Goal: Task Accomplishment & Management: Use online tool/utility

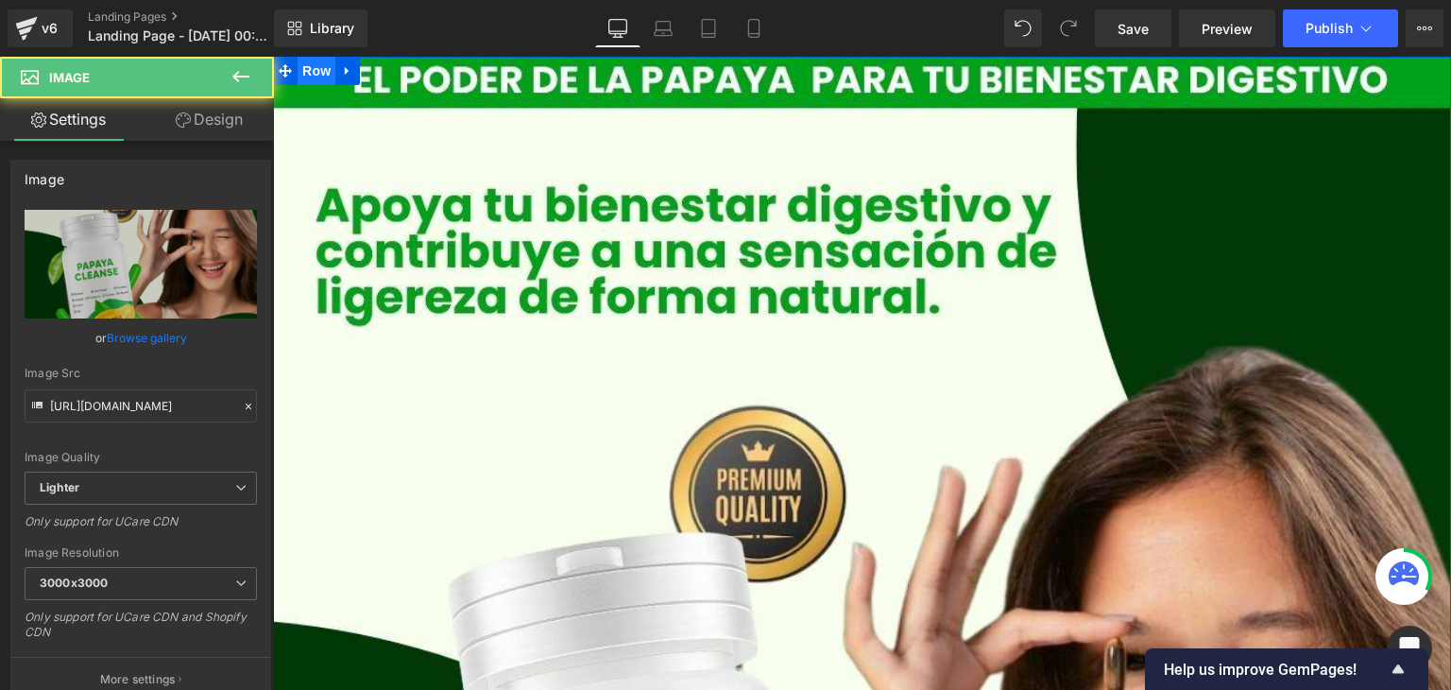
click at [312, 76] on span "Row" at bounding box center [317, 71] width 38 height 28
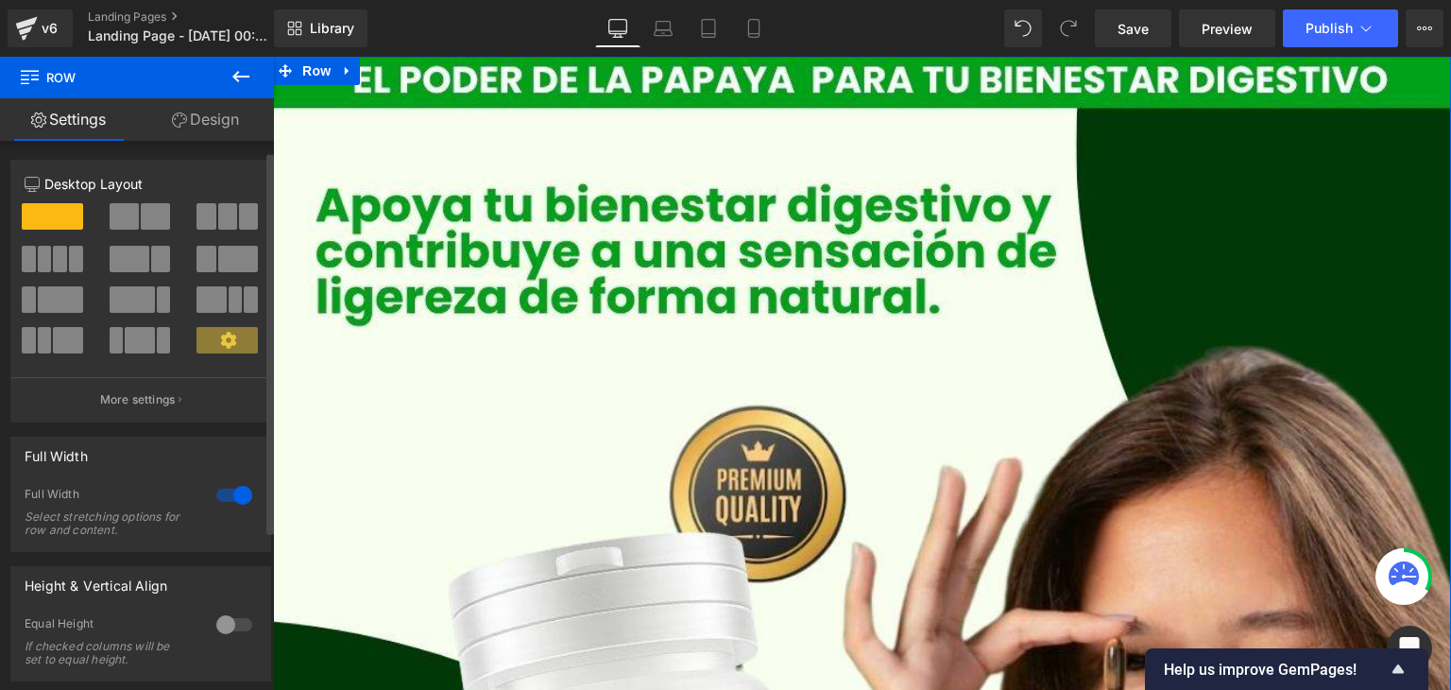
scroll to position [15, 0]
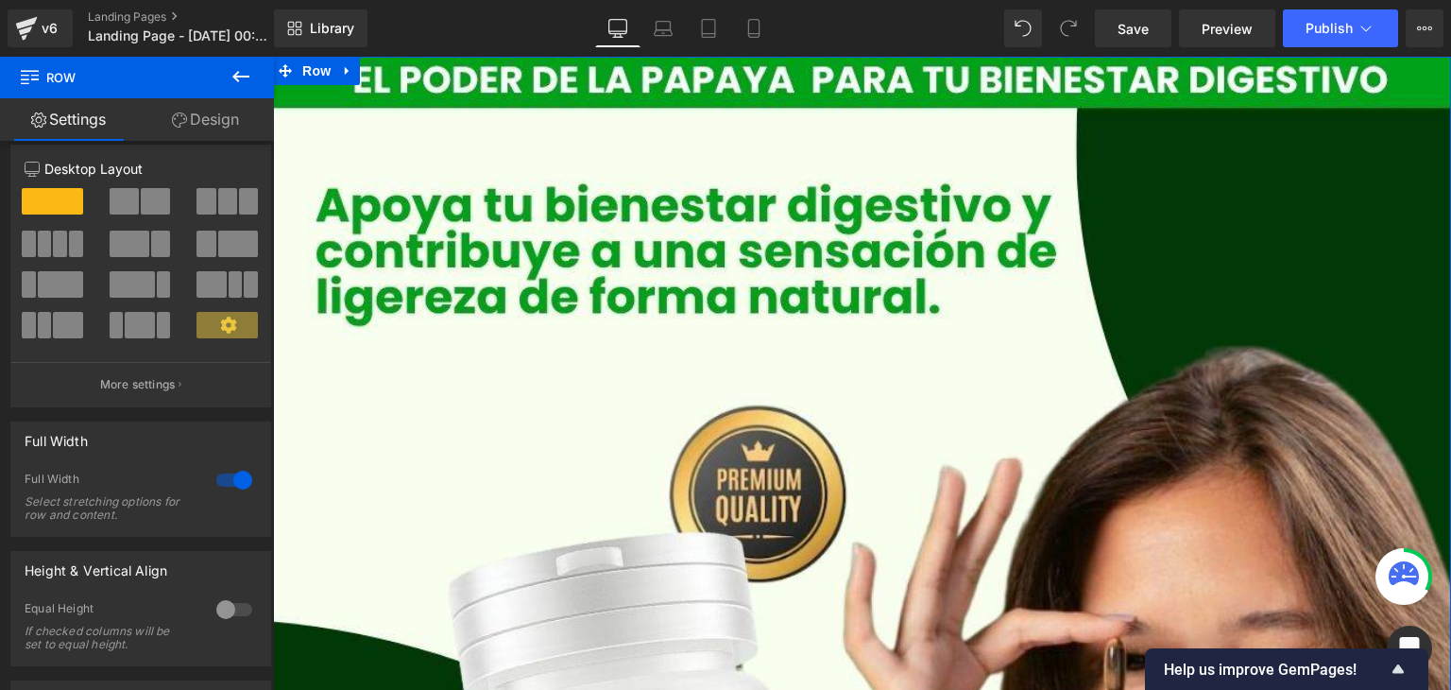
click at [200, 128] on link "Design" at bounding box center [205, 119] width 137 height 43
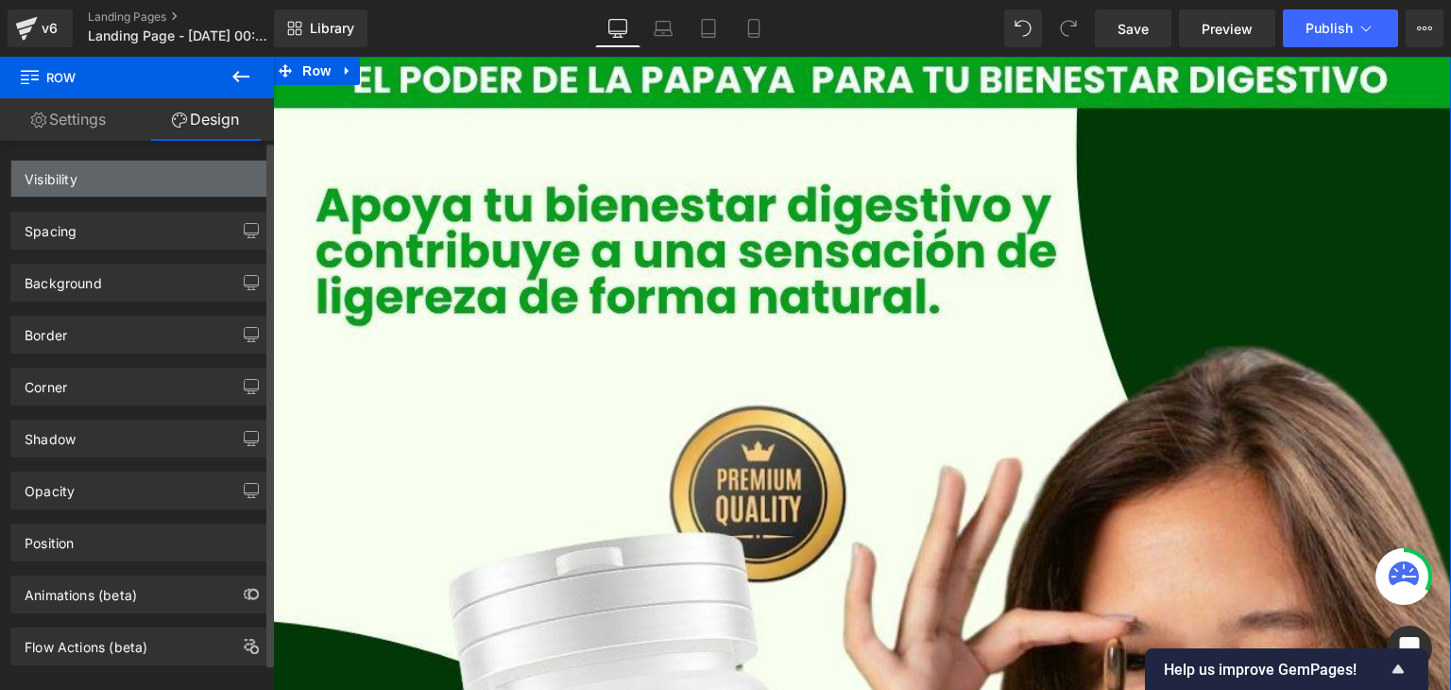
click at [207, 168] on div "Visibility" at bounding box center [140, 179] width 259 height 36
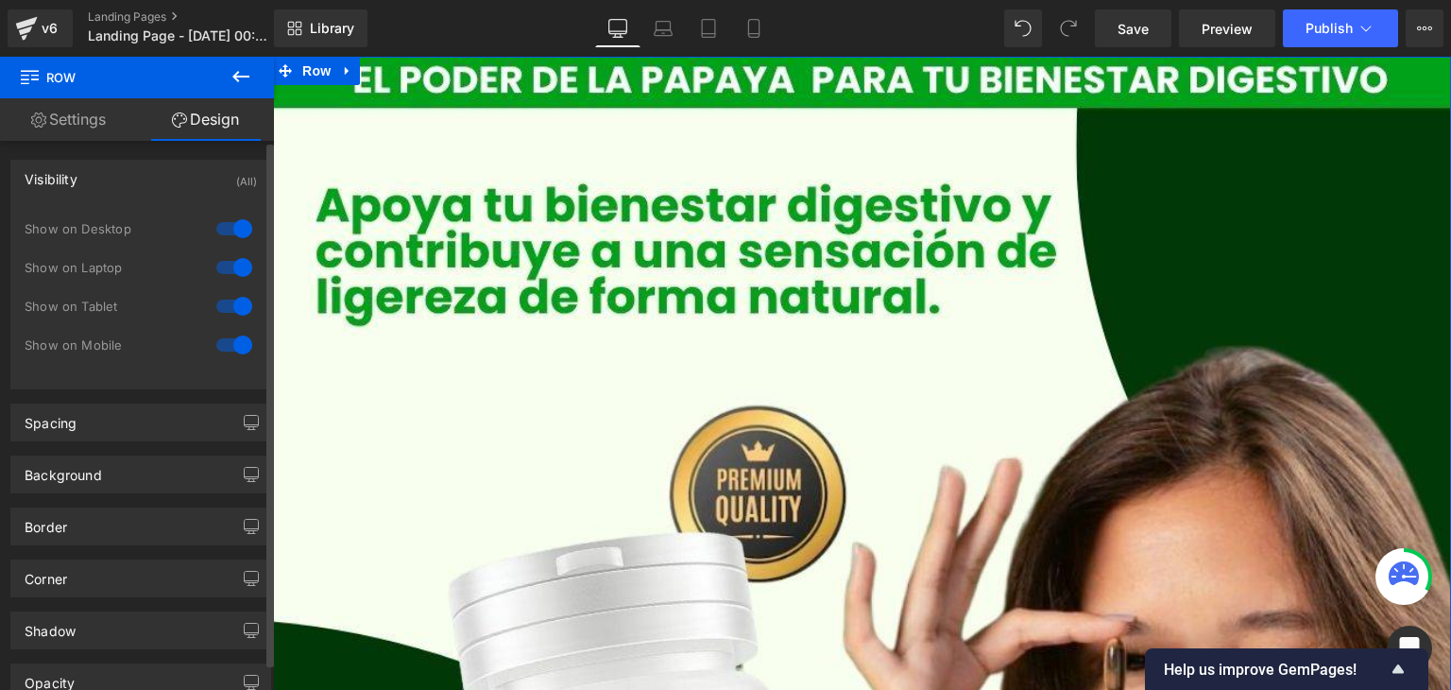
click at [232, 231] on div at bounding box center [234, 229] width 45 height 30
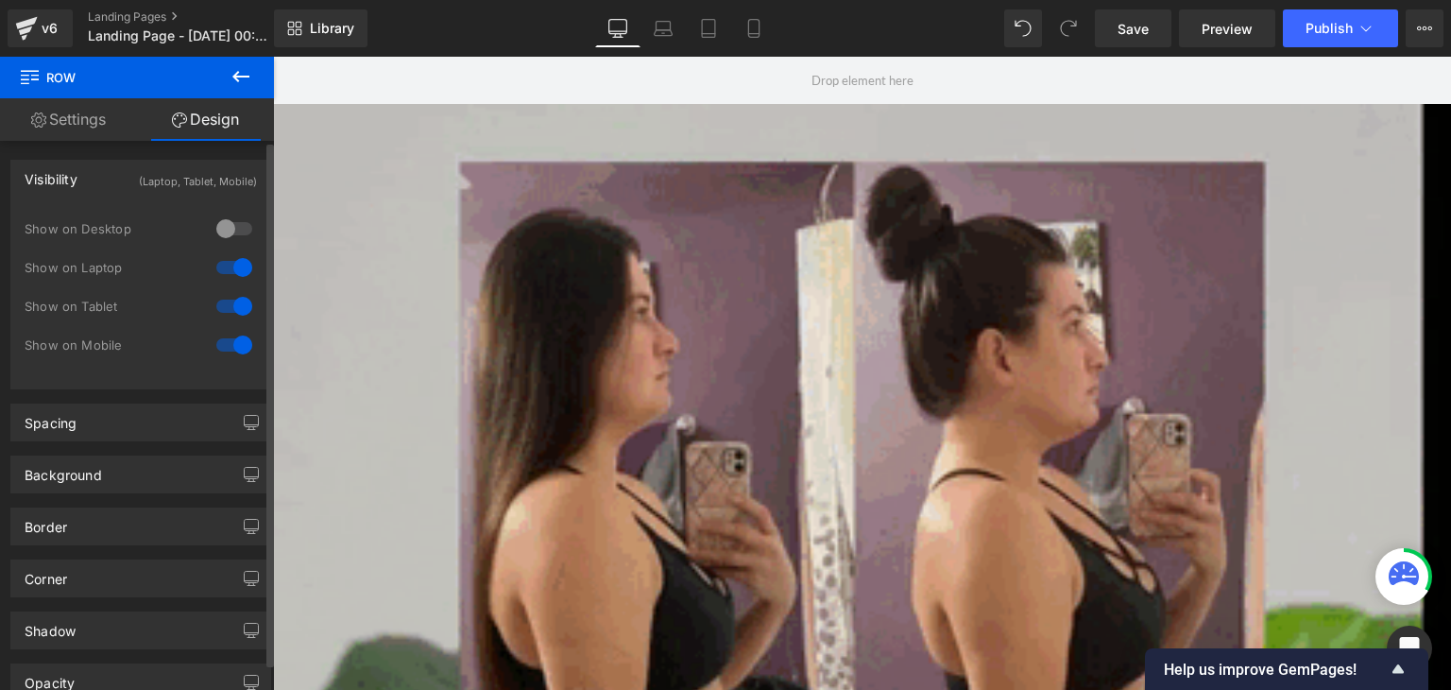
click at [230, 267] on div at bounding box center [234, 267] width 45 height 30
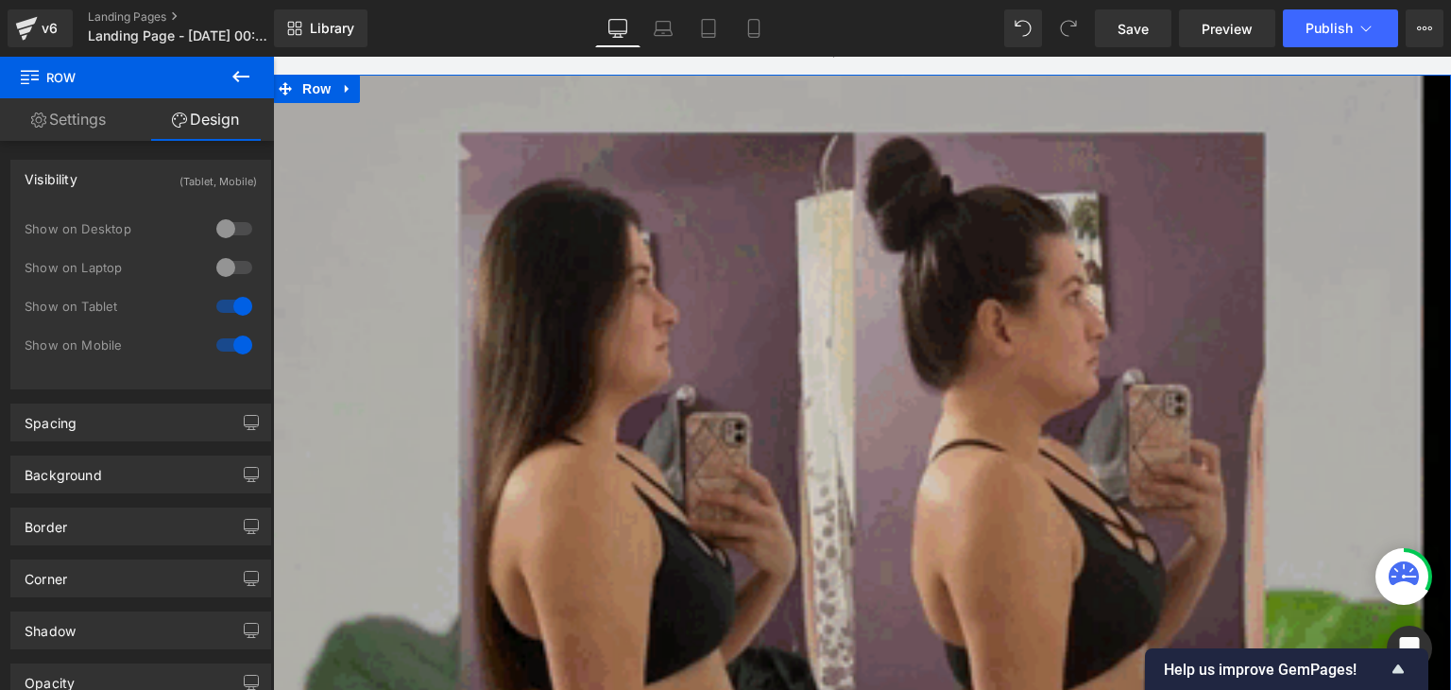
scroll to position [0, 0]
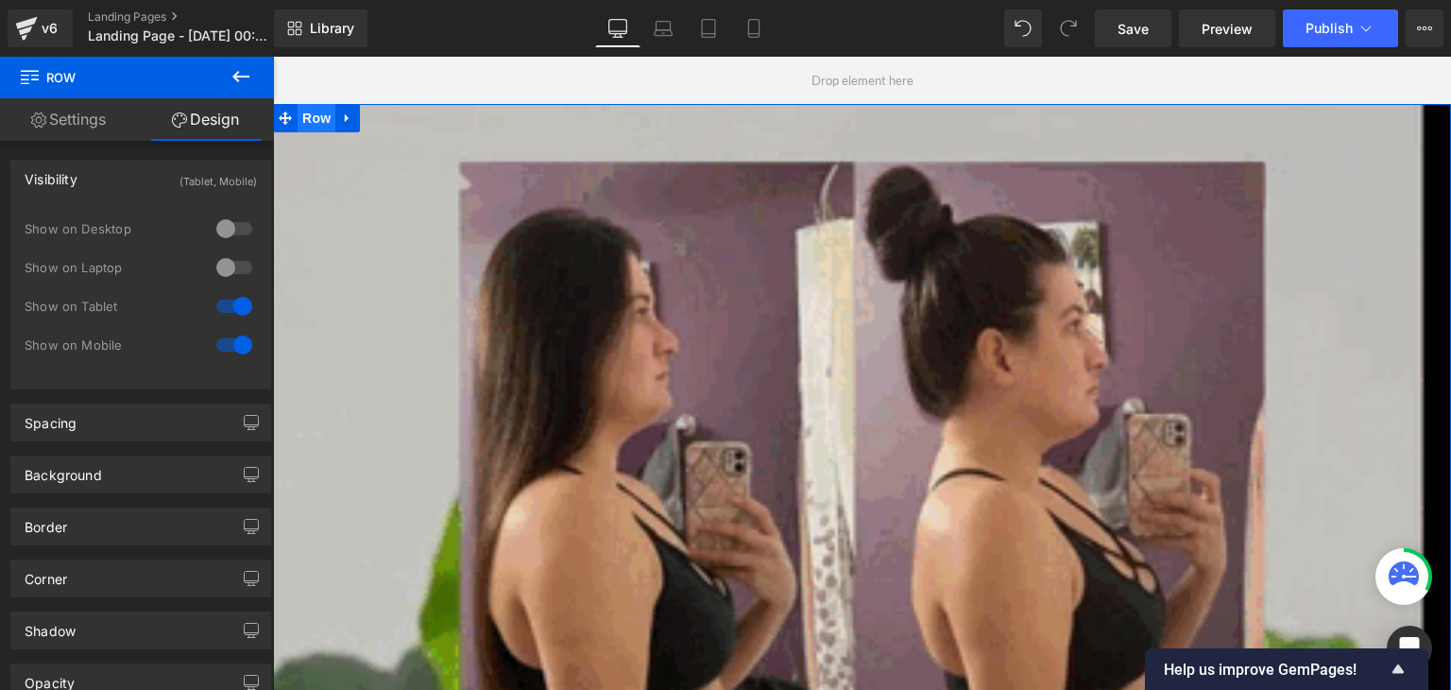
click at [305, 123] on span "Row" at bounding box center [317, 118] width 38 height 28
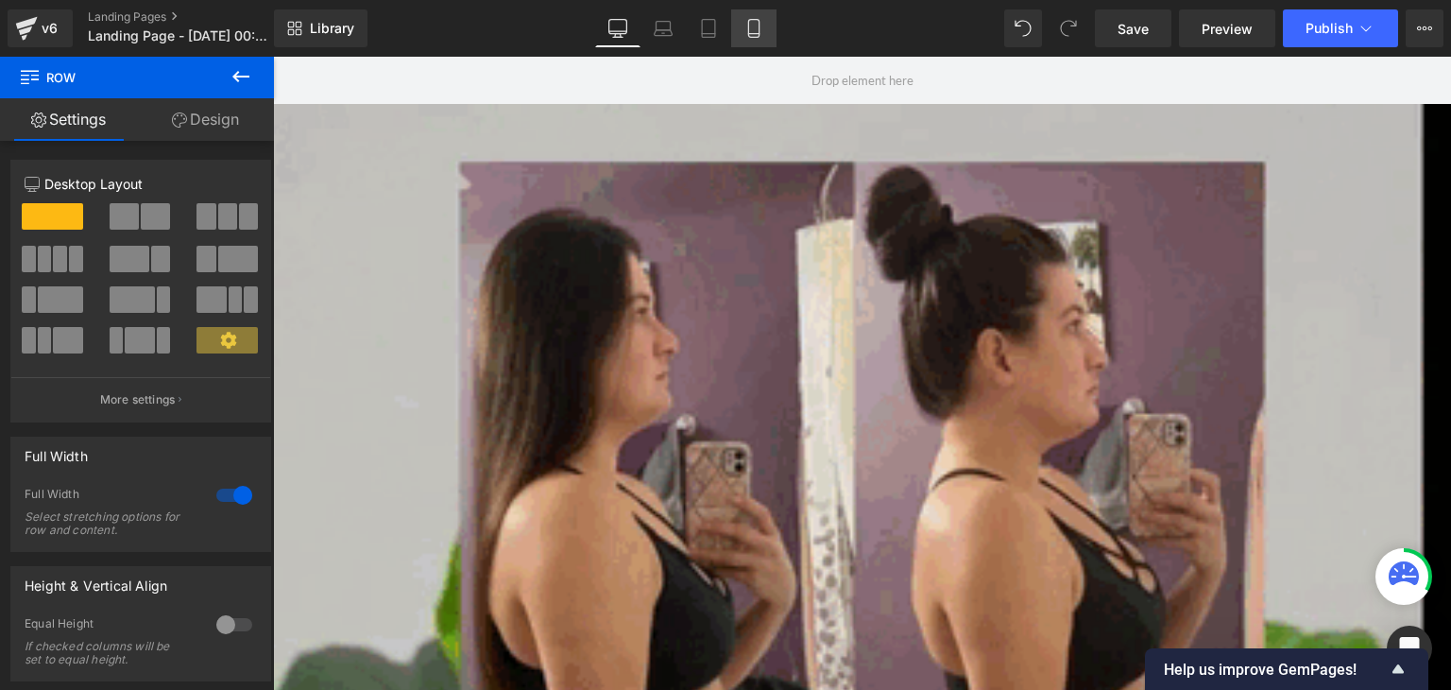
click at [750, 43] on link "Mobile" at bounding box center [753, 28] width 45 height 38
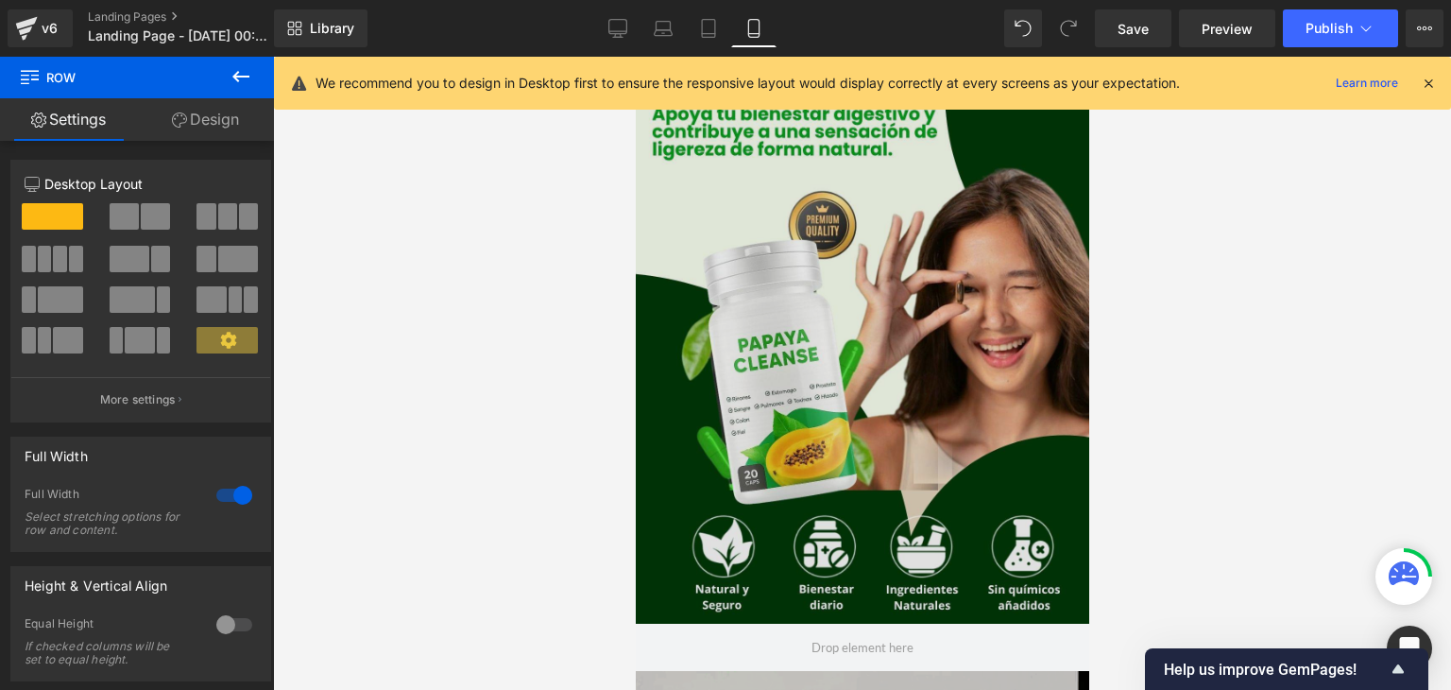
click at [752, 178] on img at bounding box center [862, 340] width 454 height 567
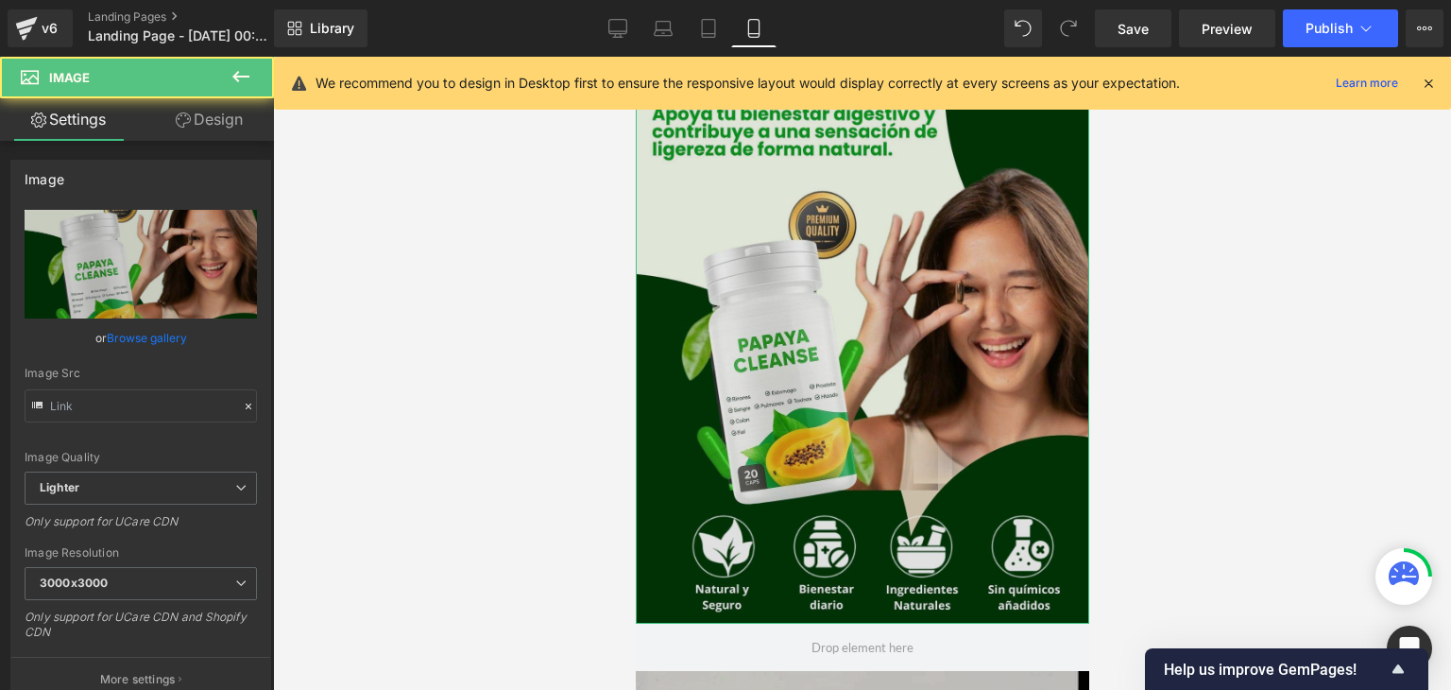
type input "[URL][DOMAIN_NAME]"
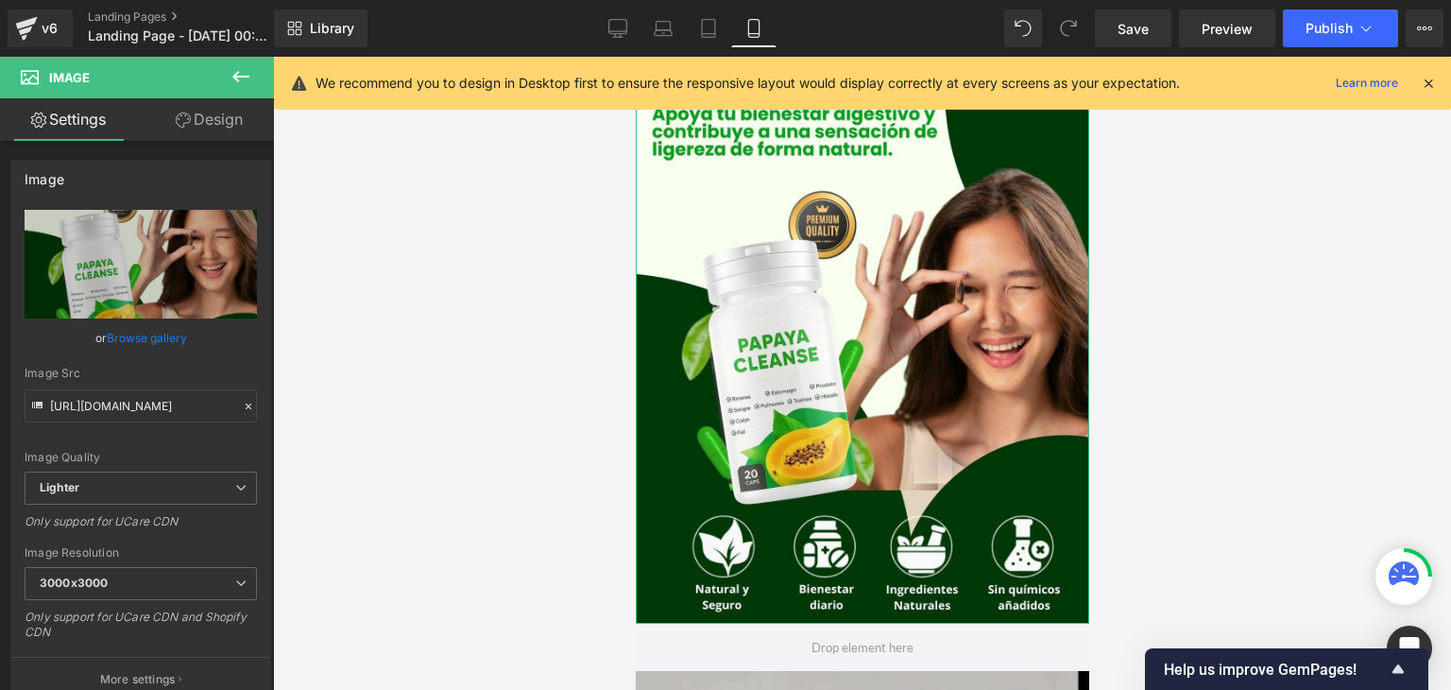
click at [215, 124] on link "Design" at bounding box center [209, 119] width 137 height 43
click at [0, 0] on div "Visibility" at bounding box center [0, 0] width 0 height 0
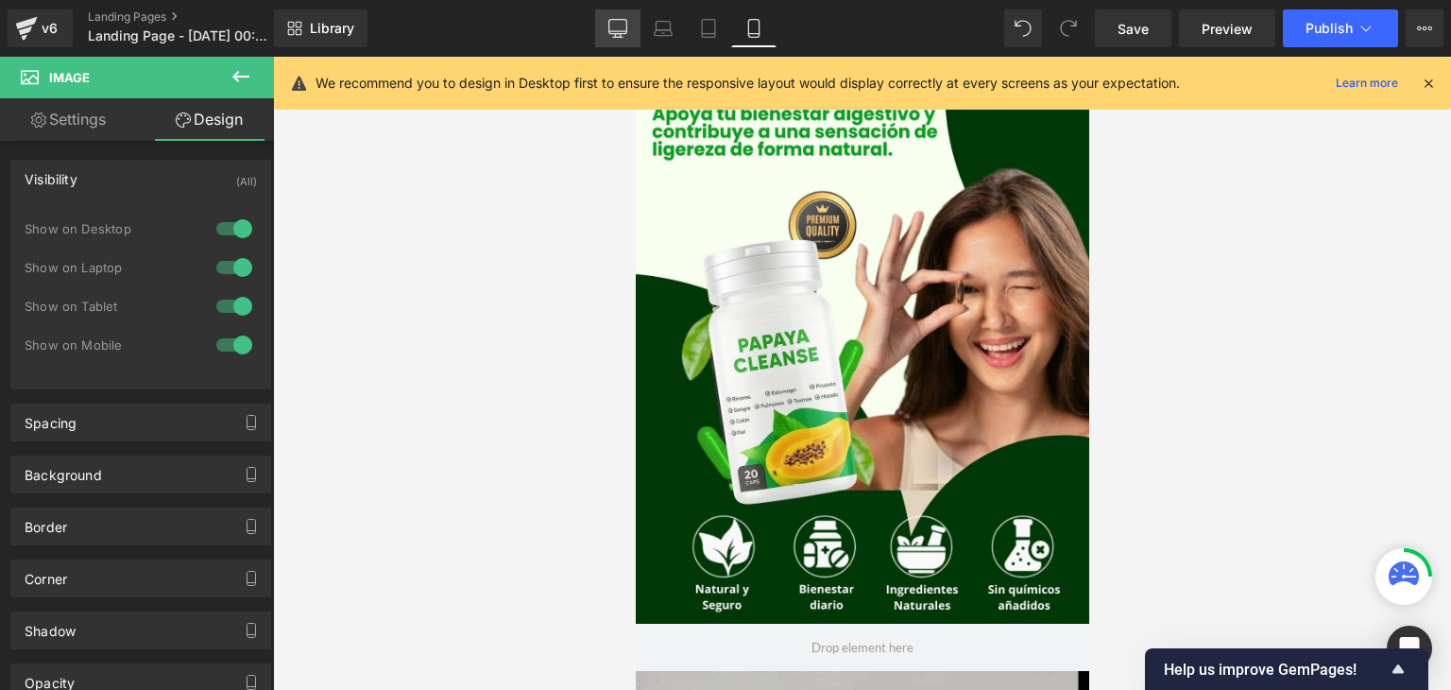
click at [615, 37] on icon at bounding box center [617, 37] width 9 height 0
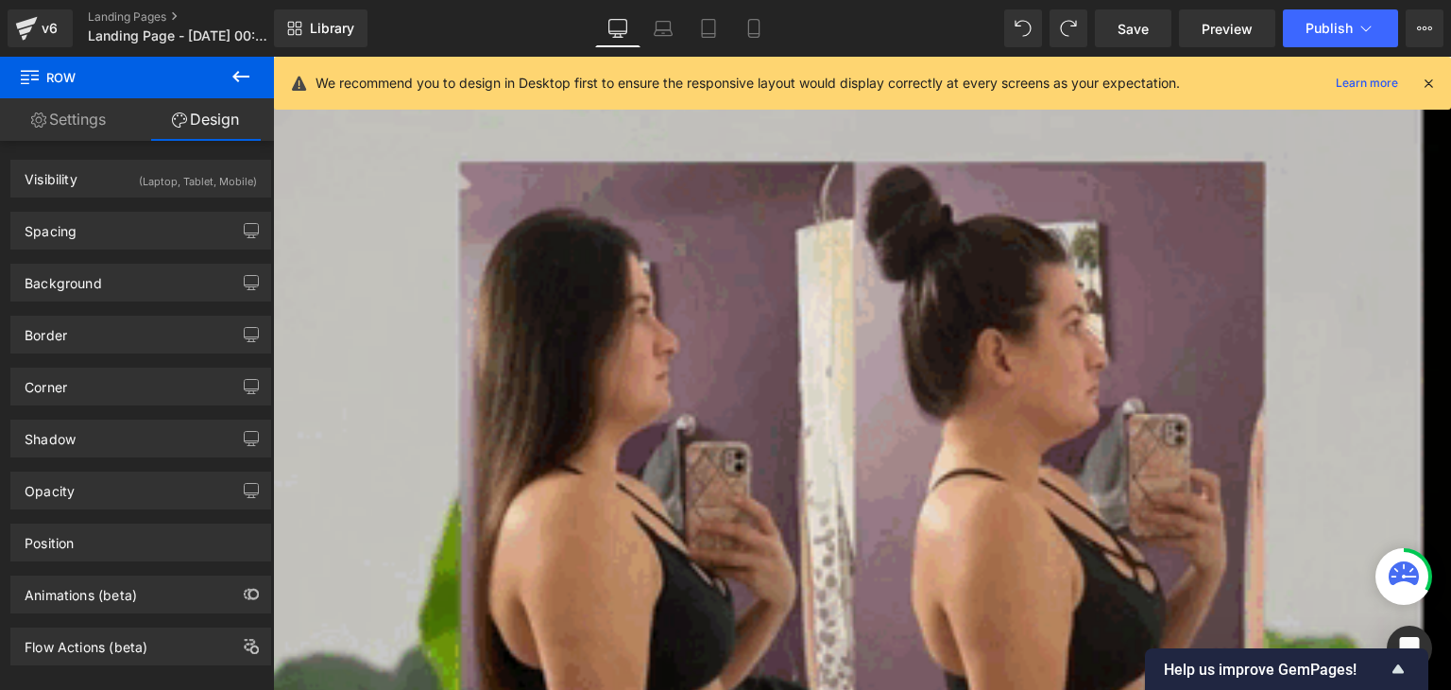
click at [1430, 79] on icon at bounding box center [1428, 83] width 17 height 17
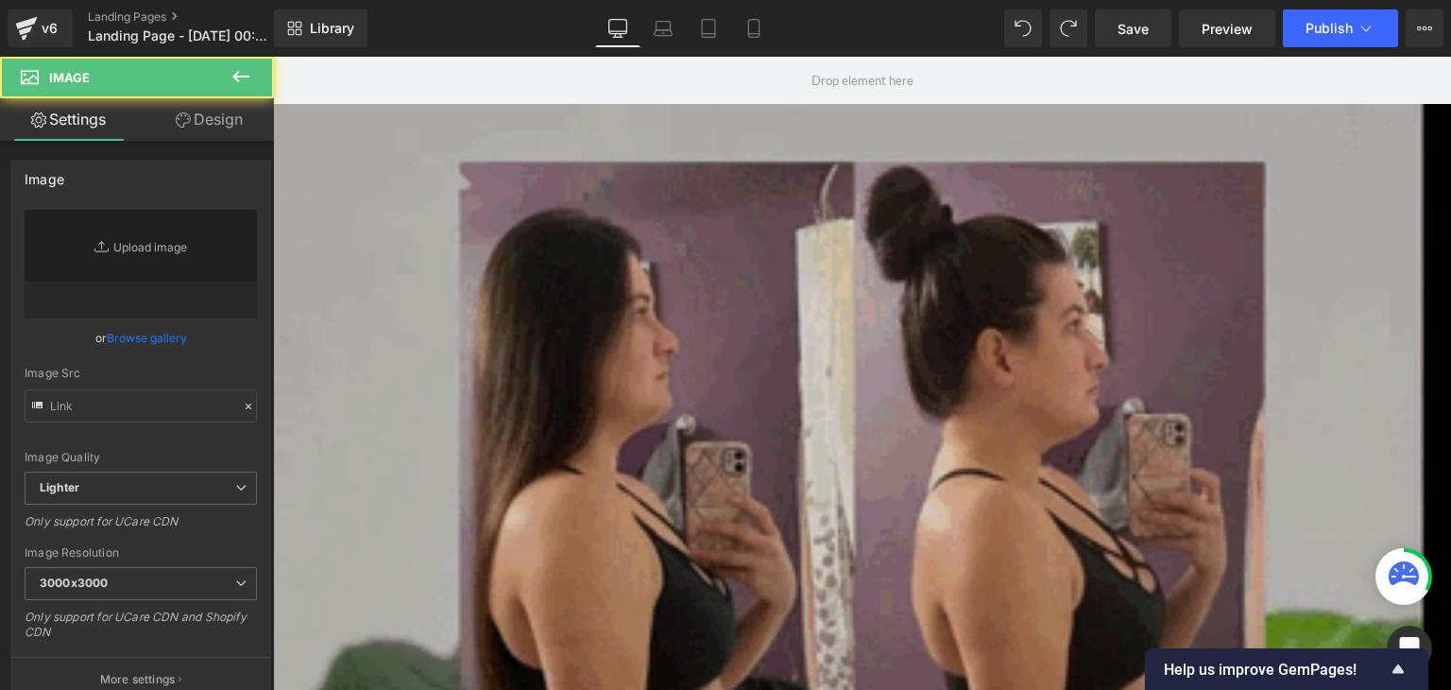
type input "[URL][DOMAIN_NAME]"
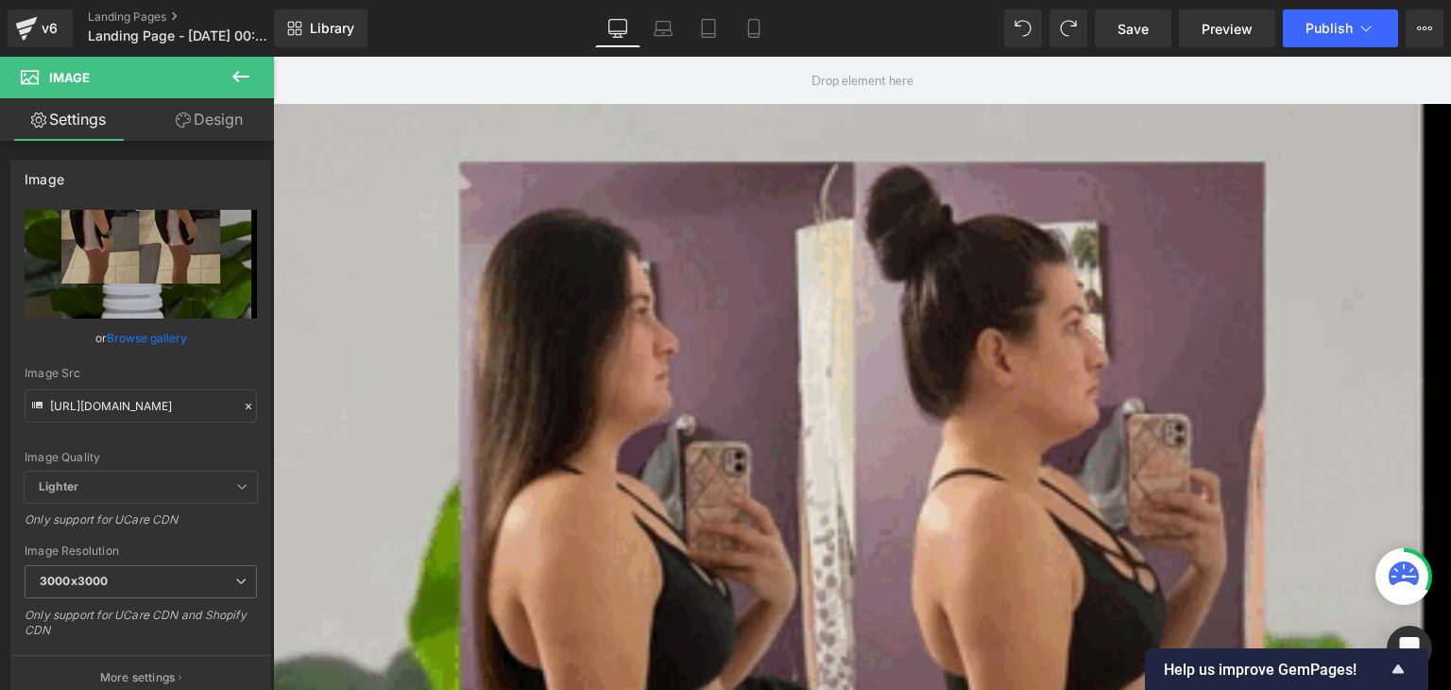
click at [240, 79] on icon at bounding box center [241, 76] width 23 height 23
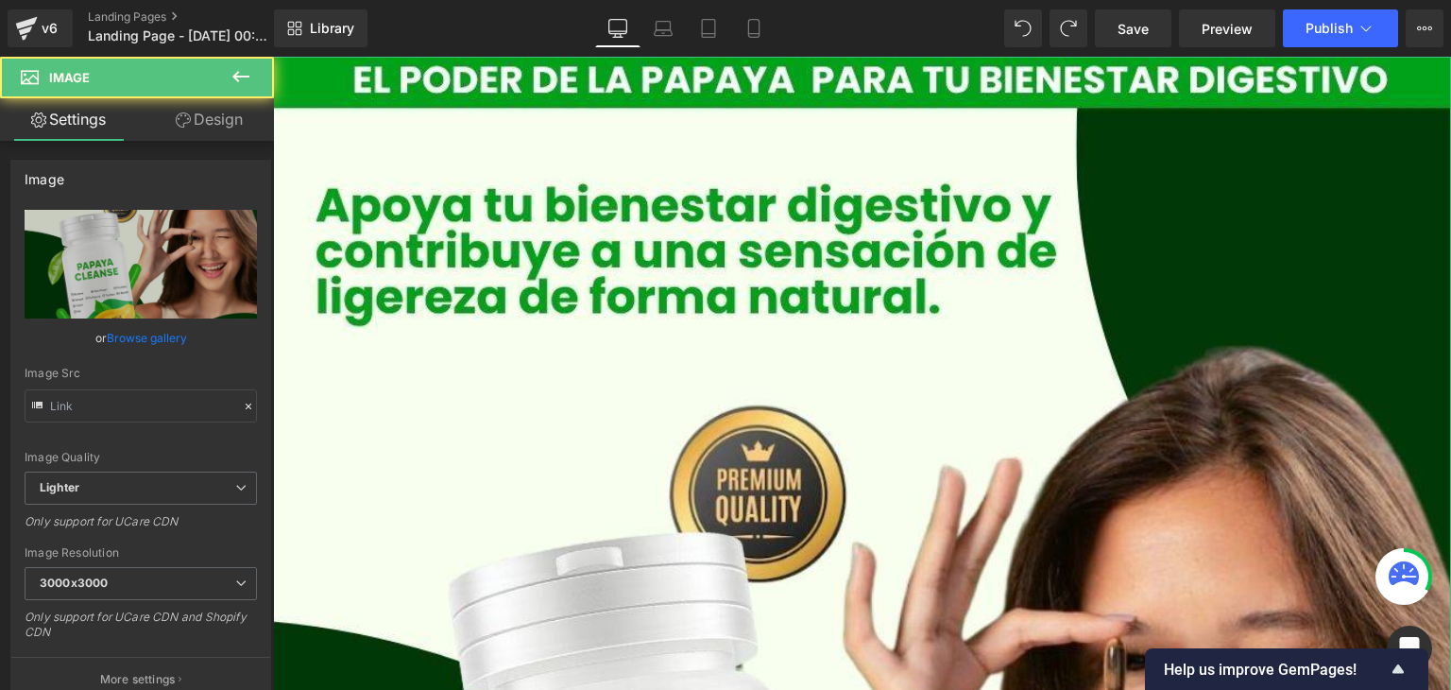
type input "[URL][DOMAIN_NAME]"
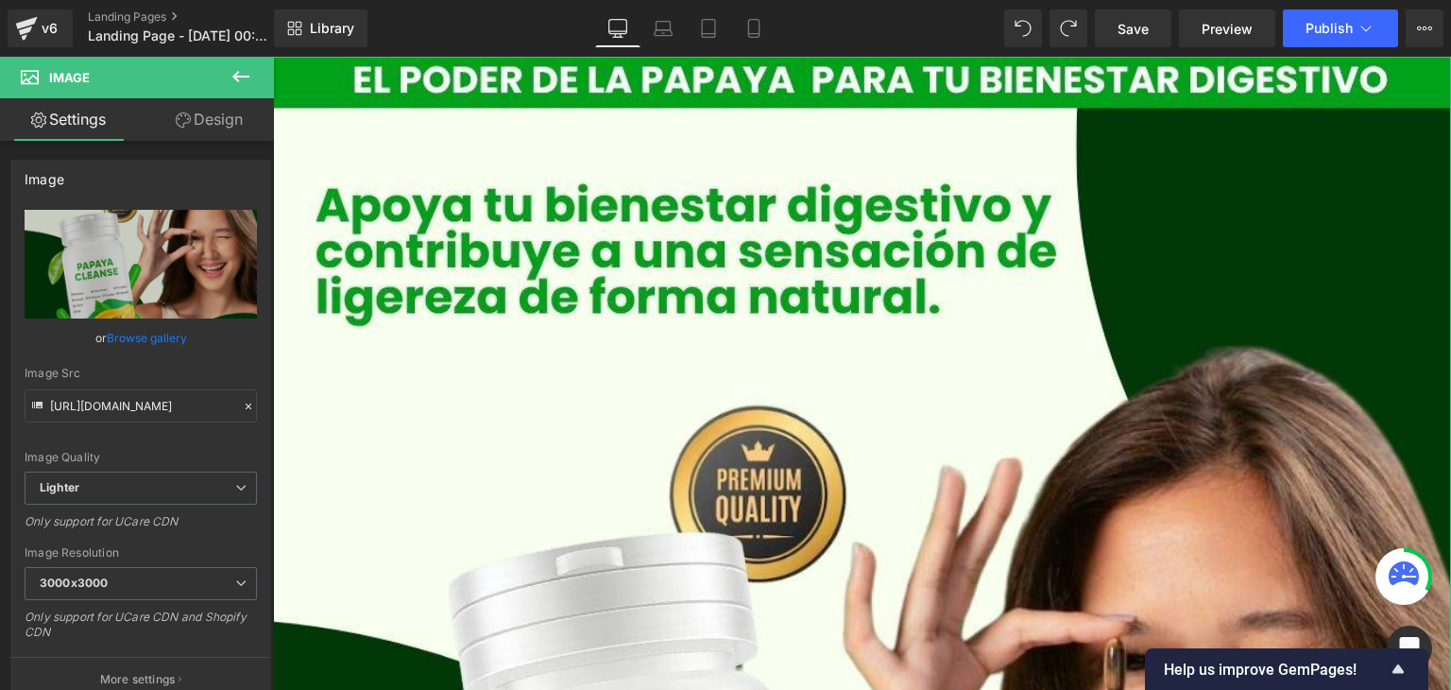
click at [208, 129] on link "Design" at bounding box center [209, 119] width 137 height 43
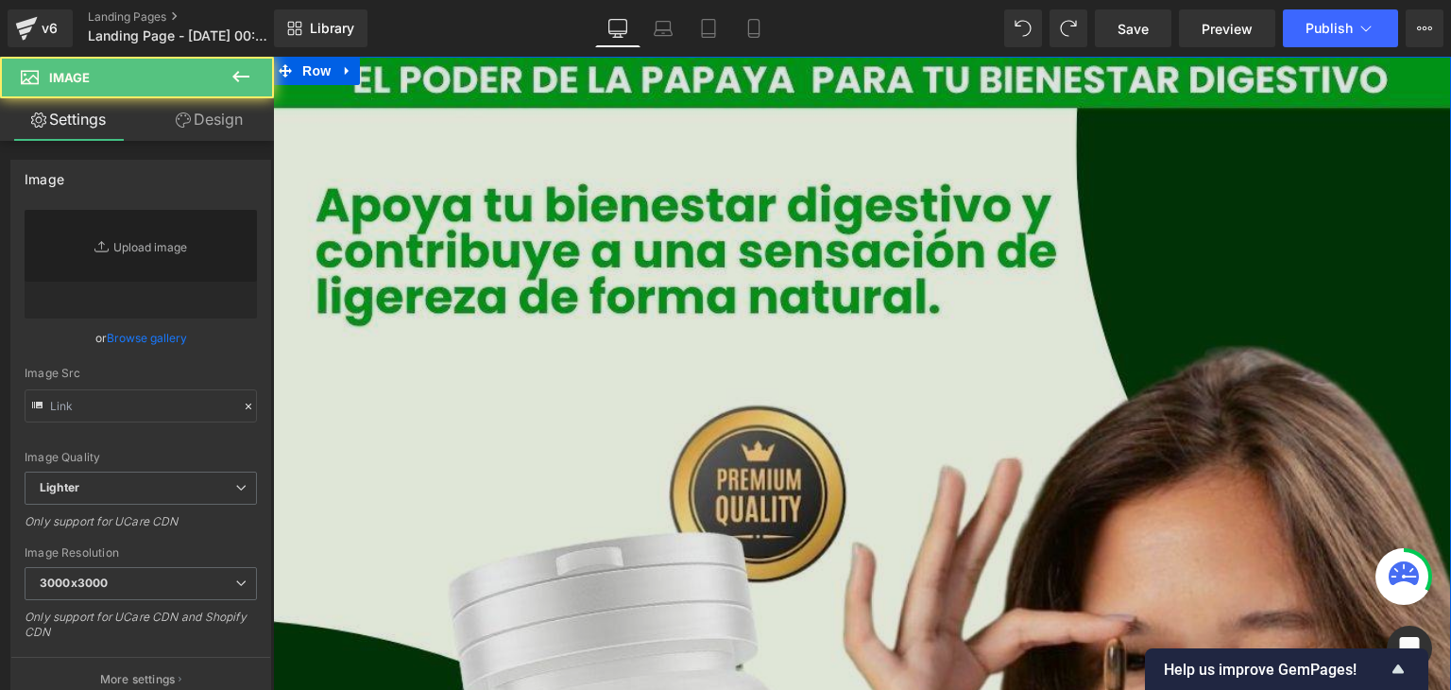
type input "[URL][DOMAIN_NAME]"
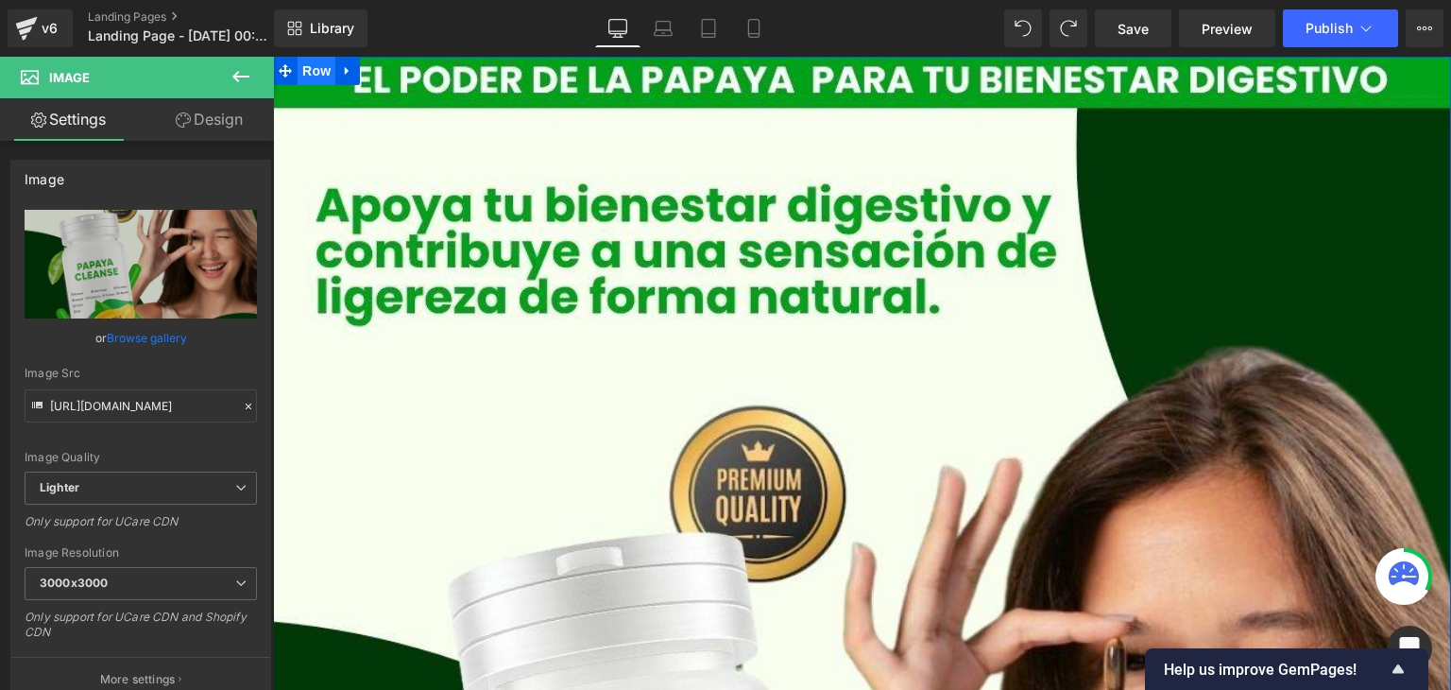
click at [301, 71] on span "Row" at bounding box center [317, 71] width 38 height 28
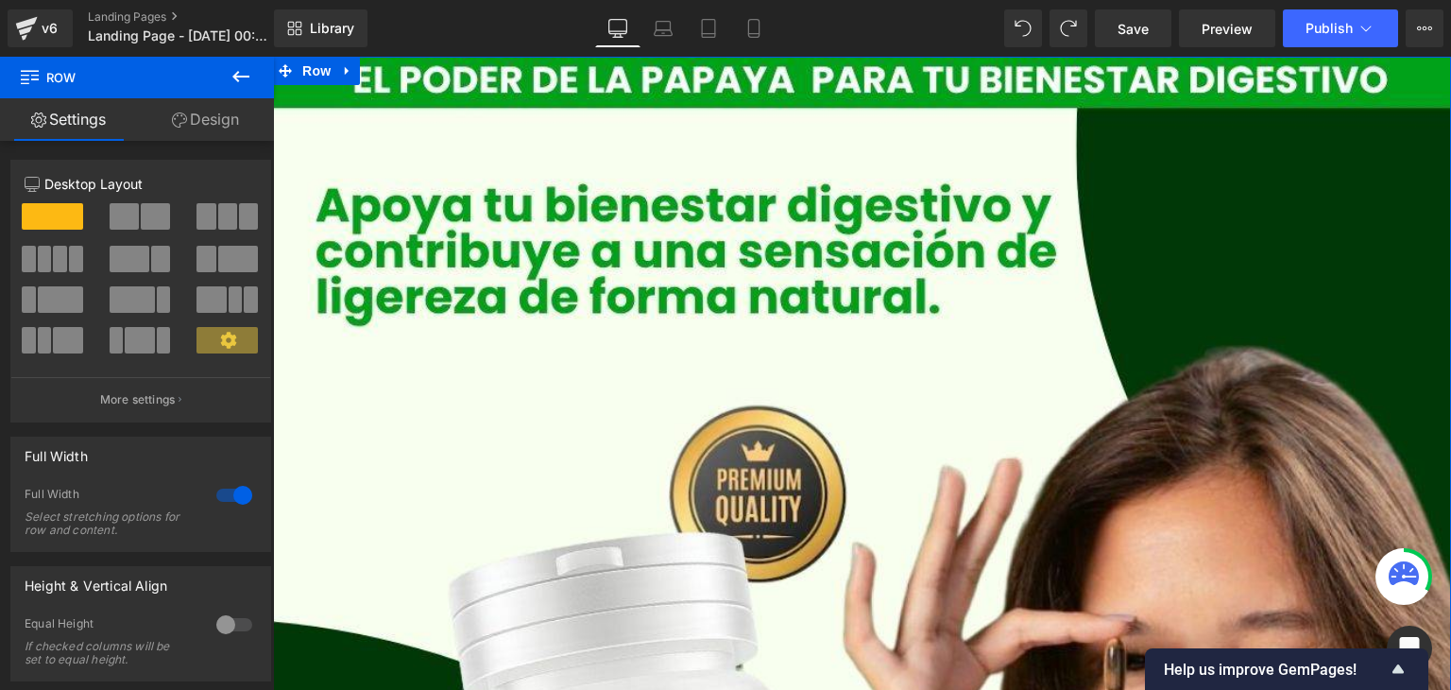
click at [231, 127] on link "Design" at bounding box center [205, 119] width 137 height 43
click at [0, 0] on div "Visibility" at bounding box center [0, 0] width 0 height 0
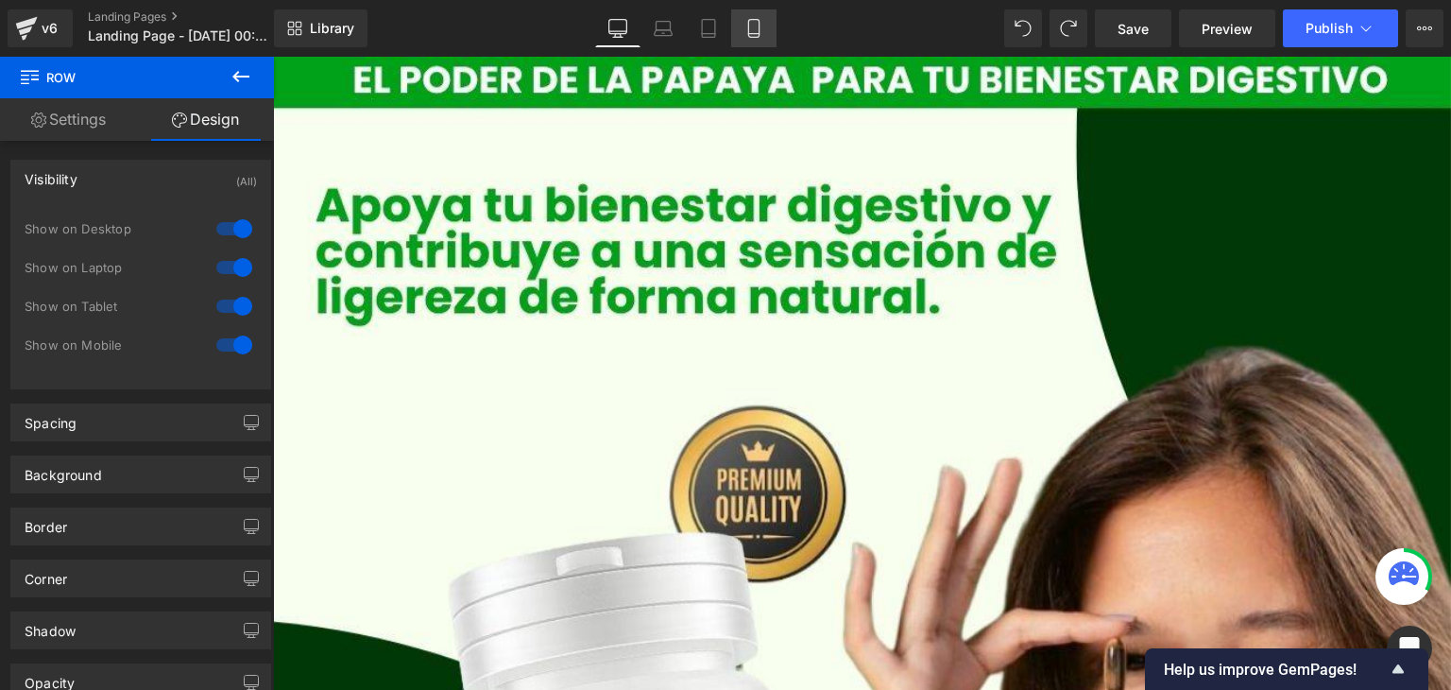
click at [761, 30] on icon at bounding box center [754, 28] width 19 height 19
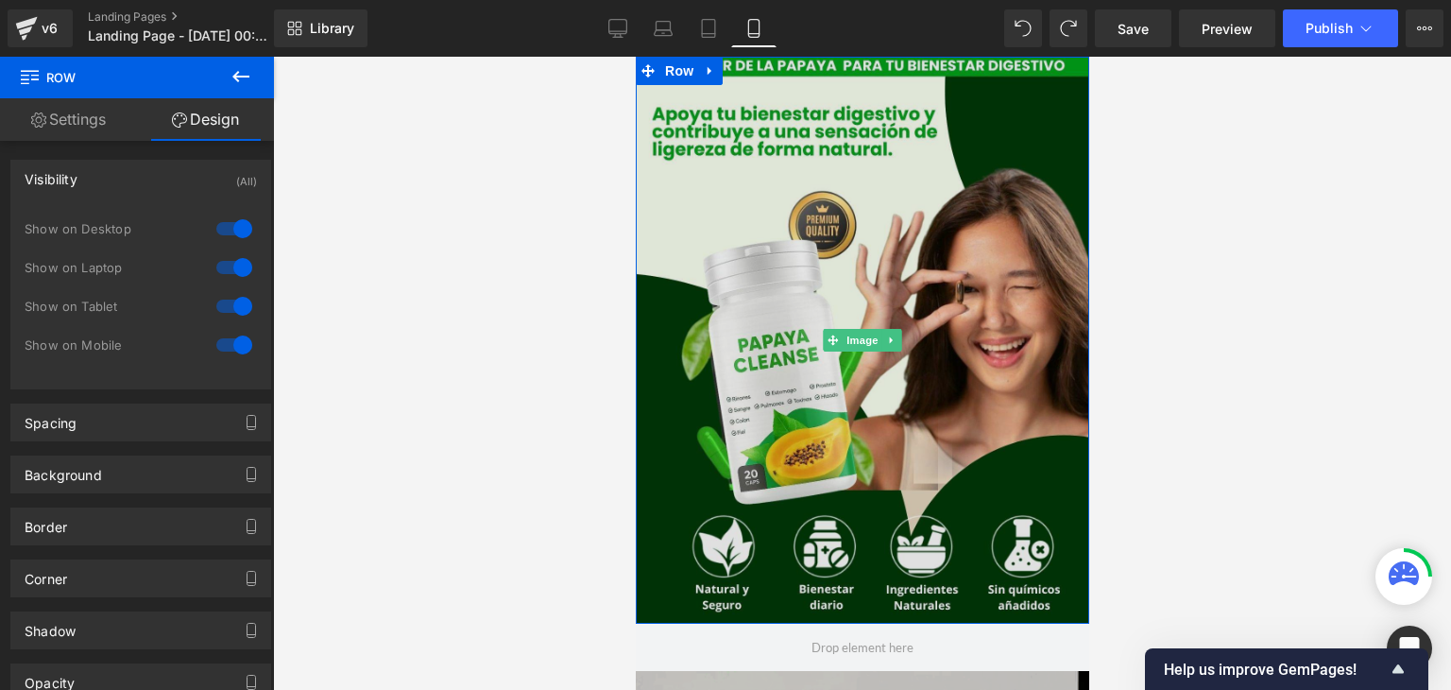
click at [760, 114] on img at bounding box center [862, 340] width 454 height 567
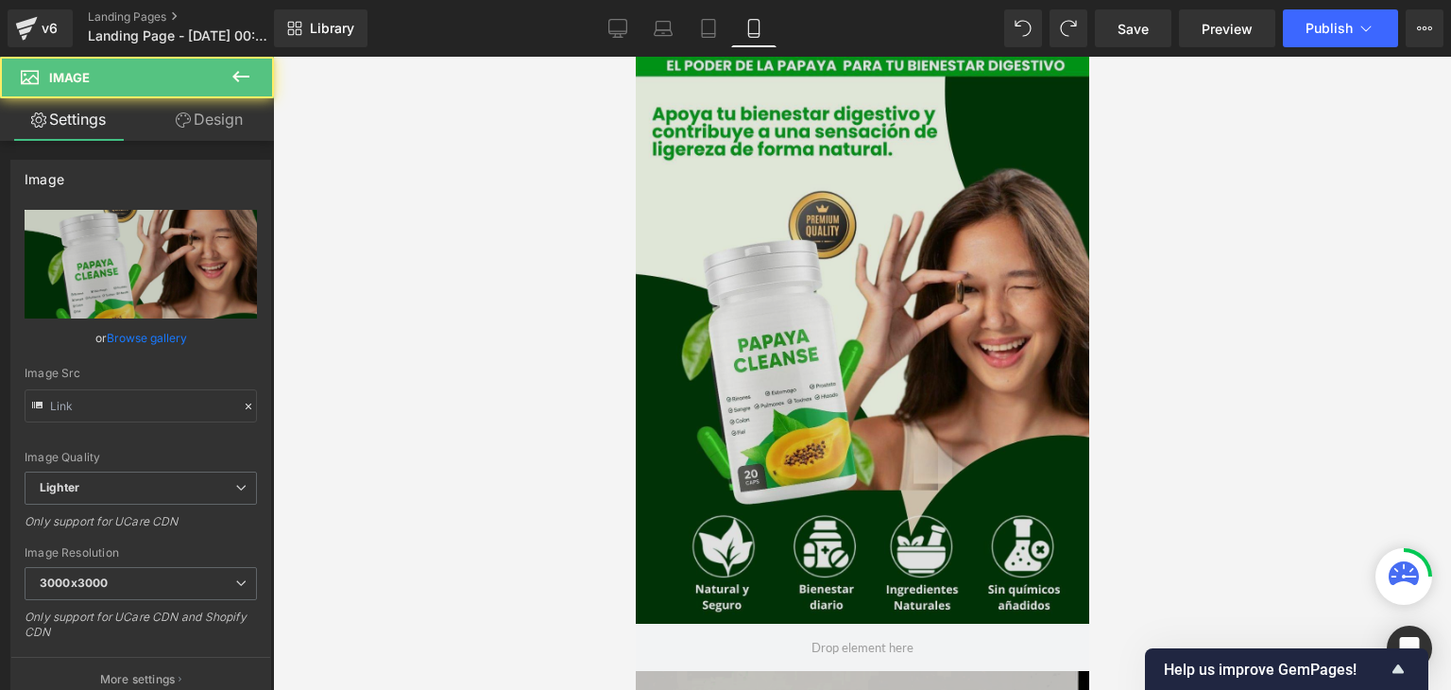
type input "[URL][DOMAIN_NAME]"
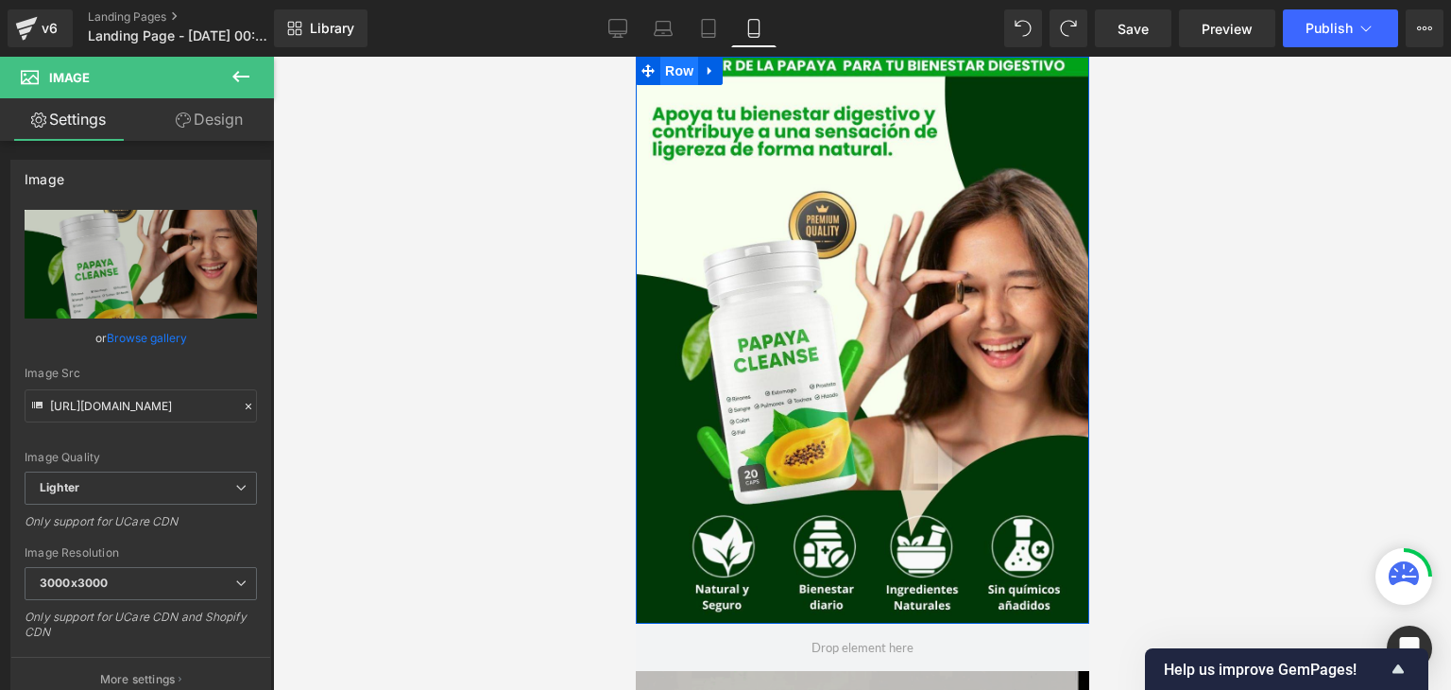
click at [667, 63] on span "Row" at bounding box center [678, 71] width 38 height 28
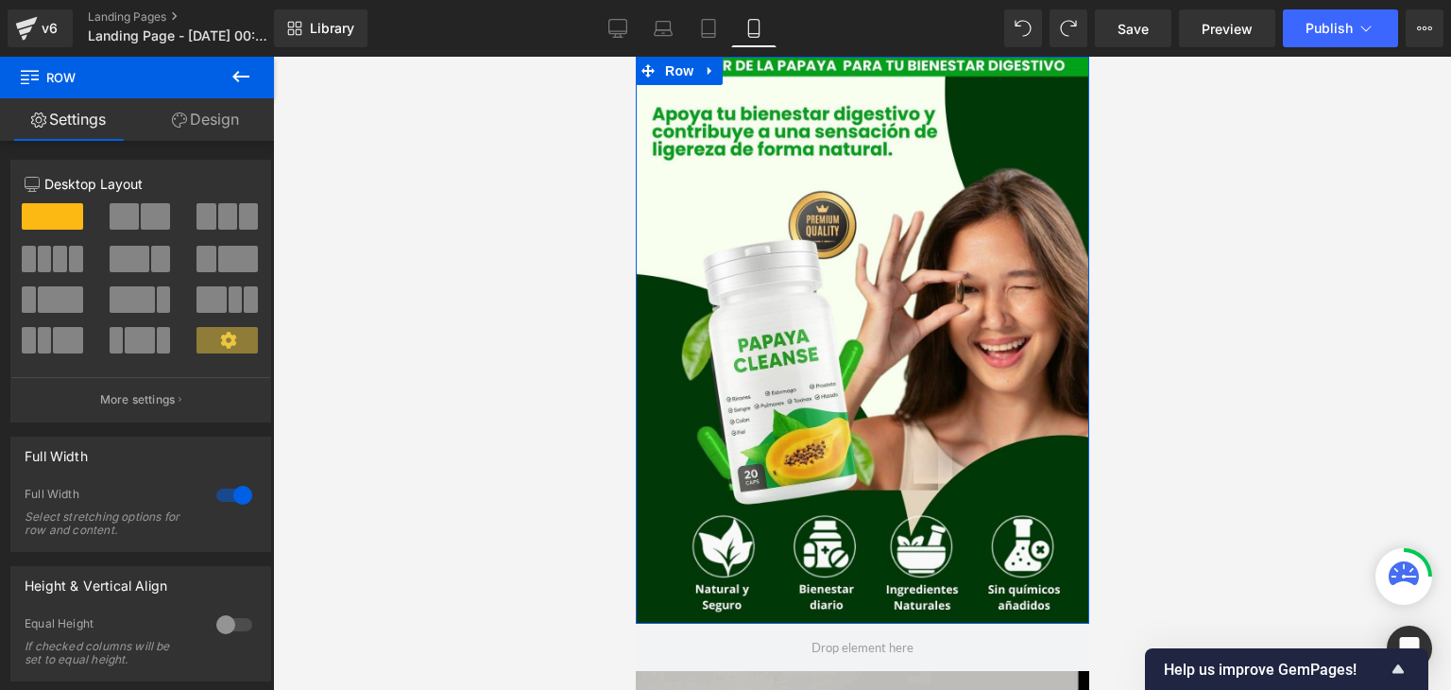
click at [204, 108] on link "Design" at bounding box center [205, 119] width 137 height 43
click at [0, 0] on div "Visibility" at bounding box center [0, 0] width 0 height 0
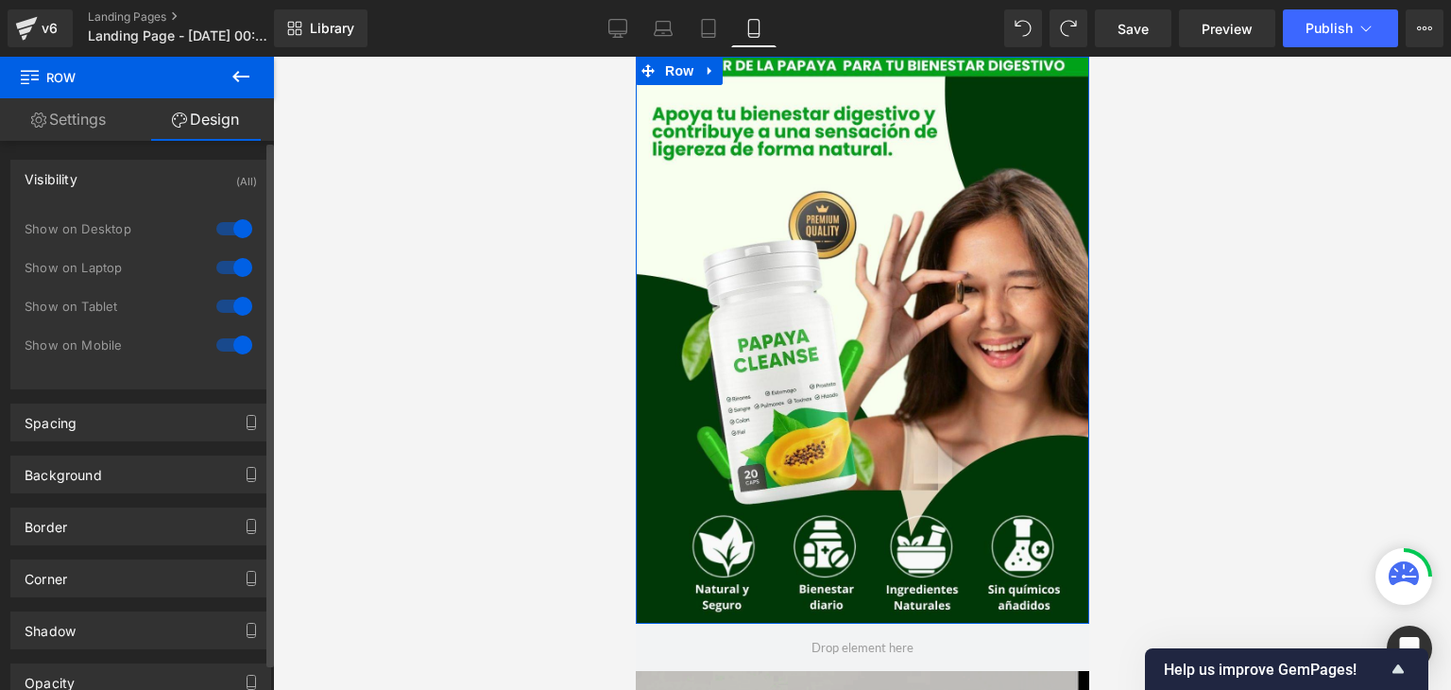
click at [79, 170] on div "Visibility (All)" at bounding box center [140, 179] width 259 height 36
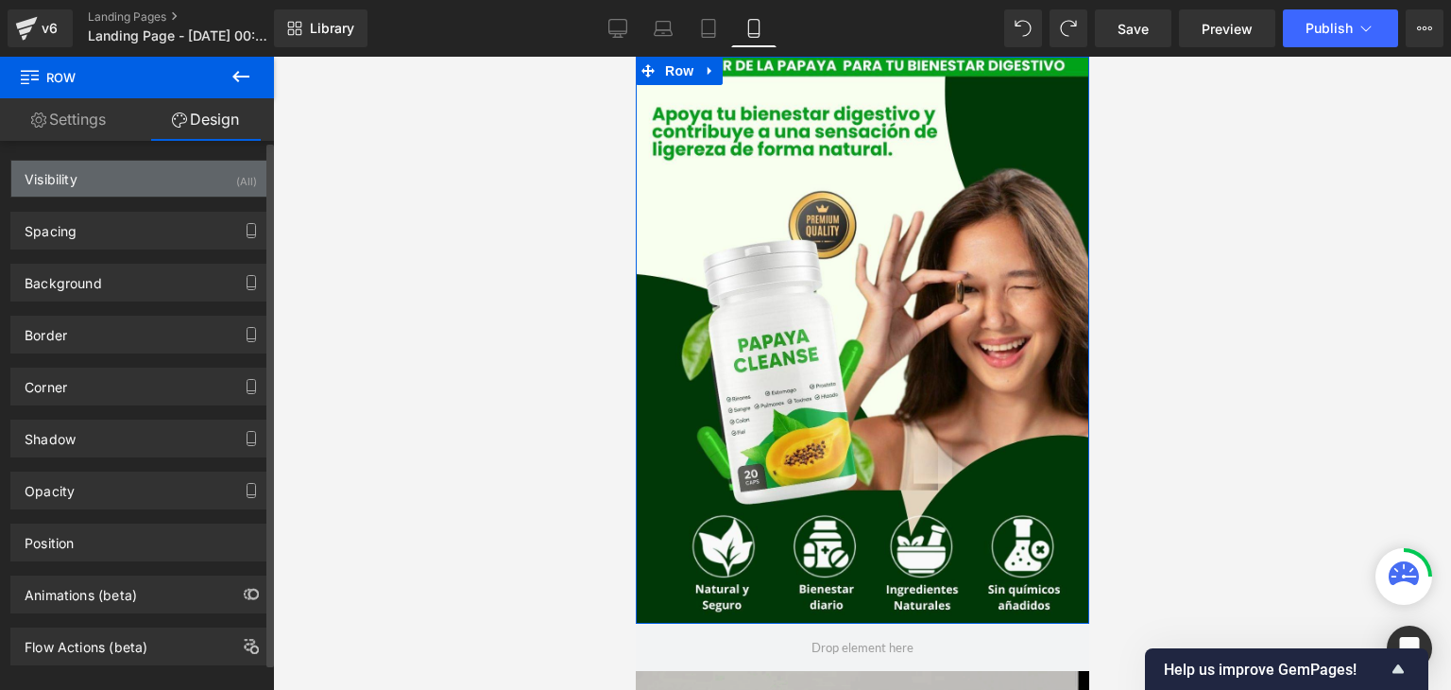
click at [101, 186] on div "Visibility (All)" at bounding box center [140, 179] width 259 height 36
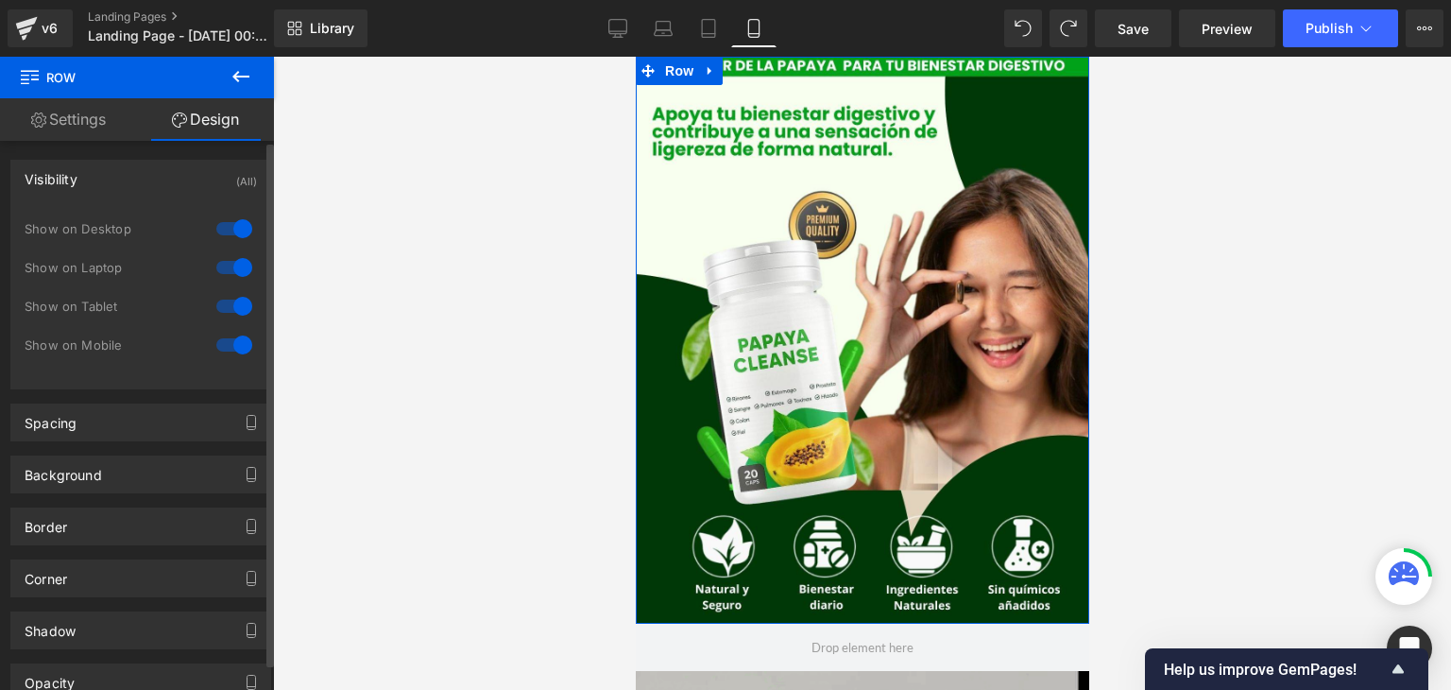
click at [242, 240] on div at bounding box center [234, 229] width 45 height 30
click at [238, 268] on div at bounding box center [234, 267] width 45 height 30
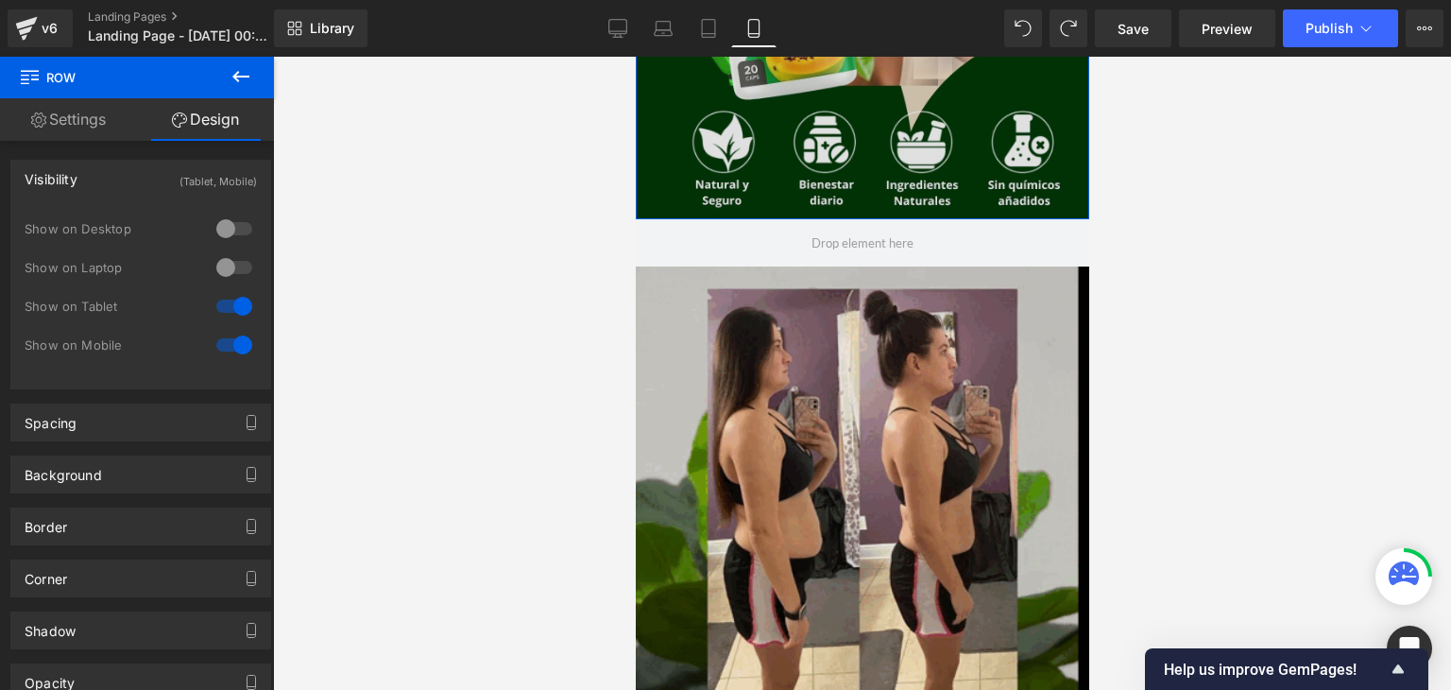
scroll to position [412, 0]
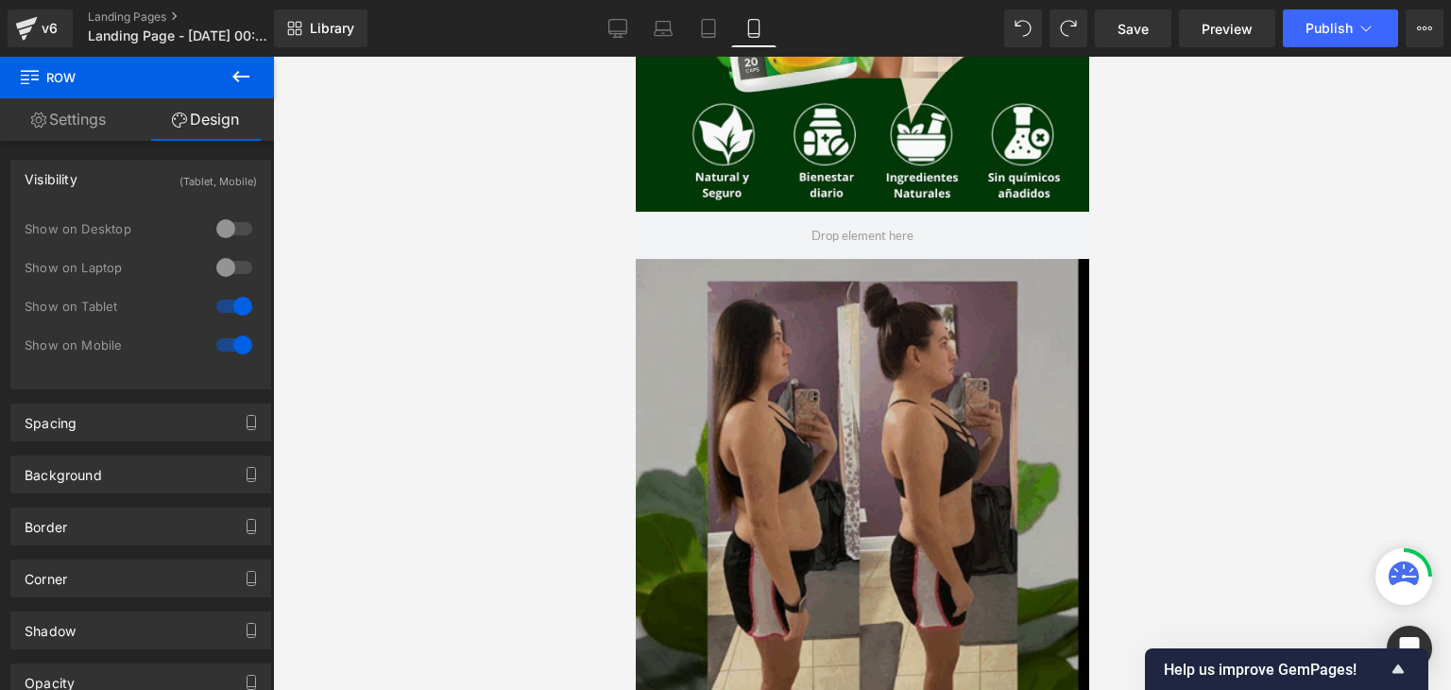
click at [655, 304] on img at bounding box center [862, 663] width 454 height 809
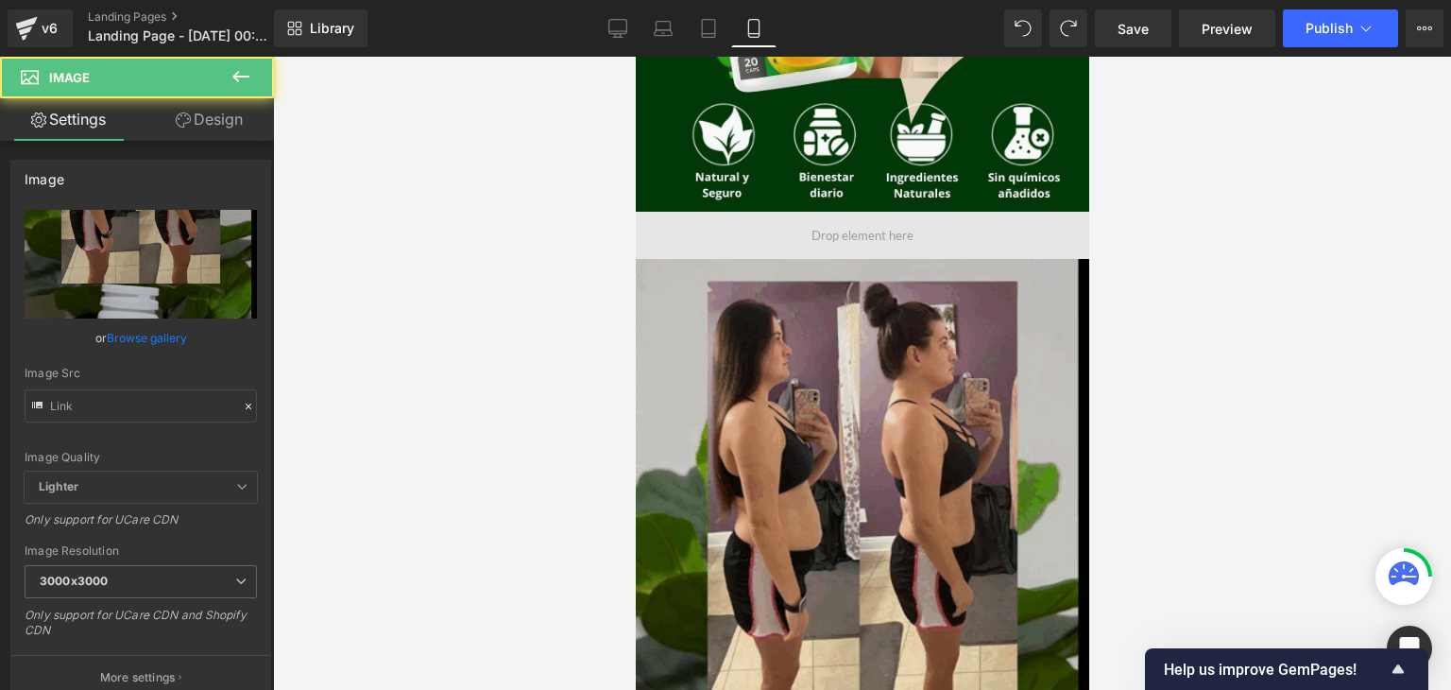
type input "[URL][DOMAIN_NAME]"
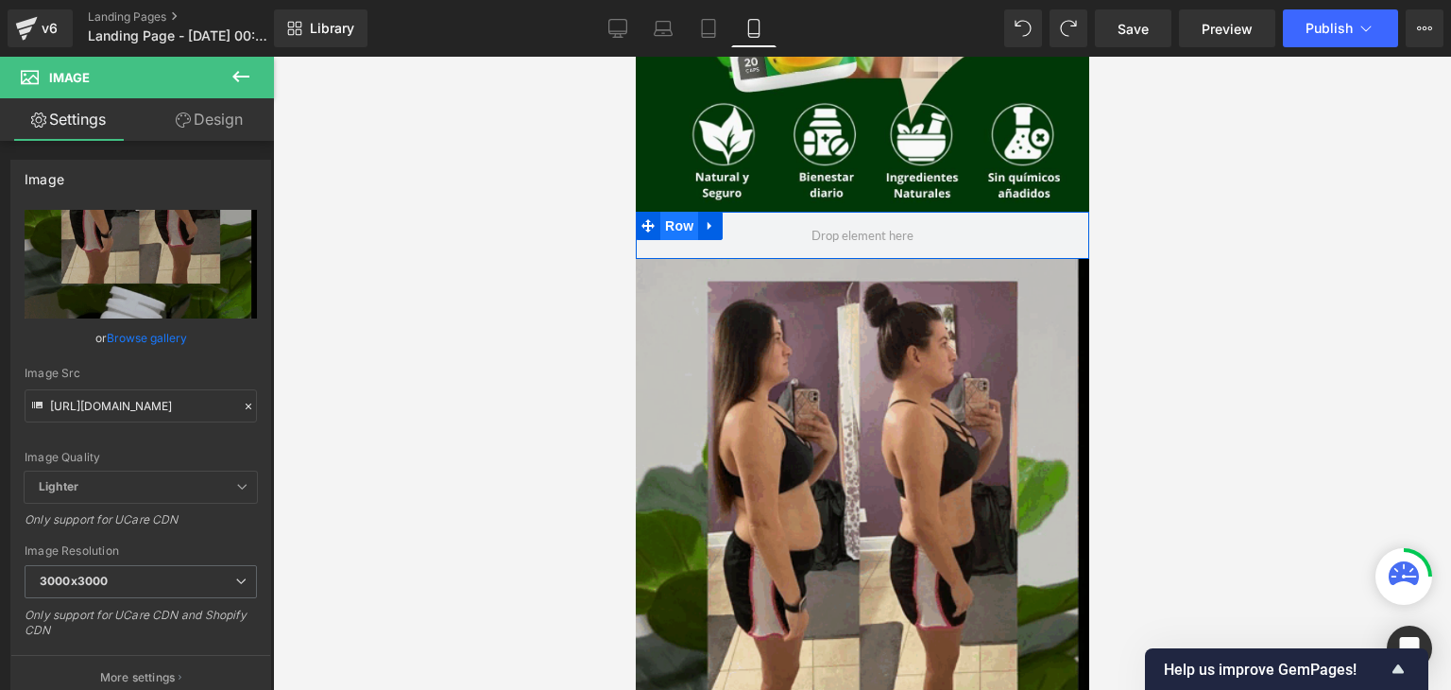
click at [672, 231] on span "Row" at bounding box center [678, 226] width 38 height 28
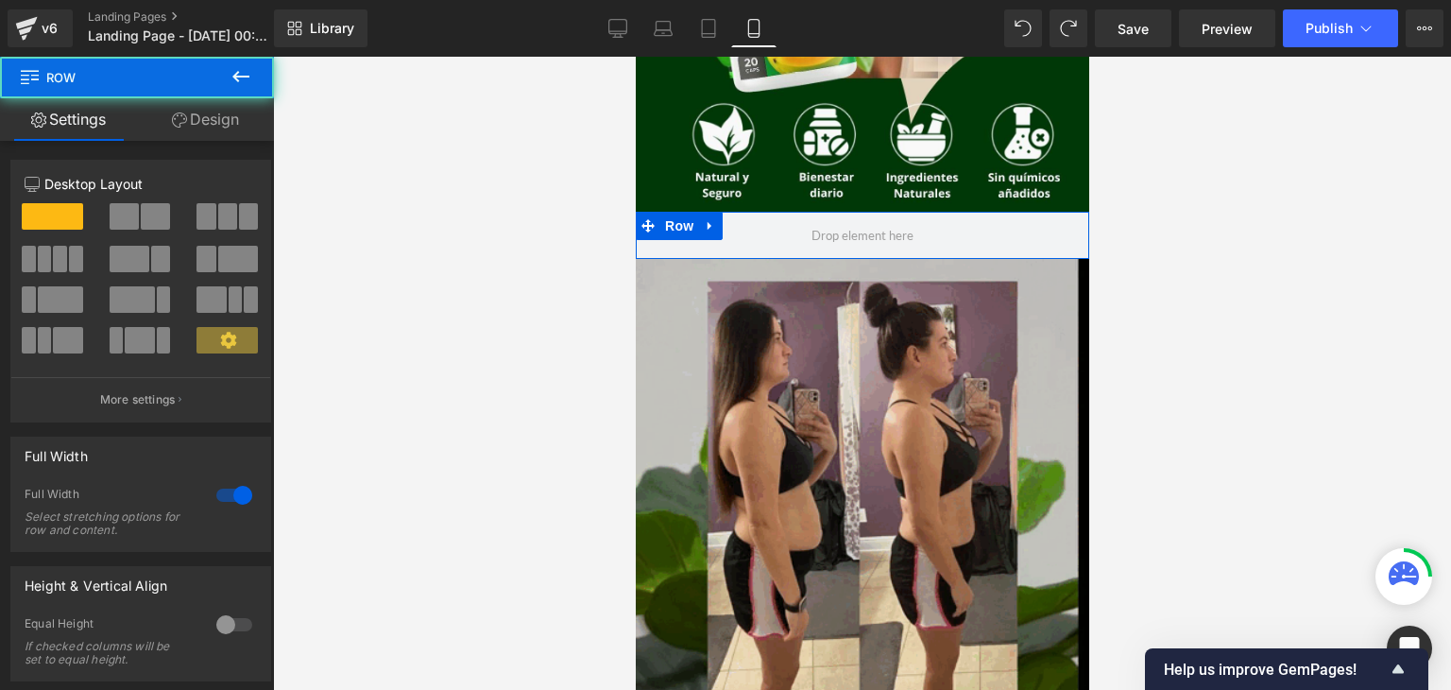
click at [587, 239] on div at bounding box center [862, 373] width 1178 height 633
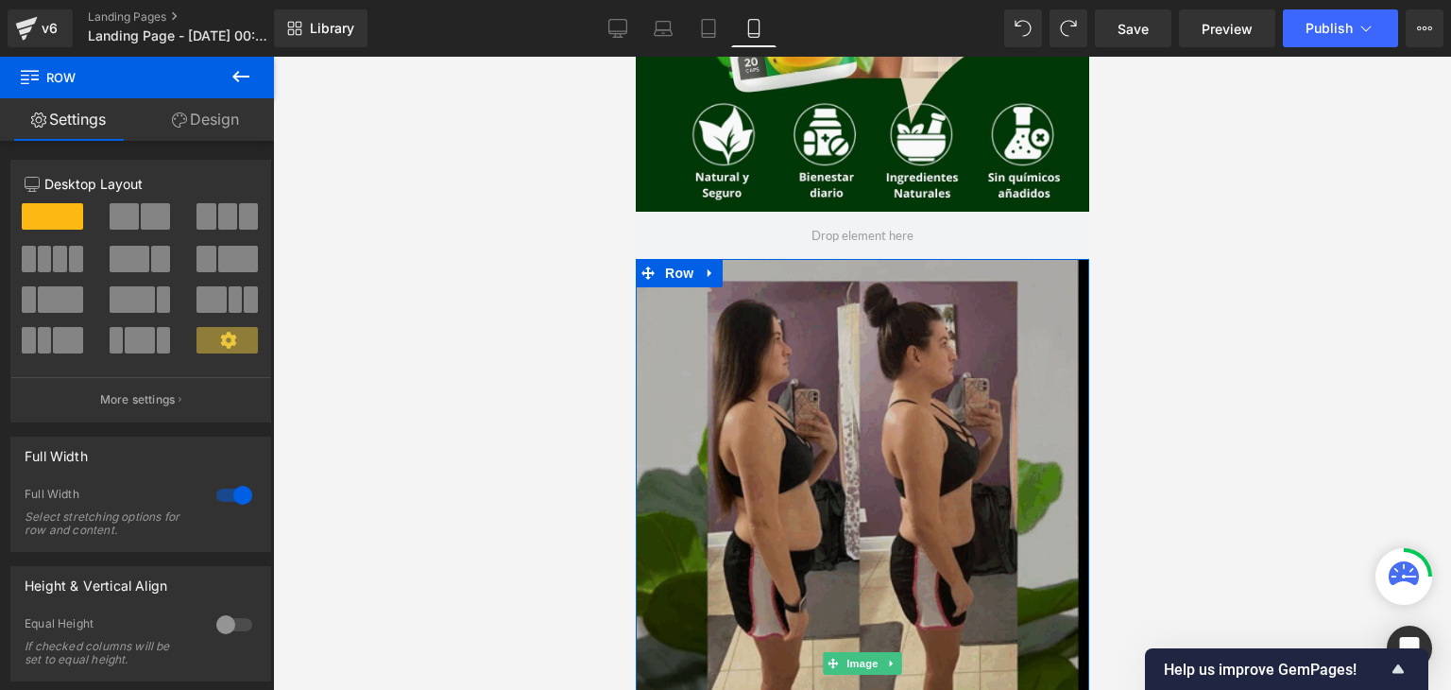
click at [673, 326] on img at bounding box center [862, 663] width 454 height 809
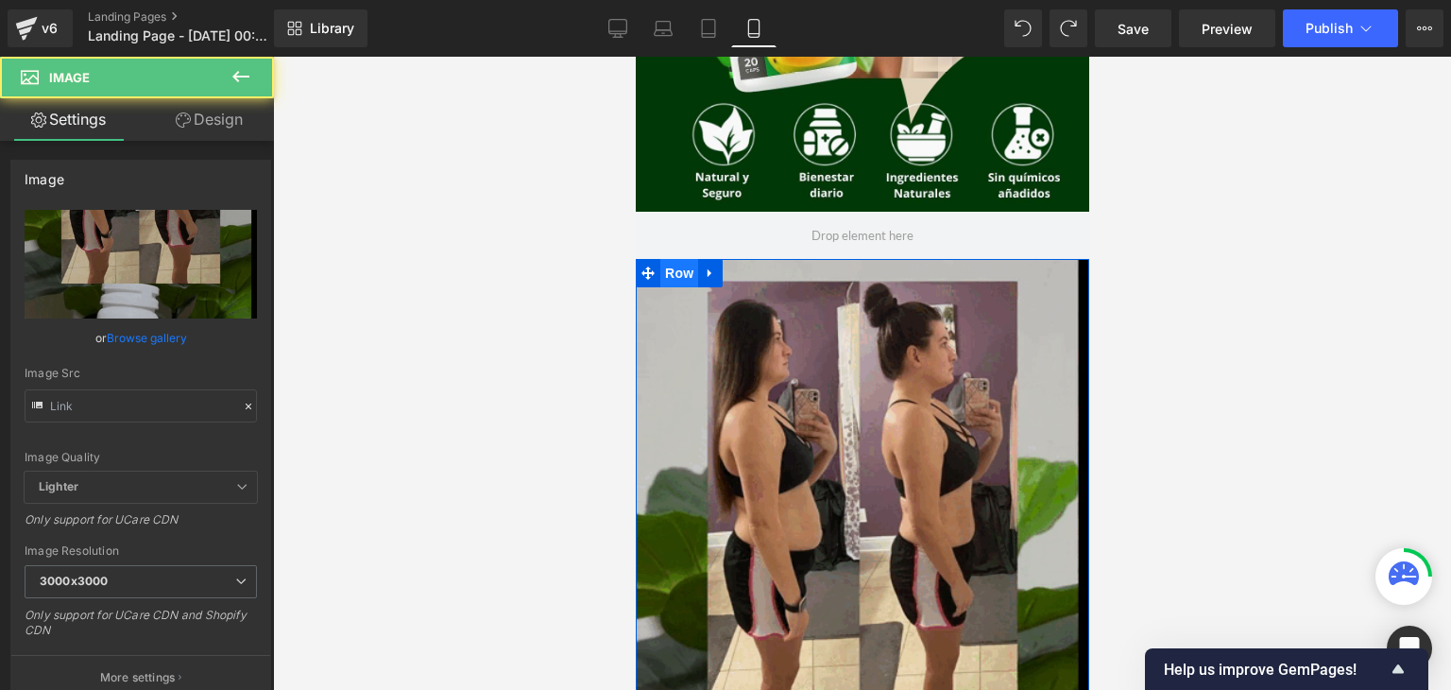
type input "[URL][DOMAIN_NAME]"
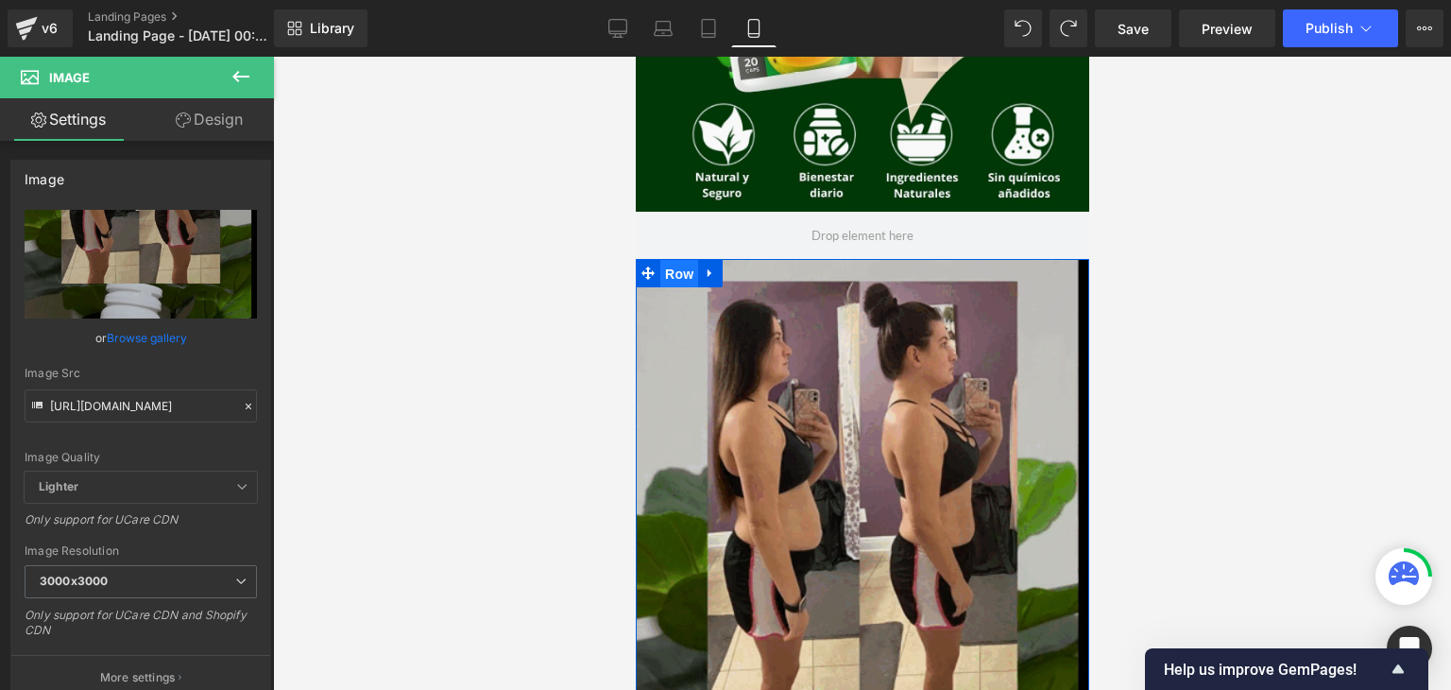
click at [677, 274] on span "Row" at bounding box center [678, 274] width 38 height 28
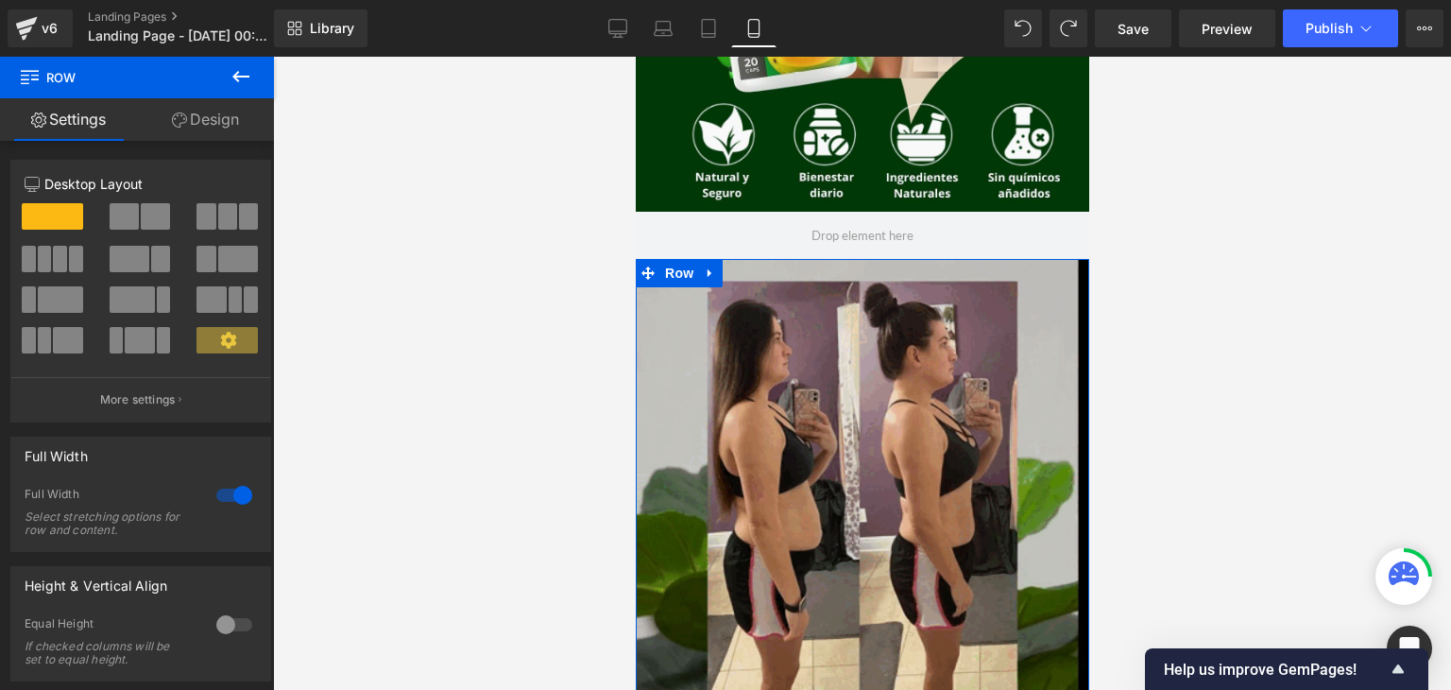
click at [219, 122] on link "Design" at bounding box center [205, 119] width 137 height 43
click at [0, 0] on div "Visibility" at bounding box center [0, 0] width 0 height 0
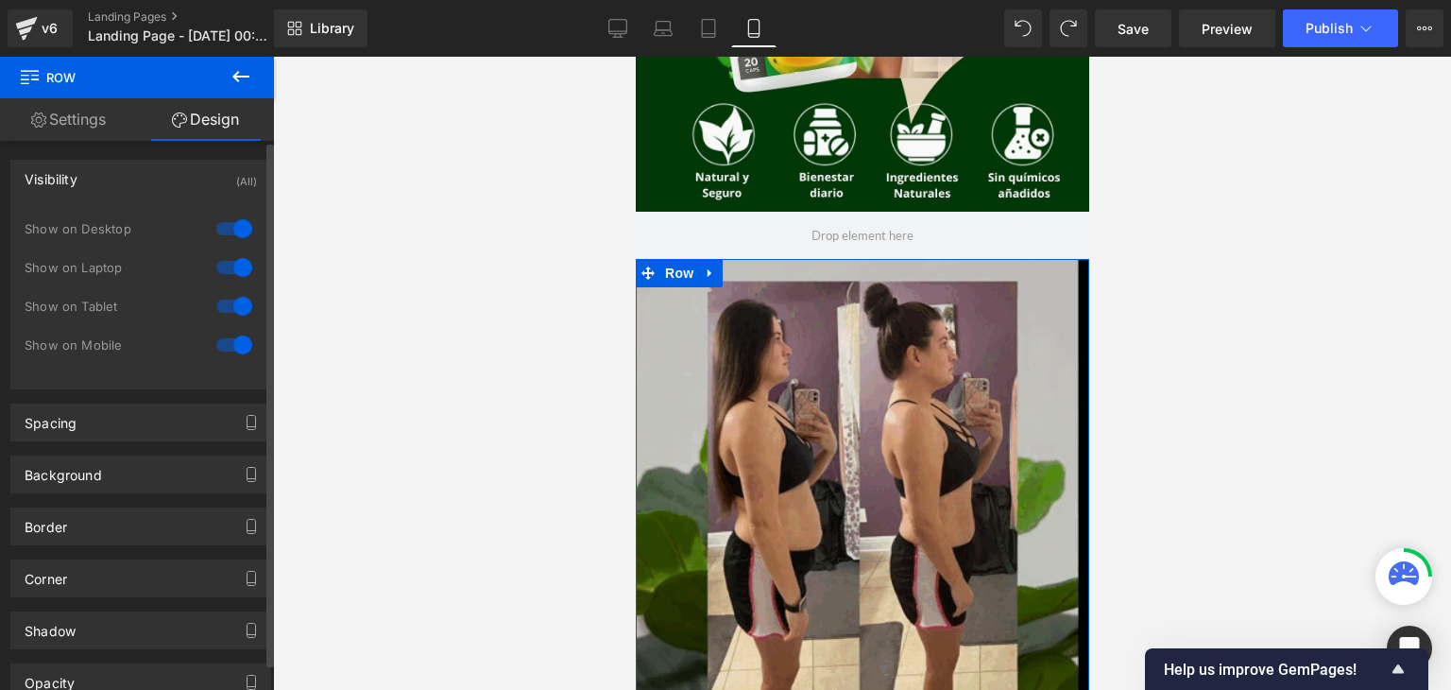
click at [236, 233] on div at bounding box center [234, 229] width 45 height 30
click at [227, 265] on div at bounding box center [234, 267] width 45 height 30
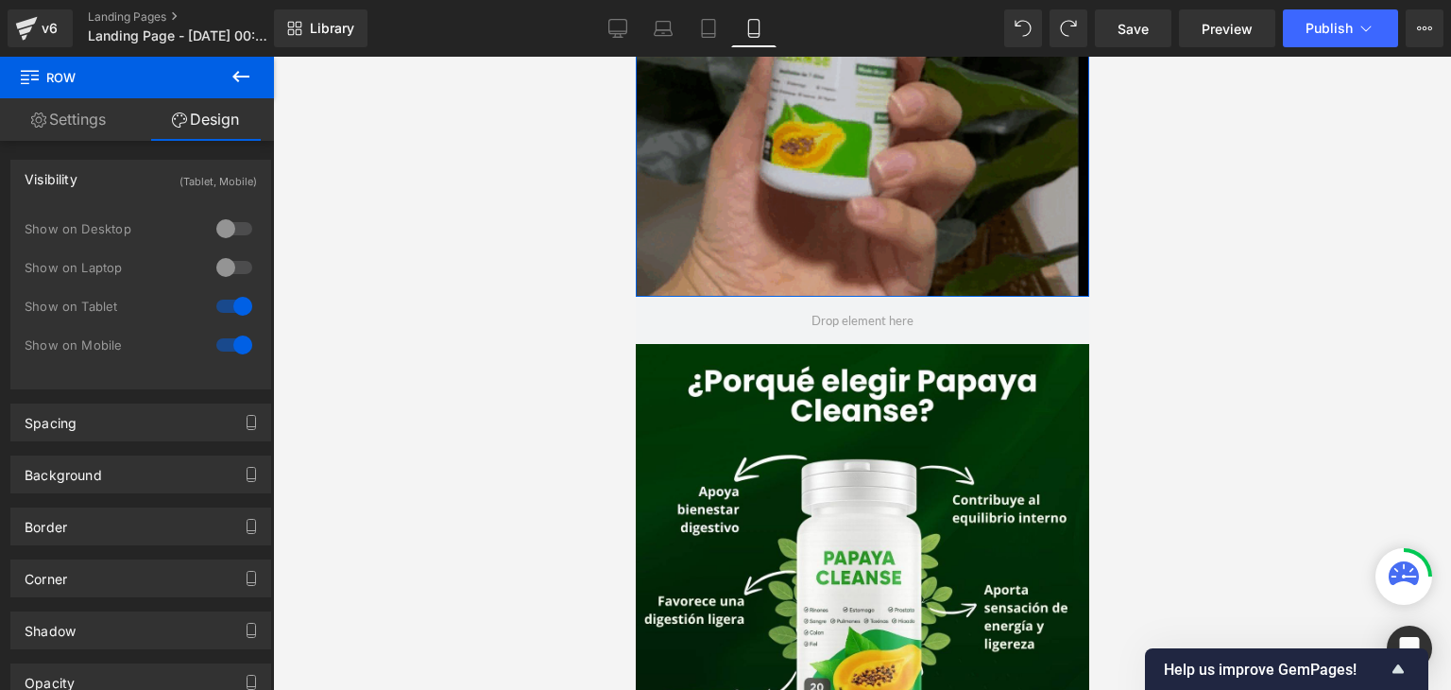
scroll to position [1190, 0]
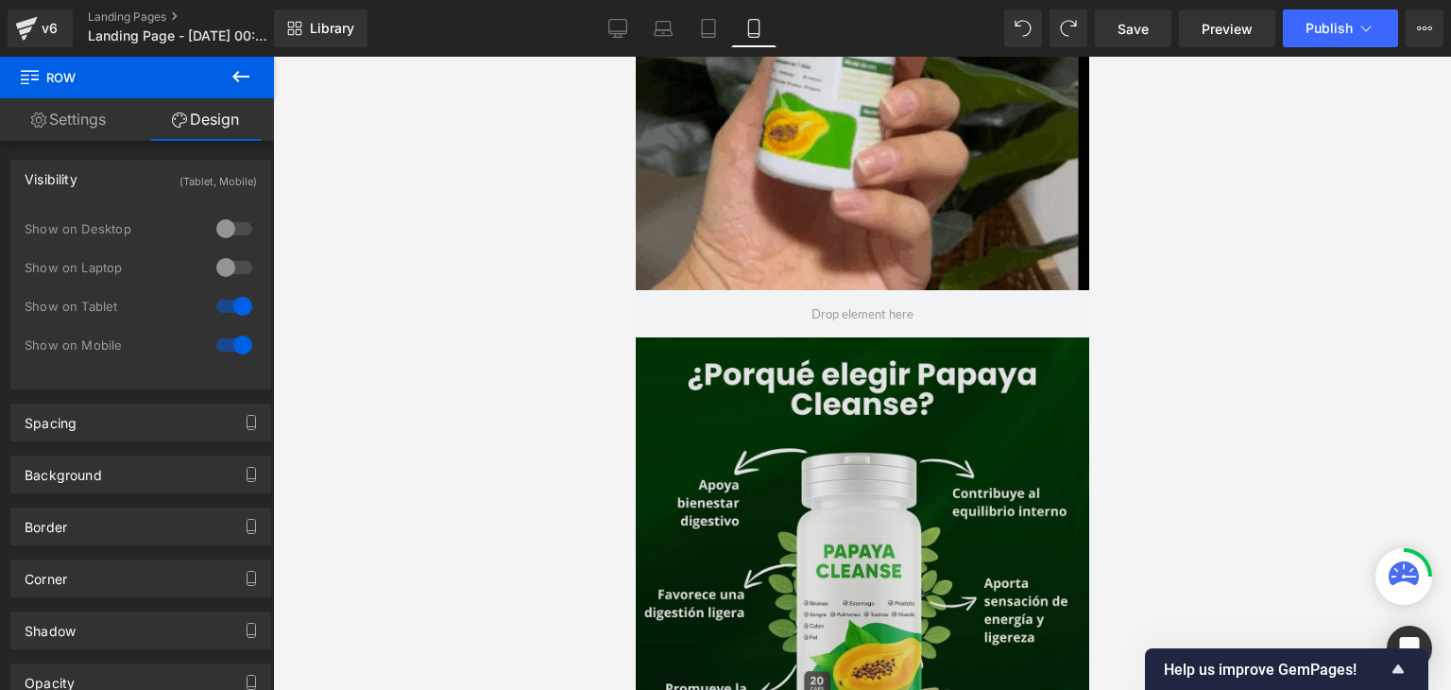
click at [676, 398] on img at bounding box center [862, 620] width 454 height 567
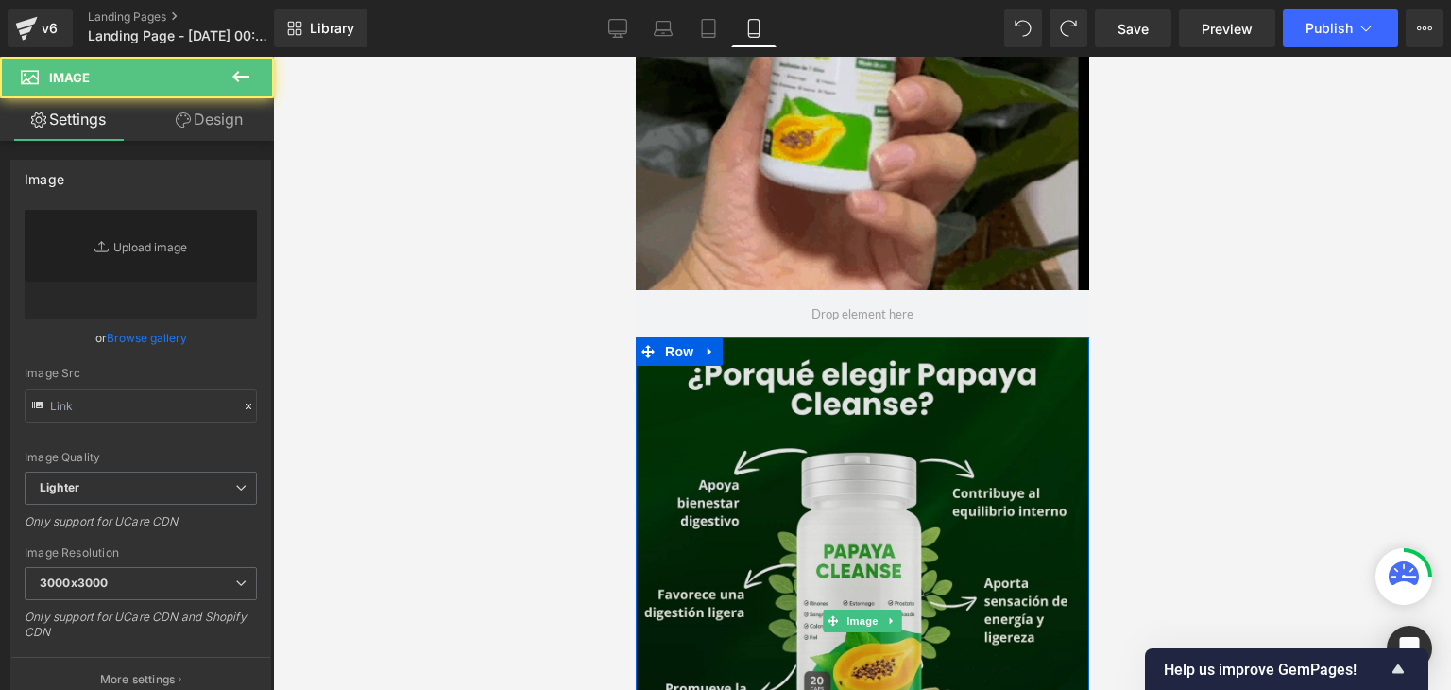
type input "[URL][DOMAIN_NAME]"
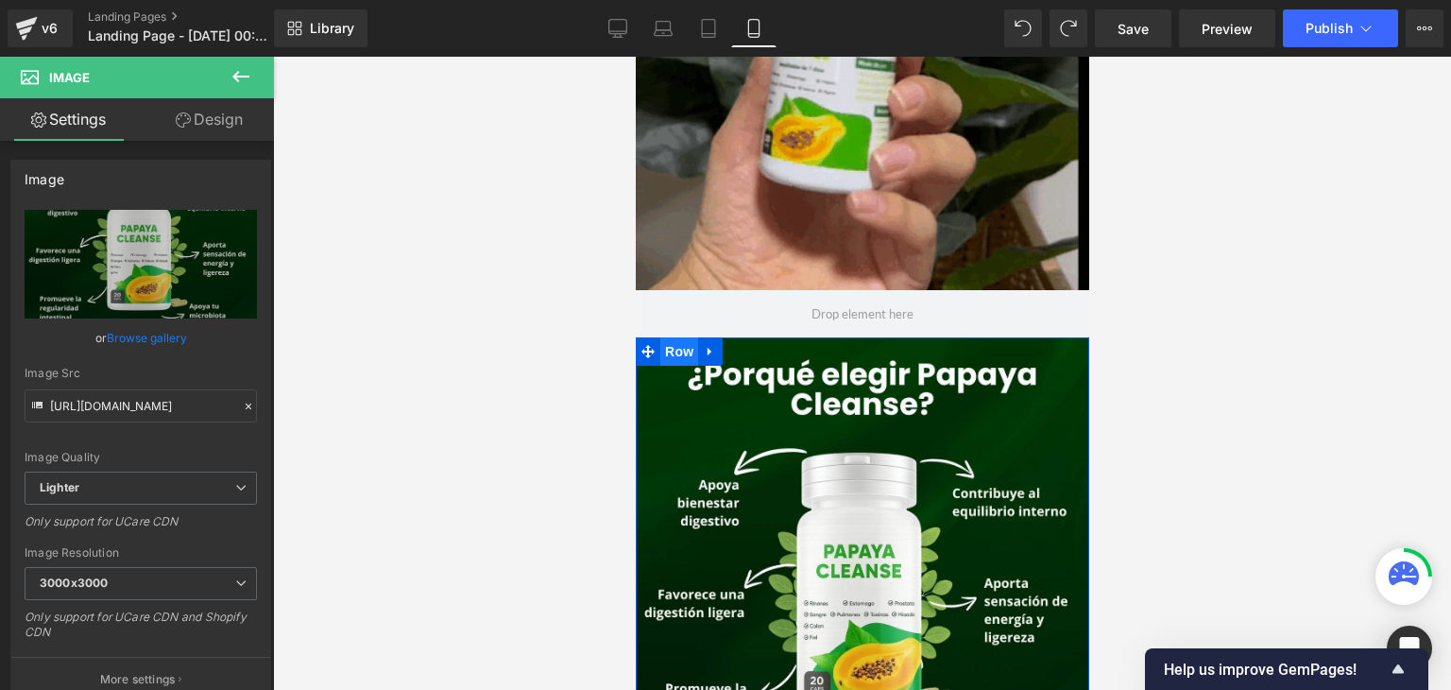
click at [674, 356] on span "Row" at bounding box center [678, 351] width 38 height 28
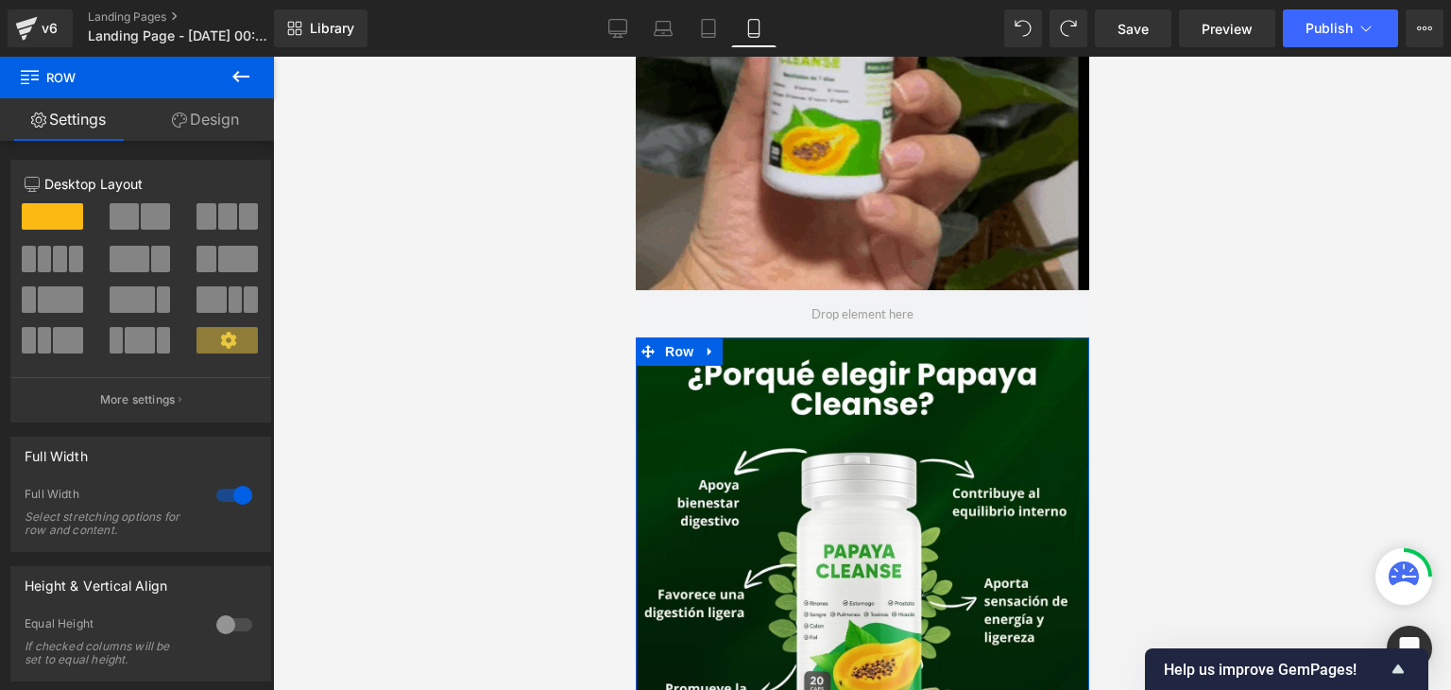
click at [201, 120] on link "Design" at bounding box center [205, 119] width 137 height 43
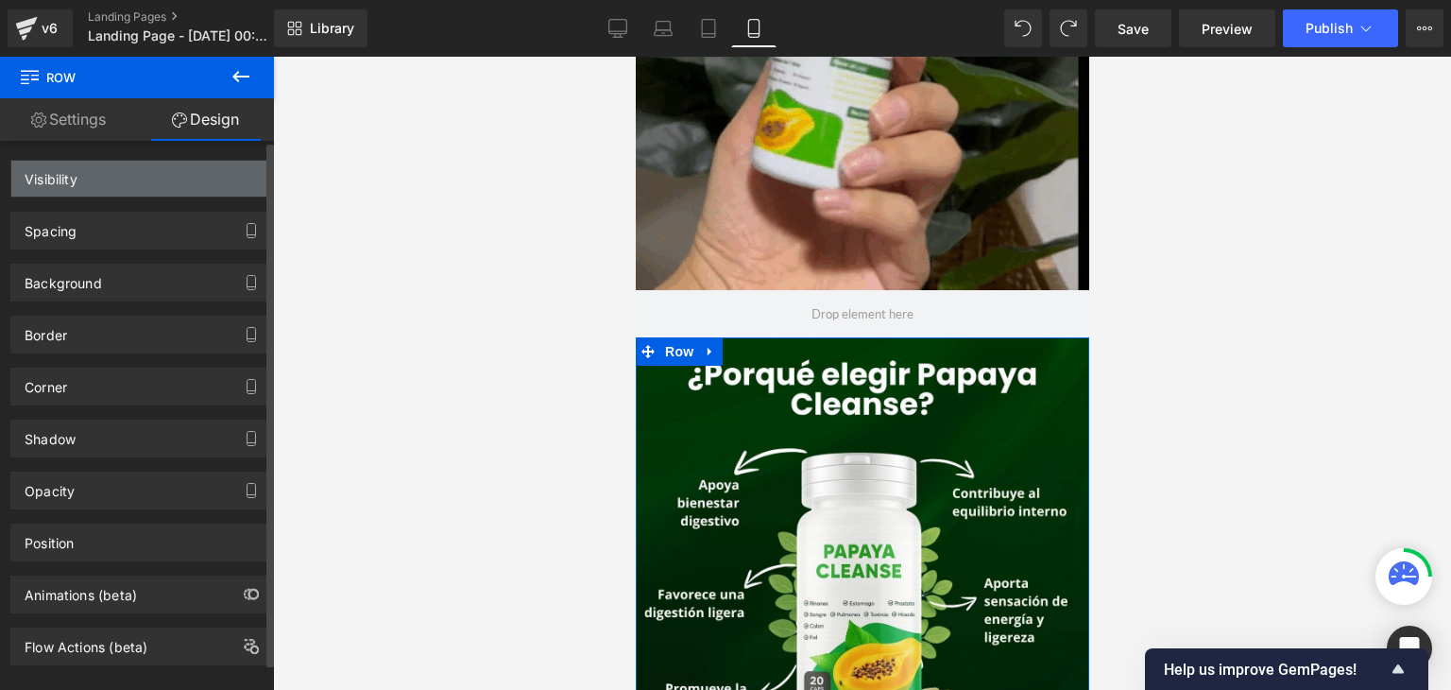
click at [113, 171] on div "Visibility" at bounding box center [140, 179] width 259 height 36
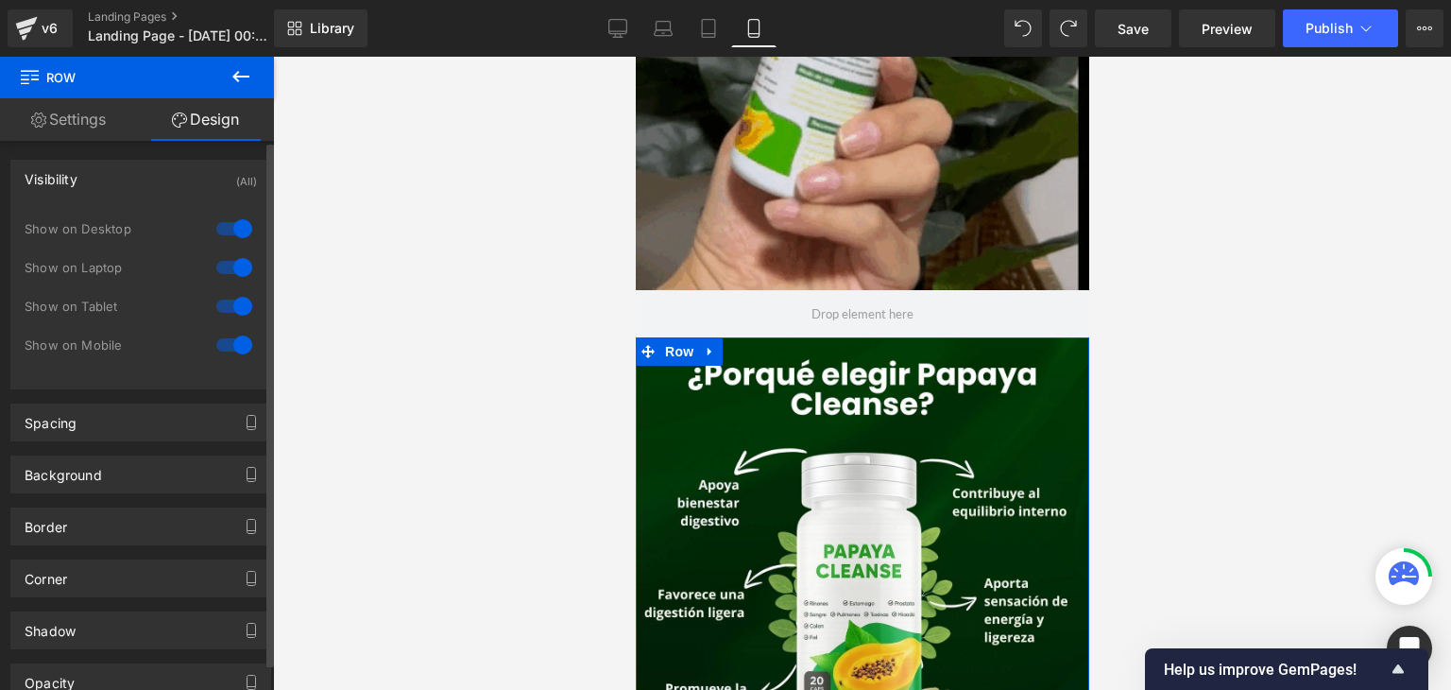
click at [217, 235] on div at bounding box center [234, 229] width 45 height 30
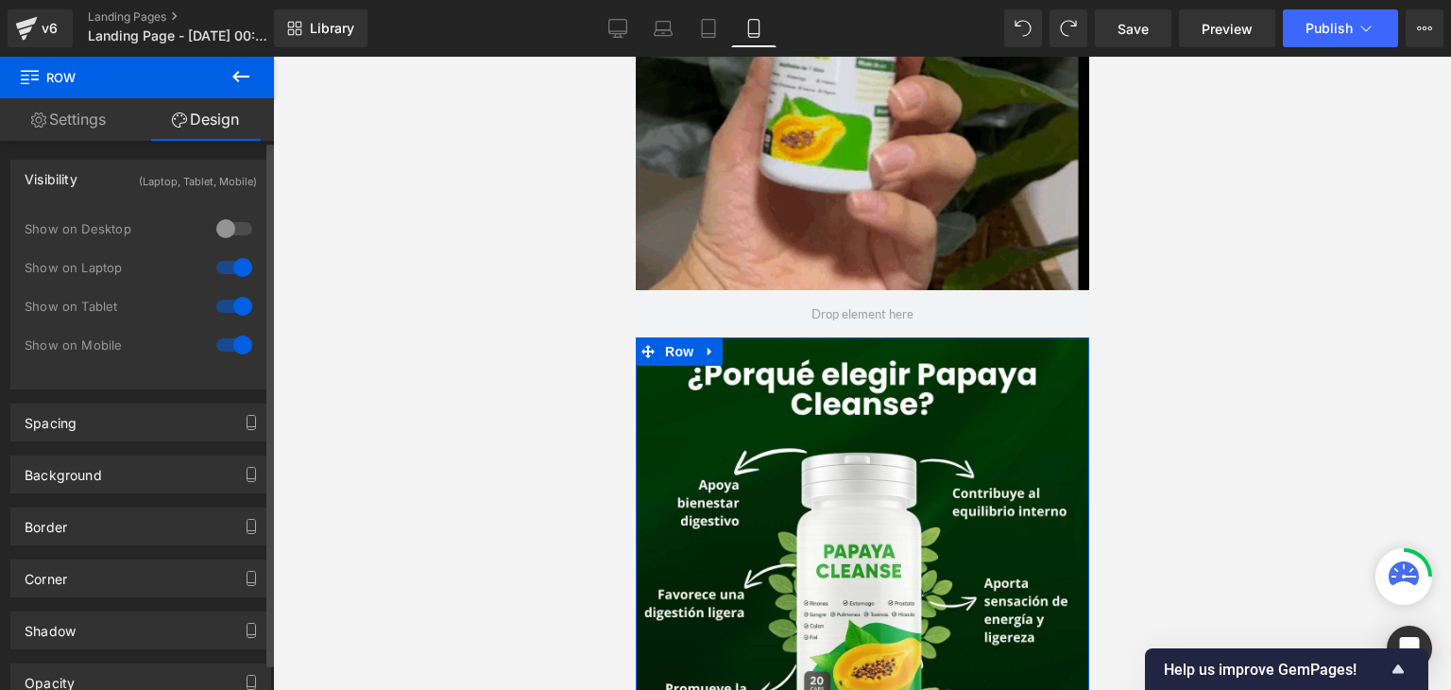
click at [223, 266] on div at bounding box center [234, 267] width 45 height 30
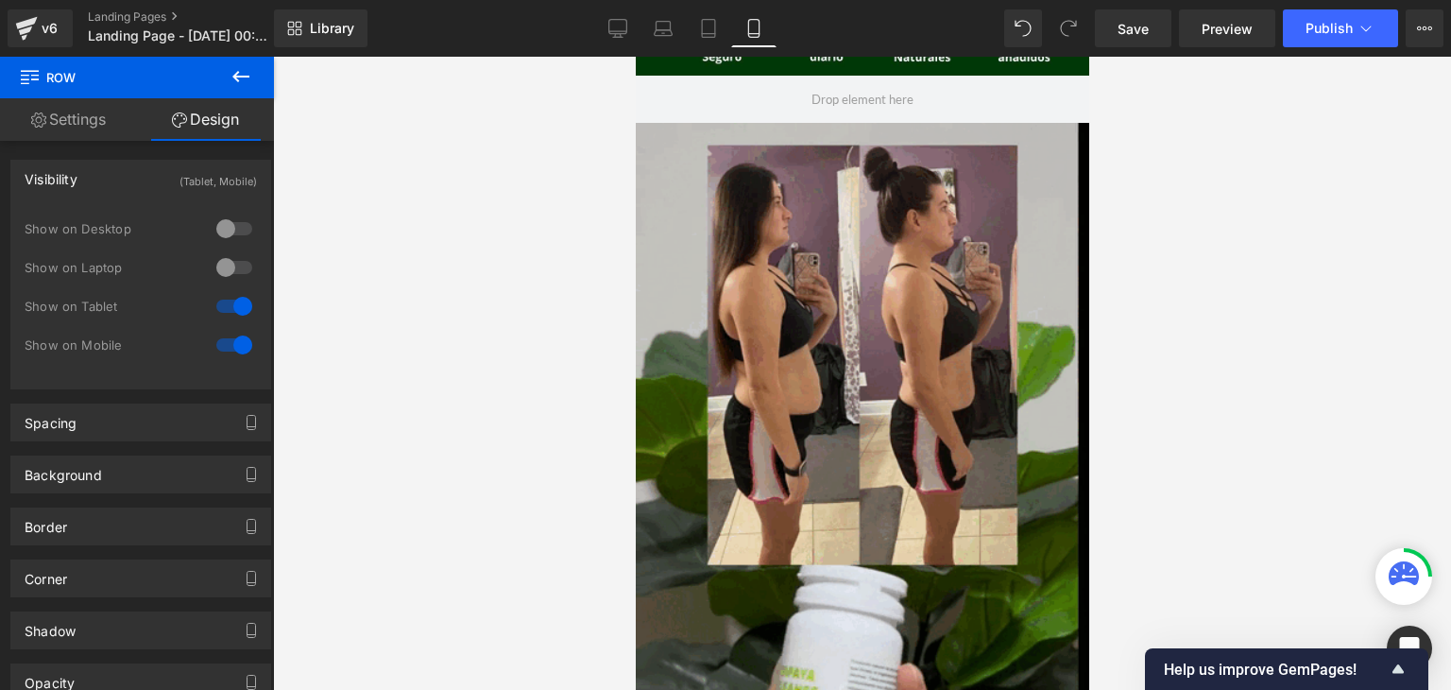
scroll to position [491, 0]
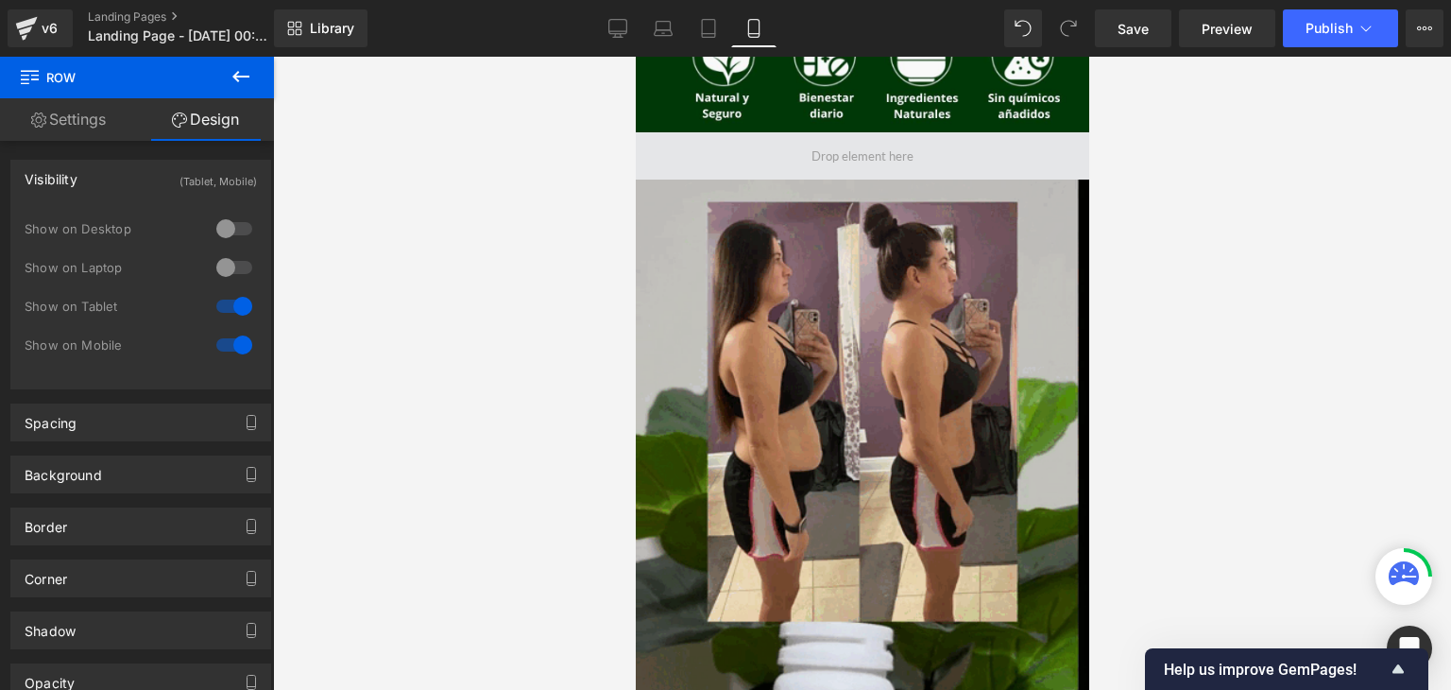
click at [663, 230] on img at bounding box center [862, 584] width 454 height 809
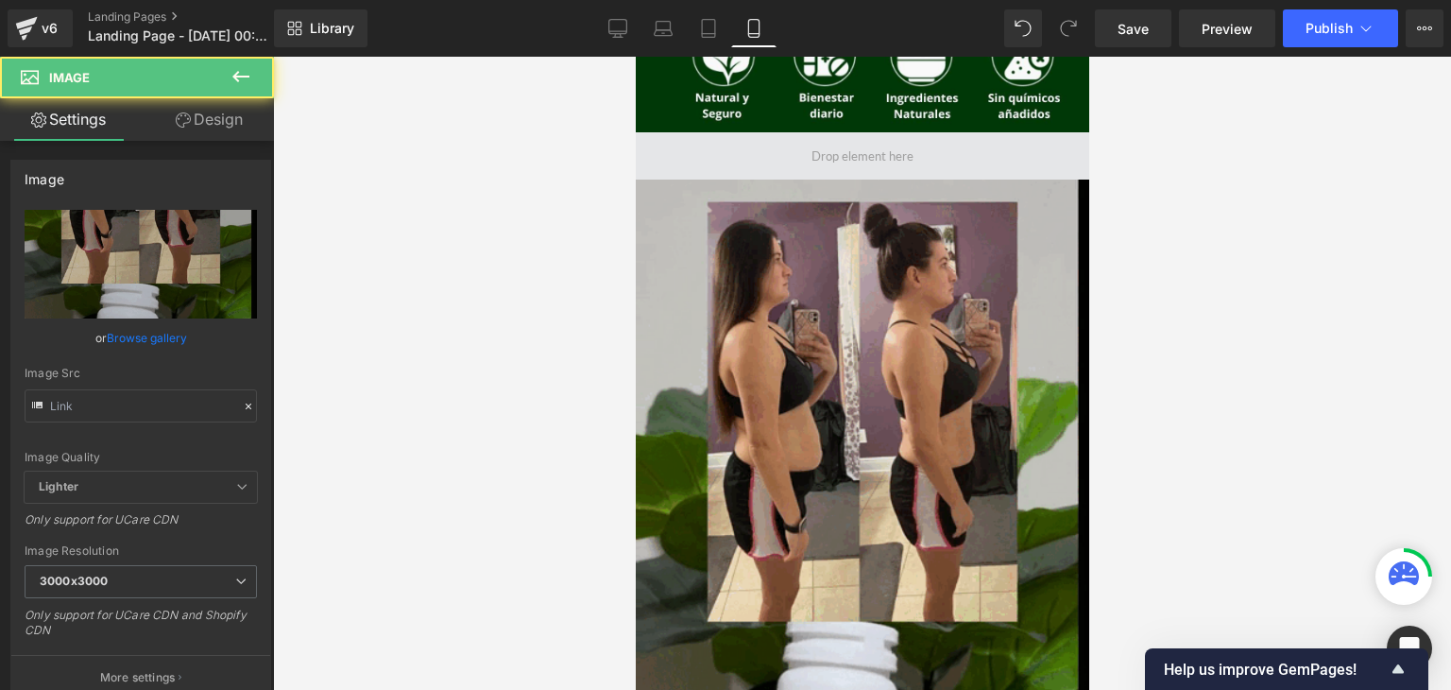
type input "[URL][DOMAIN_NAME]"
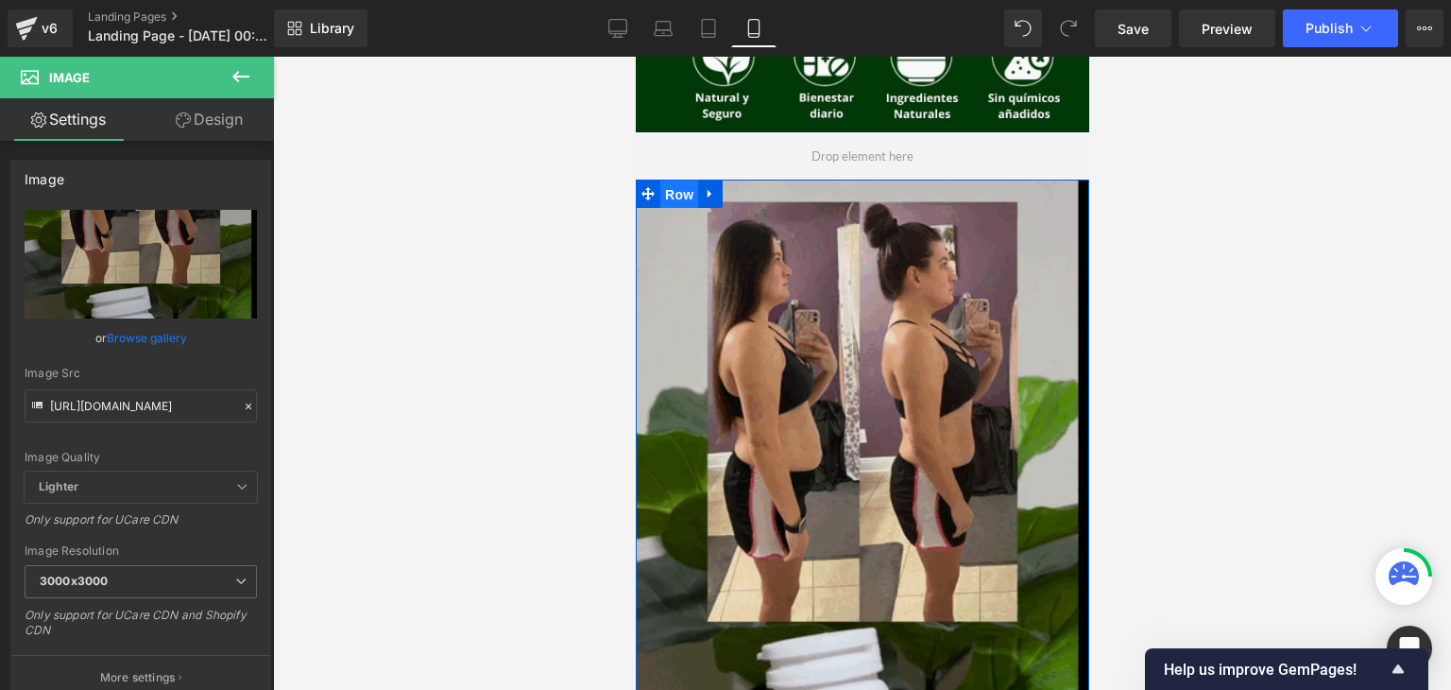
drag, startPoint x: 674, startPoint y: 195, endPoint x: 1040, endPoint y: 282, distance: 376.8
click at [674, 195] on span "Row" at bounding box center [678, 194] width 38 height 28
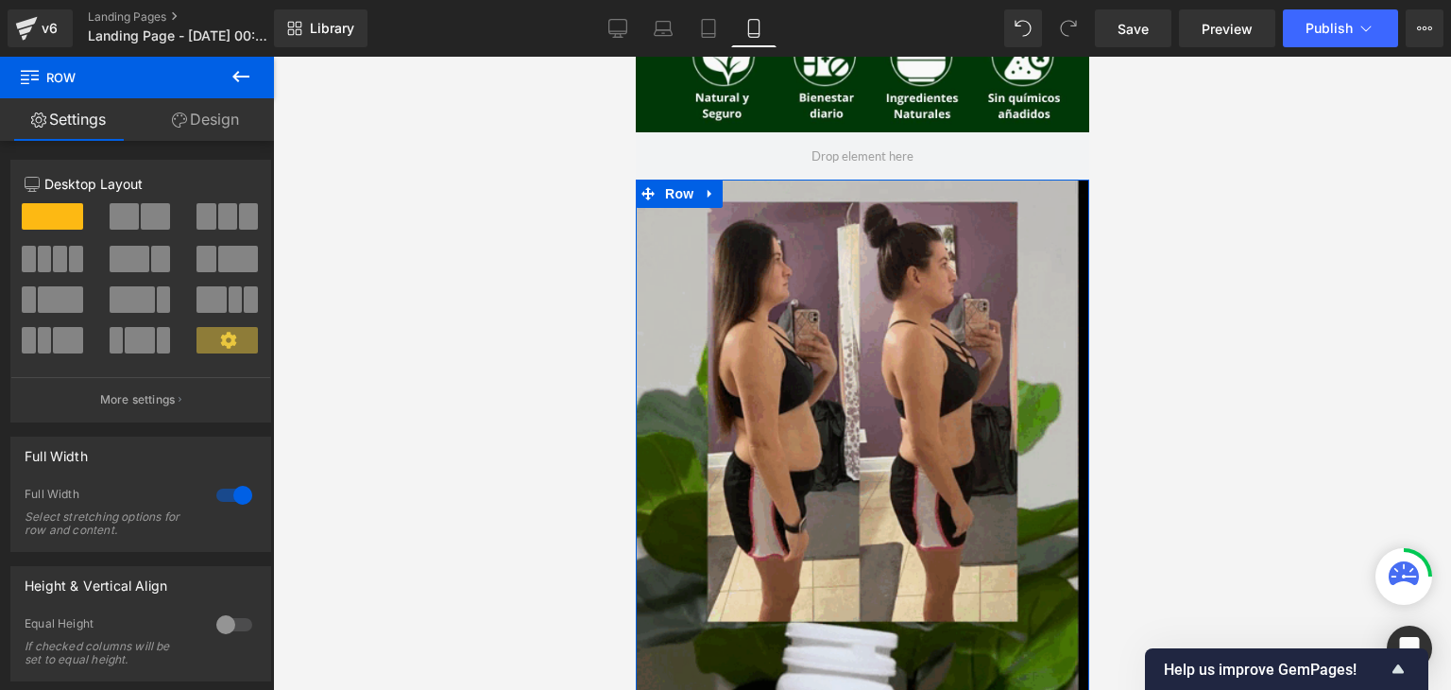
click at [240, 122] on link "Design" at bounding box center [205, 119] width 137 height 43
click at [0, 0] on div "Visibility" at bounding box center [0, 0] width 0 height 0
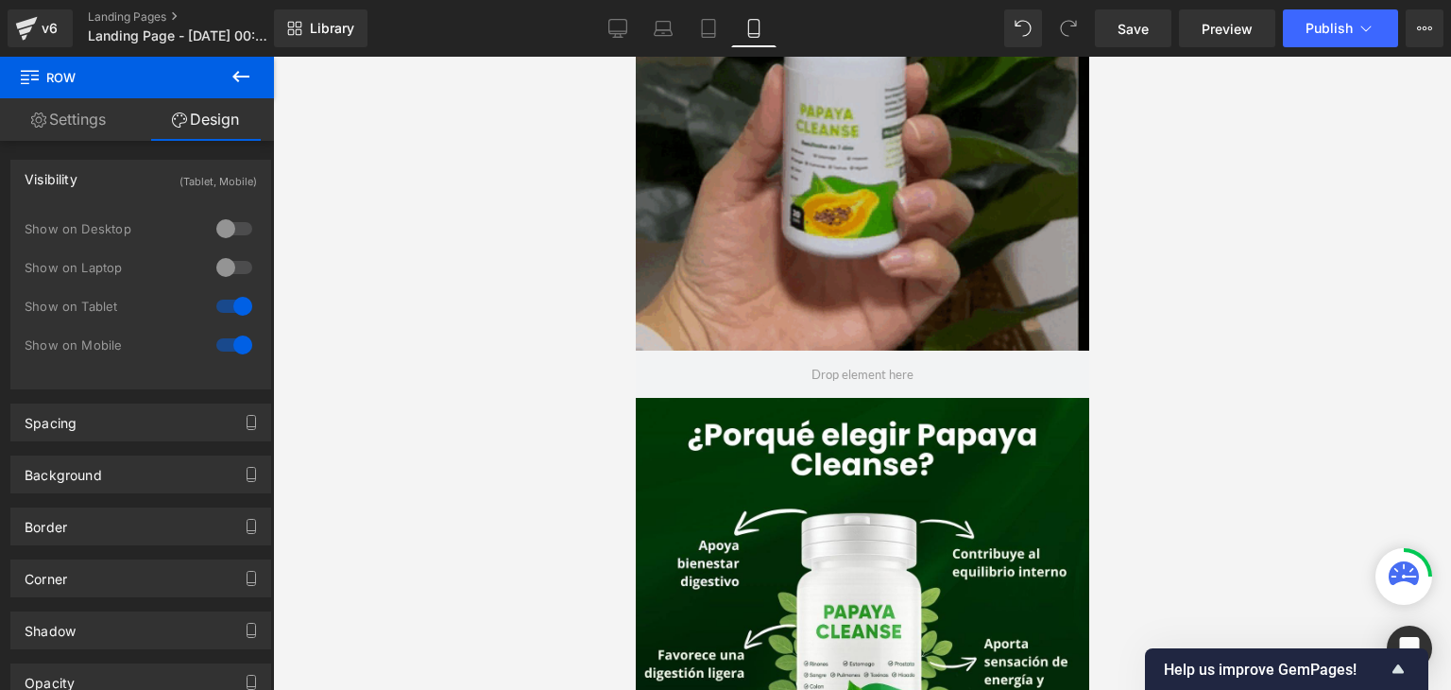
scroll to position [1270, 0]
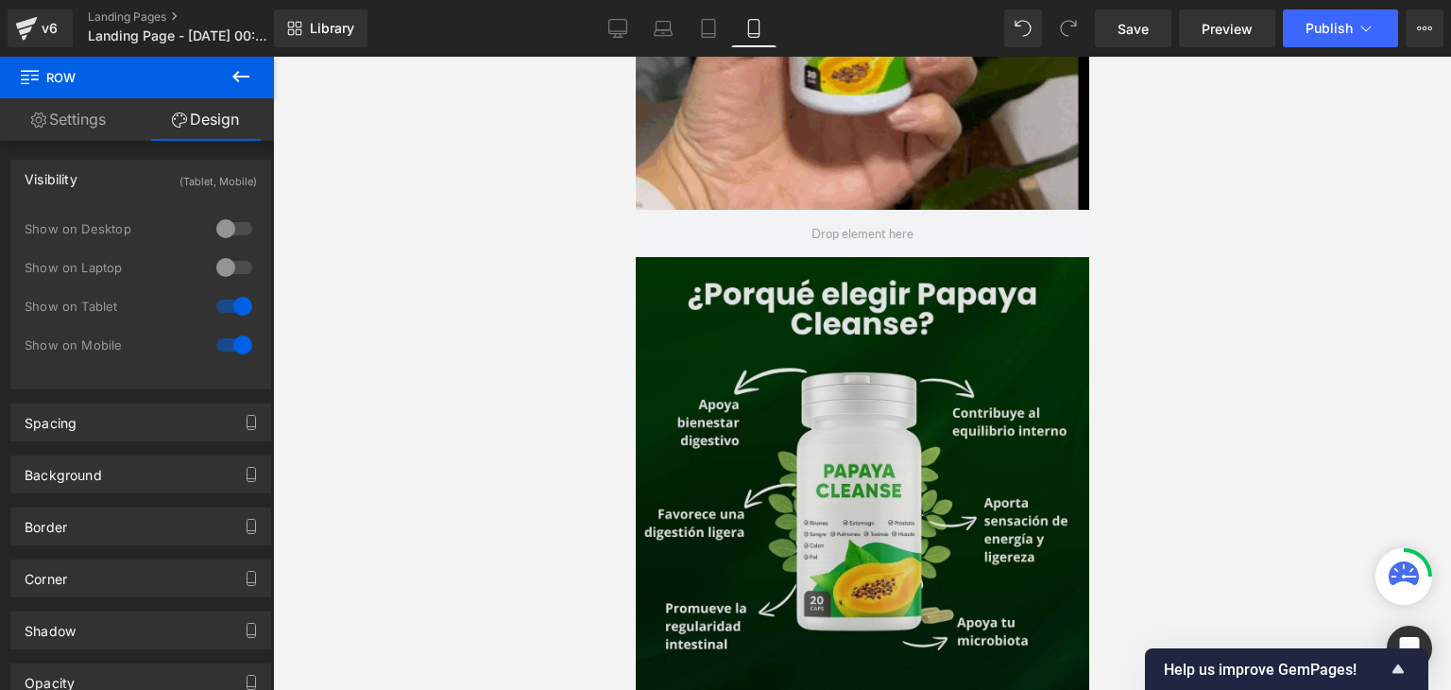
click at [655, 310] on img at bounding box center [862, 540] width 454 height 567
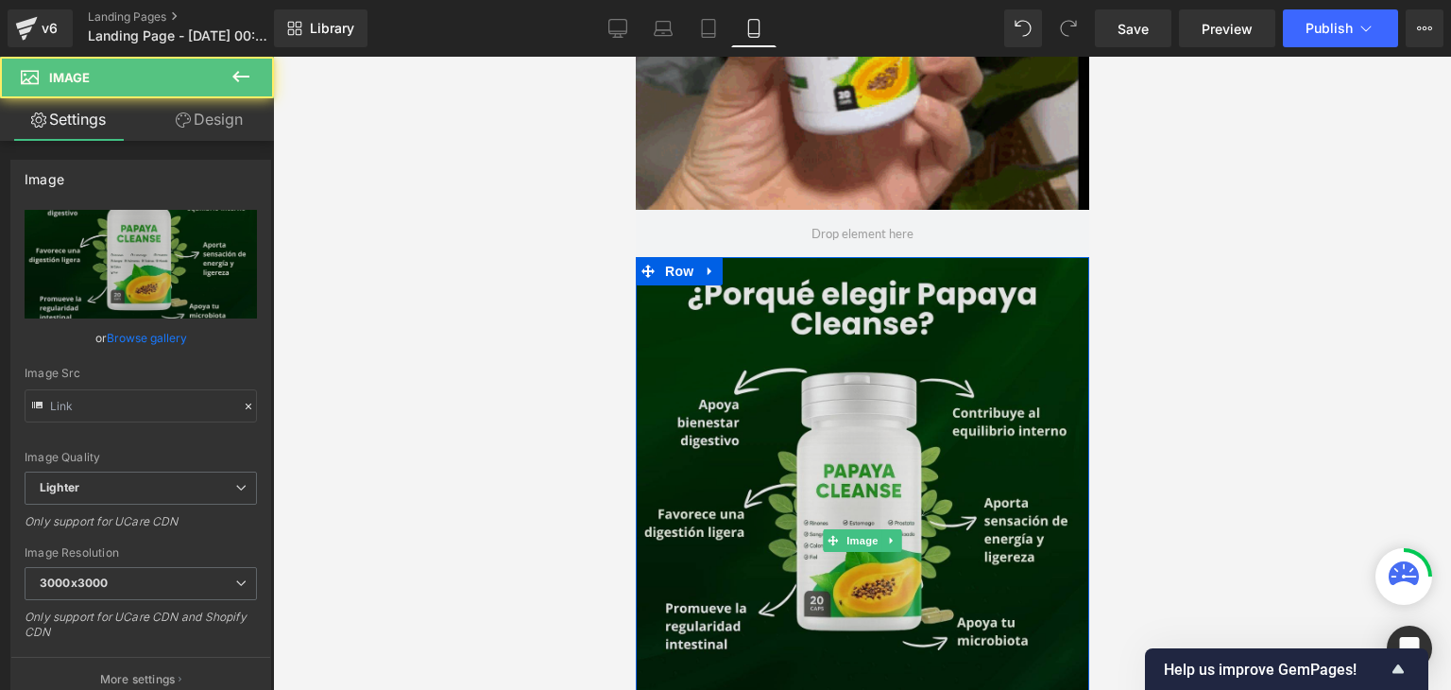
type input "[URL][DOMAIN_NAME]"
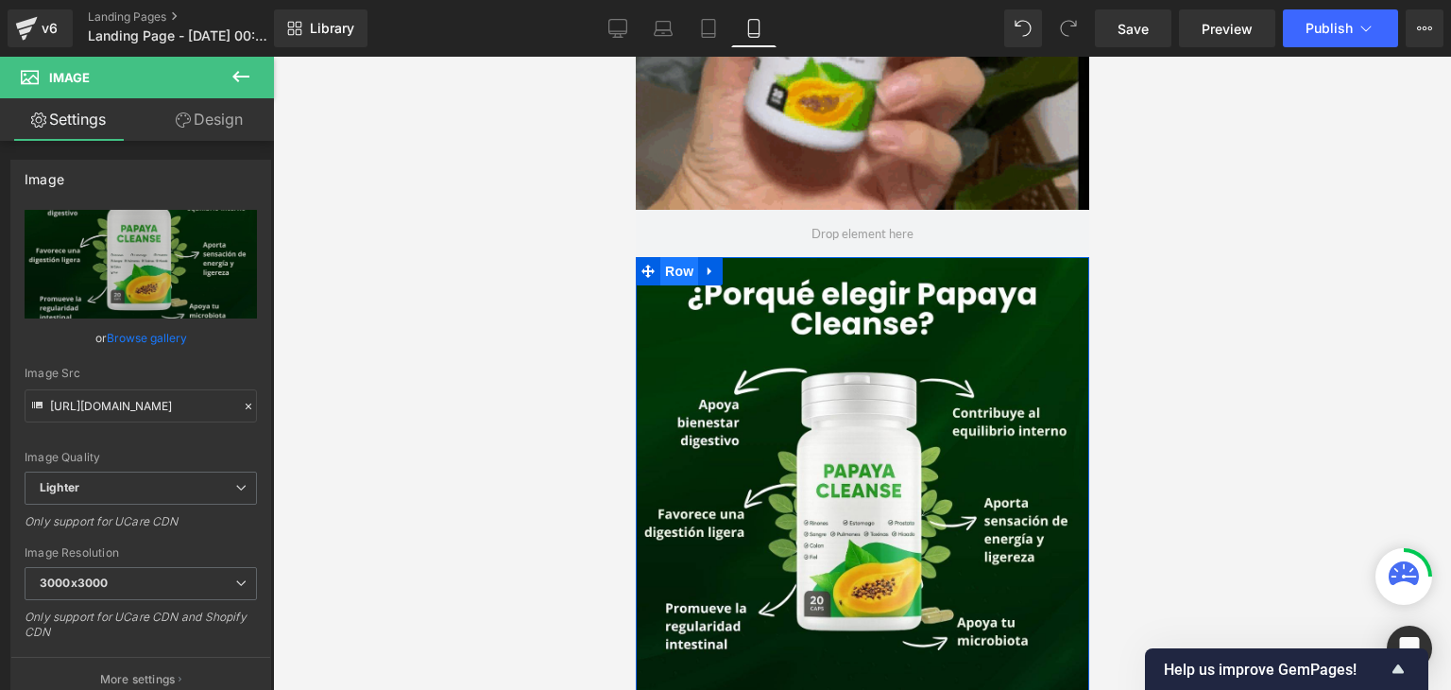
click at [659, 278] on span "Row" at bounding box center [678, 271] width 38 height 28
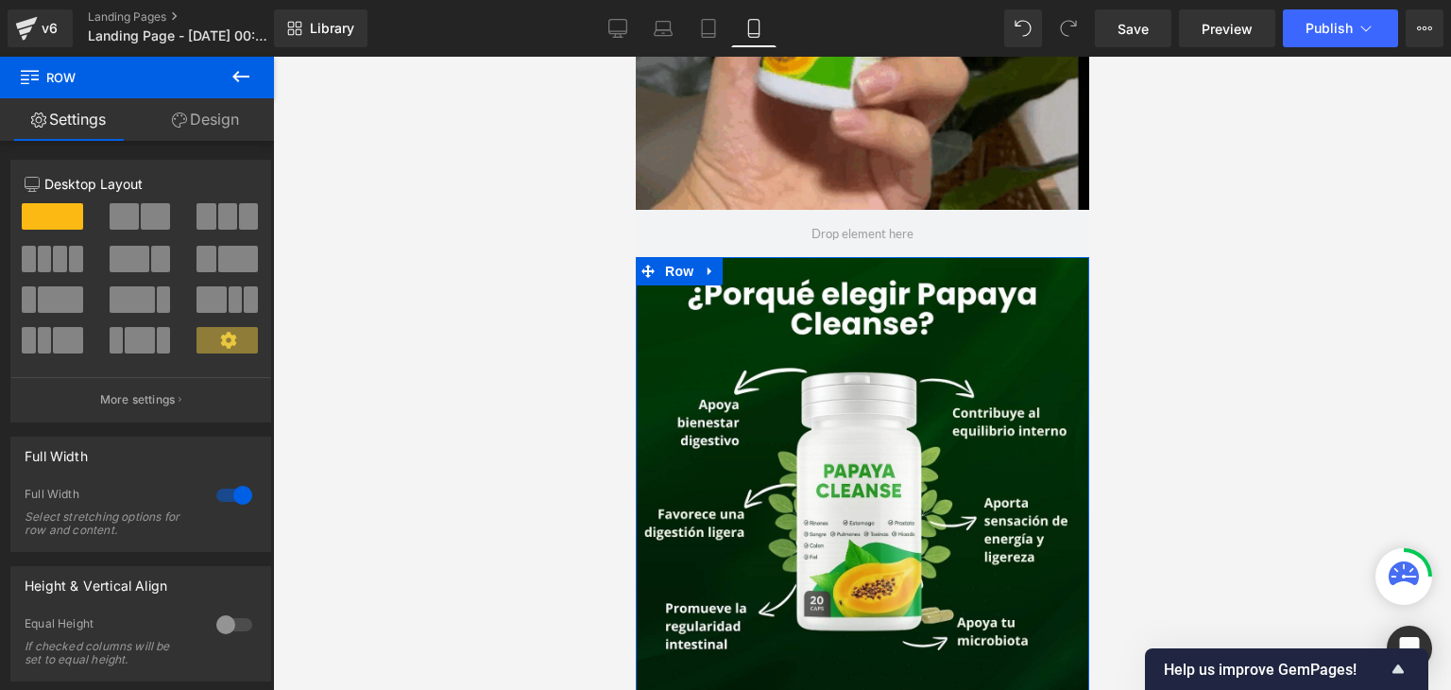
click at [241, 128] on link "Design" at bounding box center [205, 119] width 137 height 43
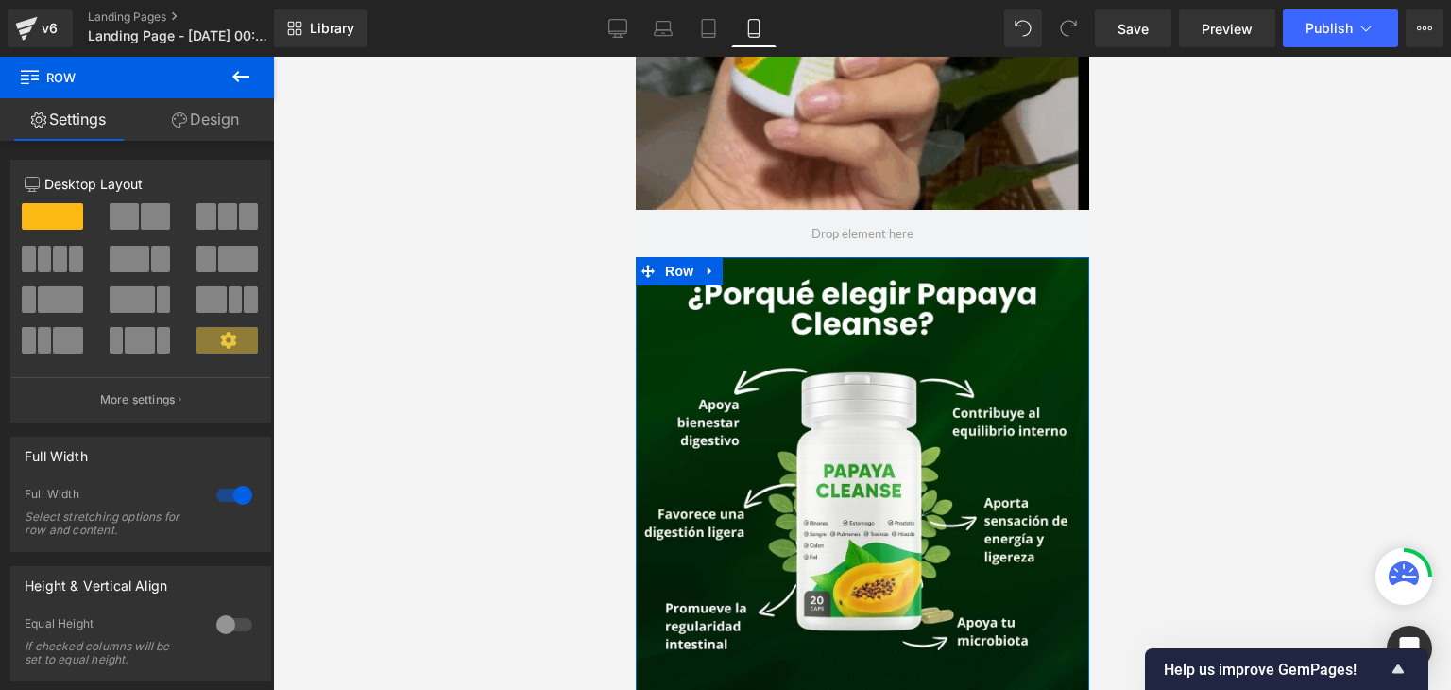
click at [0, 0] on div "Visibility" at bounding box center [0, 0] width 0 height 0
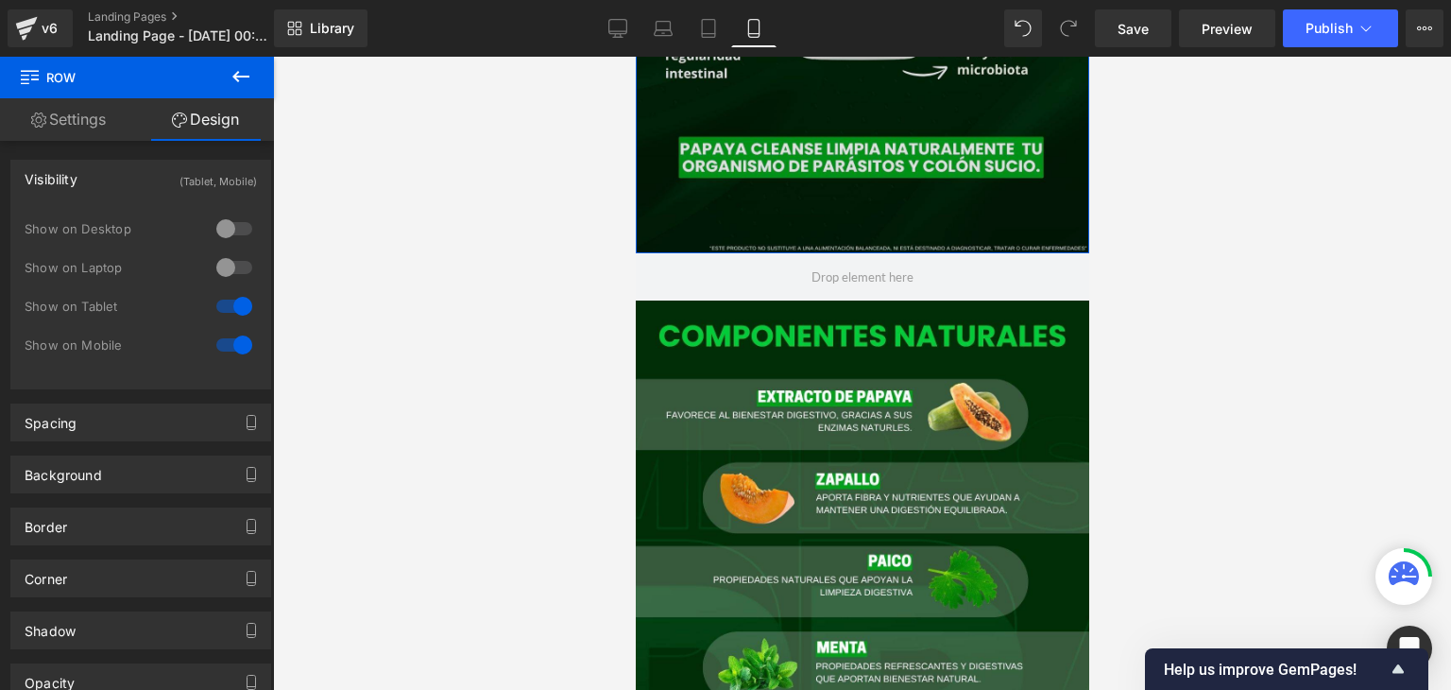
scroll to position [1878, 0]
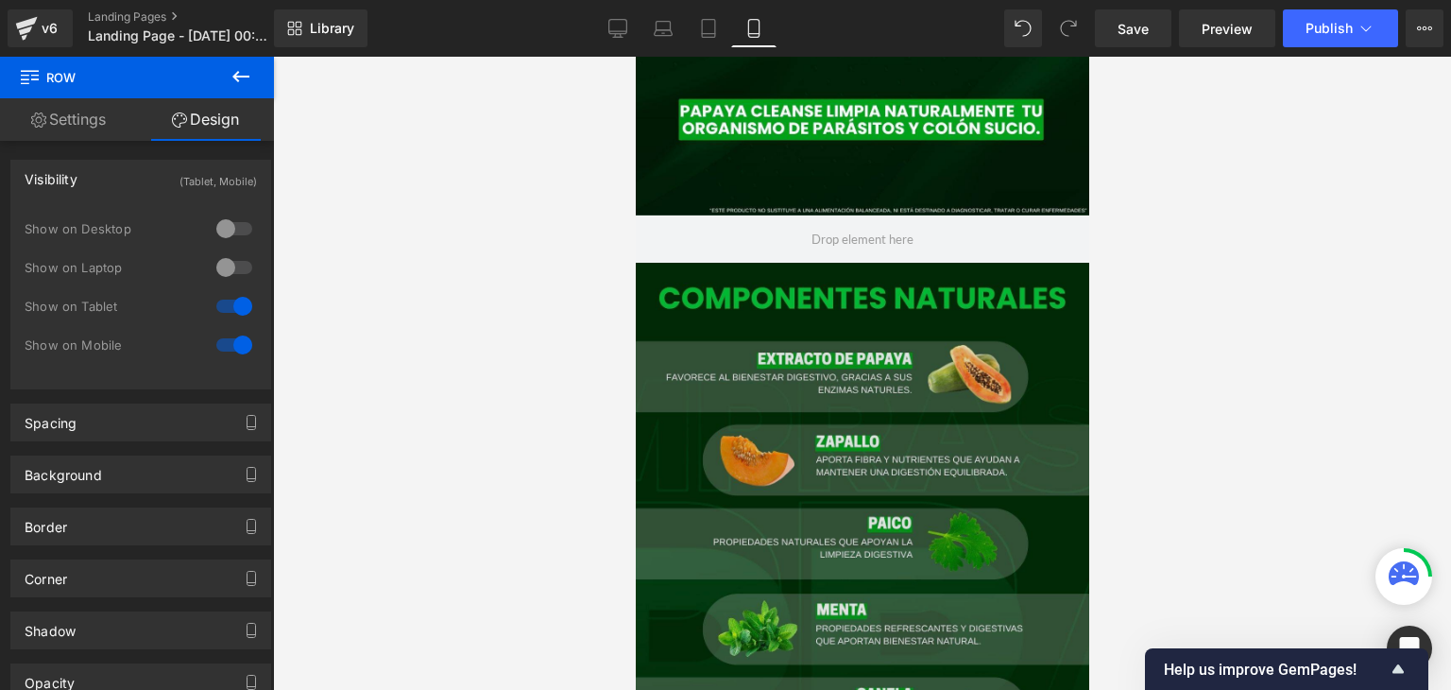
click at [665, 309] on img at bounding box center [862, 546] width 454 height 567
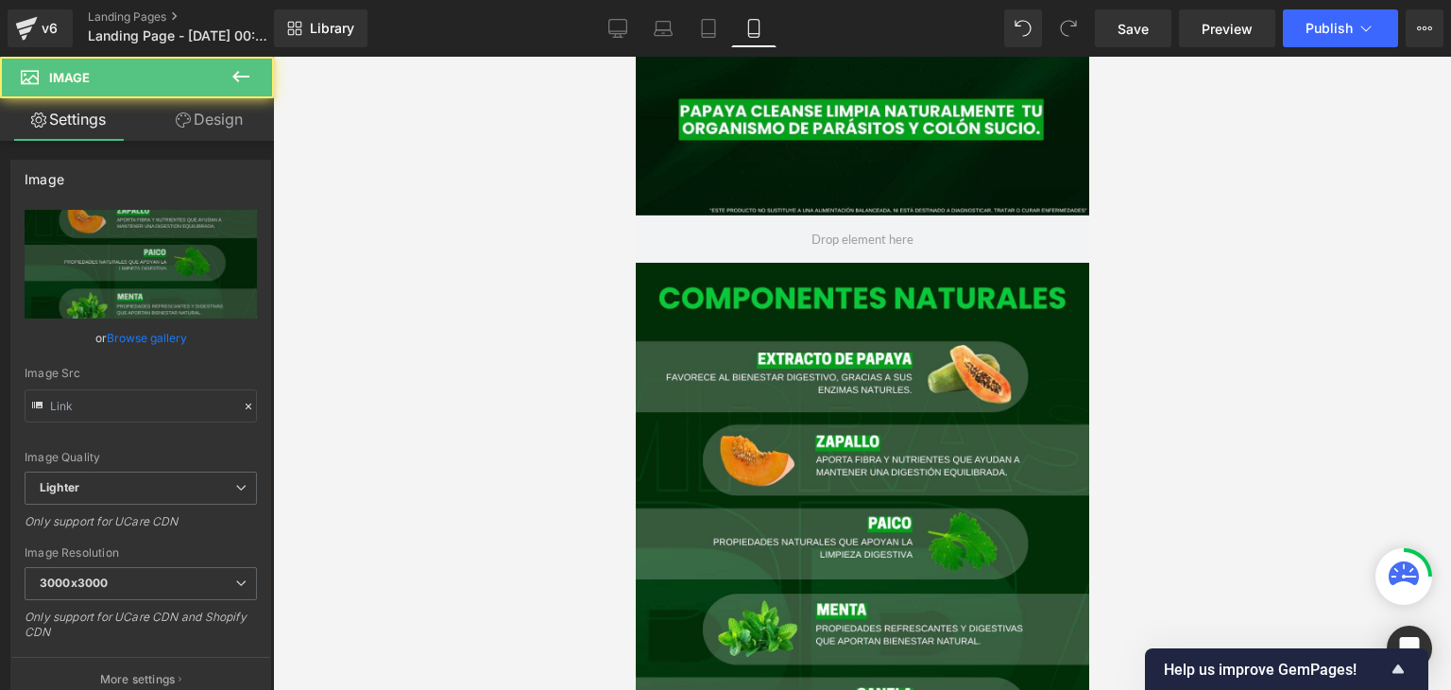
type input "[URL][DOMAIN_NAME]"
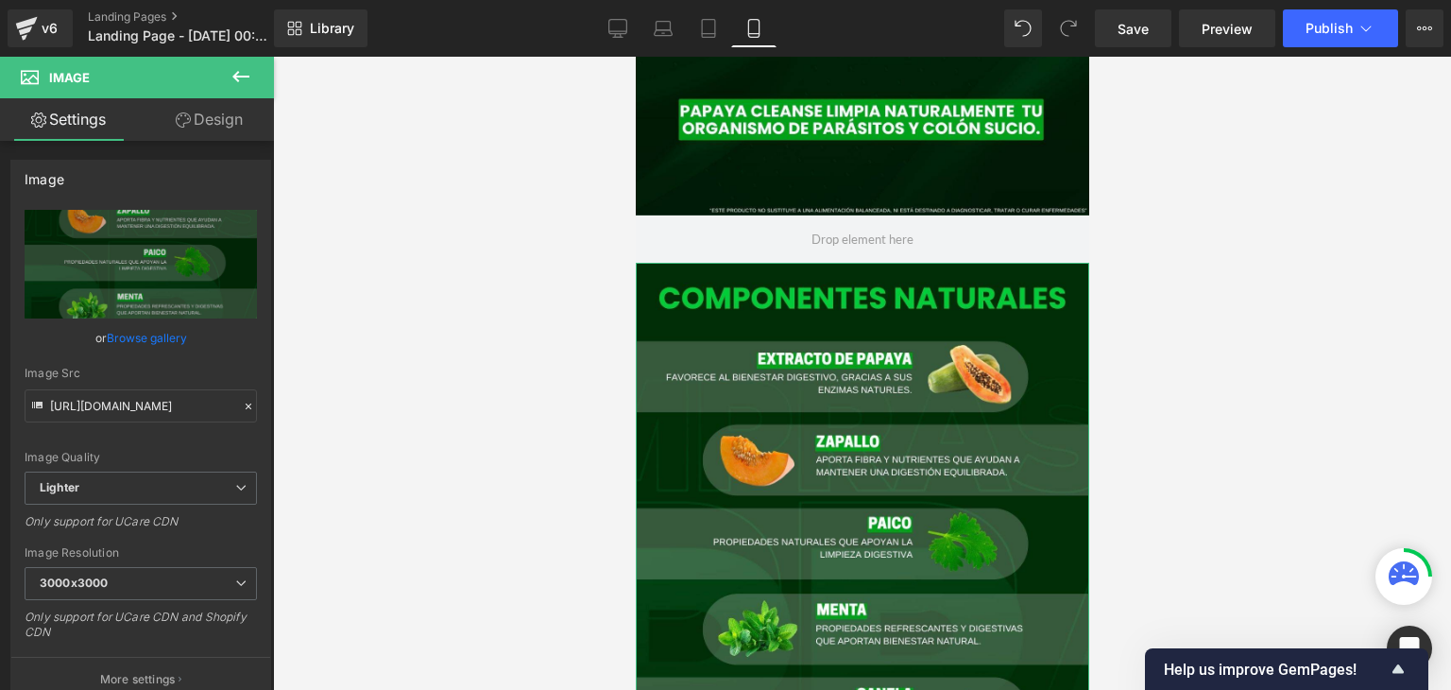
click at [218, 129] on link "Design" at bounding box center [209, 119] width 137 height 43
click at [0, 0] on div "Visibility" at bounding box center [0, 0] width 0 height 0
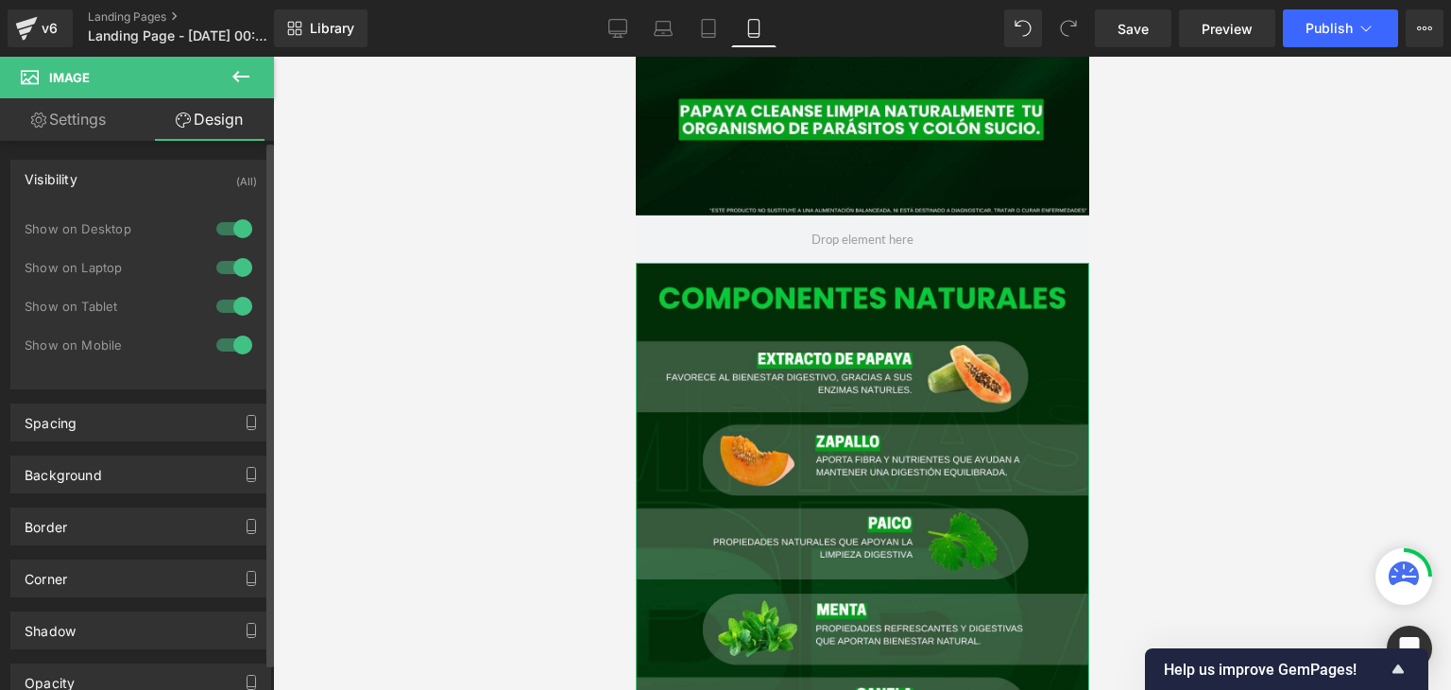
click at [239, 238] on div at bounding box center [234, 229] width 45 height 30
click at [227, 265] on div at bounding box center [234, 267] width 45 height 30
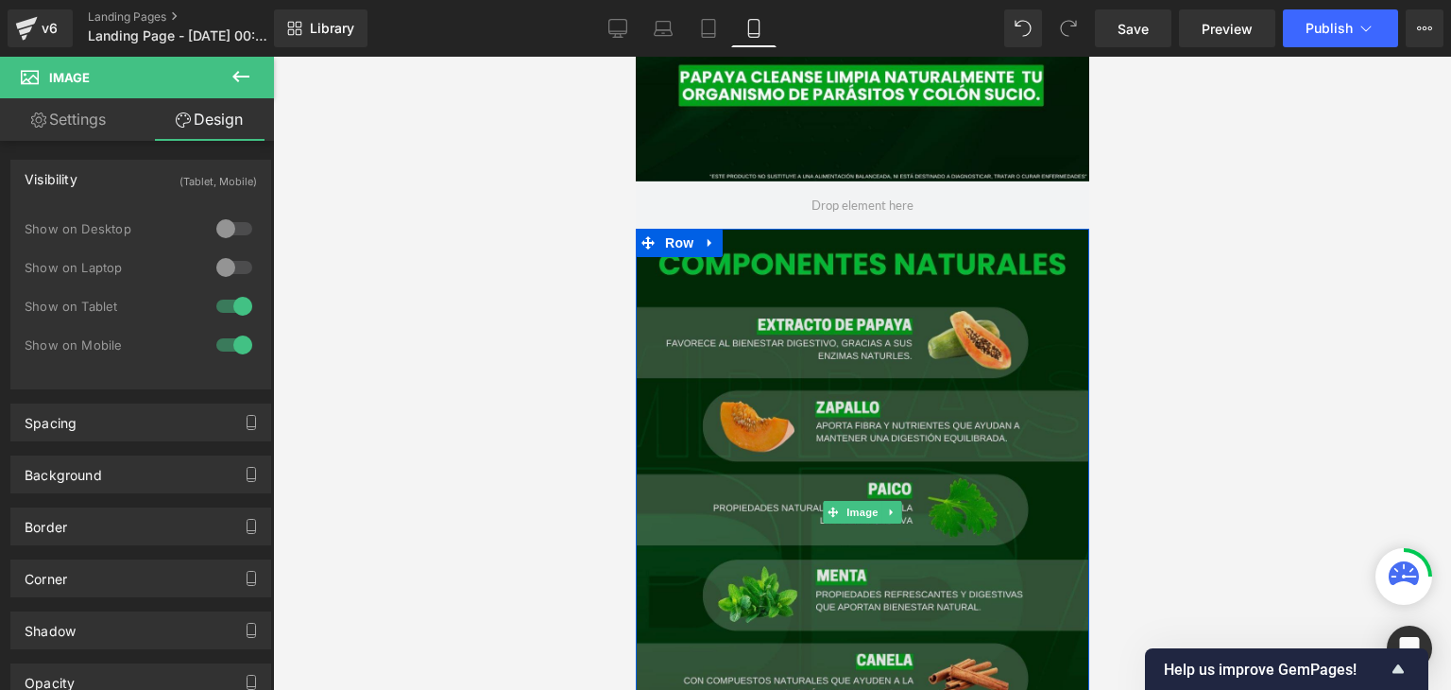
scroll to position [1912, 0]
click at [664, 251] on span "Row" at bounding box center [678, 243] width 38 height 28
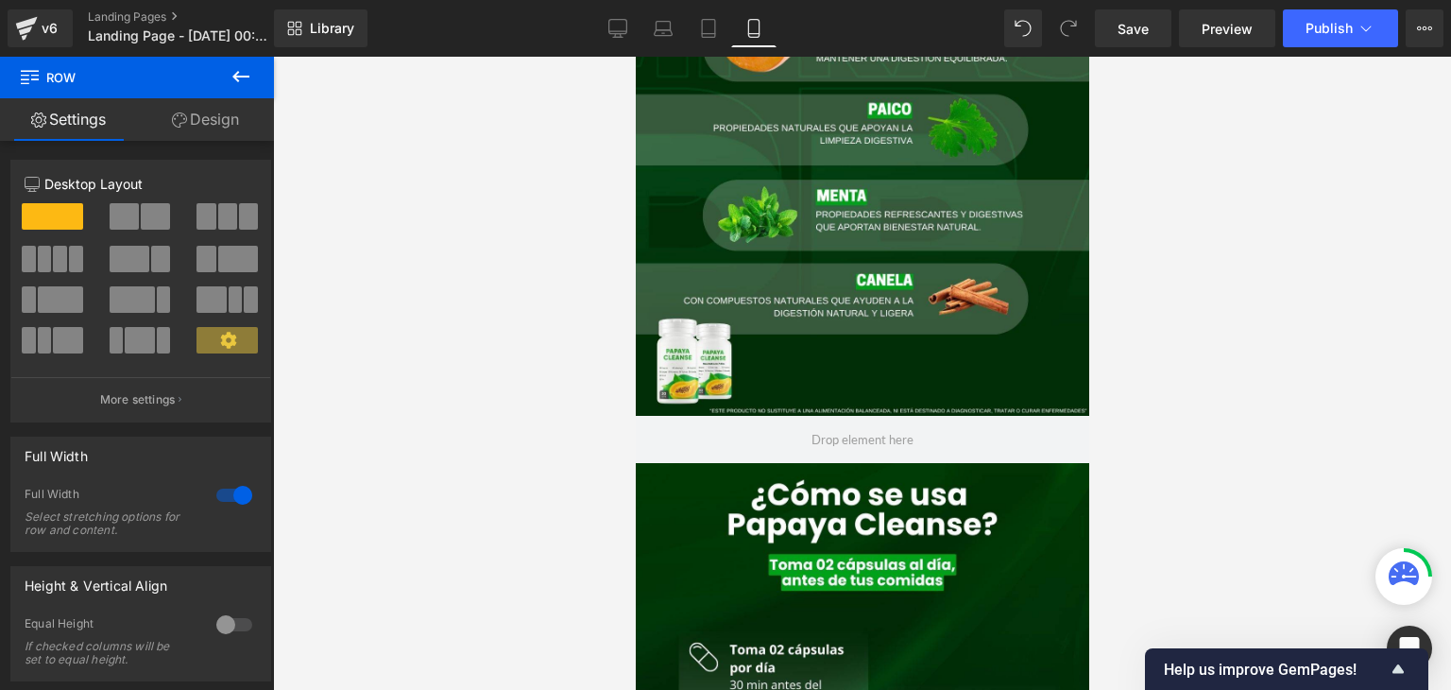
scroll to position [2294, 0]
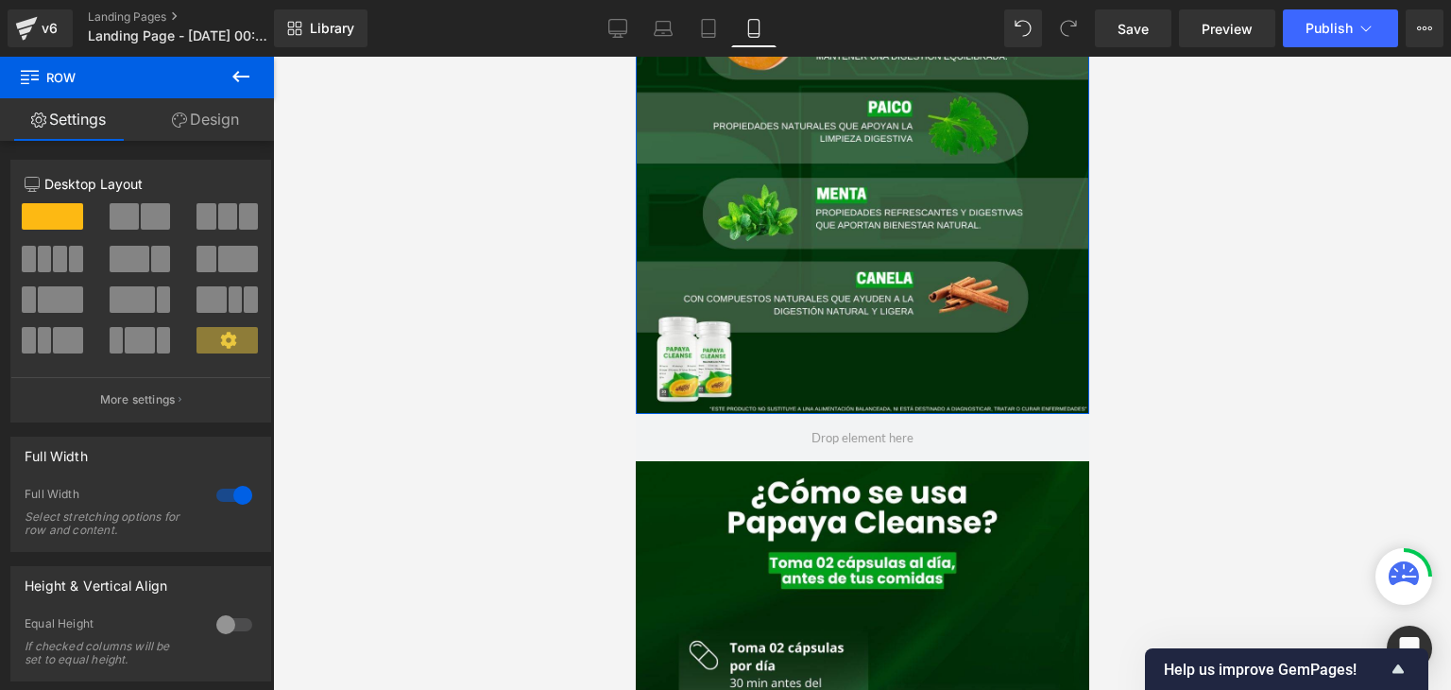
click at [205, 126] on link "Design" at bounding box center [205, 119] width 137 height 43
click at [0, 0] on div "Visibility" at bounding box center [0, 0] width 0 height 0
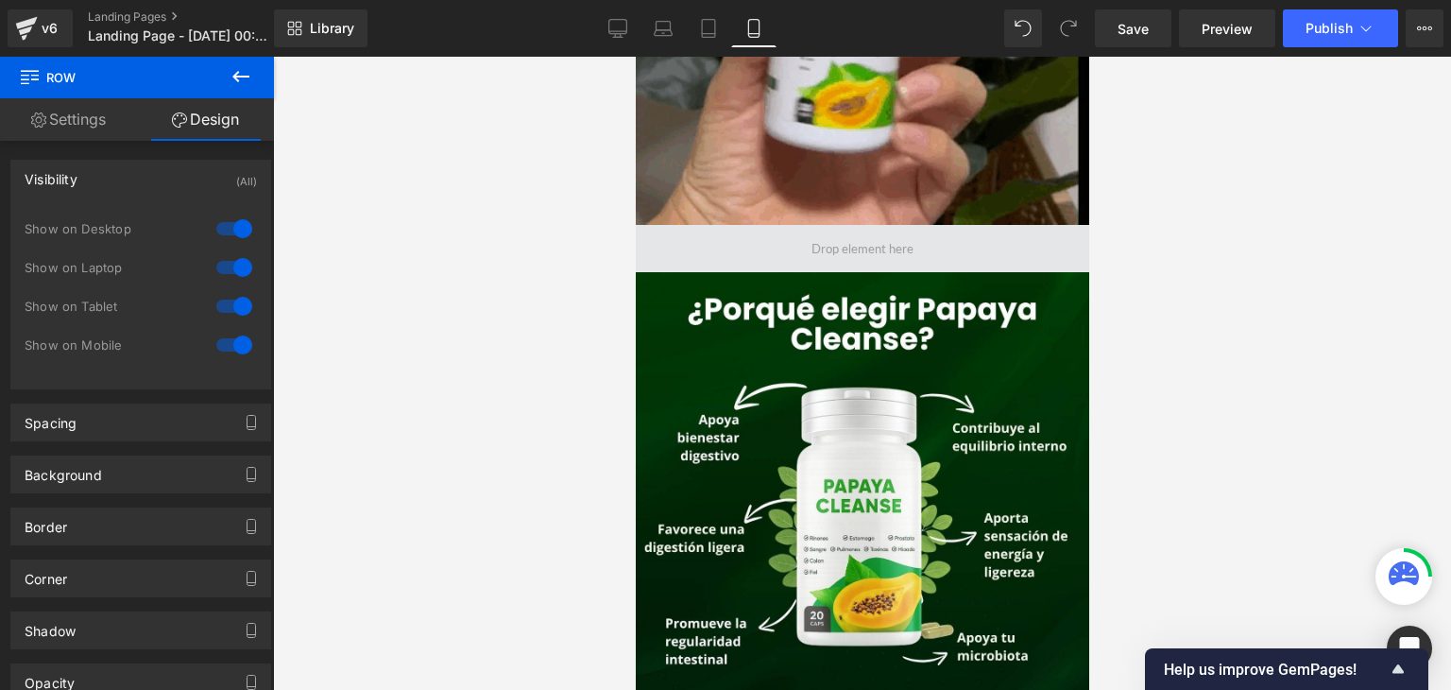
scroll to position [1253, 0]
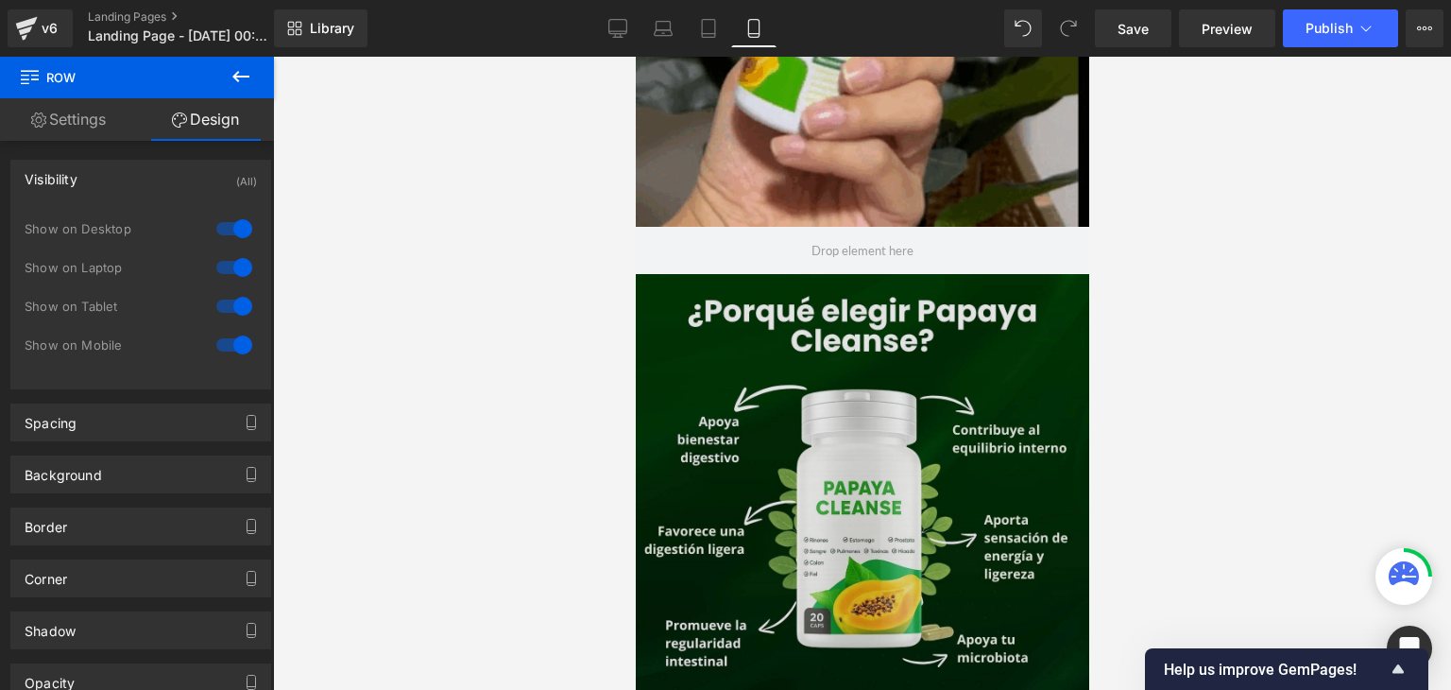
click at [669, 289] on div "Image Row" at bounding box center [862, 557] width 454 height 567
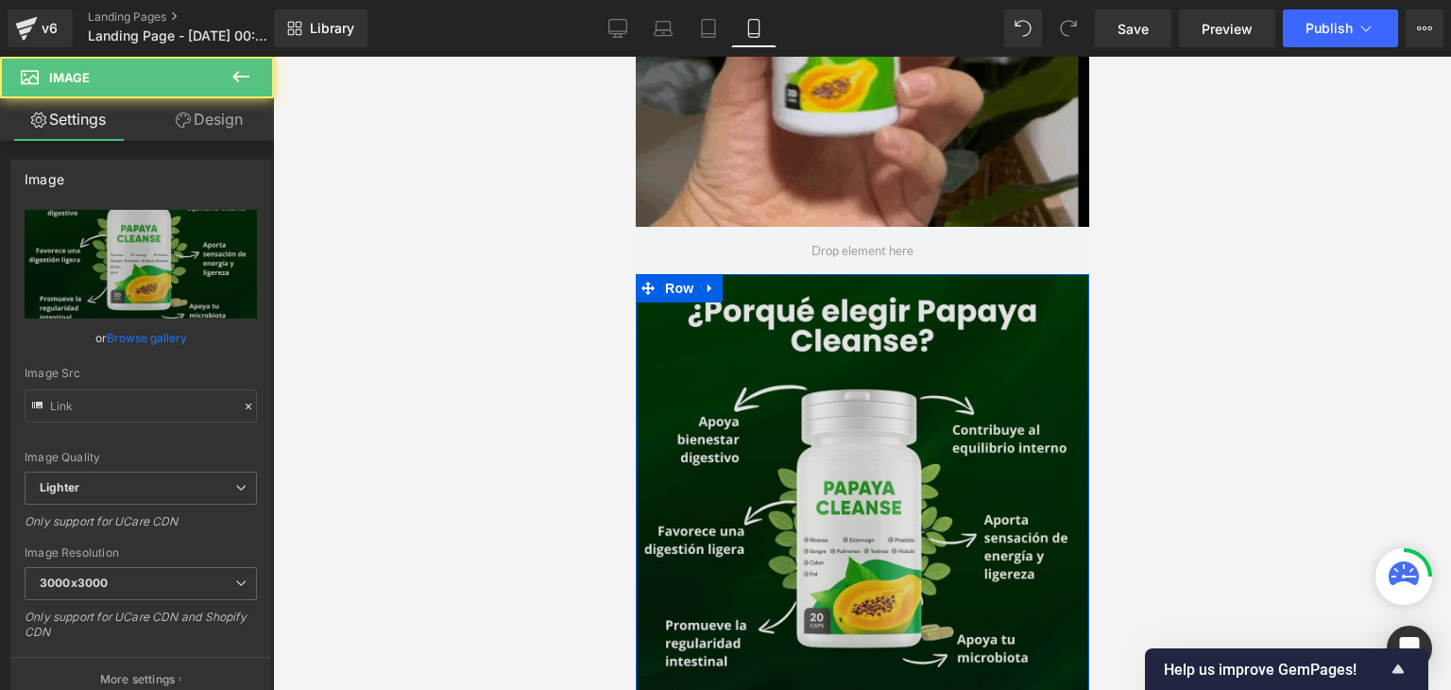
type input "[URL][DOMAIN_NAME]"
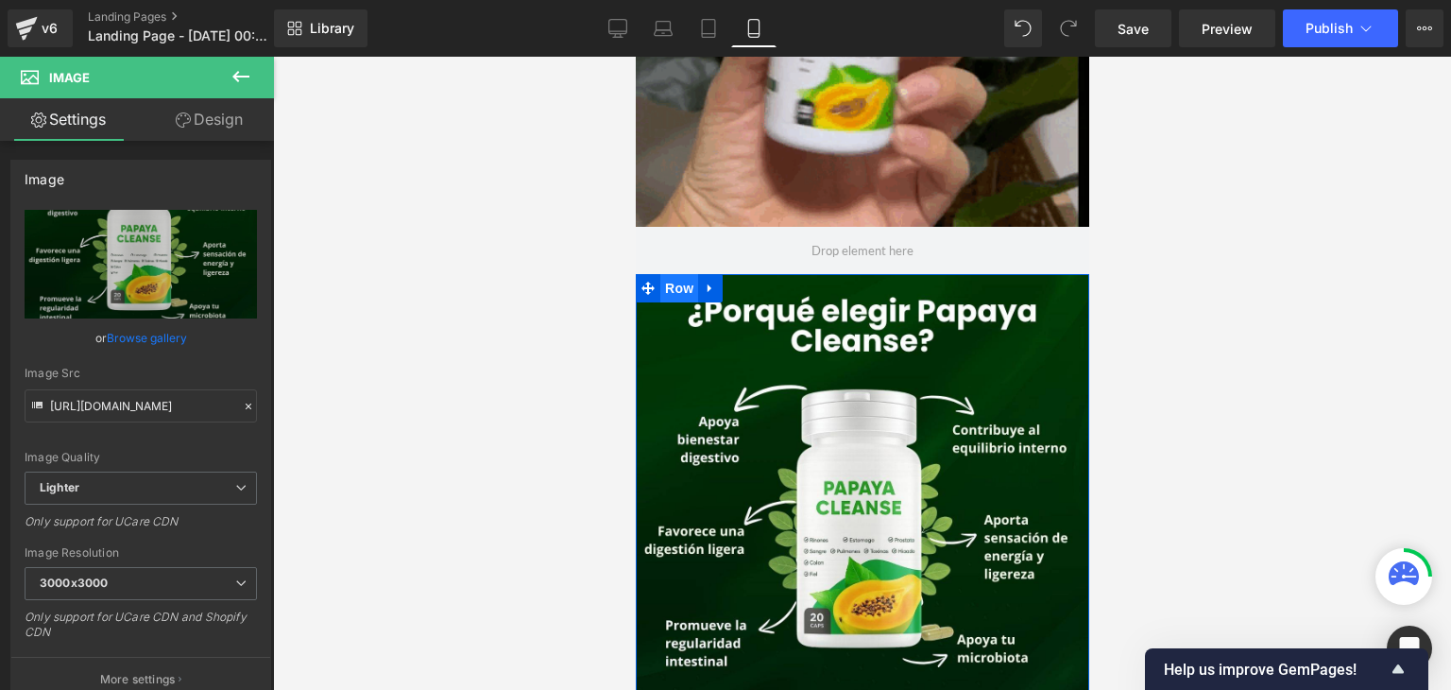
click at [673, 292] on span "Row" at bounding box center [678, 288] width 38 height 28
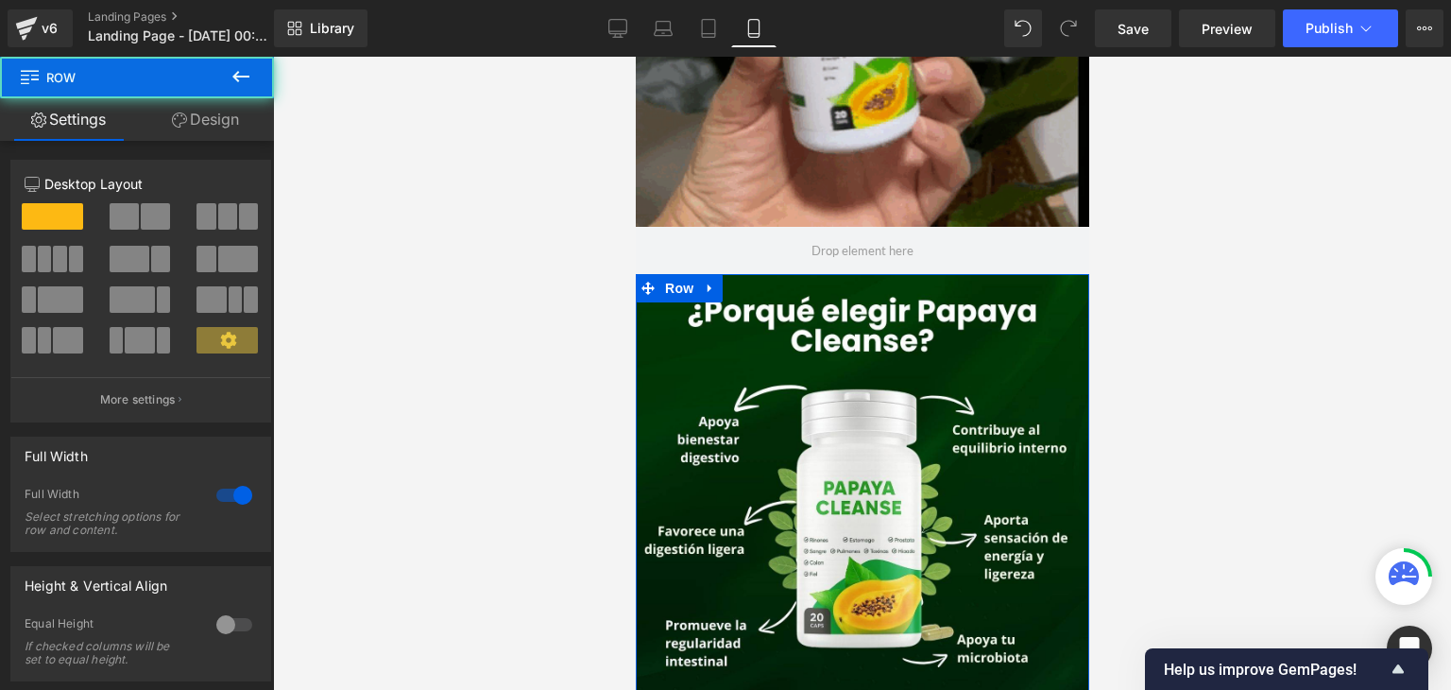
click at [225, 118] on link "Design" at bounding box center [205, 119] width 137 height 43
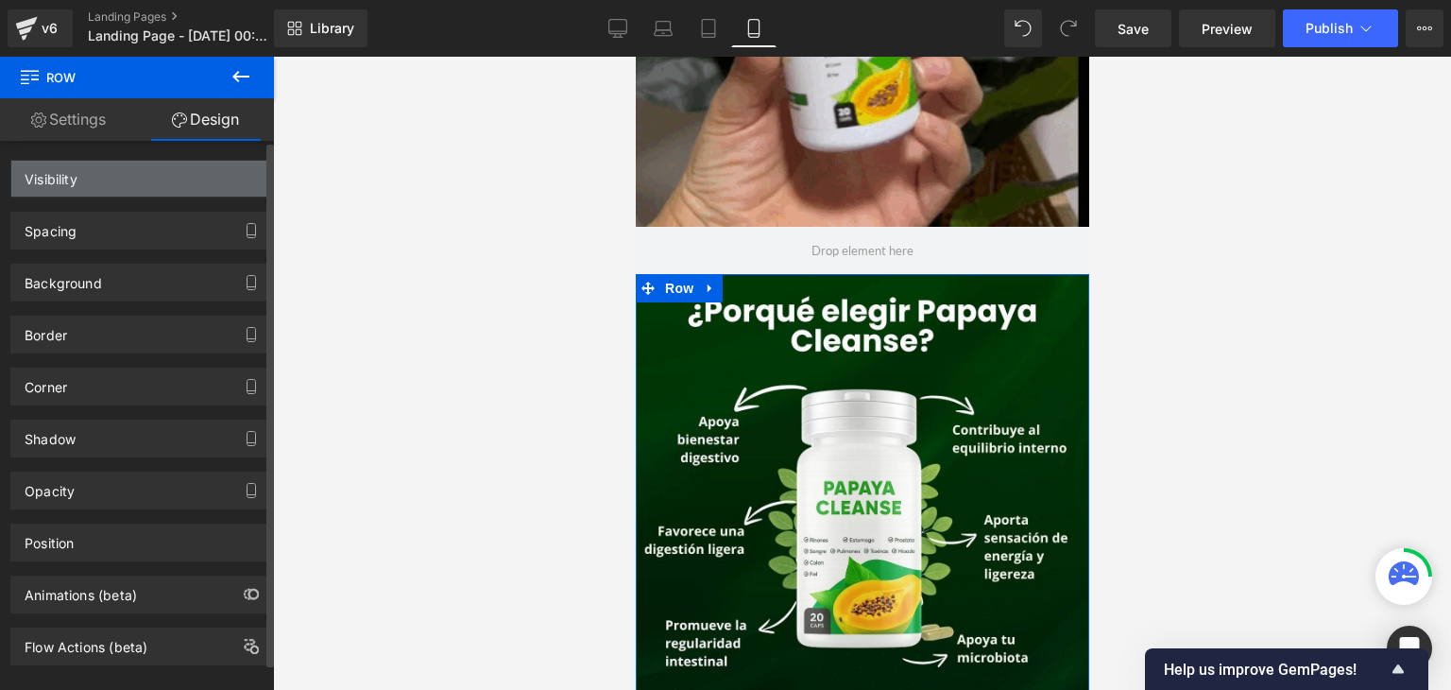
click at [151, 190] on div "Visibility" at bounding box center [140, 179] width 259 height 36
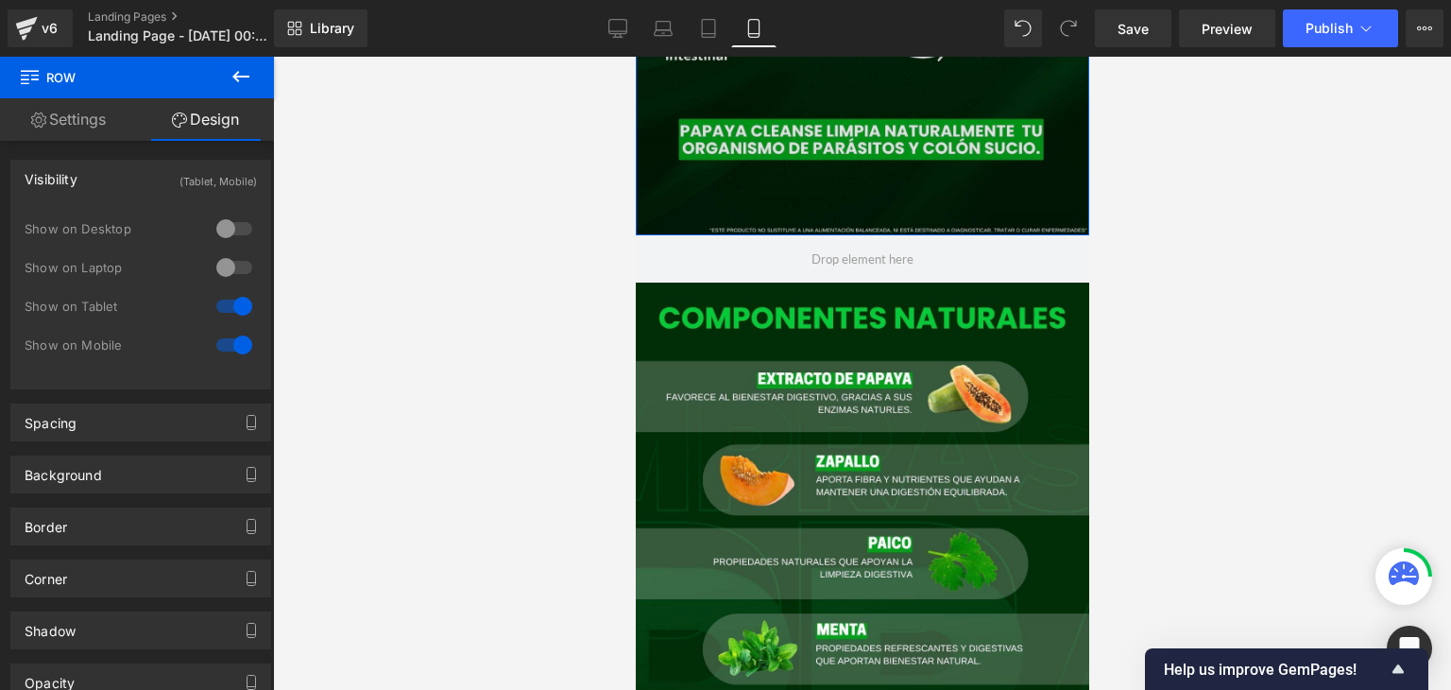
scroll to position [1859, 0]
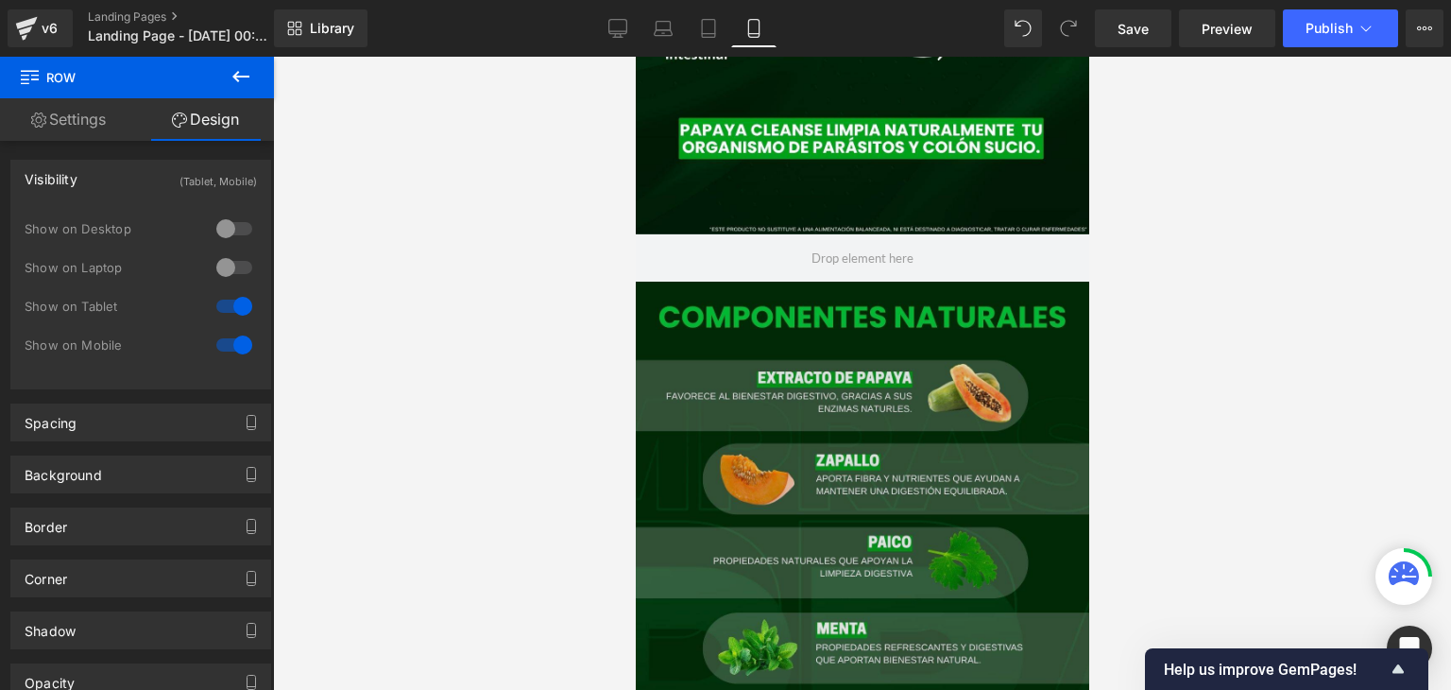
click at [683, 345] on img at bounding box center [862, 565] width 454 height 567
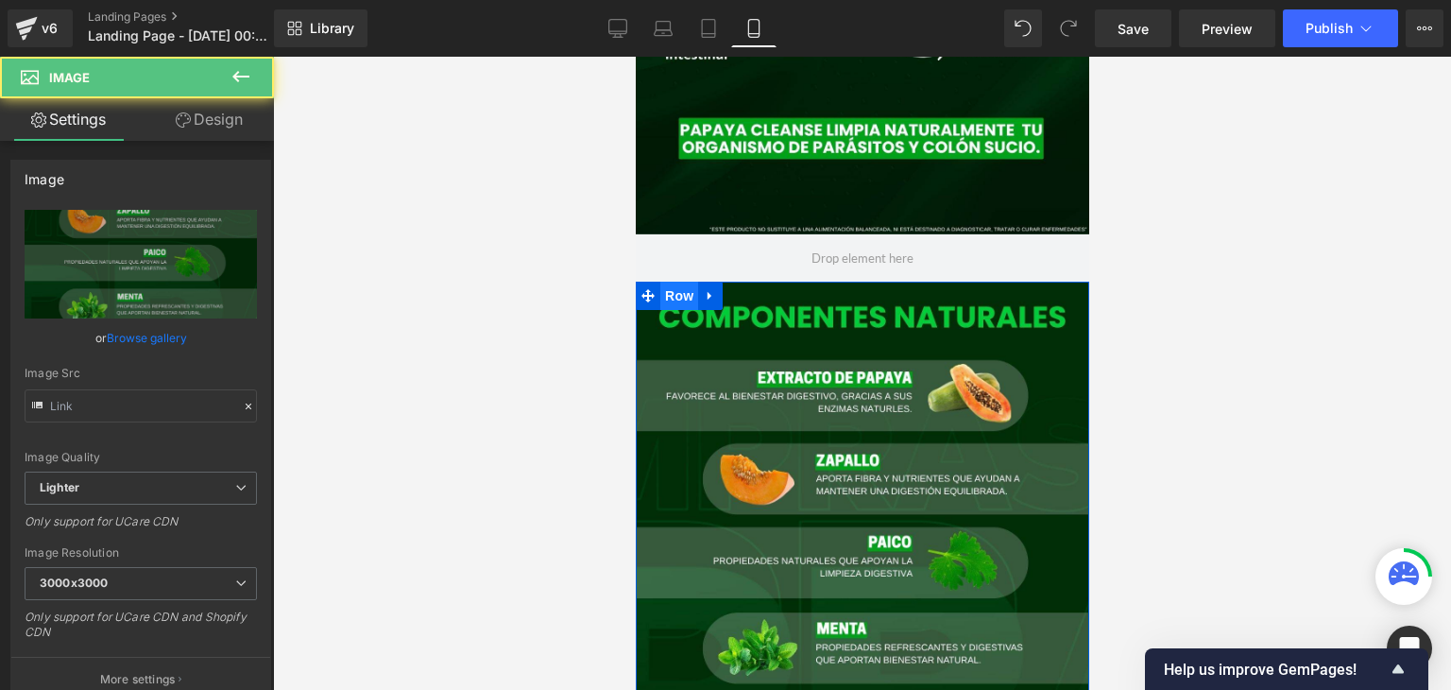
type input "[URL][DOMAIN_NAME]"
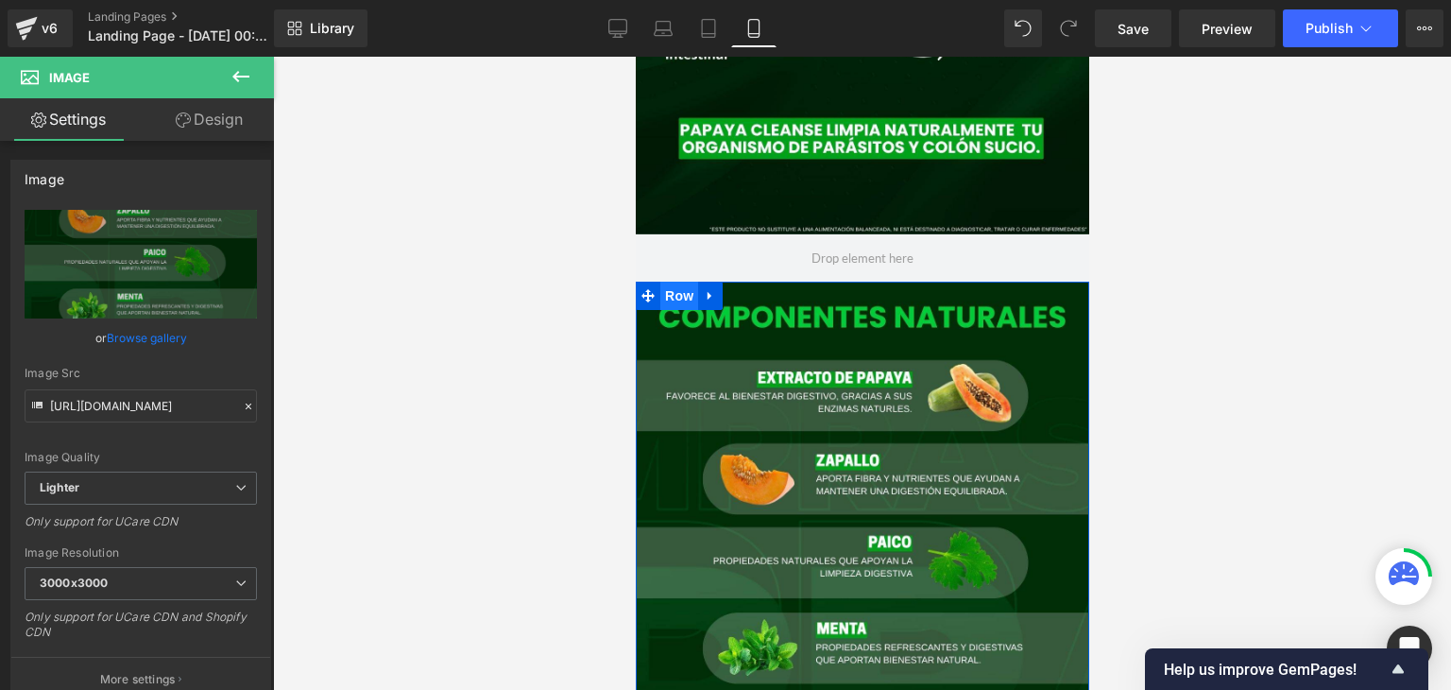
click at [667, 282] on span "Row" at bounding box center [678, 296] width 38 height 28
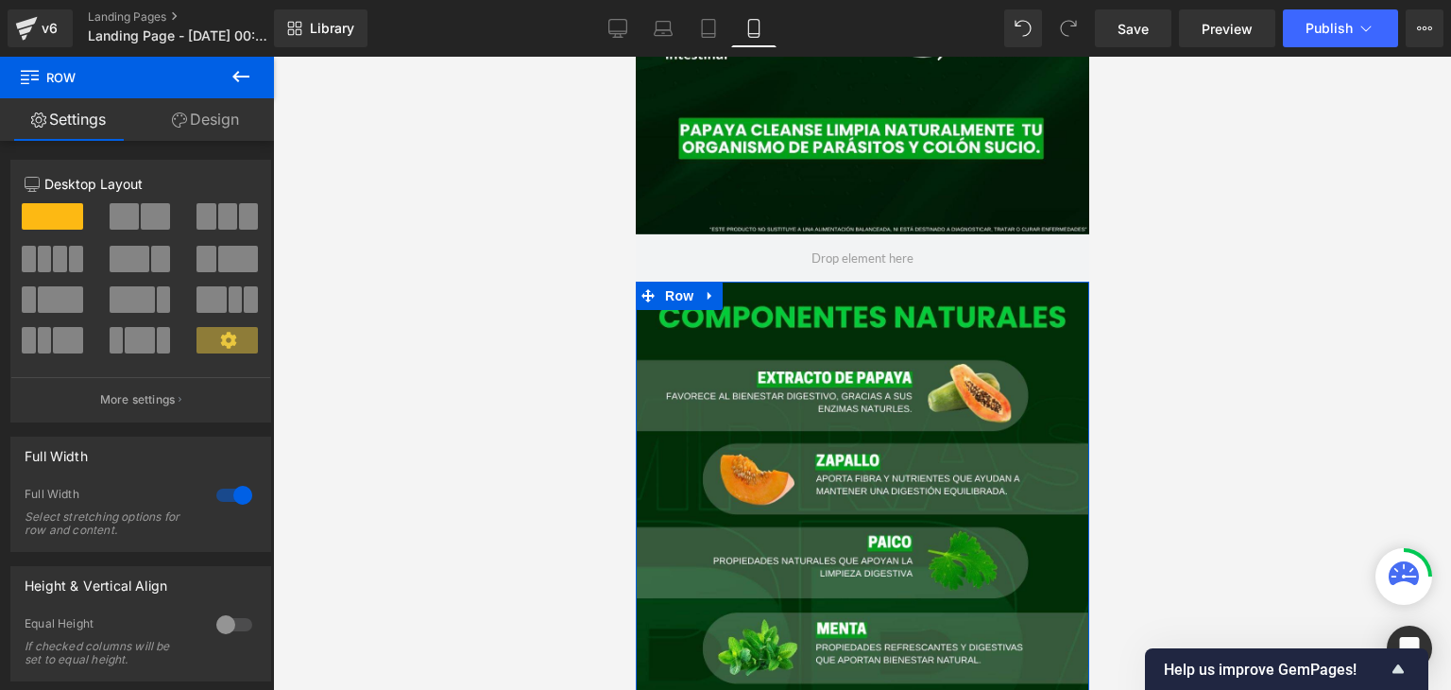
click at [215, 113] on link "Design" at bounding box center [205, 119] width 137 height 43
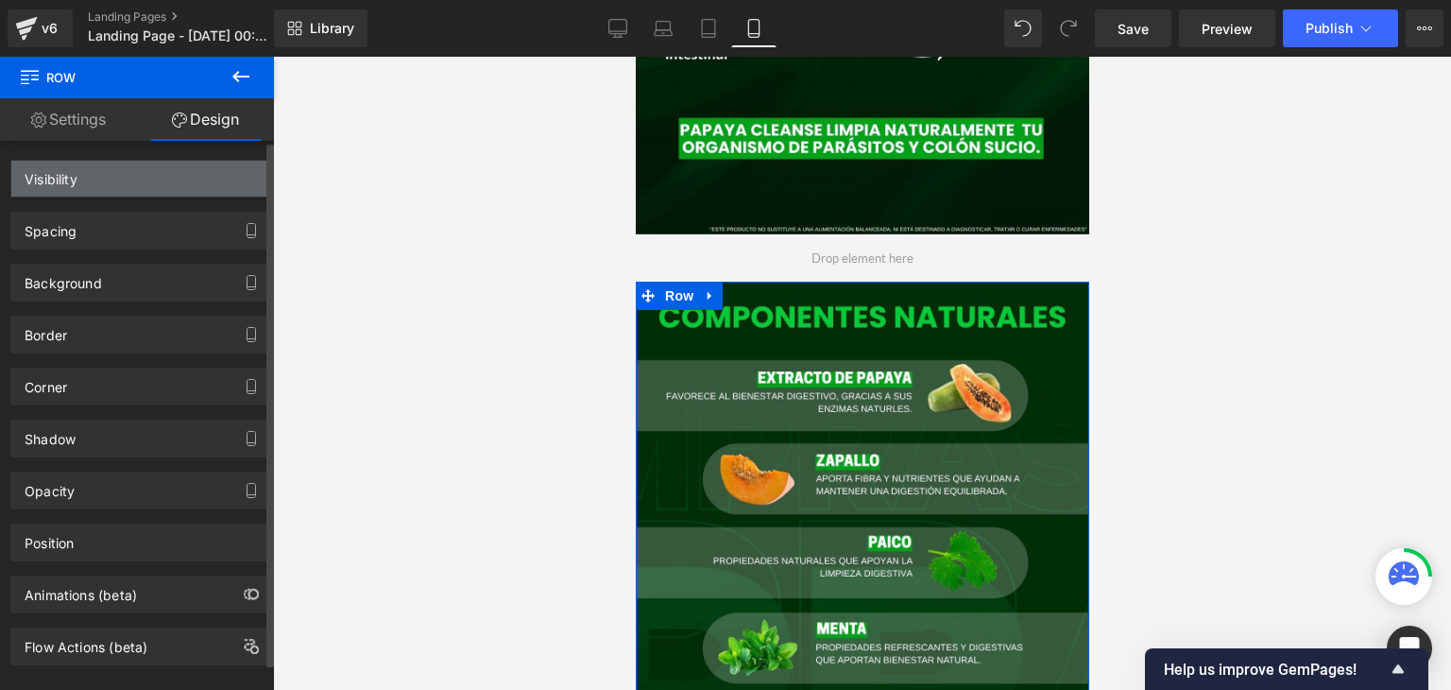
click at [135, 183] on div "Visibility" at bounding box center [140, 179] width 259 height 36
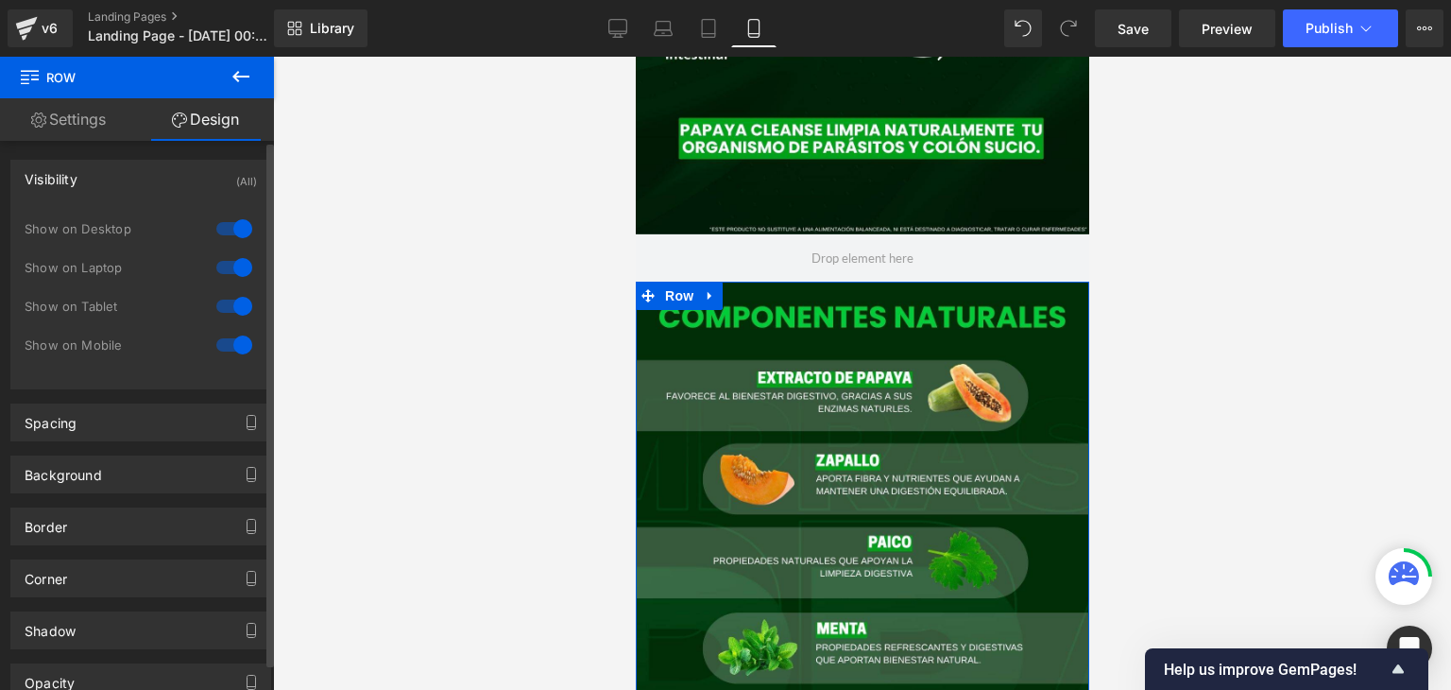
click at [220, 233] on div at bounding box center [234, 229] width 45 height 30
click at [229, 275] on div at bounding box center [234, 267] width 45 height 30
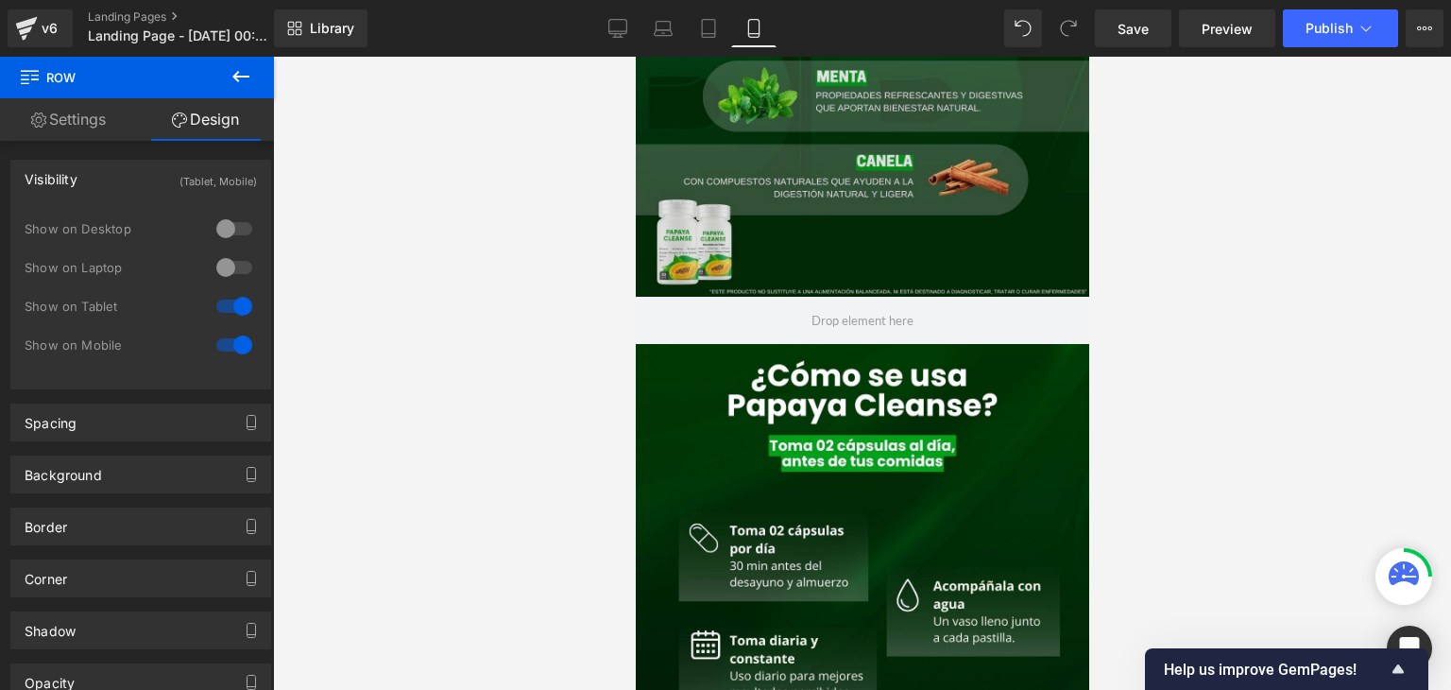
scroll to position [2410, 0]
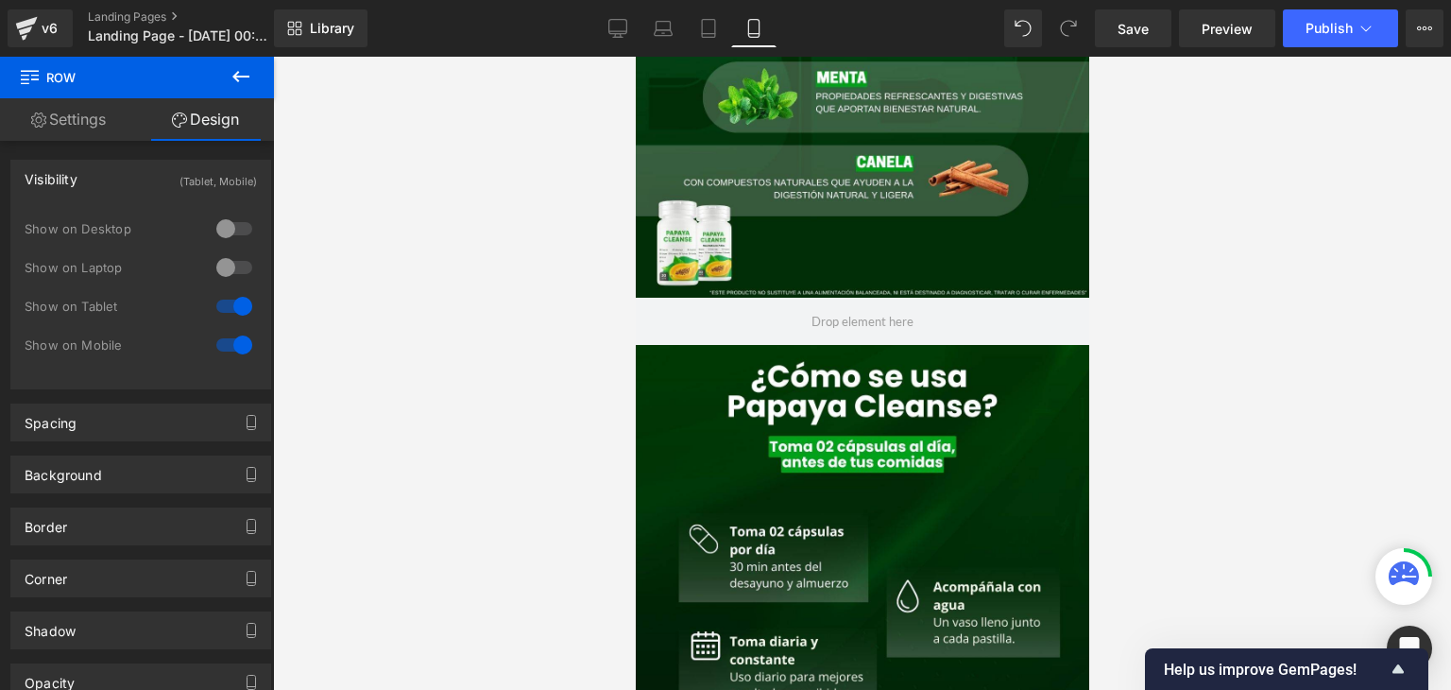
click at [670, 364] on div "Image Row" at bounding box center [862, 628] width 454 height 567
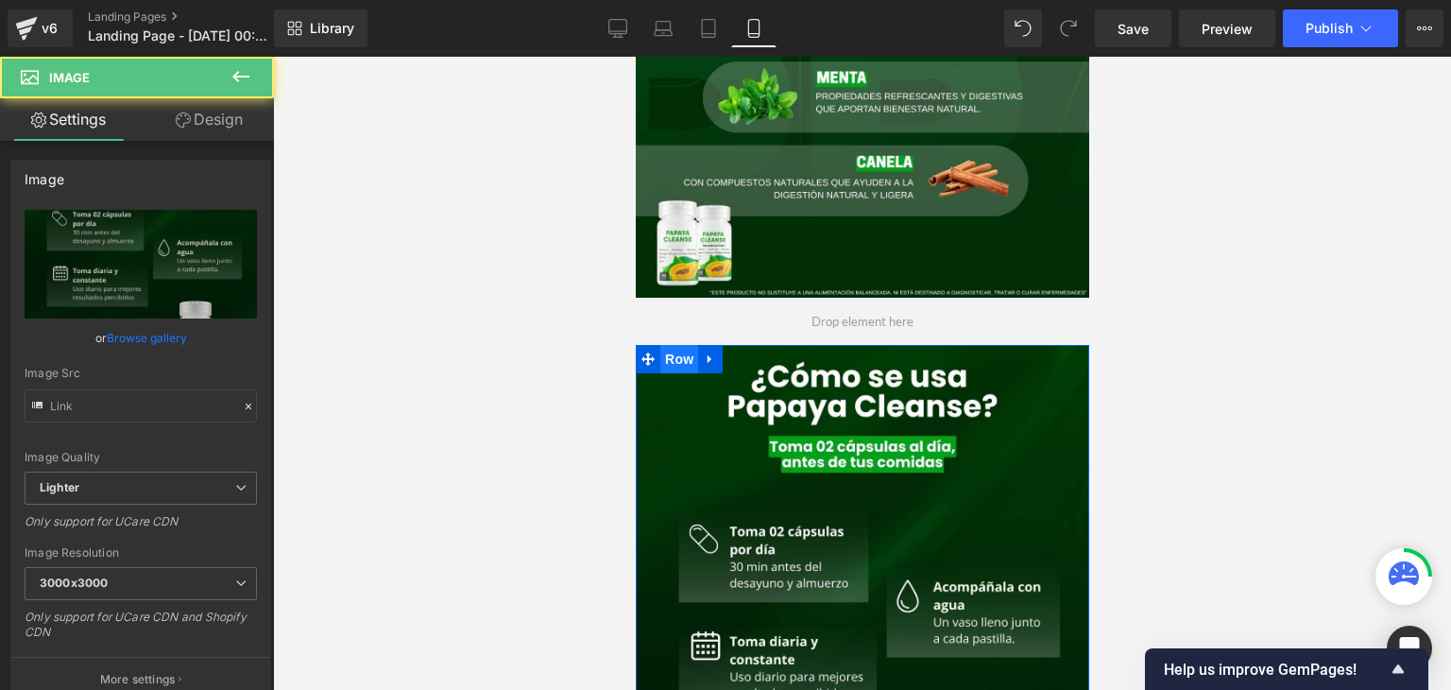
type input "[URL][DOMAIN_NAME]"
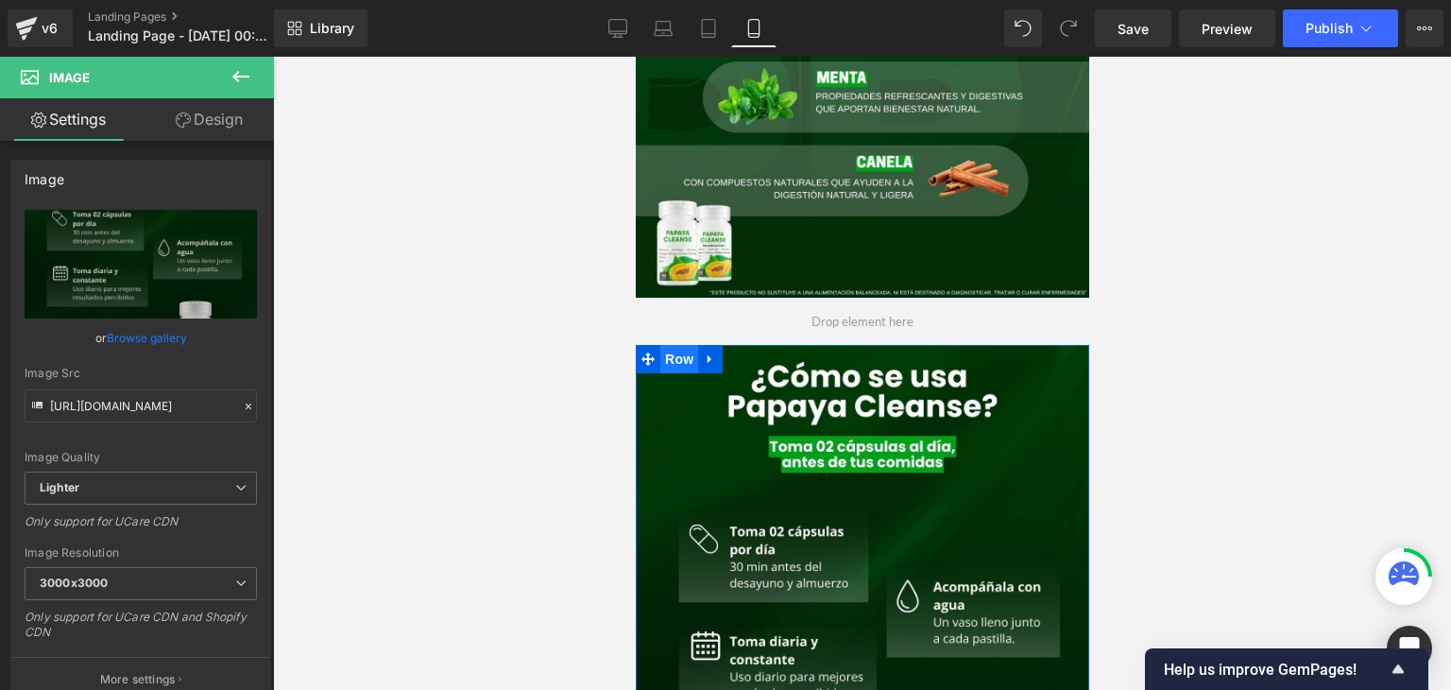
click at [668, 356] on span "Row" at bounding box center [678, 359] width 38 height 28
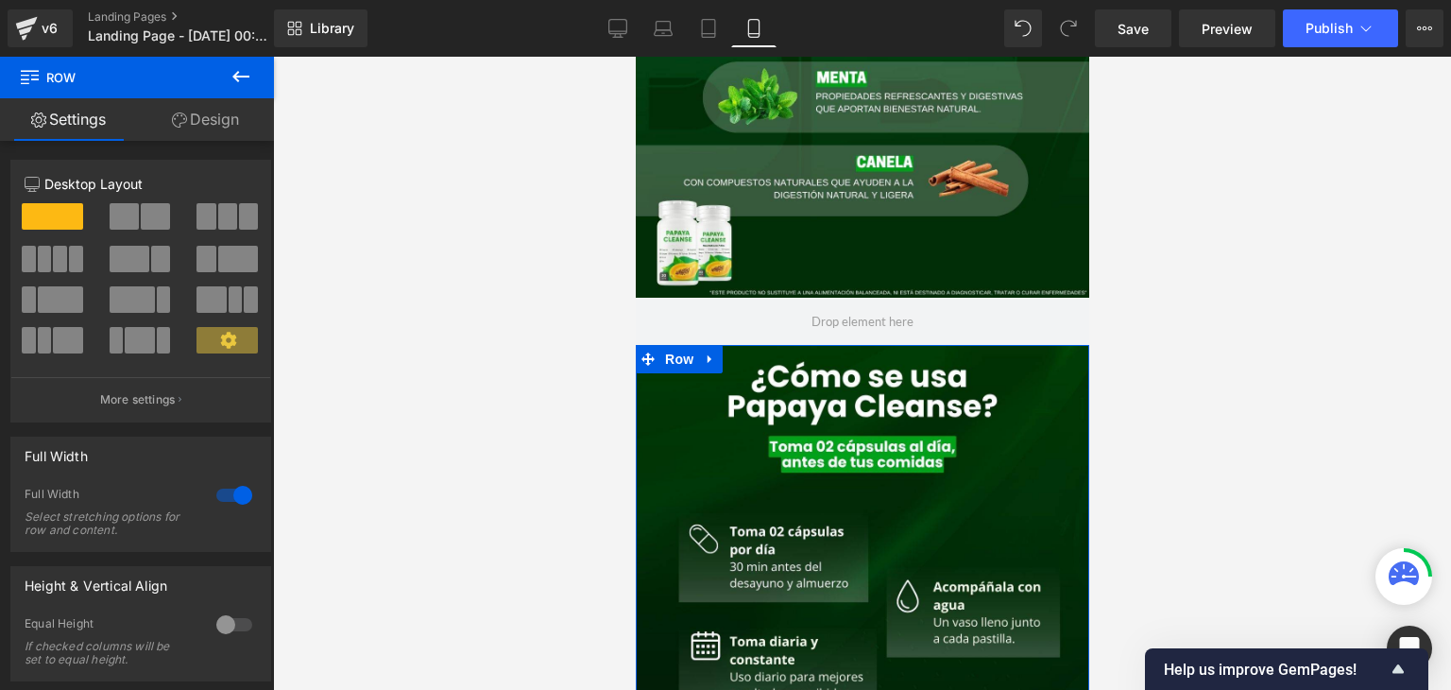
click at [220, 133] on link "Design" at bounding box center [205, 119] width 137 height 43
click at [0, 0] on div "Visibility" at bounding box center [0, 0] width 0 height 0
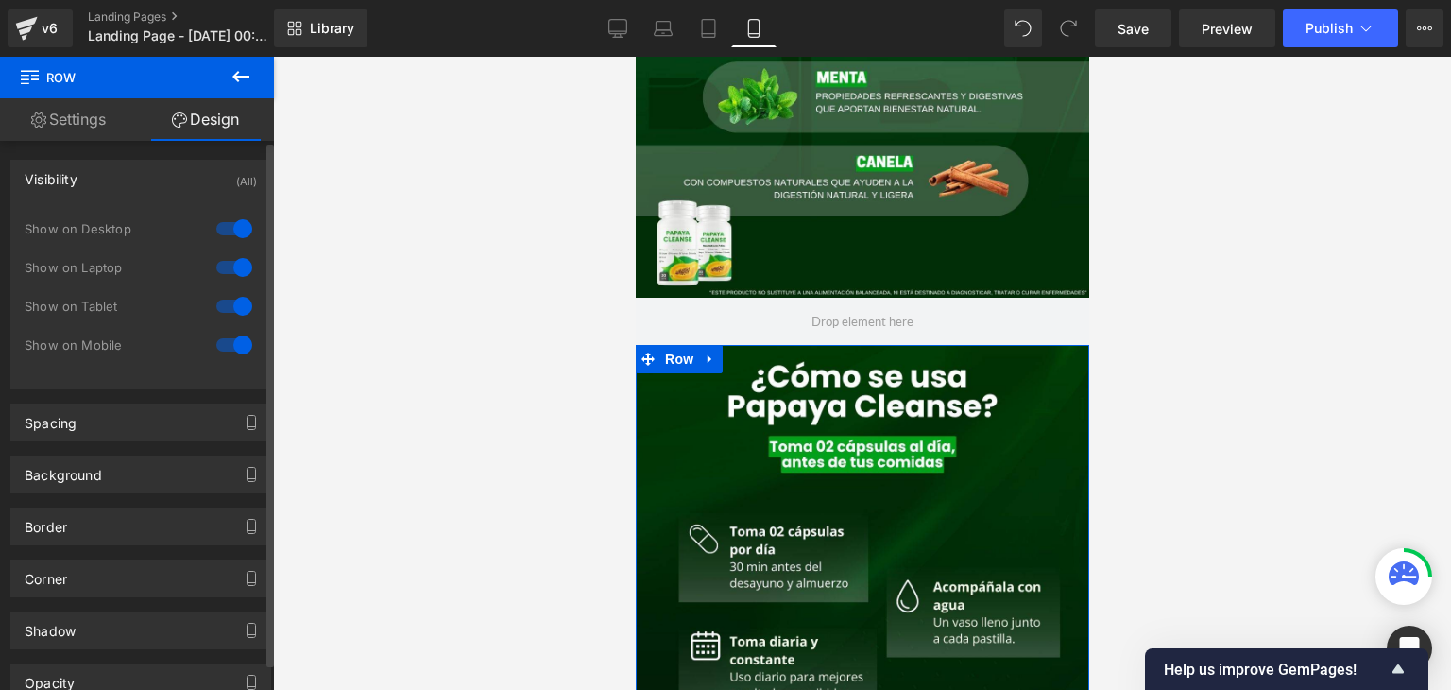
click at [212, 231] on div at bounding box center [234, 229] width 45 height 30
click at [226, 265] on div at bounding box center [234, 267] width 45 height 30
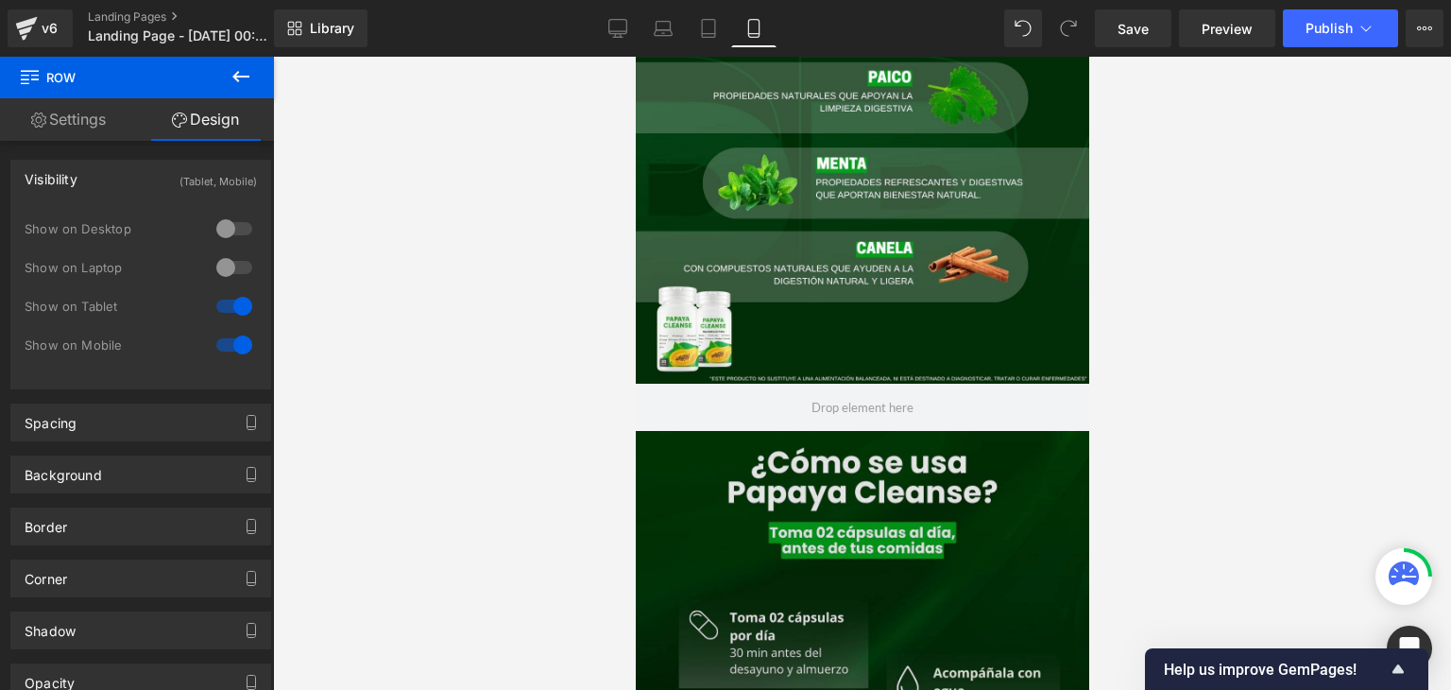
scroll to position [2323, 0]
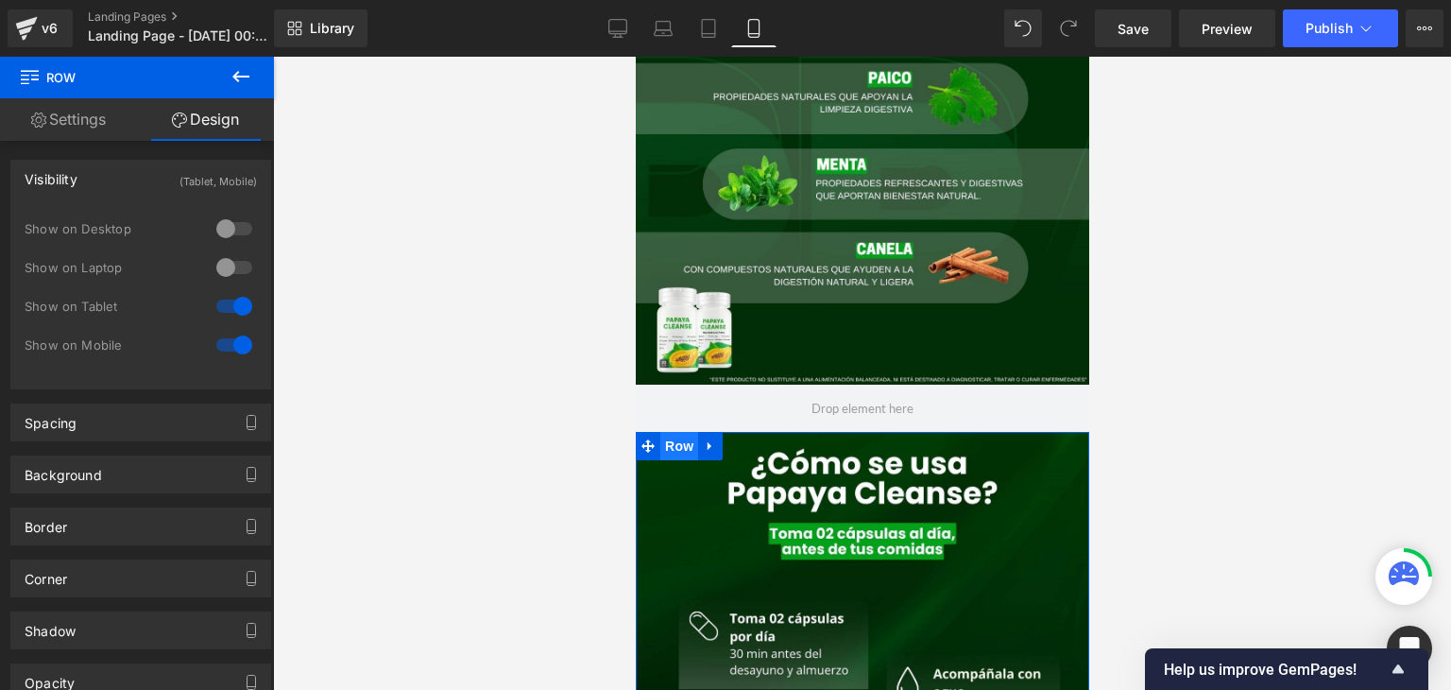
click at [676, 447] on span "Row" at bounding box center [678, 446] width 38 height 28
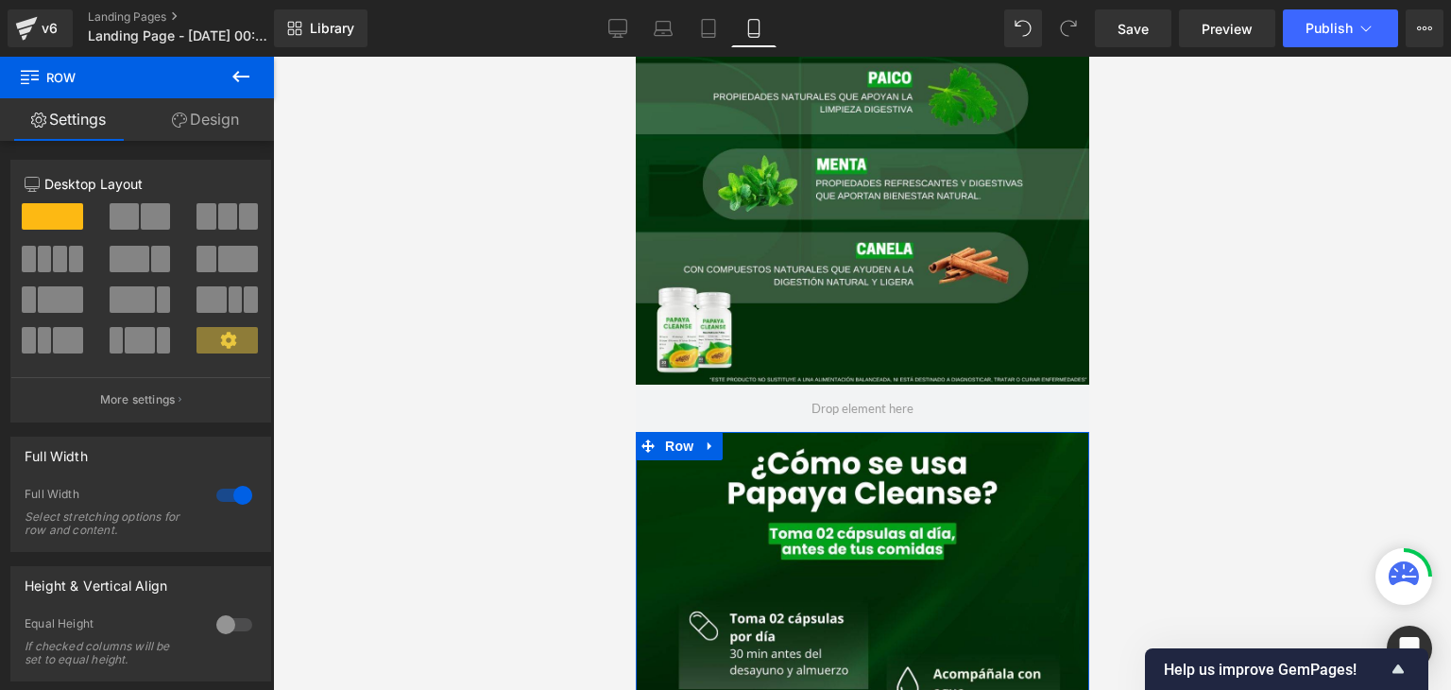
click at [224, 126] on link "Design" at bounding box center [205, 119] width 137 height 43
click at [0, 0] on div "Visibility" at bounding box center [0, 0] width 0 height 0
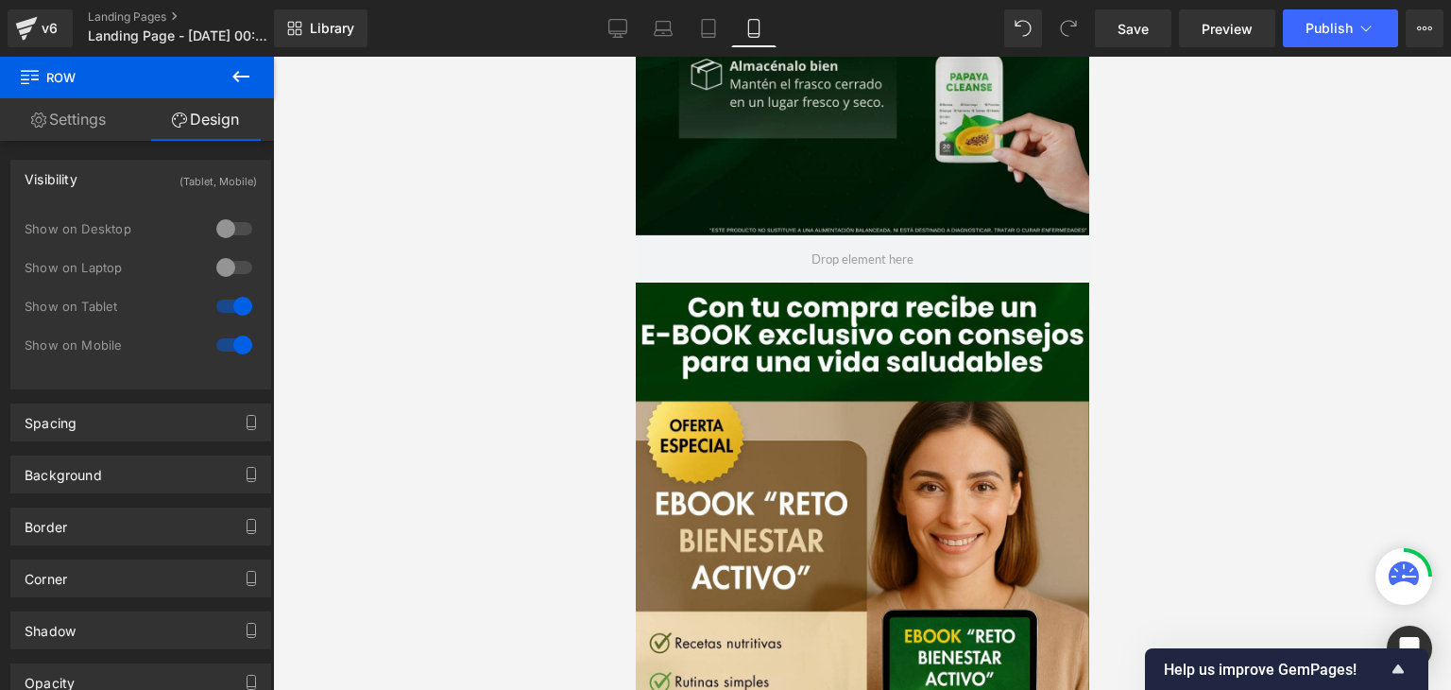
scroll to position [3102, 0]
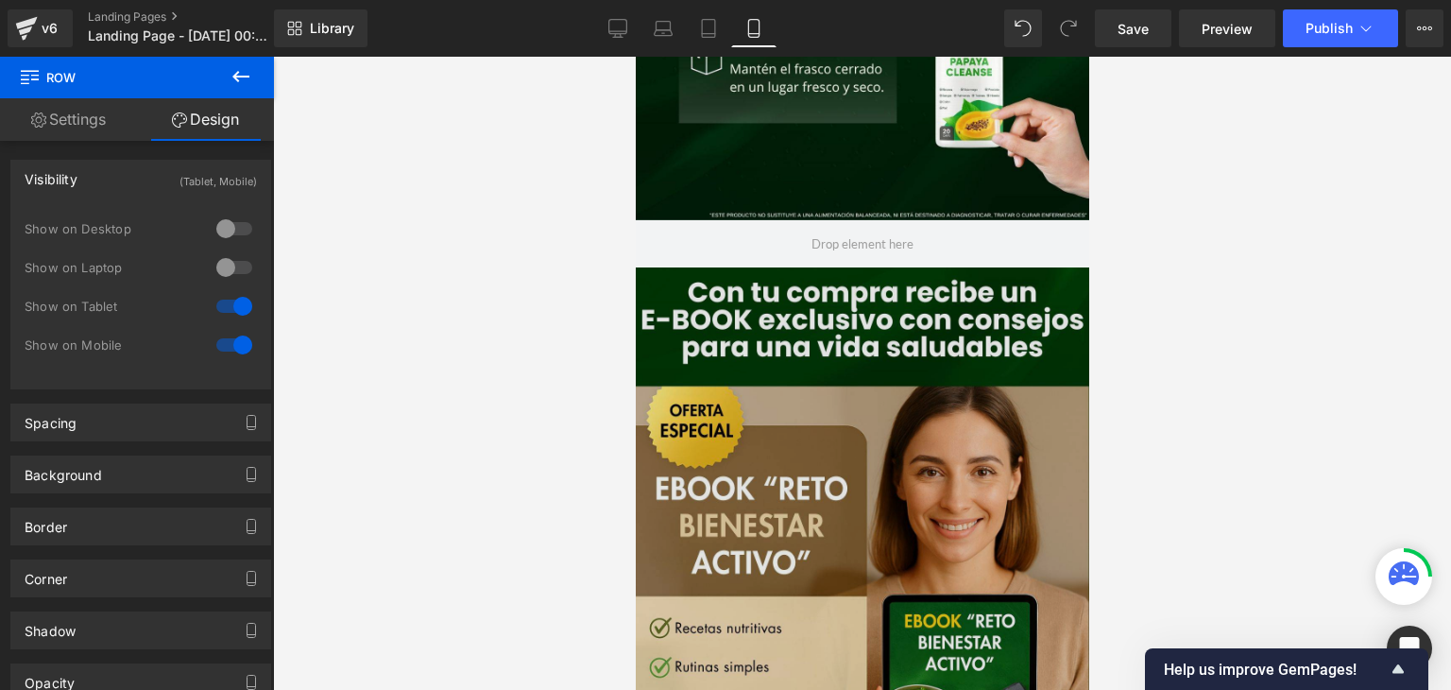
click at [674, 411] on img at bounding box center [862, 550] width 454 height 567
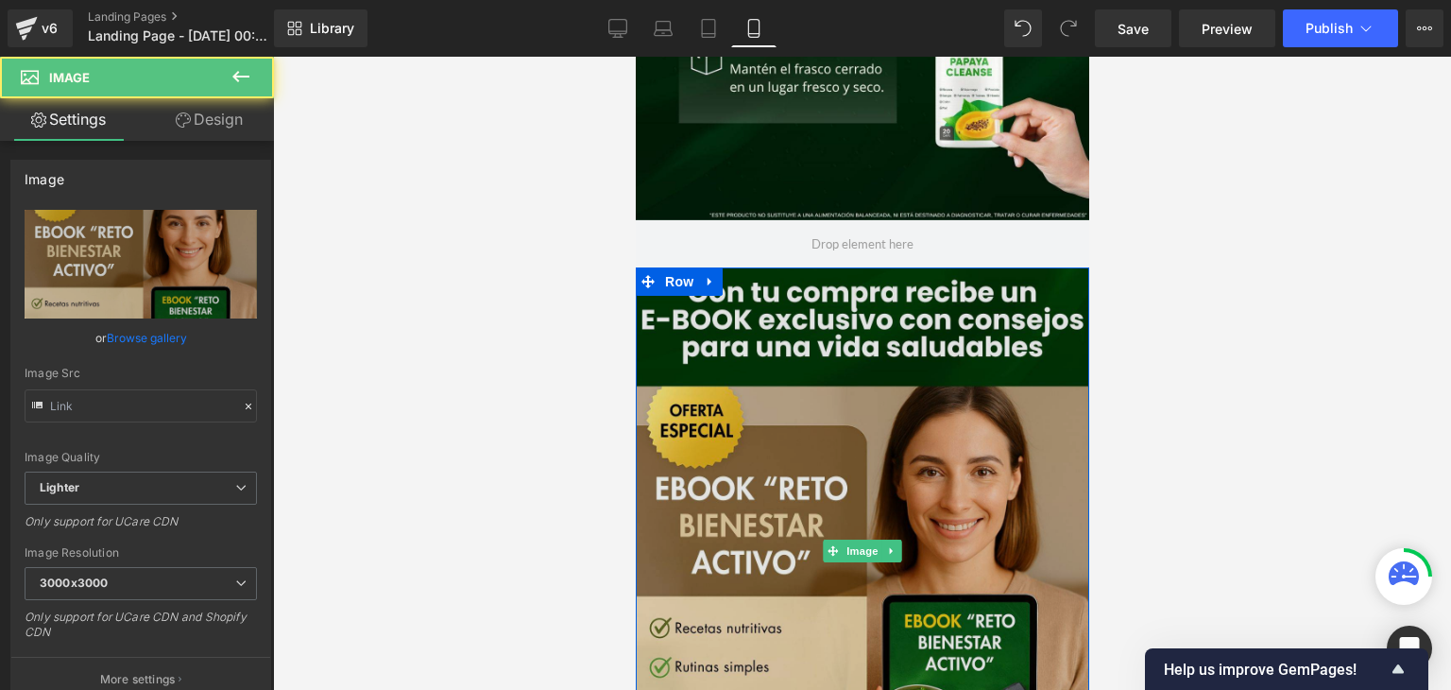
type input "[URL][DOMAIN_NAME]"
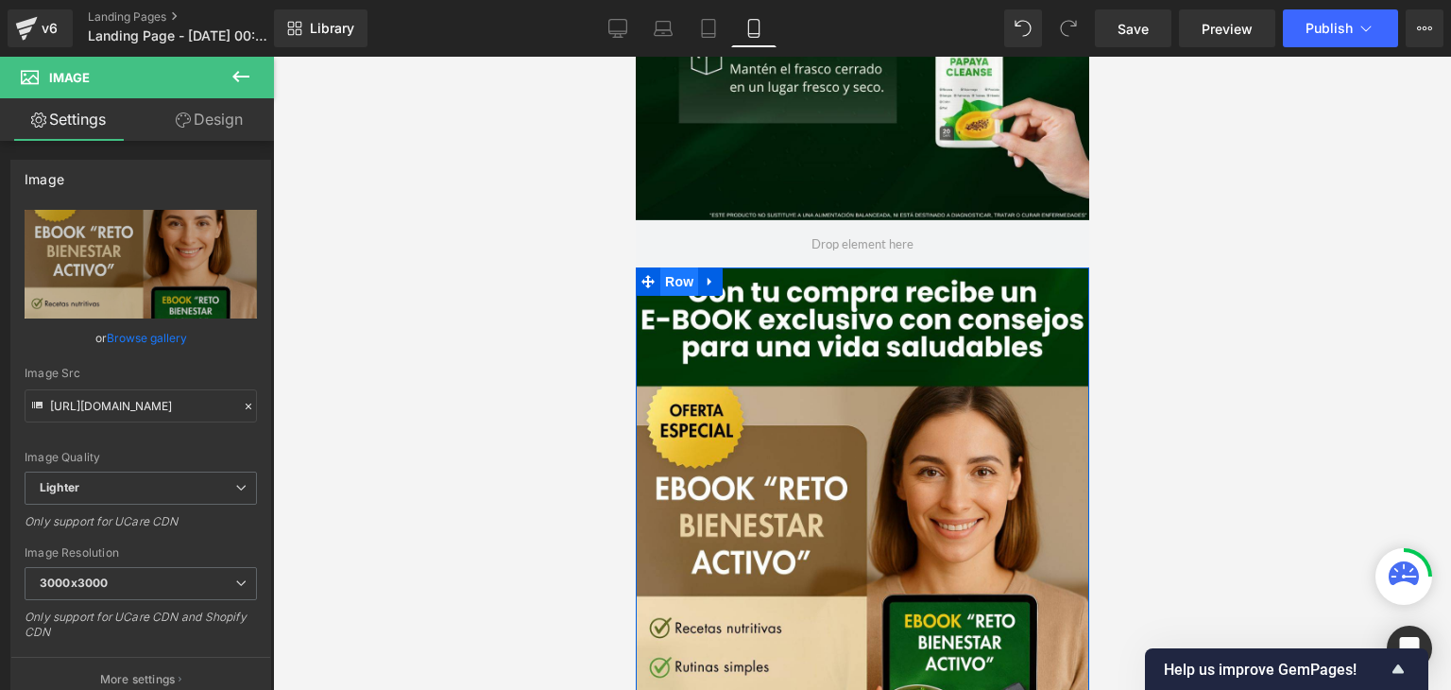
click at [670, 279] on span "Row" at bounding box center [678, 281] width 38 height 28
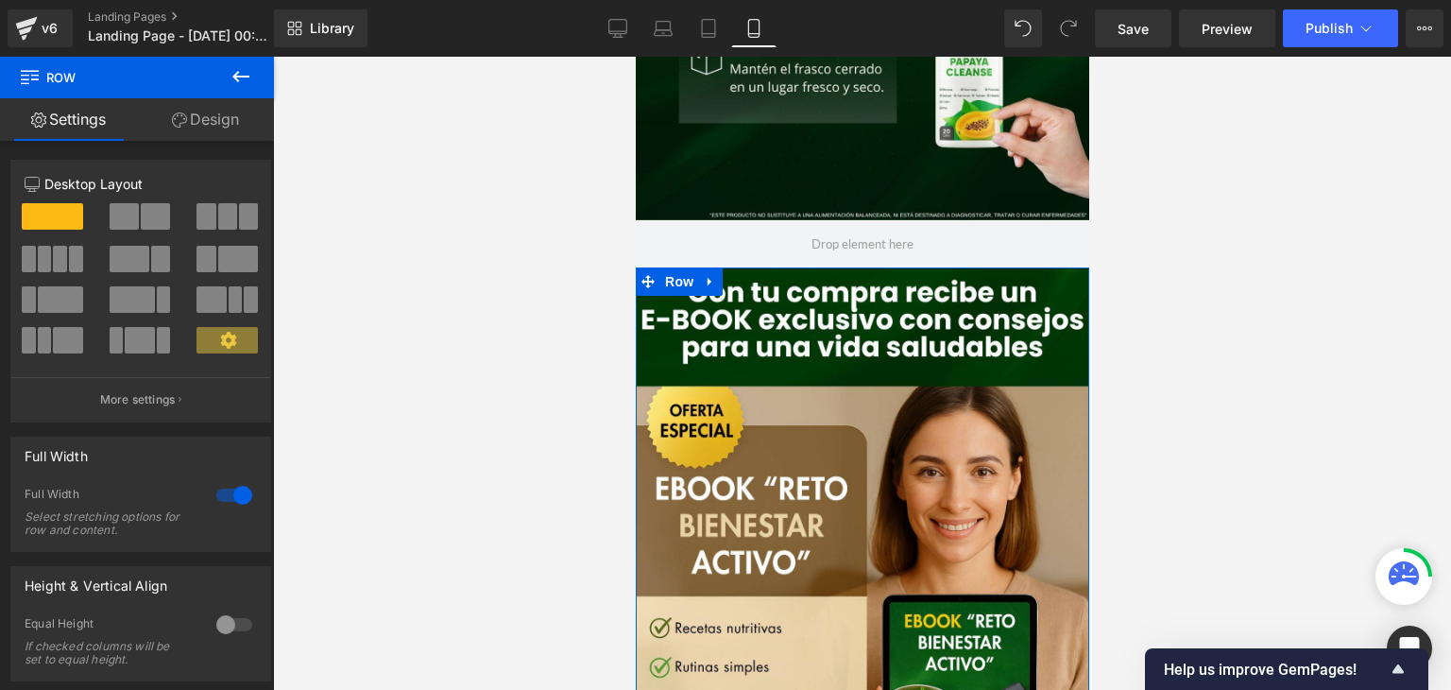
click at [213, 128] on link "Design" at bounding box center [205, 119] width 137 height 43
click at [0, 0] on div "Visibility" at bounding box center [0, 0] width 0 height 0
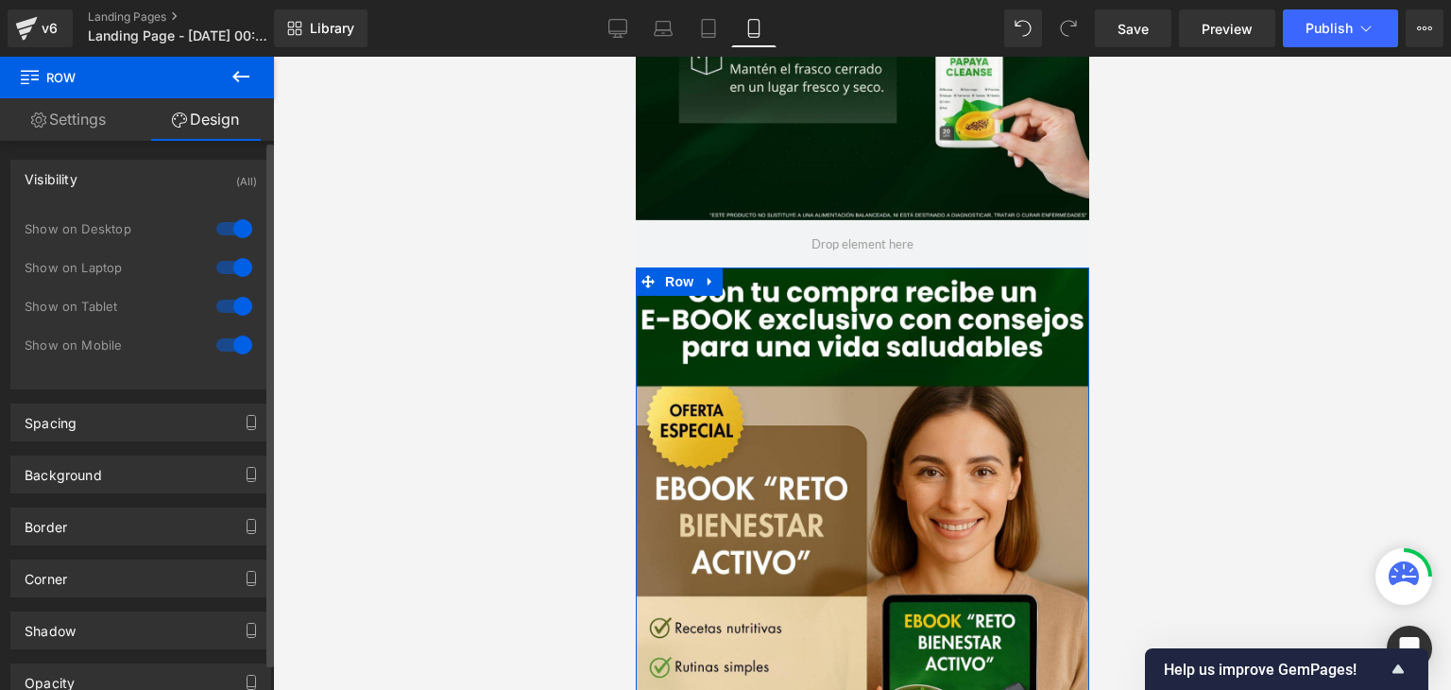
click at [104, 226] on div "Show on Desktop" at bounding box center [110, 228] width 170 height 13
click at [231, 234] on div at bounding box center [234, 229] width 45 height 30
click at [225, 261] on div at bounding box center [234, 267] width 45 height 30
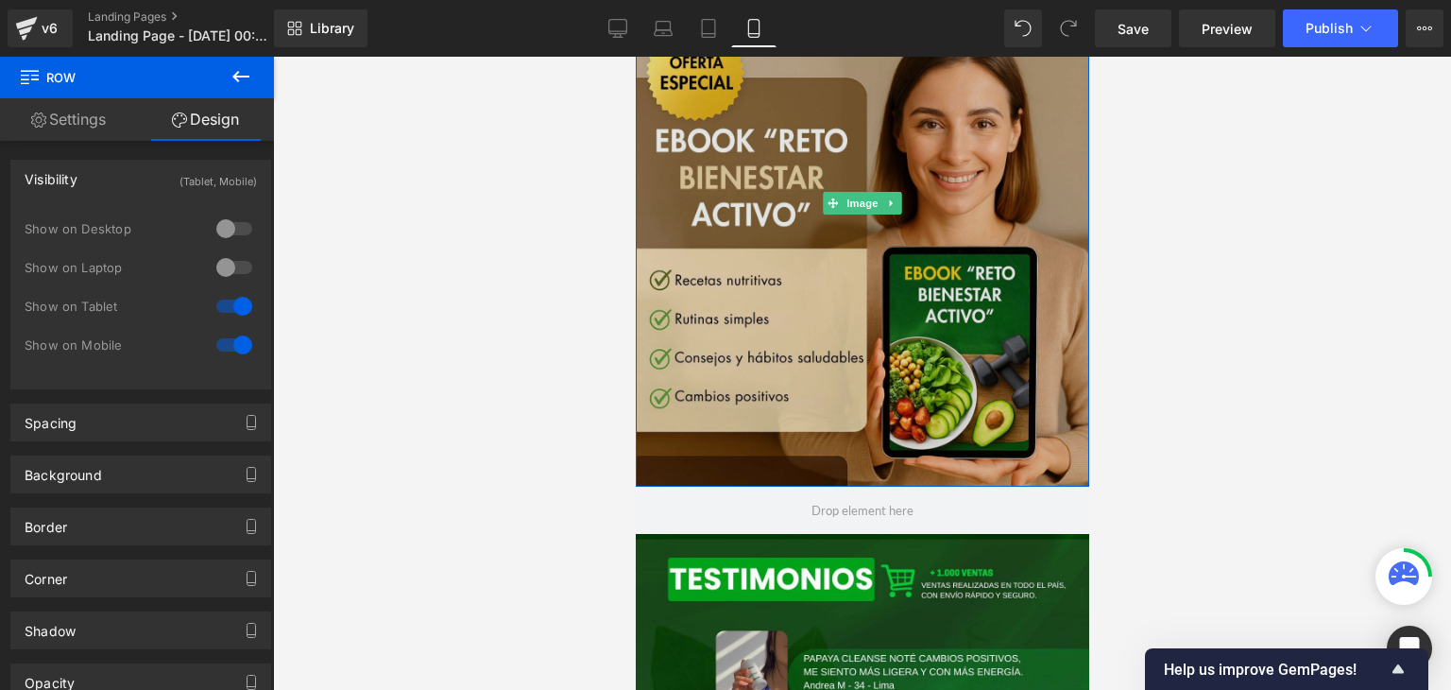
scroll to position [3692, 0]
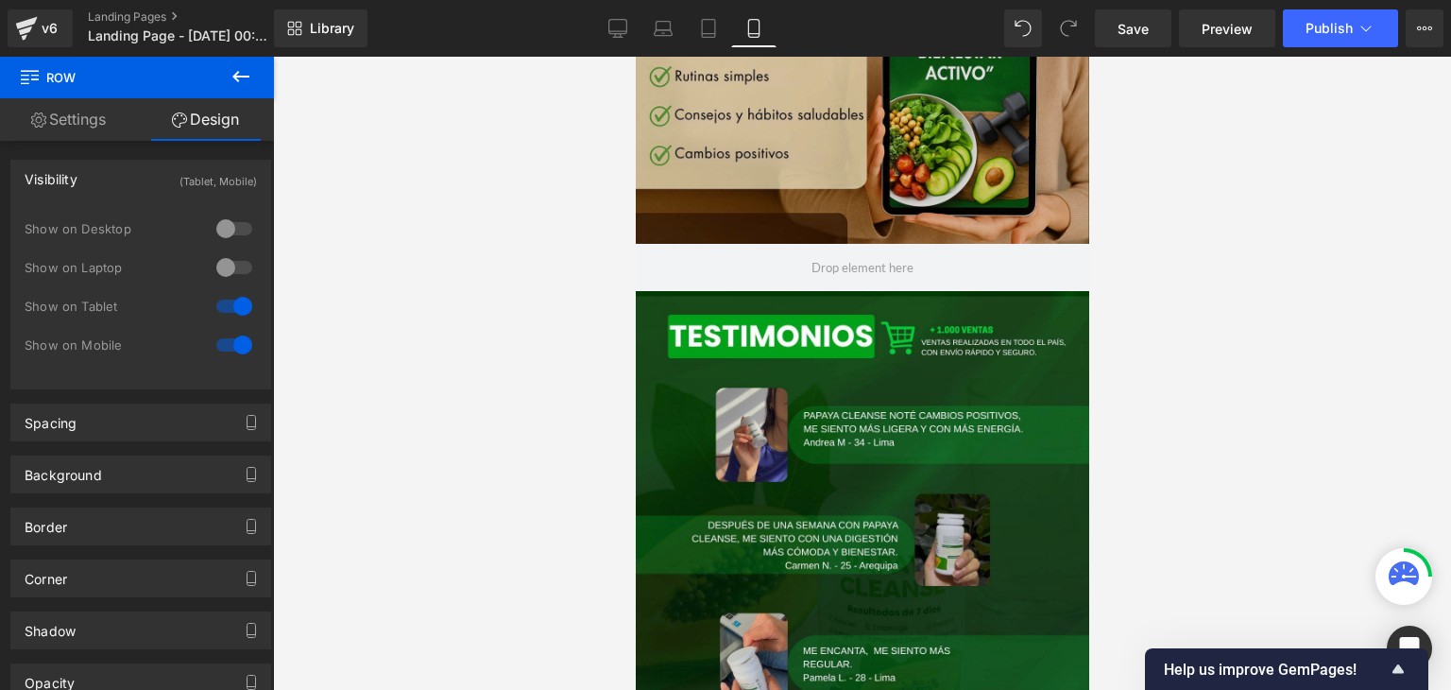
click at [709, 405] on img at bounding box center [862, 574] width 454 height 567
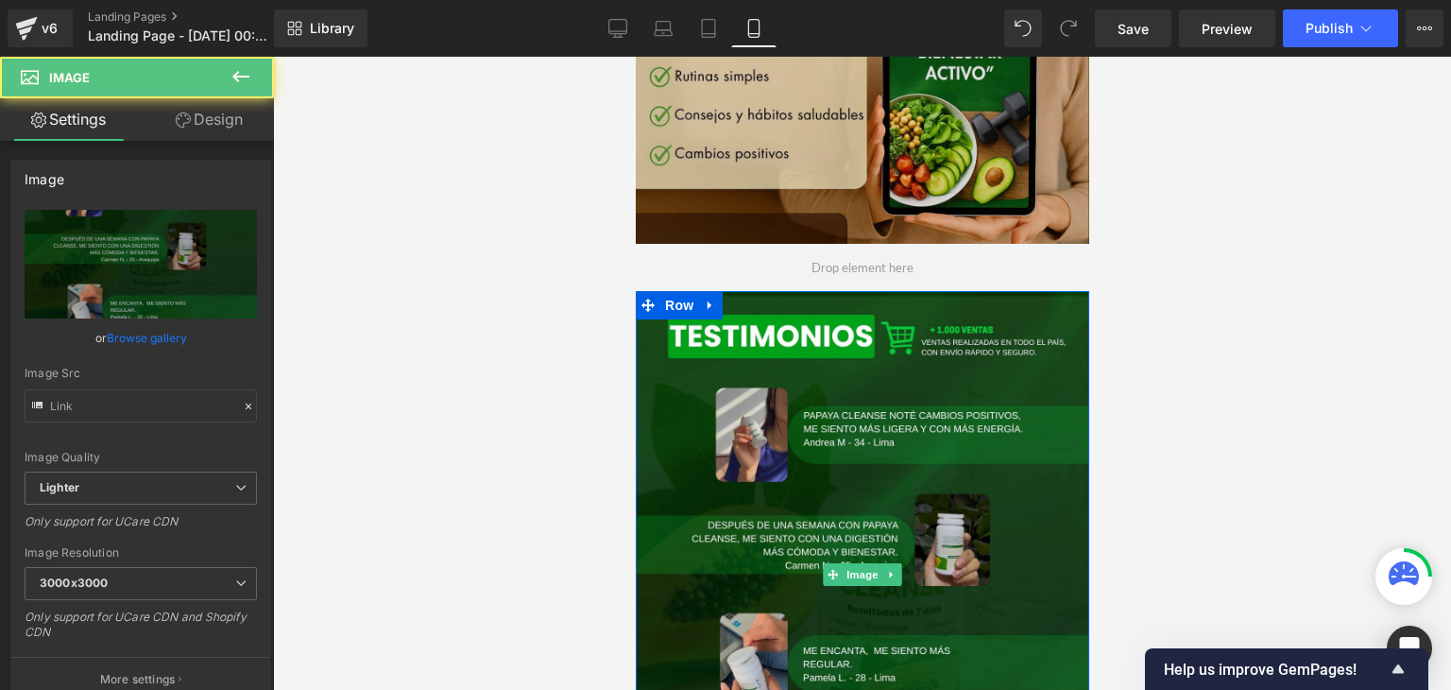
type input "[URL][DOMAIN_NAME]"
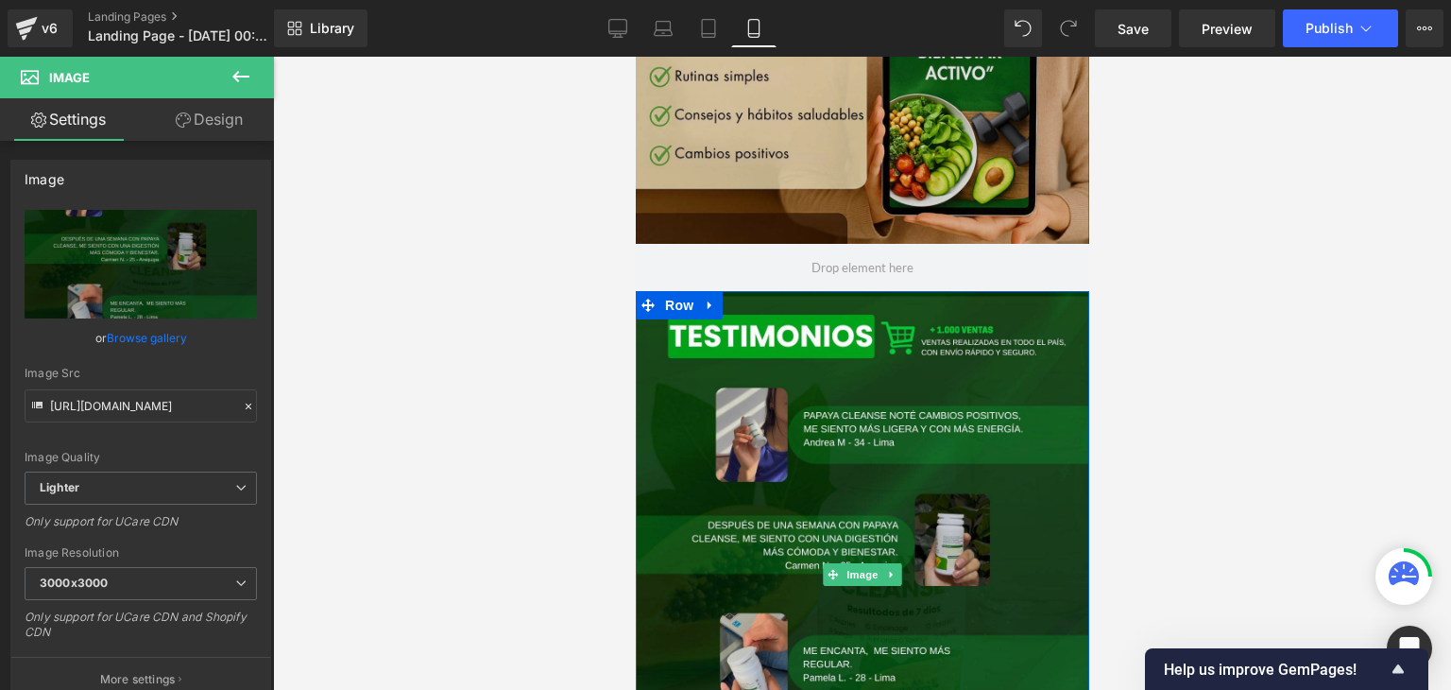
click at [709, 405] on img at bounding box center [862, 574] width 454 height 567
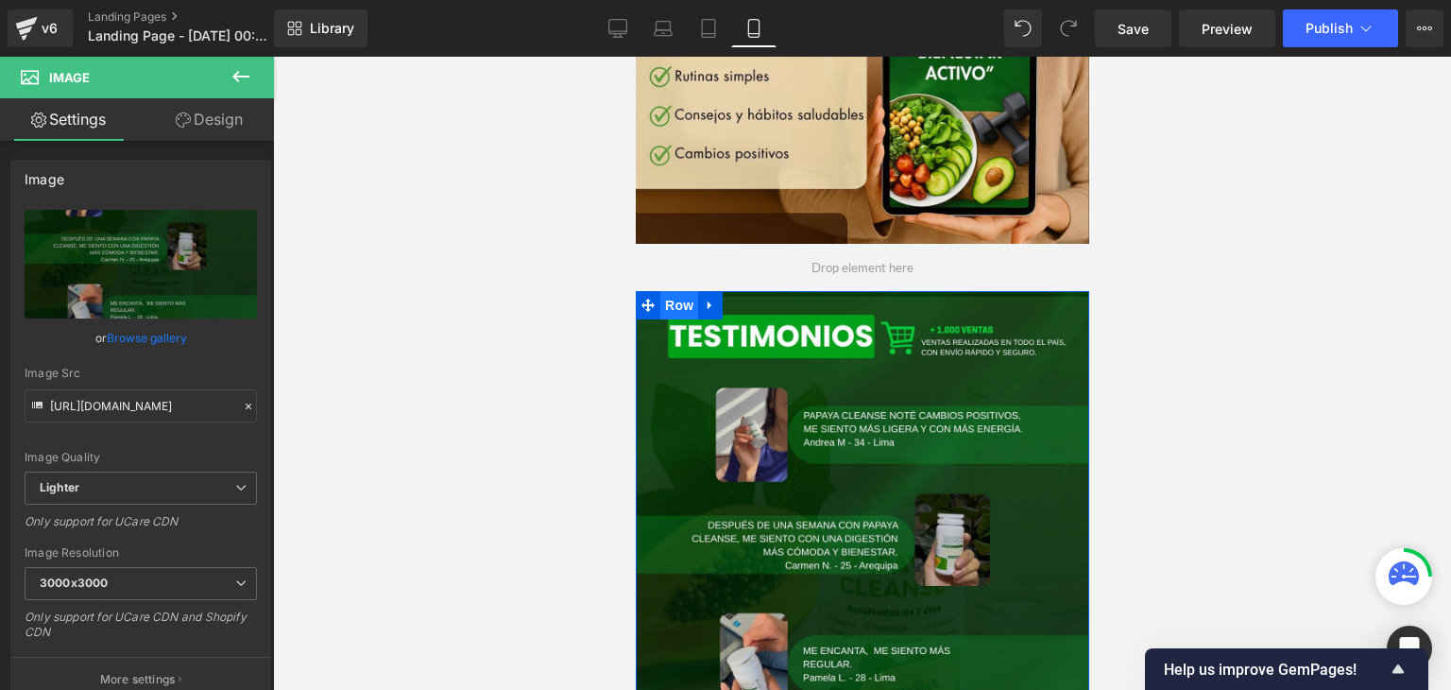
click at [679, 307] on span "Row" at bounding box center [678, 305] width 38 height 28
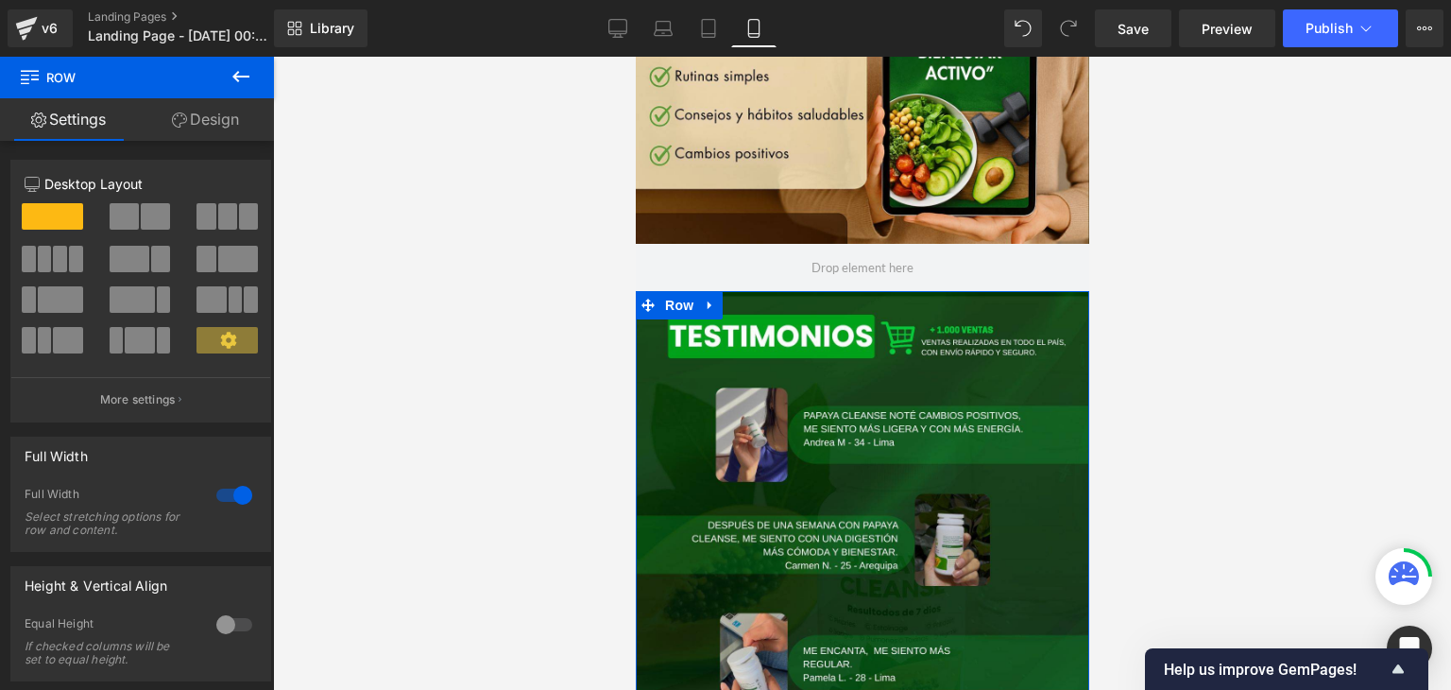
click at [224, 133] on link "Design" at bounding box center [205, 119] width 137 height 43
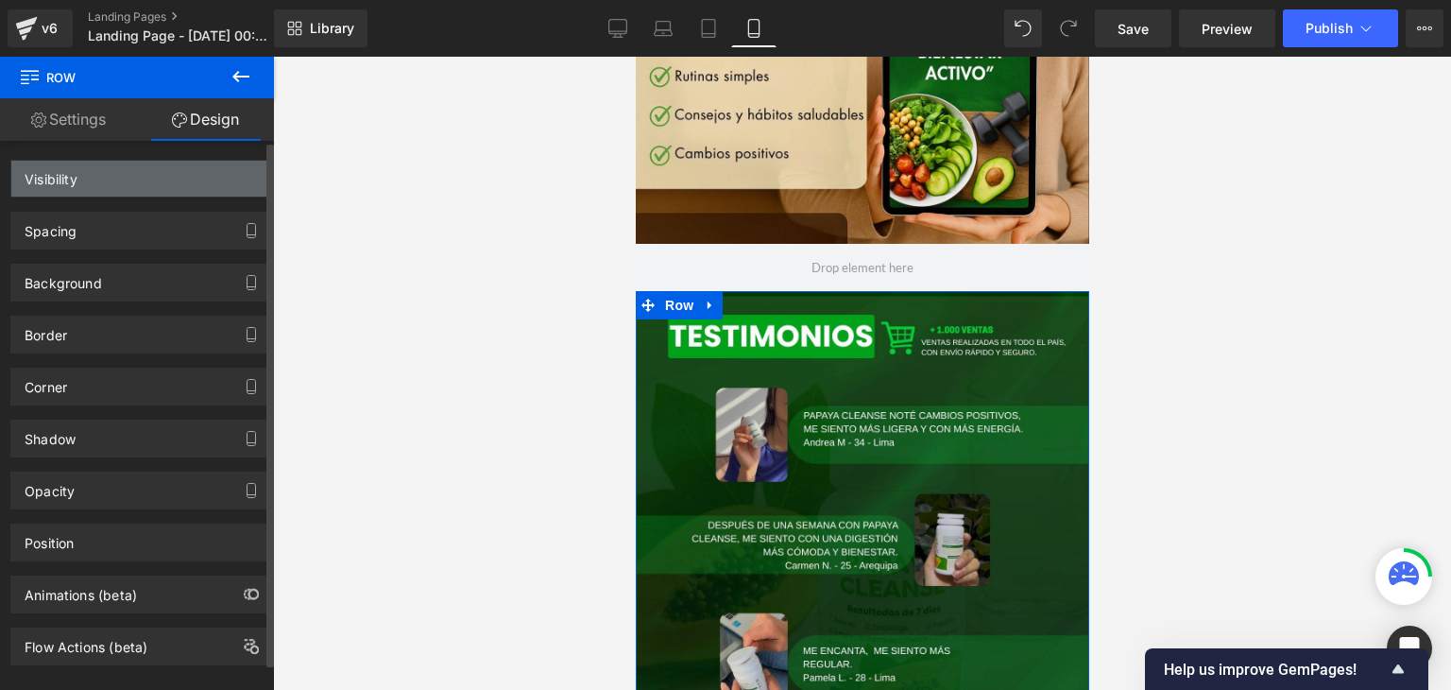
click at [54, 183] on div "Visibility" at bounding box center [51, 174] width 53 height 26
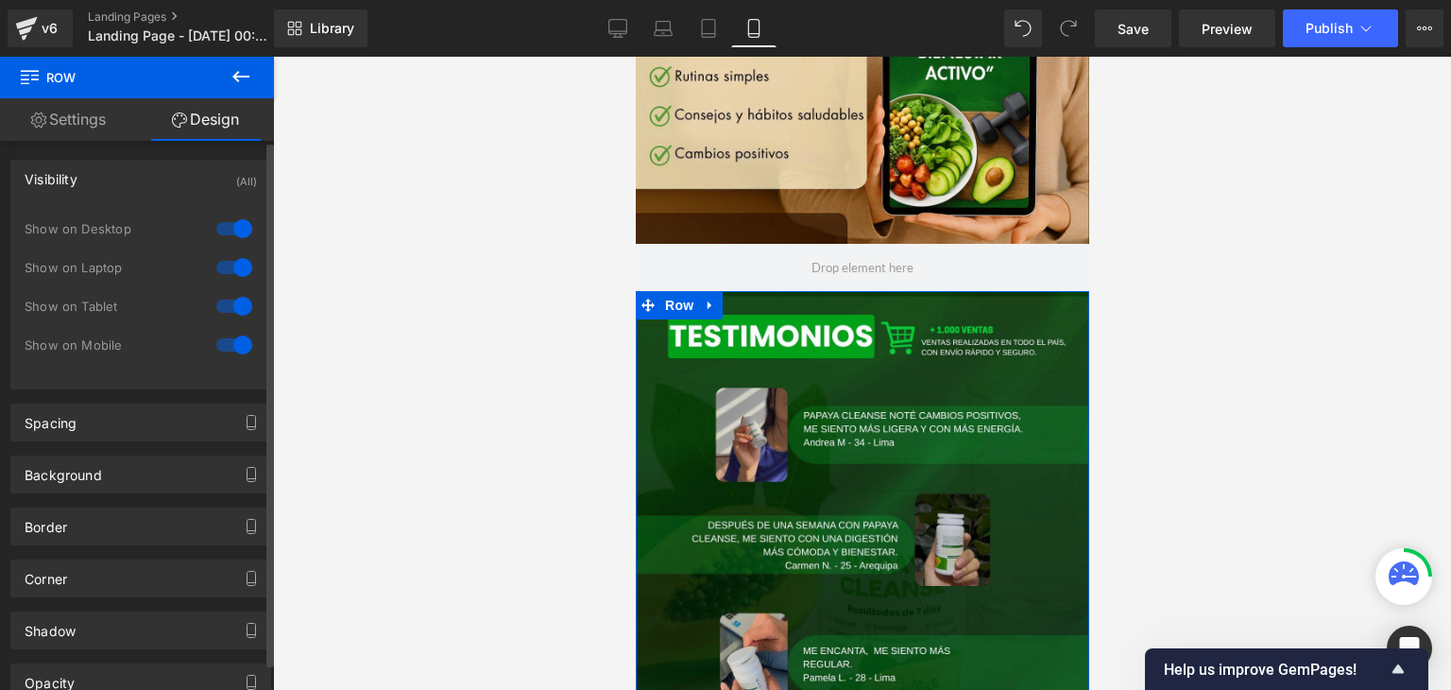
click at [240, 236] on div at bounding box center [234, 229] width 45 height 30
click at [224, 268] on div at bounding box center [234, 267] width 45 height 30
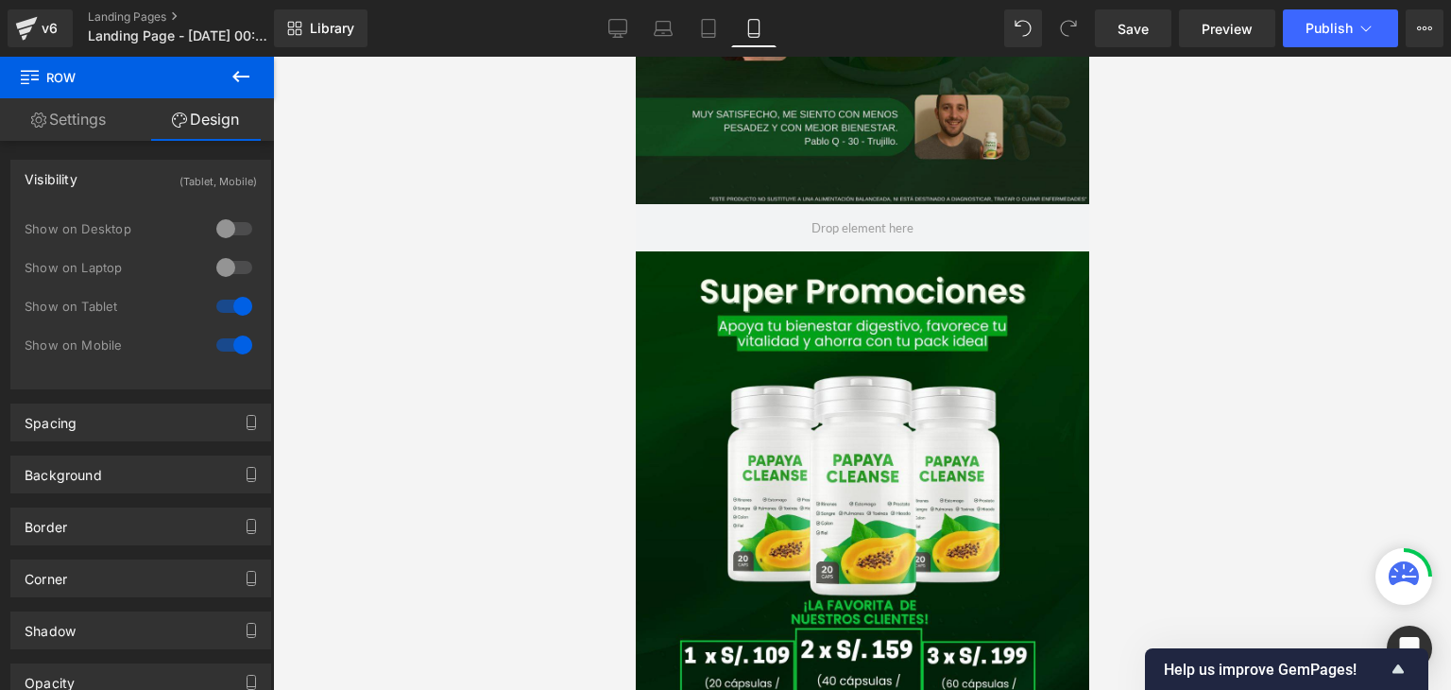
scroll to position [4350, 0]
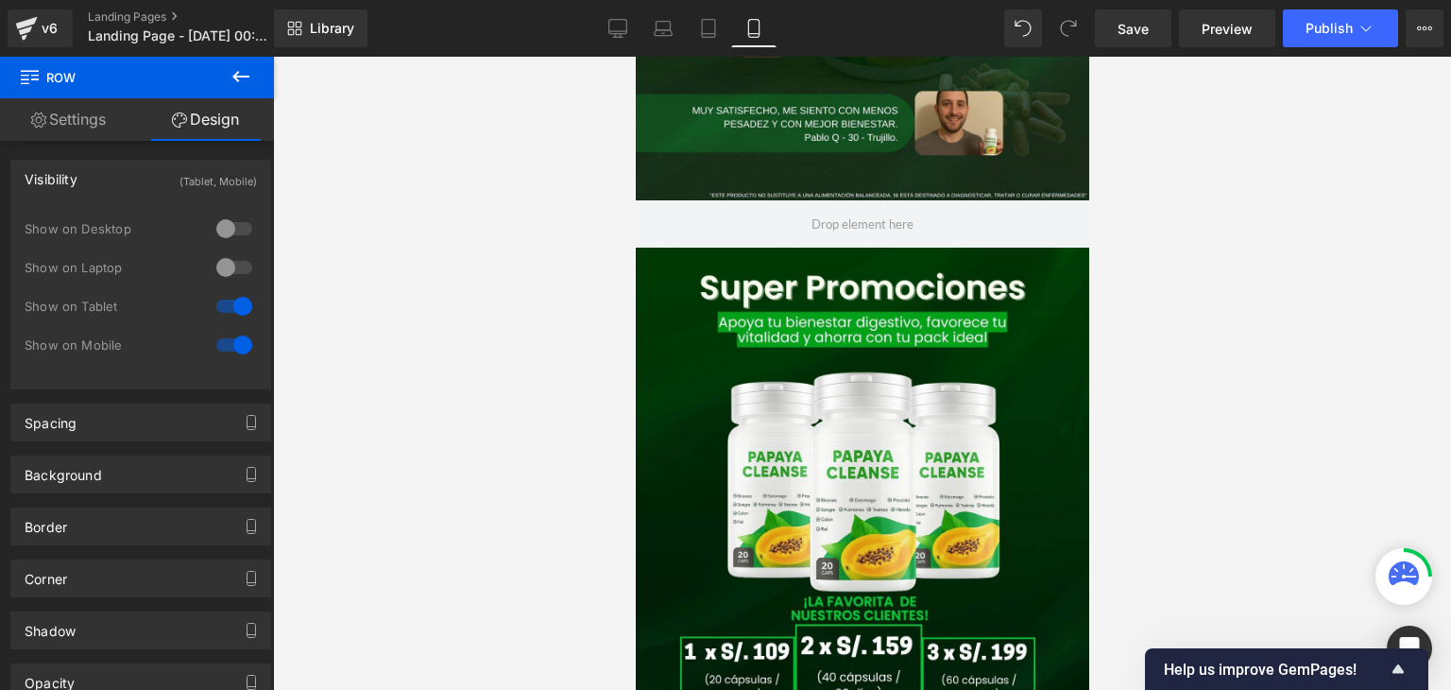
click at [685, 361] on img at bounding box center [862, 531] width 454 height 567
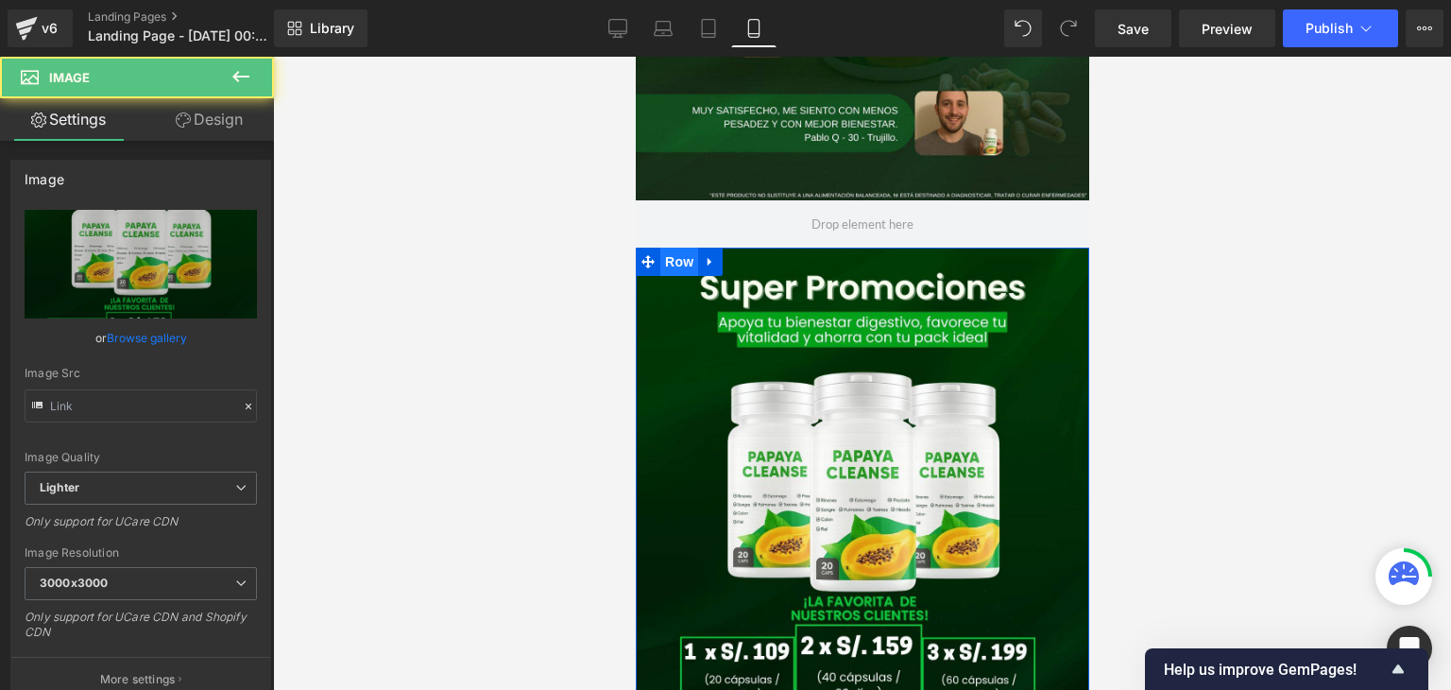
type input "[URL][DOMAIN_NAME]"
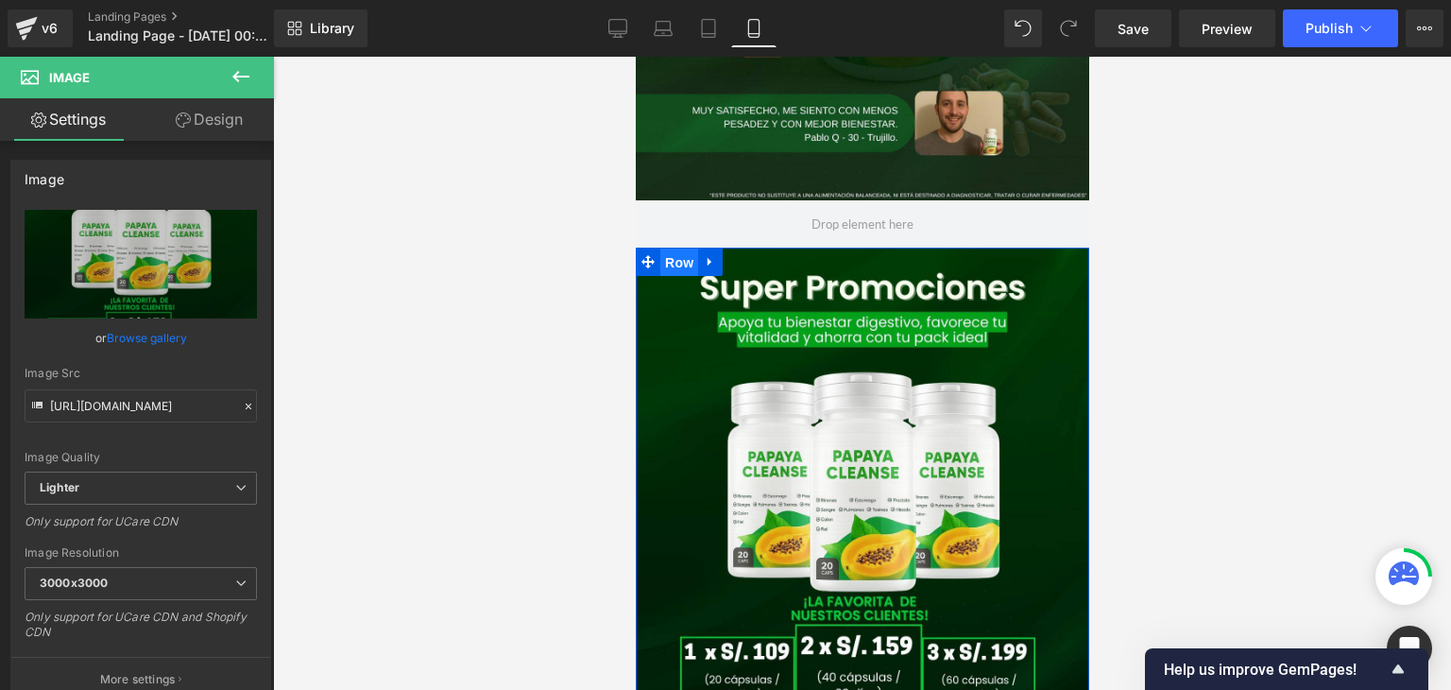
click at [662, 257] on span "Row" at bounding box center [678, 262] width 38 height 28
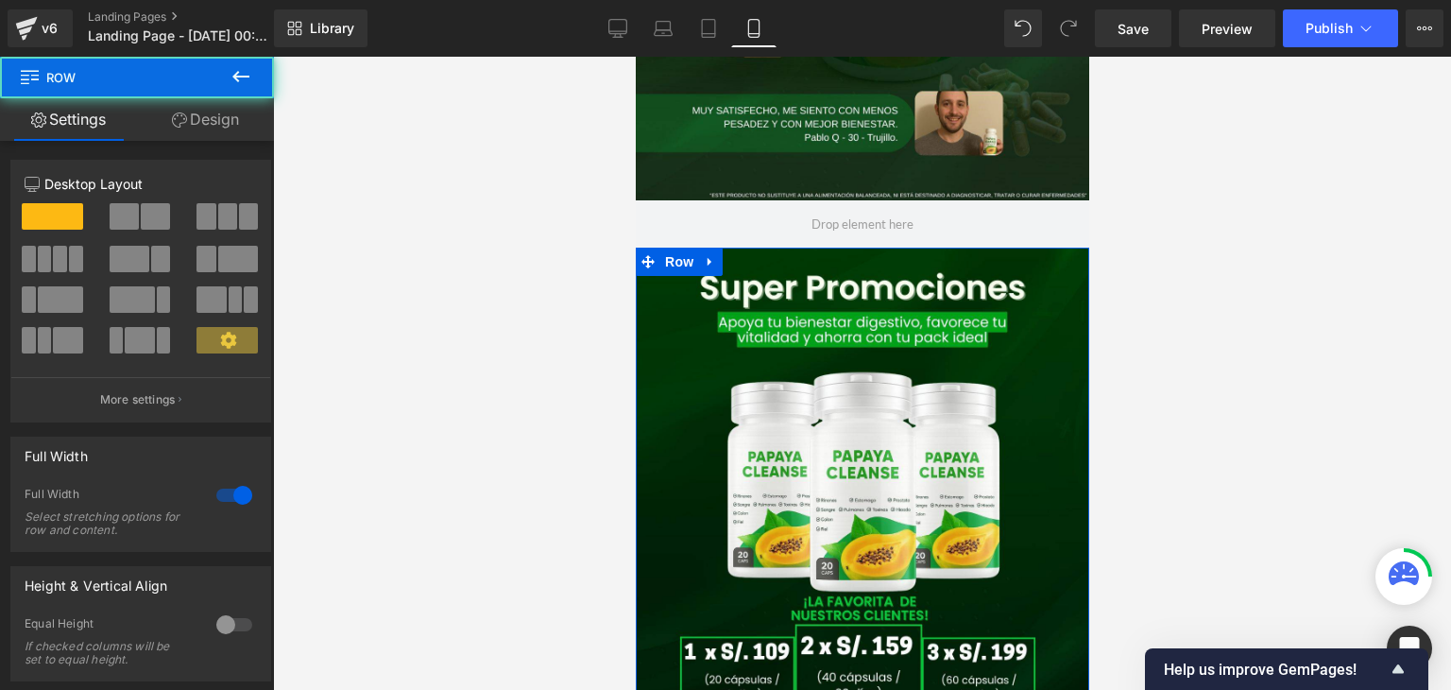
click at [200, 129] on link "Design" at bounding box center [205, 119] width 137 height 43
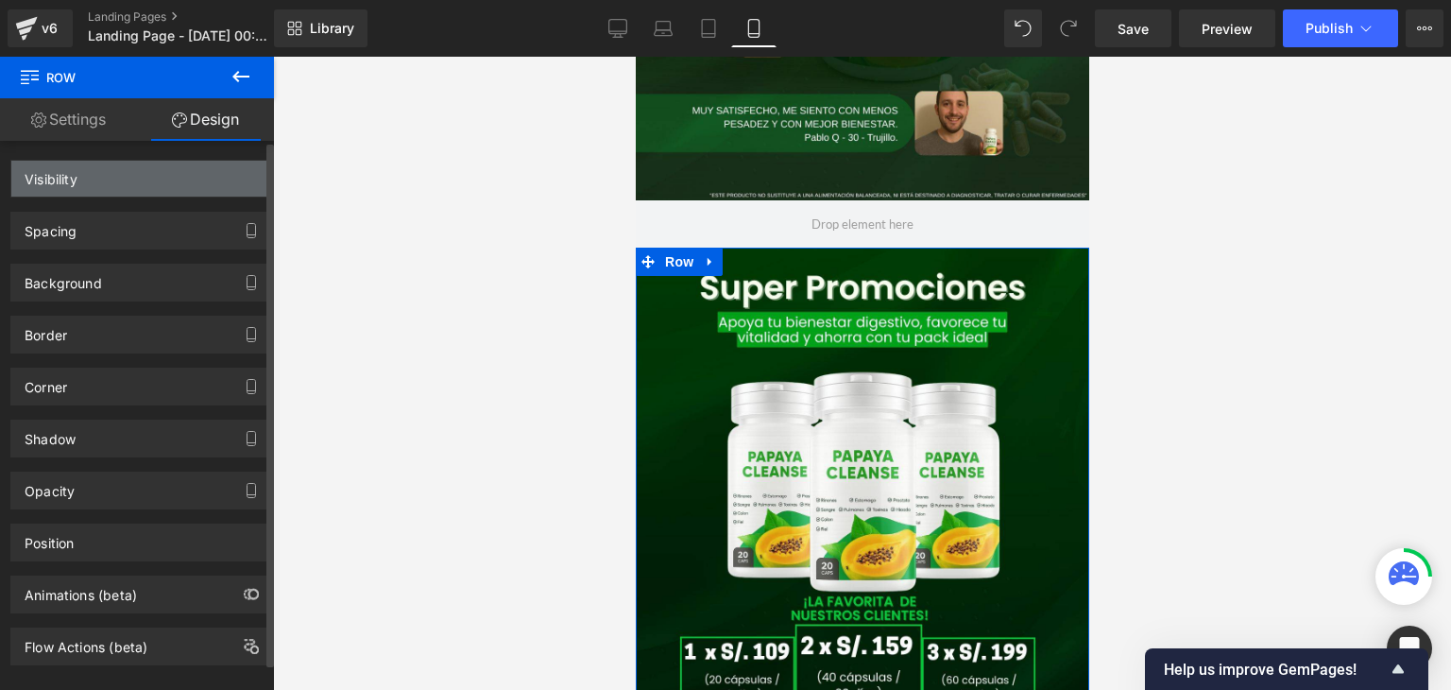
click at [121, 181] on div "Visibility" at bounding box center [140, 179] width 259 height 36
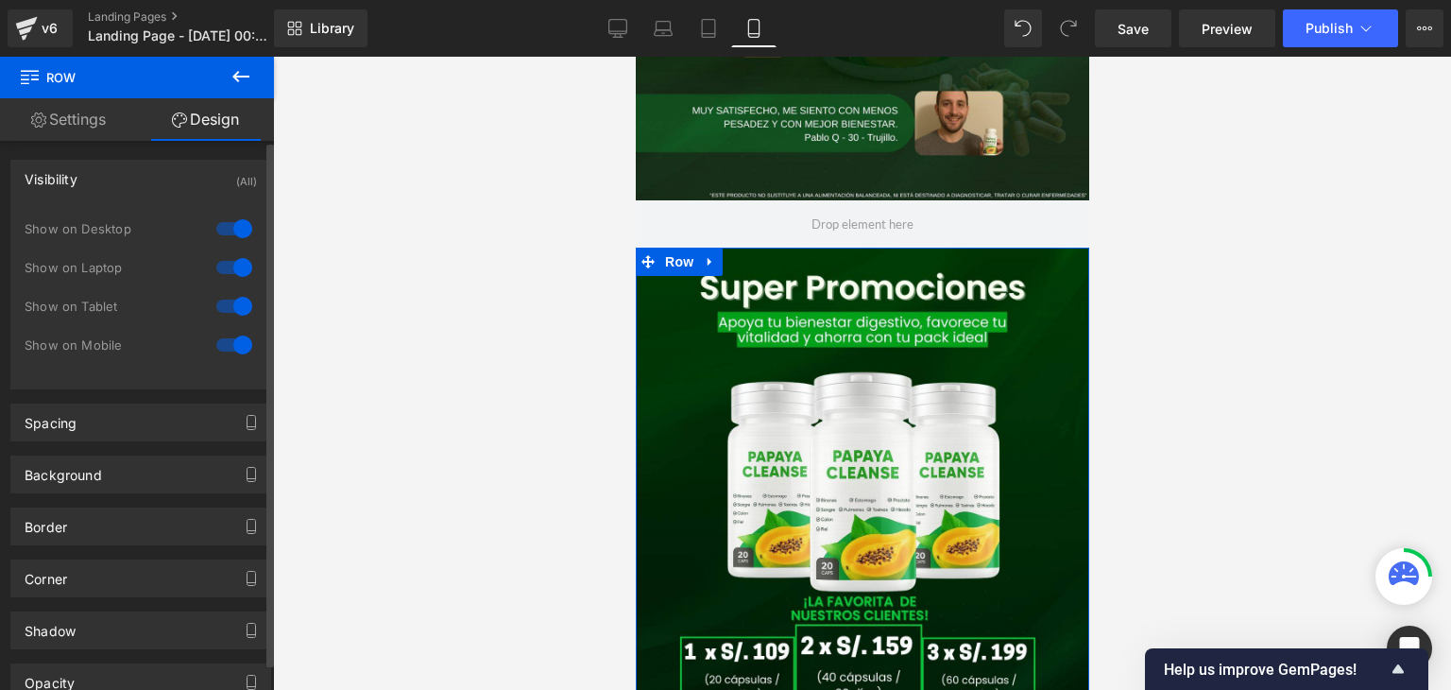
click at [223, 229] on div at bounding box center [234, 229] width 45 height 30
click at [219, 273] on div at bounding box center [234, 267] width 45 height 30
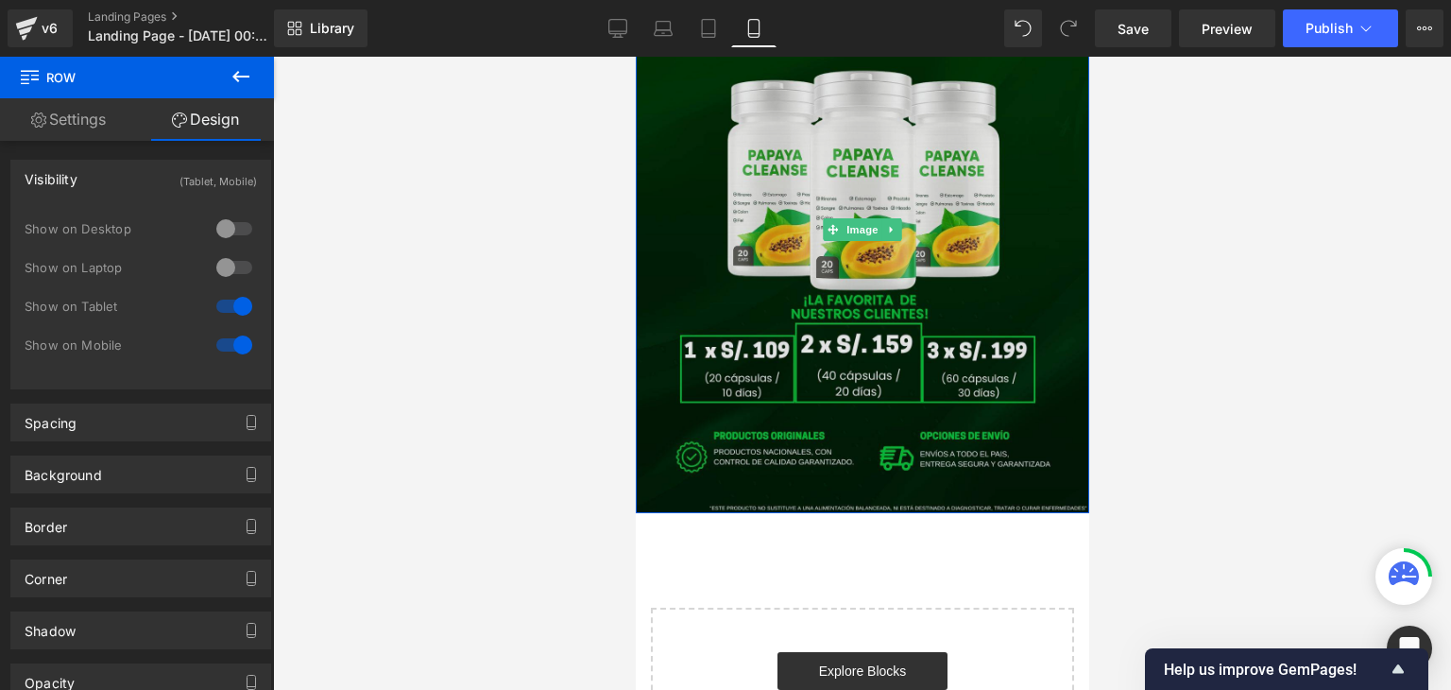
scroll to position [4804, 0]
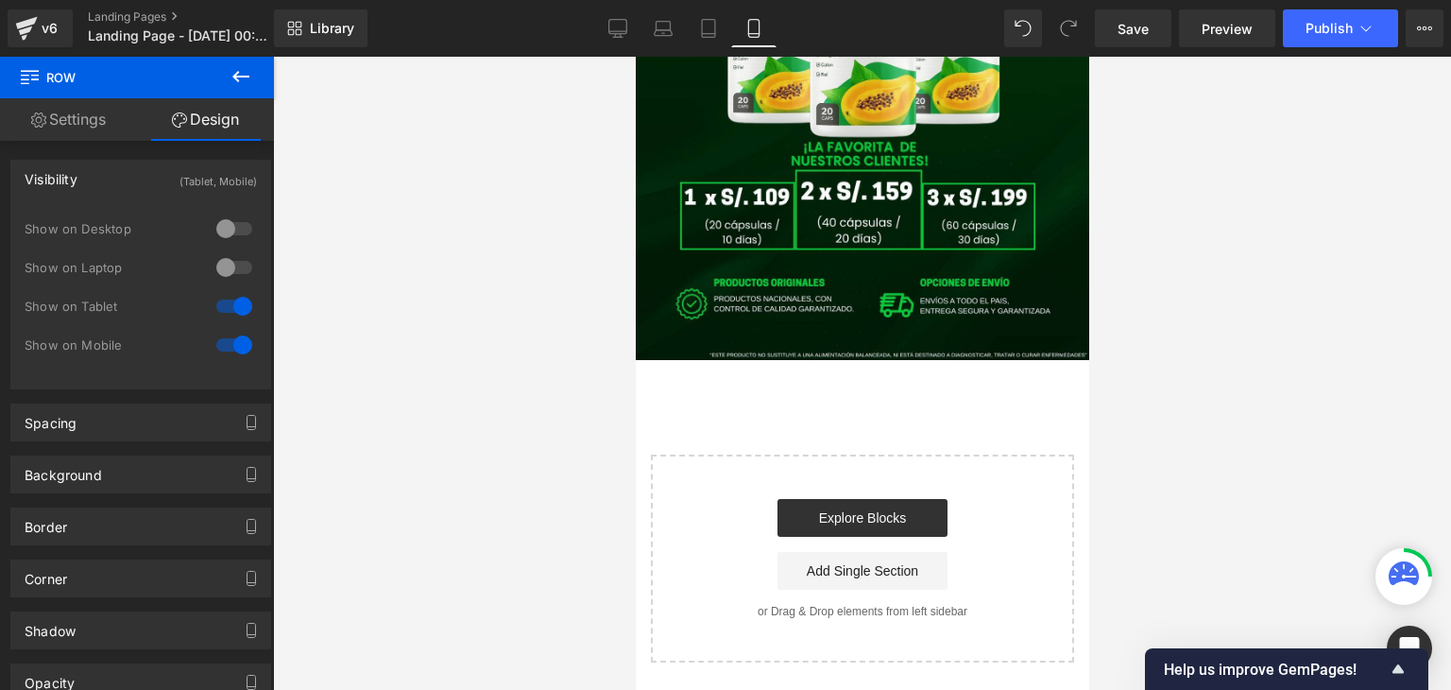
click at [568, 347] on div at bounding box center [862, 373] width 1178 height 633
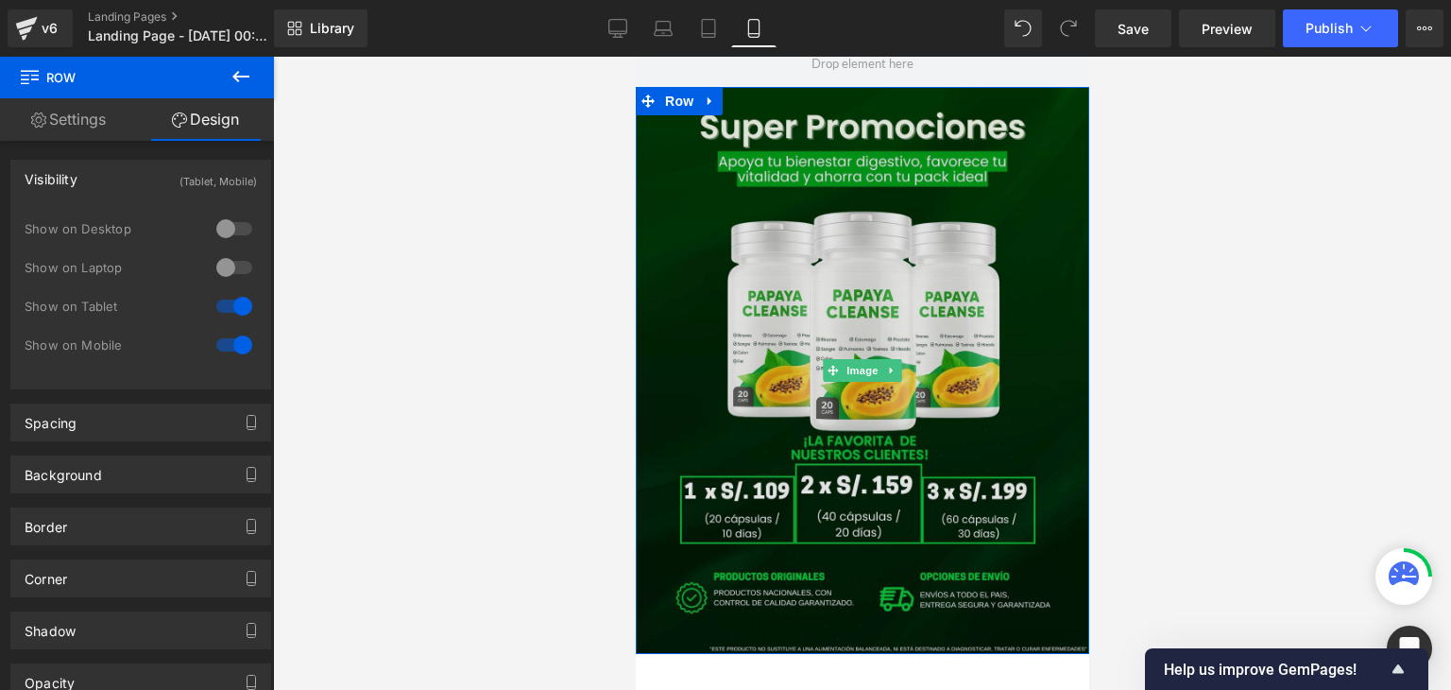
scroll to position [4486, 0]
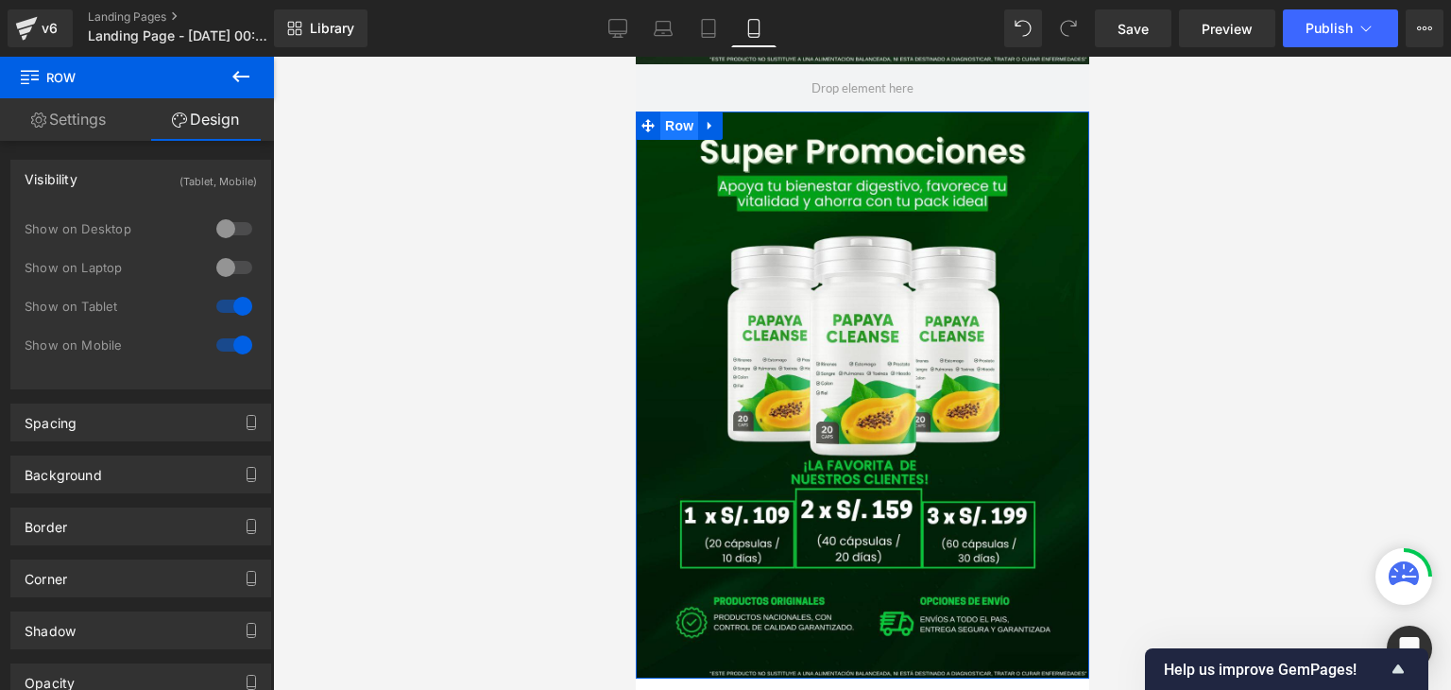
click at [681, 137] on span "Row" at bounding box center [678, 125] width 38 height 28
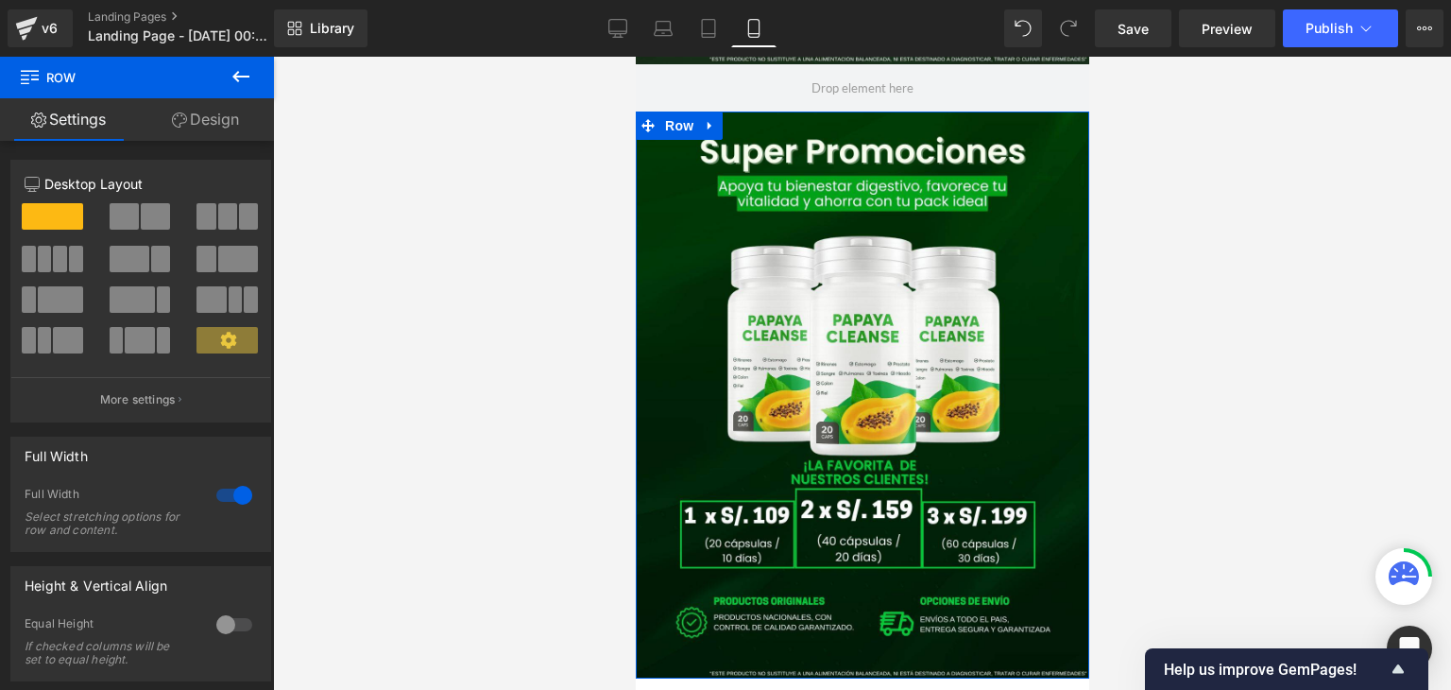
click at [194, 125] on link "Design" at bounding box center [205, 119] width 137 height 43
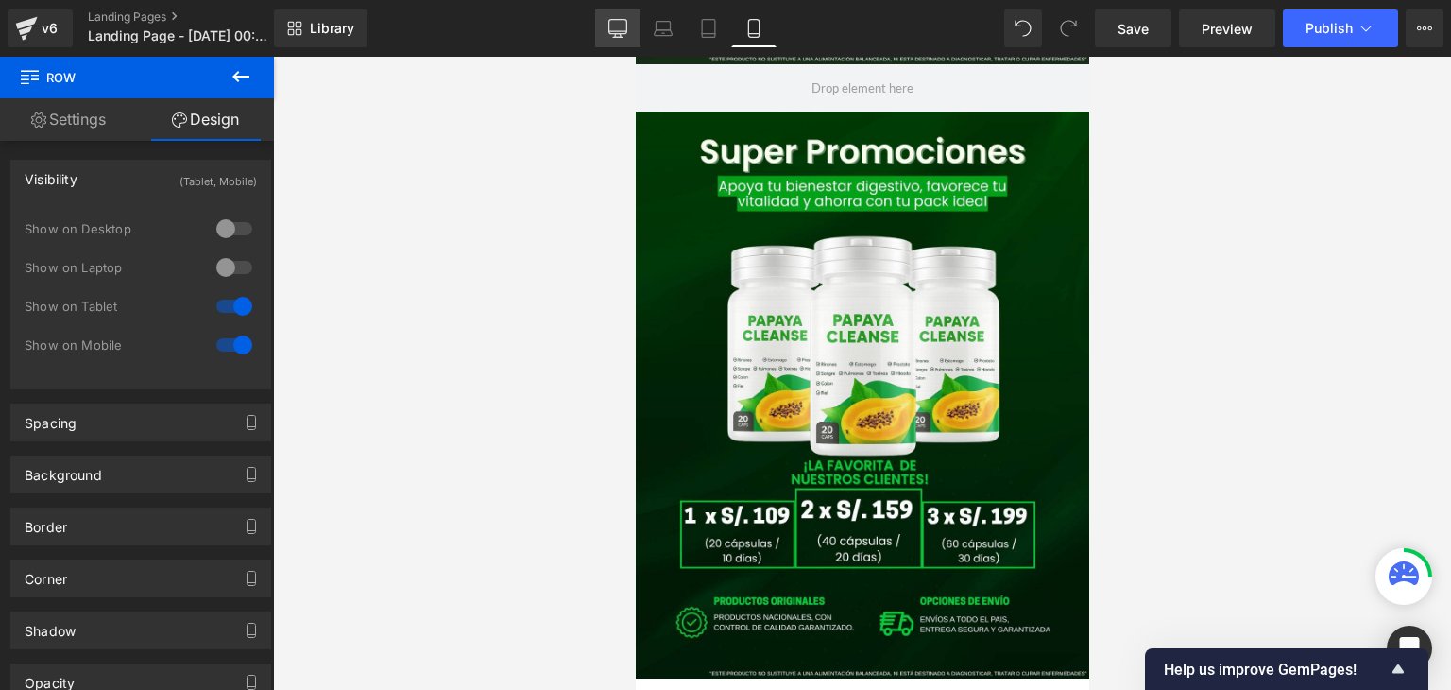
click at [620, 35] on icon at bounding box center [617, 28] width 19 height 19
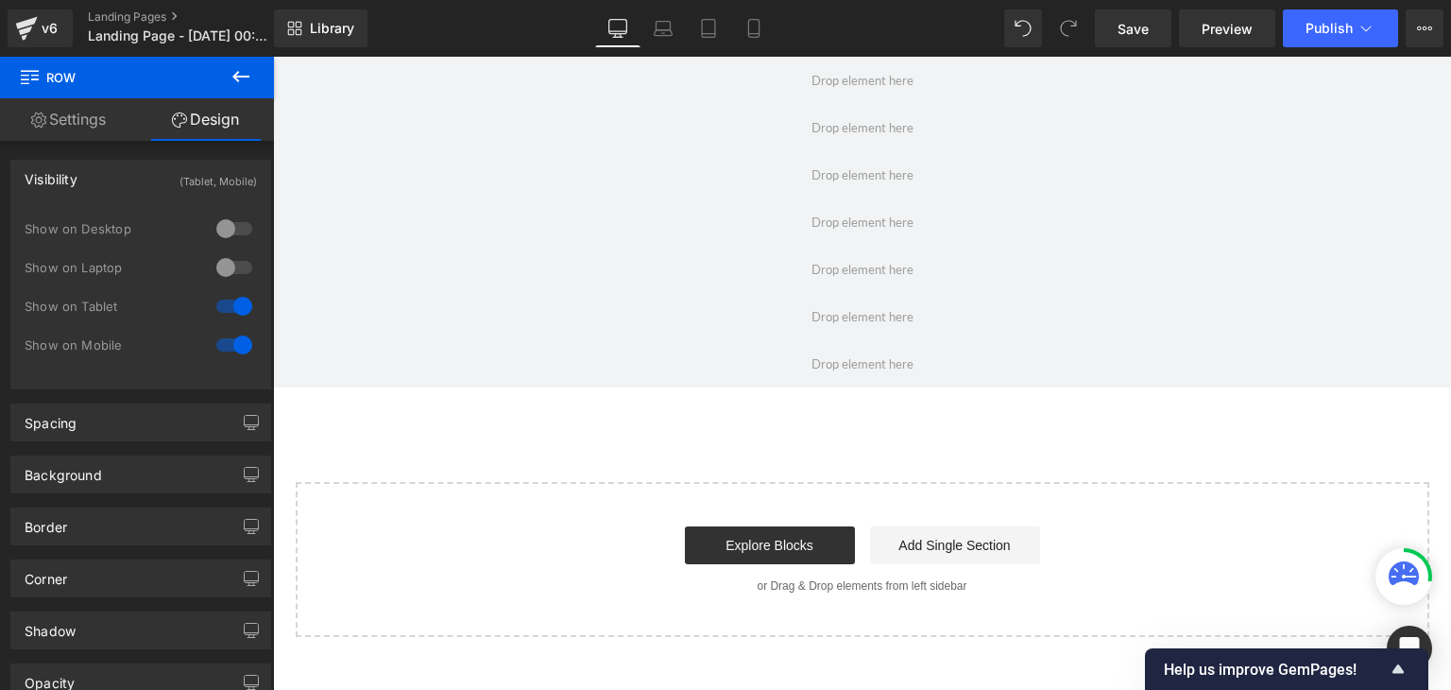
scroll to position [0, 0]
click at [743, 31] on link "Mobile" at bounding box center [753, 28] width 45 height 38
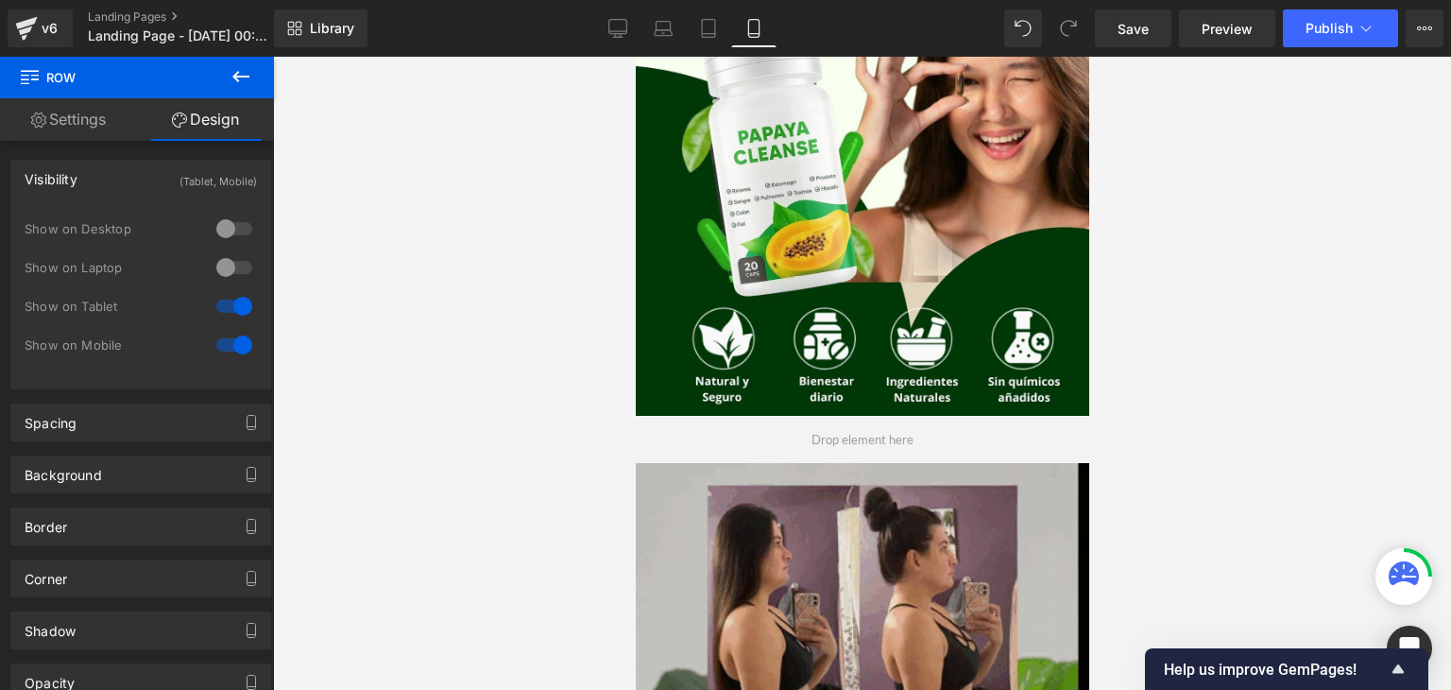
scroll to position [208, 0]
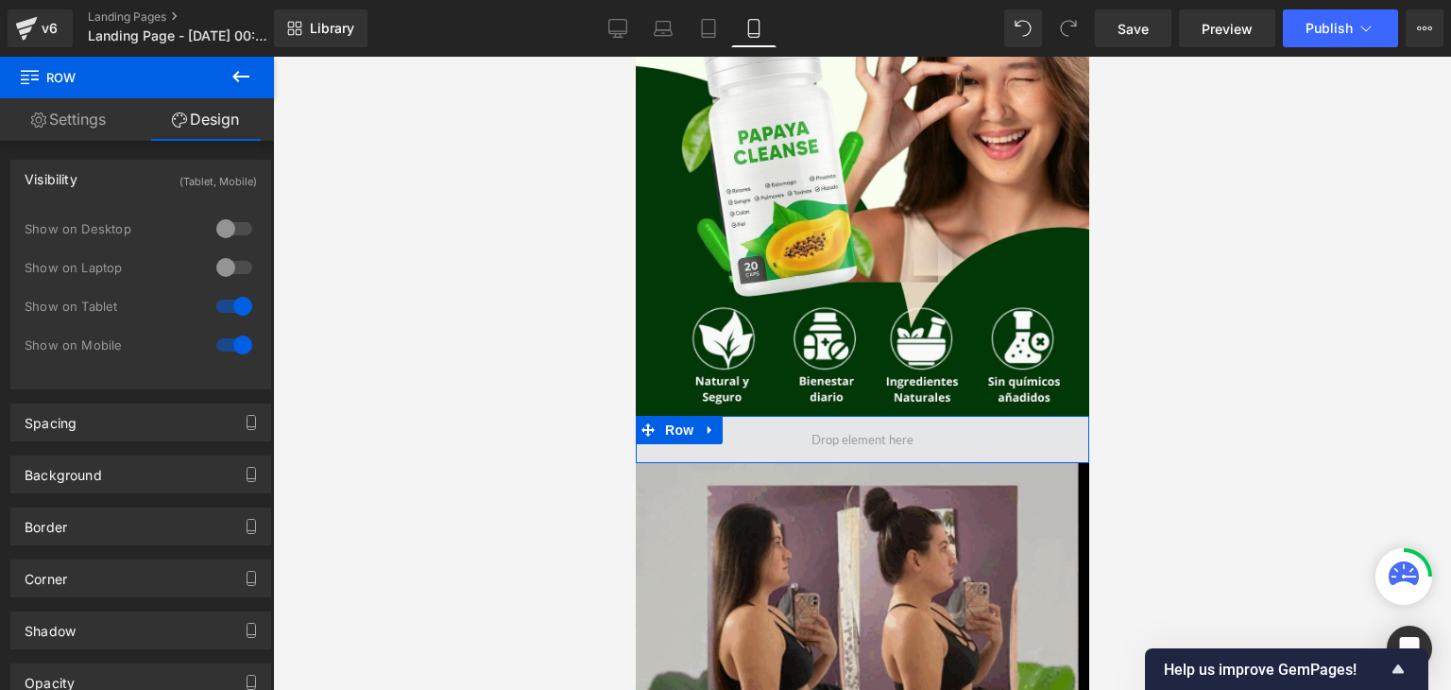
click at [813, 439] on span at bounding box center [861, 439] width 115 height 29
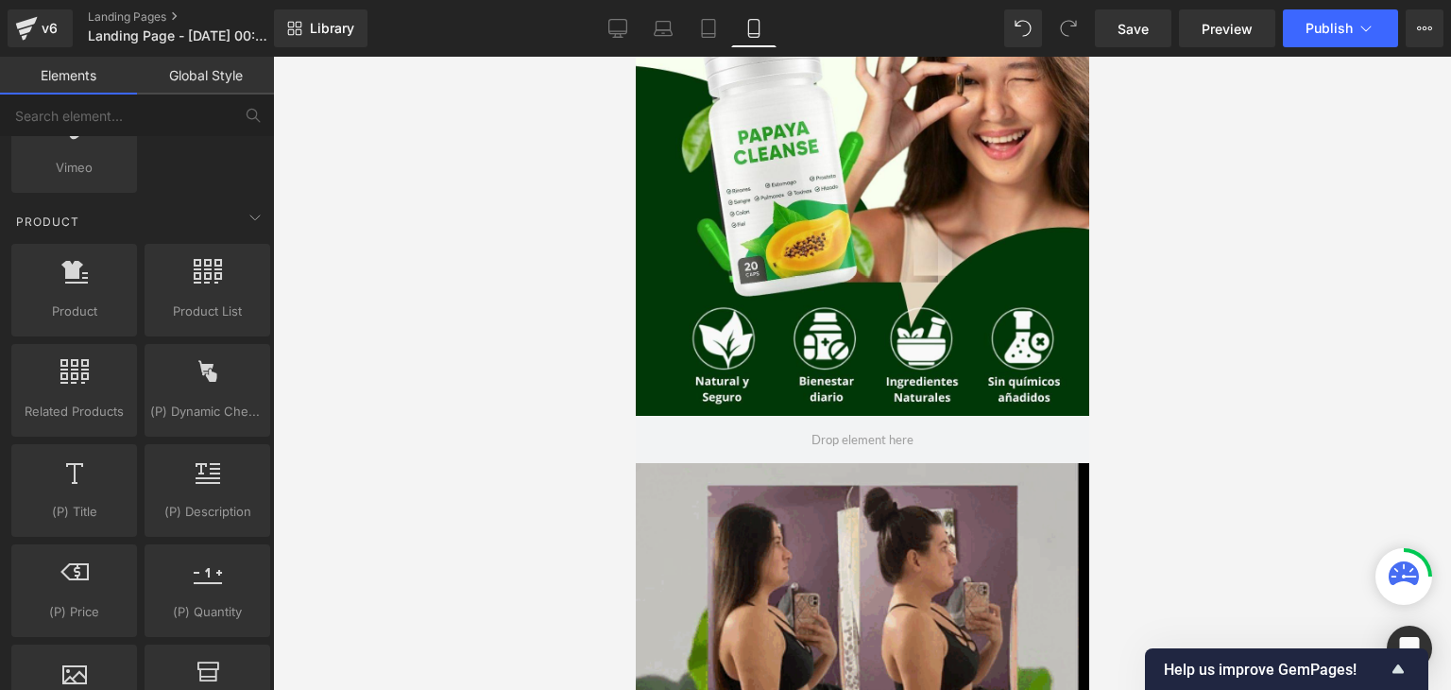
scroll to position [1549, 0]
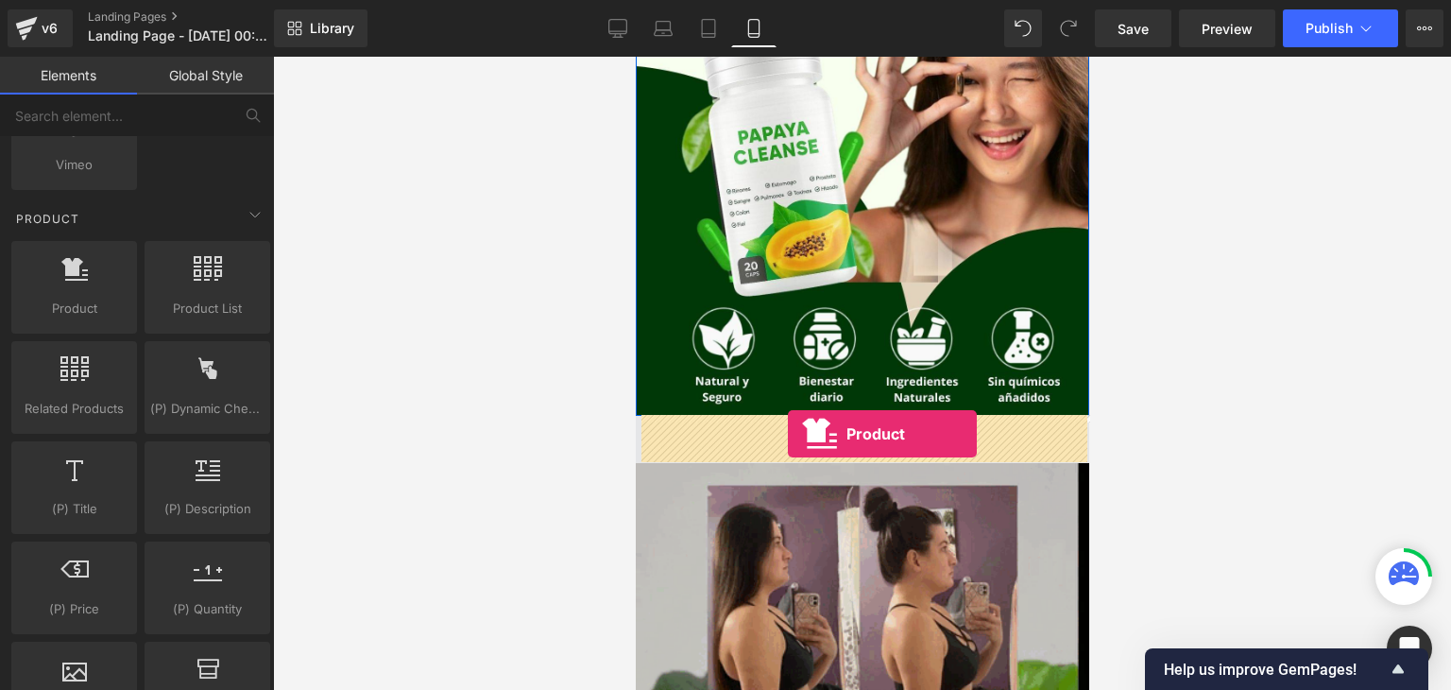
drag, startPoint x: 722, startPoint y: 345, endPoint x: 787, endPoint y: 434, distance: 110.2
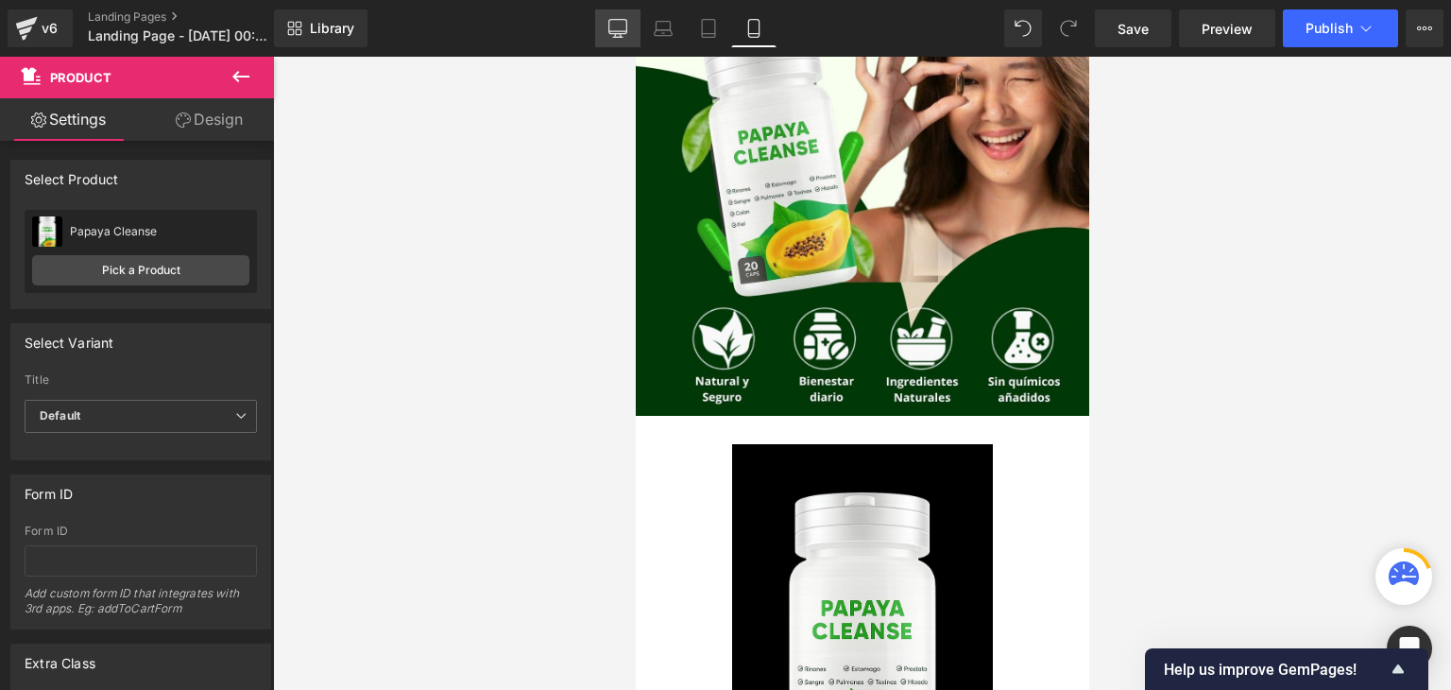
click at [624, 31] on icon at bounding box center [618, 31] width 18 height 0
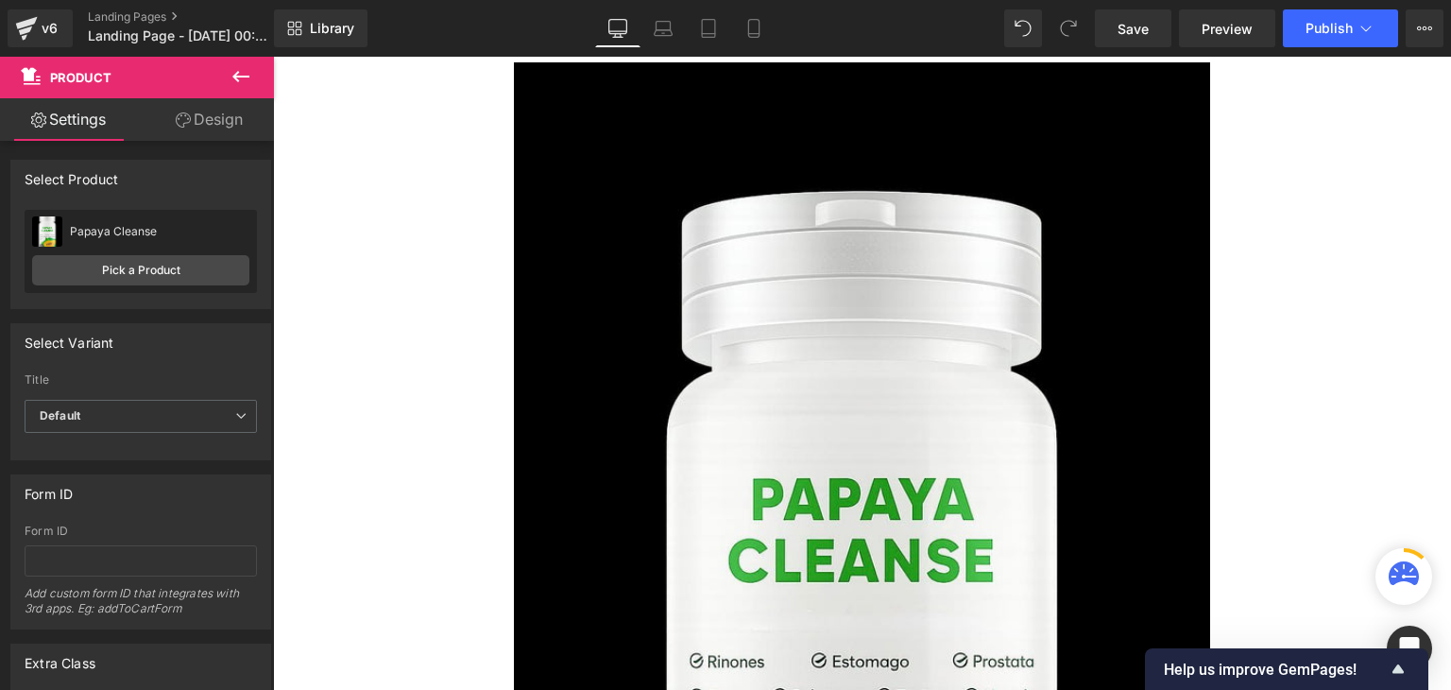
scroll to position [0, 0]
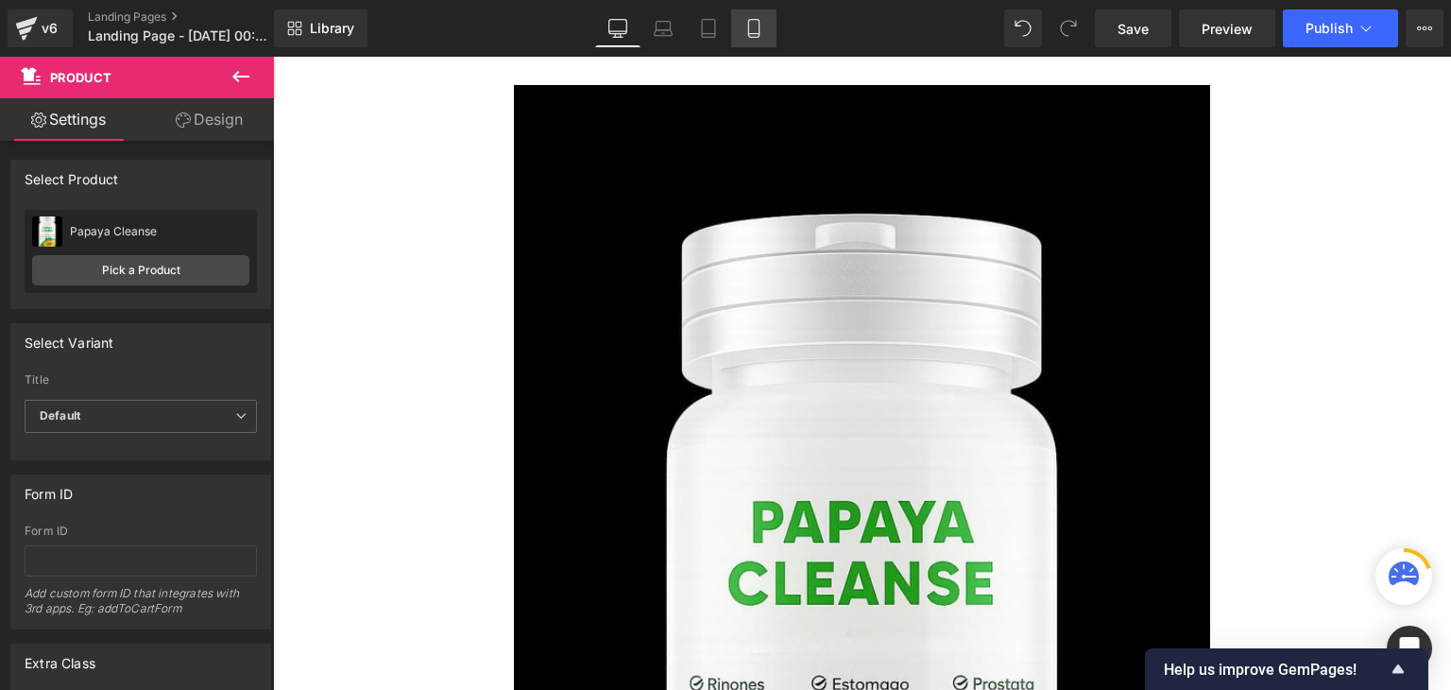
click at [758, 27] on icon at bounding box center [754, 28] width 19 height 19
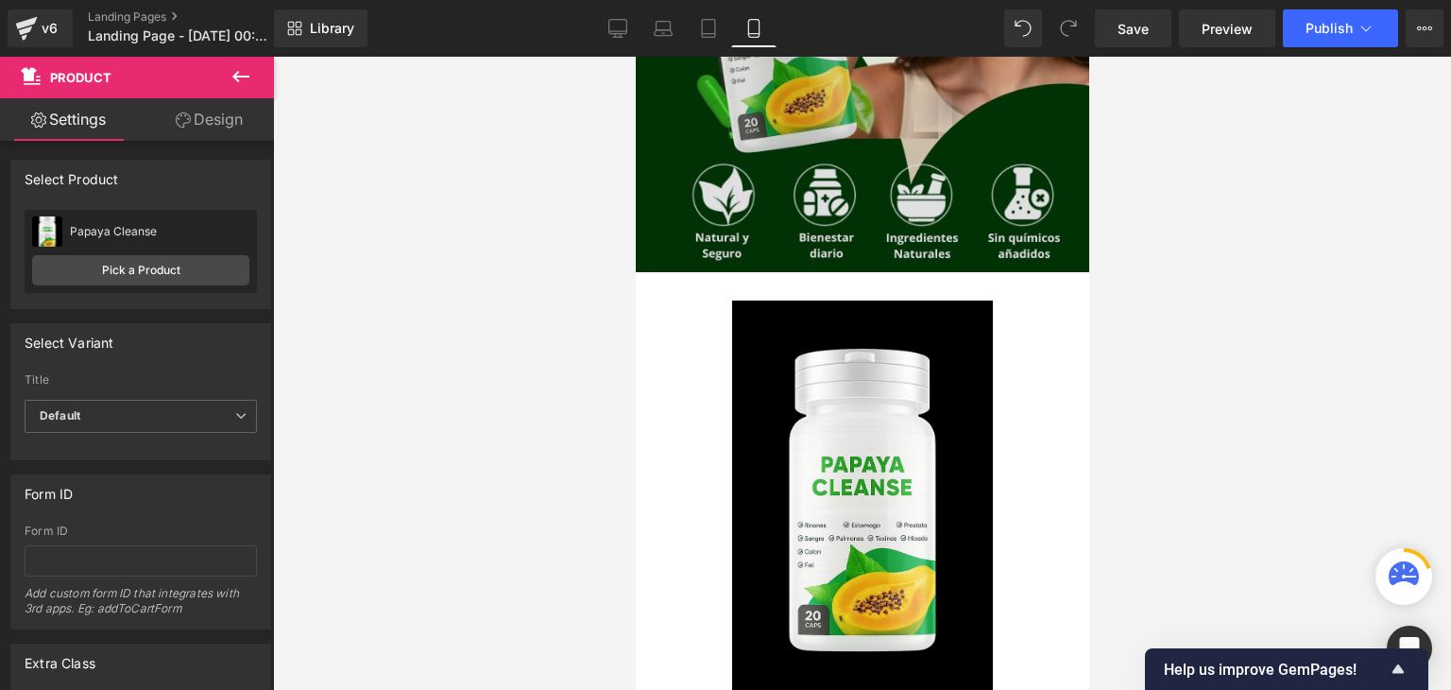
scroll to position [352, 0]
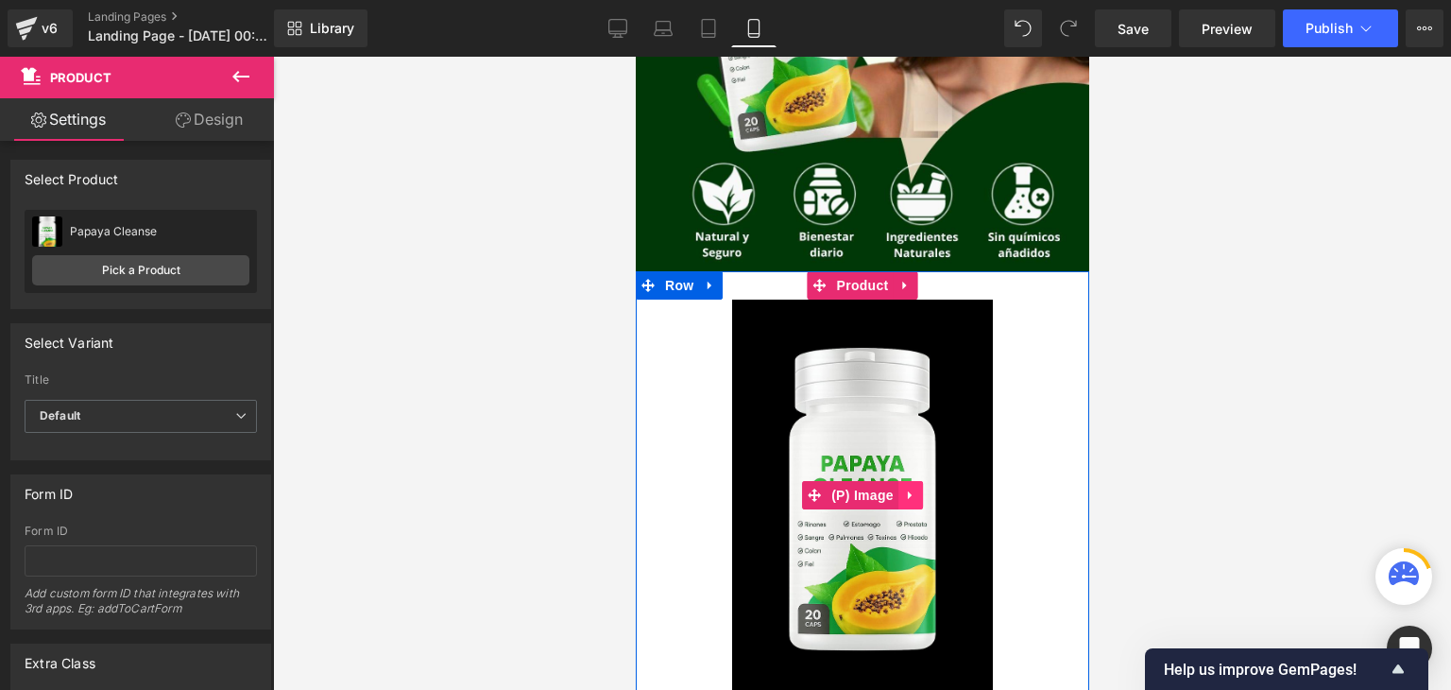
click at [908, 504] on link at bounding box center [910, 495] width 25 height 28
click at [916, 498] on icon at bounding box center [922, 494] width 13 height 13
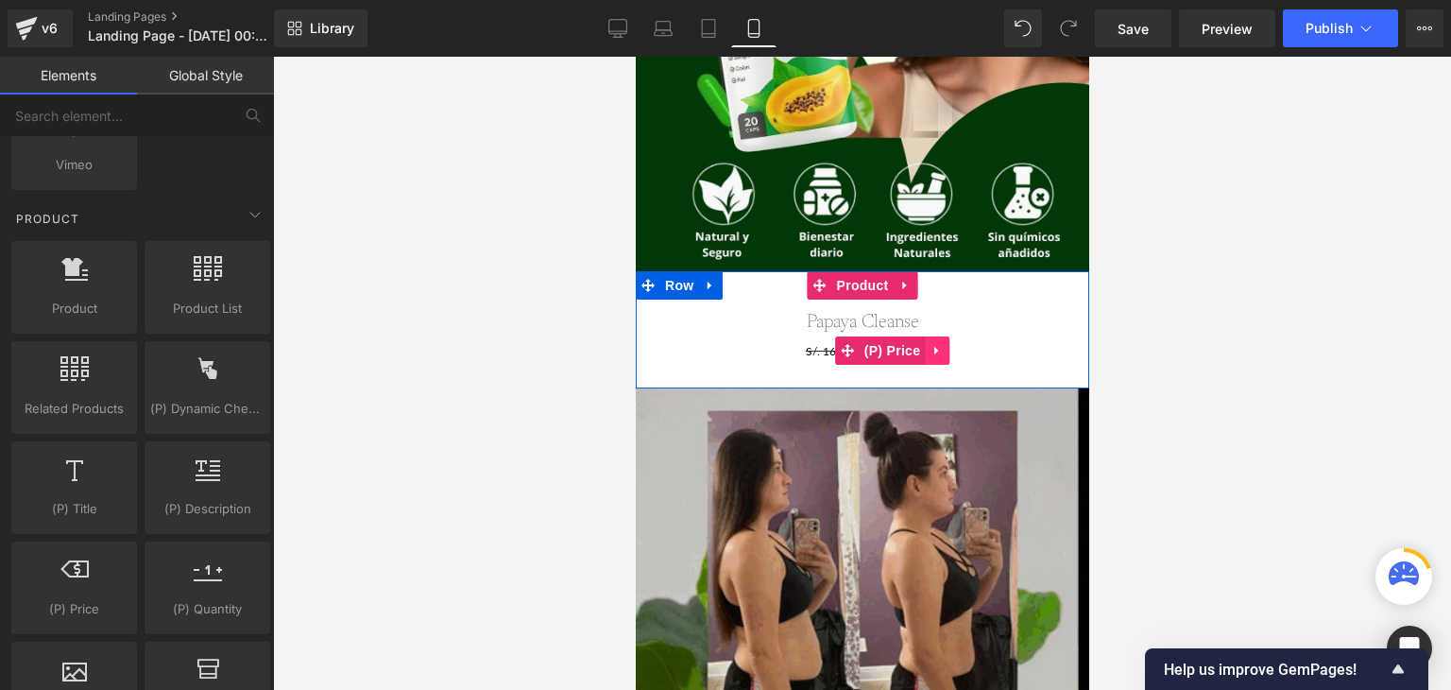
click at [933, 350] on icon at bounding box center [935, 351] width 4 height 9
click at [942, 349] on icon at bounding box center [948, 351] width 13 height 14
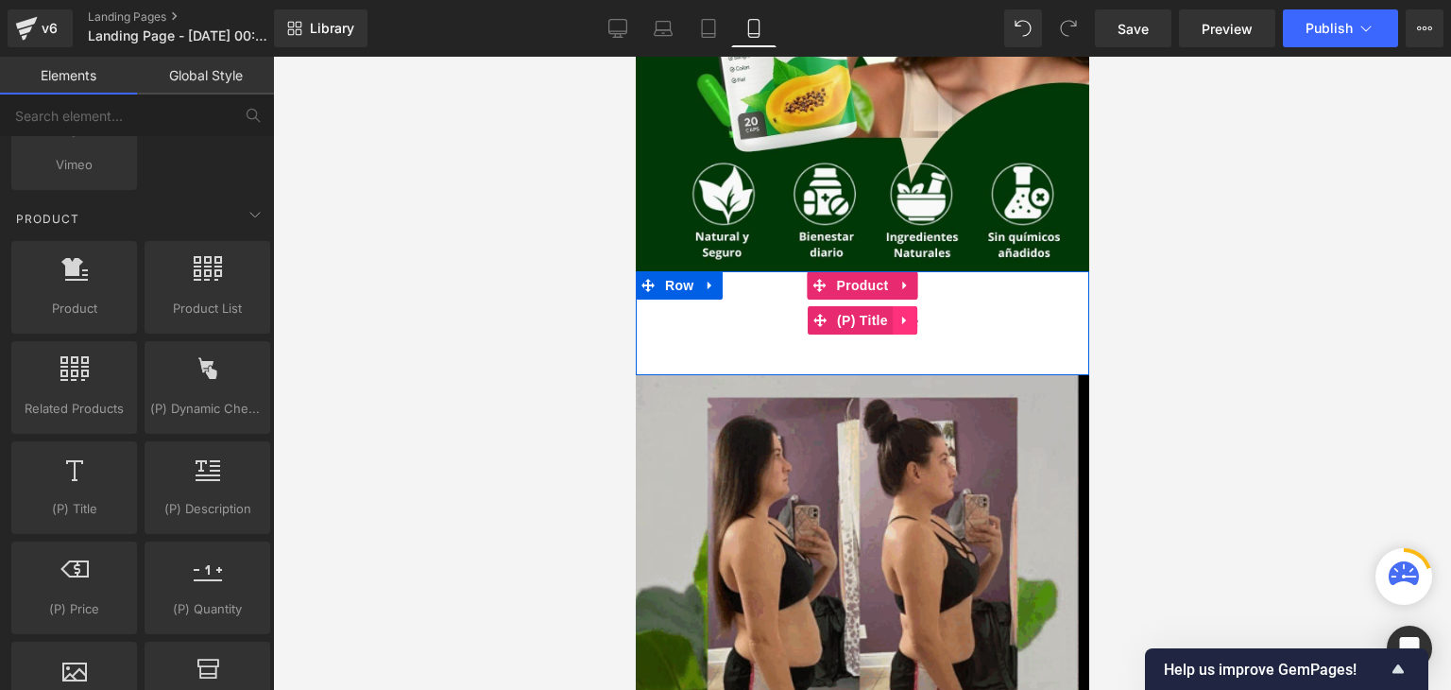
click at [900, 317] on icon at bounding box center [904, 321] width 13 height 14
click at [910, 322] on icon at bounding box center [916, 321] width 13 height 14
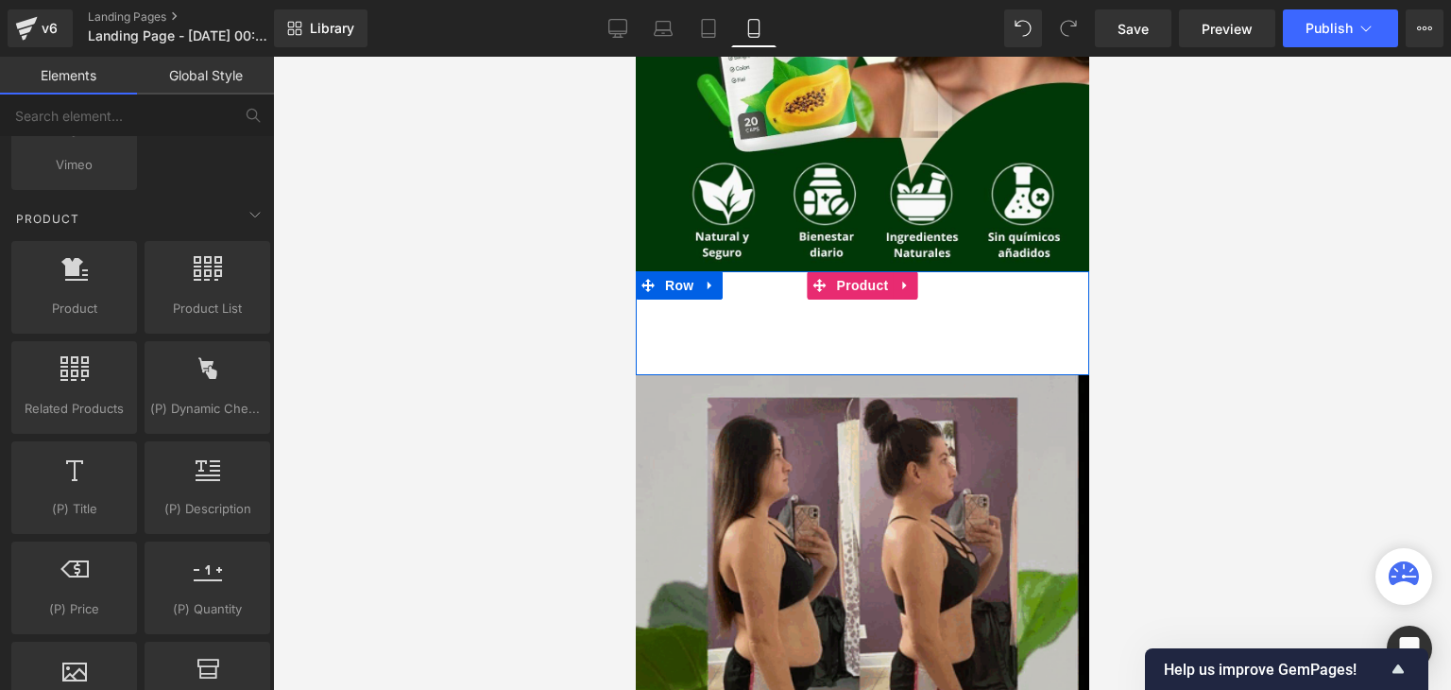
click at [852, 316] on div "Add To Cart (P) Cart Button" at bounding box center [861, 323] width 435 height 47
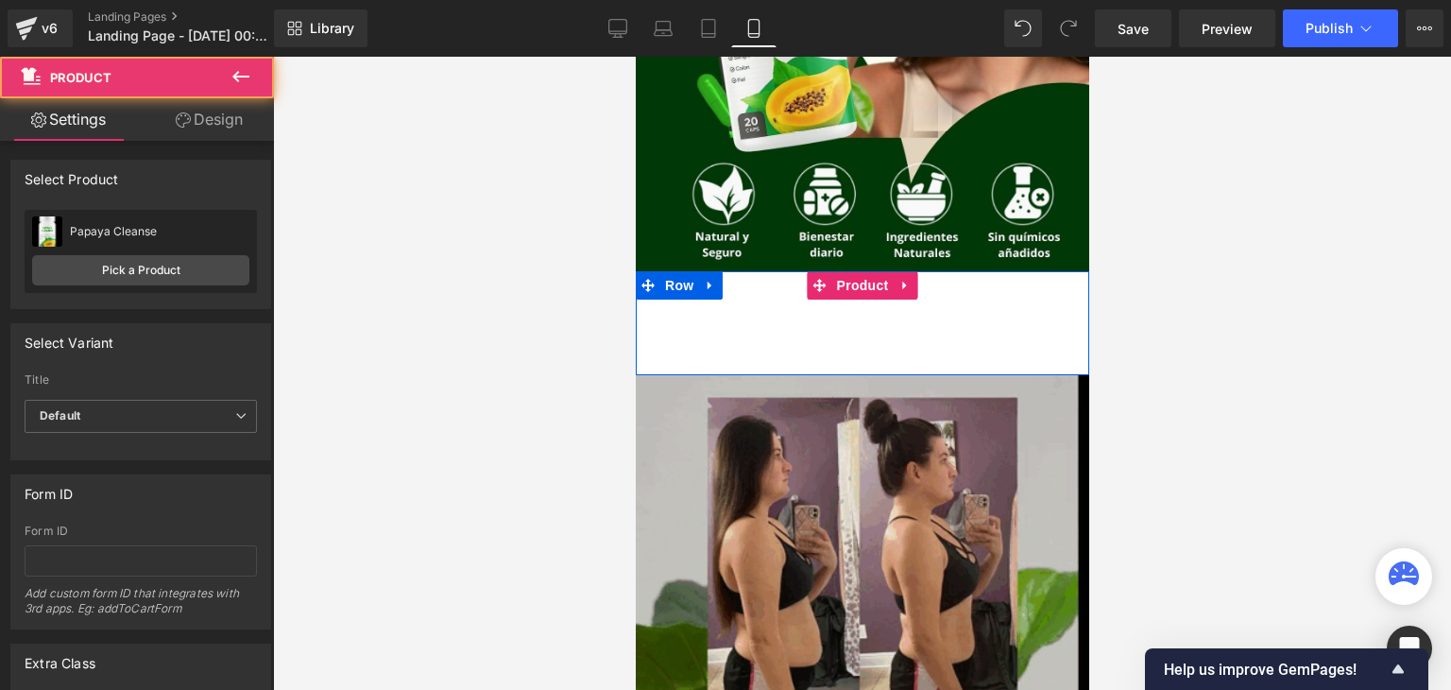
click at [825, 315] on div "Add To Cart (P) Cart Button" at bounding box center [861, 323] width 435 height 47
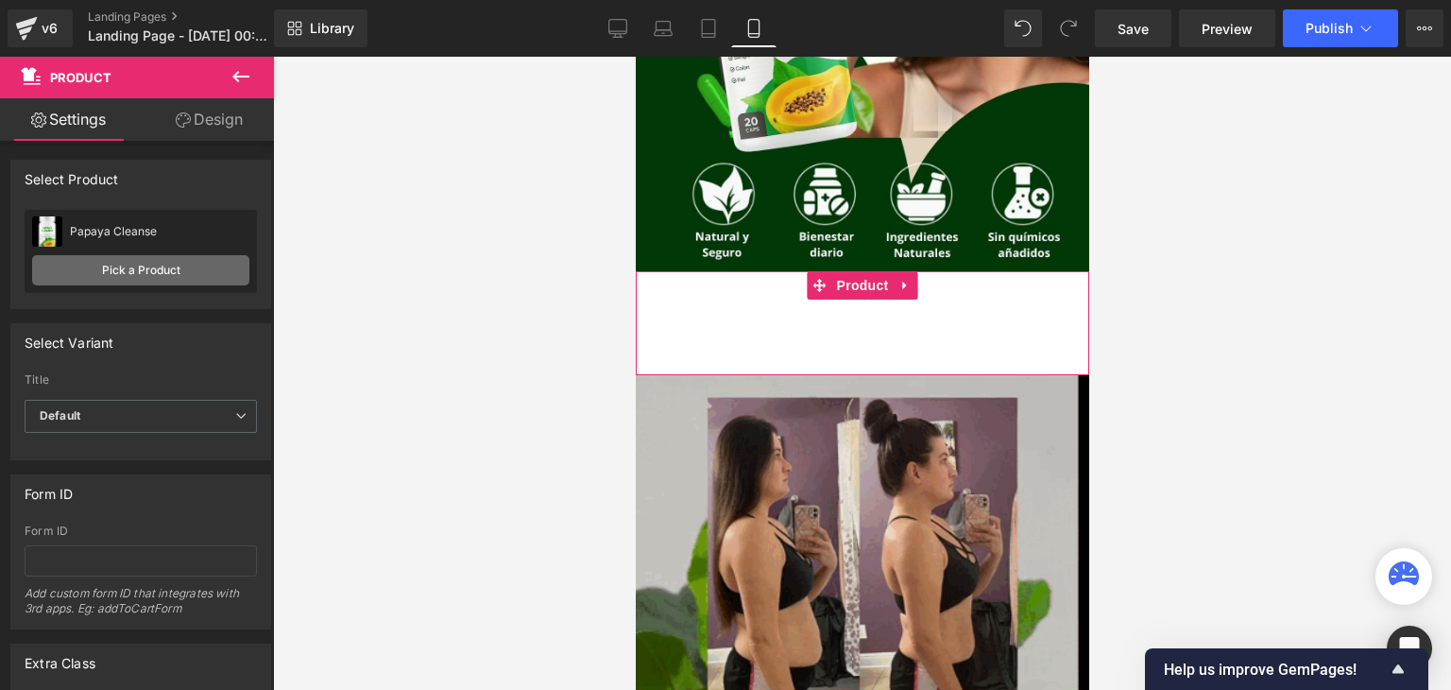
click at [185, 269] on link "Pick a Product" at bounding box center [140, 270] width 217 height 30
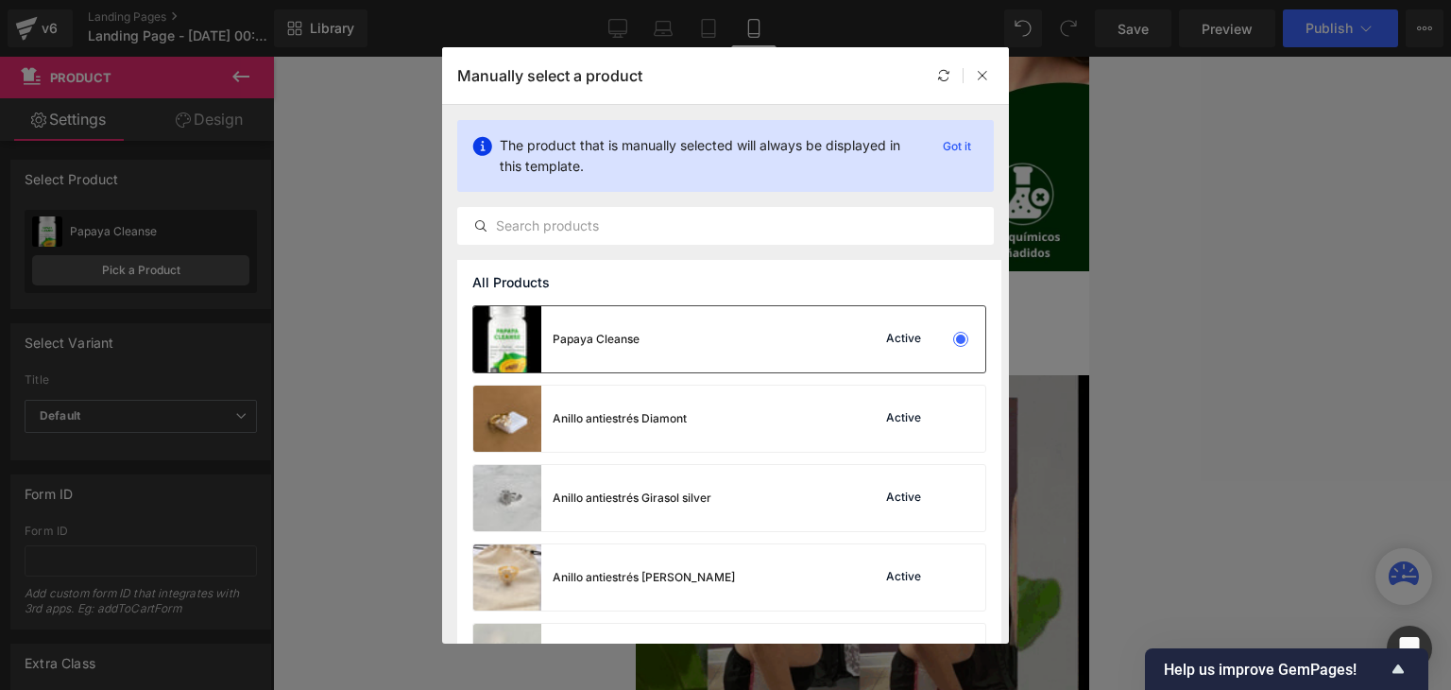
click at [887, 334] on div "Active" at bounding box center [903, 339] width 43 height 15
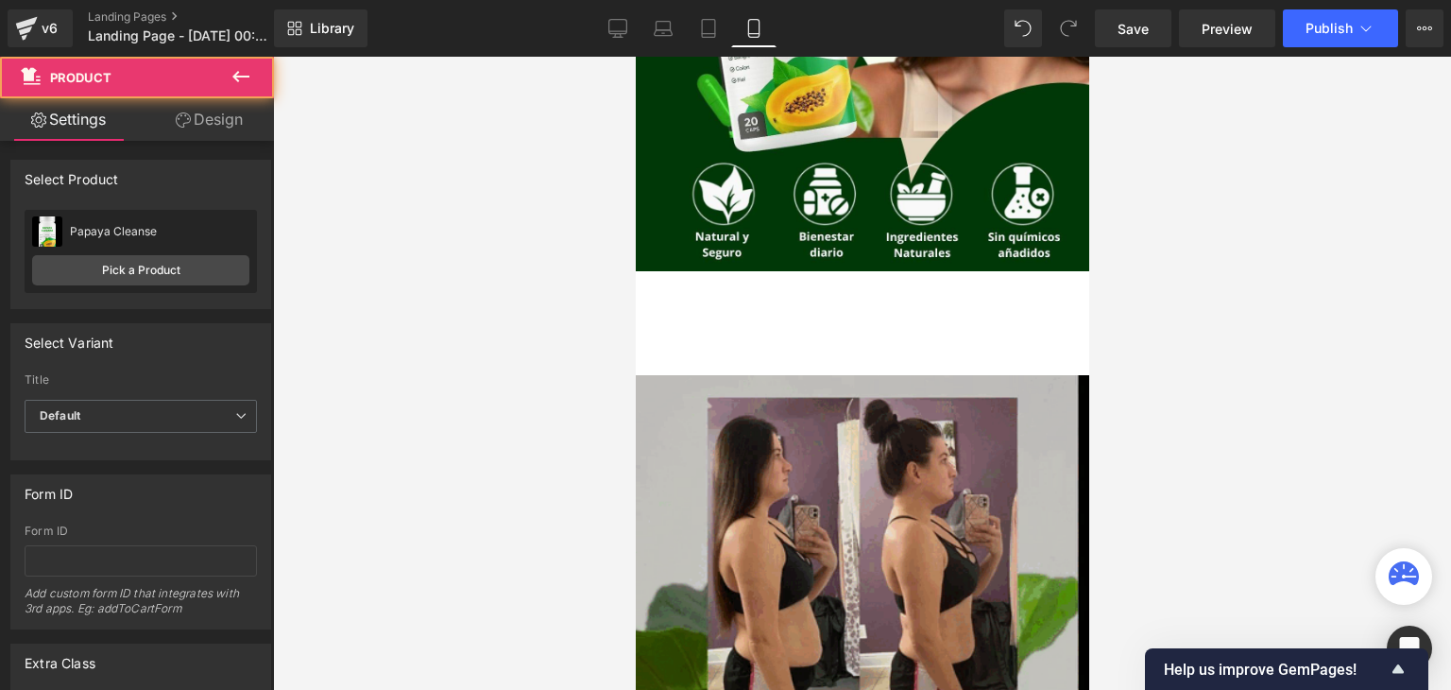
click at [753, 335] on div "Add To Cart (P) Cart Button" at bounding box center [861, 323] width 435 height 47
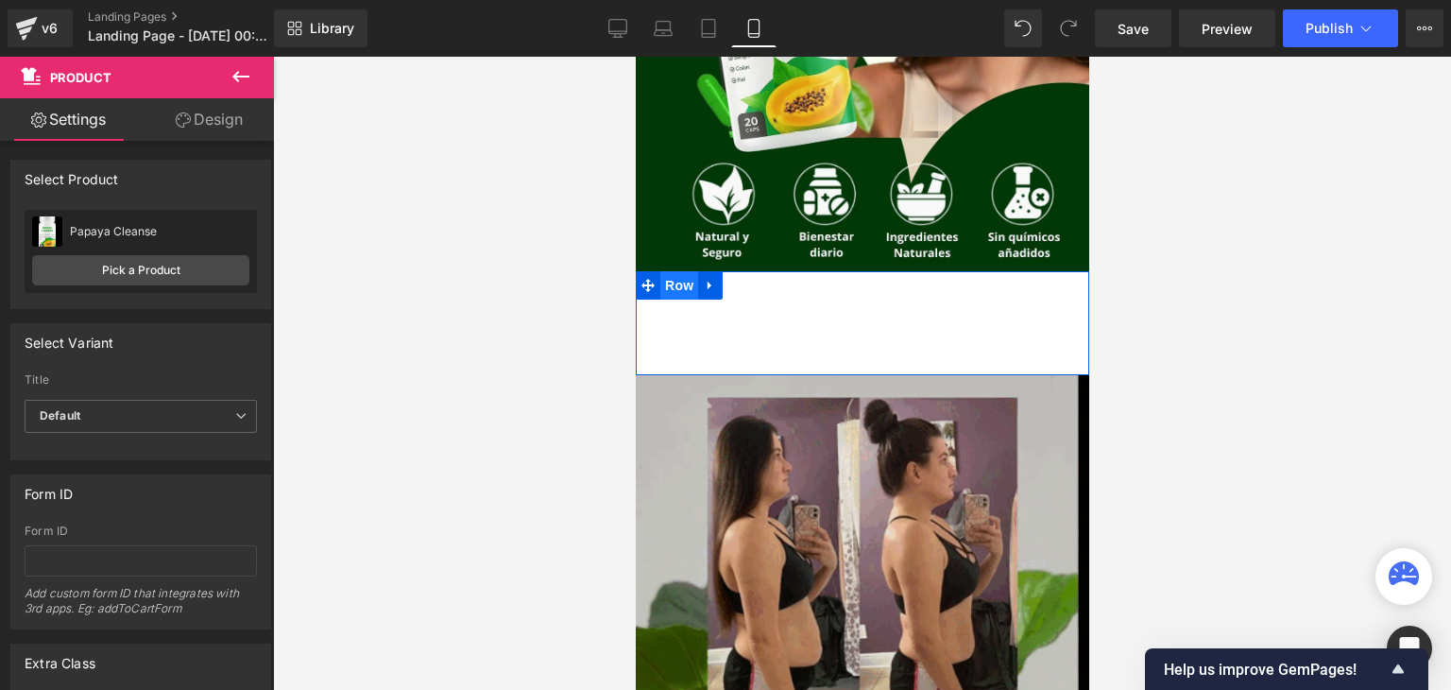
click at [659, 283] on span "Row" at bounding box center [678, 285] width 38 height 28
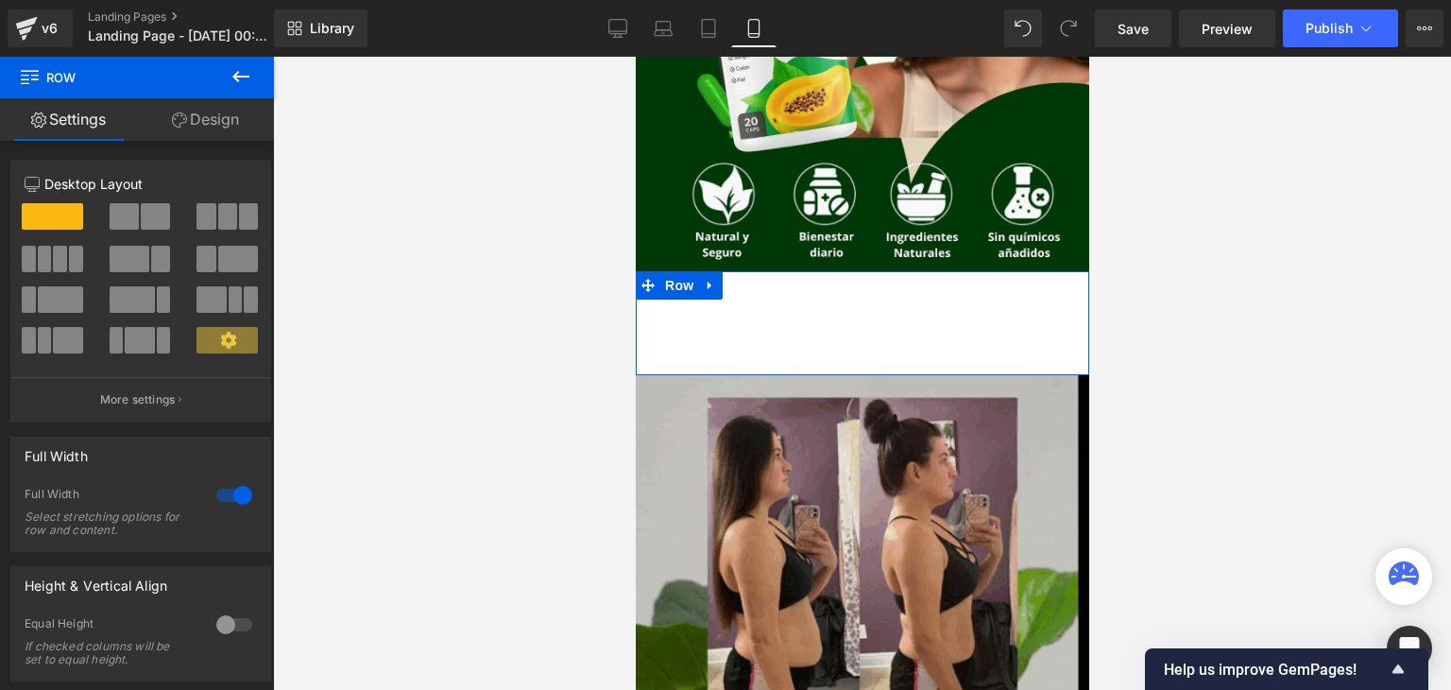
click at [197, 122] on link "Design" at bounding box center [205, 119] width 137 height 43
click at [0, 0] on div "Visibility" at bounding box center [0, 0] width 0 height 0
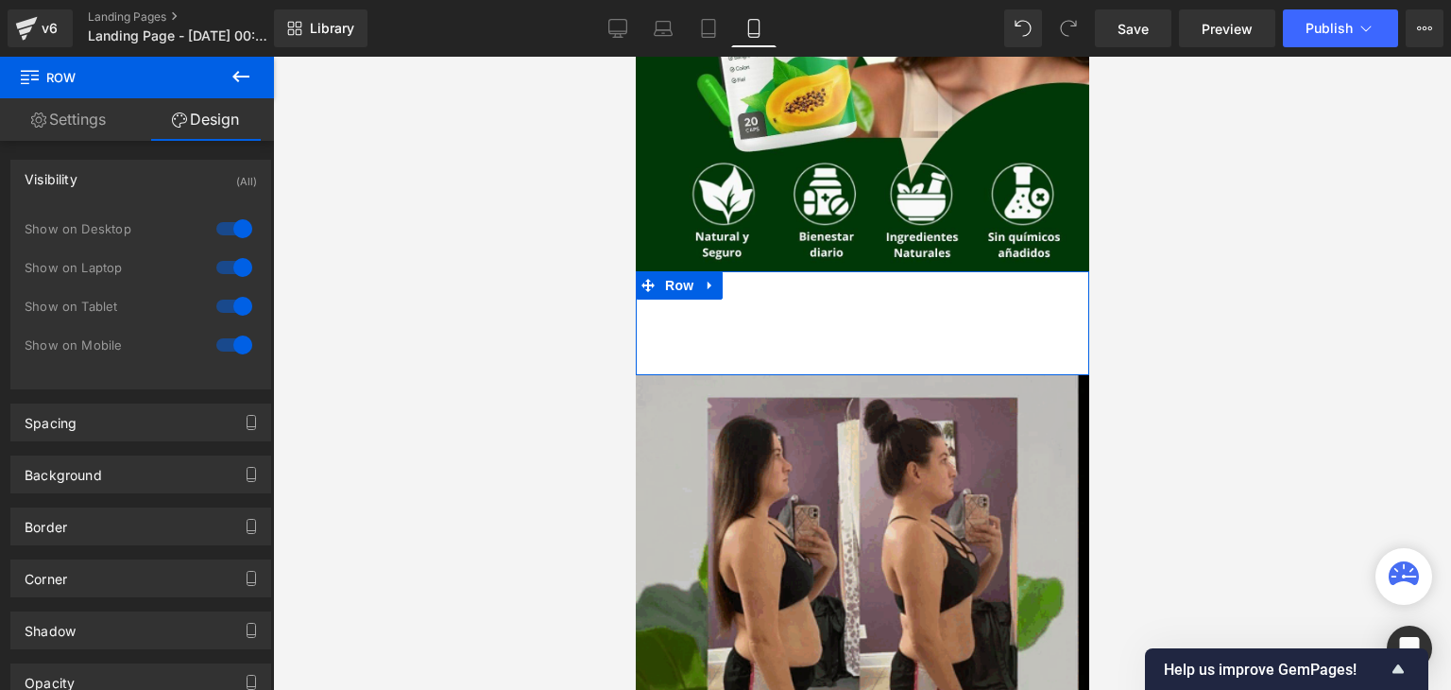
click at [202, 133] on link "Design" at bounding box center [205, 119] width 137 height 43
click at [218, 115] on link "Design" at bounding box center [205, 119] width 137 height 43
click at [101, 110] on link "Settings" at bounding box center [68, 119] width 137 height 43
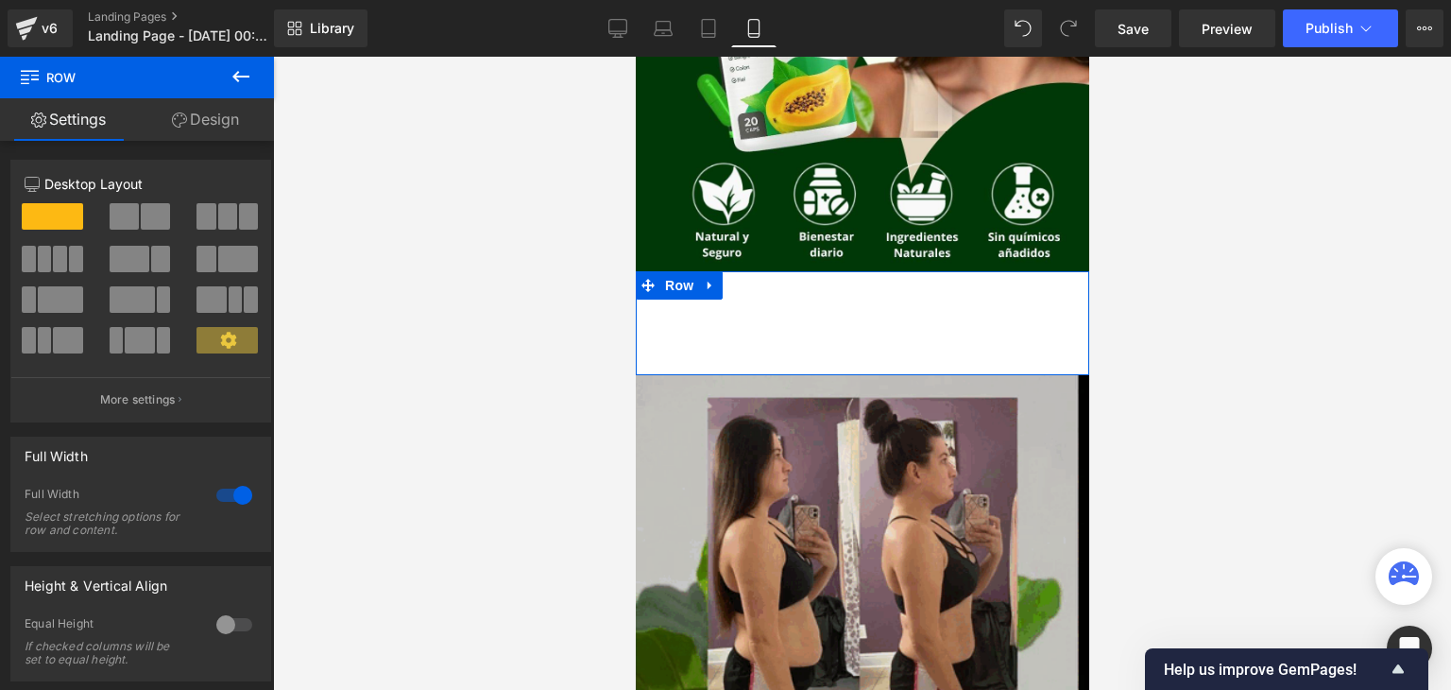
click at [200, 134] on link "Design" at bounding box center [205, 119] width 137 height 43
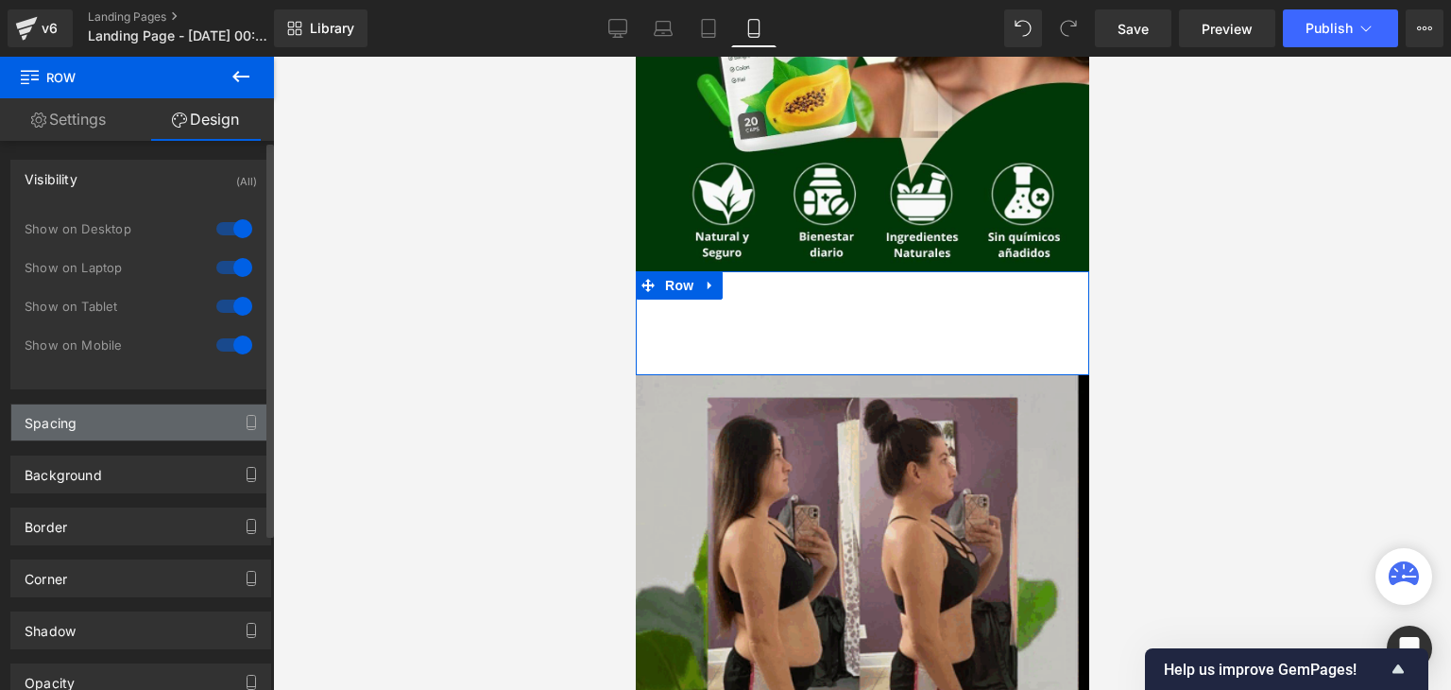
click at [185, 430] on div "Spacing" at bounding box center [140, 422] width 259 height 36
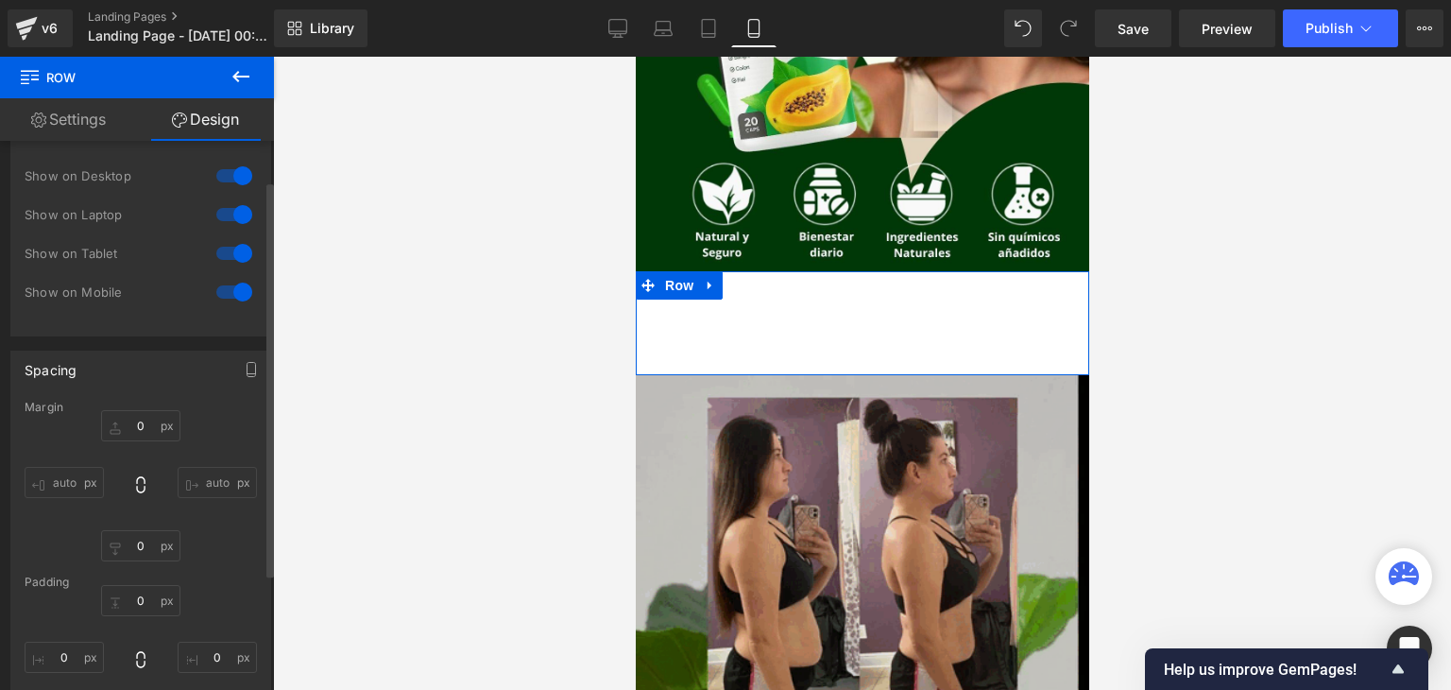
scroll to position [55, 0]
click at [701, 328] on div "Add To Cart (P) Cart Button" at bounding box center [861, 323] width 435 height 47
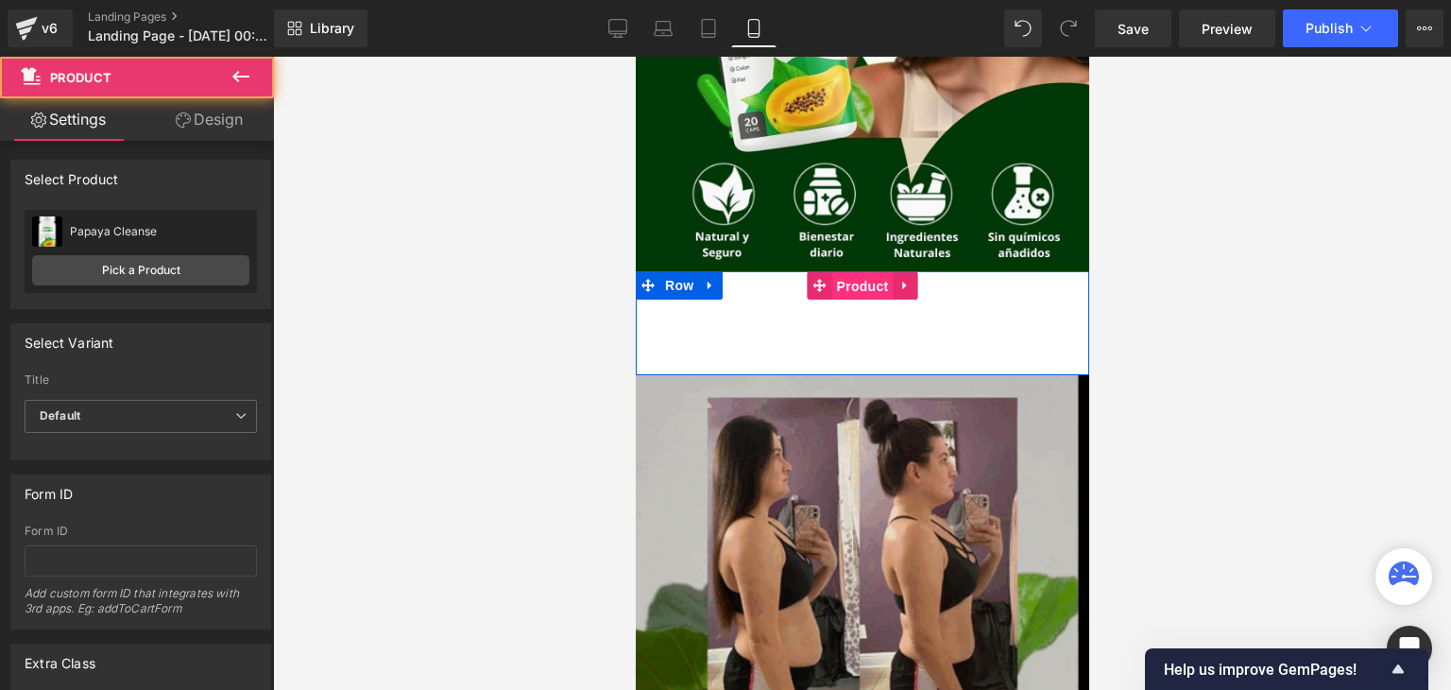
click at [875, 286] on span "Product" at bounding box center [861, 286] width 61 height 28
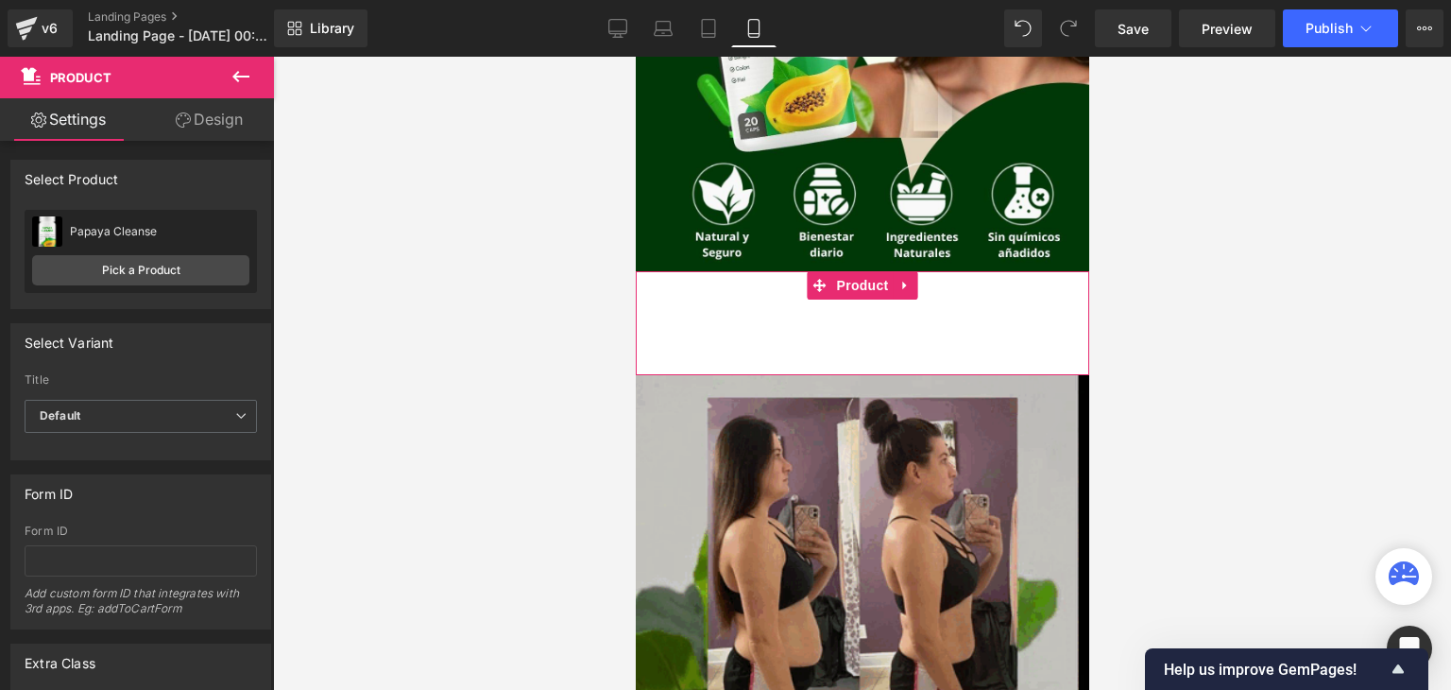
click at [208, 123] on link "Design" at bounding box center [209, 119] width 137 height 43
click at [0, 0] on div "Spacing" at bounding box center [0, 0] width 0 height 0
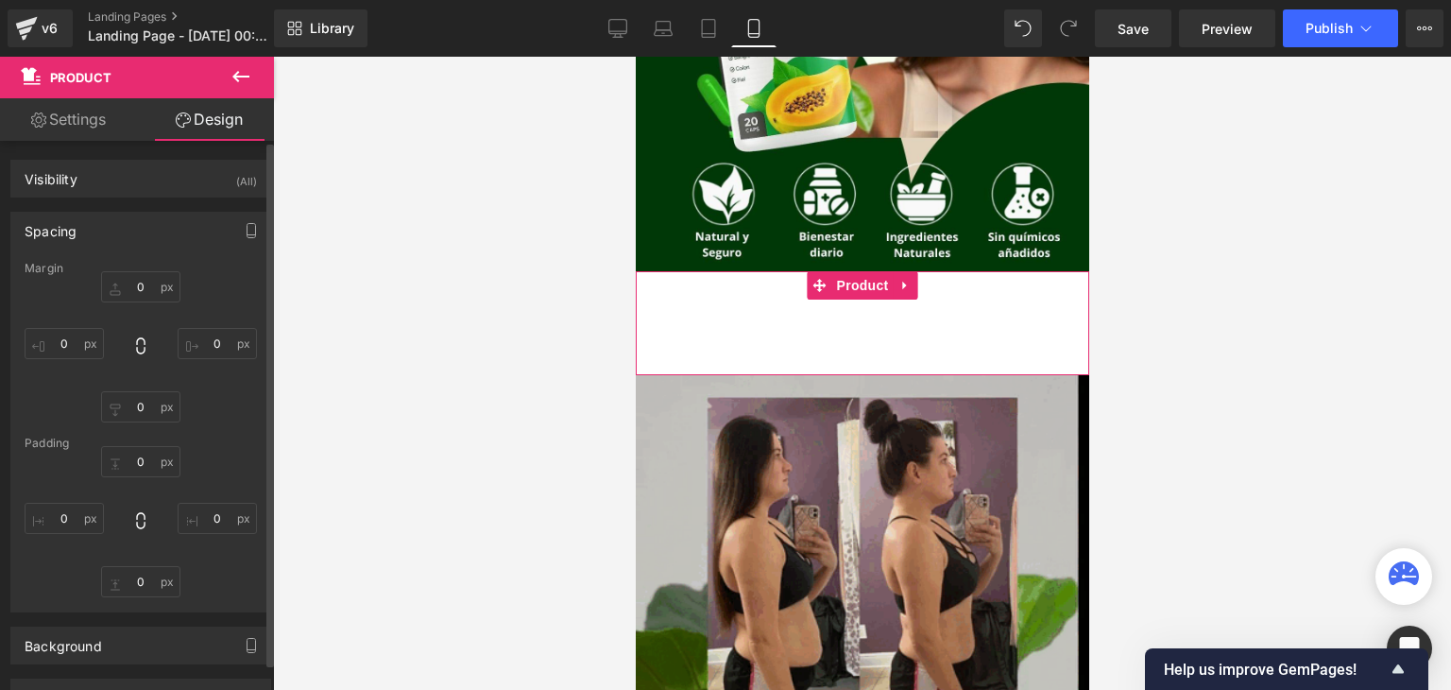
type input "0"
type input "30"
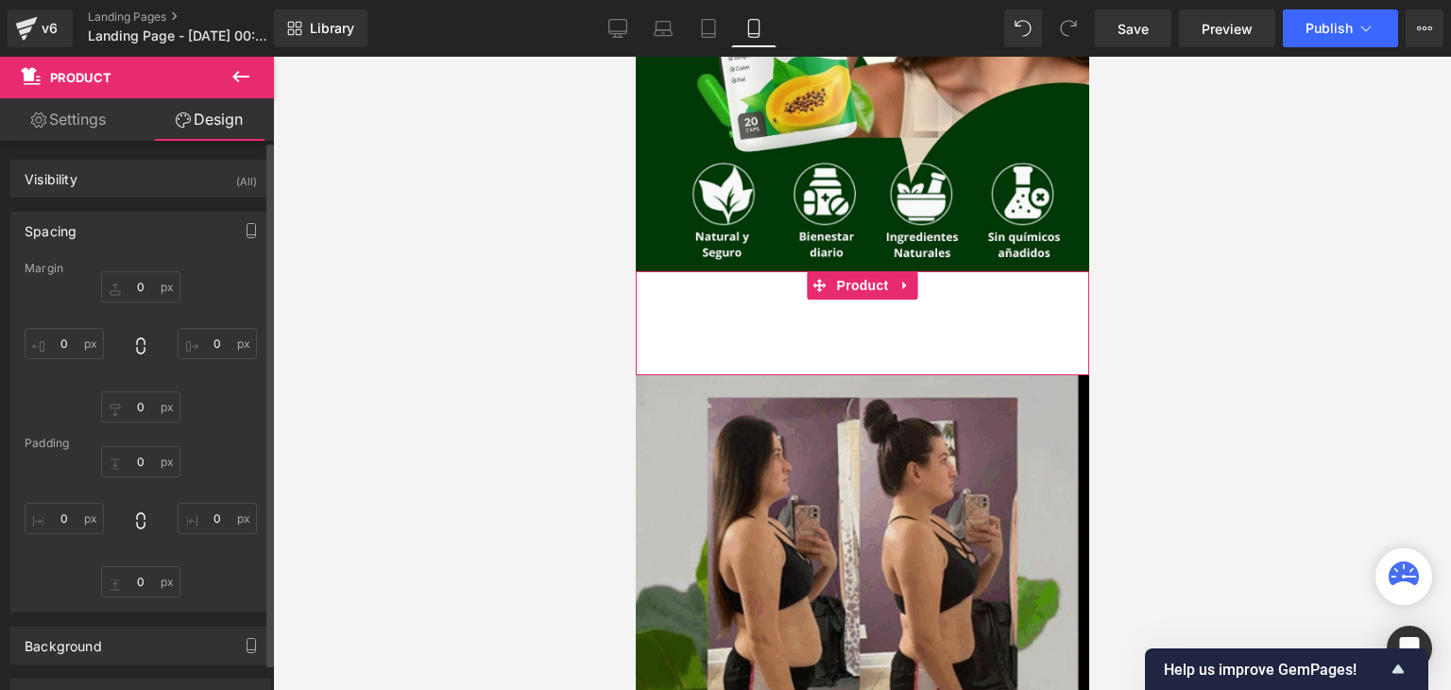
type input "10"
type input "30"
type input "10"
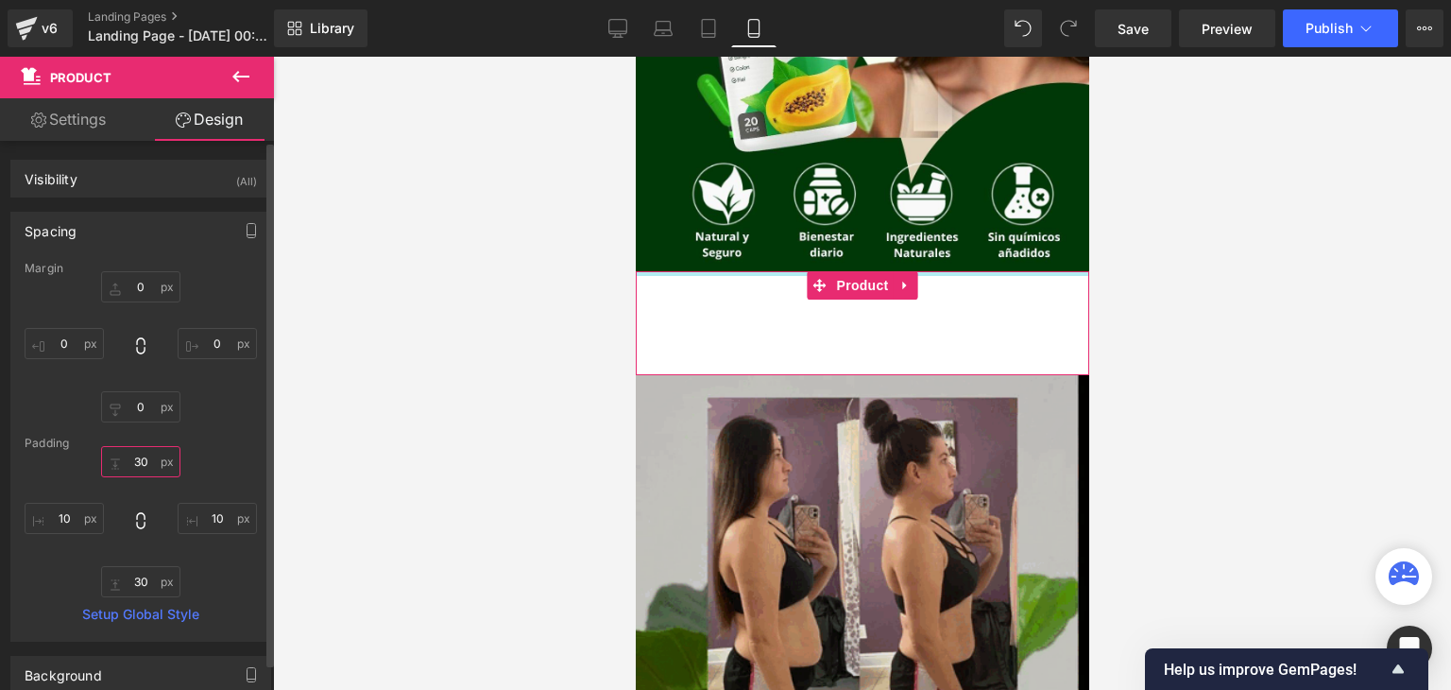
click at [142, 470] on input "30" at bounding box center [140, 461] width 79 height 31
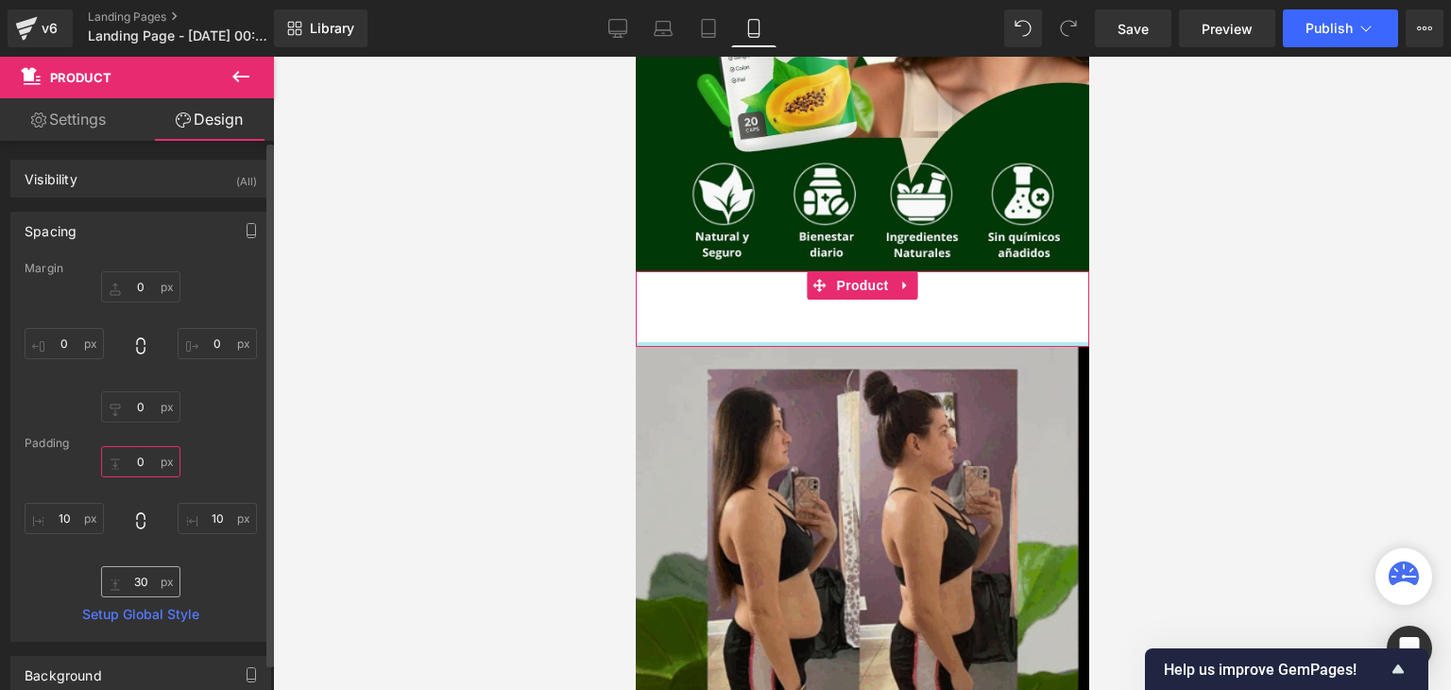
type input "0"
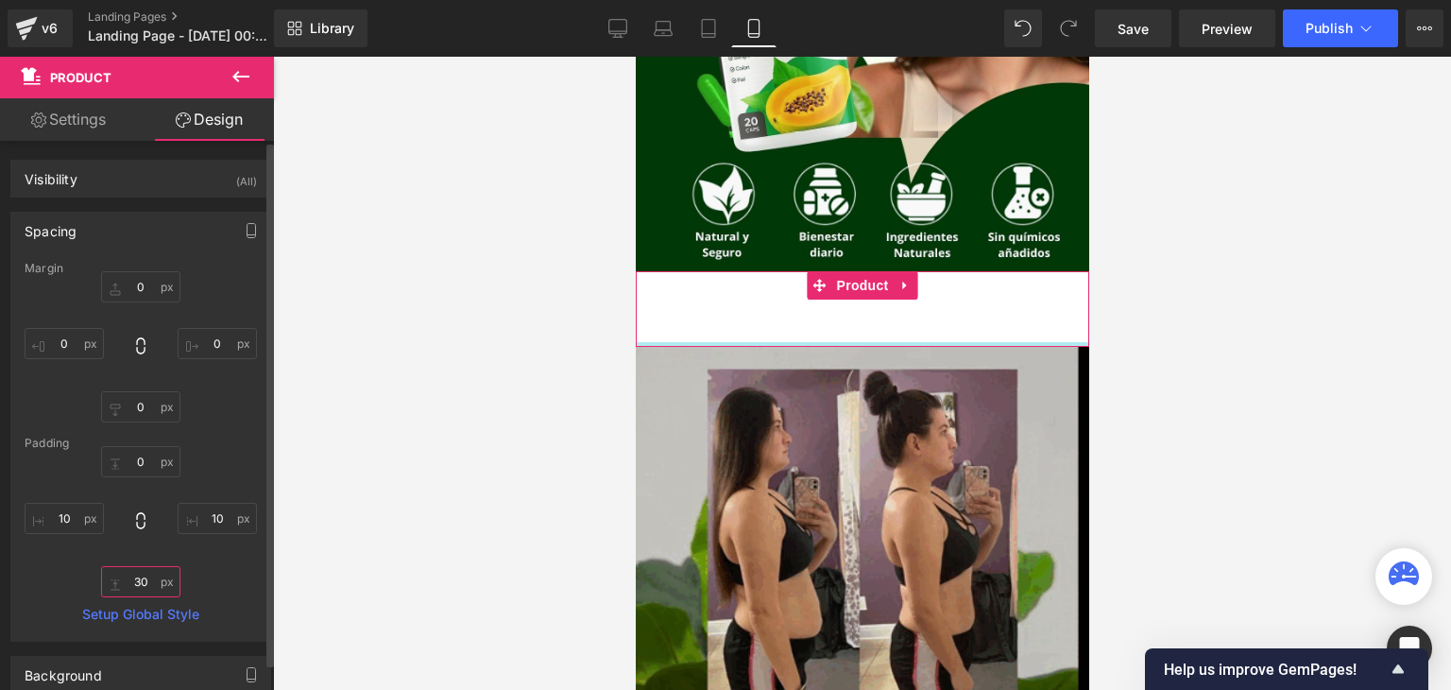
click at [132, 587] on input "30" at bounding box center [140, 581] width 79 height 31
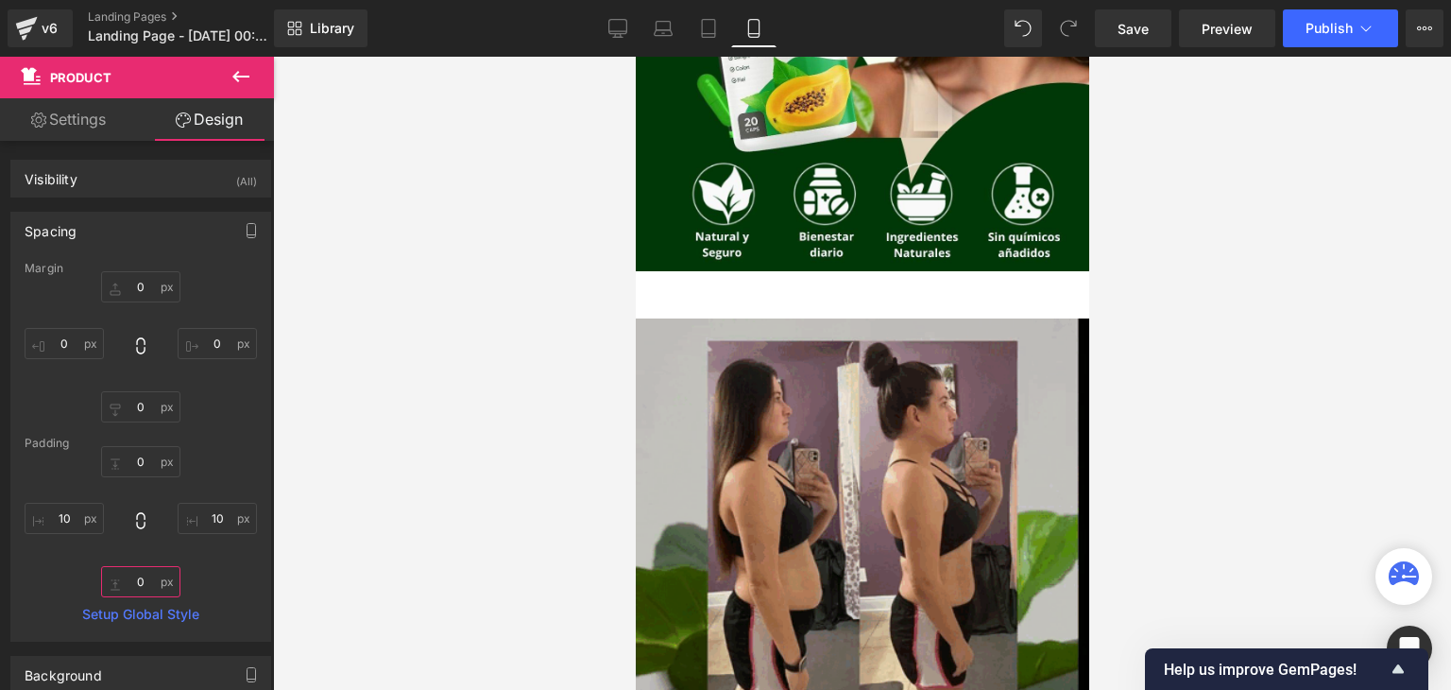
type input "0"
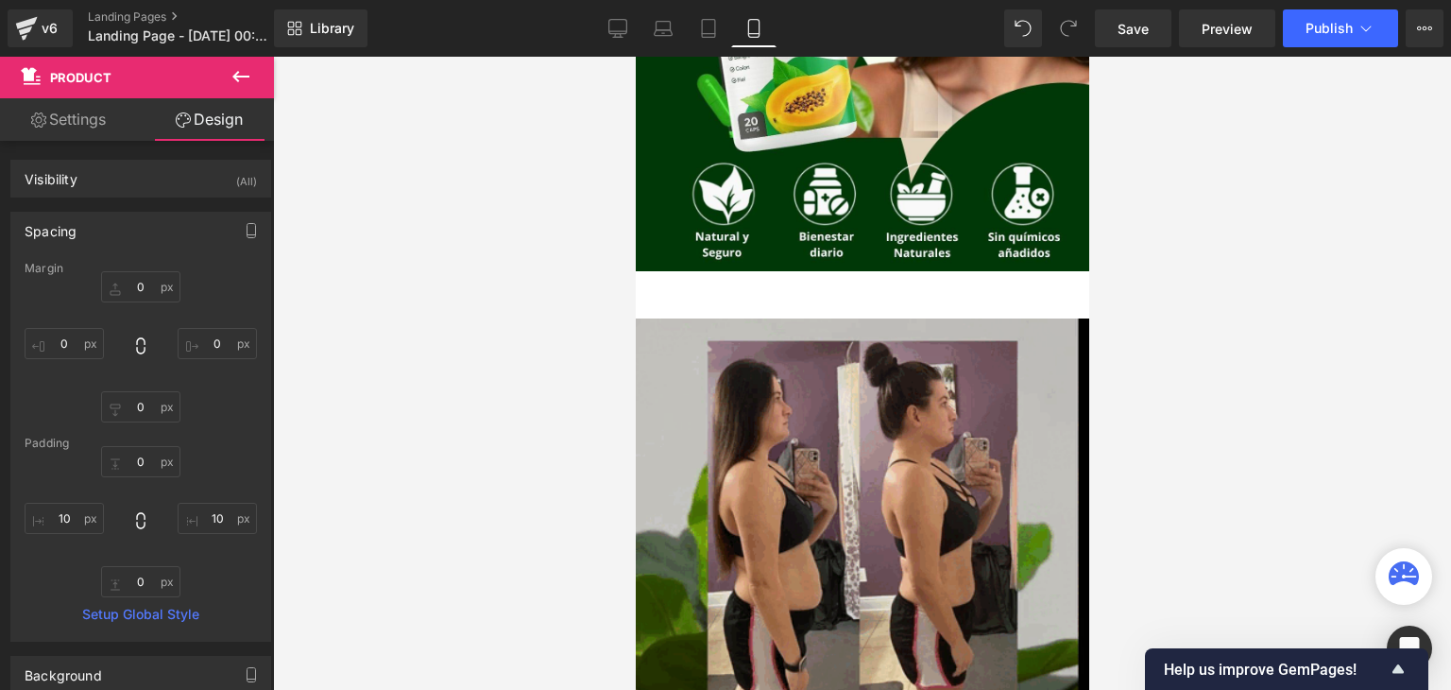
click at [563, 368] on div at bounding box center [862, 373] width 1178 height 633
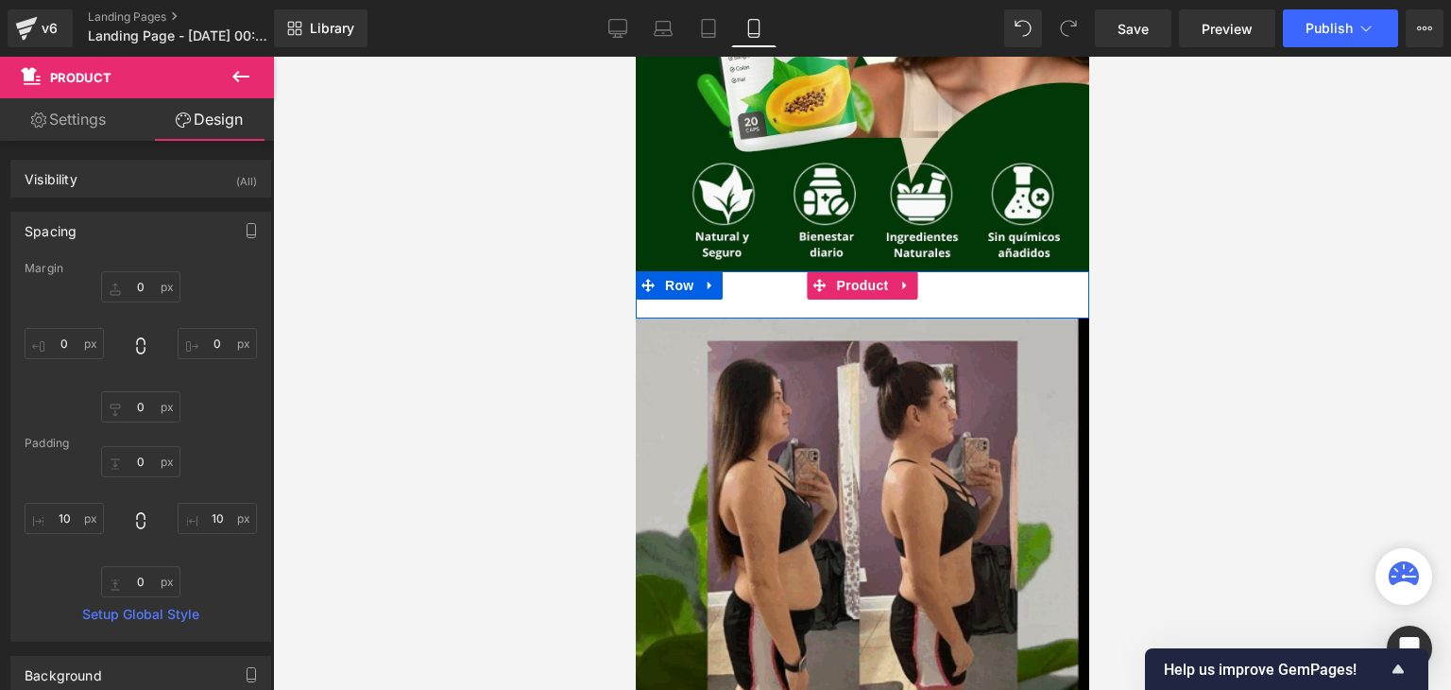
click at [730, 287] on div "Add To Cart (P) Cart Button" at bounding box center [861, 294] width 435 height 47
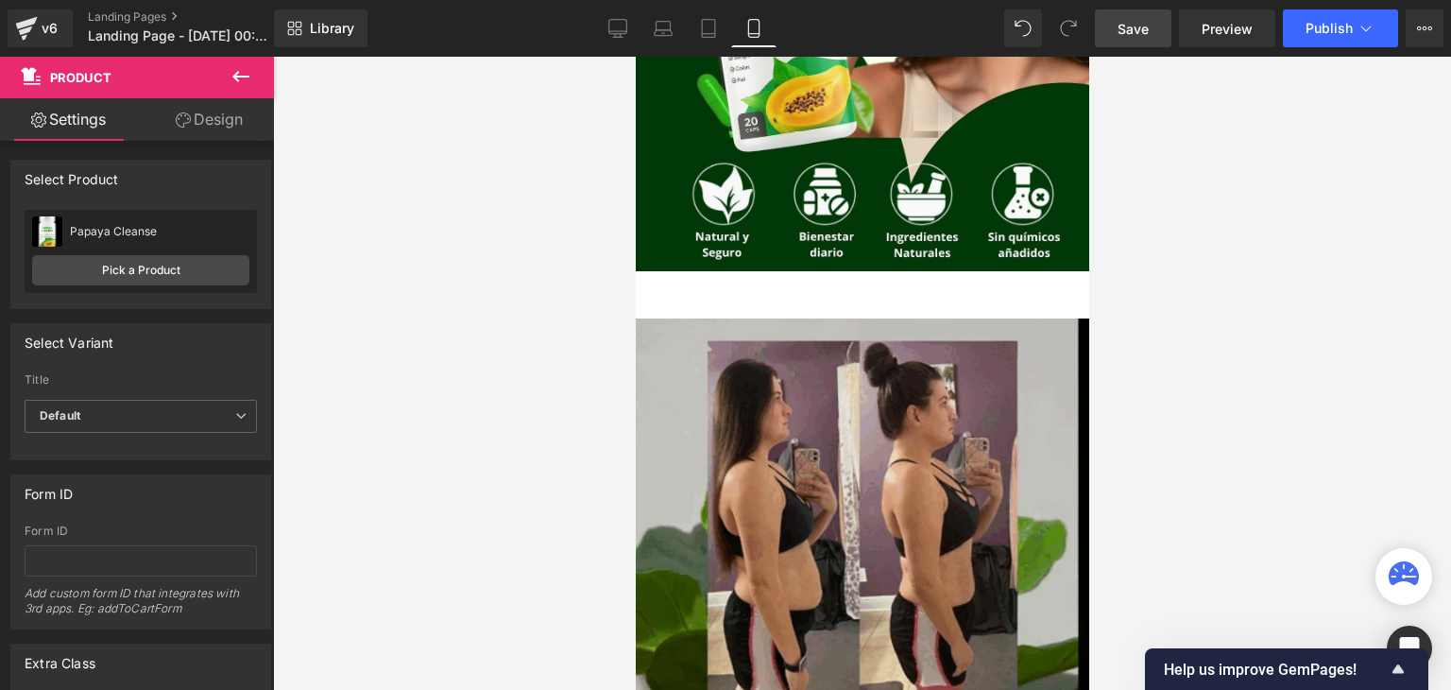
click at [1134, 35] on span "Save" at bounding box center [1133, 29] width 31 height 20
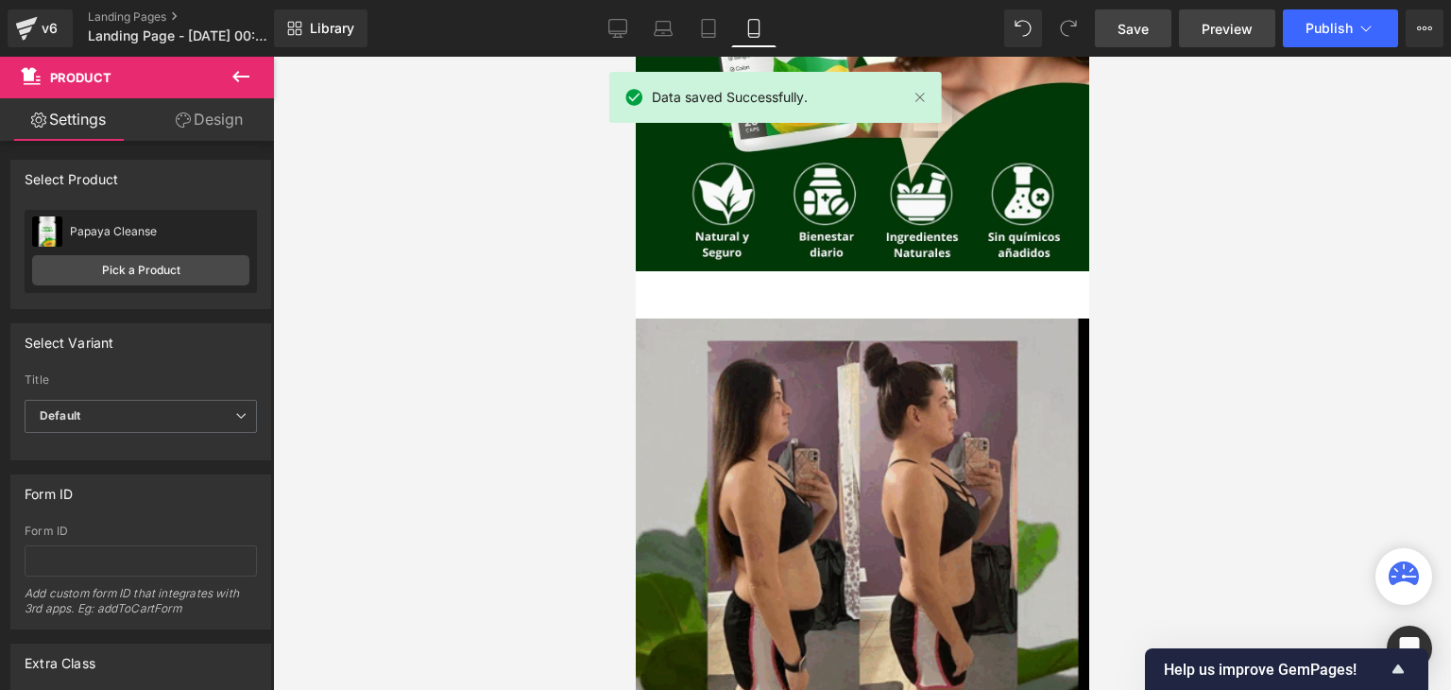
click at [1224, 31] on span "Preview" at bounding box center [1227, 29] width 51 height 20
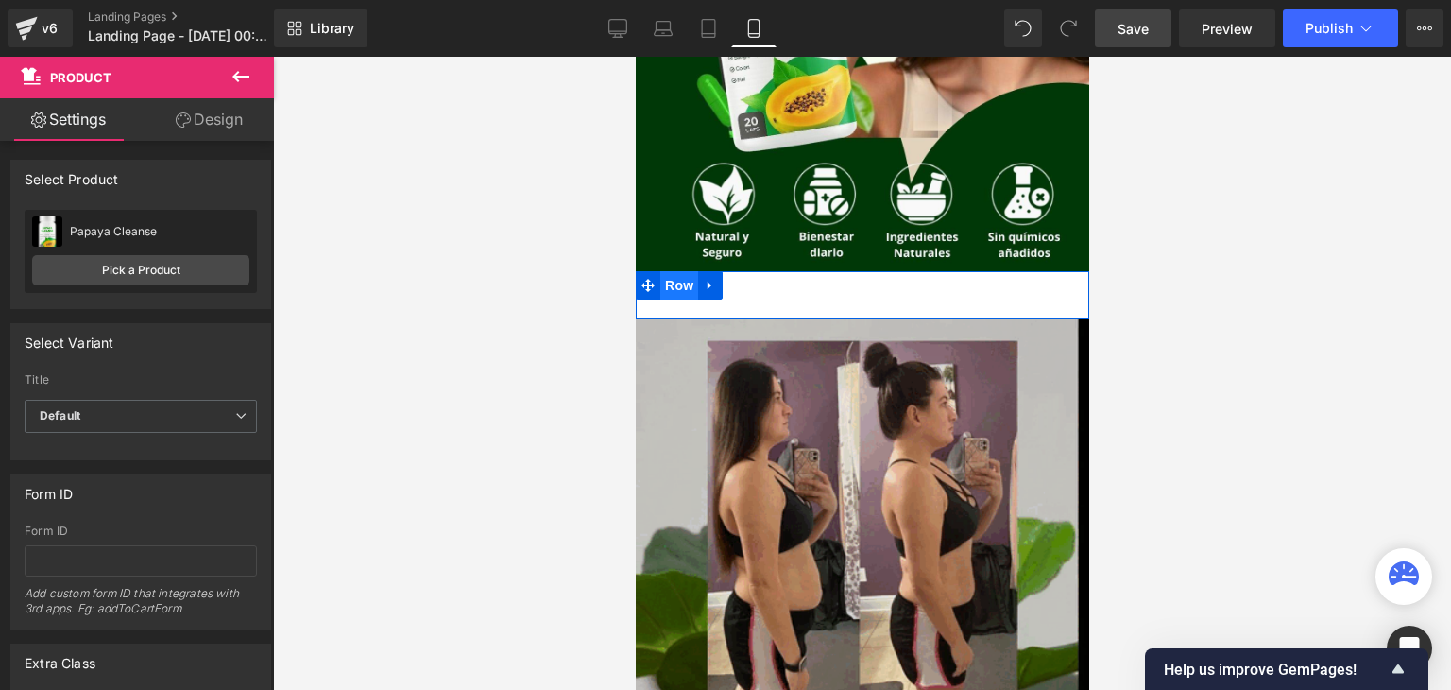
click at [677, 275] on span "Row" at bounding box center [678, 285] width 38 height 28
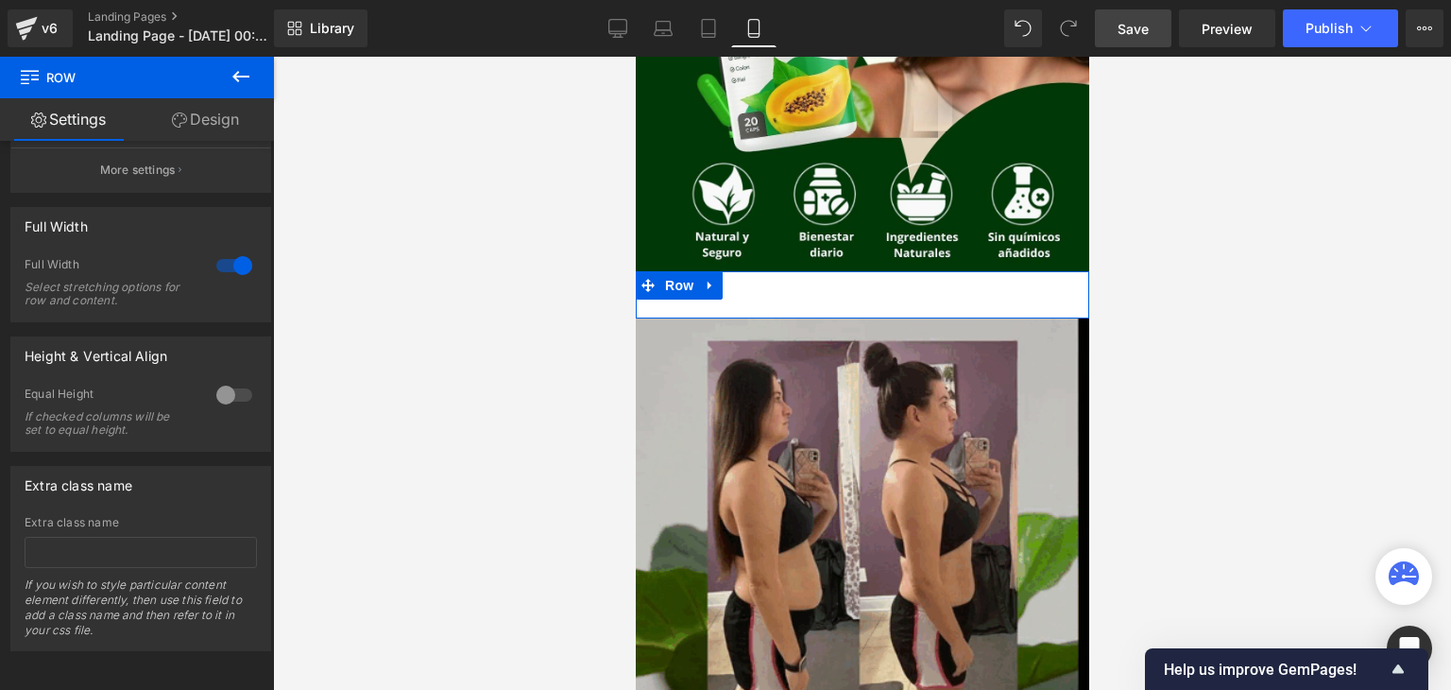
scroll to position [0, 0]
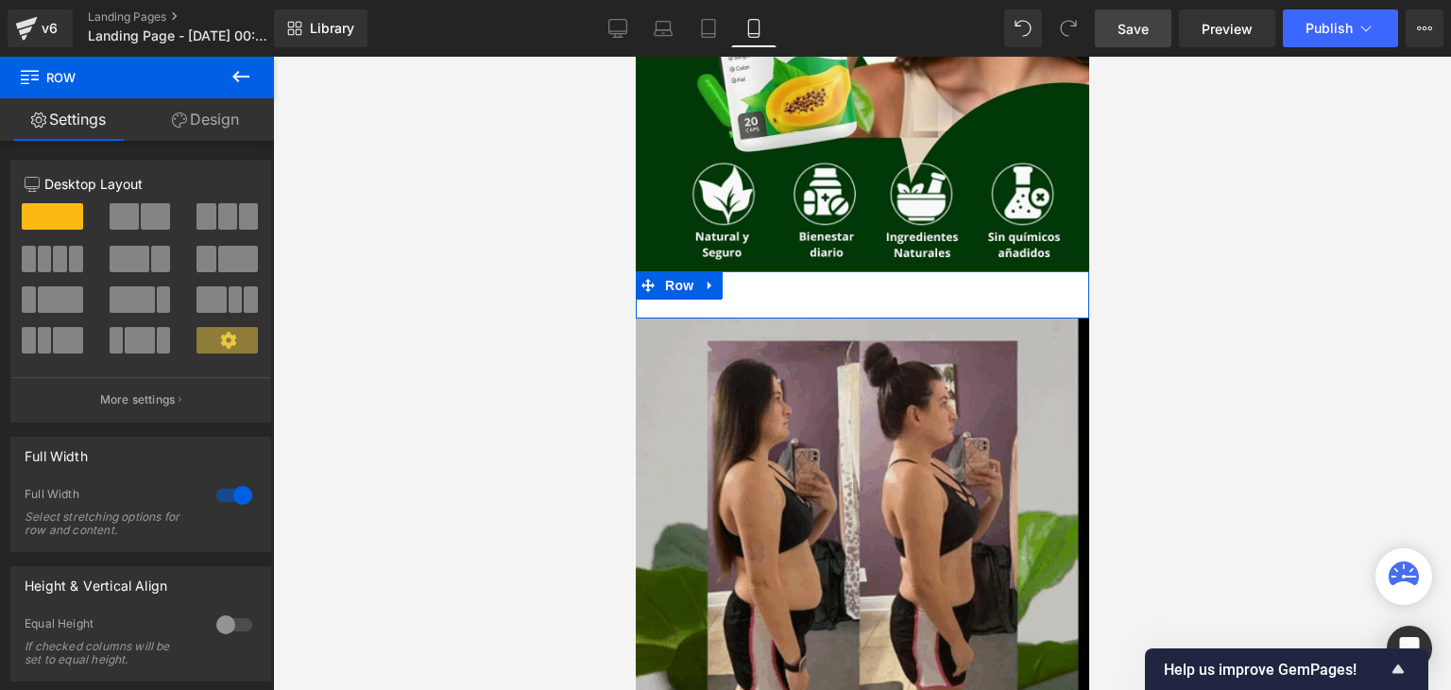
click at [213, 117] on link "Design" at bounding box center [205, 119] width 137 height 43
click at [851, 288] on div "Add To Cart (P) Cart Button Product" at bounding box center [862, 294] width 454 height 47
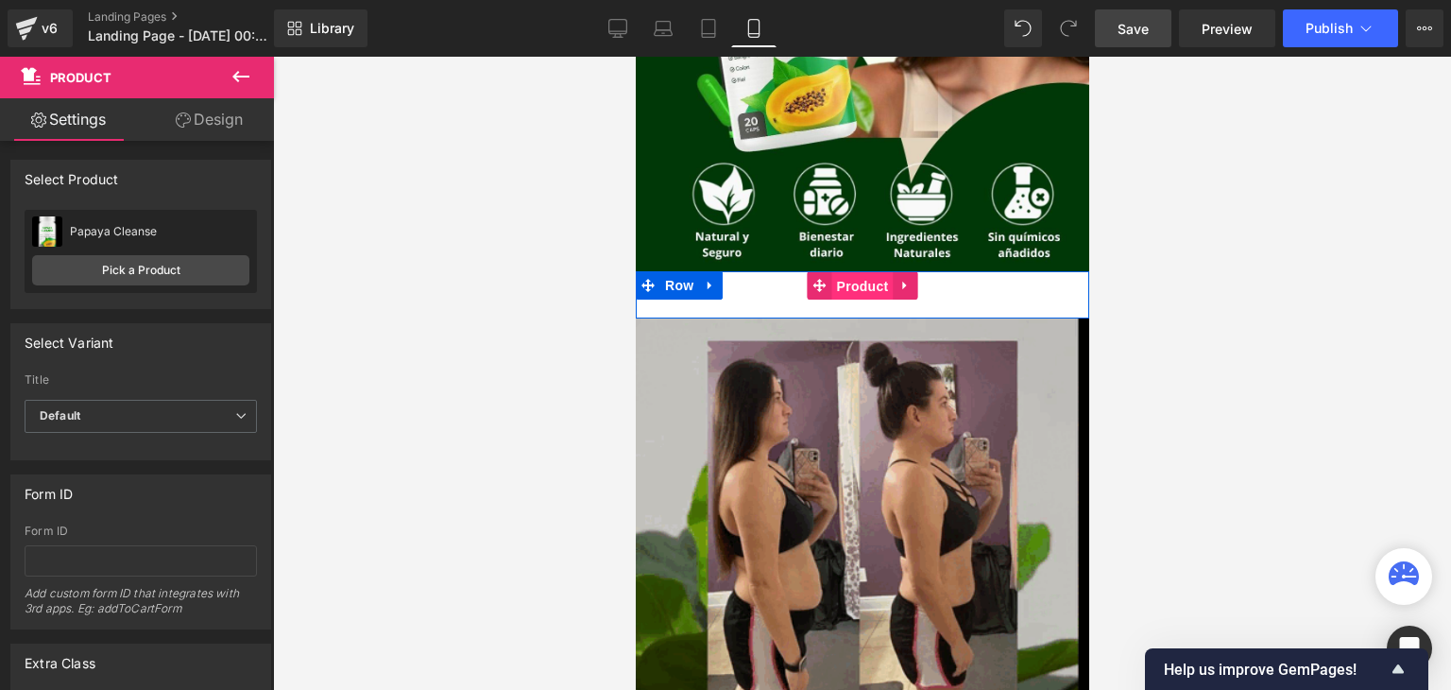
click at [869, 293] on span "Product" at bounding box center [861, 286] width 61 height 28
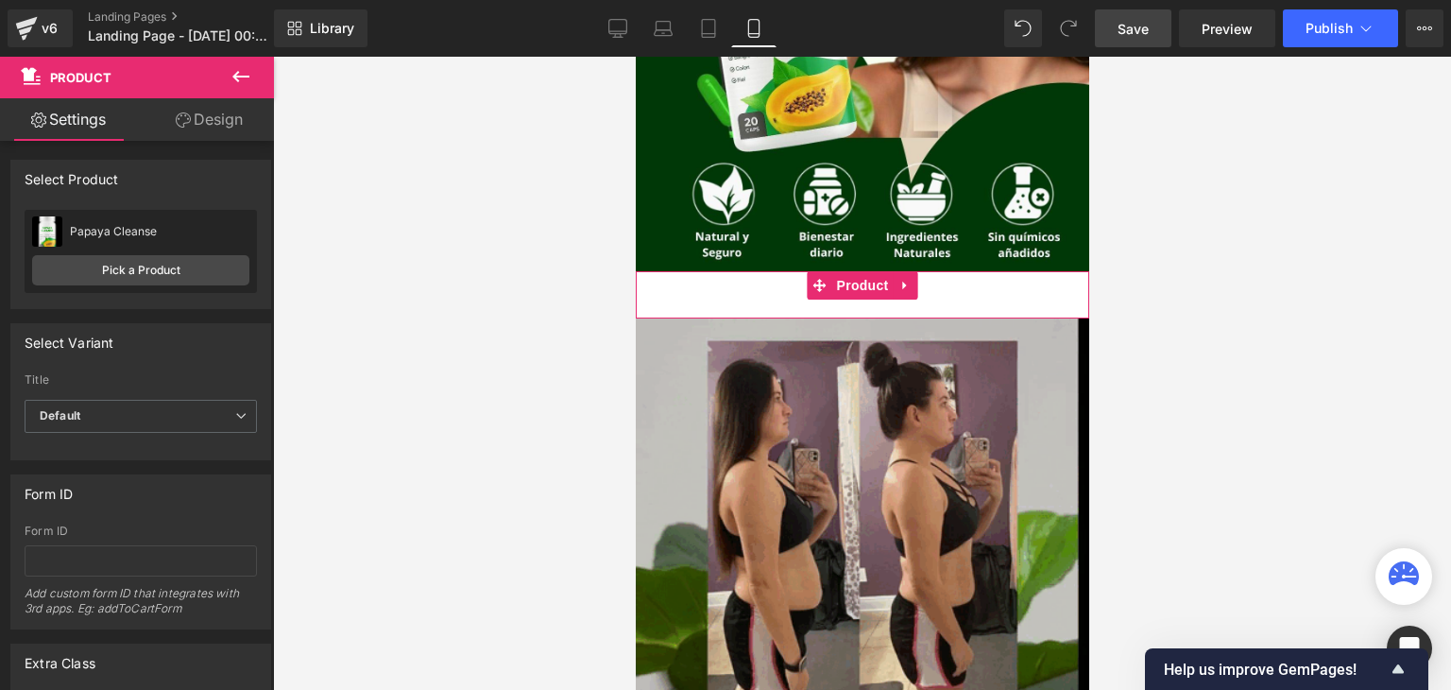
scroll to position [172, 0]
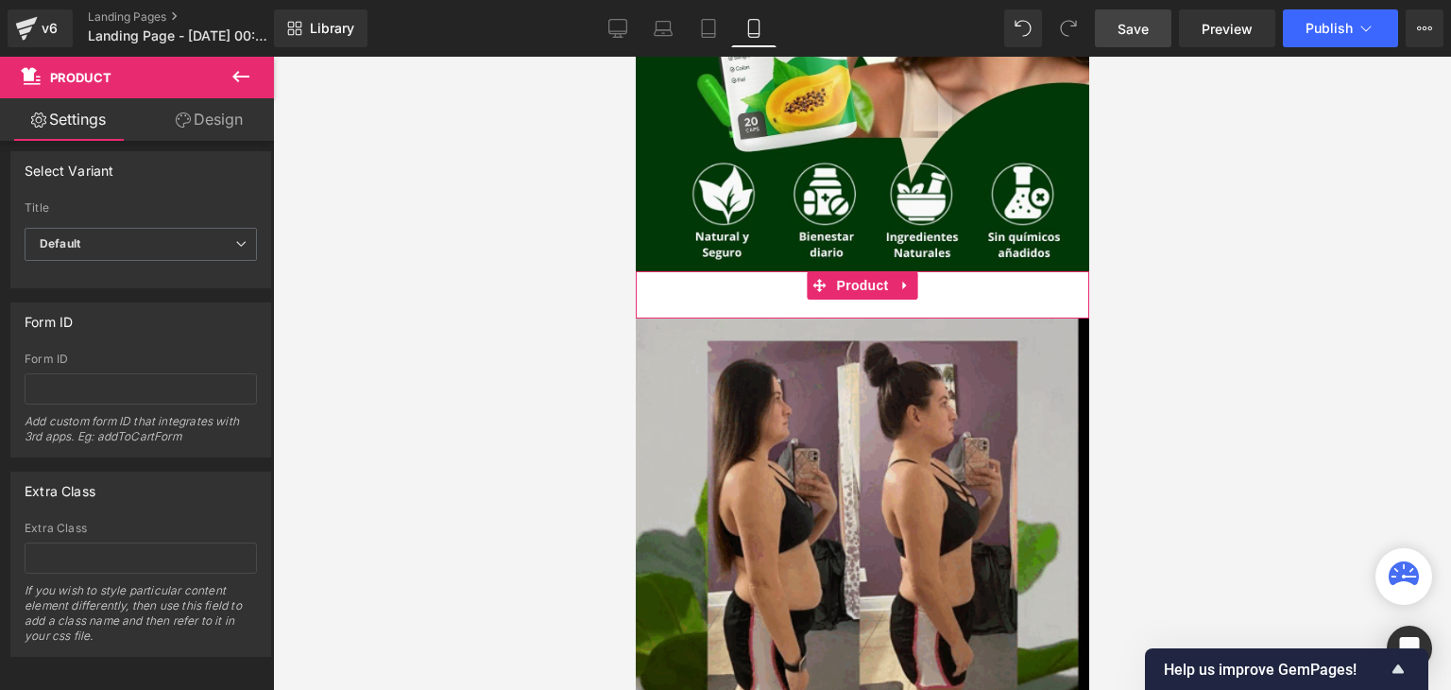
click at [204, 129] on link "Design" at bounding box center [209, 119] width 137 height 43
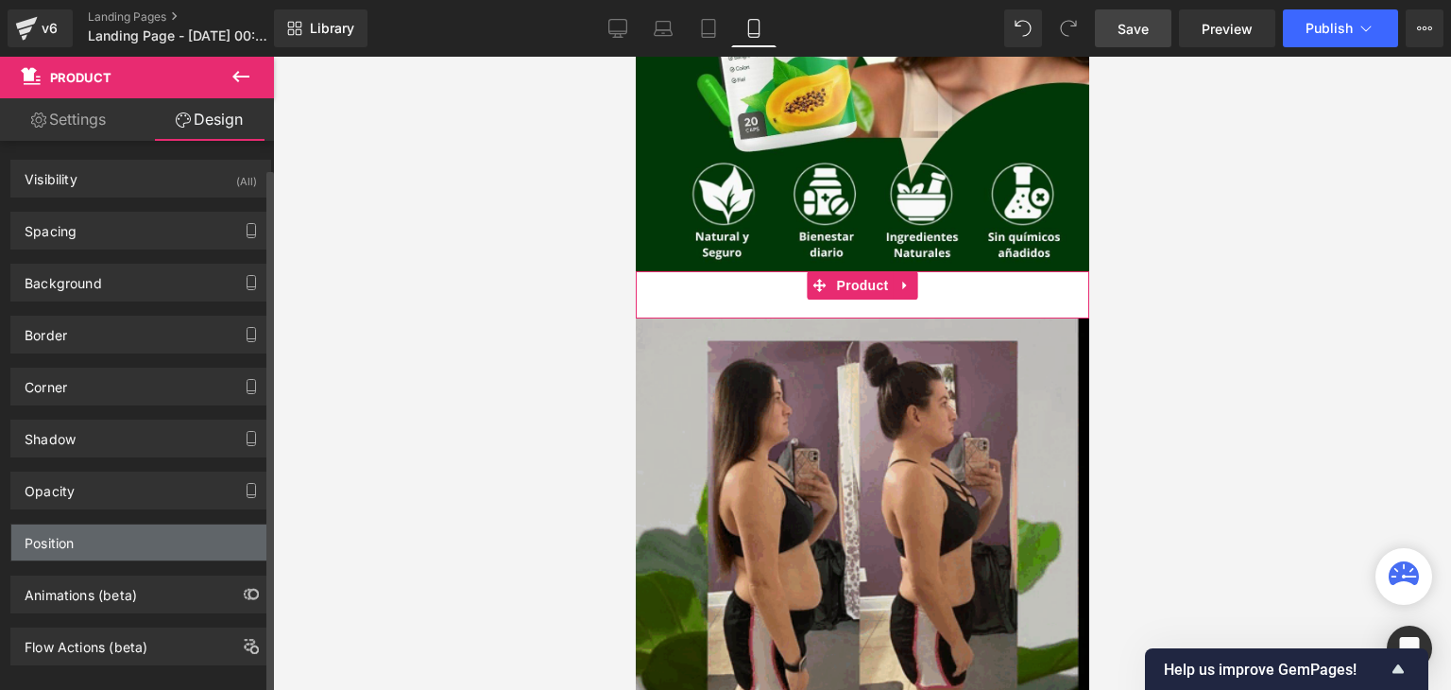
scroll to position [25, 0]
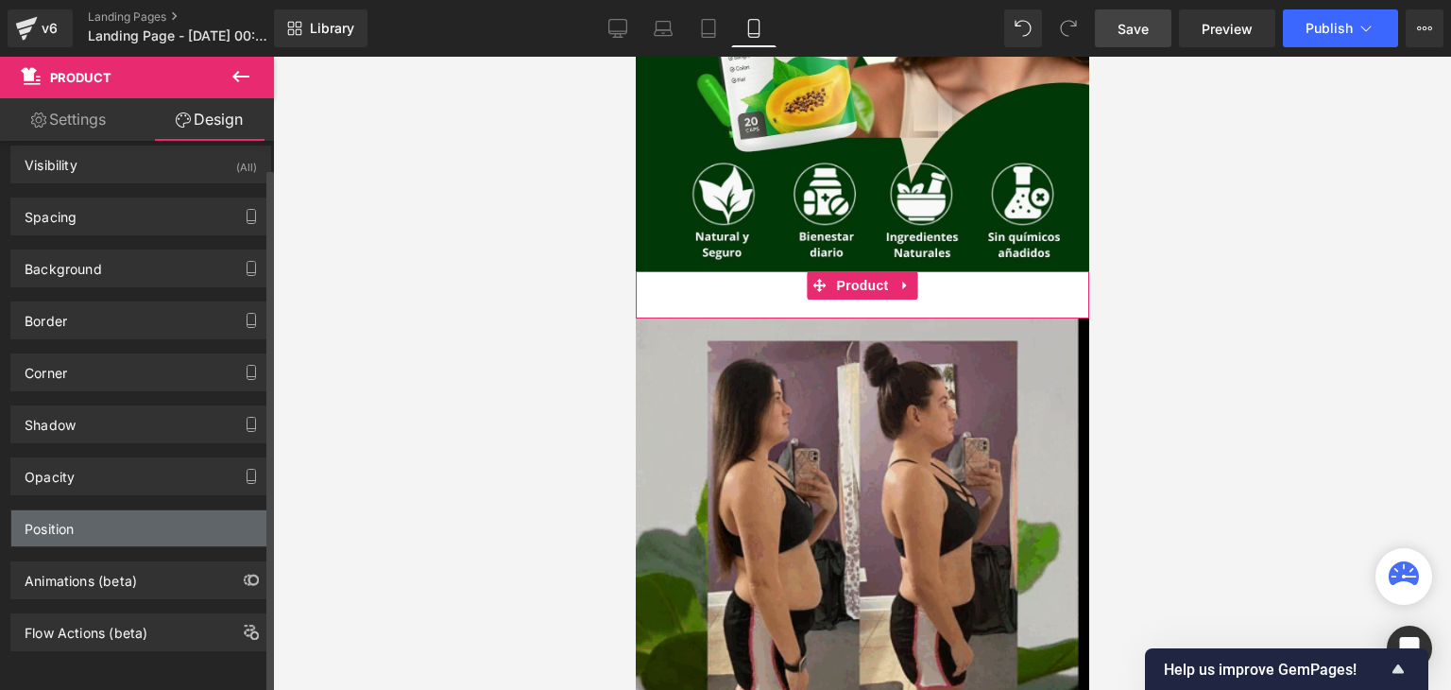
click at [68, 519] on div "Position" at bounding box center [49, 523] width 49 height 26
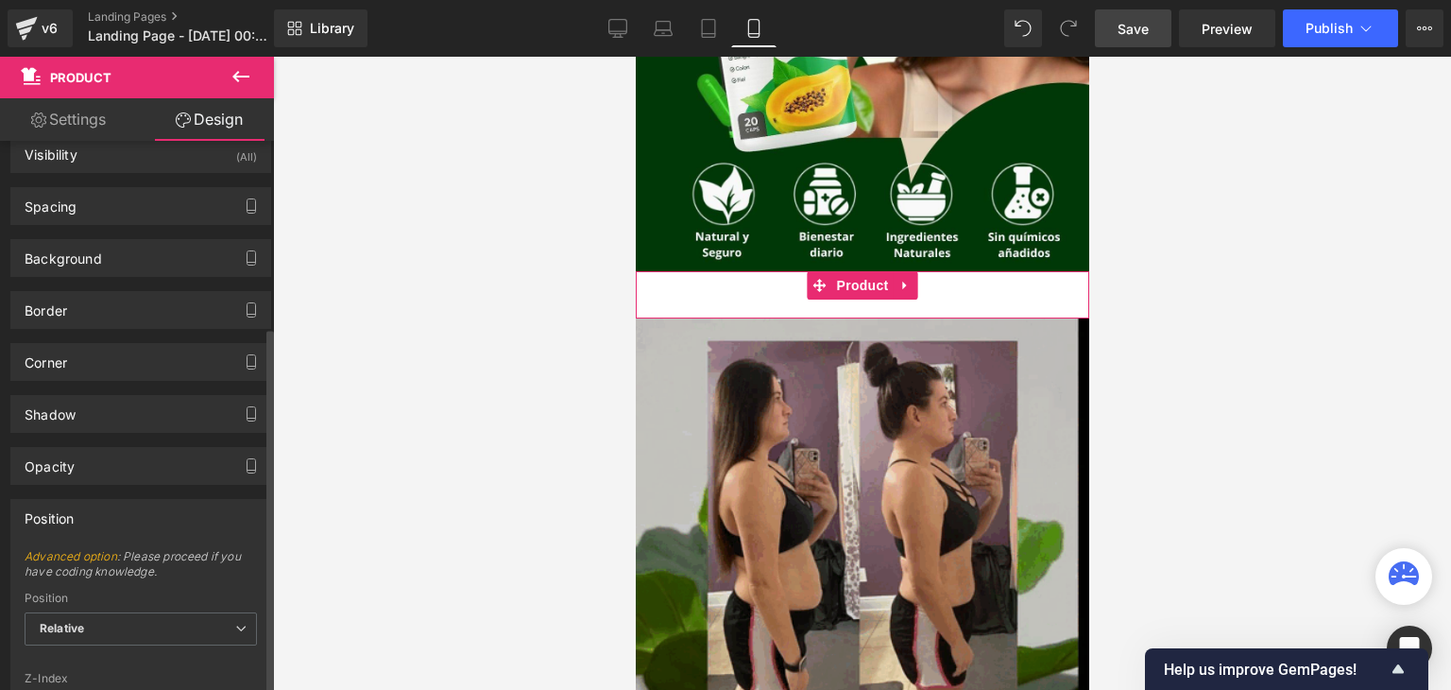
scroll to position [278, 0]
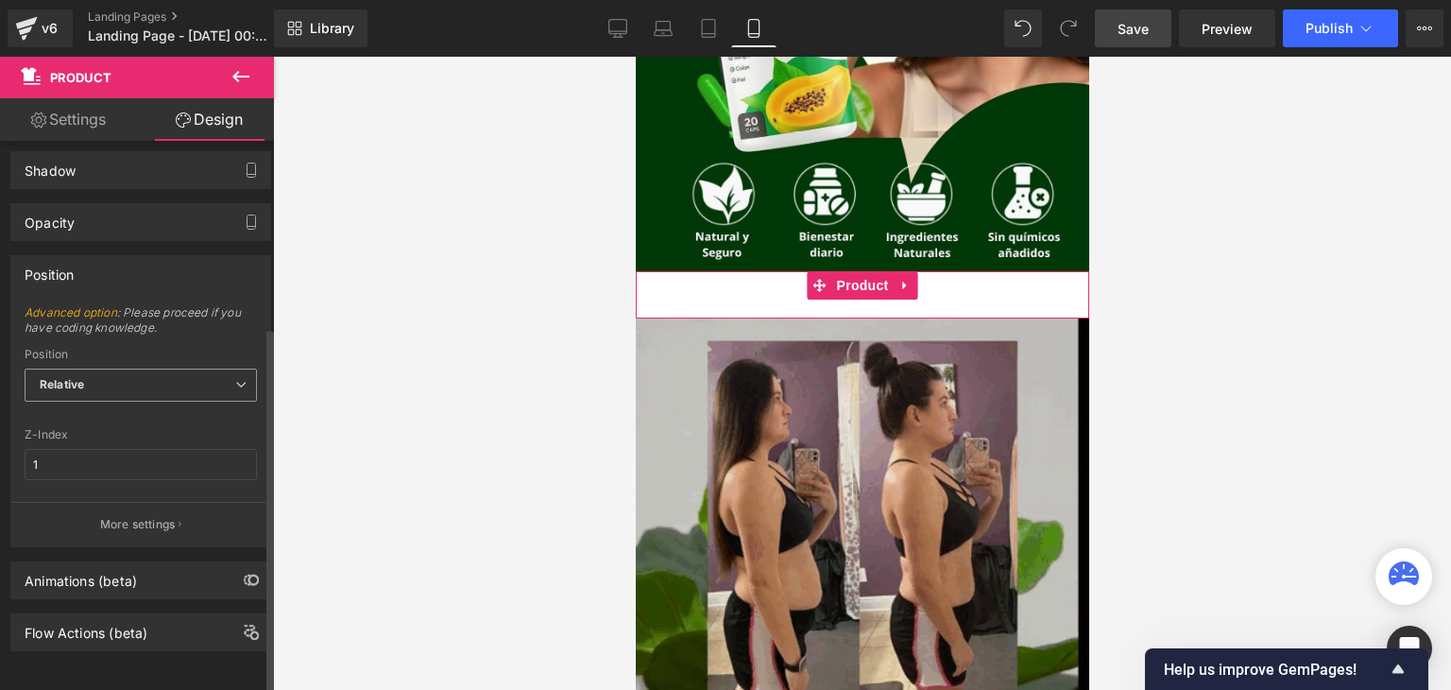
click at [110, 375] on span "Relative" at bounding box center [141, 384] width 232 height 33
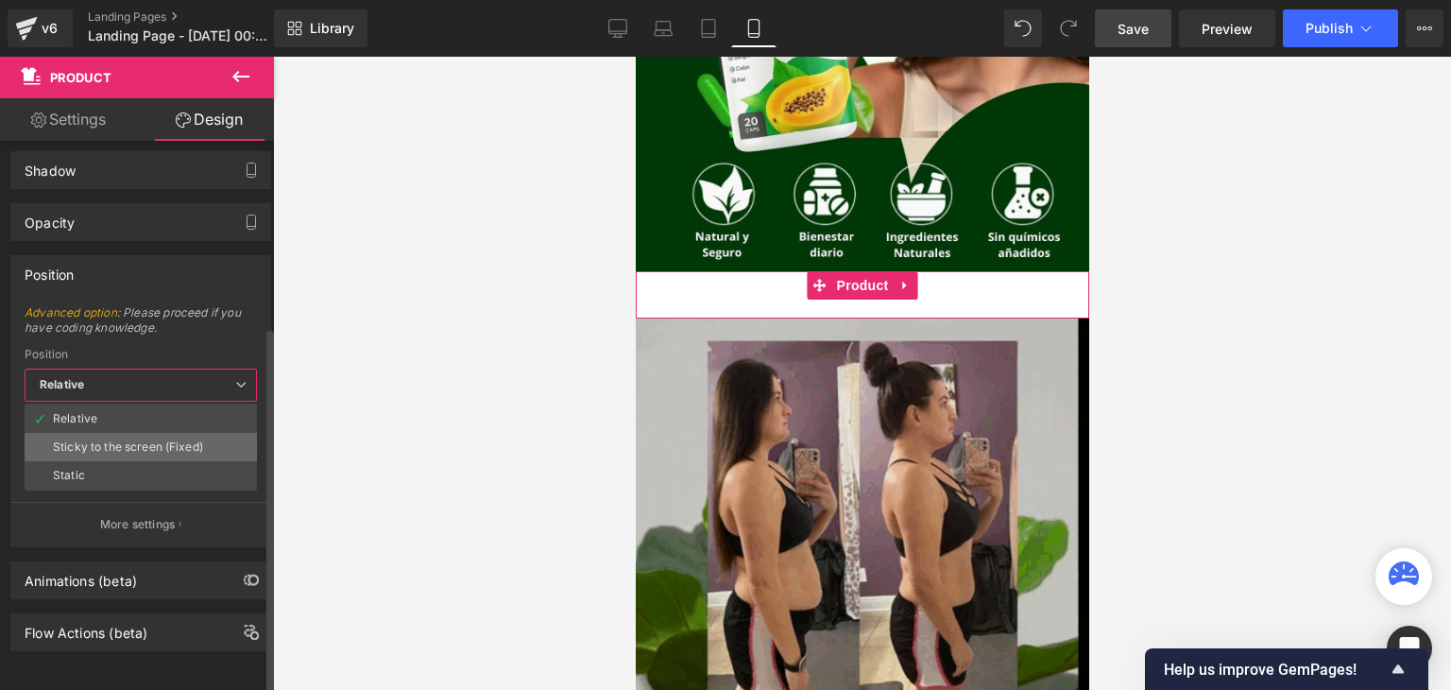
click at [128, 440] on div "Sticky to the screen (Fixed)" at bounding box center [128, 446] width 150 height 13
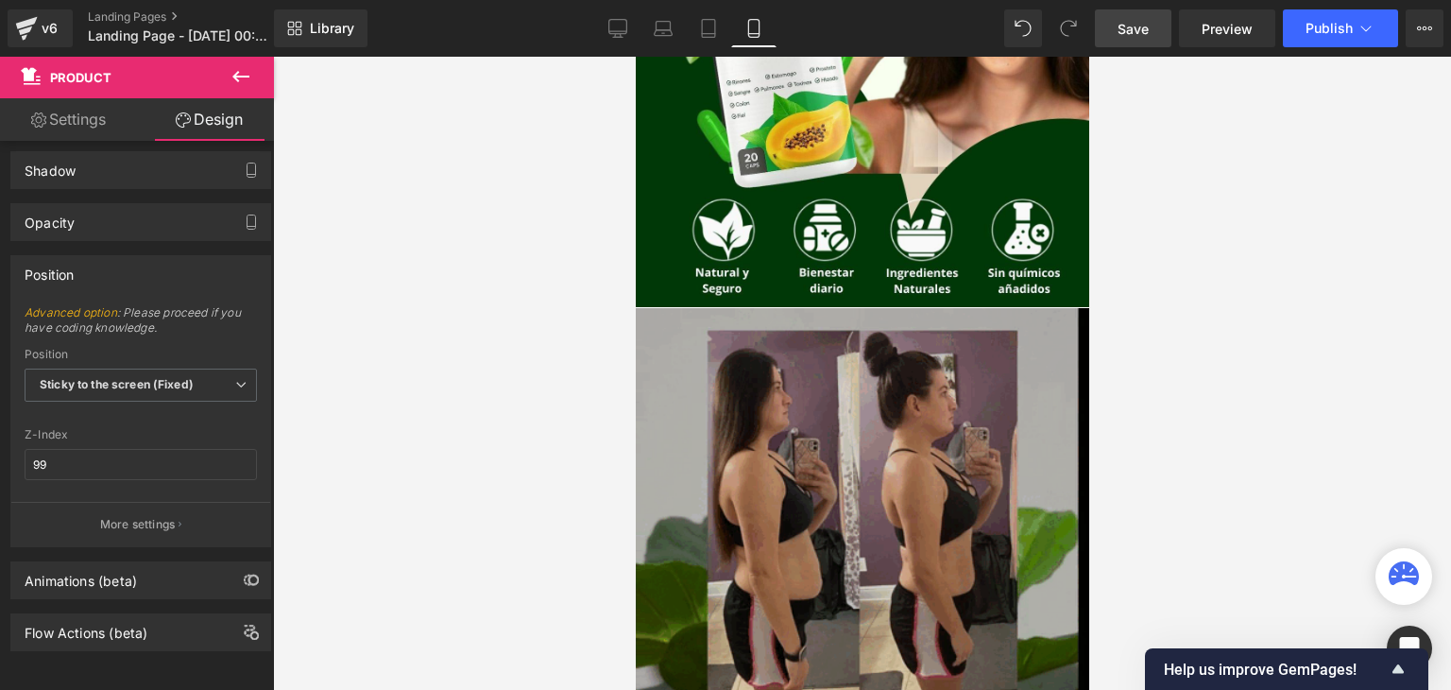
scroll to position [325, 0]
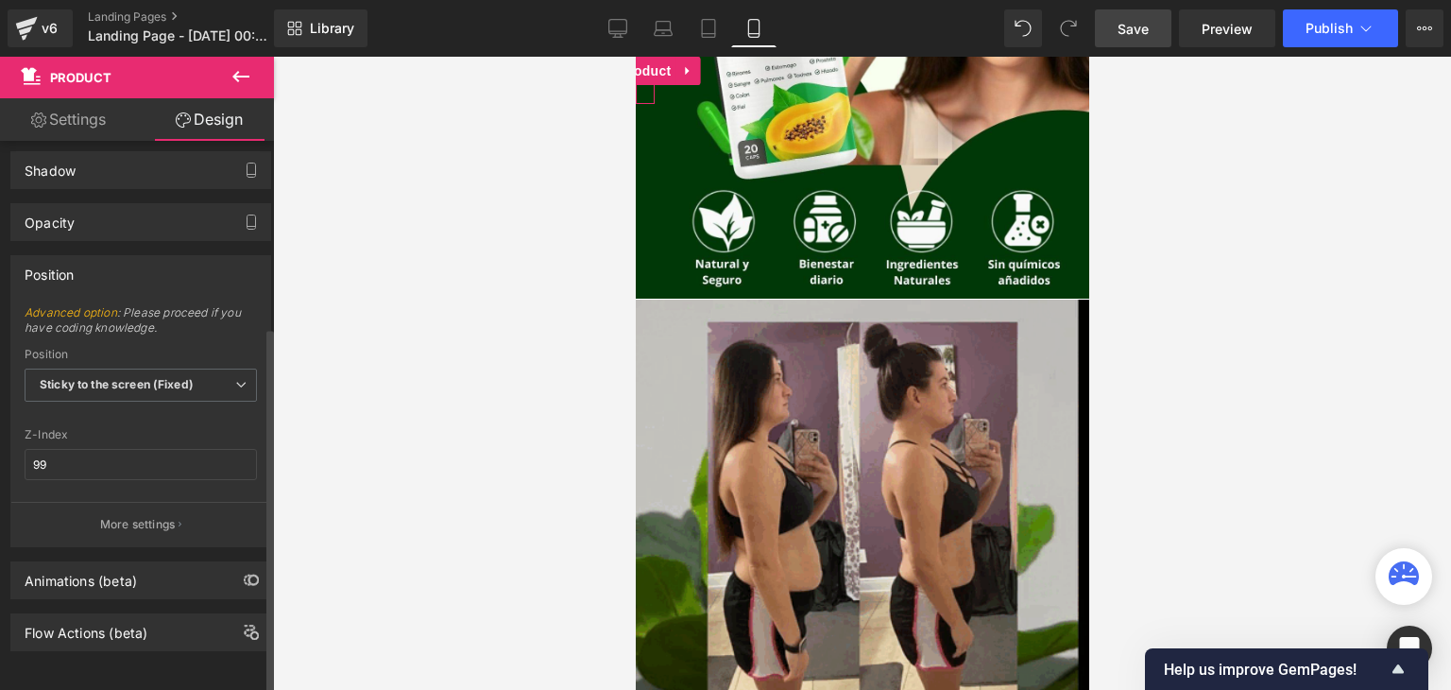
click at [202, 413] on div "Advanced option : Please proceed if you have coding knowledge. Relative Sticky …" at bounding box center [140, 425] width 259 height 241
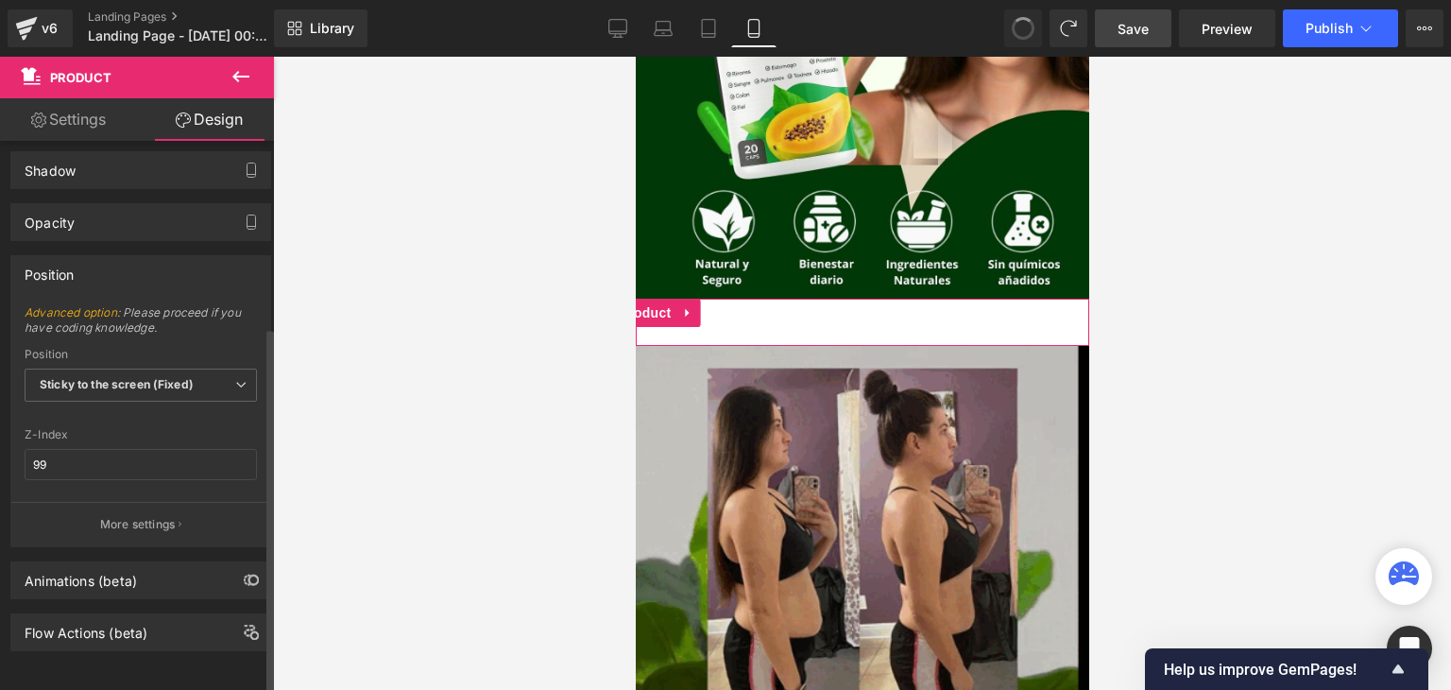
type input "1"
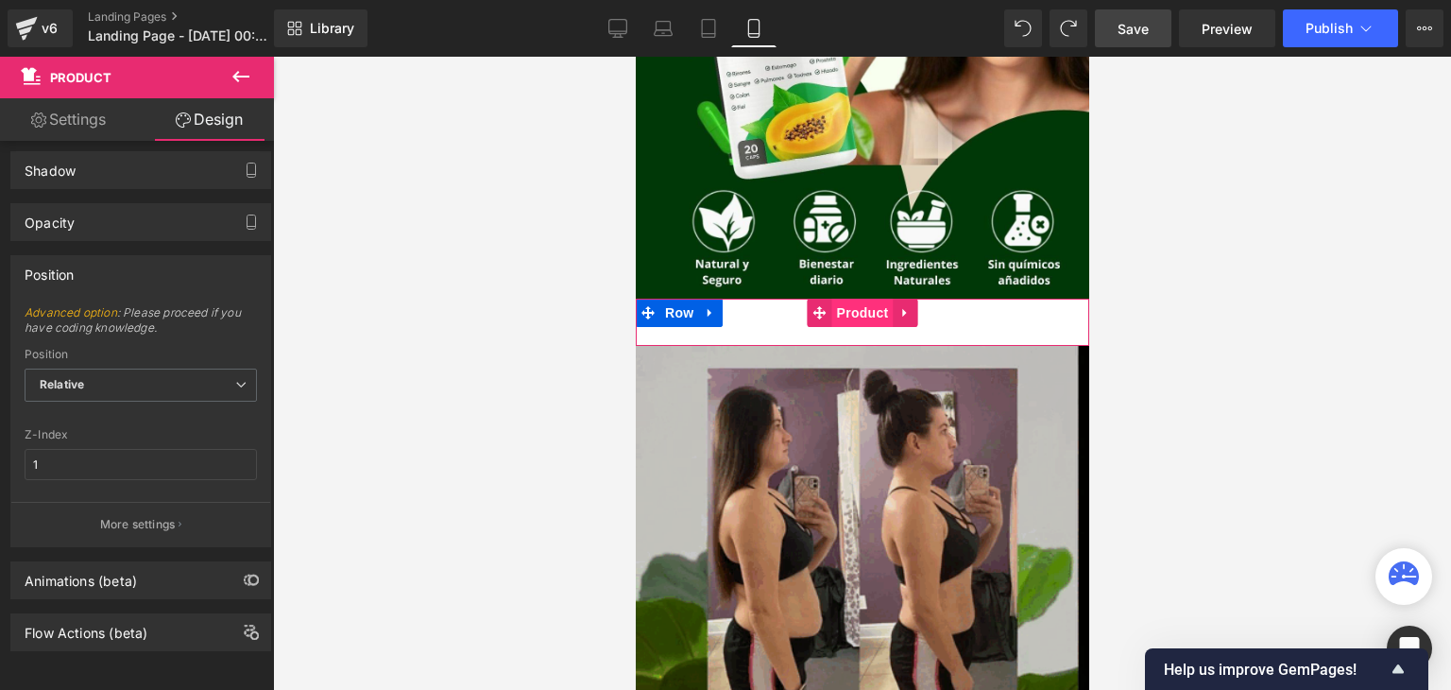
click at [847, 314] on span "Product" at bounding box center [861, 313] width 61 height 28
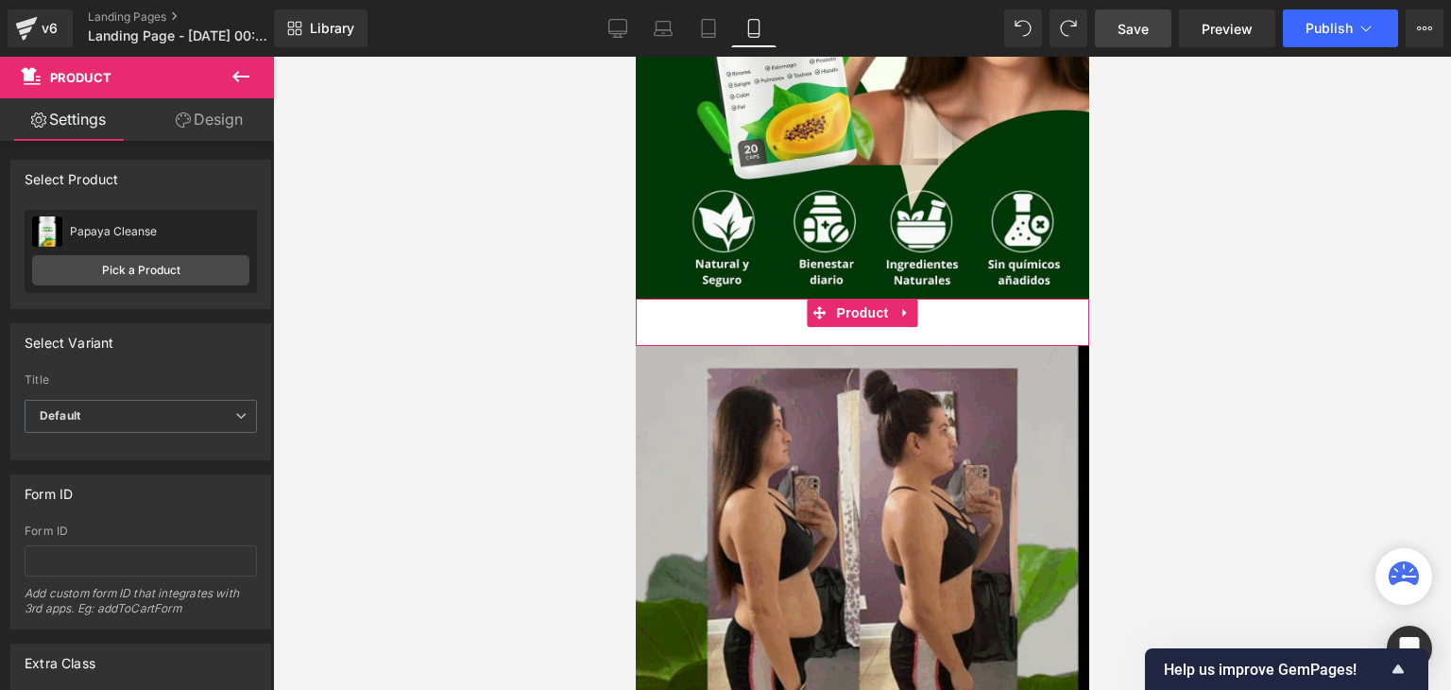
click at [200, 138] on link "Design" at bounding box center [209, 119] width 137 height 43
click at [0, 0] on div "Position Advanced option : Please proceed if you have coding knowledge. Relativ…" at bounding box center [0, 0] width 0 height 0
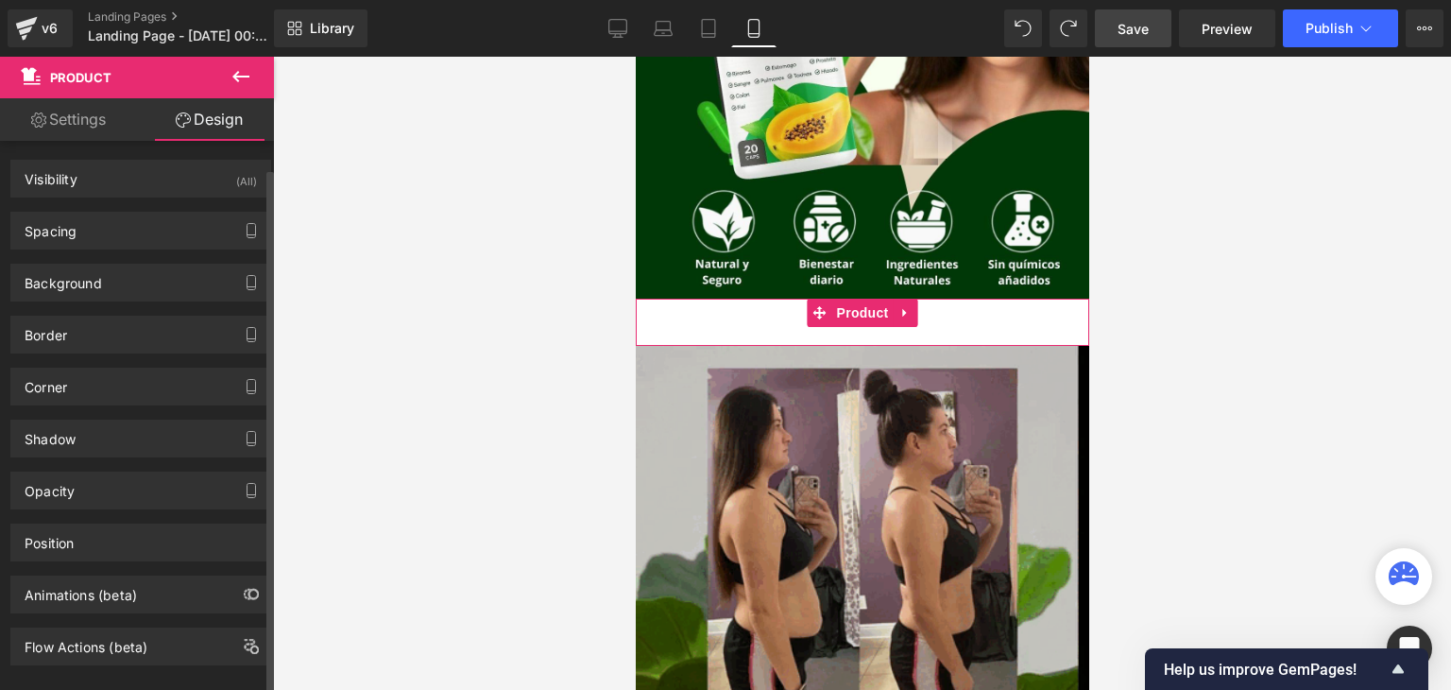
scroll to position [25, 0]
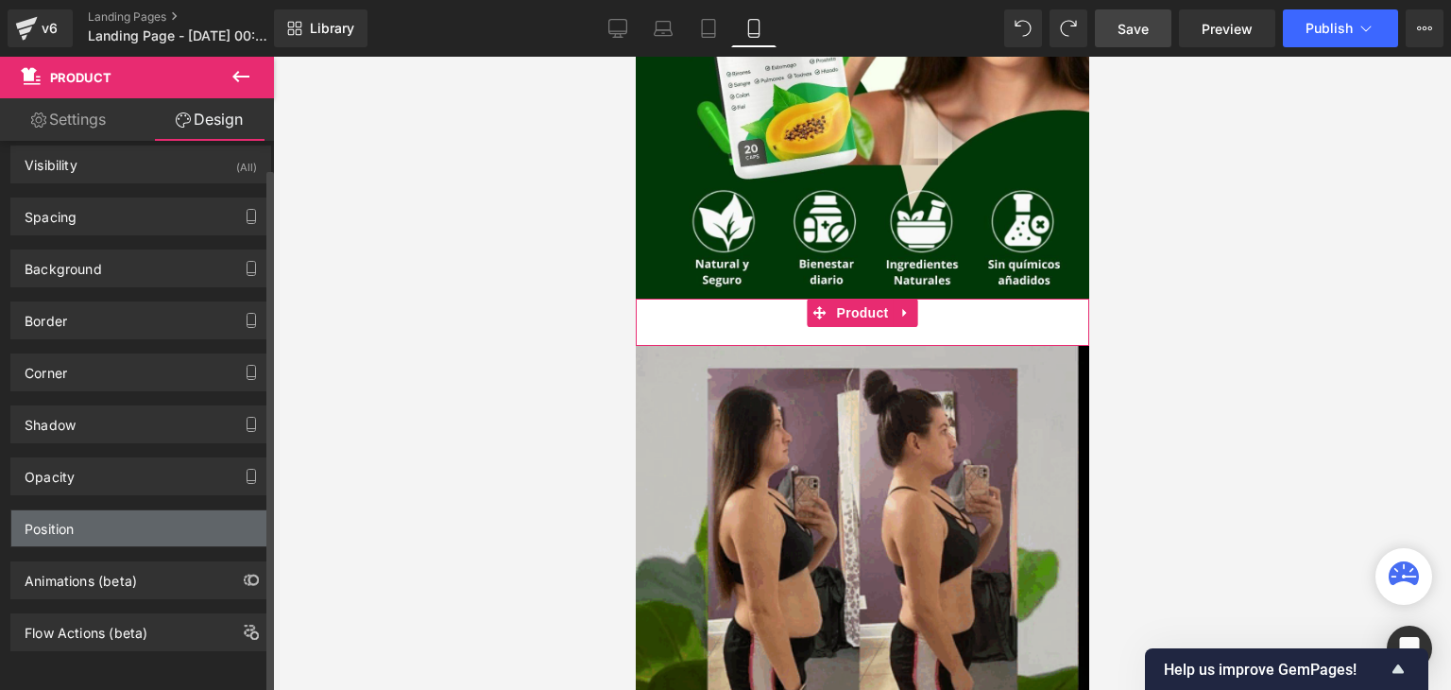
click at [225, 522] on div "Position" at bounding box center [140, 528] width 259 height 36
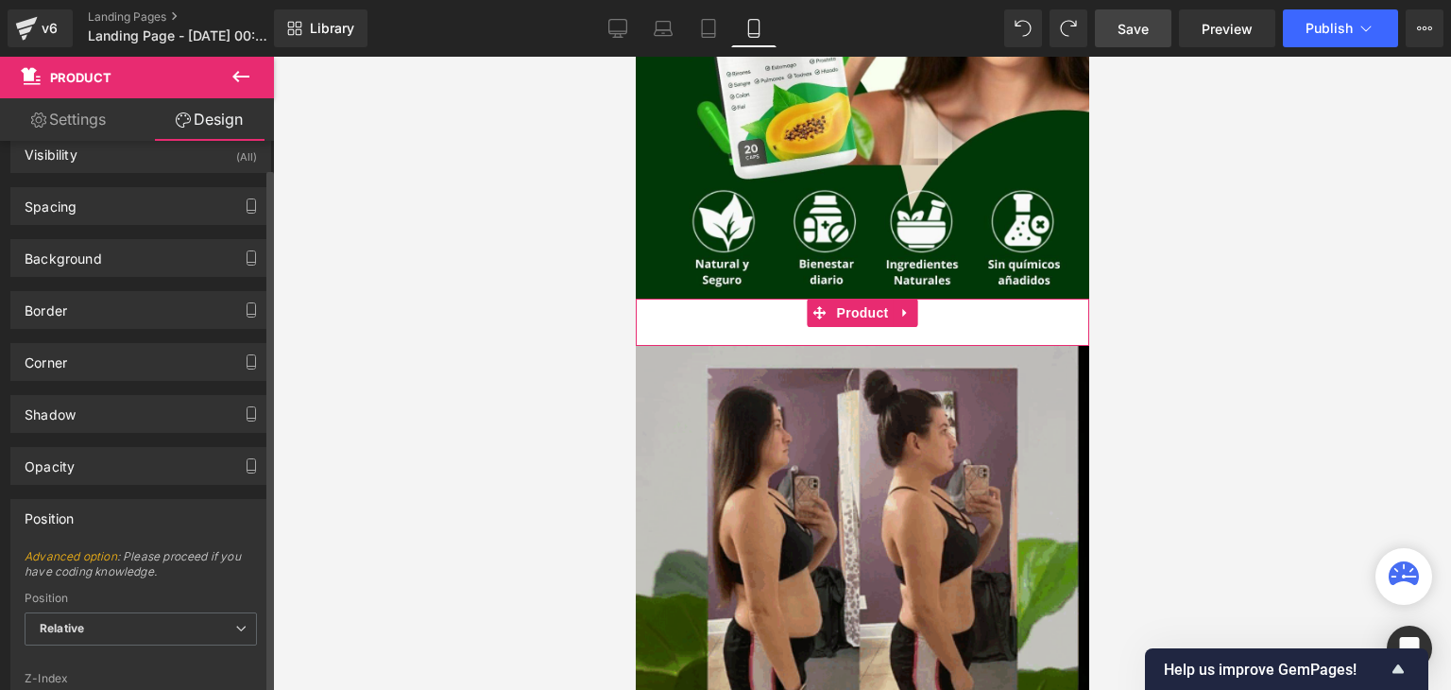
scroll to position [166, 0]
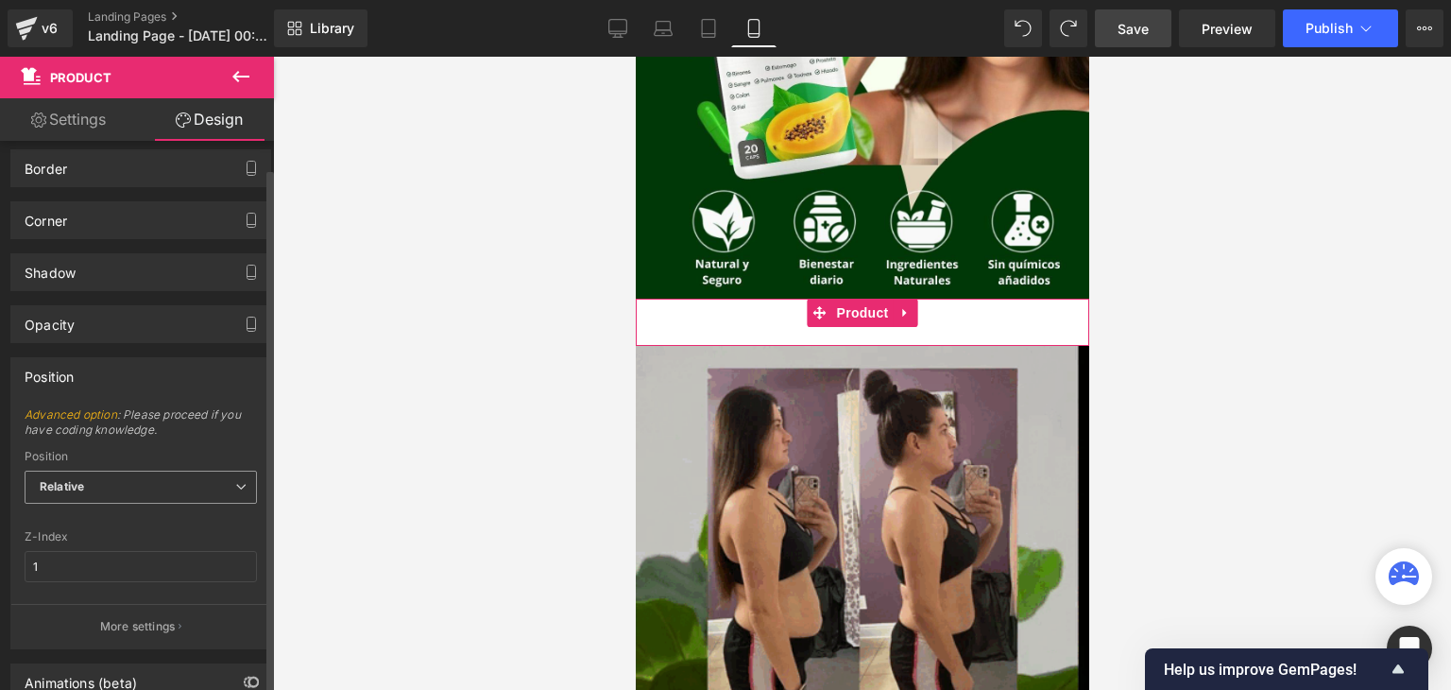
click at [222, 489] on span "Relative" at bounding box center [141, 487] width 232 height 33
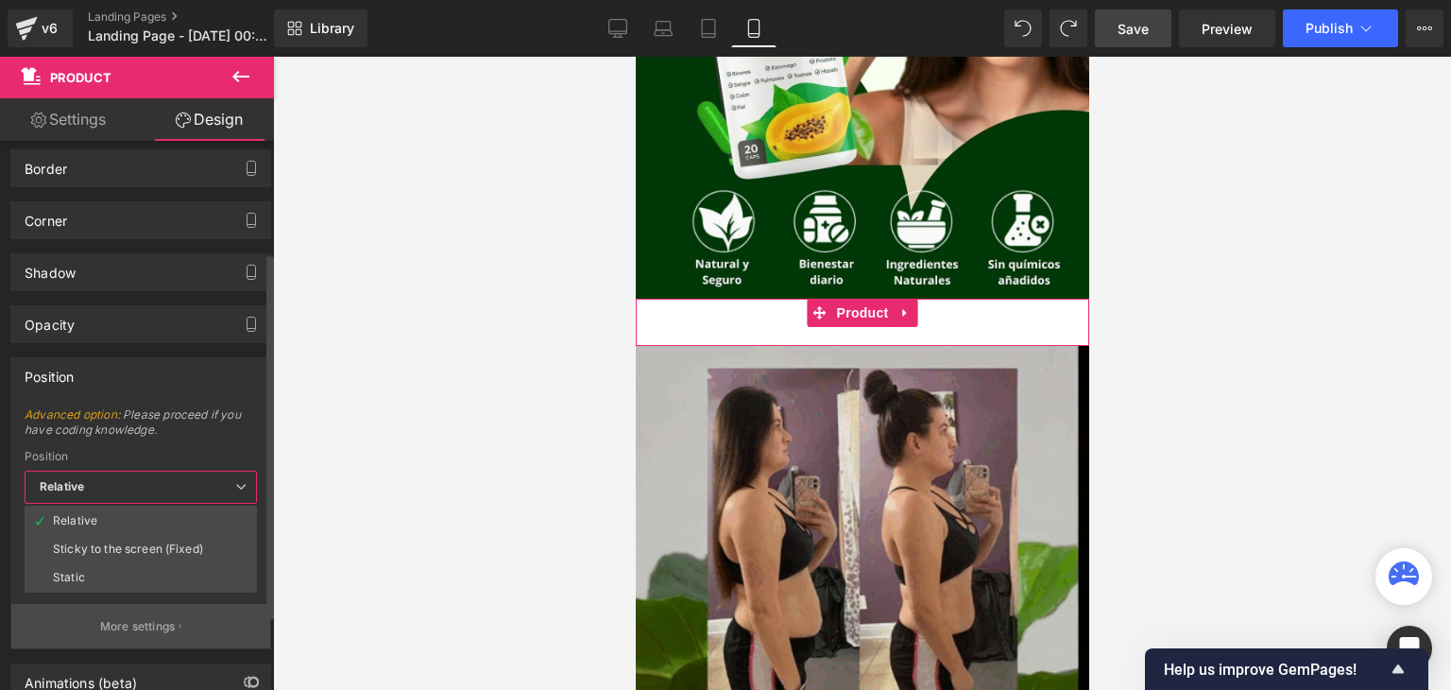
click at [170, 619] on p "More settings" at bounding box center [138, 626] width 76 height 17
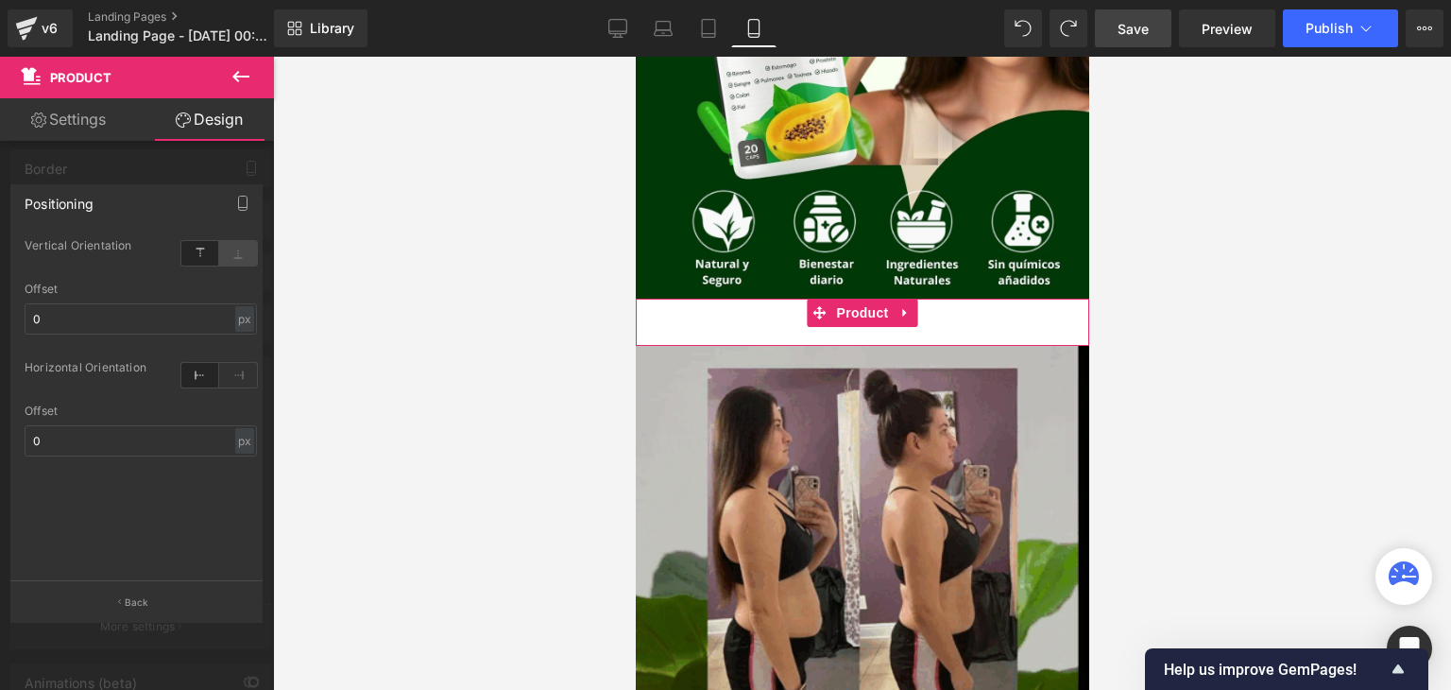
click at [230, 264] on icon at bounding box center [238, 253] width 38 height 25
click at [202, 167] on div at bounding box center [137, 378] width 274 height 642
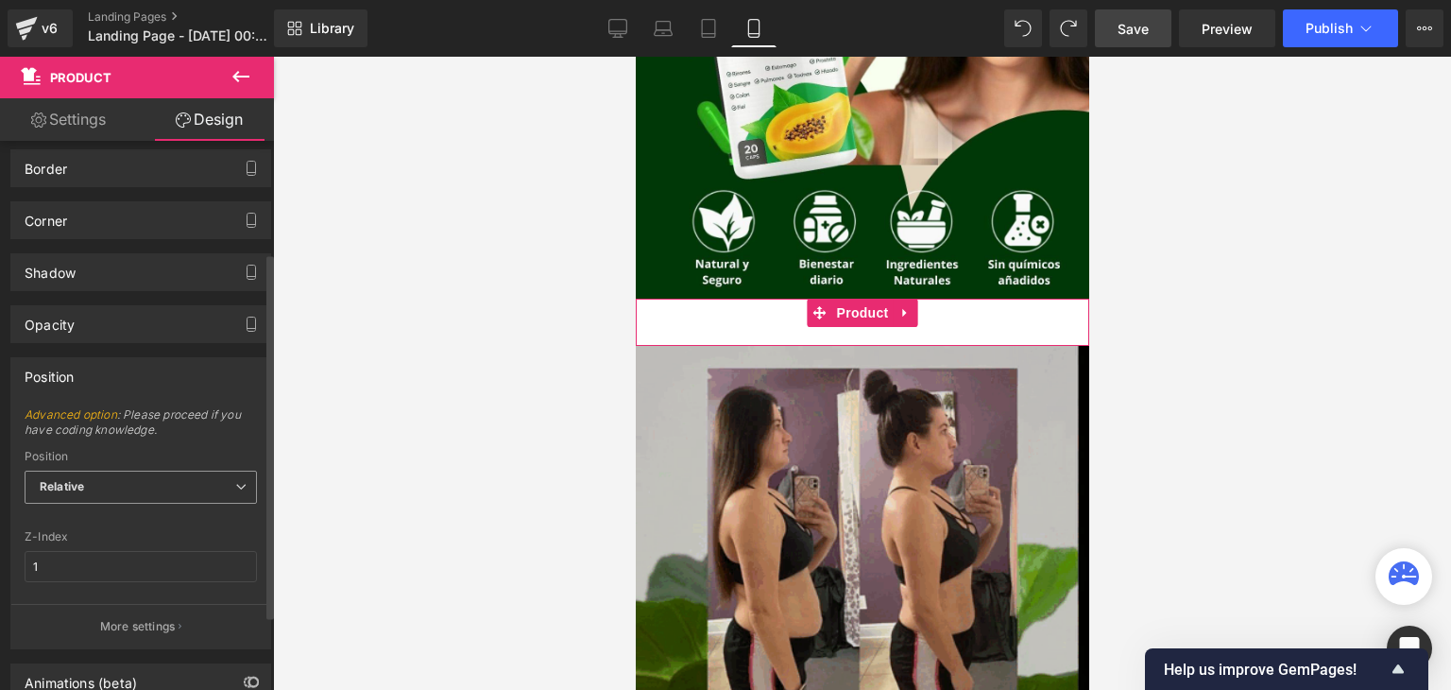
click at [183, 477] on span "Relative" at bounding box center [141, 487] width 232 height 33
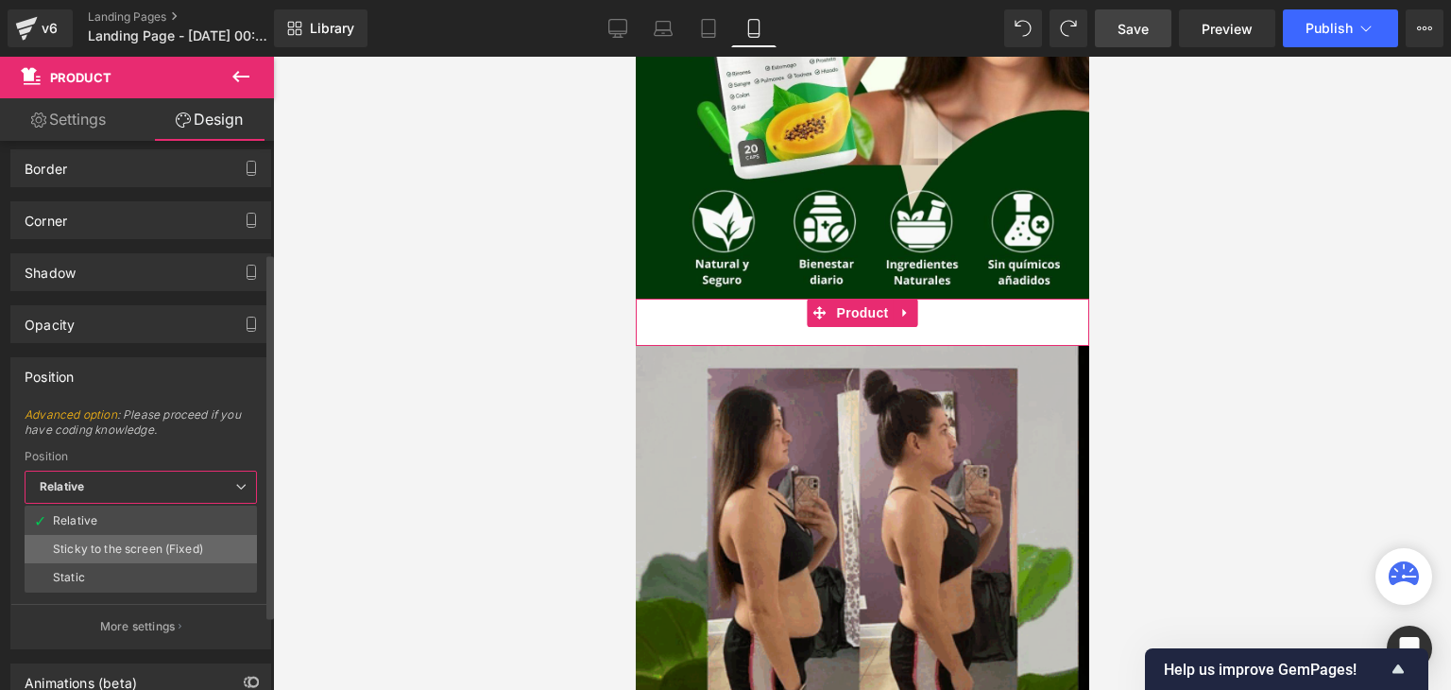
click at [157, 547] on div "Sticky to the screen (Fixed)" at bounding box center [128, 548] width 150 height 13
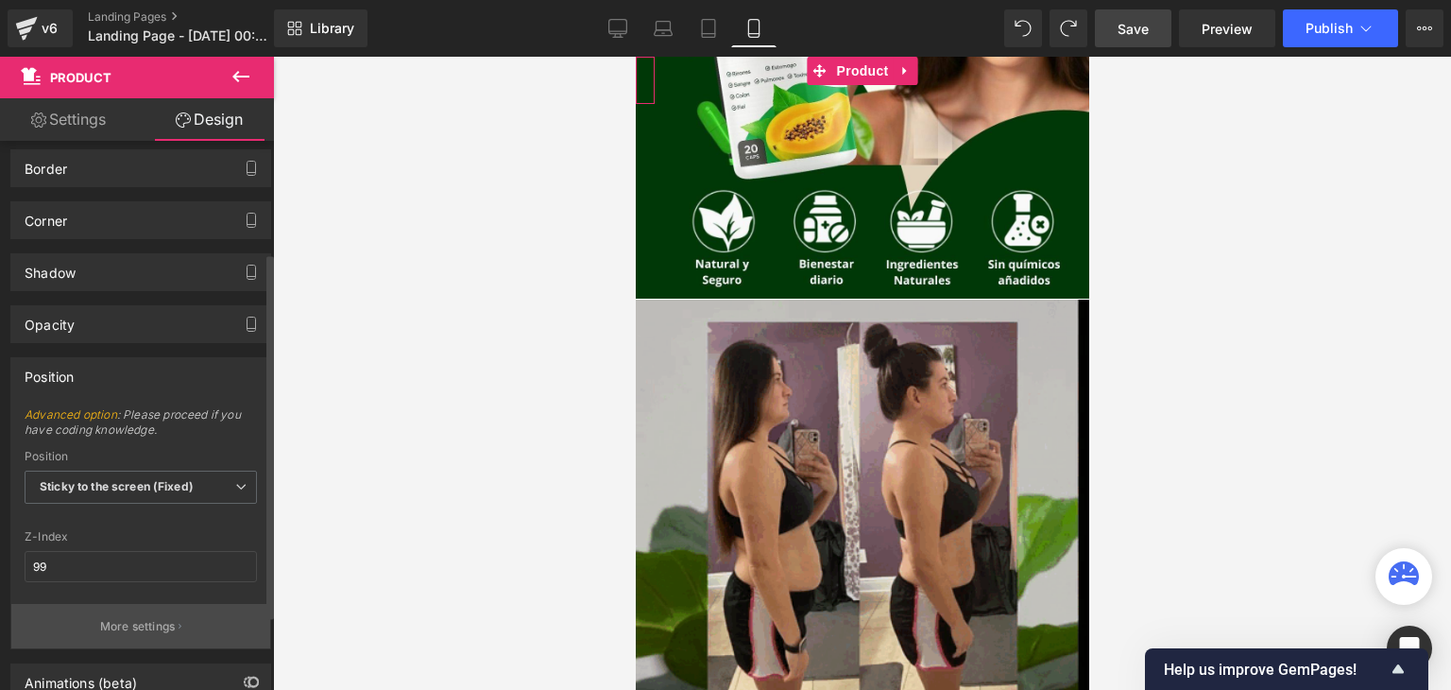
click at [110, 622] on p "More settings" at bounding box center [138, 626] width 76 height 17
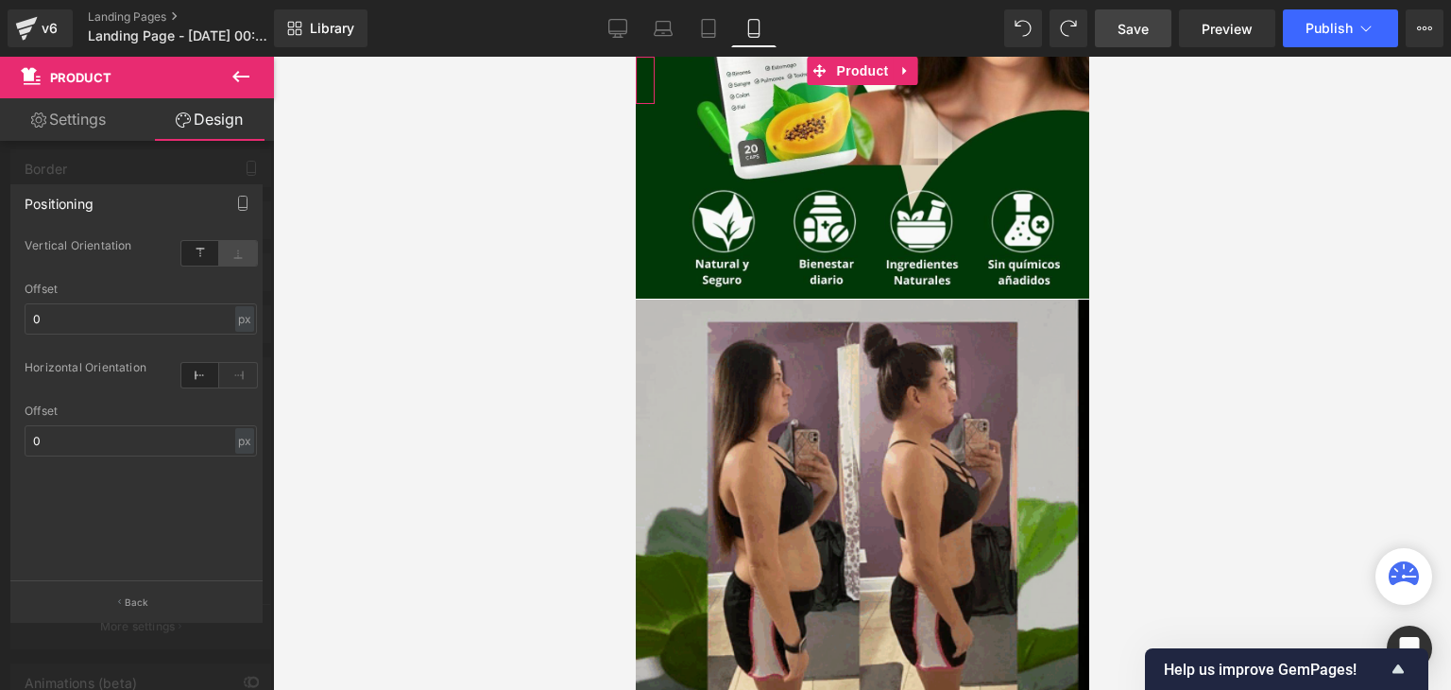
click at [227, 265] on icon at bounding box center [238, 253] width 38 height 25
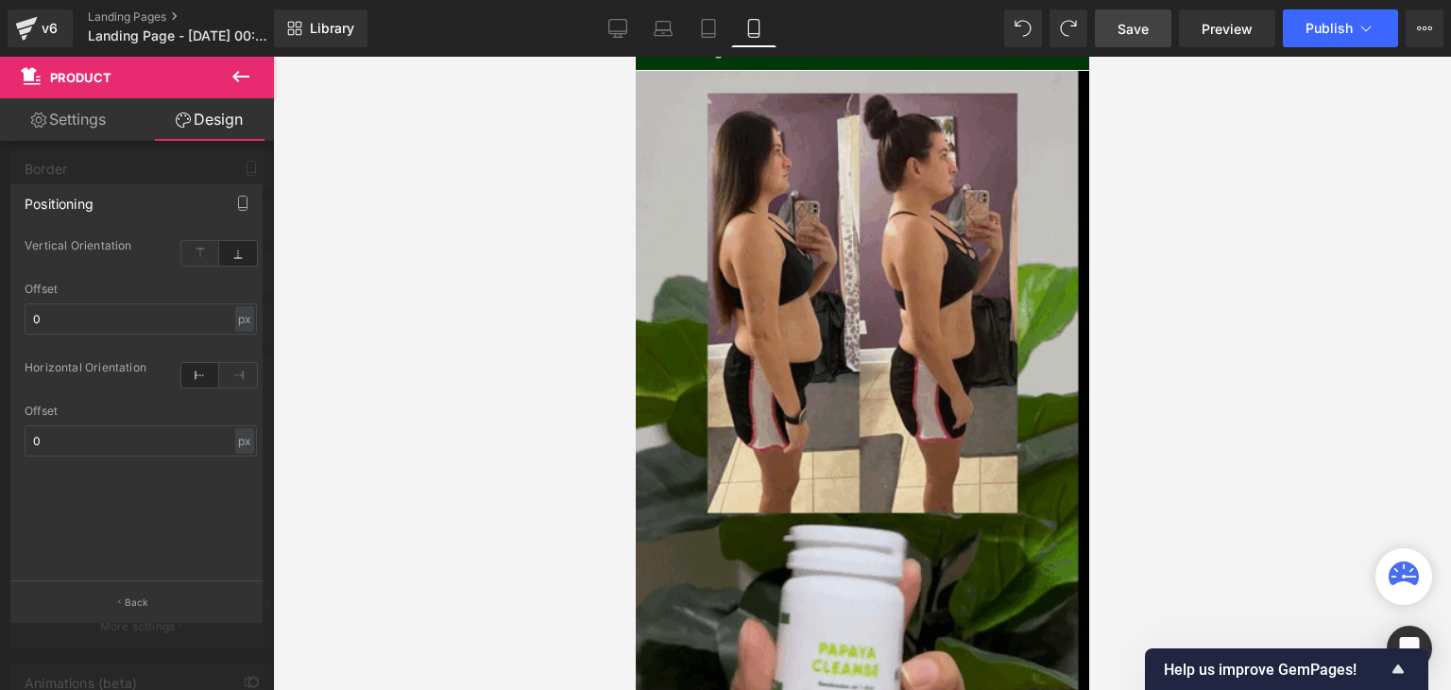
scroll to position [0, 0]
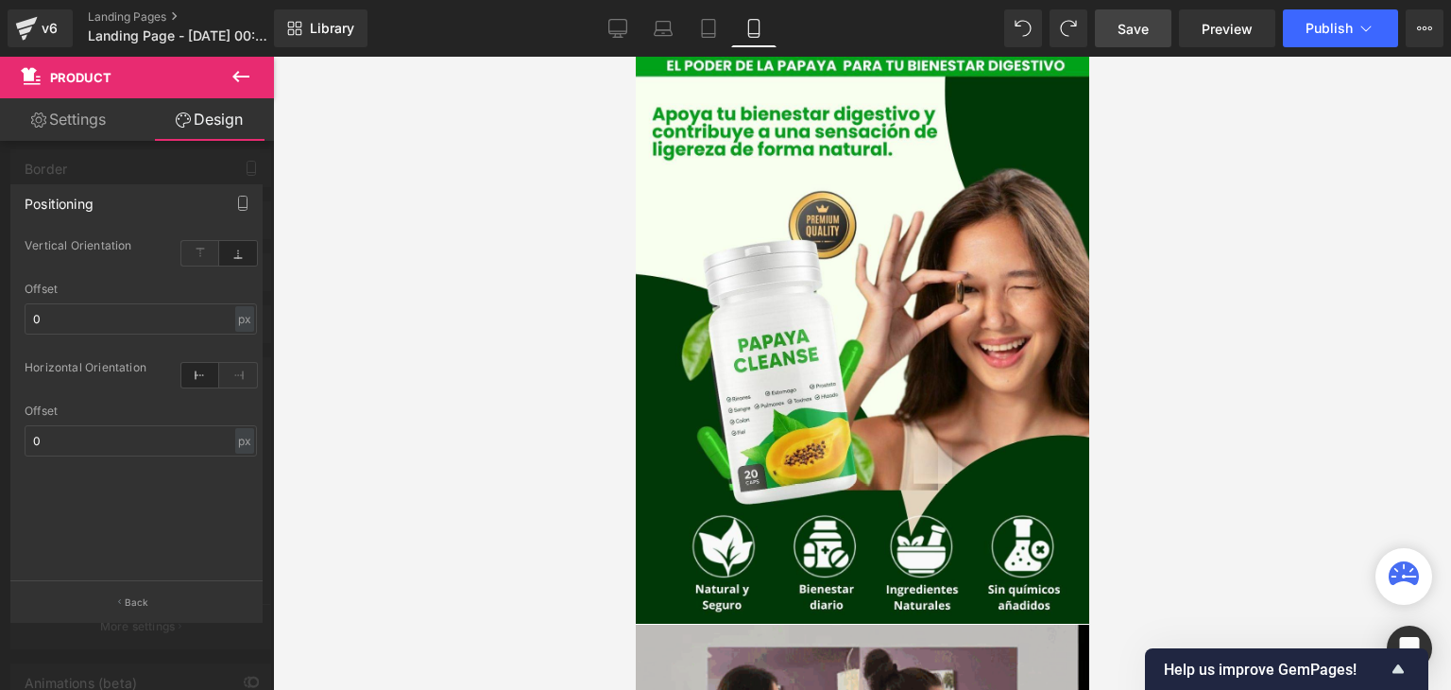
click at [1120, 39] on link "Save" at bounding box center [1133, 28] width 77 height 38
drag, startPoint x: 759, startPoint y: 35, endPoint x: 1201, endPoint y: 255, distance: 493.9
click at [1201, 255] on div at bounding box center [862, 373] width 1178 height 633
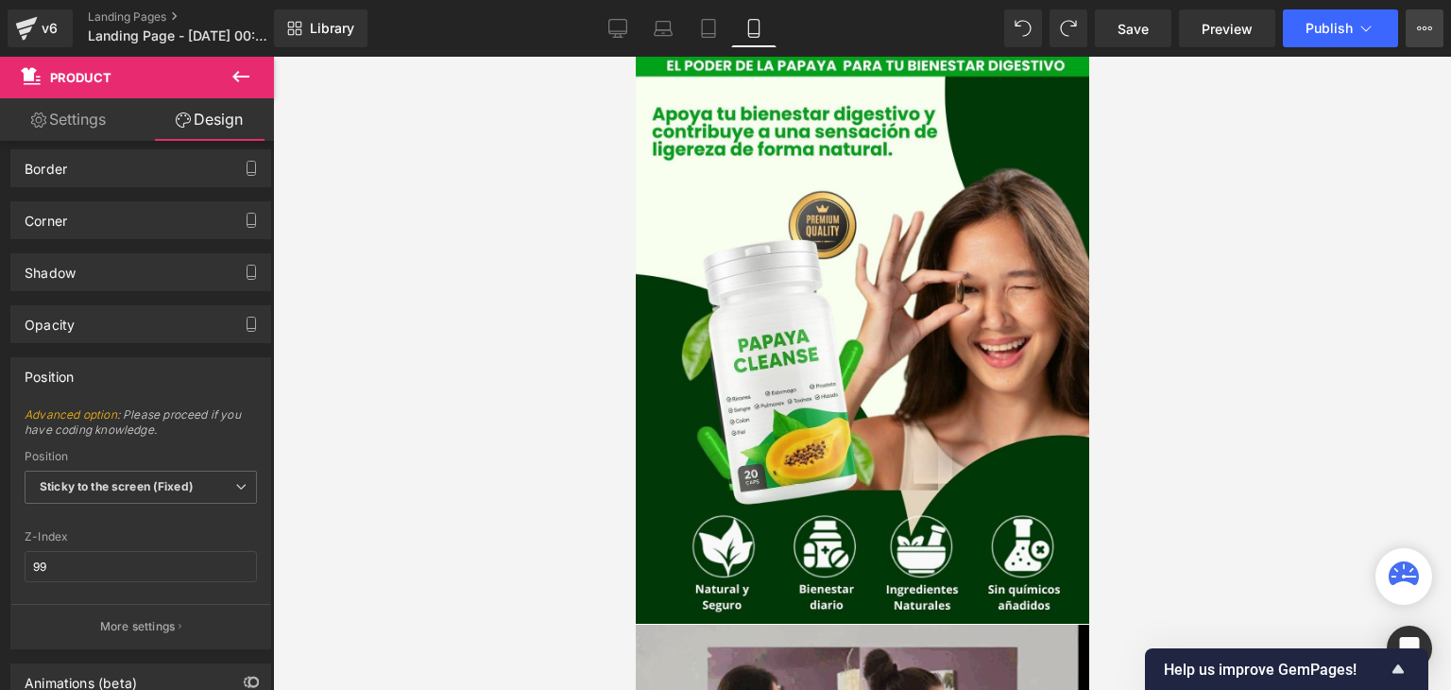
click at [1428, 36] on button "Upgrade Plan View Live Page View with current Template Save Template to Library…" at bounding box center [1425, 28] width 38 height 38
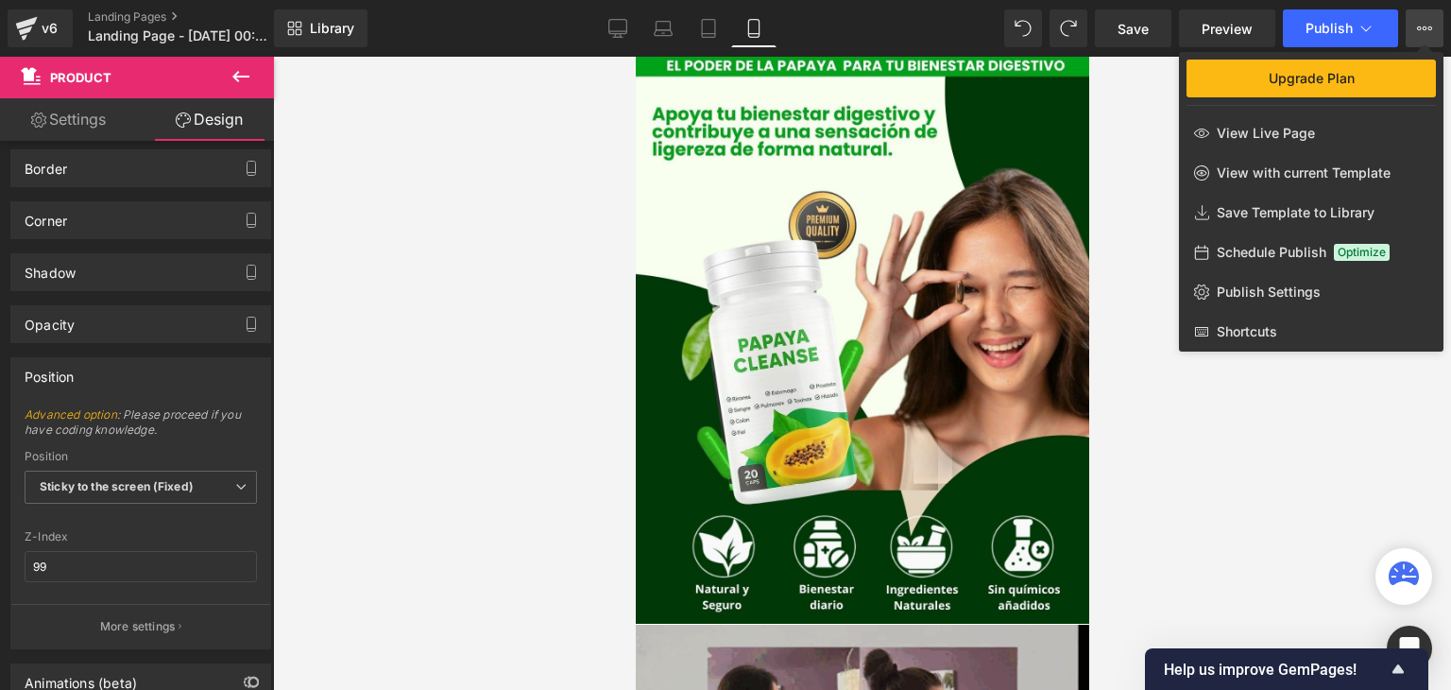
click at [1122, 149] on div at bounding box center [862, 373] width 1178 height 633
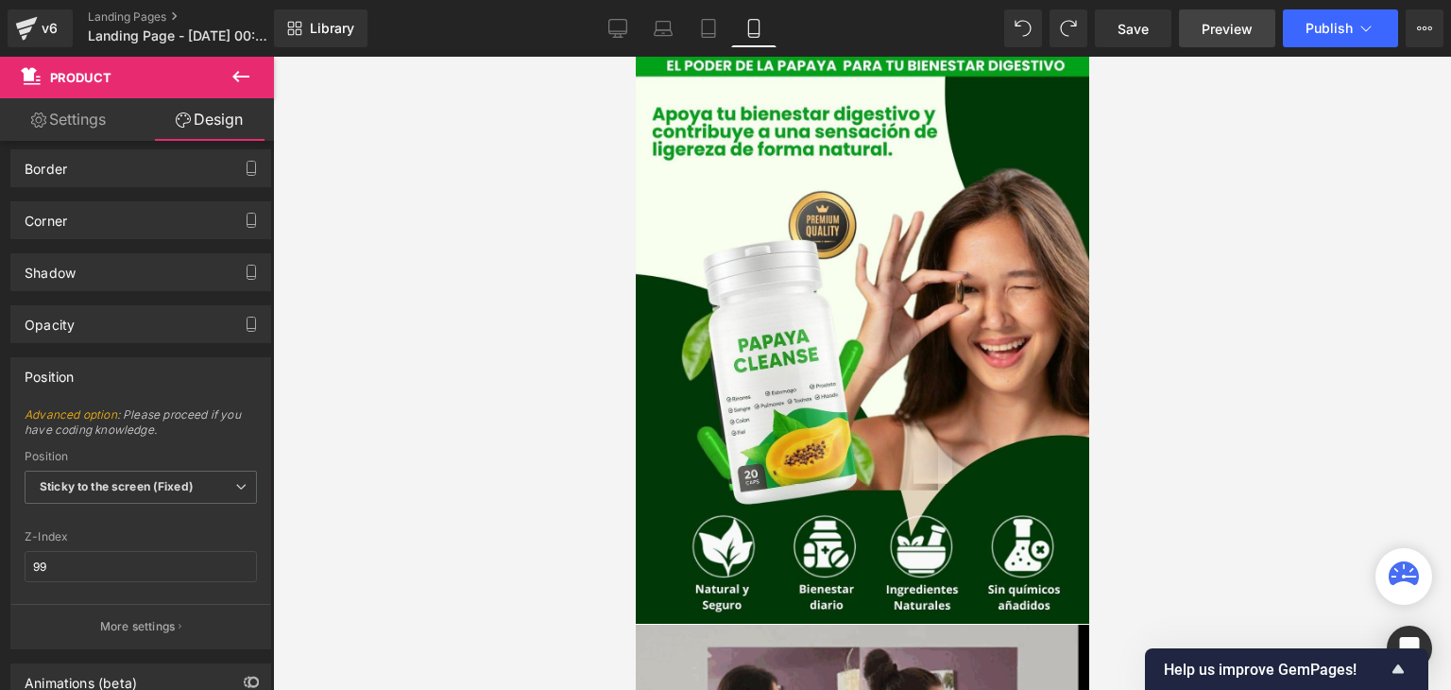
click at [1202, 31] on link "Preview" at bounding box center [1227, 28] width 96 height 38
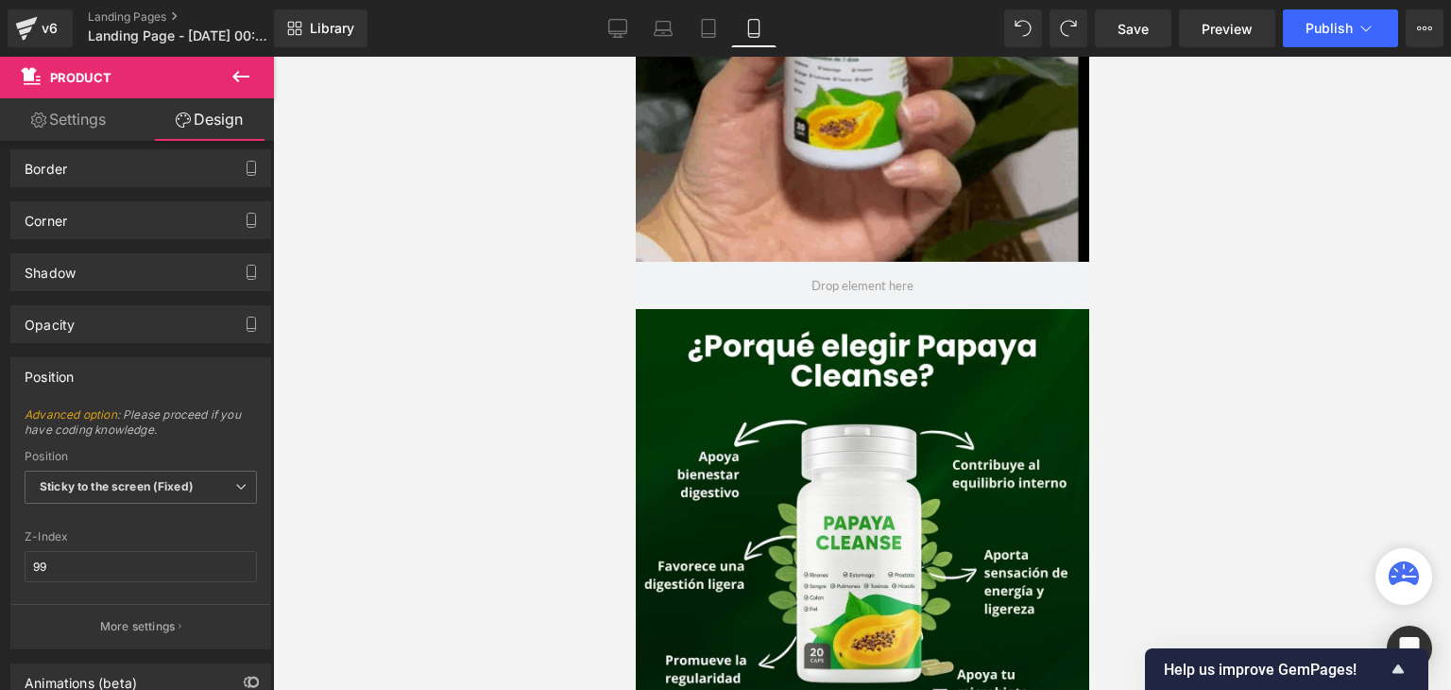
scroll to position [1215, 0]
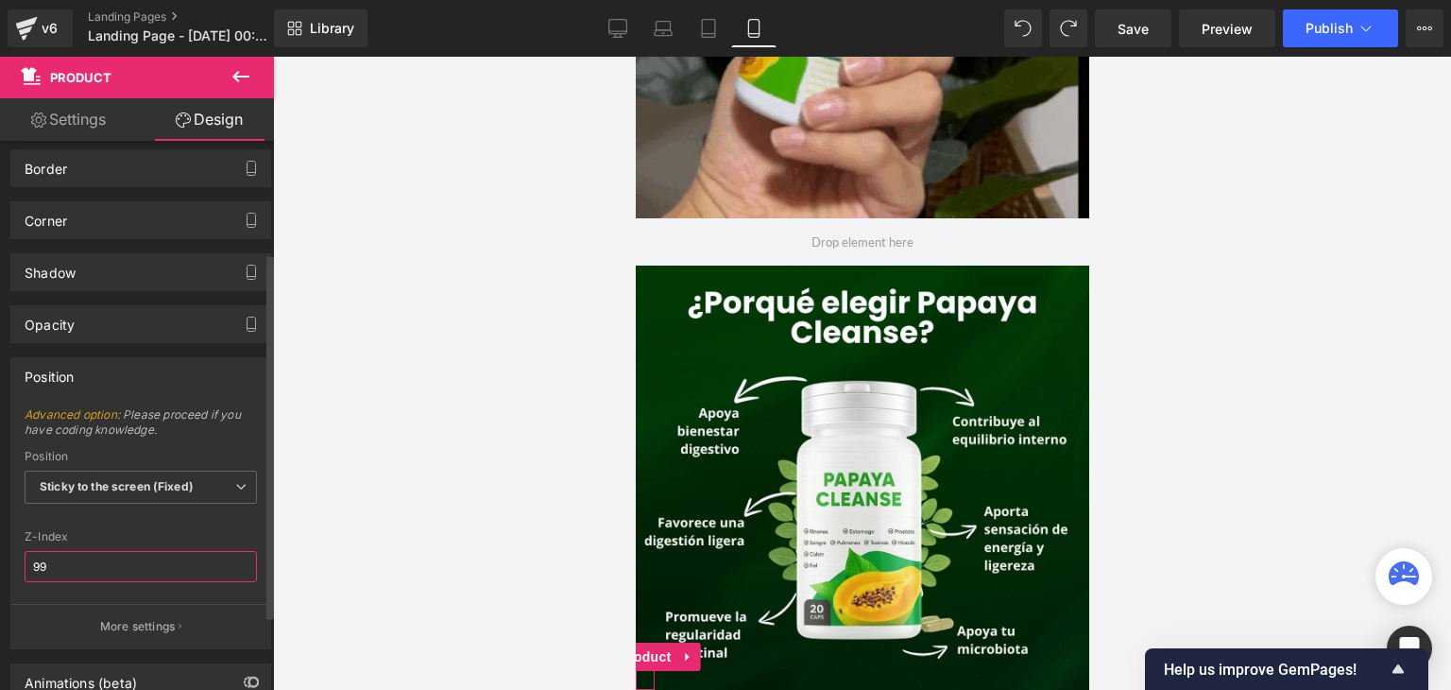
click at [128, 557] on input "99" at bounding box center [141, 566] width 232 height 31
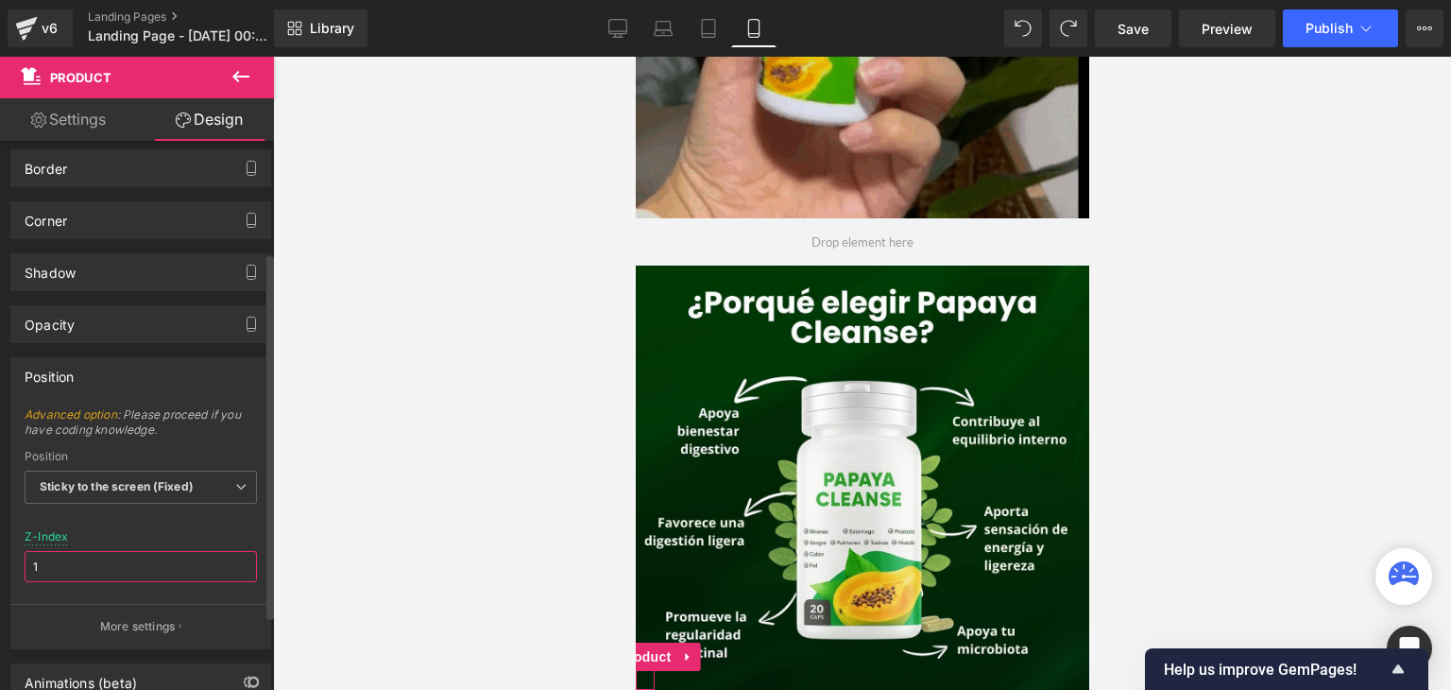
type input "1"
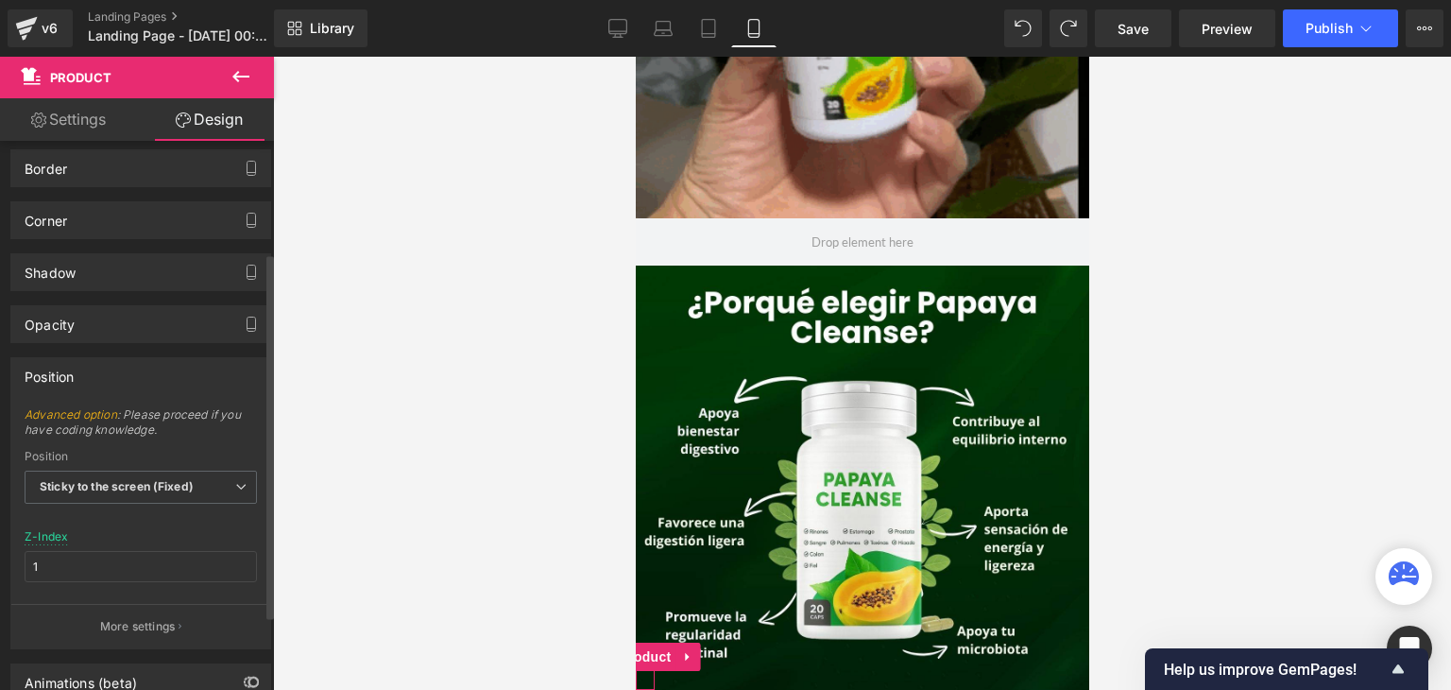
click at [148, 536] on div "Z-Index 1" at bounding box center [141, 567] width 232 height 74
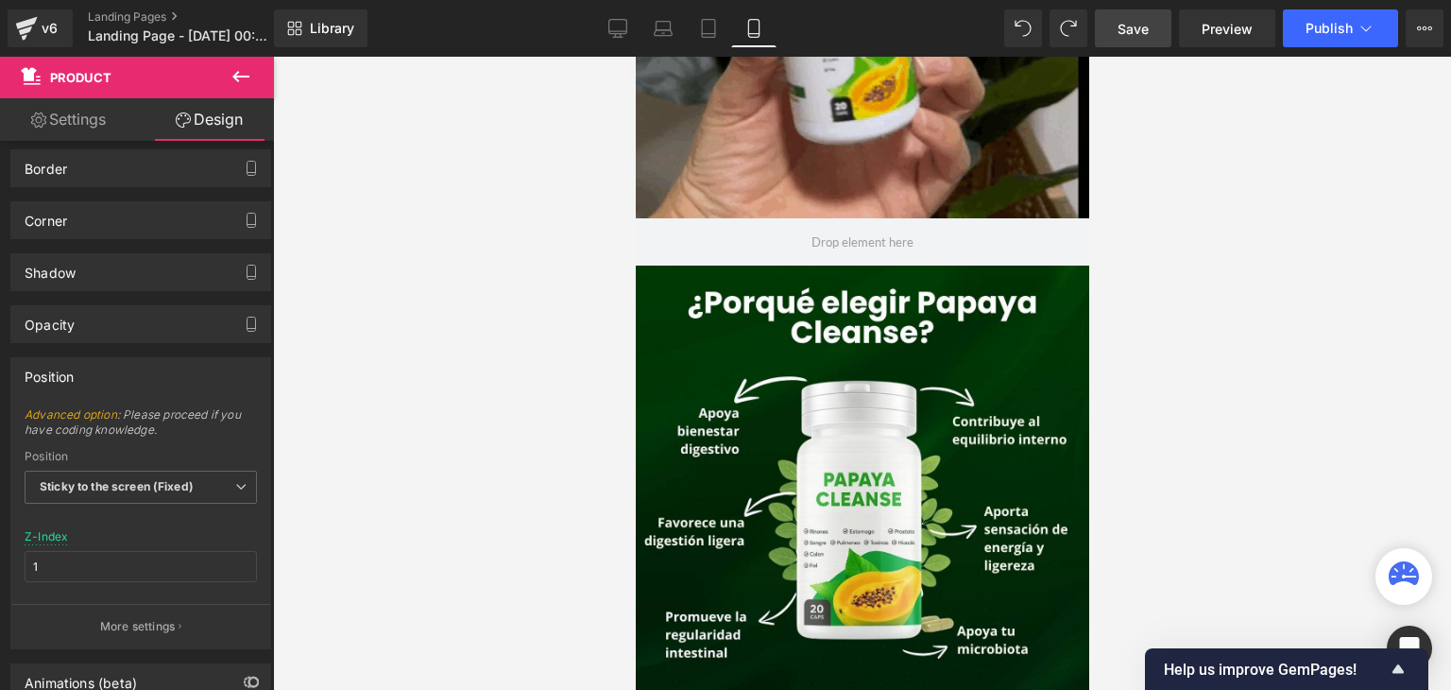
click at [1128, 44] on link "Save" at bounding box center [1133, 28] width 77 height 38
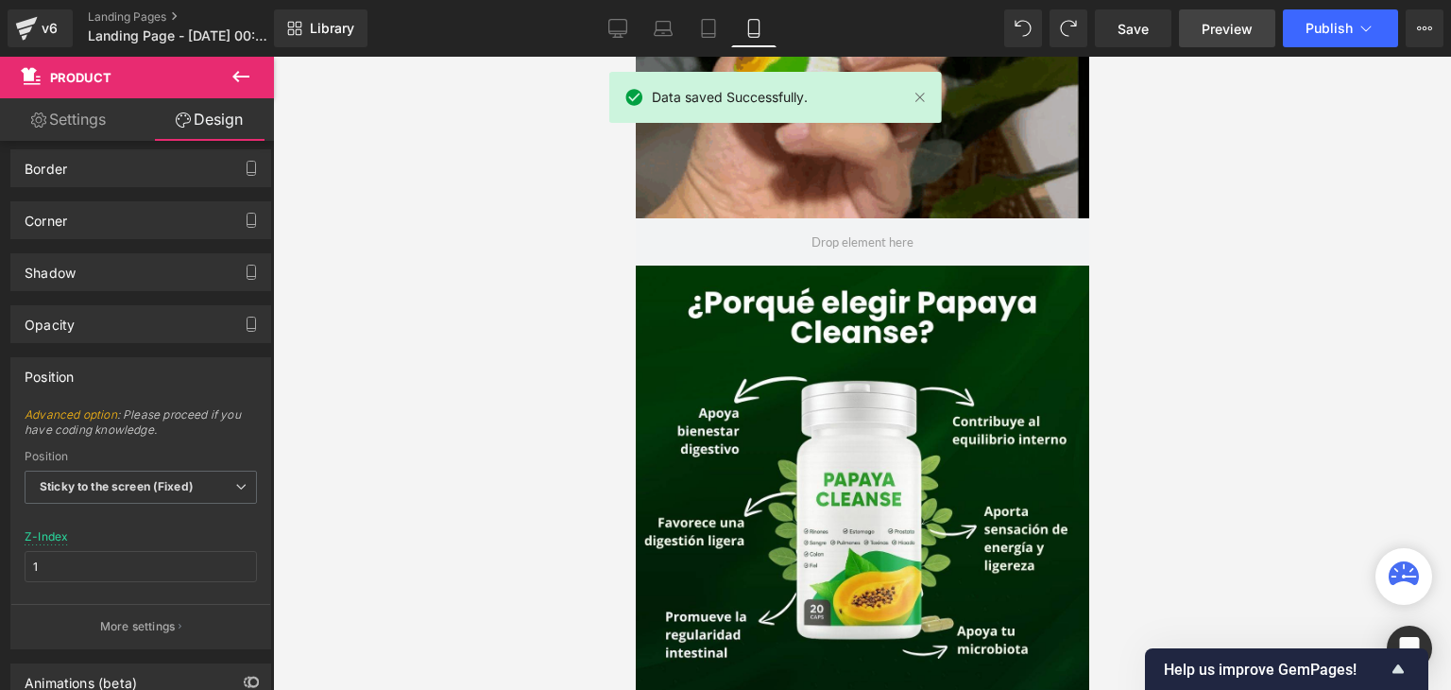
click at [1213, 24] on span "Preview" at bounding box center [1227, 29] width 51 height 20
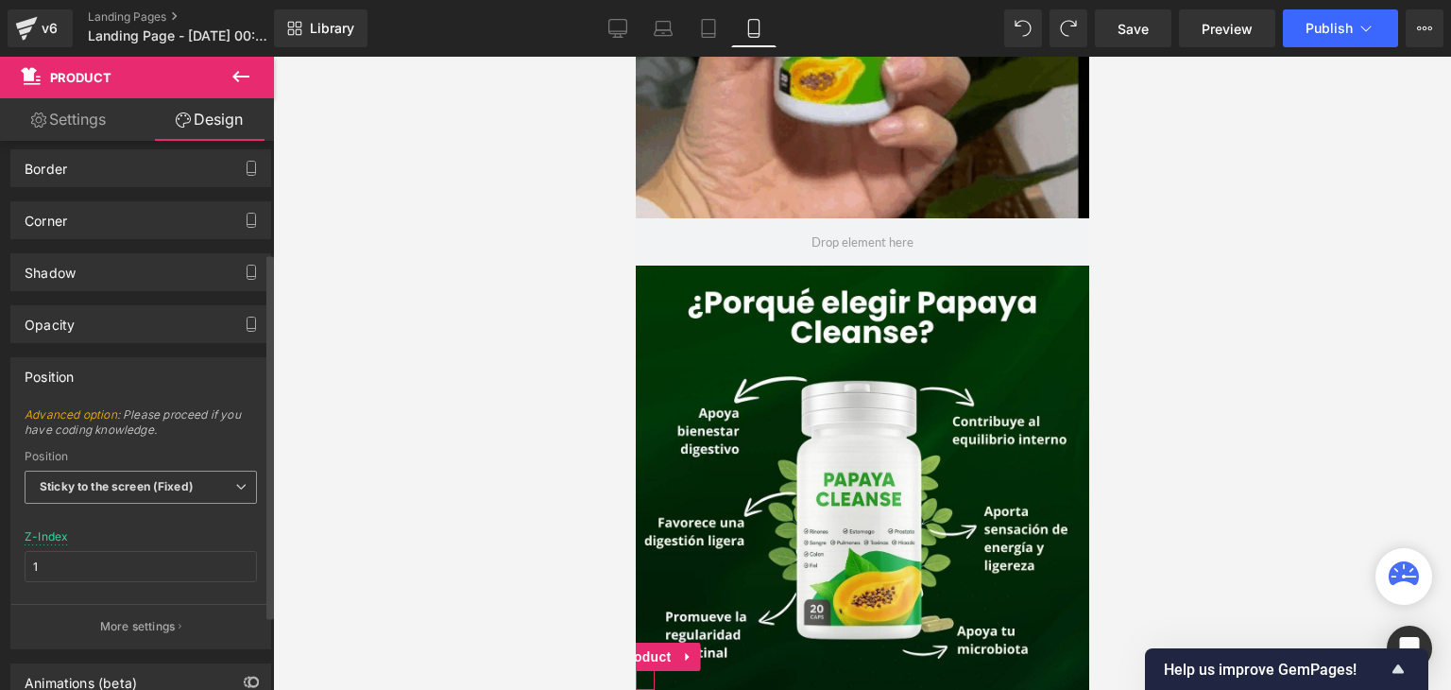
click at [161, 489] on b "Sticky to the screen (Fixed)" at bounding box center [117, 486] width 154 height 14
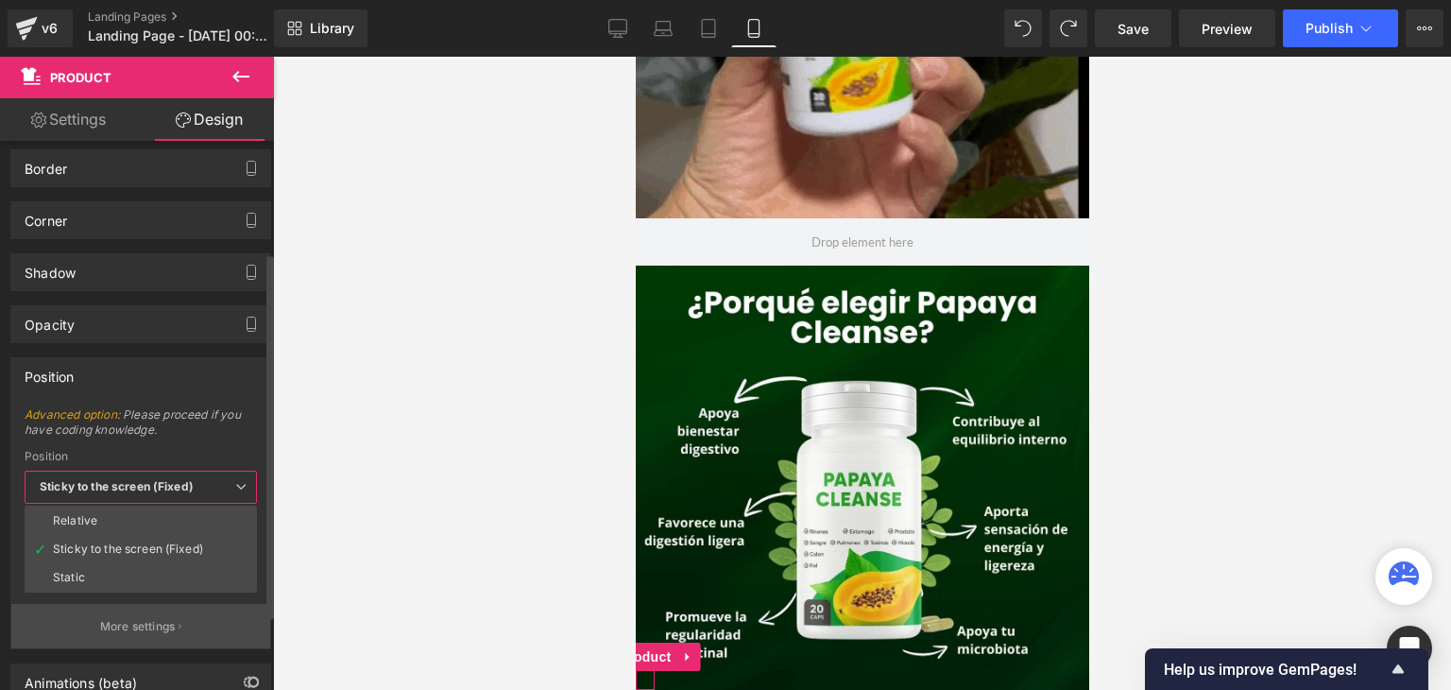
click at [144, 632] on button "More settings" at bounding box center [140, 626] width 259 height 44
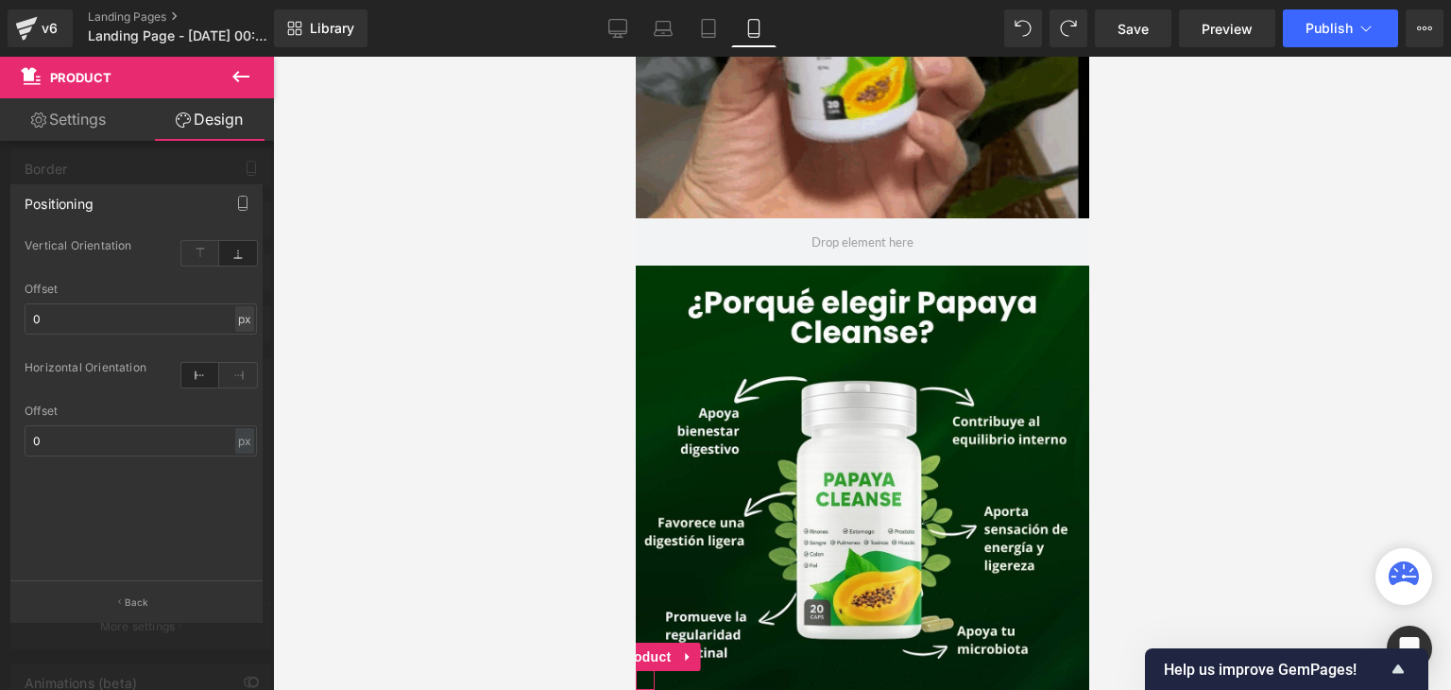
click at [237, 326] on div "px" at bounding box center [244, 319] width 19 height 26
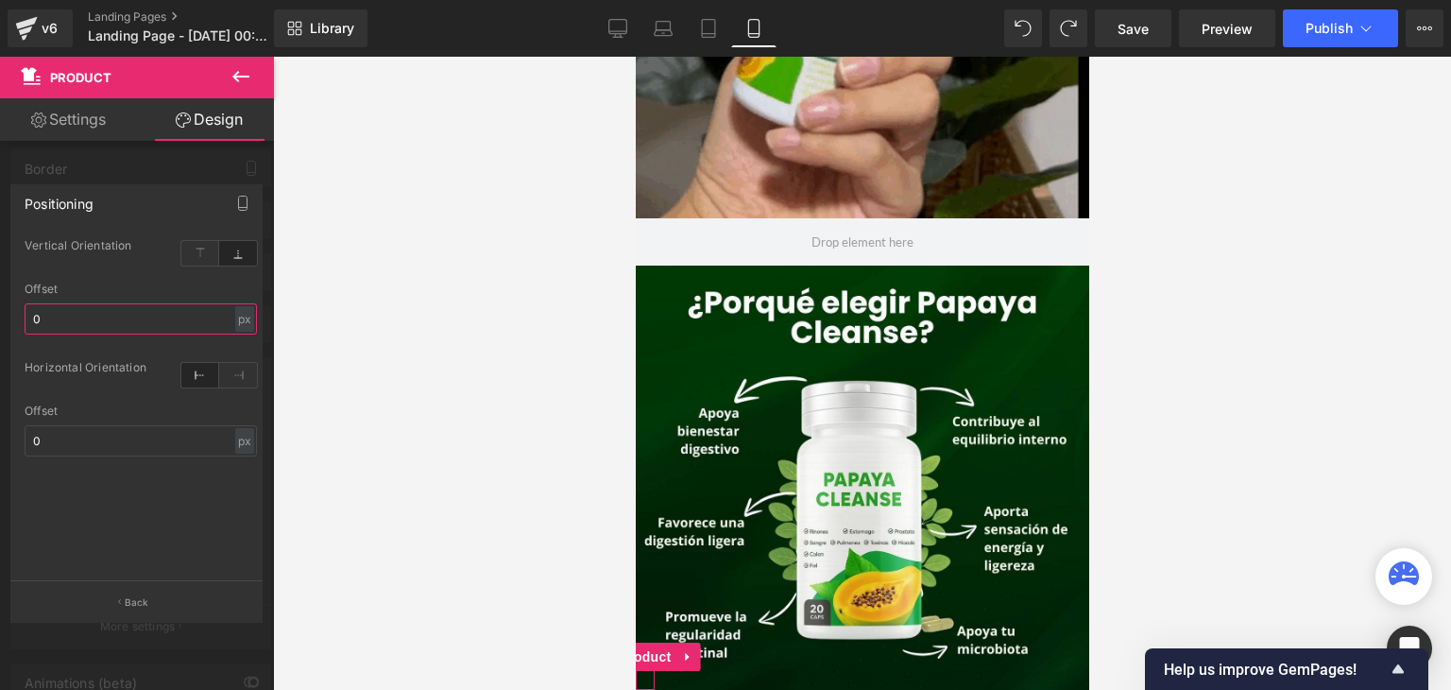
click at [157, 318] on input "0" at bounding box center [141, 318] width 232 height 31
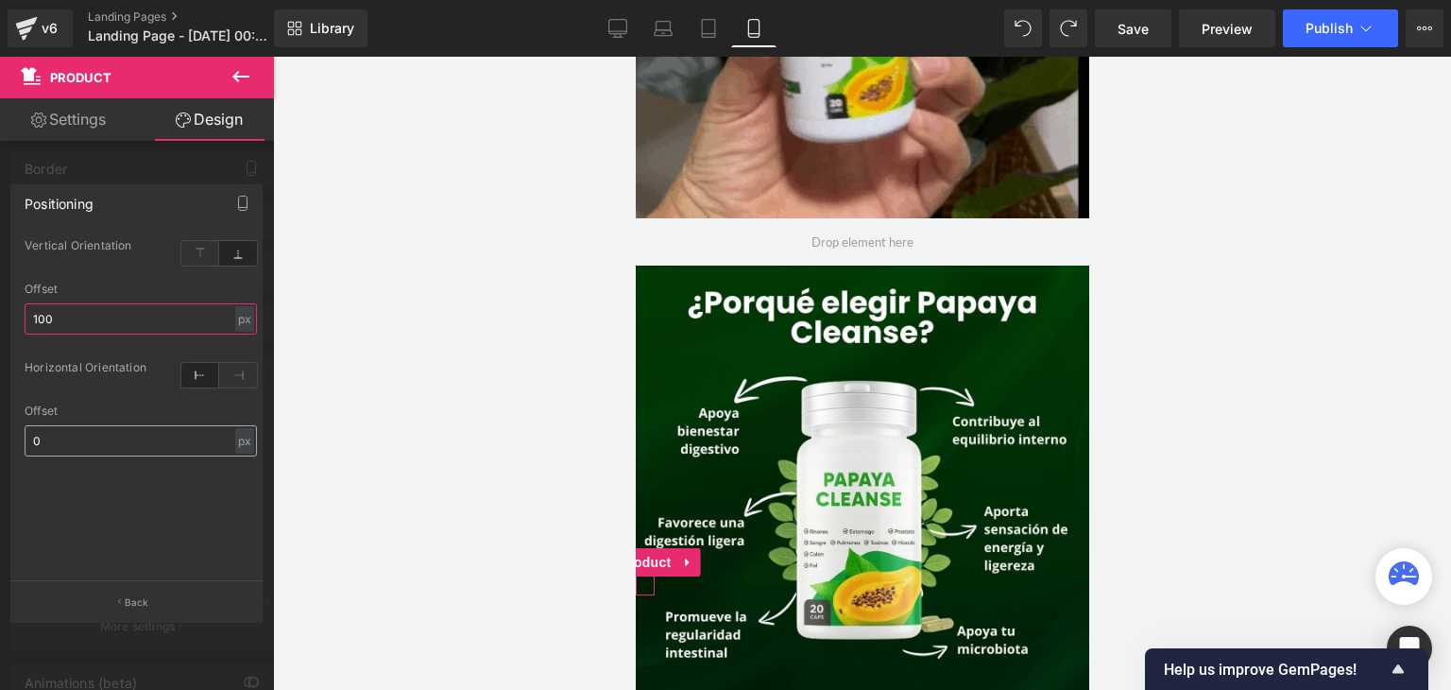
type input "100"
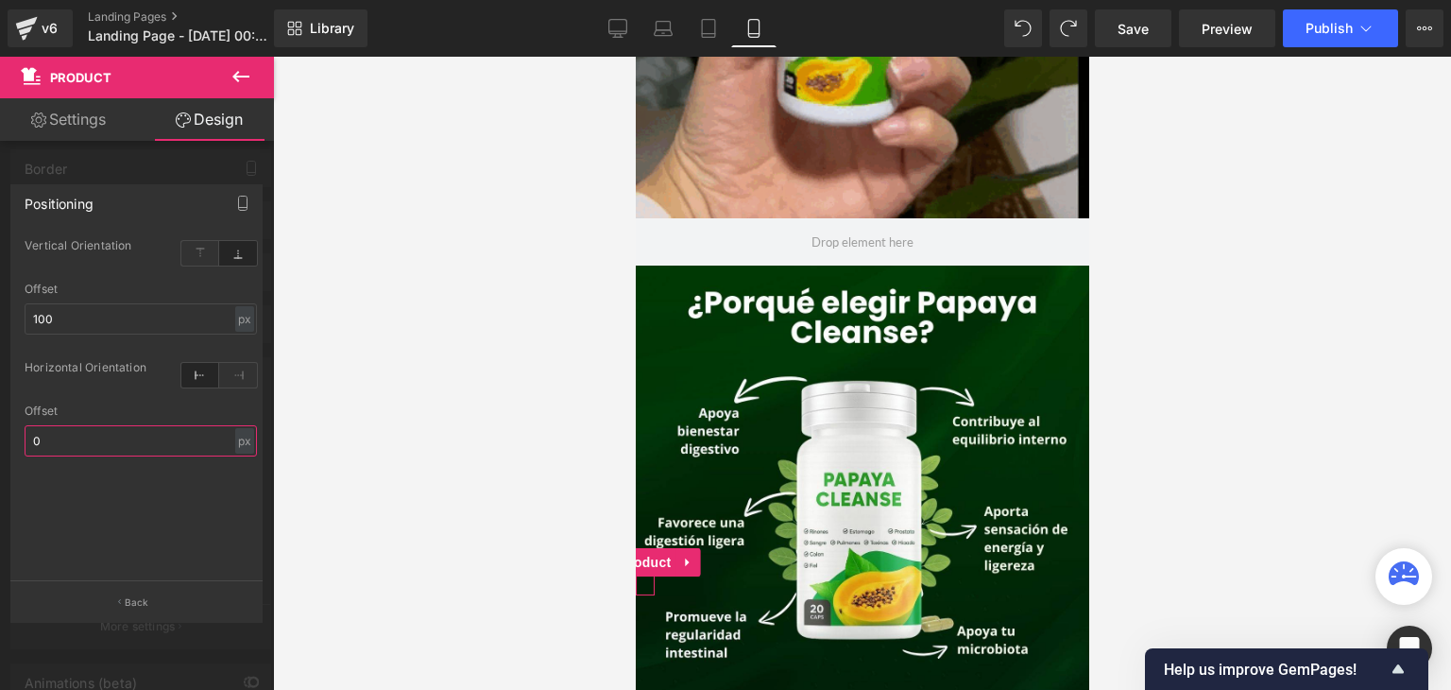
click at [174, 445] on input "0" at bounding box center [141, 440] width 232 height 31
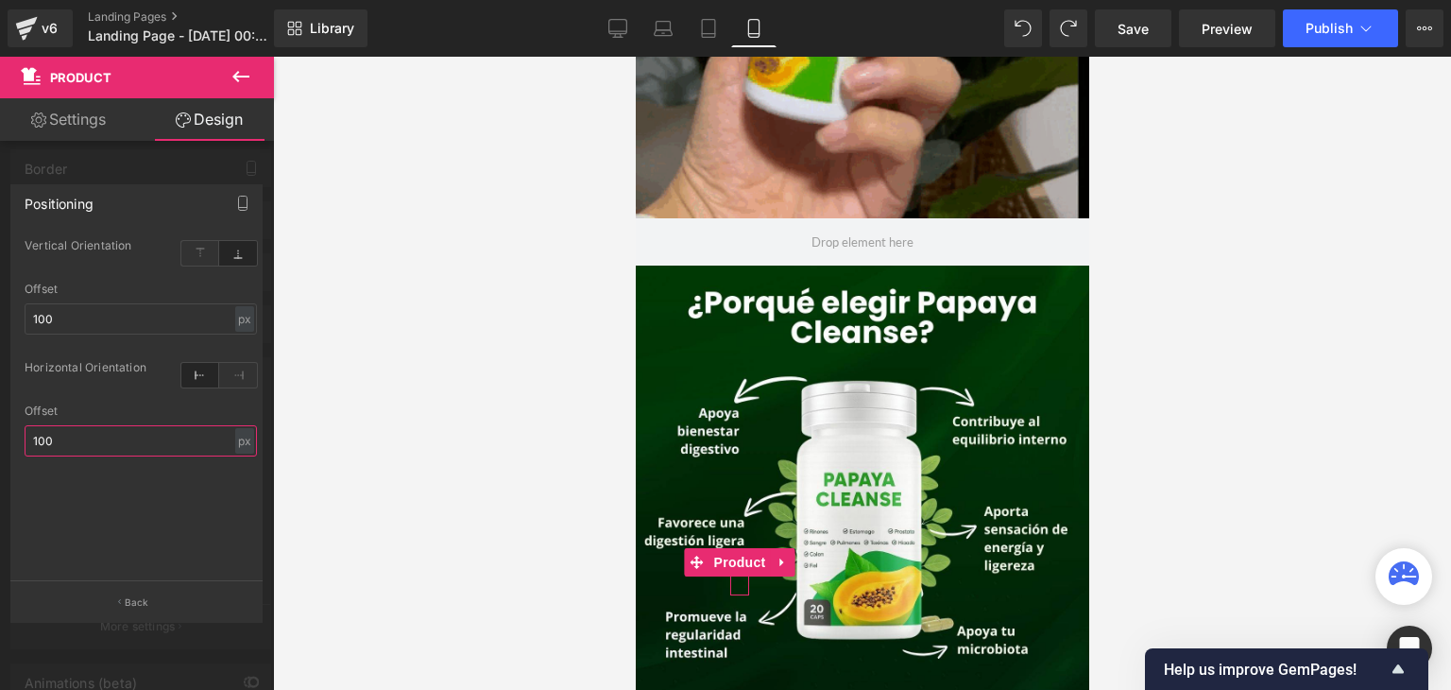
type input "100"
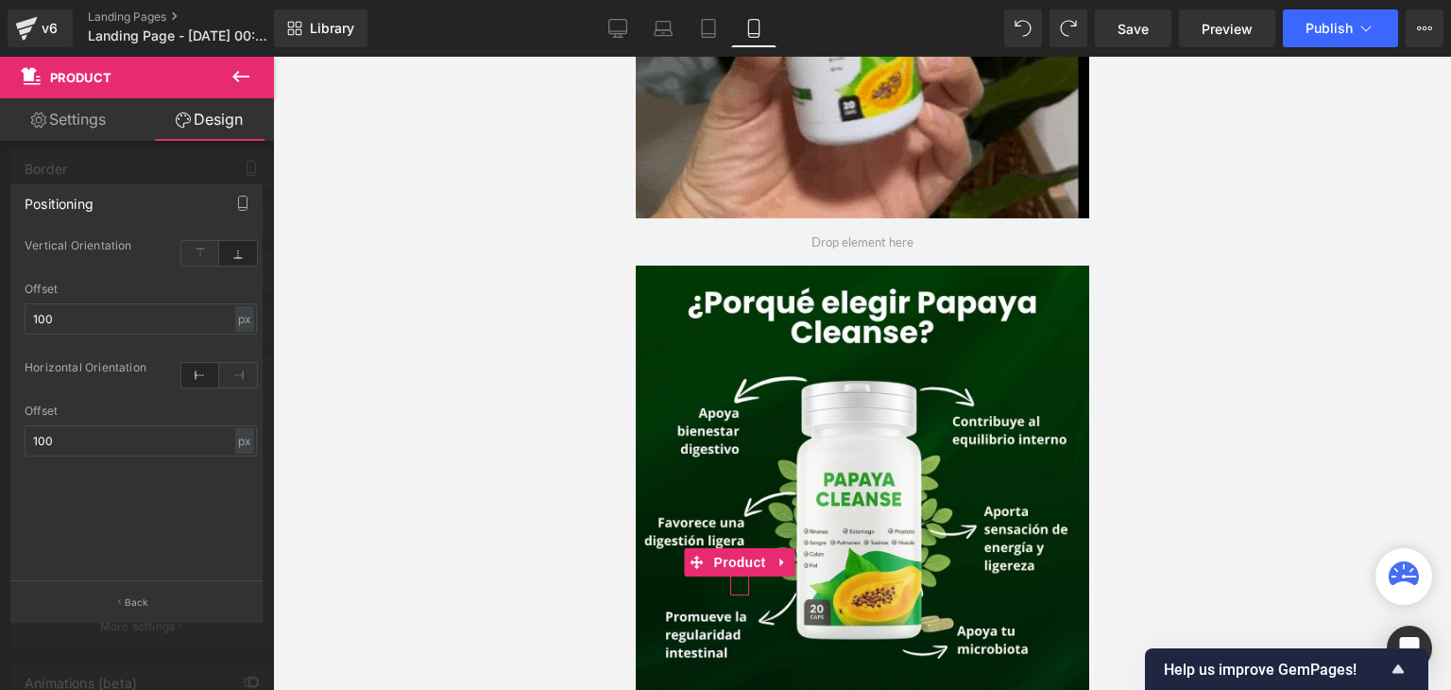
click at [207, 521] on div "bottom Vertical Orientation bottom 100px Offset 100 px % px left Horizontal Ori…" at bounding box center [140, 407] width 259 height 347
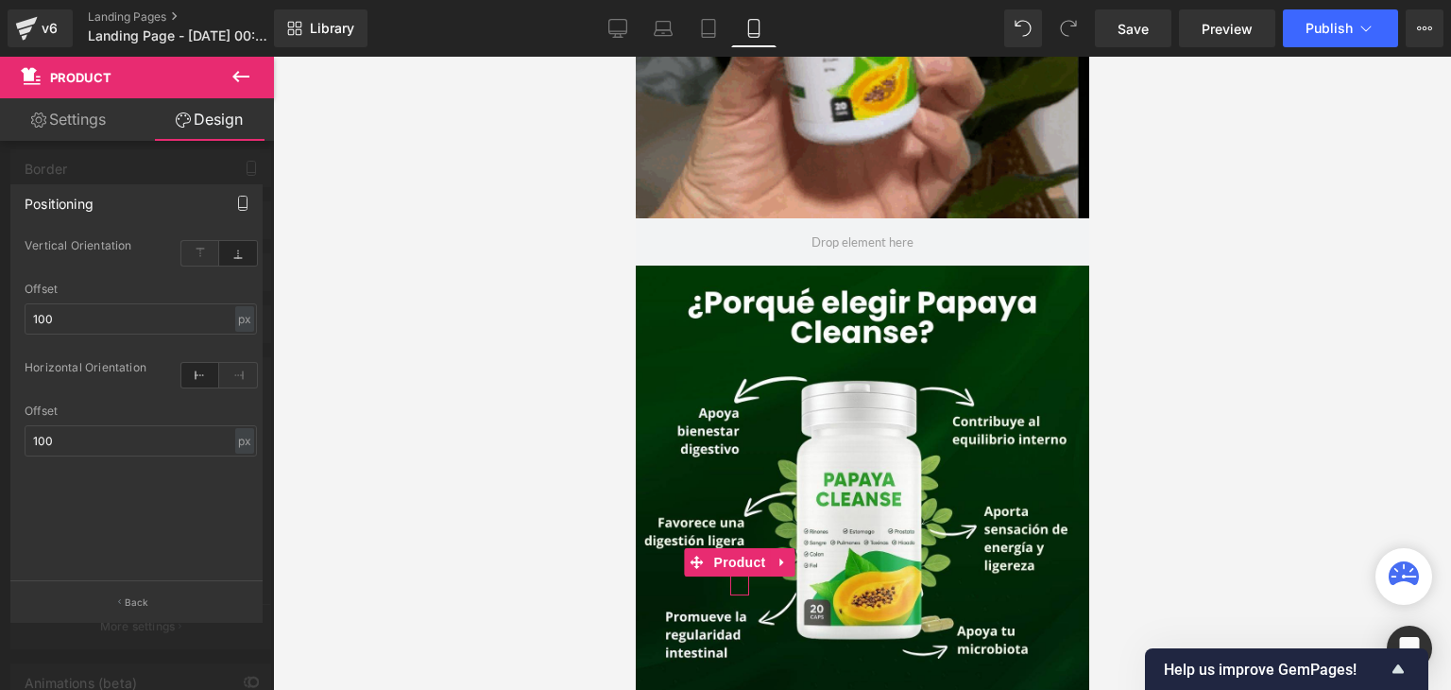
click at [246, 205] on icon "button" at bounding box center [242, 203] width 15 height 15
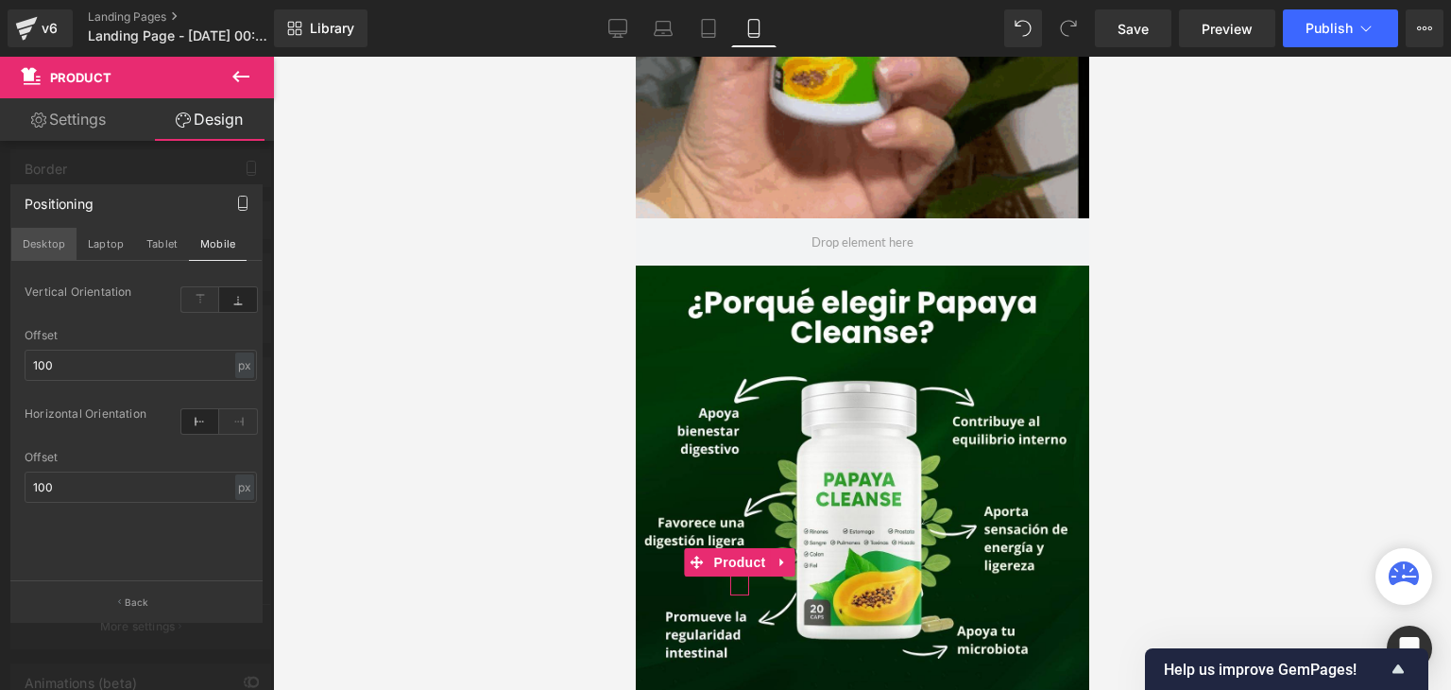
click at [47, 242] on button "Desktop" at bounding box center [43, 244] width 65 height 32
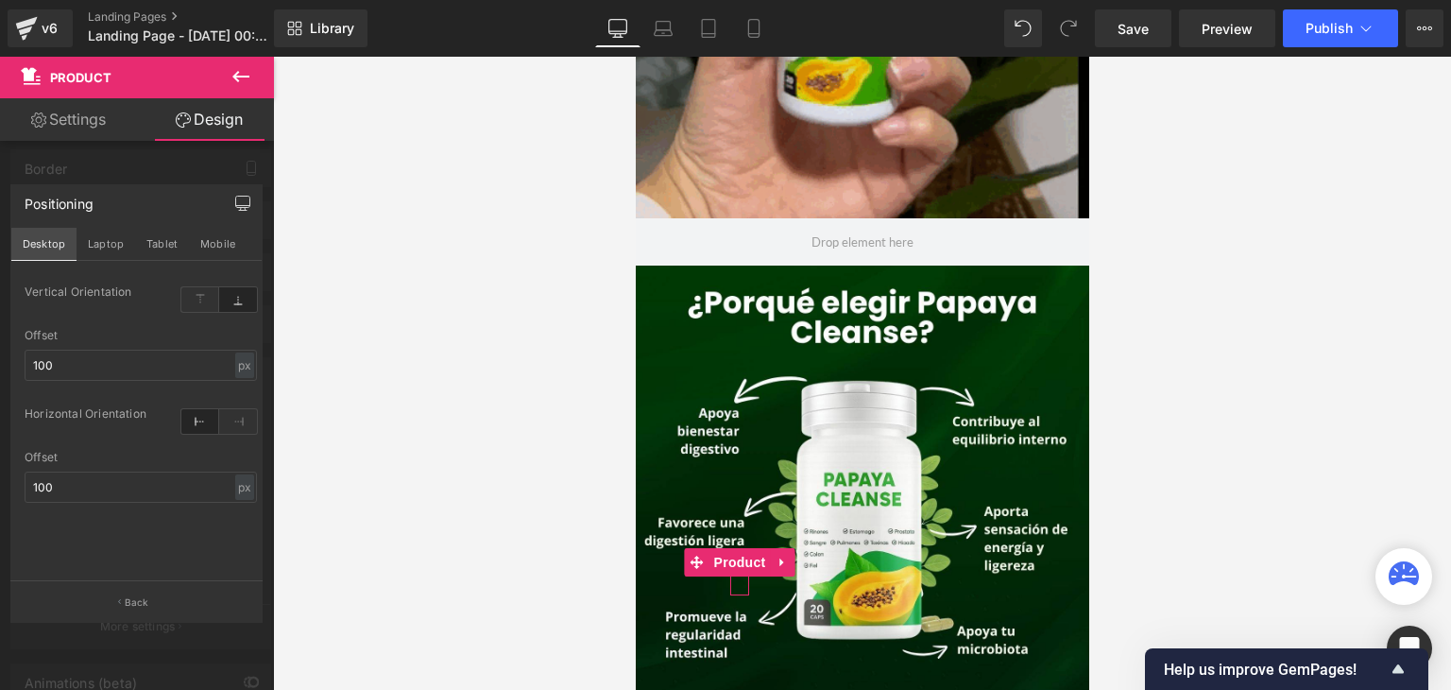
type input "99"
type input "0"
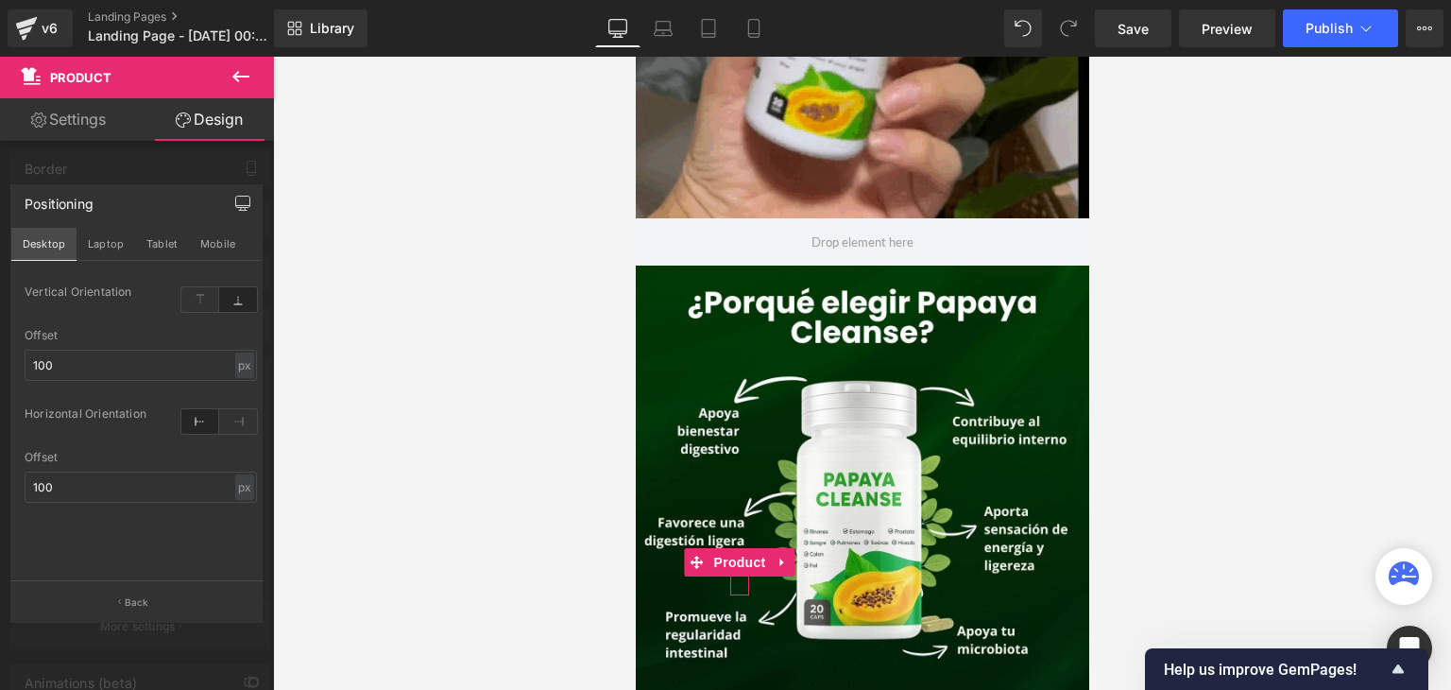
type input "0"
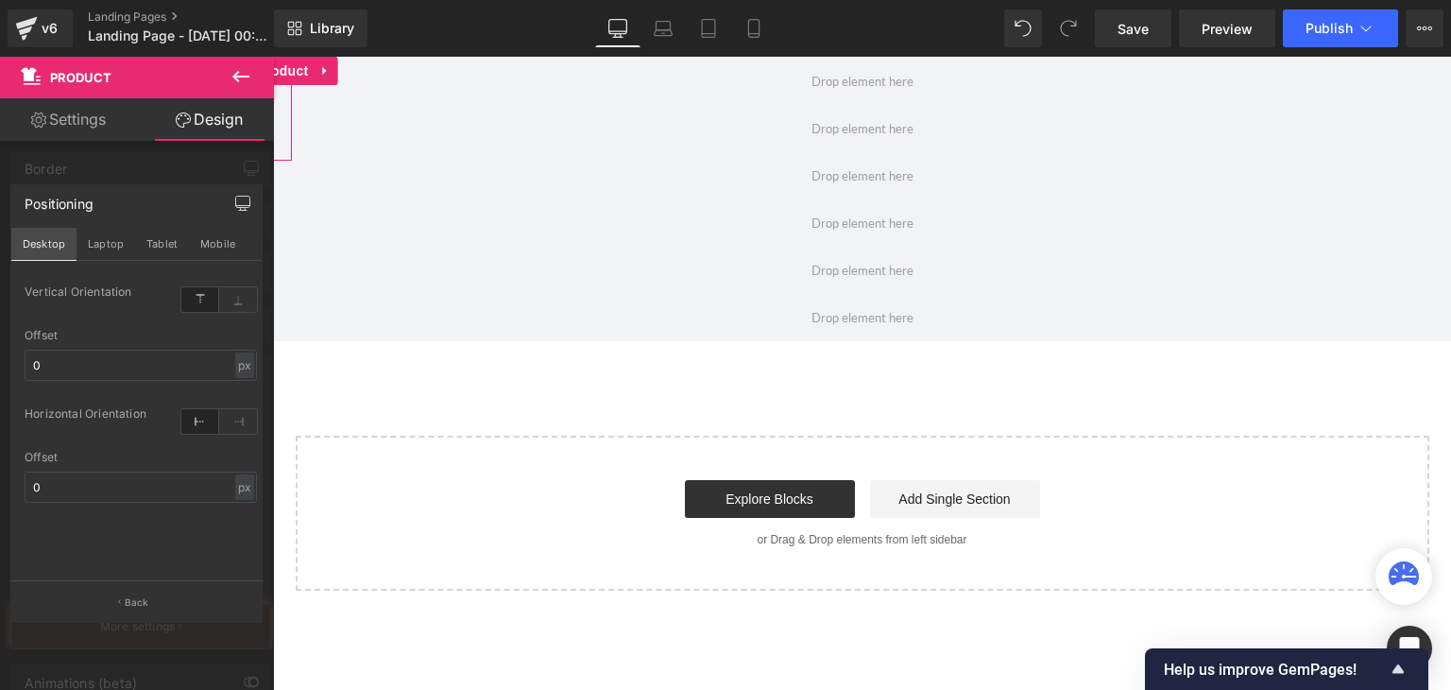
scroll to position [0, 0]
click at [212, 244] on button "Mobile" at bounding box center [218, 244] width 58 height 32
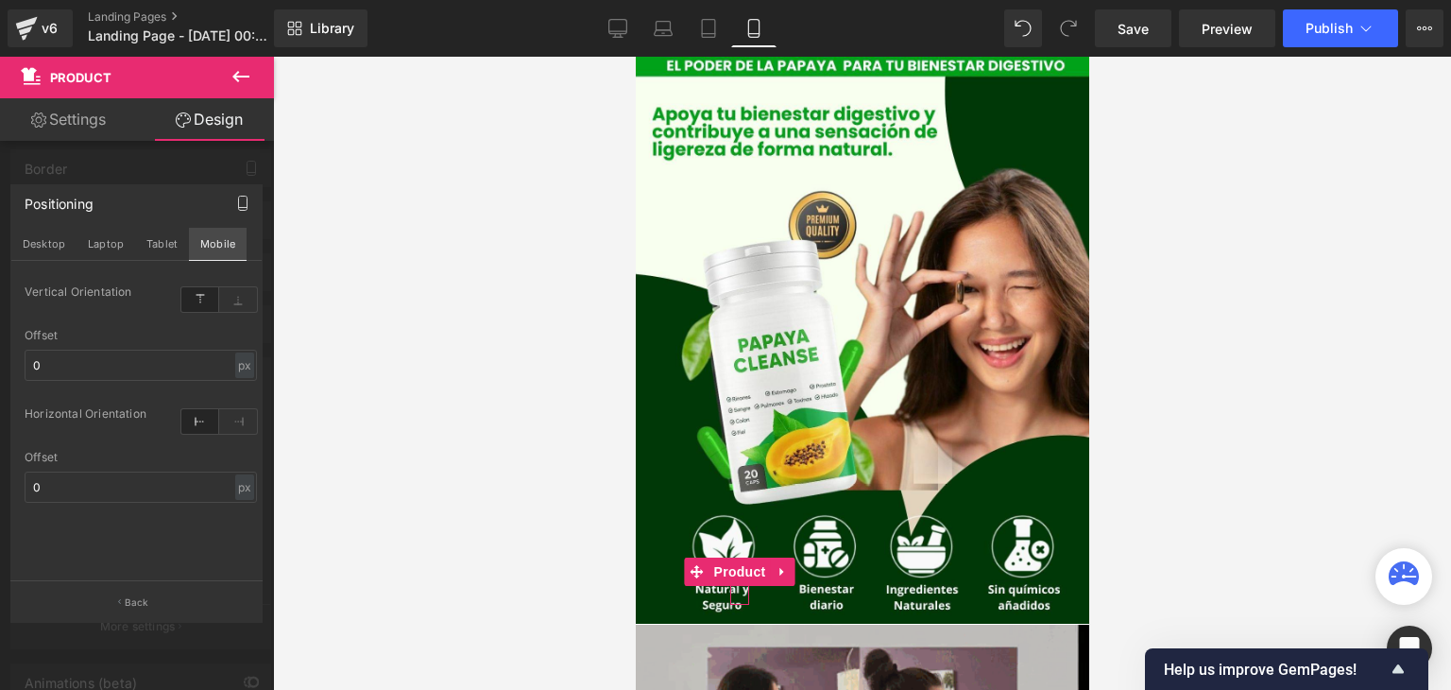
type input "1"
type input "100"
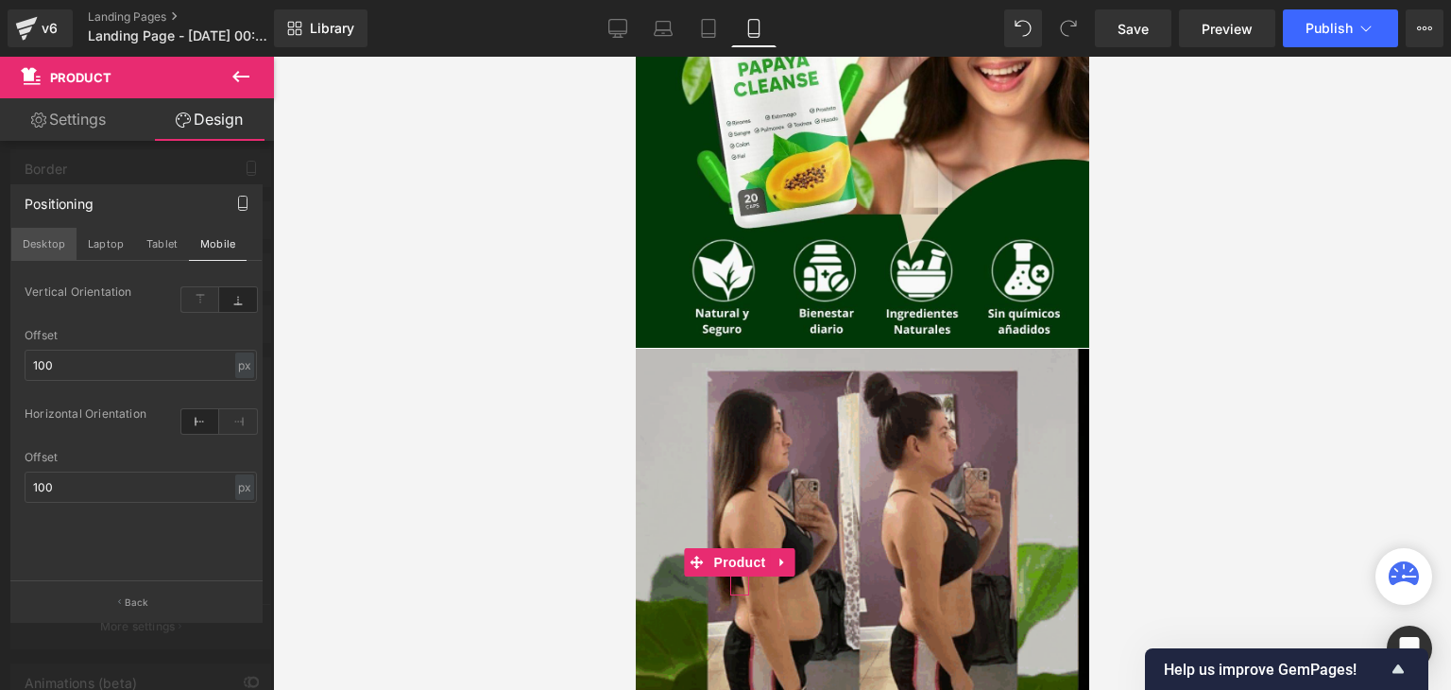
click at [30, 248] on button "Desktop" at bounding box center [43, 244] width 65 height 32
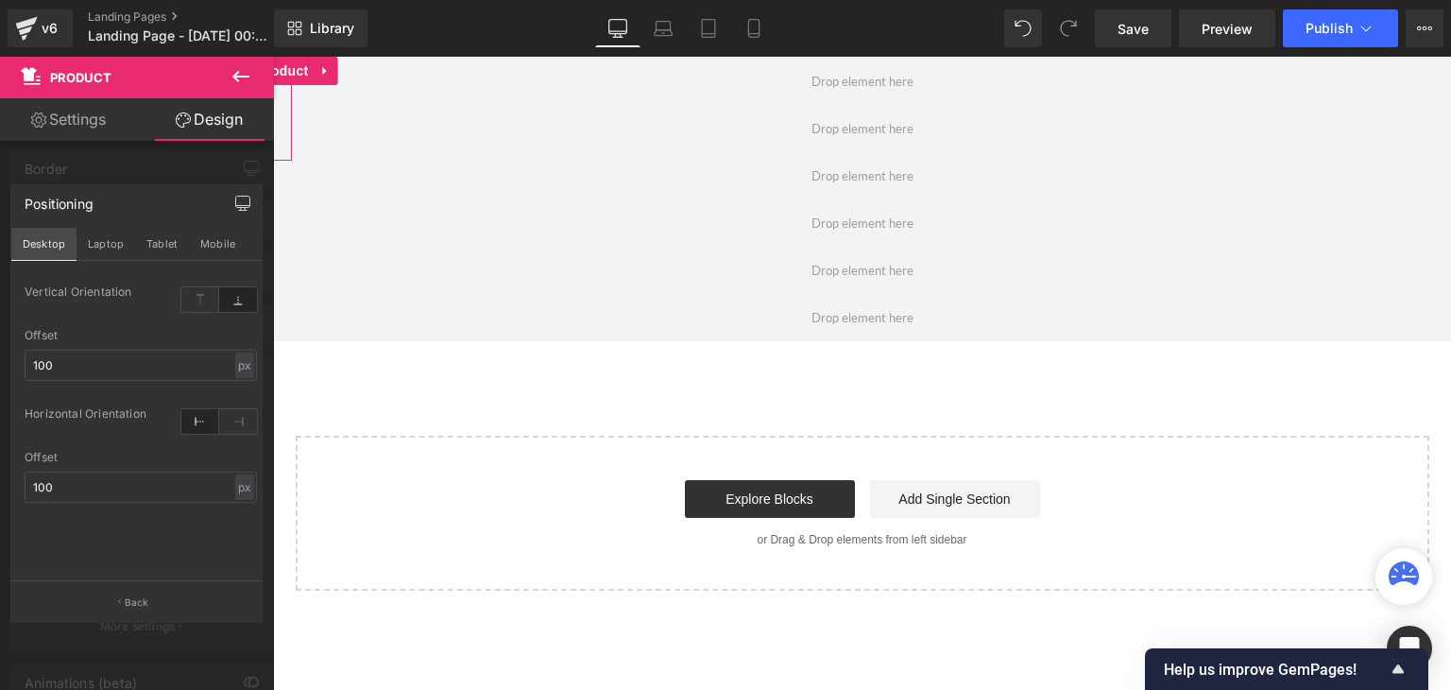
type input "99"
type input "0"
click at [113, 247] on button "Laptop" at bounding box center [106, 244] width 59 height 32
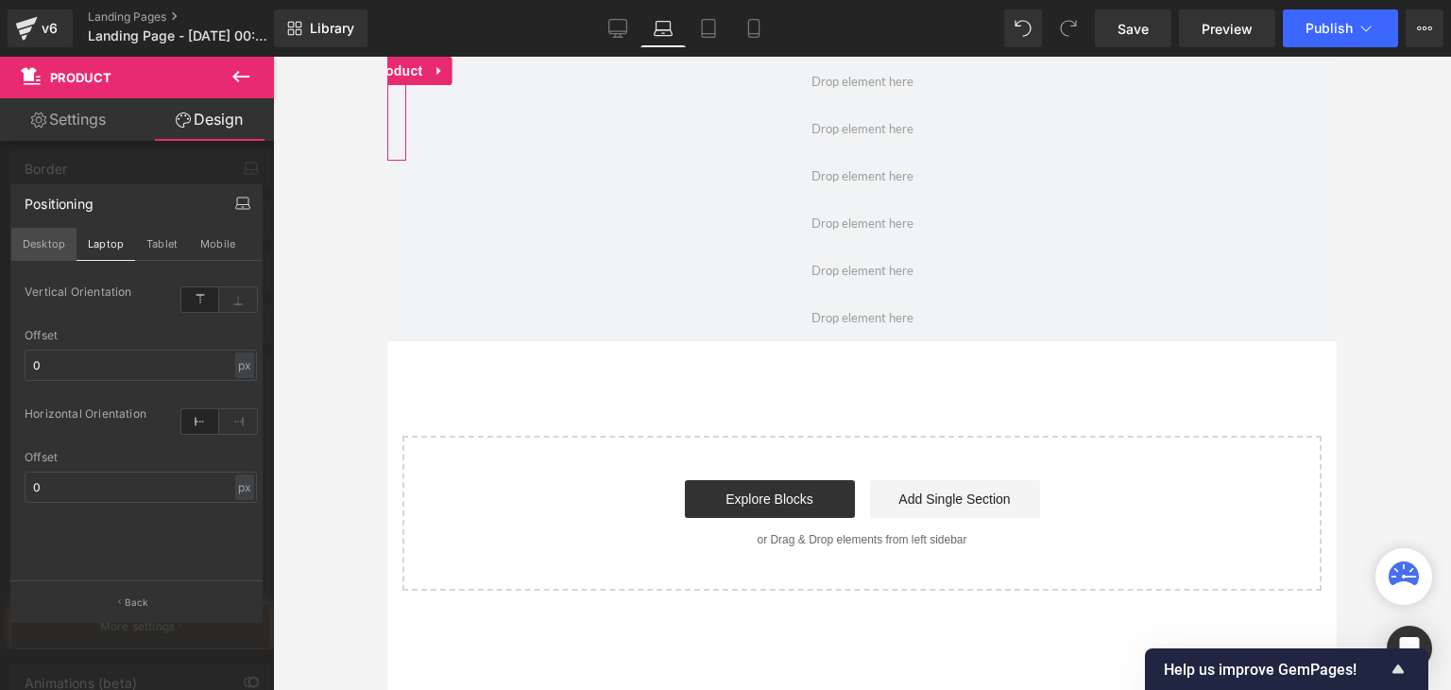
click at [32, 245] on button "Desktop" at bounding box center [43, 244] width 65 height 32
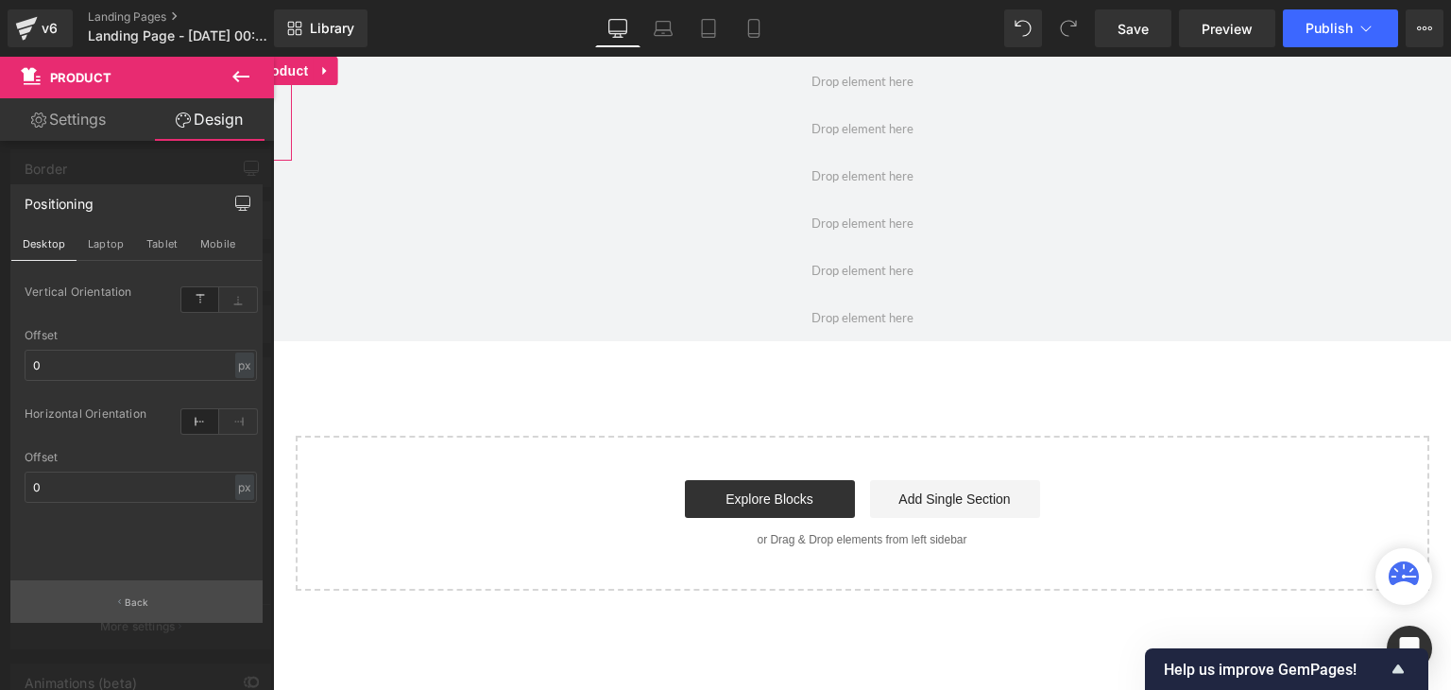
click at [124, 608] on button "Back" at bounding box center [136, 601] width 252 height 43
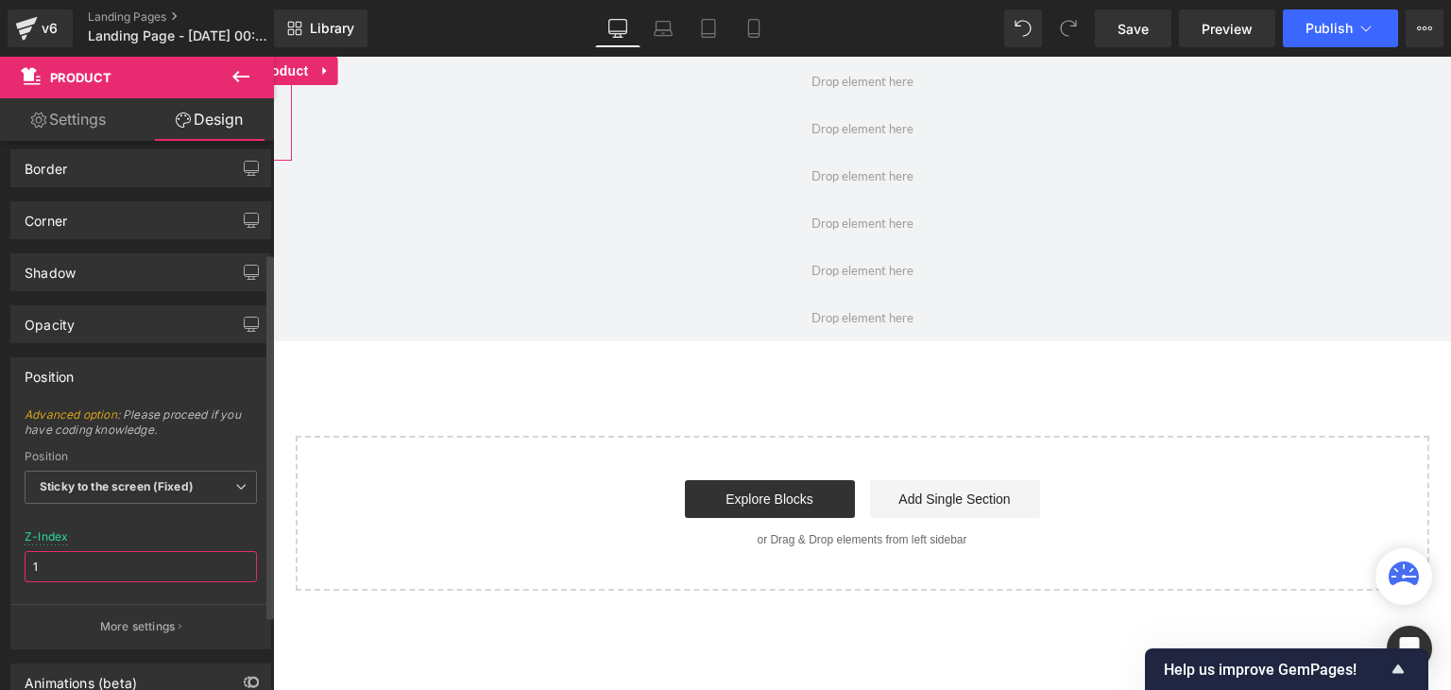
type input "1"
click at [94, 535] on div "Z-Index 1" at bounding box center [141, 567] width 232 height 74
click at [128, 491] on span "Sticky to the screen (Fixed)" at bounding box center [141, 487] width 232 height 33
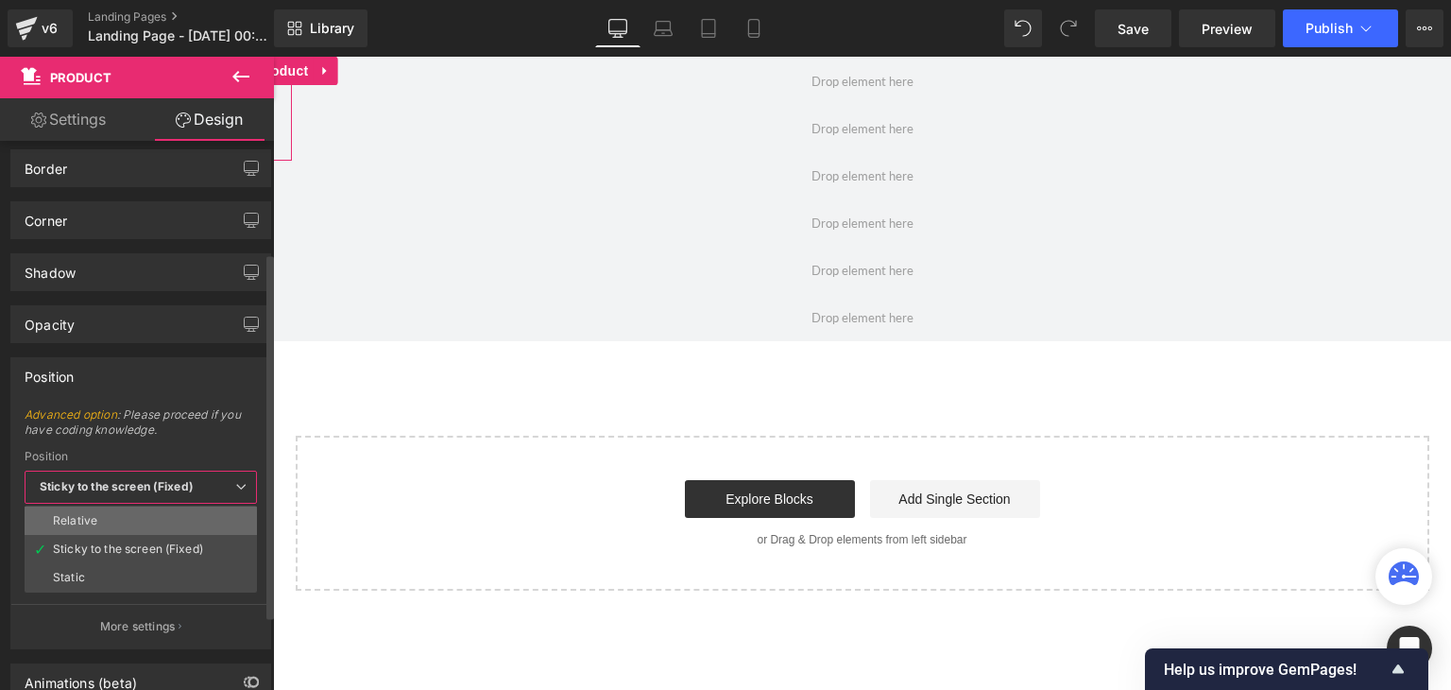
click at [117, 522] on li "Relative" at bounding box center [141, 520] width 232 height 28
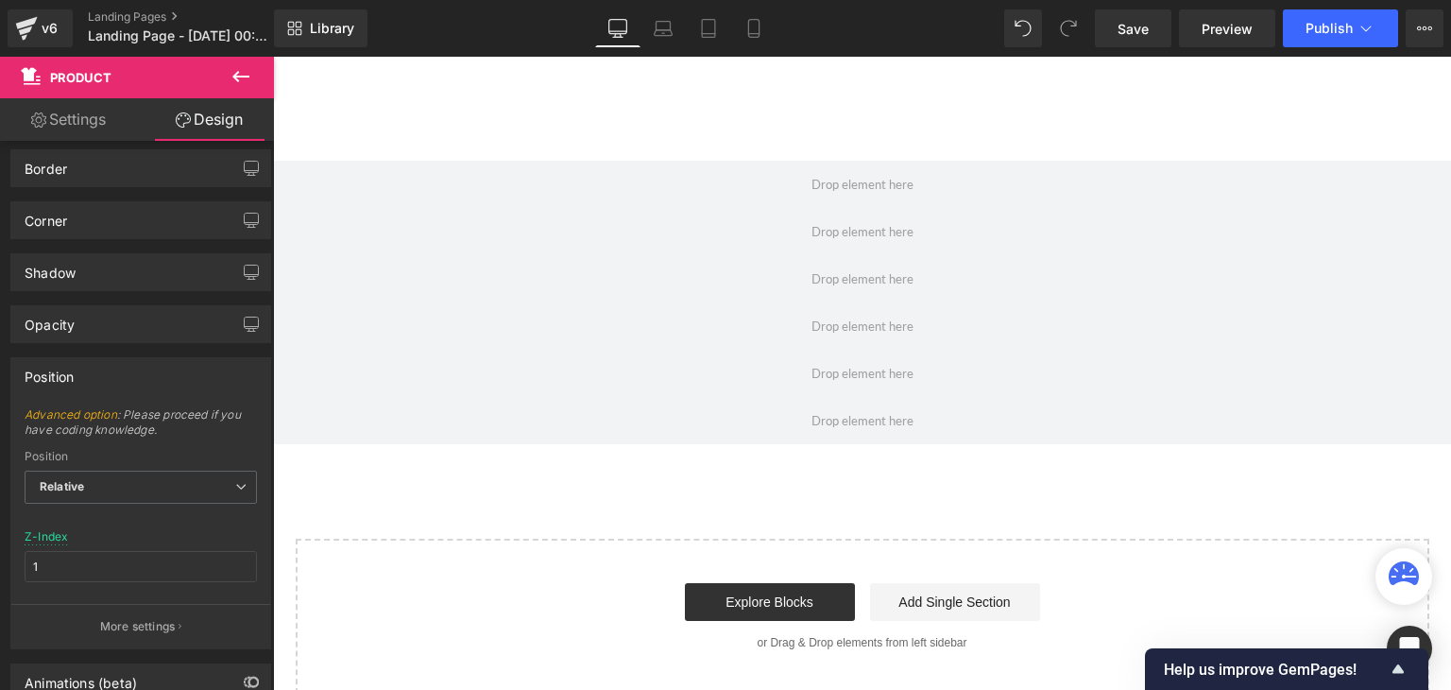
scroll to position [31, 0]
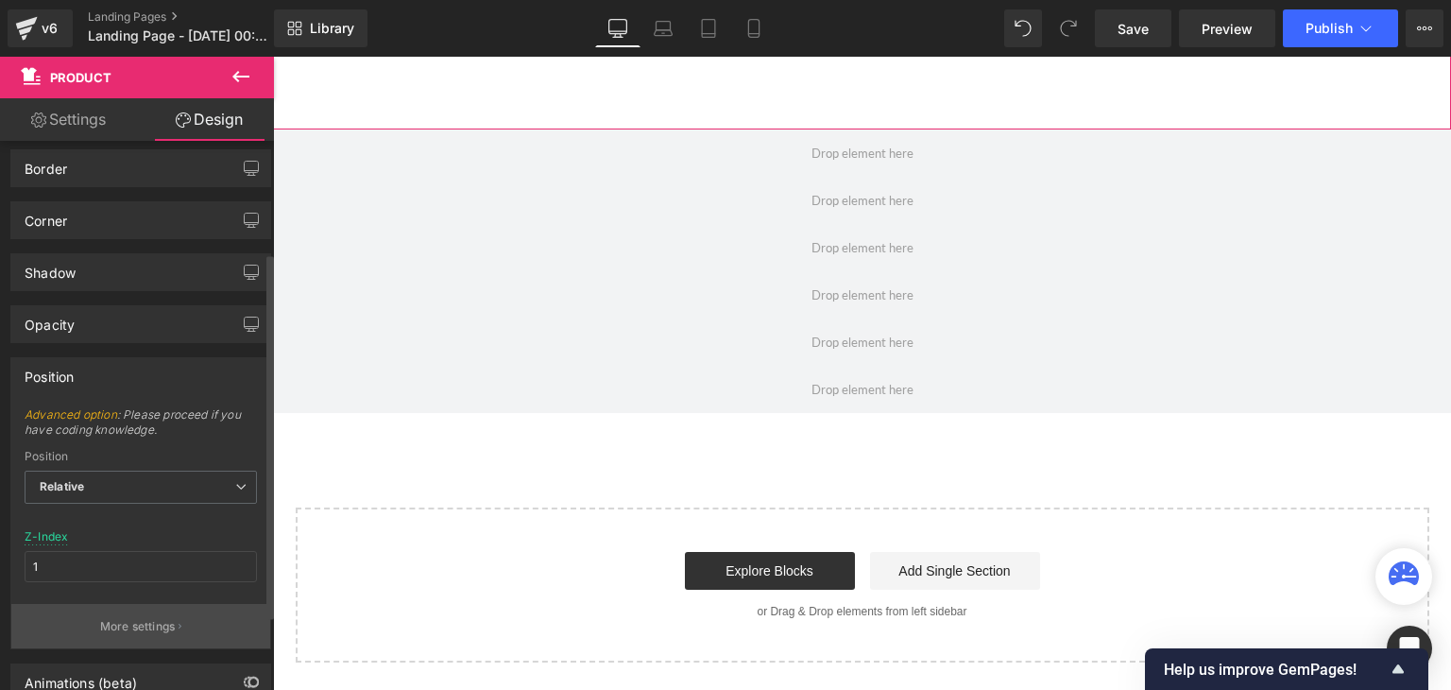
click at [149, 618] on p "More settings" at bounding box center [138, 626] width 76 height 17
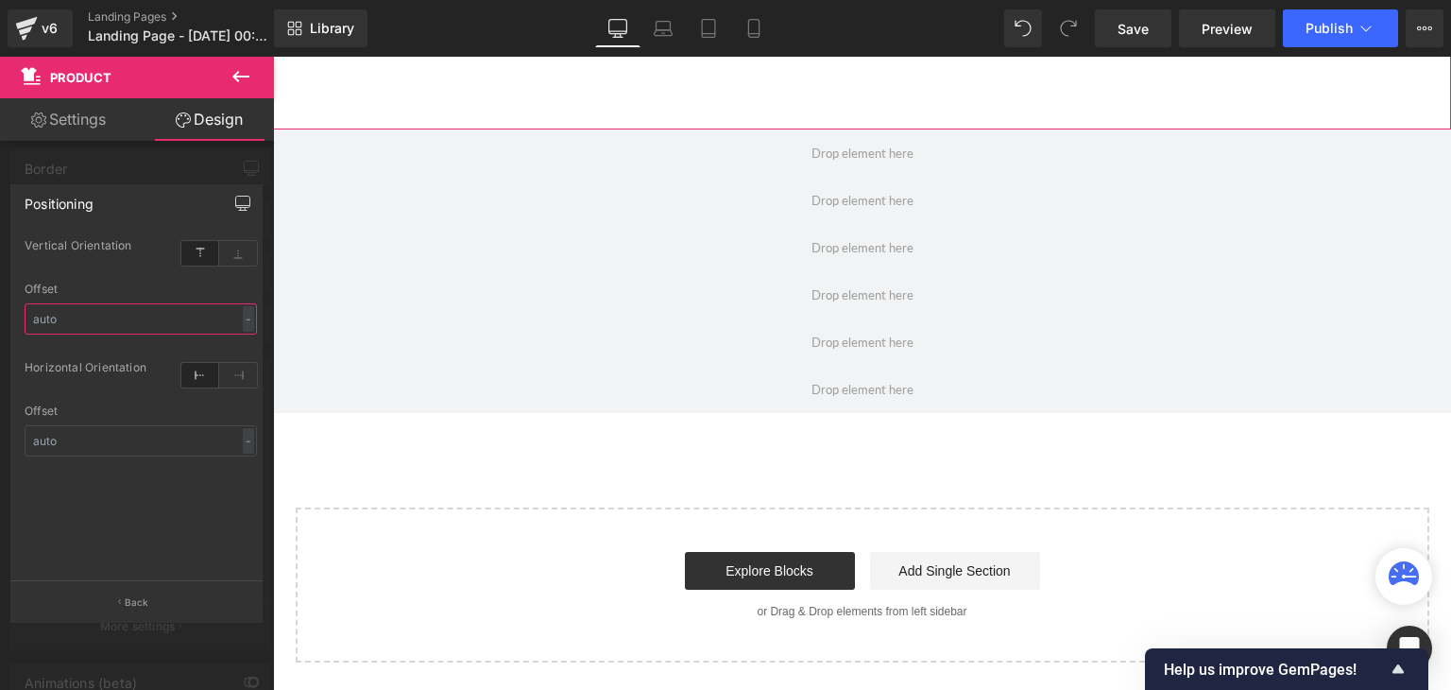
click at [196, 316] on input "text" at bounding box center [141, 318] width 232 height 31
click at [243, 319] on div "-" at bounding box center [248, 319] width 11 height 26
click at [224, 254] on icon at bounding box center [238, 253] width 38 height 25
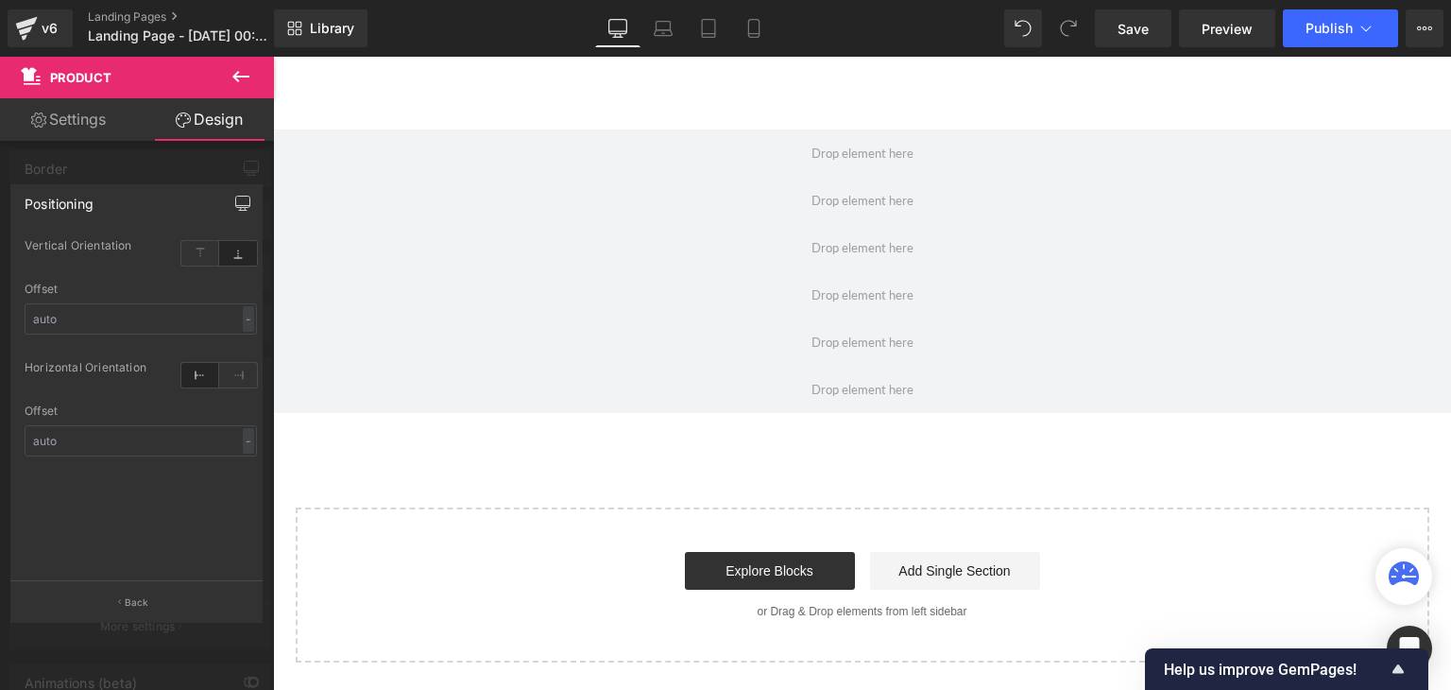
scroll to position [0, 0]
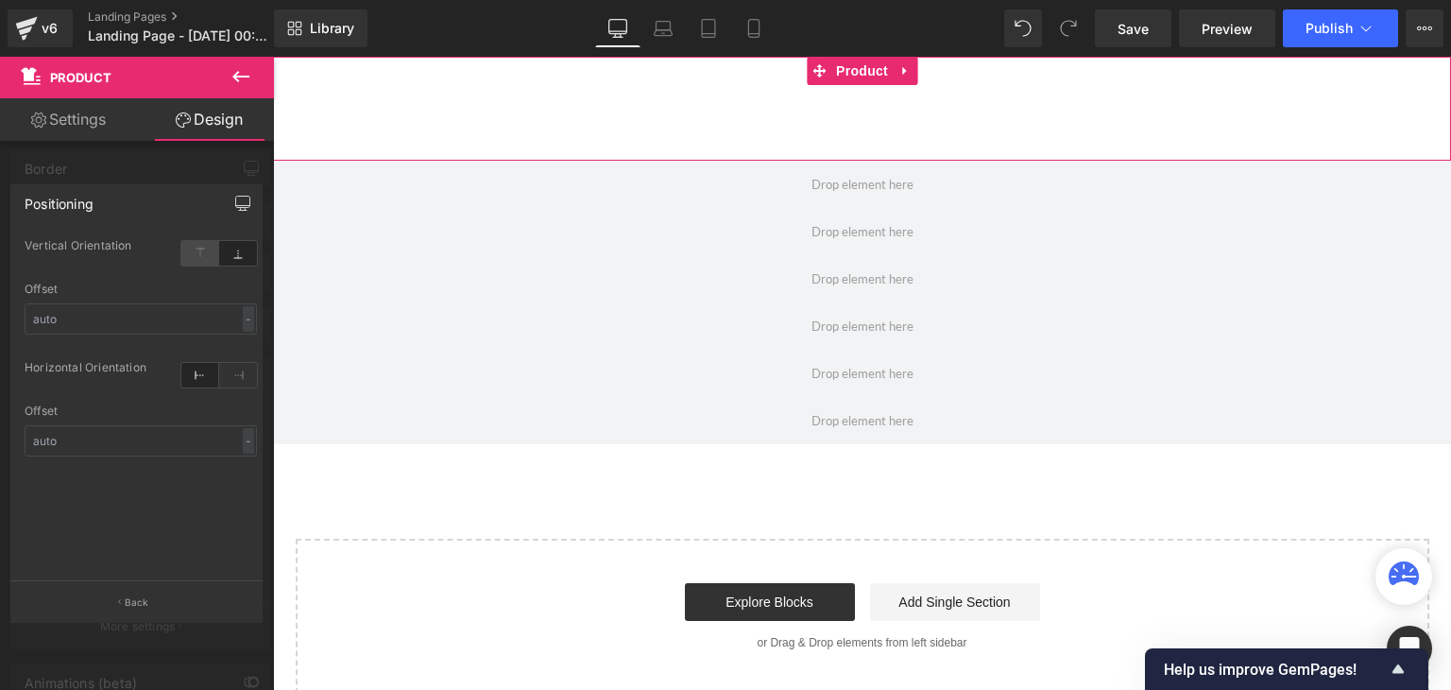
click at [197, 256] on icon at bounding box center [200, 253] width 38 height 25
click at [230, 265] on icon at bounding box center [238, 253] width 38 height 25
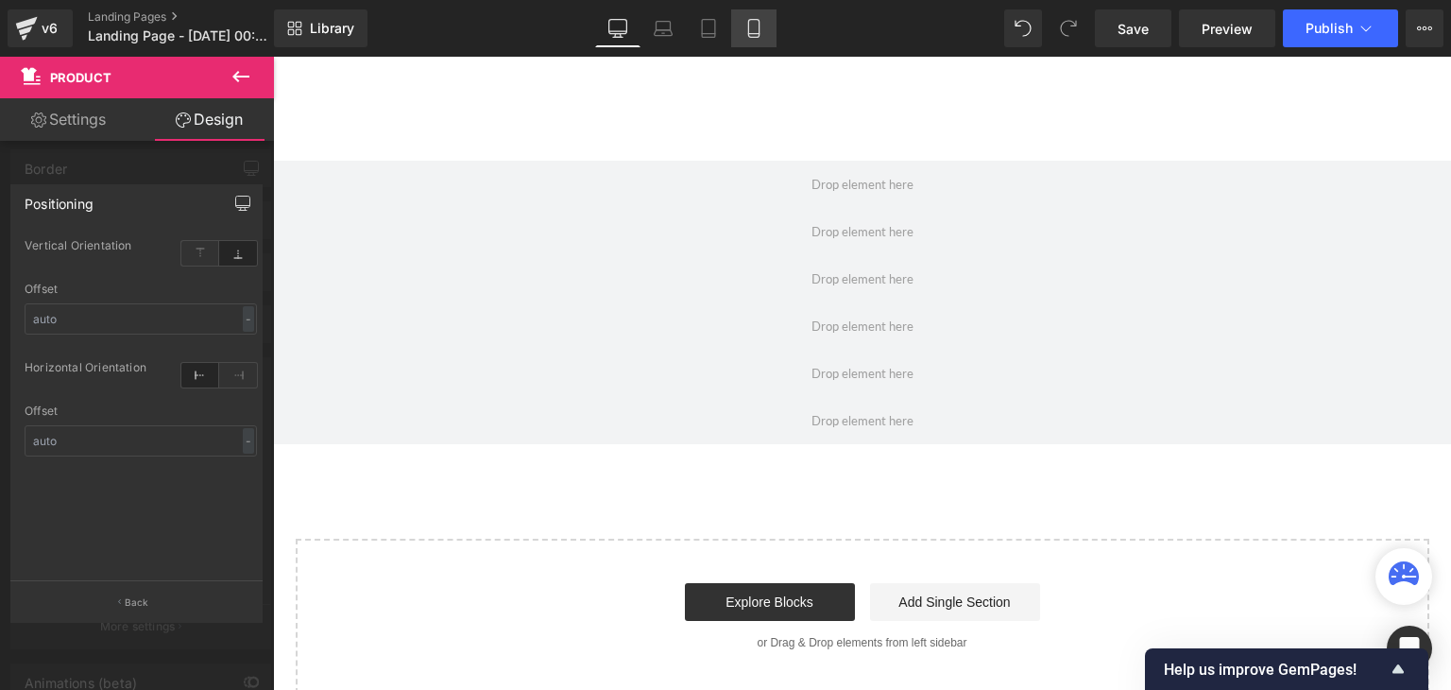
click at [752, 45] on link "Mobile" at bounding box center [753, 28] width 45 height 38
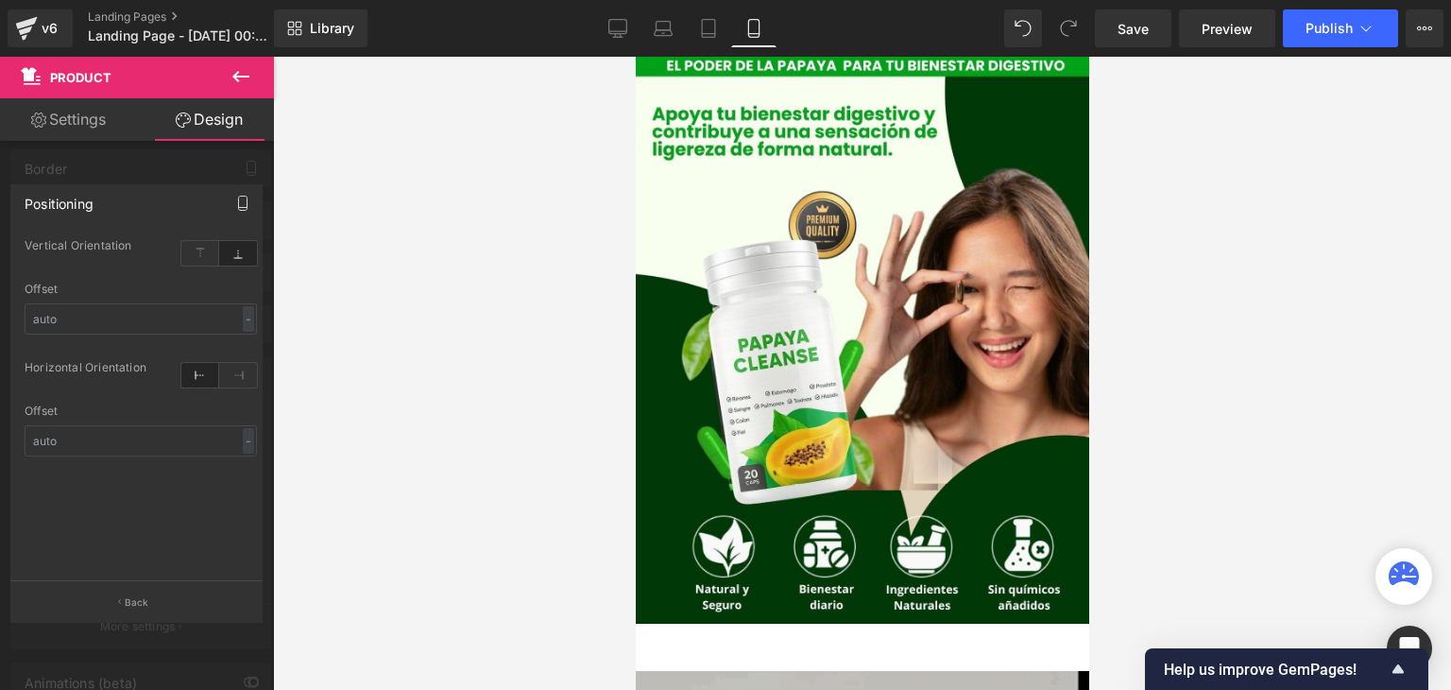
type input "0"
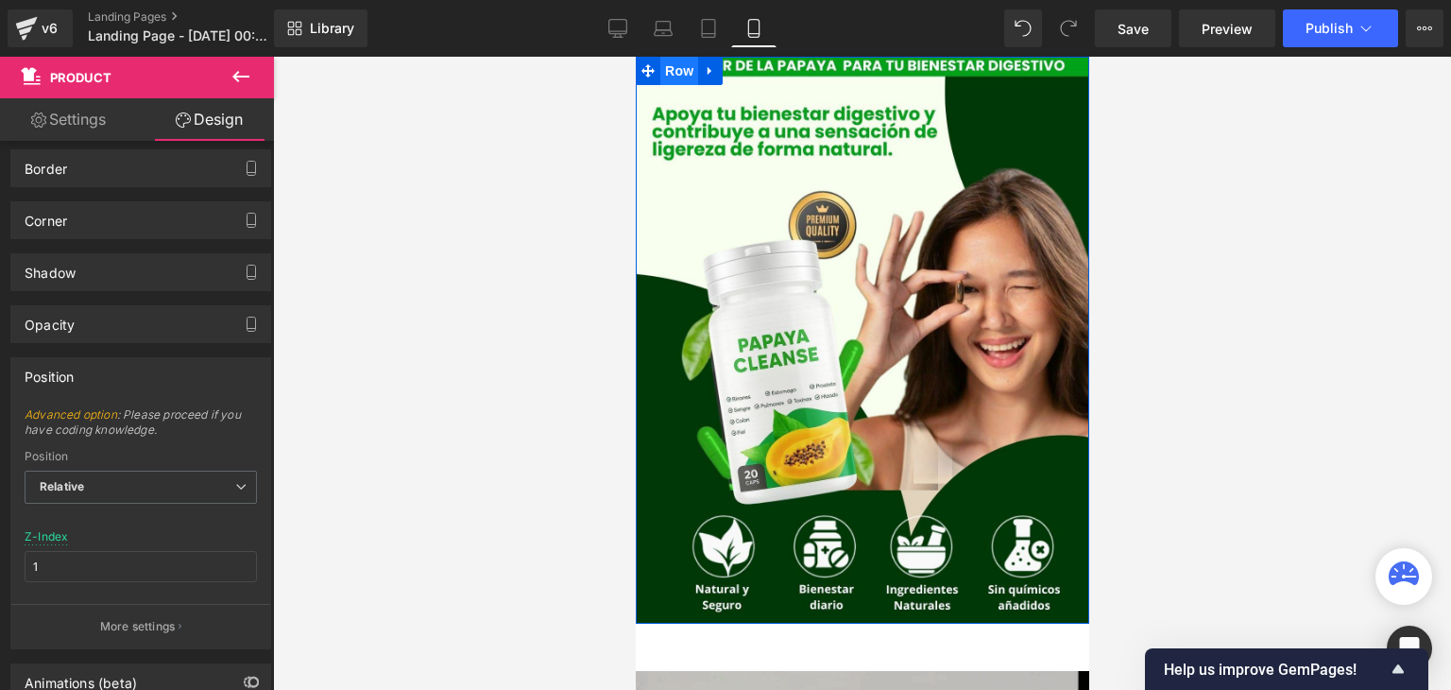
click at [676, 72] on span "Row" at bounding box center [678, 71] width 38 height 28
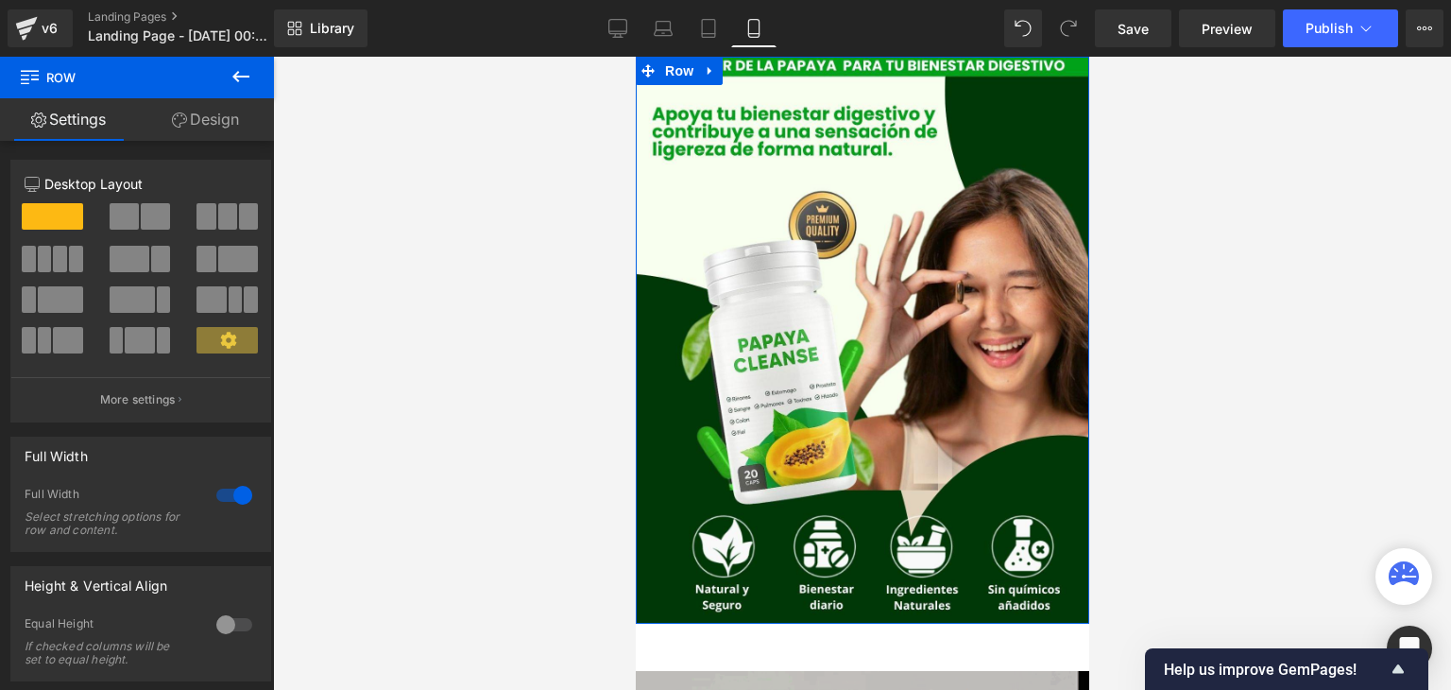
click at [206, 130] on link "Design" at bounding box center [205, 119] width 137 height 43
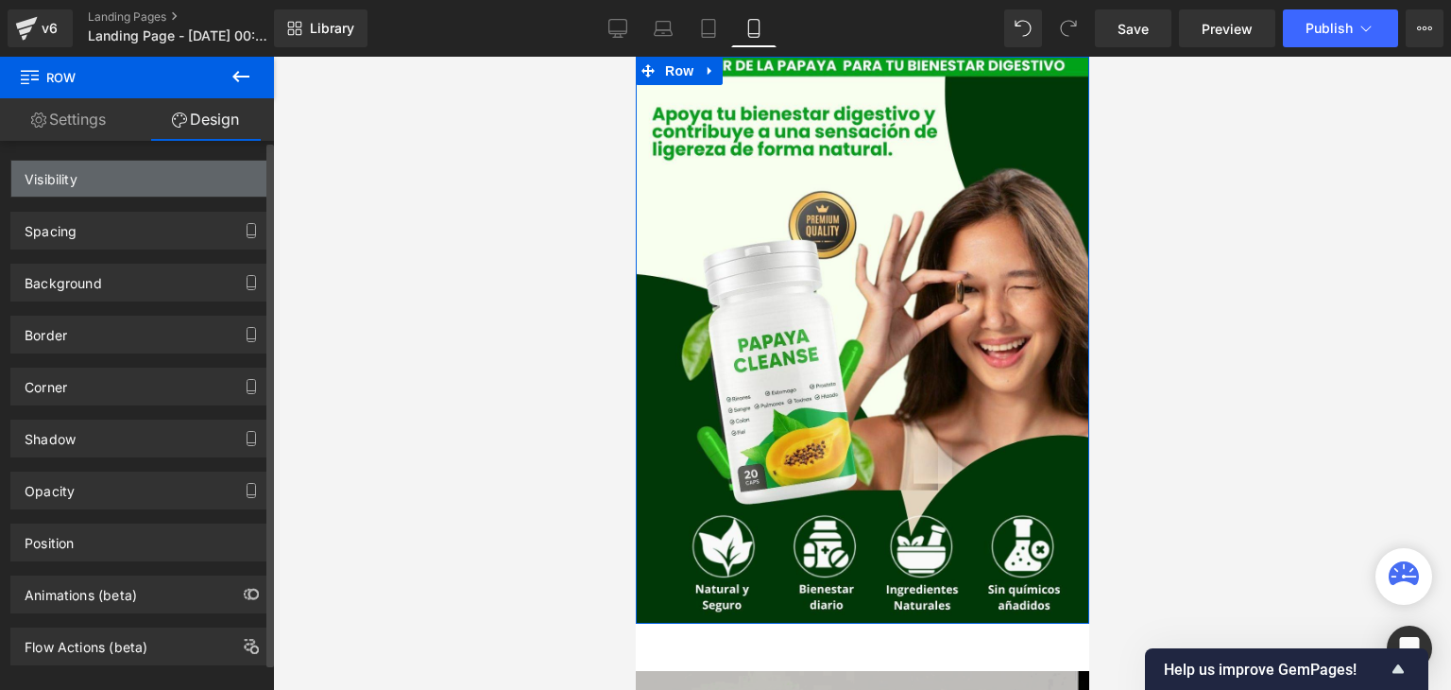
click at [115, 175] on div "Visibility" at bounding box center [140, 179] width 259 height 36
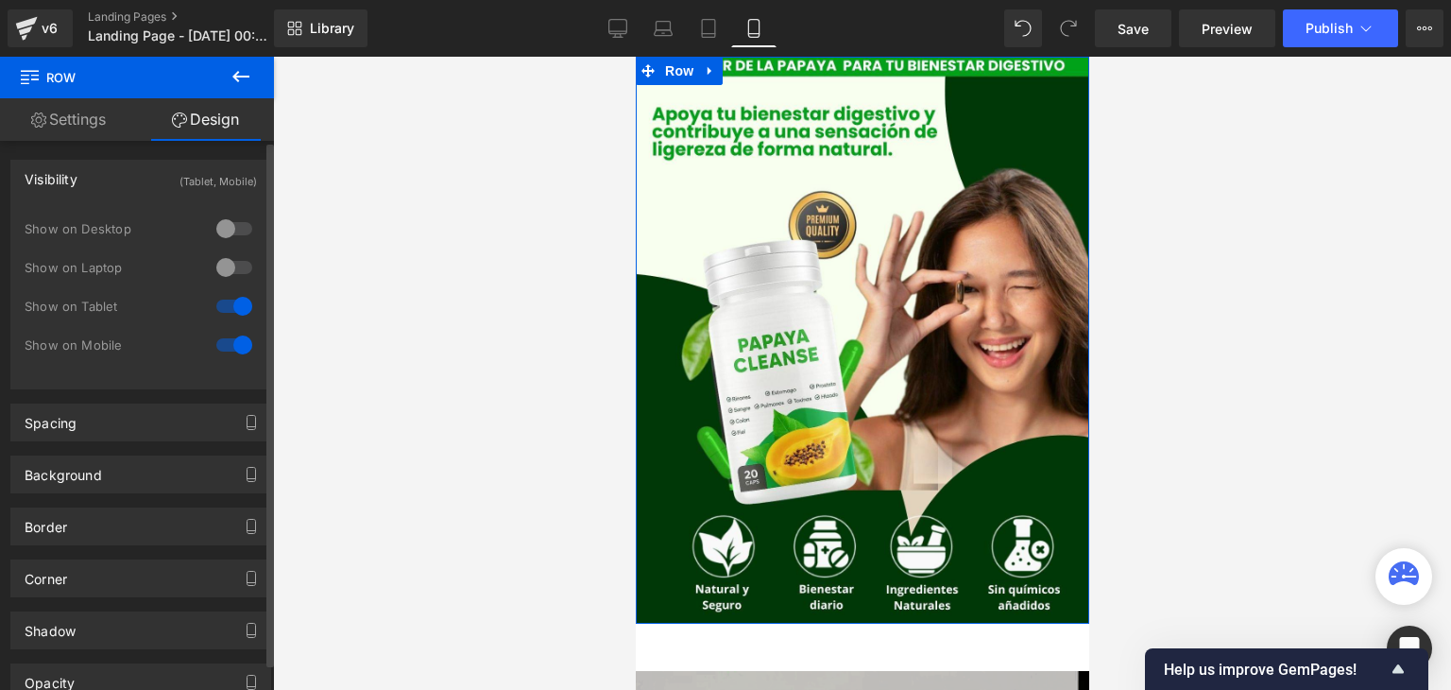
click at [221, 225] on div at bounding box center [234, 229] width 45 height 30
click at [225, 262] on div at bounding box center [234, 267] width 45 height 30
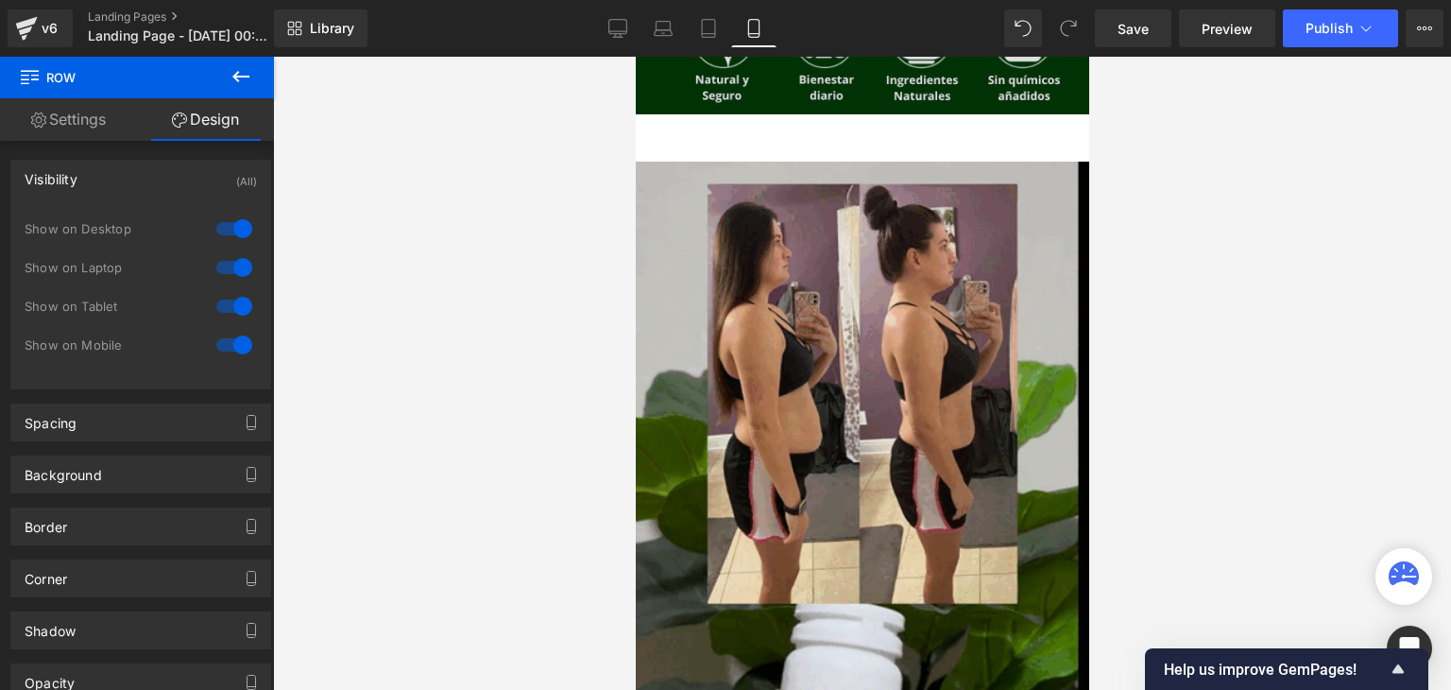
scroll to position [510, 0]
click at [693, 225] on img at bounding box center [862, 565] width 454 height 809
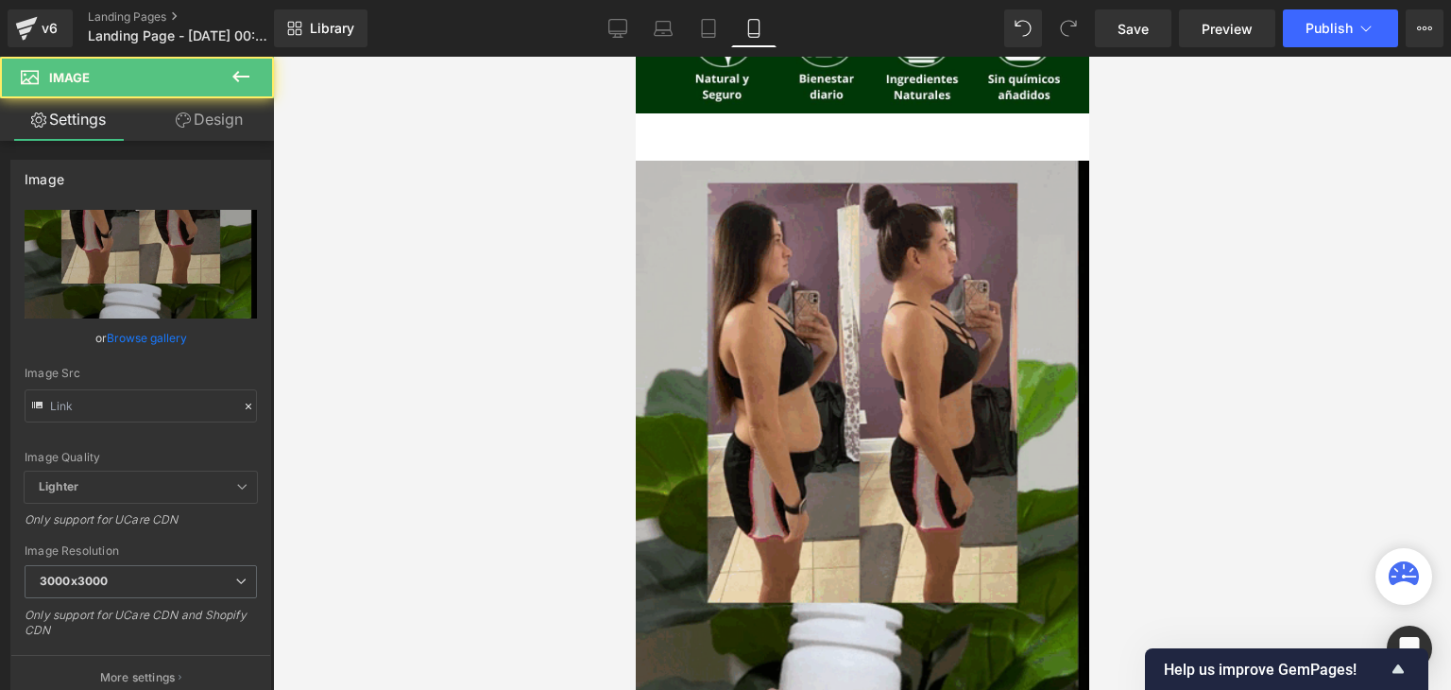
type input "[URL][DOMAIN_NAME]"
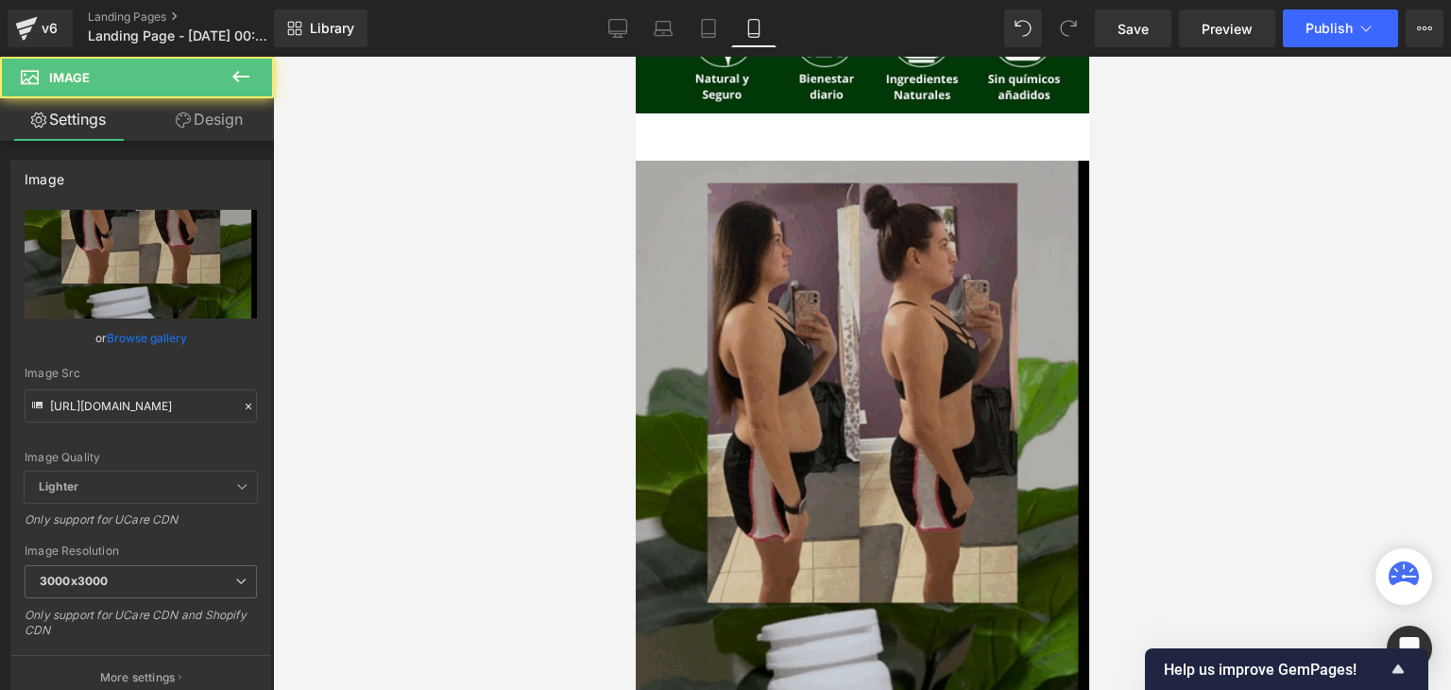
click at [659, 196] on img at bounding box center [862, 565] width 454 height 809
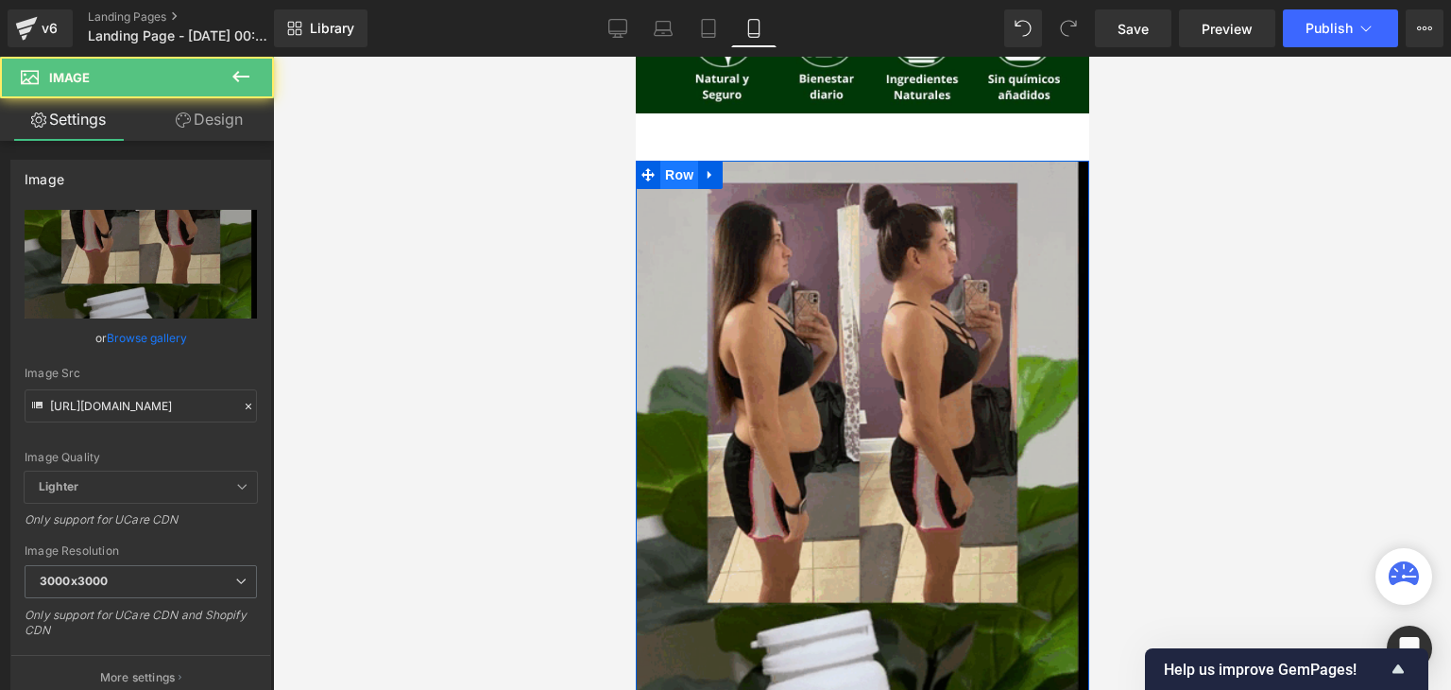
click at [660, 168] on span "Row" at bounding box center [678, 175] width 38 height 28
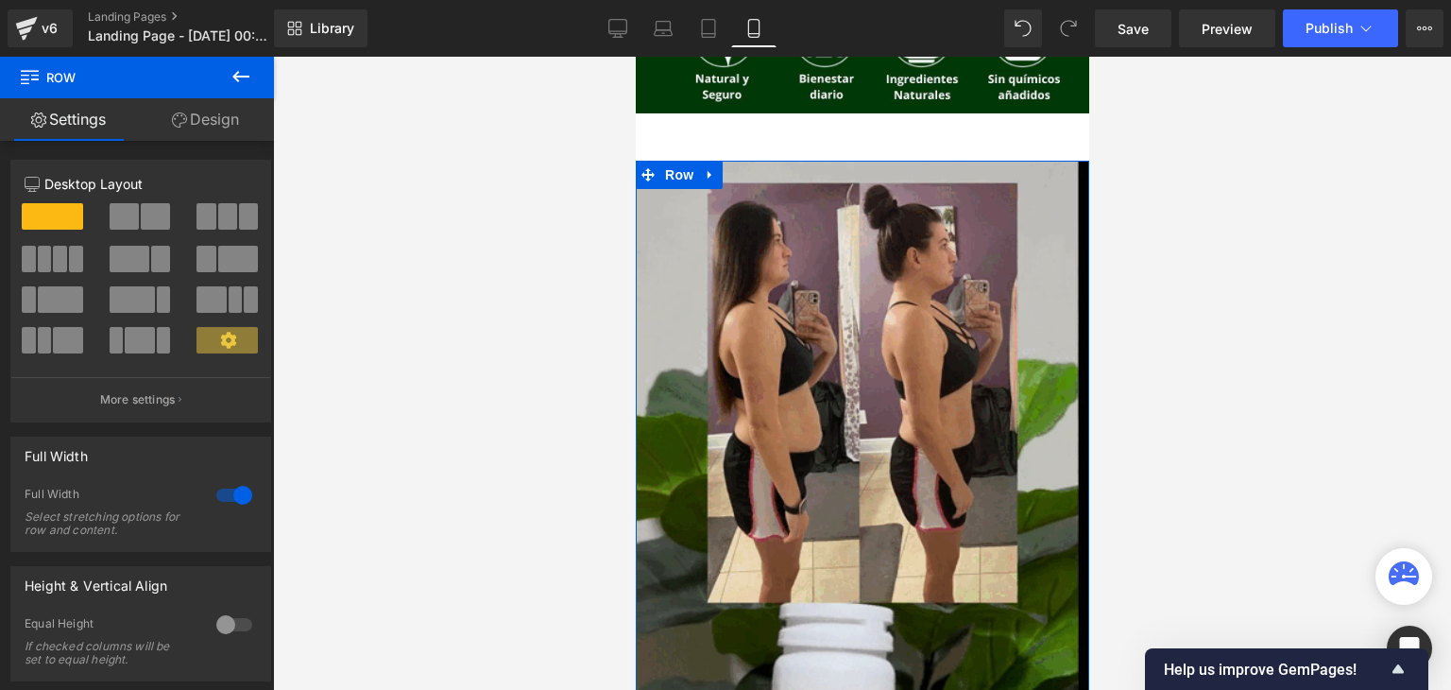
click at [200, 137] on link "Design" at bounding box center [205, 119] width 137 height 43
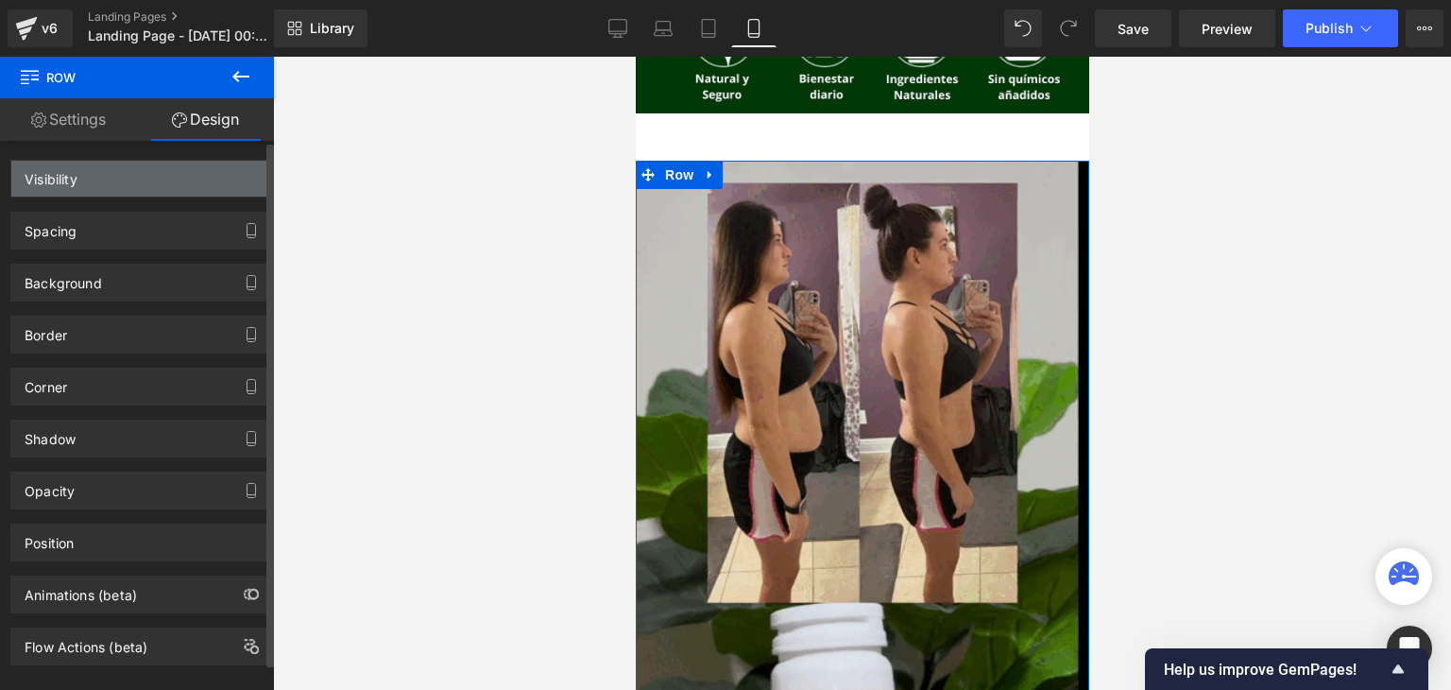
click at [147, 197] on div "Spacing [GEOGRAPHIC_DATA] [GEOGRAPHIC_DATA]" at bounding box center [141, 223] width 282 height 52
click at [78, 189] on div "Visibility" at bounding box center [140, 179] width 259 height 36
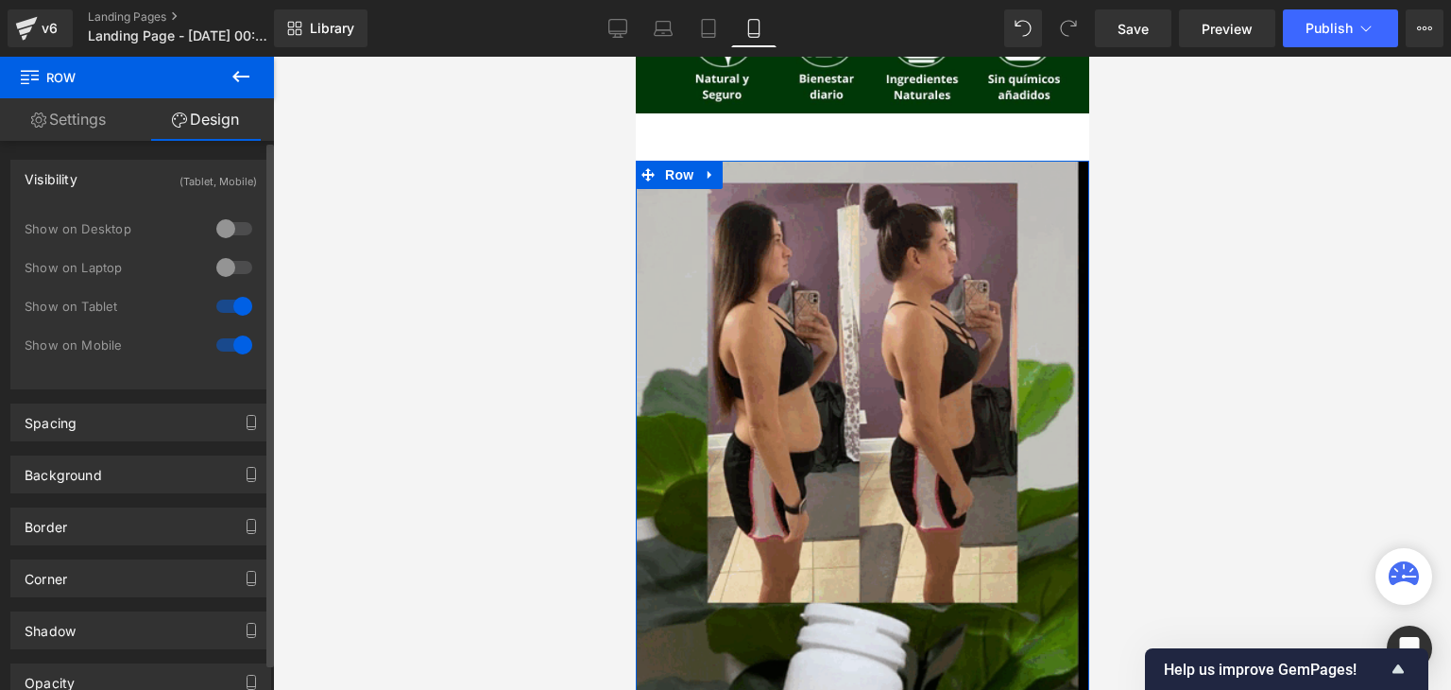
click at [87, 214] on div "0 Show on Desktop 0 Show on Laptop 1 Show on Tablet 1 Show on Mobile" at bounding box center [141, 292] width 232 height 164
click at [225, 228] on div at bounding box center [234, 229] width 45 height 30
click at [225, 270] on div at bounding box center [234, 267] width 45 height 30
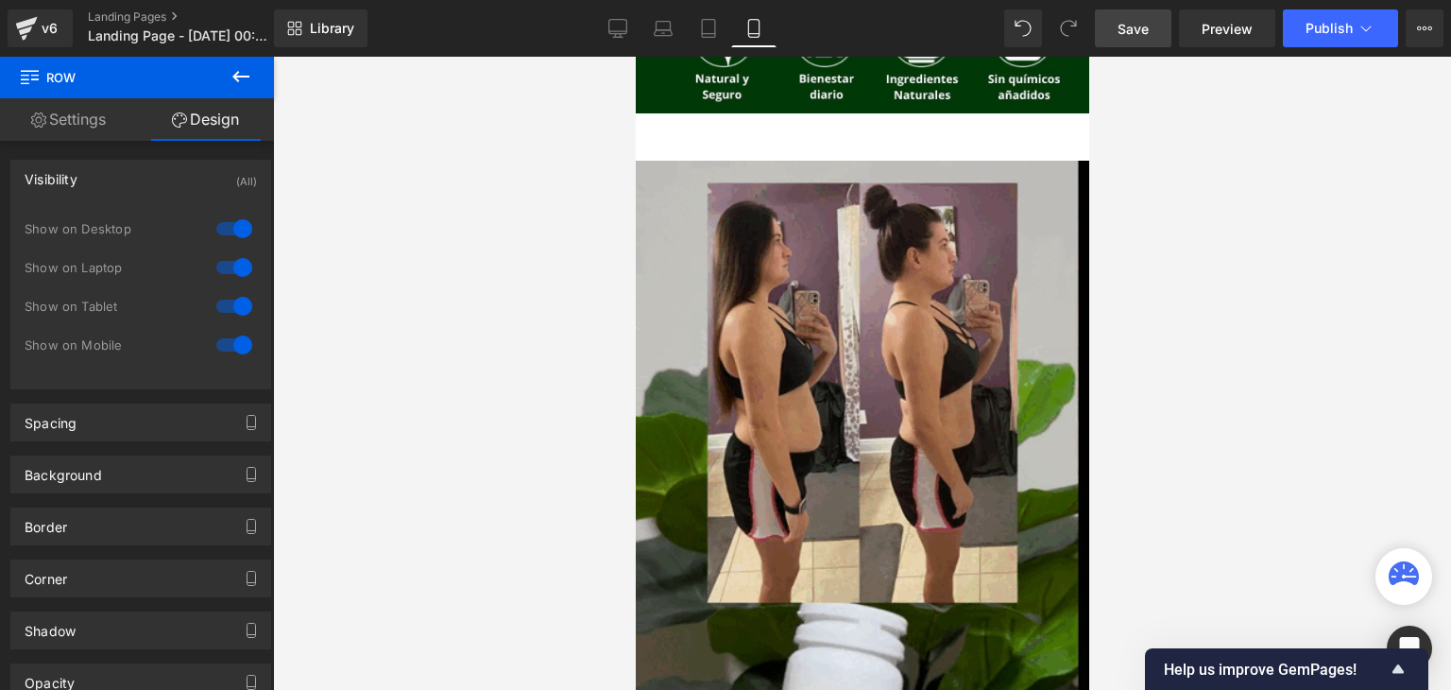
click at [1145, 26] on span "Save" at bounding box center [1133, 29] width 31 height 20
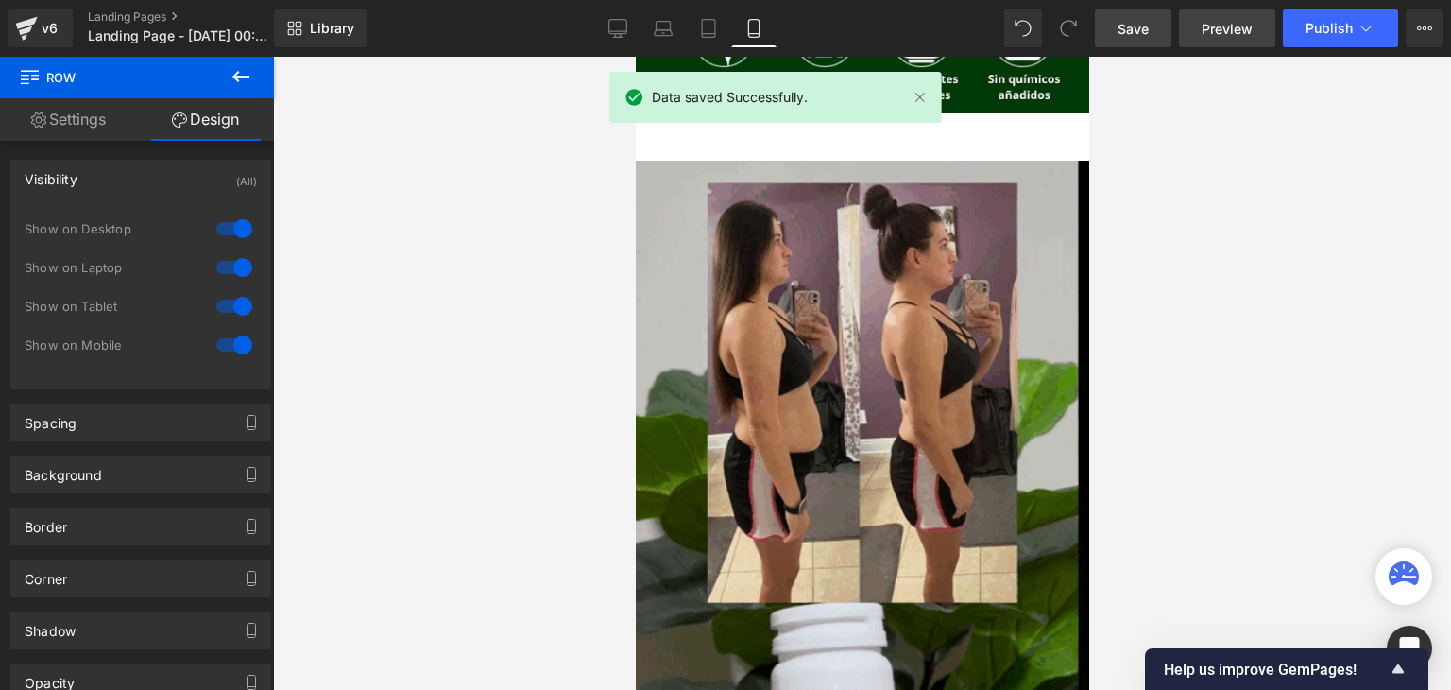
click at [1219, 25] on span "Preview" at bounding box center [1227, 29] width 51 height 20
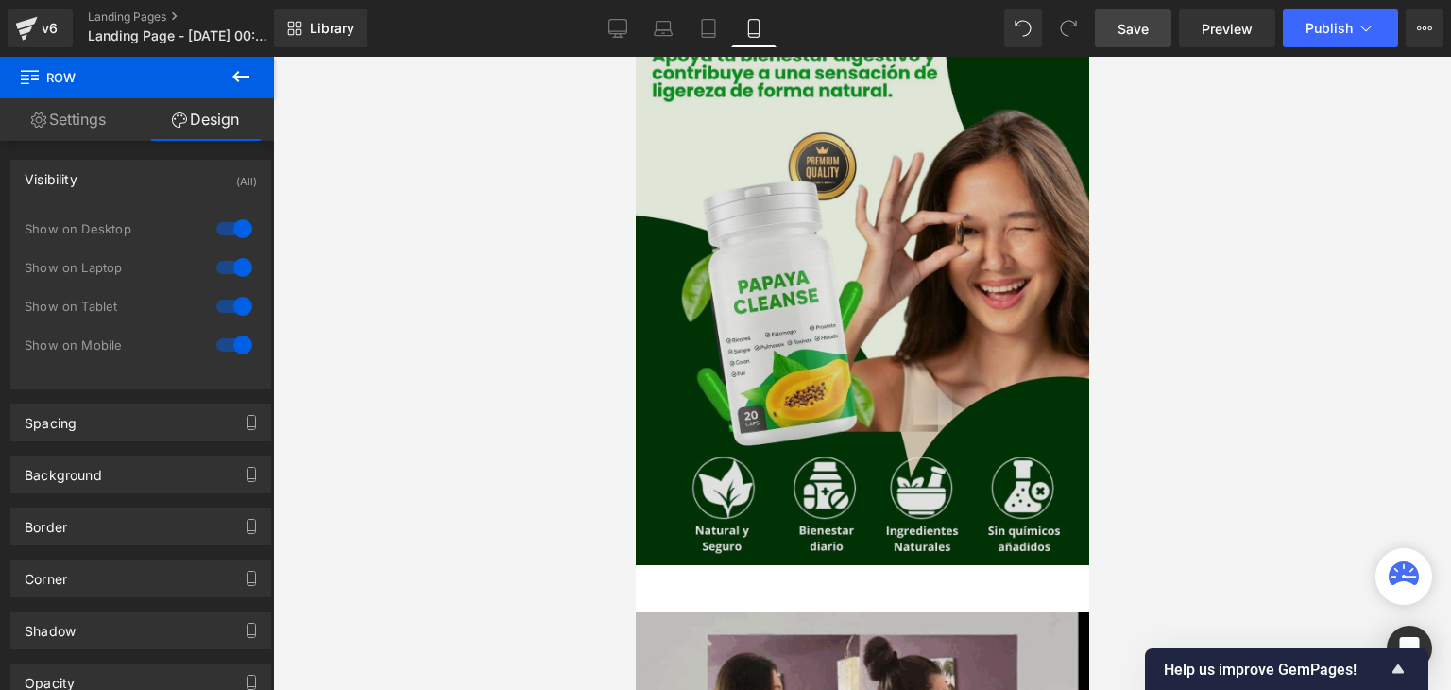
scroll to position [147, 0]
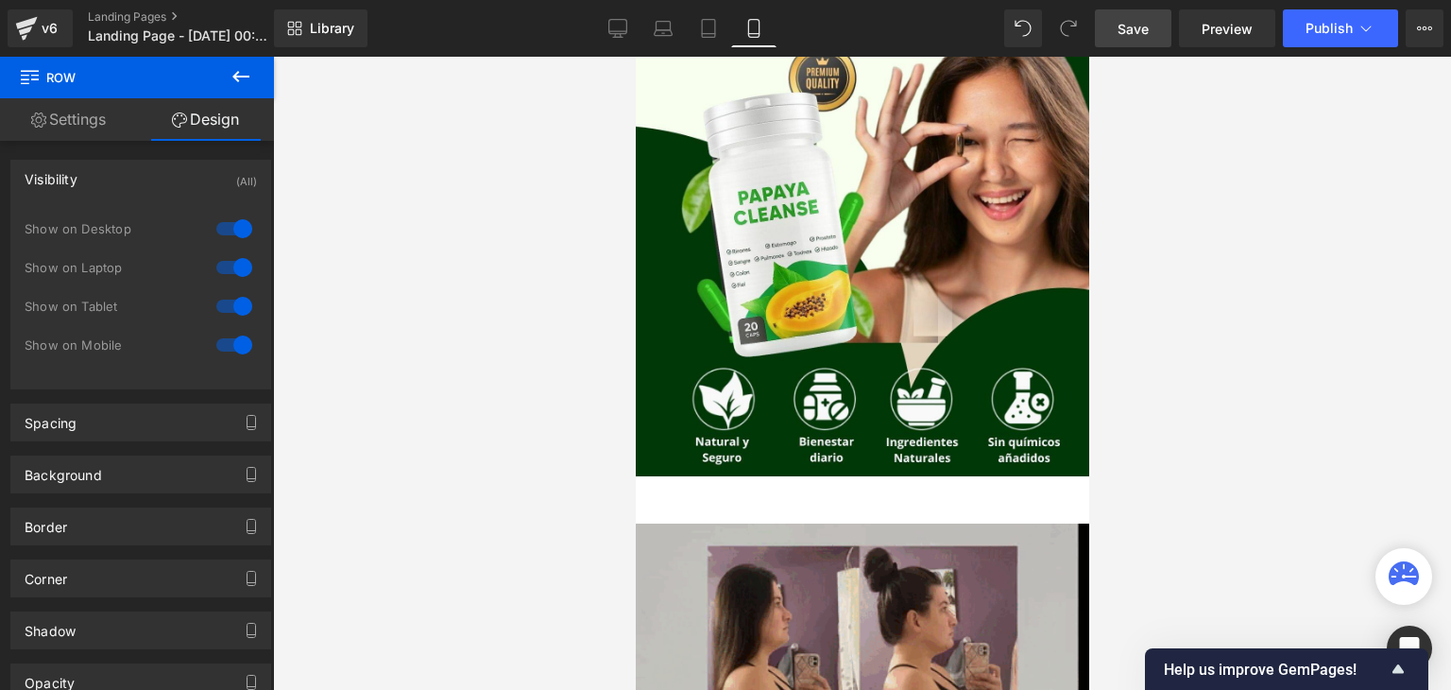
click at [916, 499] on div "Add To Cart (P) Cart Button" at bounding box center [861, 499] width 435 height 47
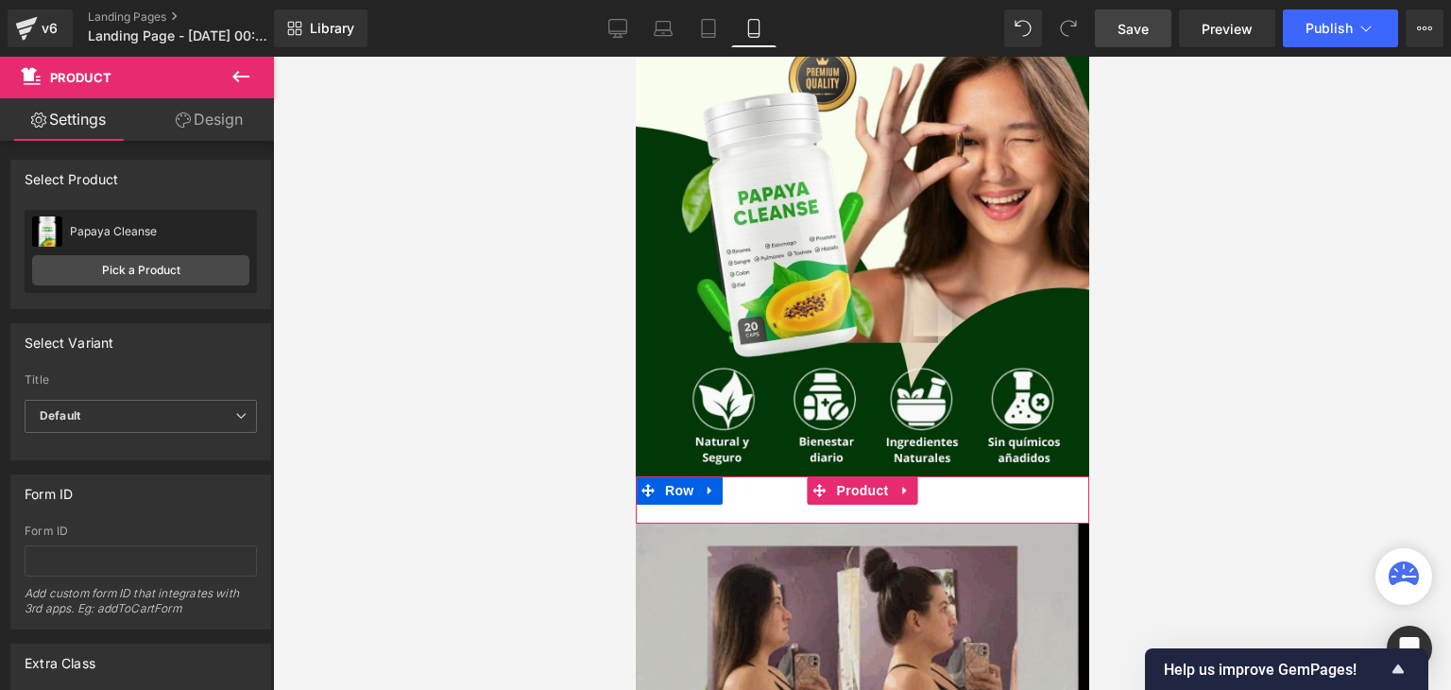
click at [674, 491] on div "Add To Cart (P) Cart Button" at bounding box center [861, 499] width 435 height 47
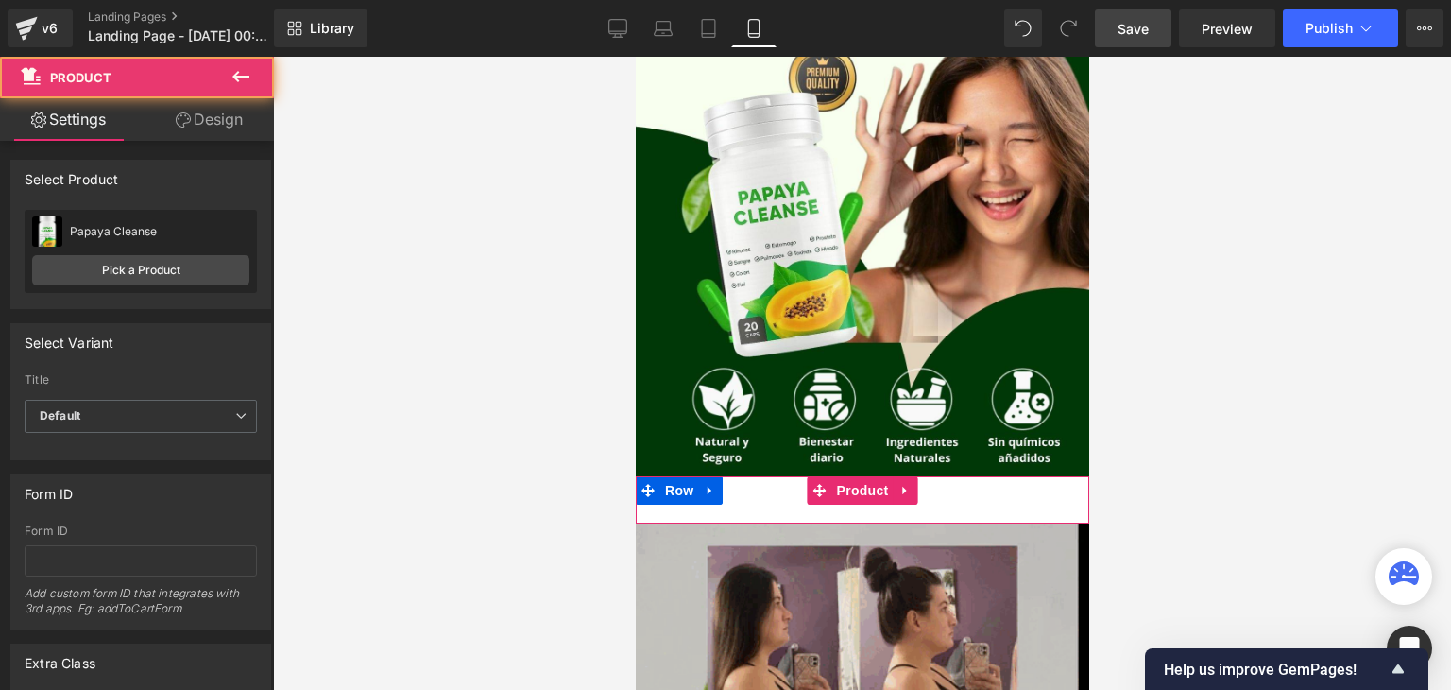
click at [686, 497] on div "Add To Cart (P) Cart Button" at bounding box center [861, 499] width 435 height 47
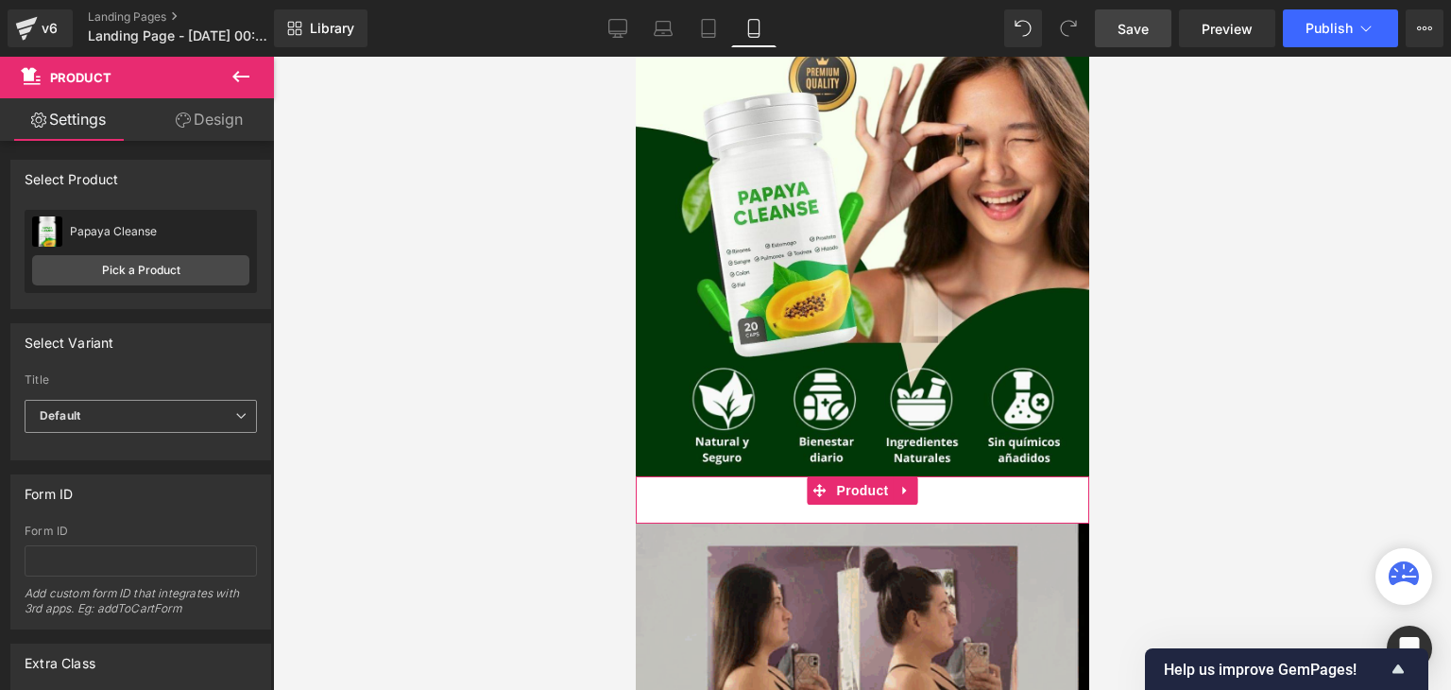
click at [200, 429] on span "Default" at bounding box center [141, 416] width 232 height 33
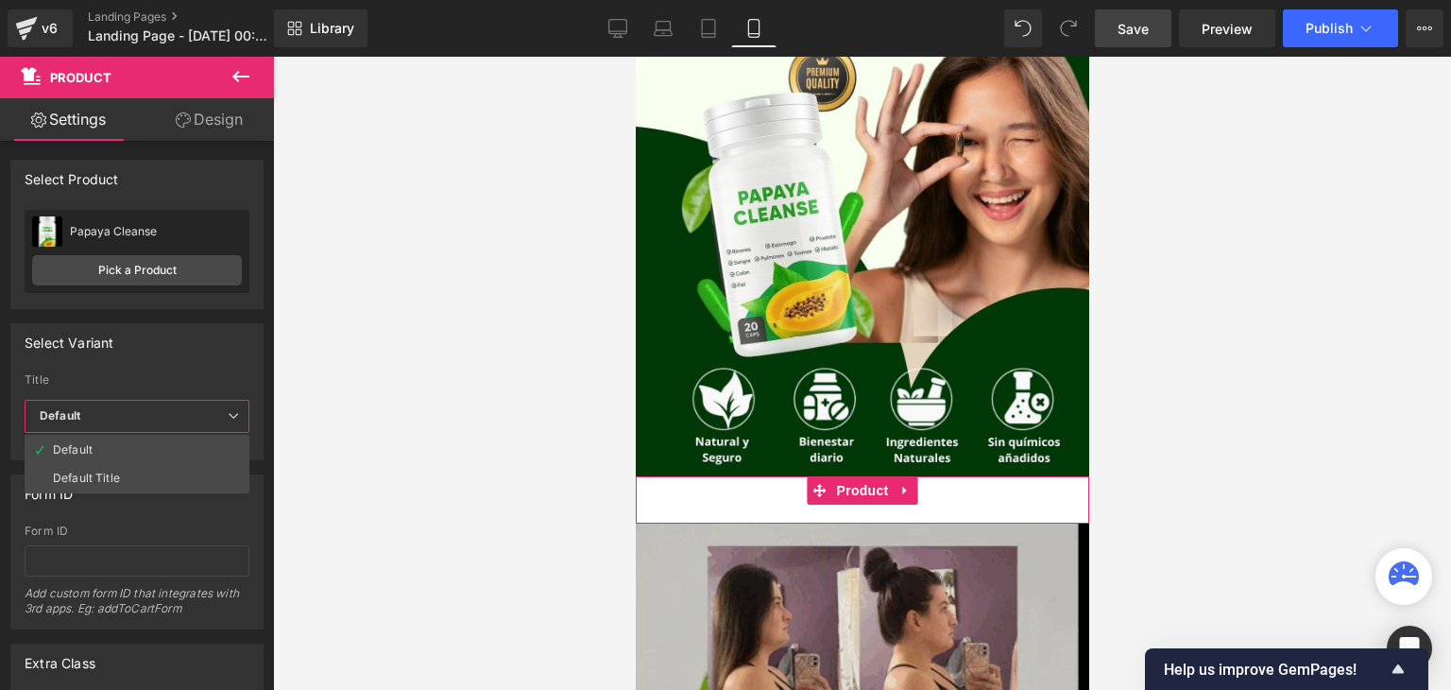
click at [208, 371] on div "Select Variant auto Title Default Default Title Default Default Default Title" at bounding box center [136, 391] width 253 height 137
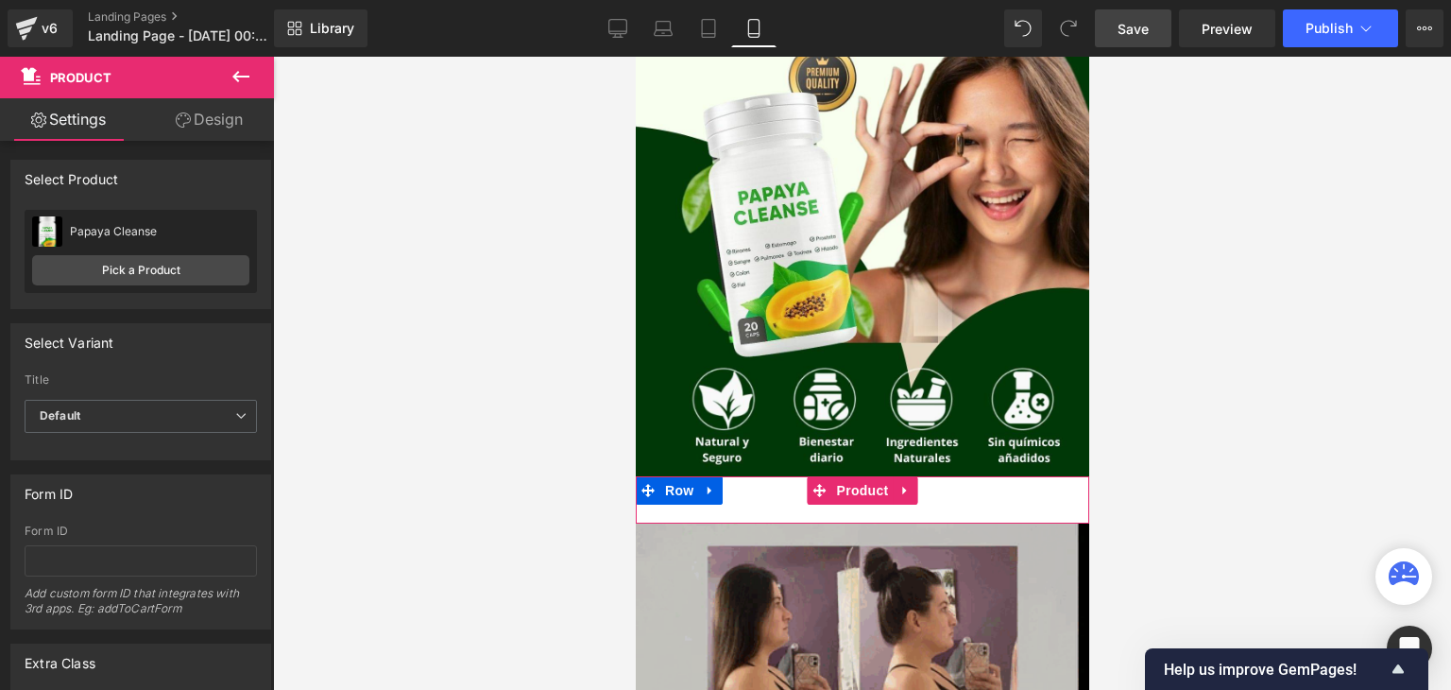
click at [670, 490] on div "Add To Cart (P) Cart Button" at bounding box center [861, 499] width 435 height 47
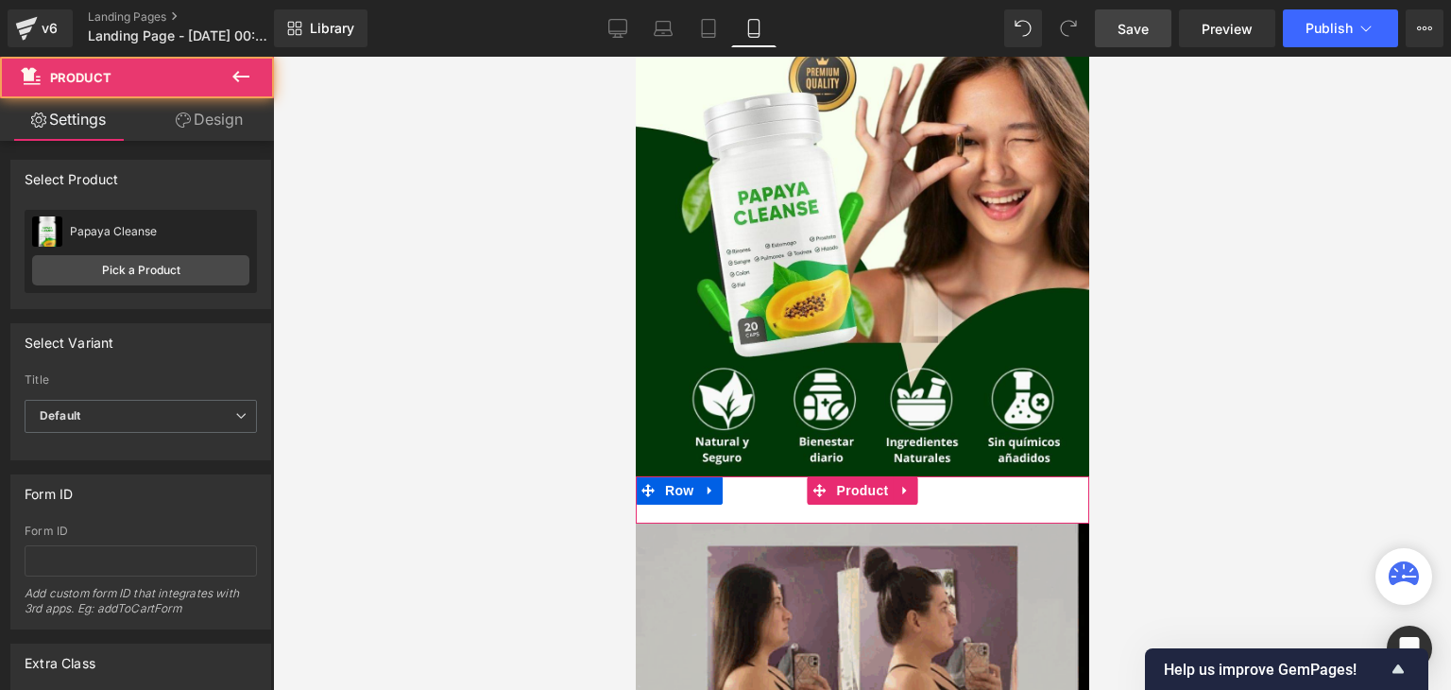
click at [736, 497] on div "Add To Cart (P) Cart Button" at bounding box center [861, 499] width 435 height 47
click at [681, 485] on div "Add To Cart (P) Cart Button" at bounding box center [861, 499] width 435 height 47
click at [659, 488] on div "Add To Cart (P) Cart Button" at bounding box center [861, 499] width 435 height 47
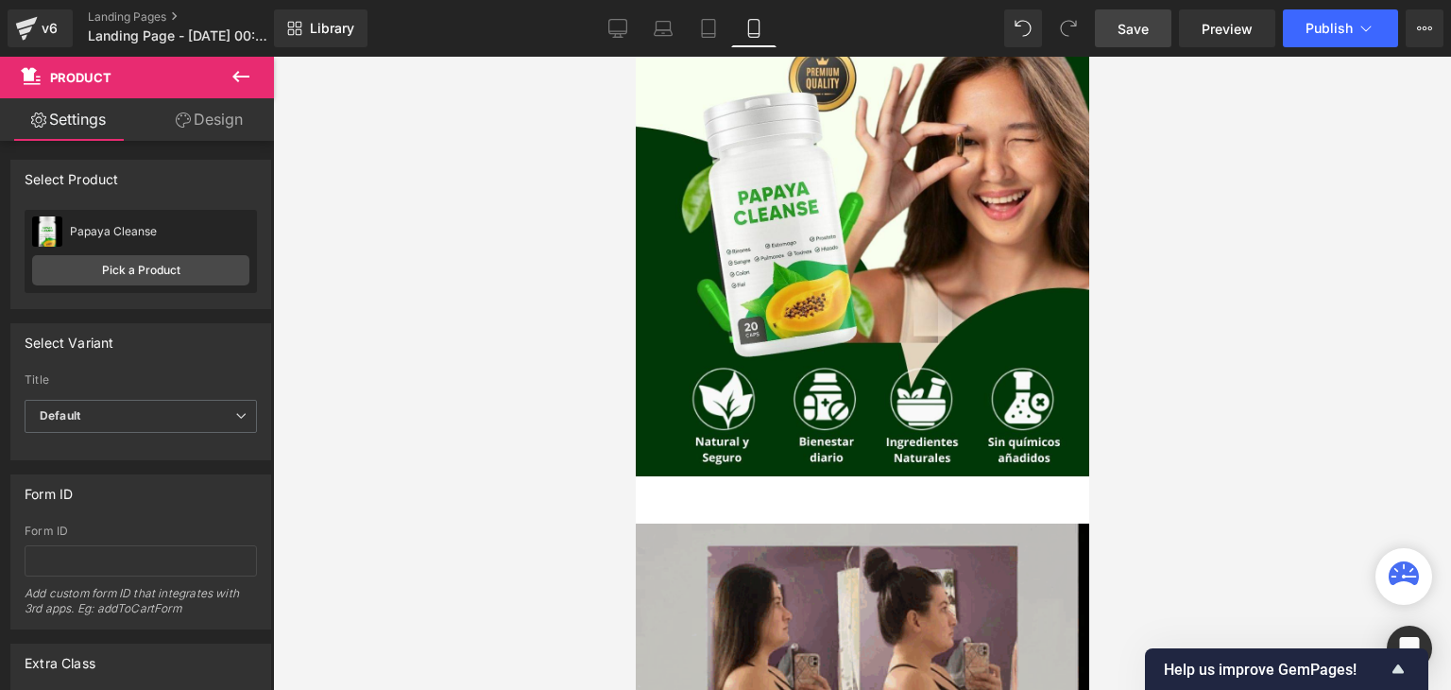
click at [245, 77] on icon at bounding box center [240, 76] width 17 height 11
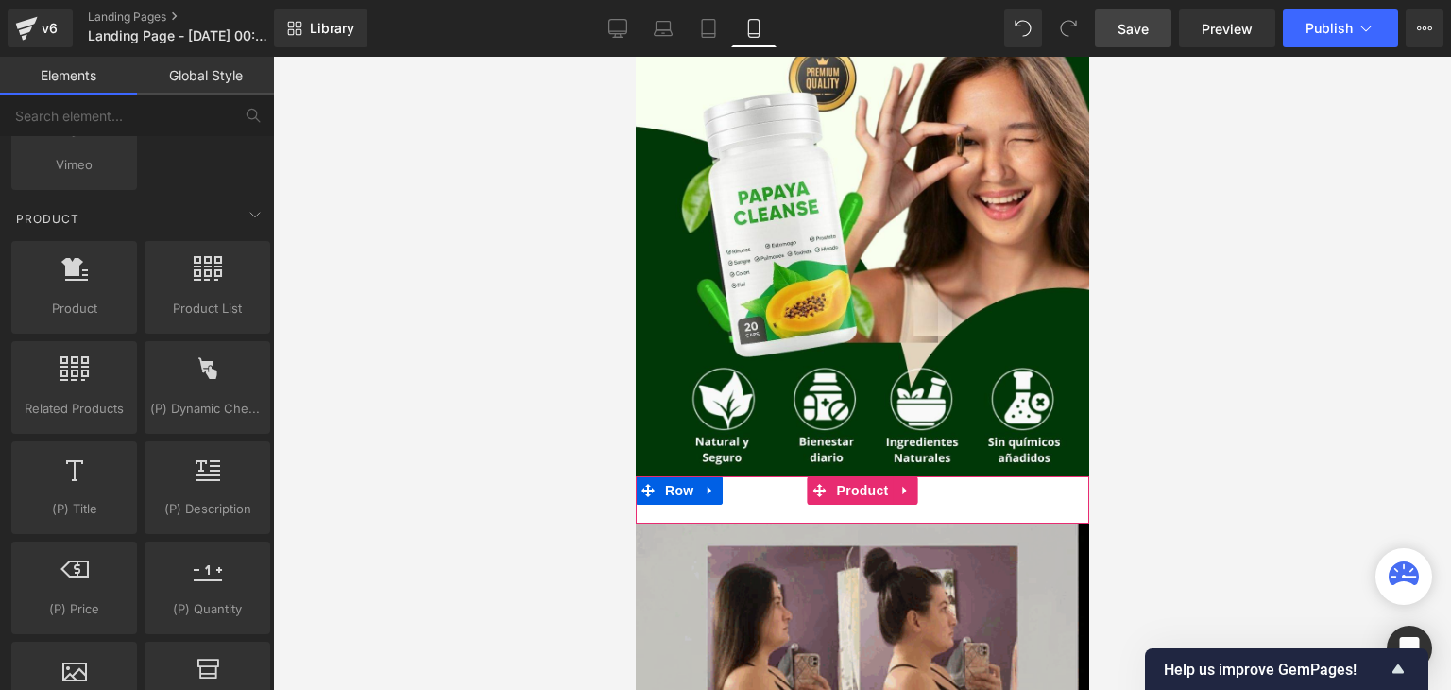
click at [673, 492] on div "Add To Cart (P) Cart Button" at bounding box center [861, 499] width 435 height 47
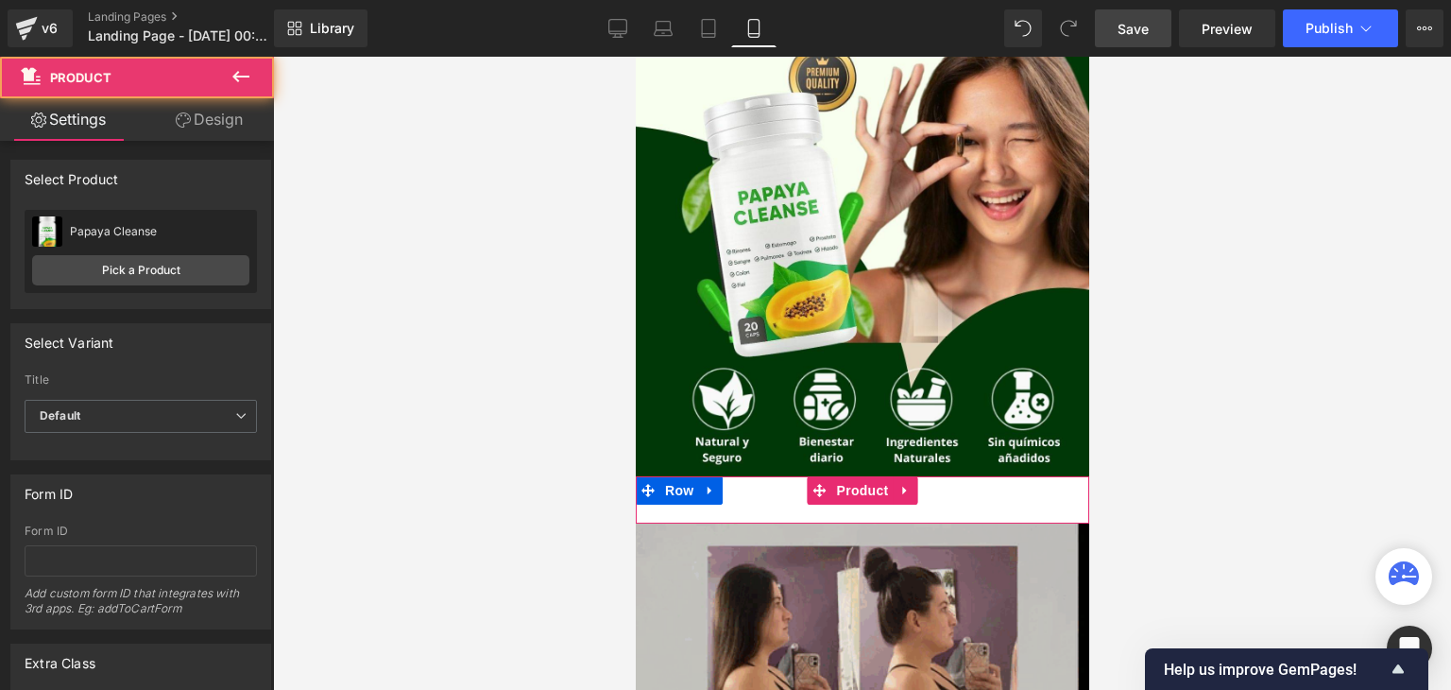
click at [710, 489] on div "Add To Cart (P) Cart Button" at bounding box center [861, 499] width 435 height 47
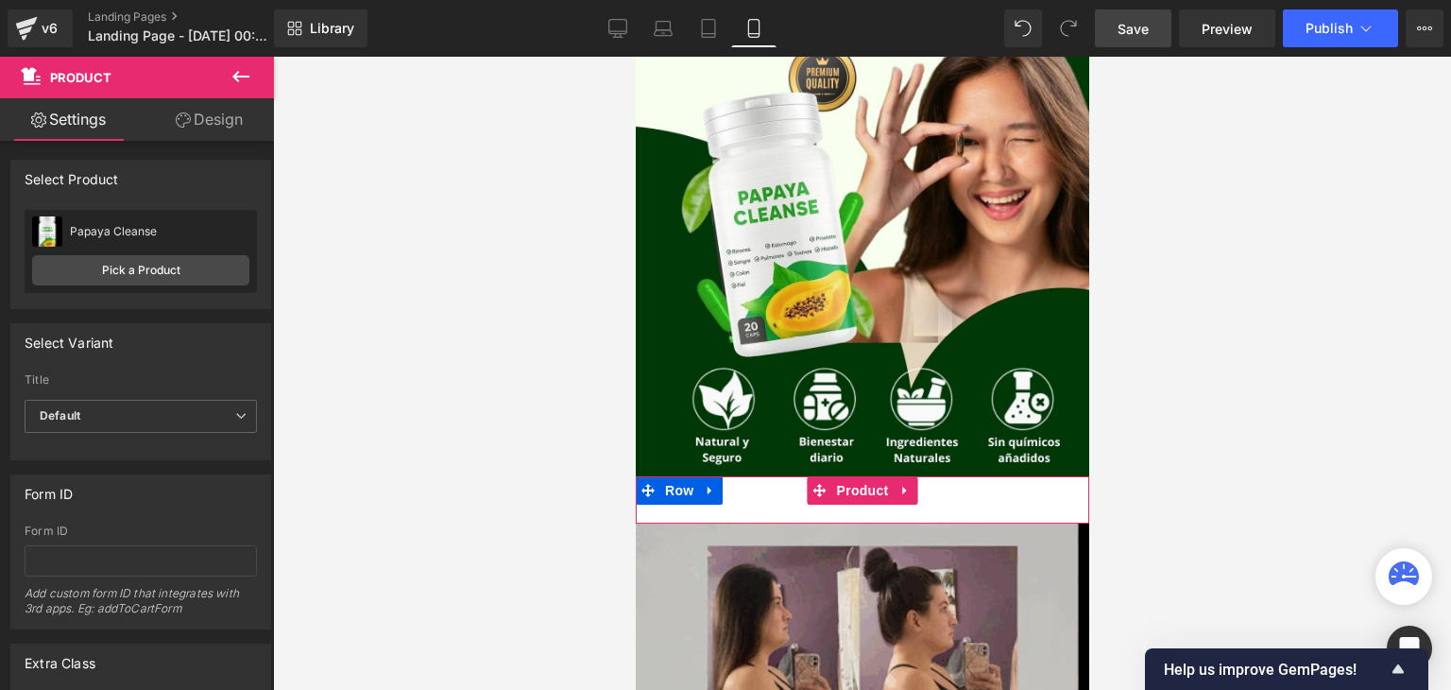
click at [795, 511] on div "Add To Cart (P) Cart Button" at bounding box center [861, 499] width 435 height 47
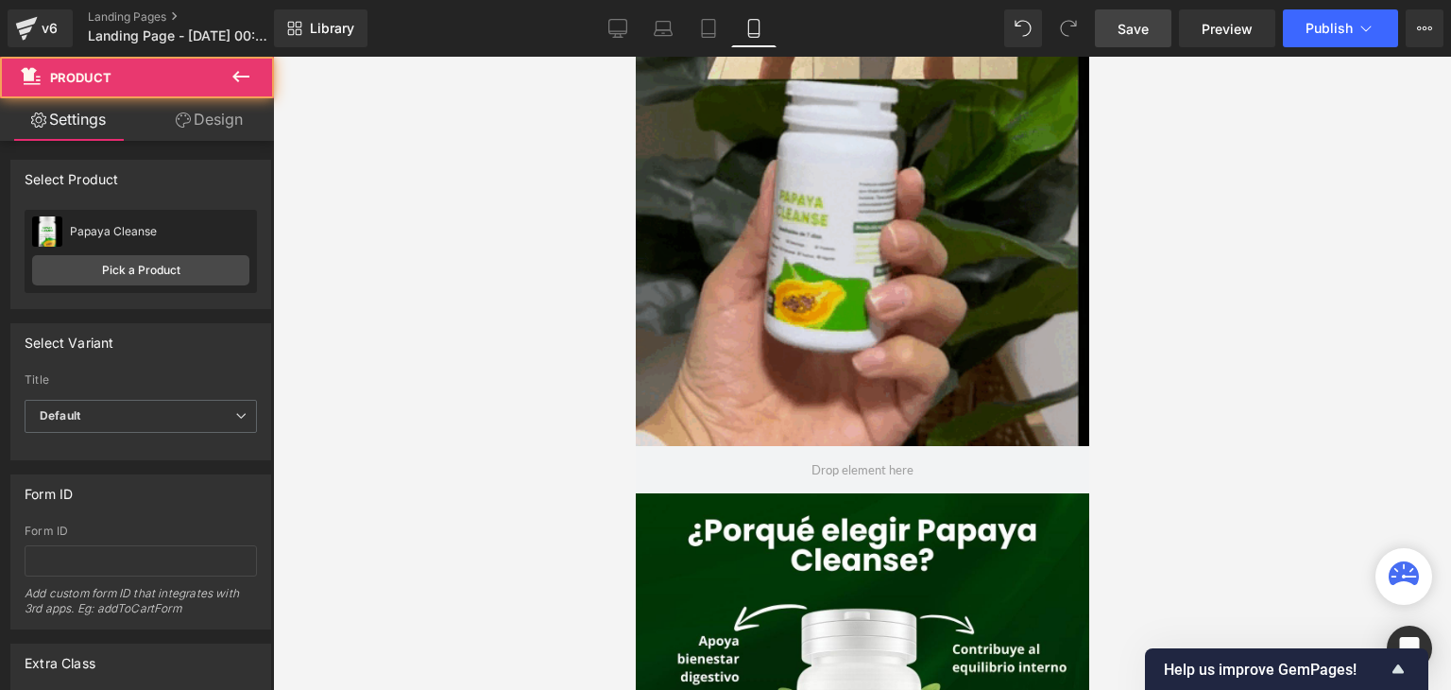
scroll to position [1035, 0]
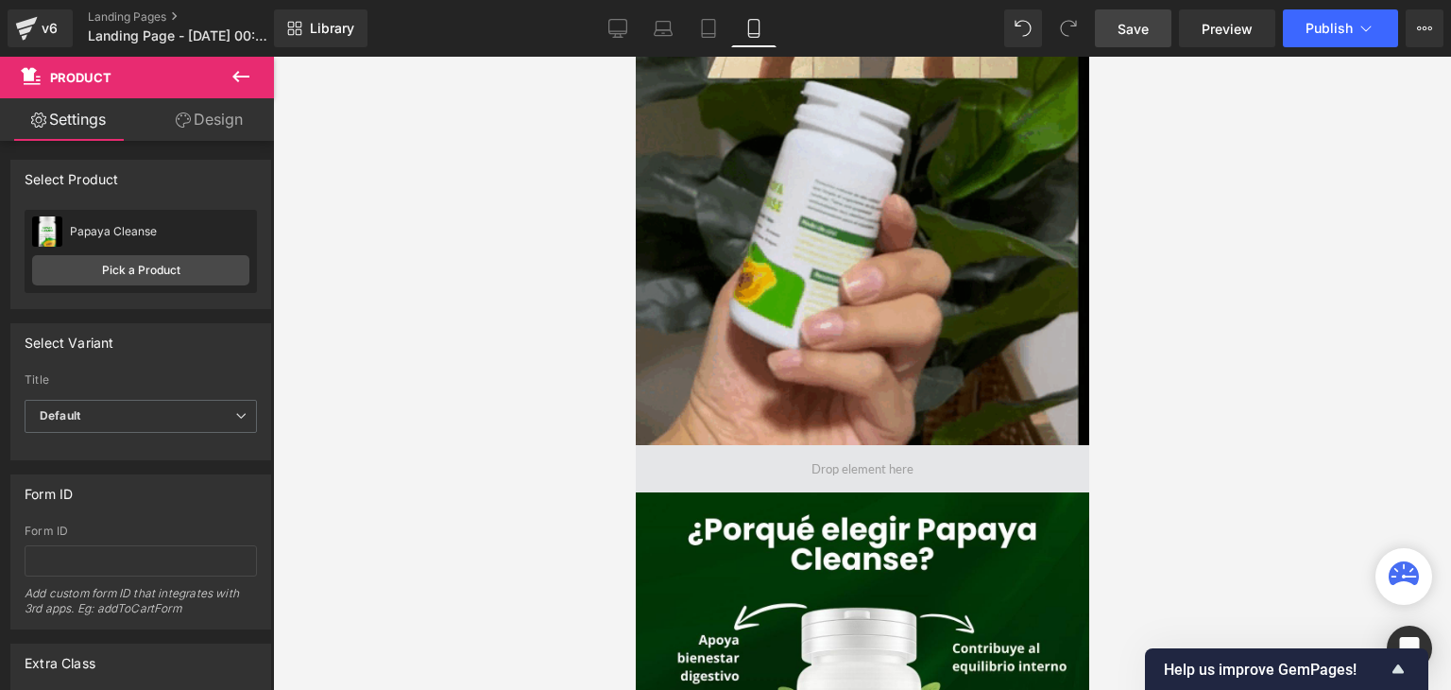
click at [684, 465] on div "Row" at bounding box center [862, 468] width 454 height 47
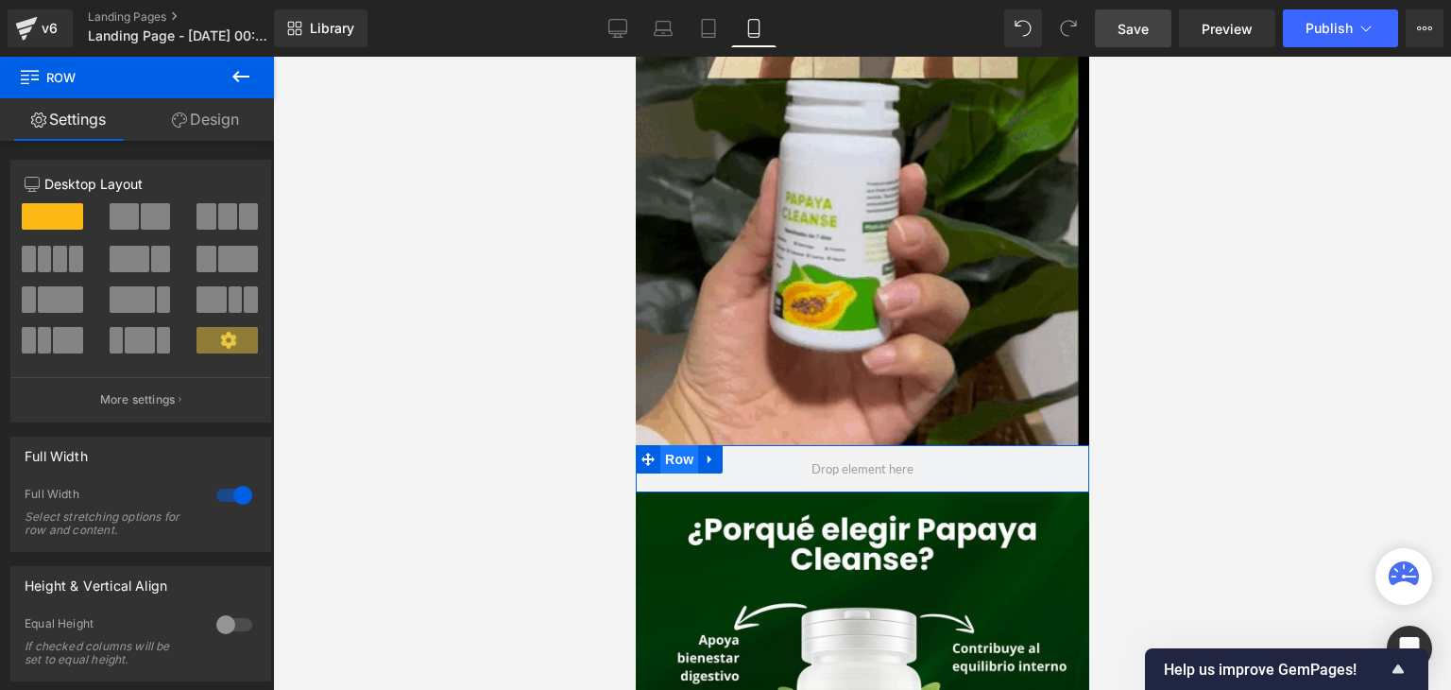
click at [680, 463] on span "Row" at bounding box center [678, 459] width 38 height 28
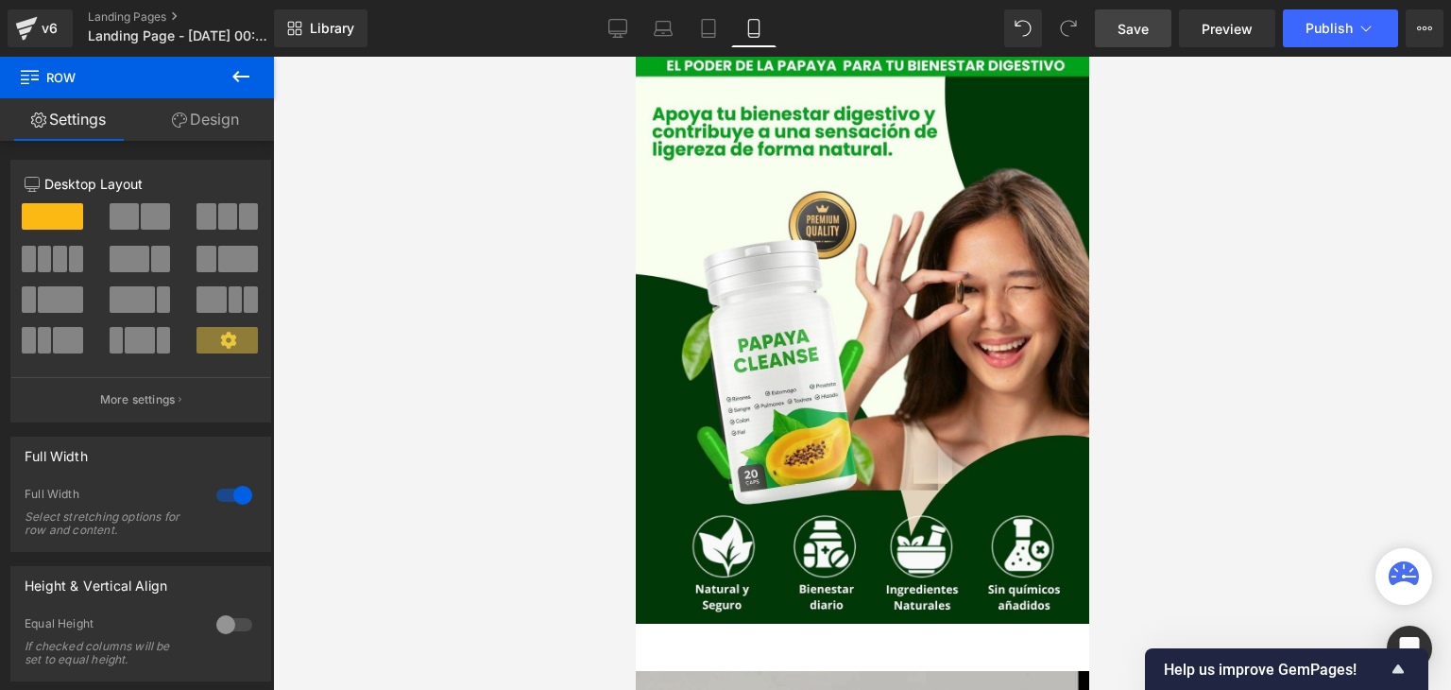
scroll to position [197, 0]
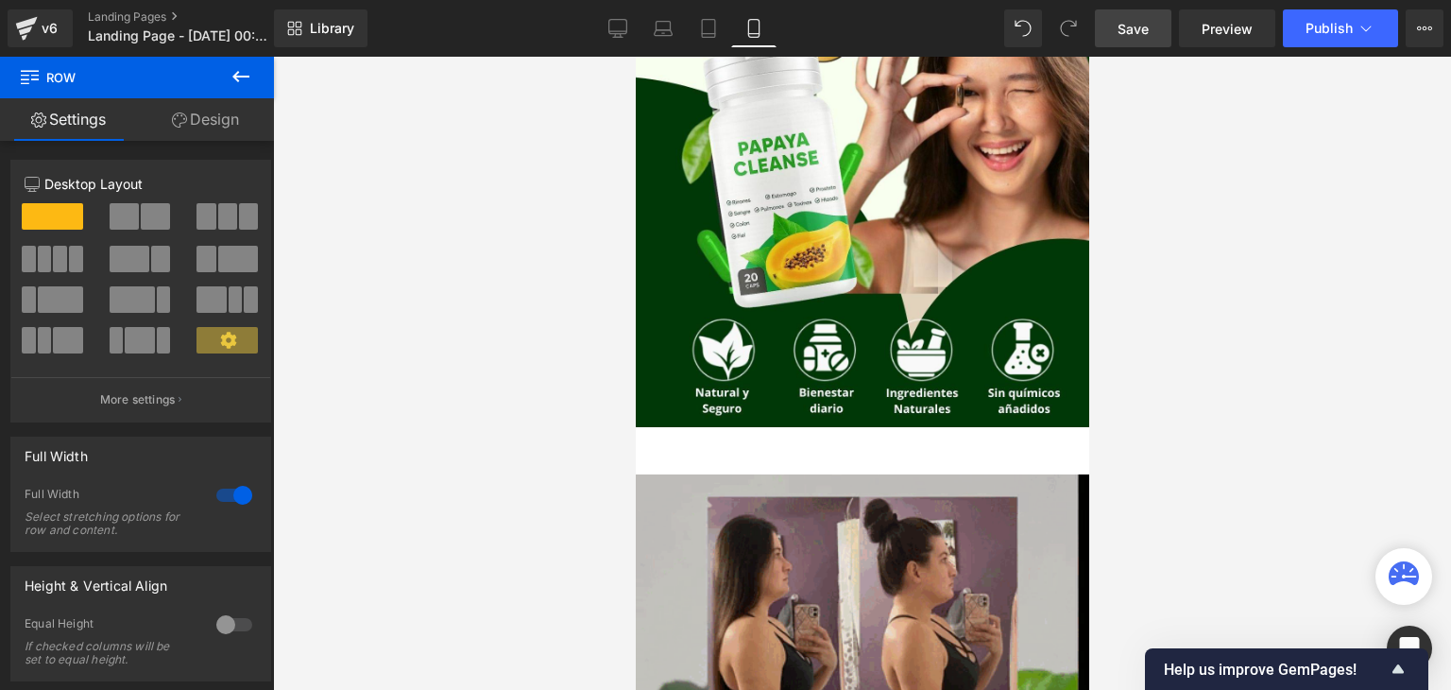
click at [744, 455] on div "Add To Cart (P) Cart Button" at bounding box center [861, 450] width 435 height 47
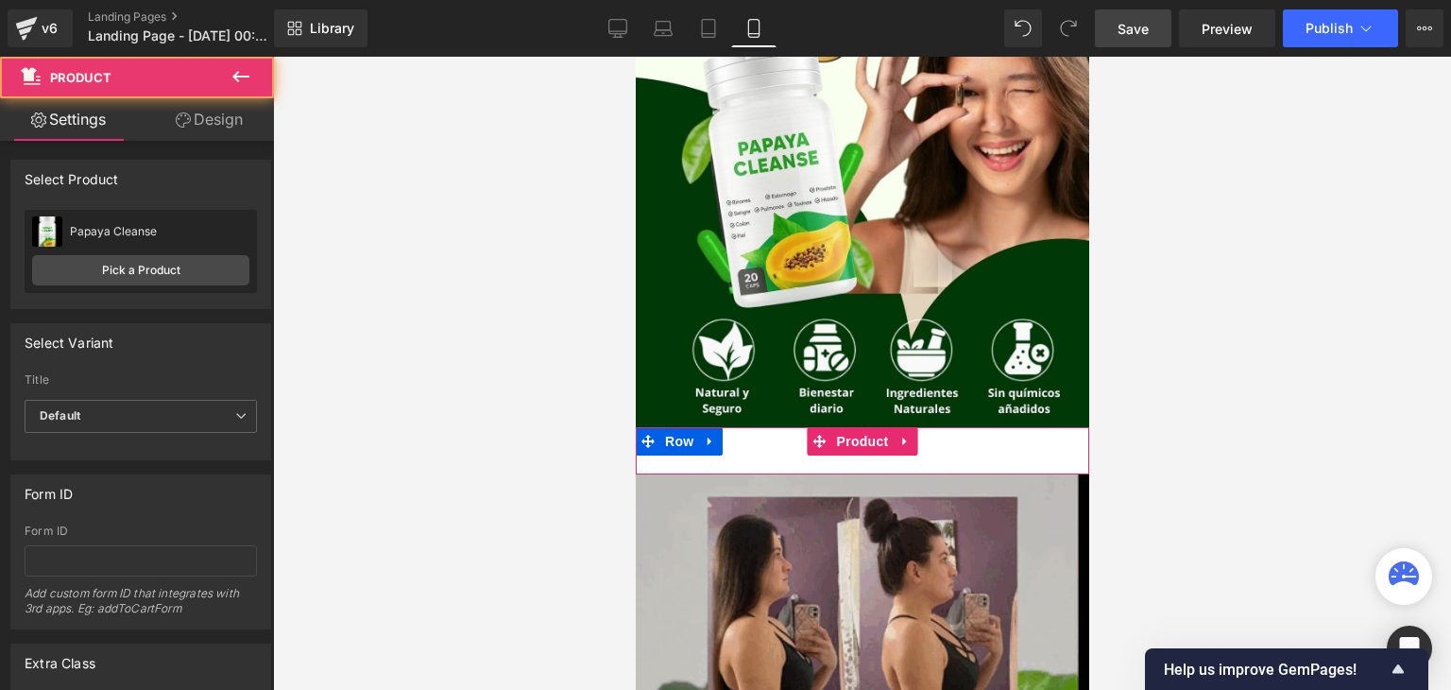
click at [662, 434] on div "Add To Cart (P) Cart Button" at bounding box center [861, 450] width 435 height 47
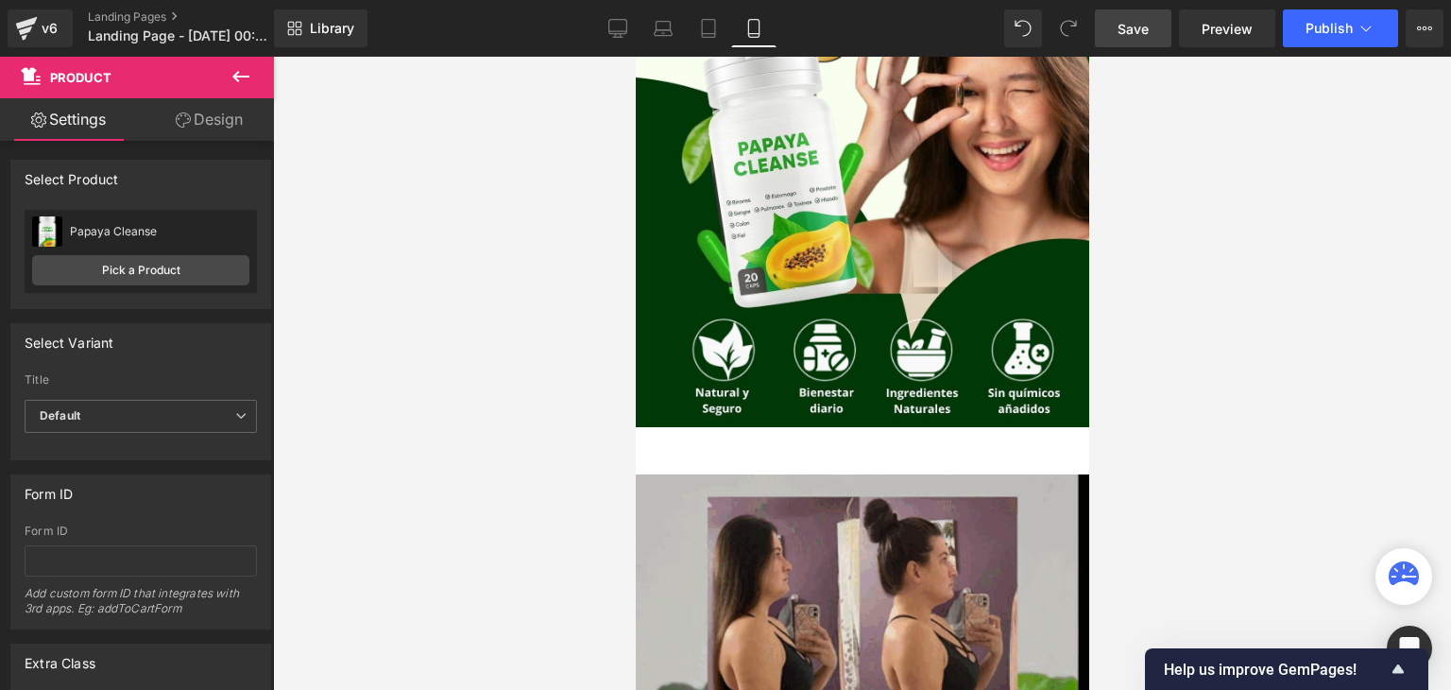
click at [237, 80] on icon at bounding box center [240, 76] width 17 height 11
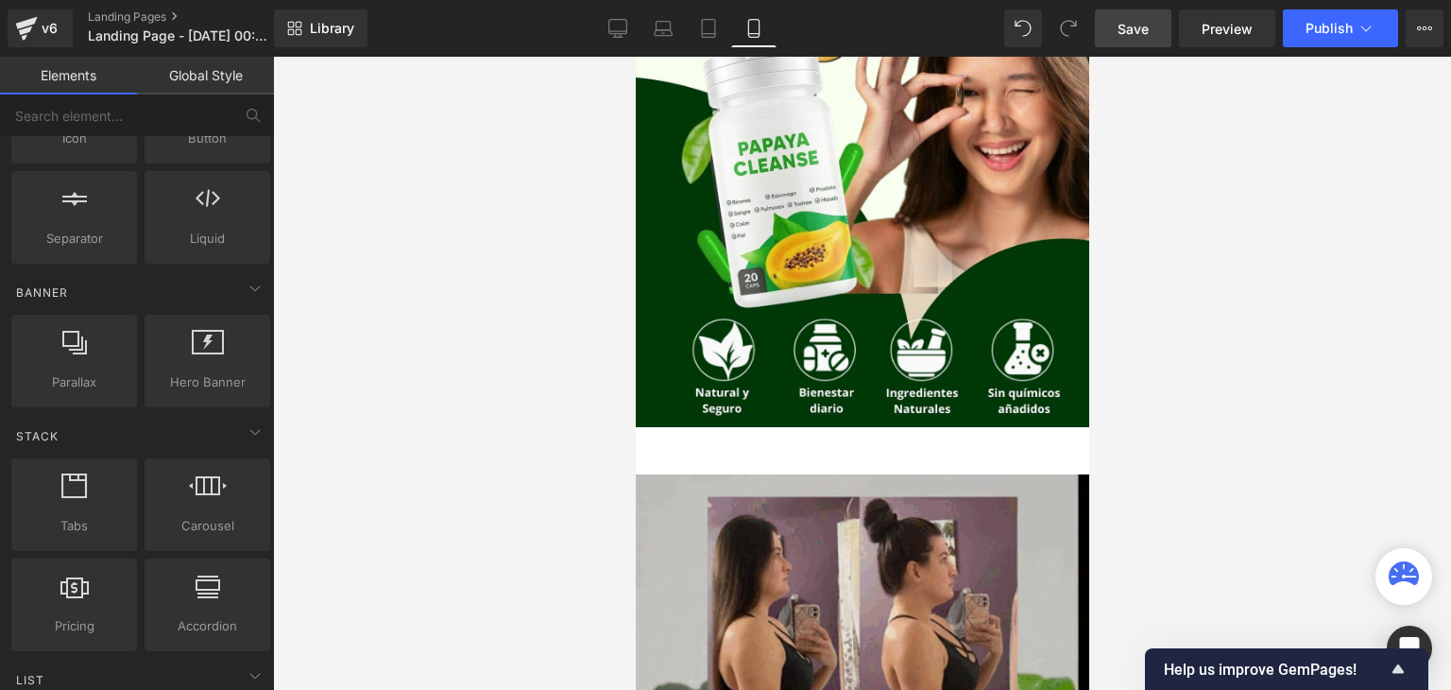
scroll to position [0, 0]
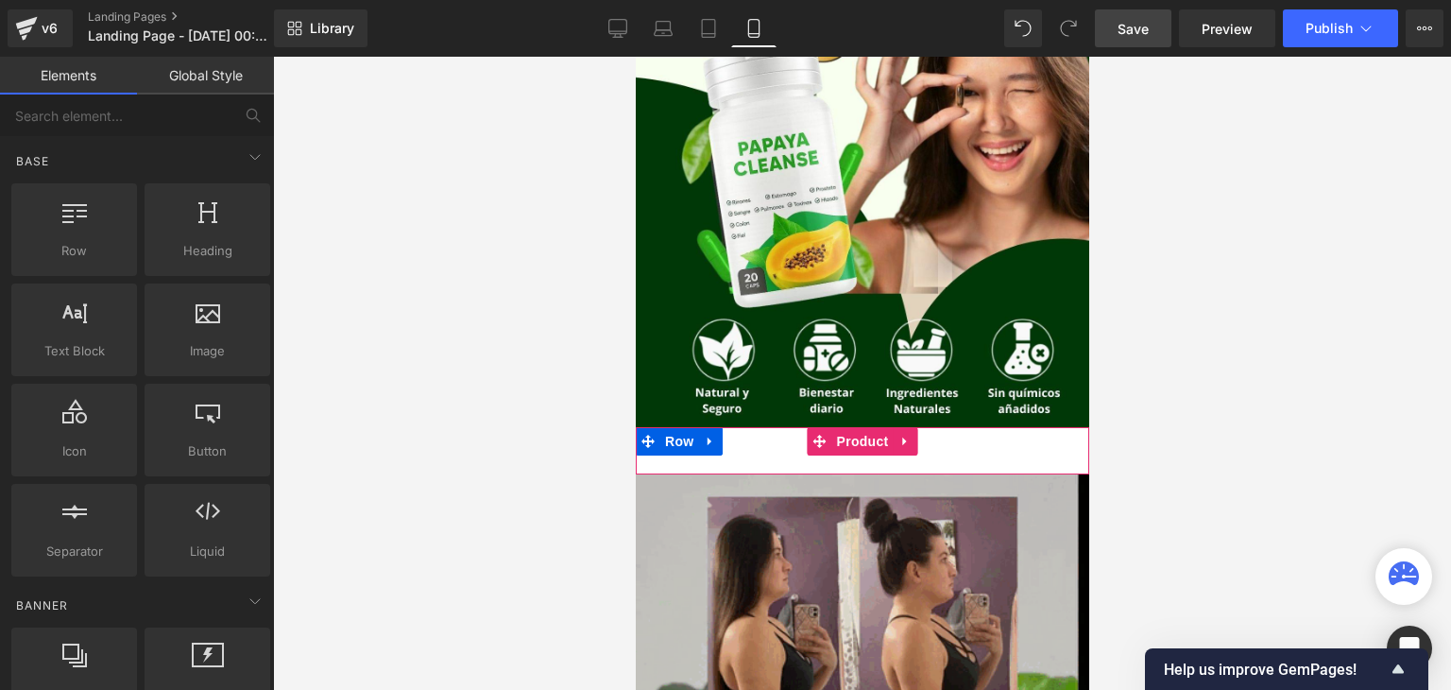
click at [647, 445] on div "Add To Cart (P) Cart Button" at bounding box center [861, 450] width 435 height 47
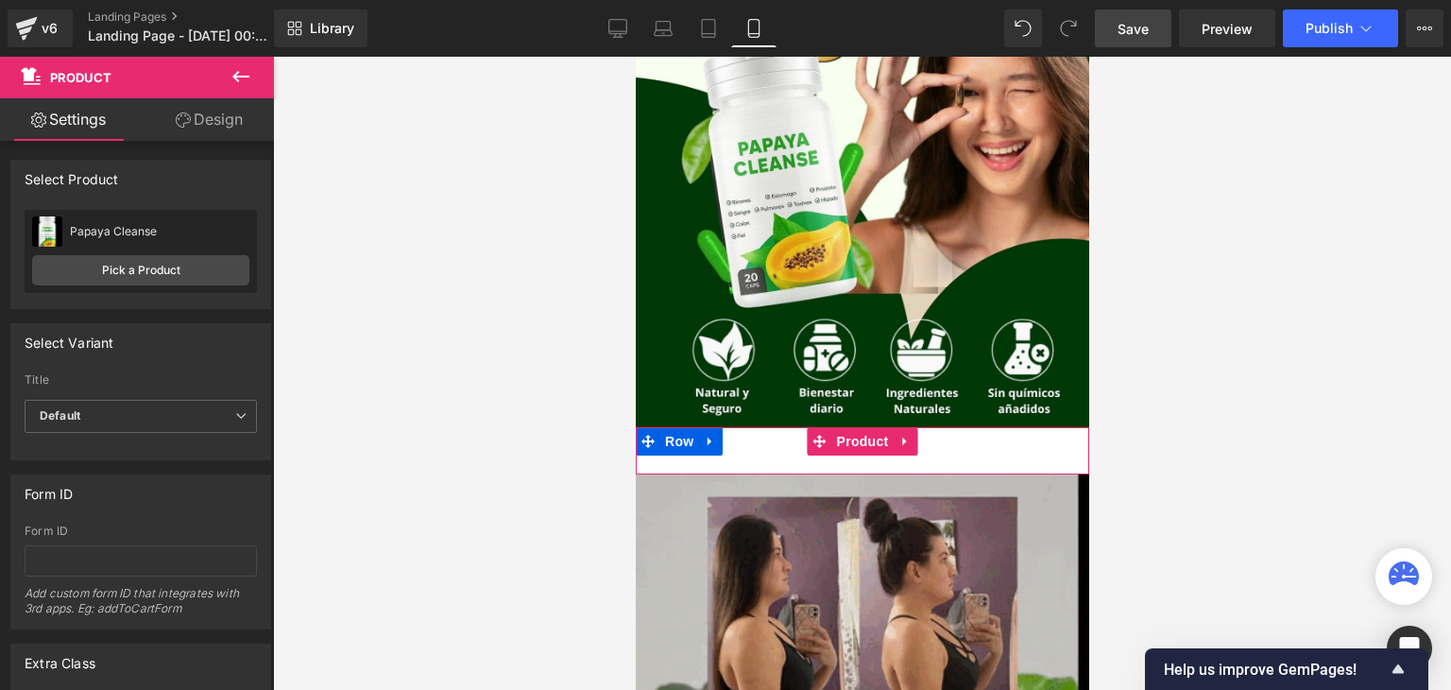
drag, startPoint x: 676, startPoint y: 443, endPoint x: 677, endPoint y: 459, distance: 16.2
click at [677, 459] on div "Add To Cart (P) Cart Button" at bounding box center [861, 450] width 435 height 47
click at [906, 440] on link at bounding box center [905, 441] width 25 height 28
click at [911, 440] on icon at bounding box center [917, 441] width 13 height 13
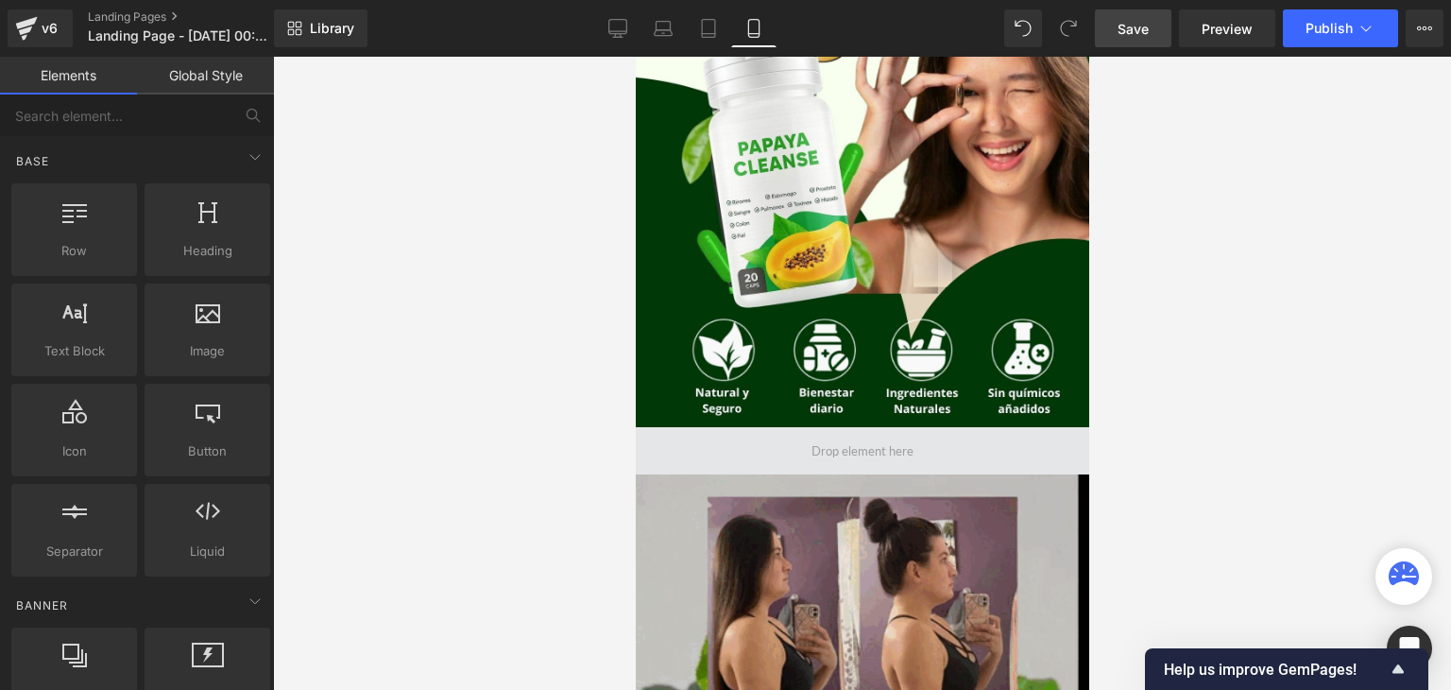
click at [794, 454] on span at bounding box center [862, 450] width 454 height 47
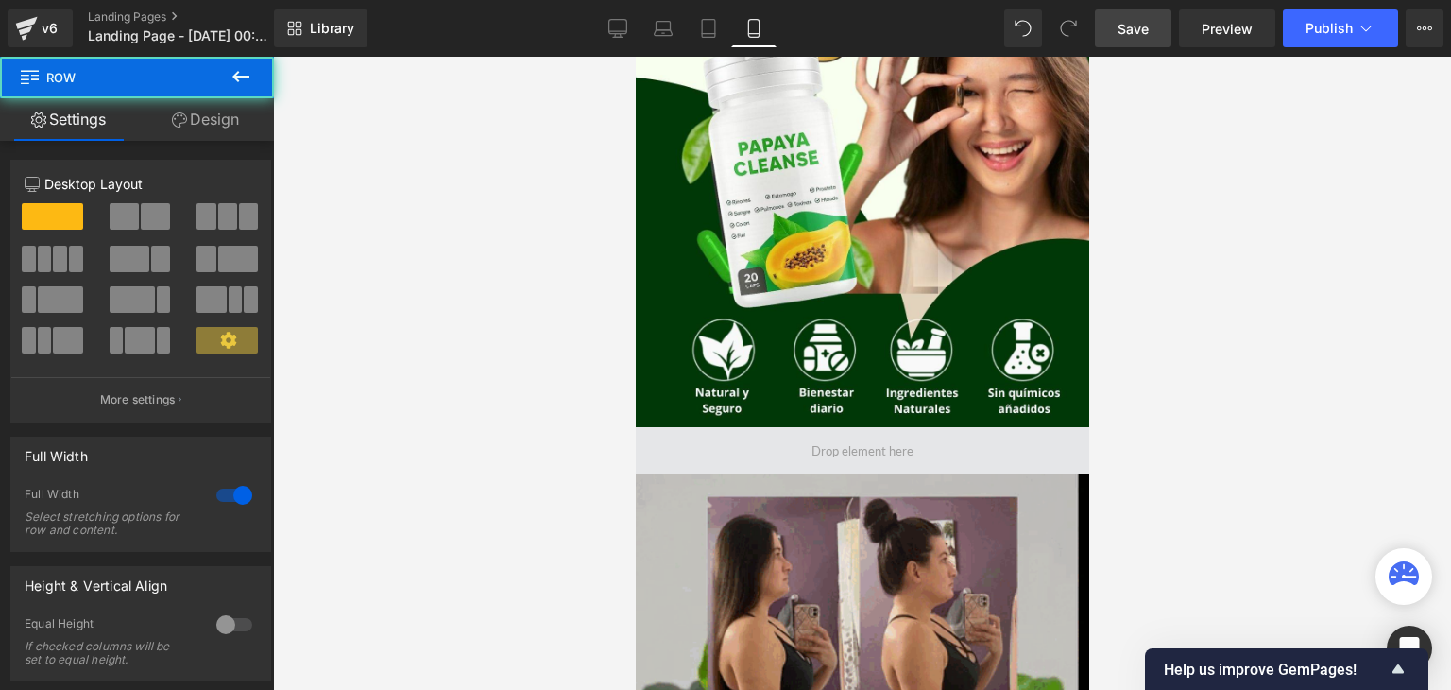
click at [640, 441] on span at bounding box center [862, 450] width 454 height 47
click at [878, 433] on span at bounding box center [862, 450] width 454 height 47
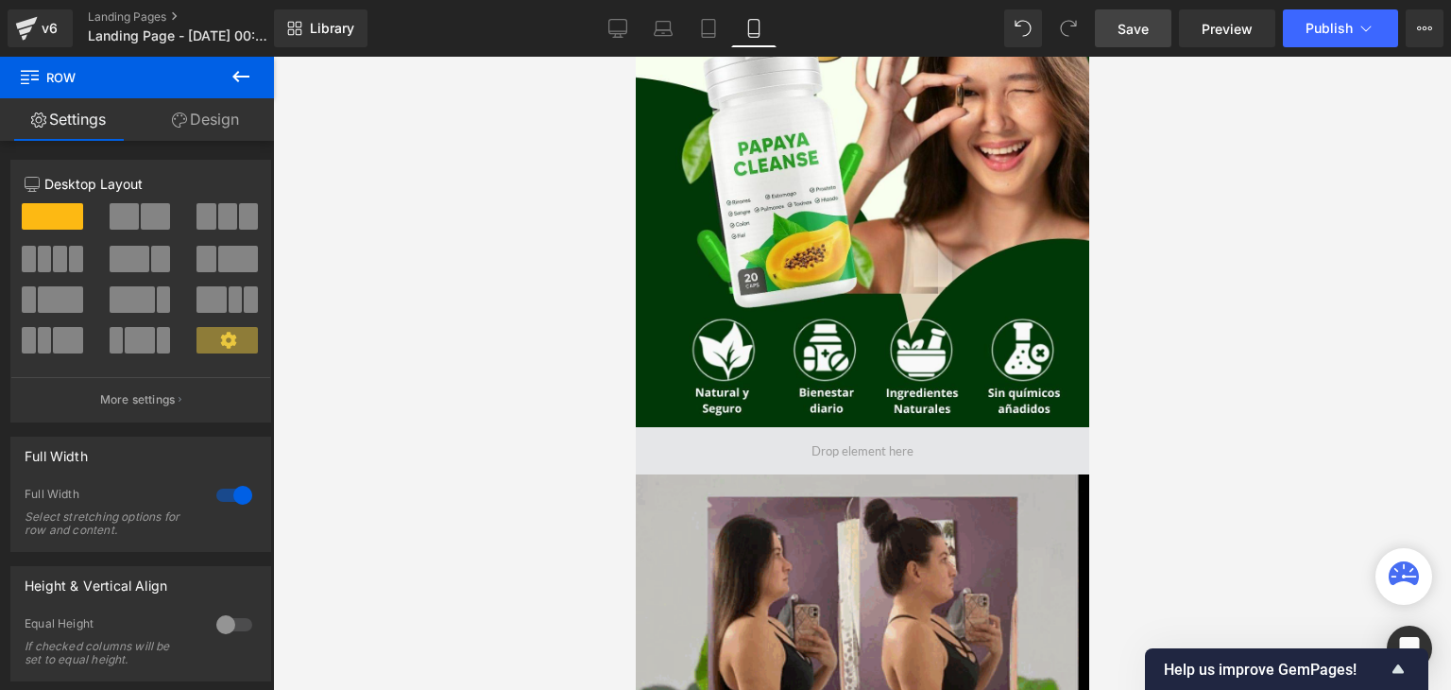
click at [677, 443] on span at bounding box center [862, 450] width 454 height 47
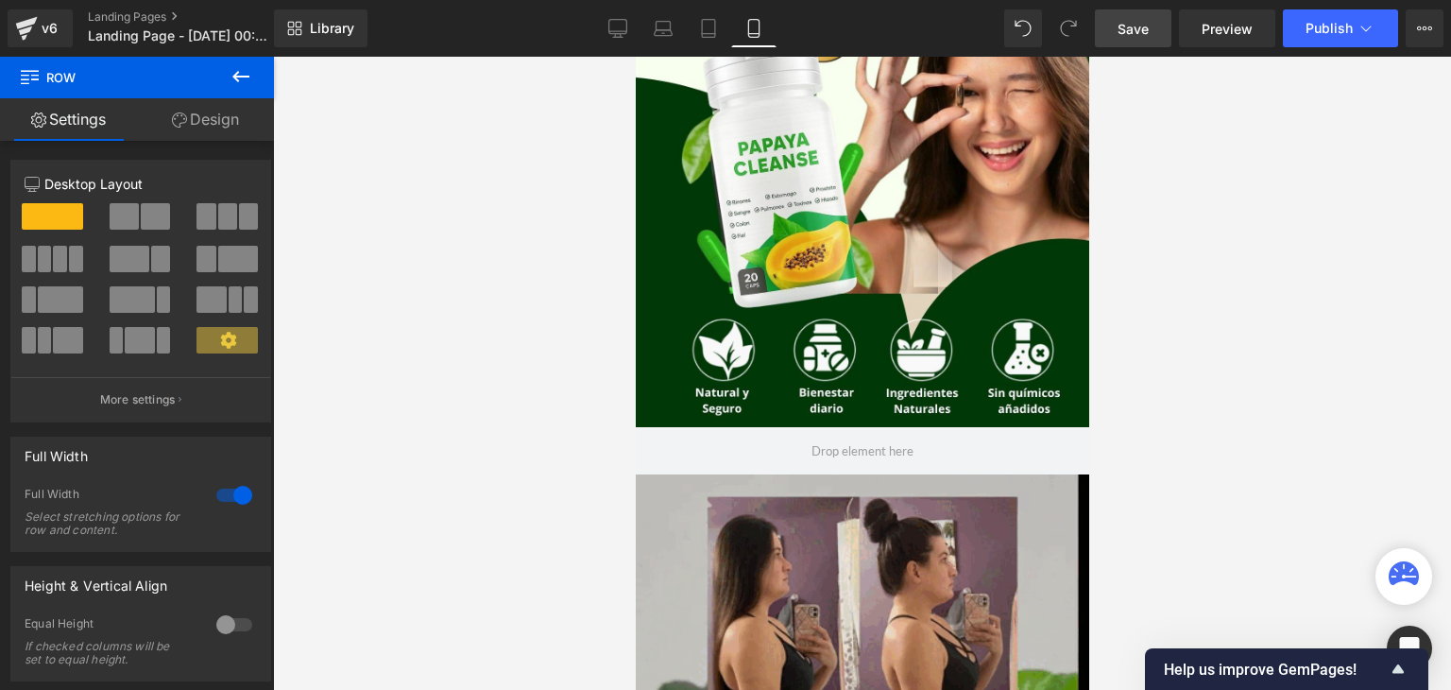
click at [236, 86] on icon at bounding box center [241, 76] width 23 height 23
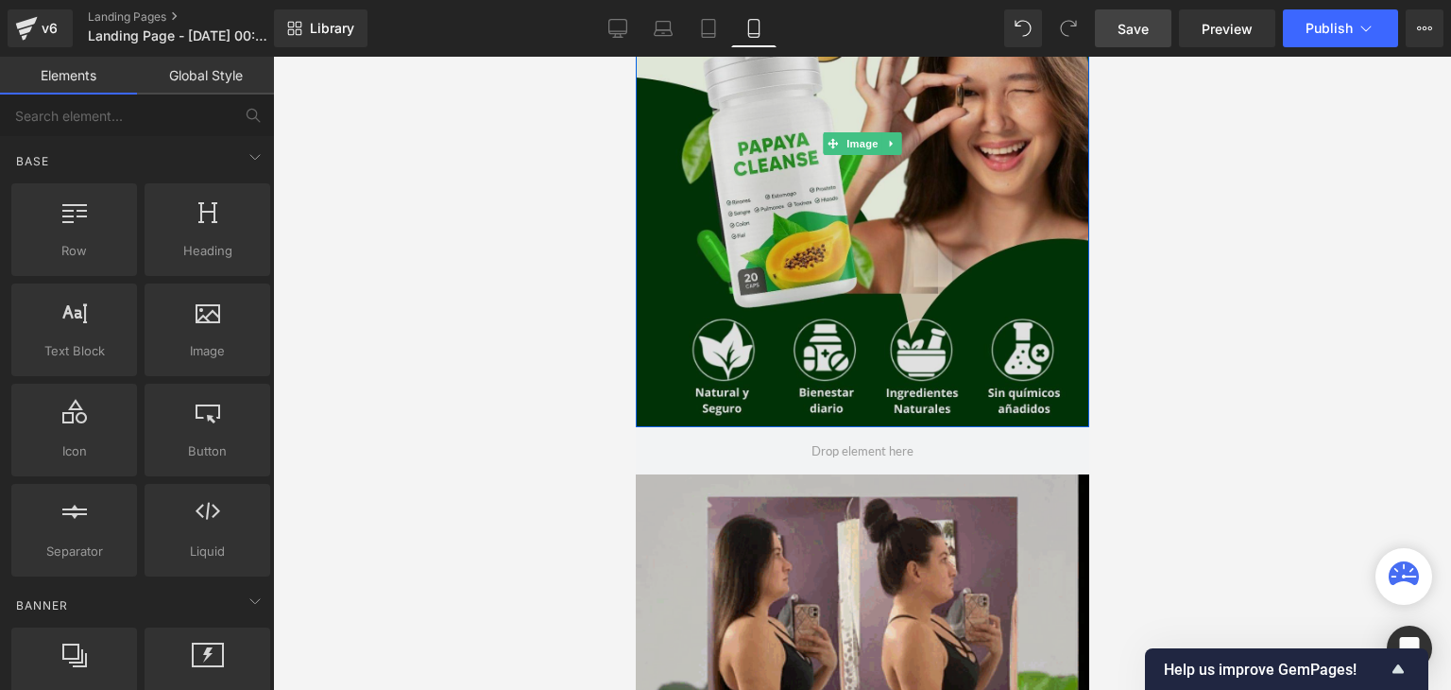
click at [717, 289] on img at bounding box center [862, 143] width 454 height 567
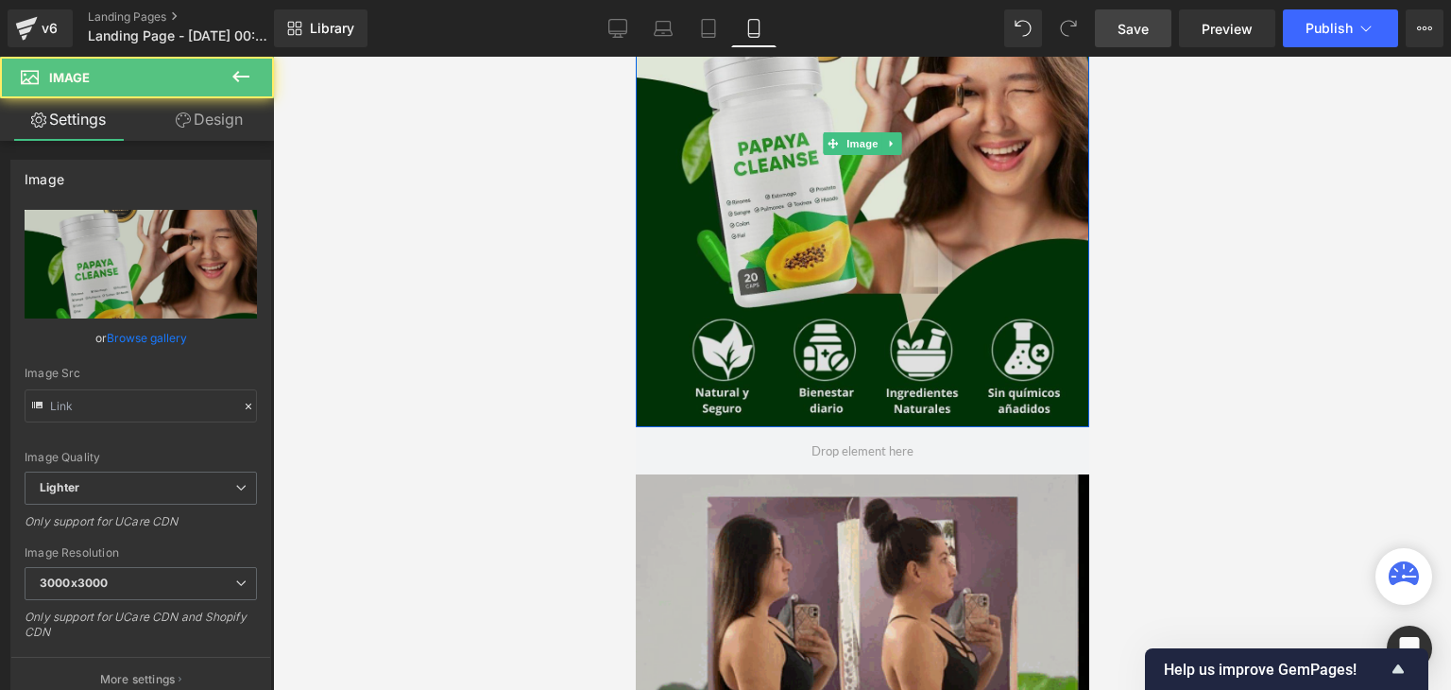
type input "[URL][DOMAIN_NAME]"
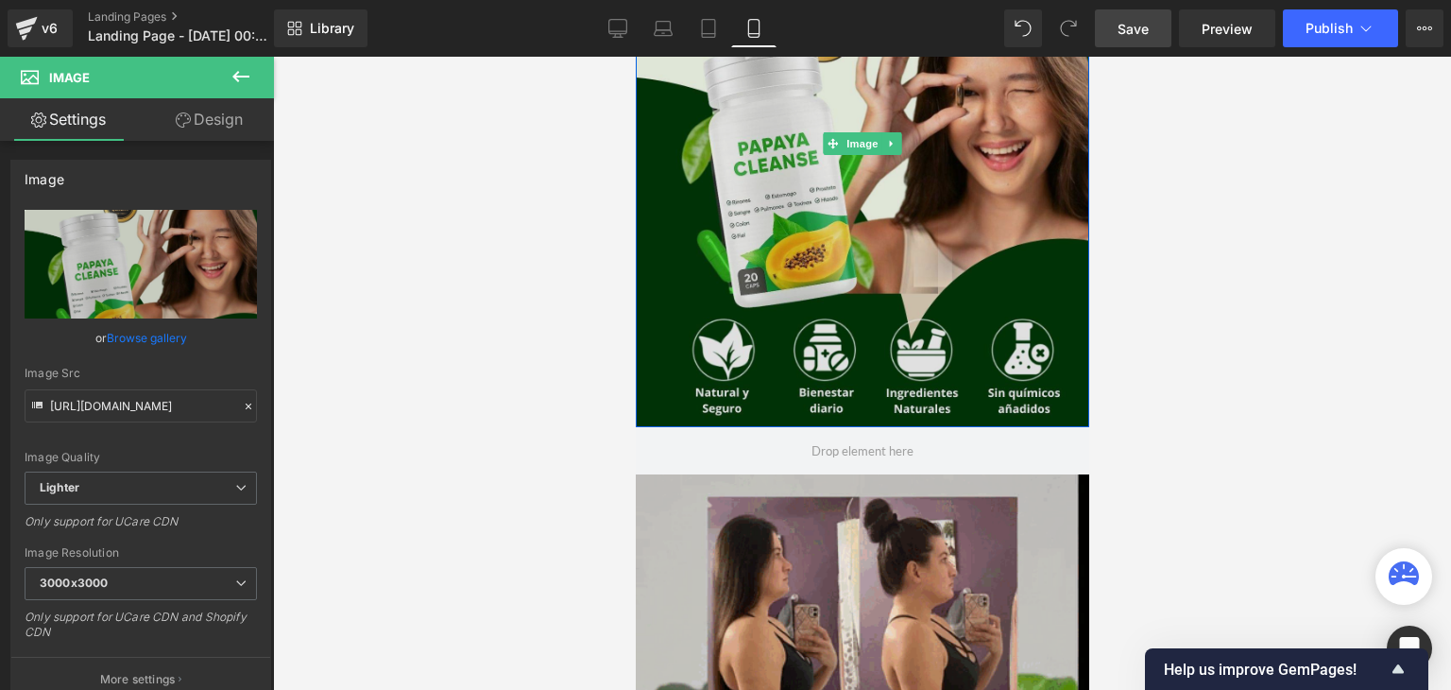
click at [659, 400] on img at bounding box center [862, 143] width 454 height 567
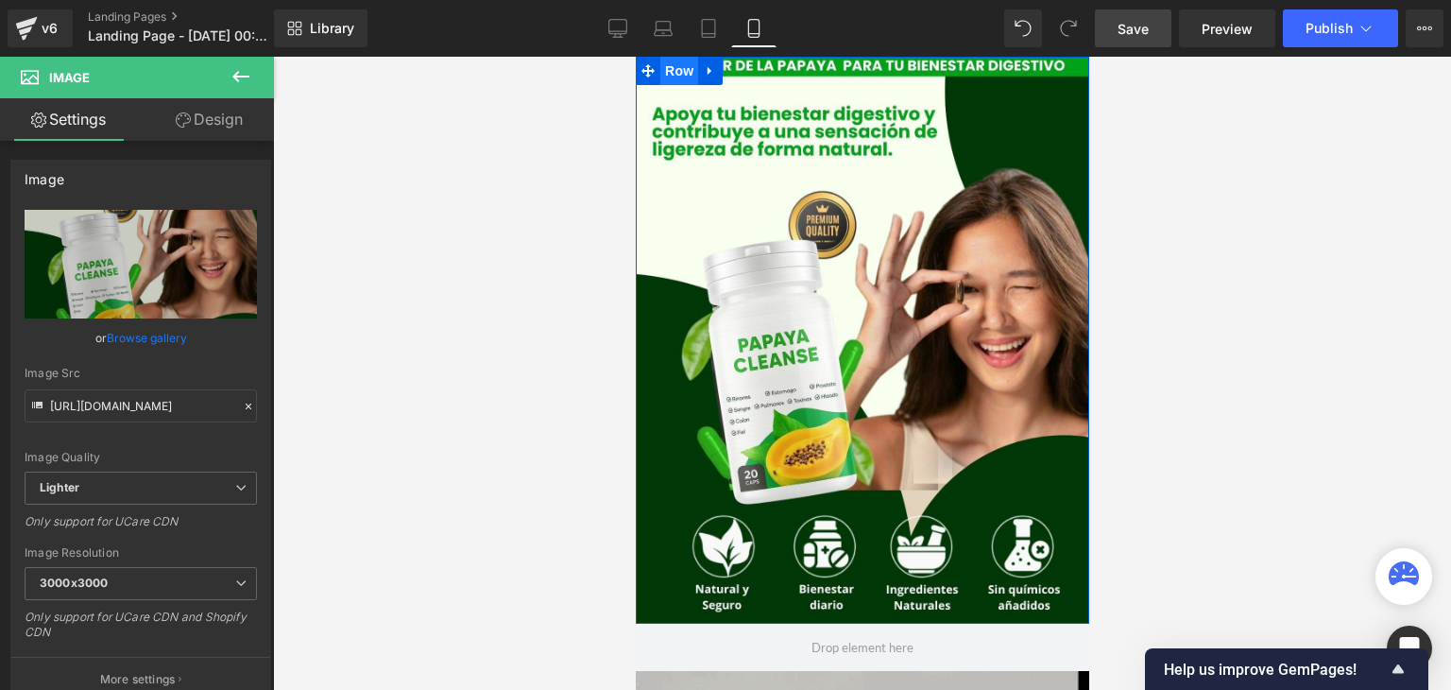
click at [671, 68] on span "Row" at bounding box center [678, 71] width 38 height 28
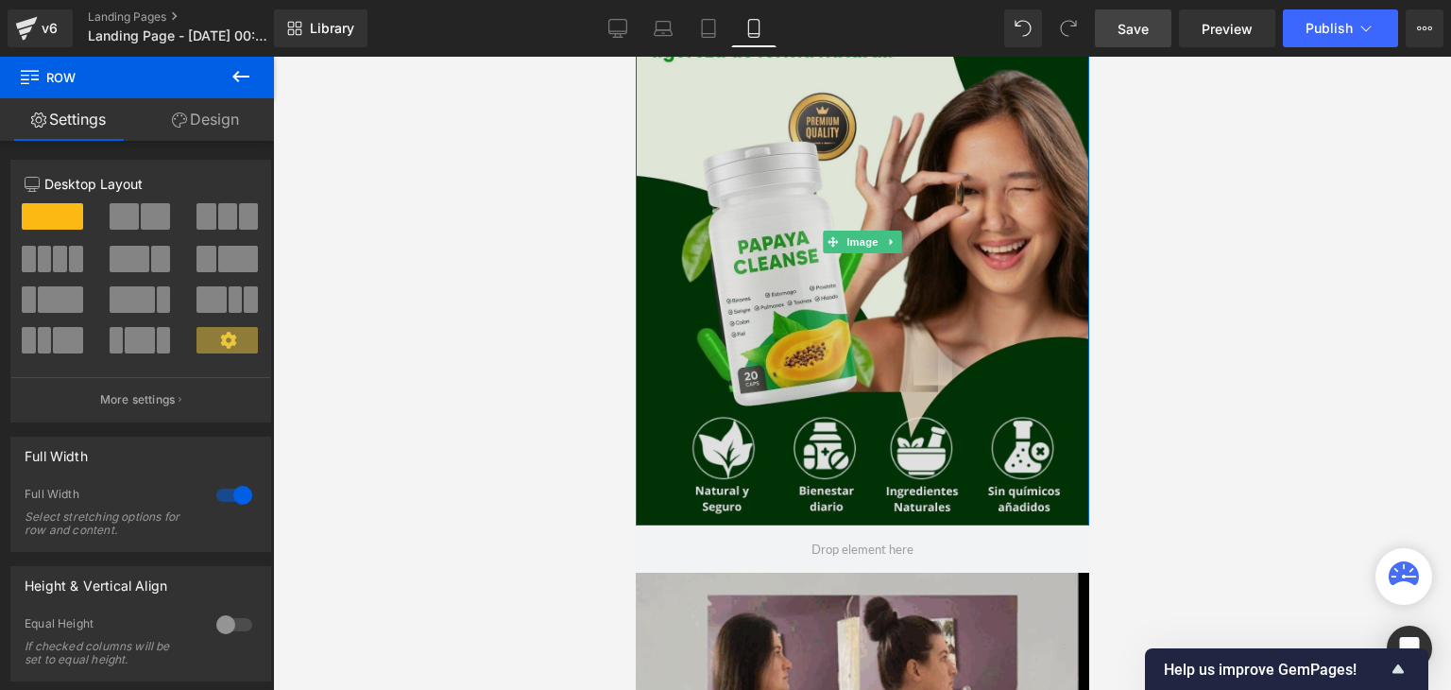
scroll to position [53, 0]
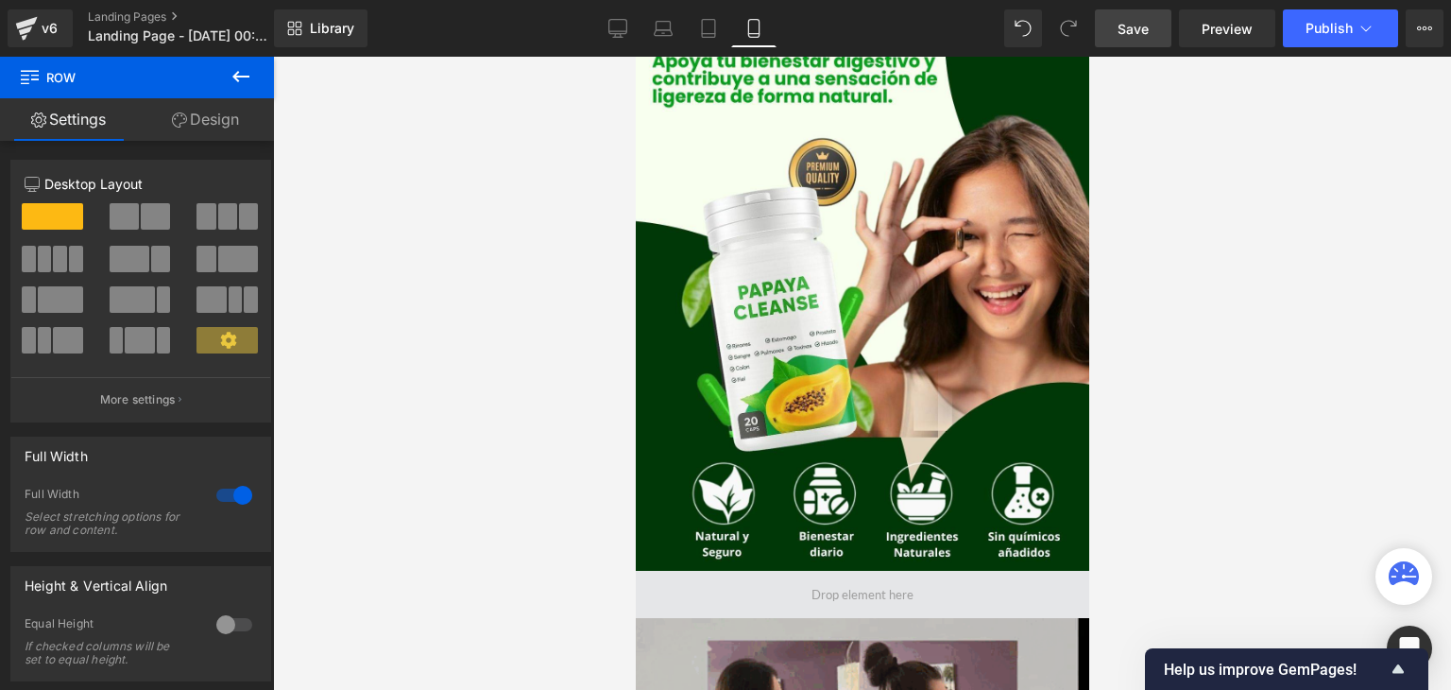
click at [654, 590] on span at bounding box center [862, 594] width 454 height 47
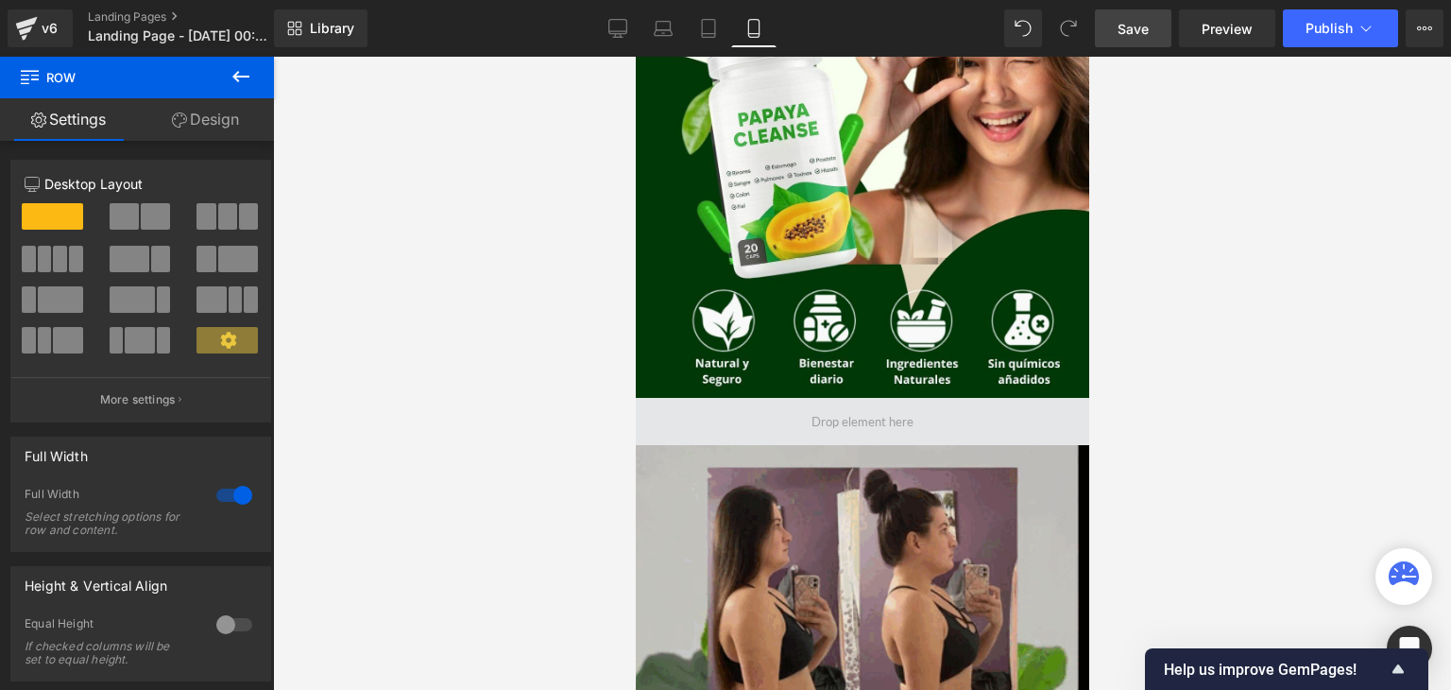
scroll to position [227, 0]
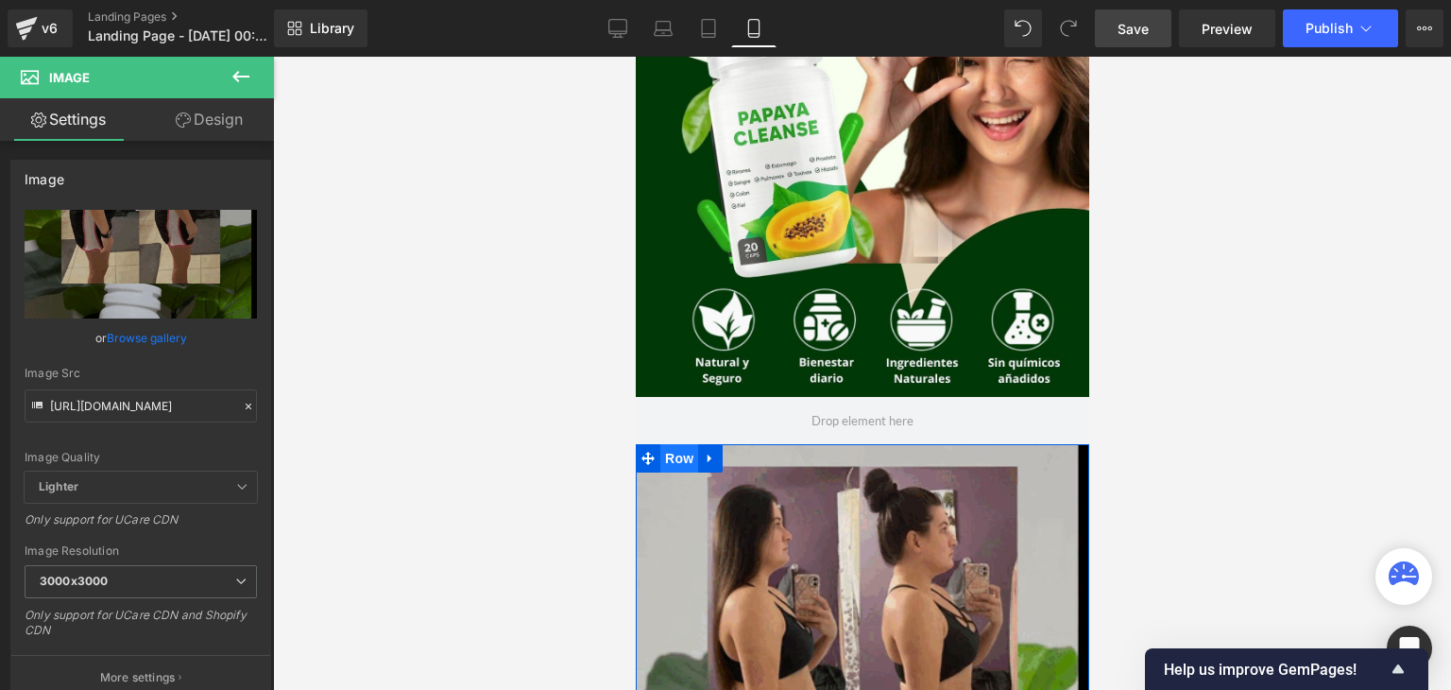
click at [663, 461] on span "Row" at bounding box center [678, 458] width 38 height 28
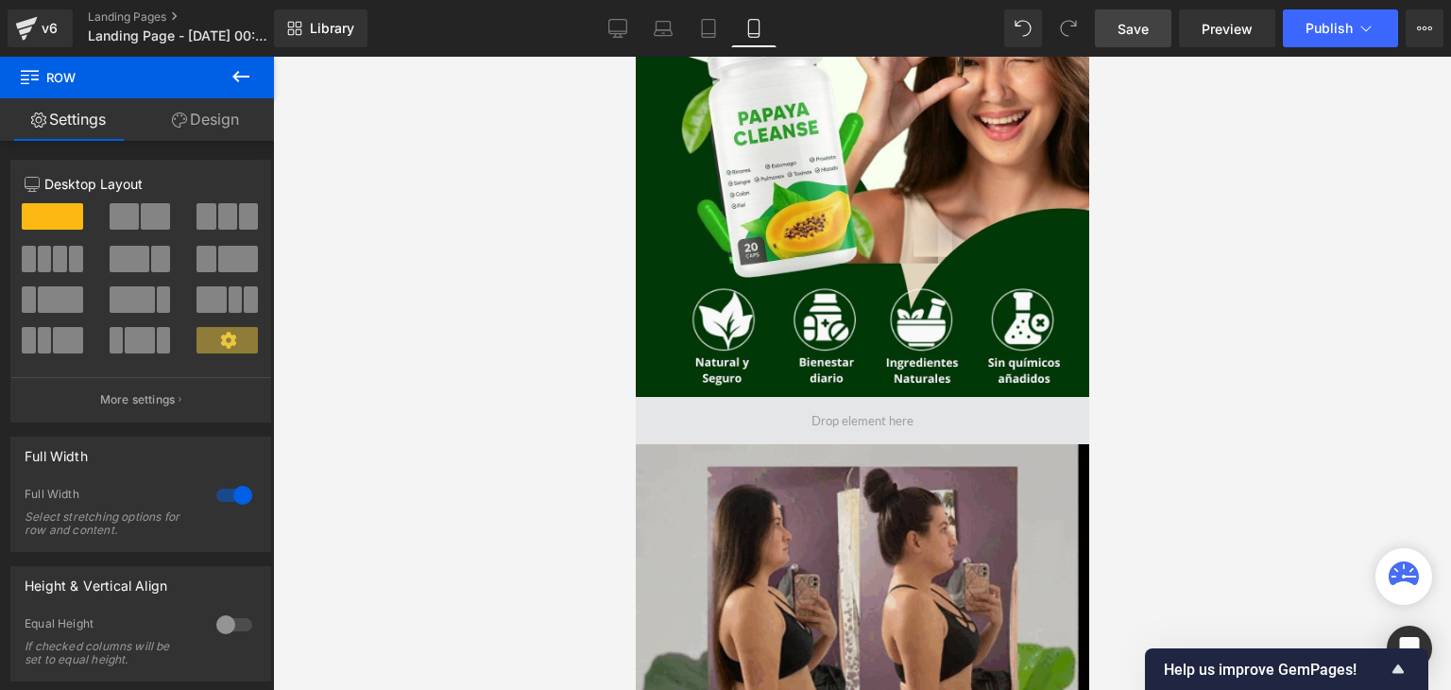
click at [689, 413] on span at bounding box center [862, 420] width 454 height 47
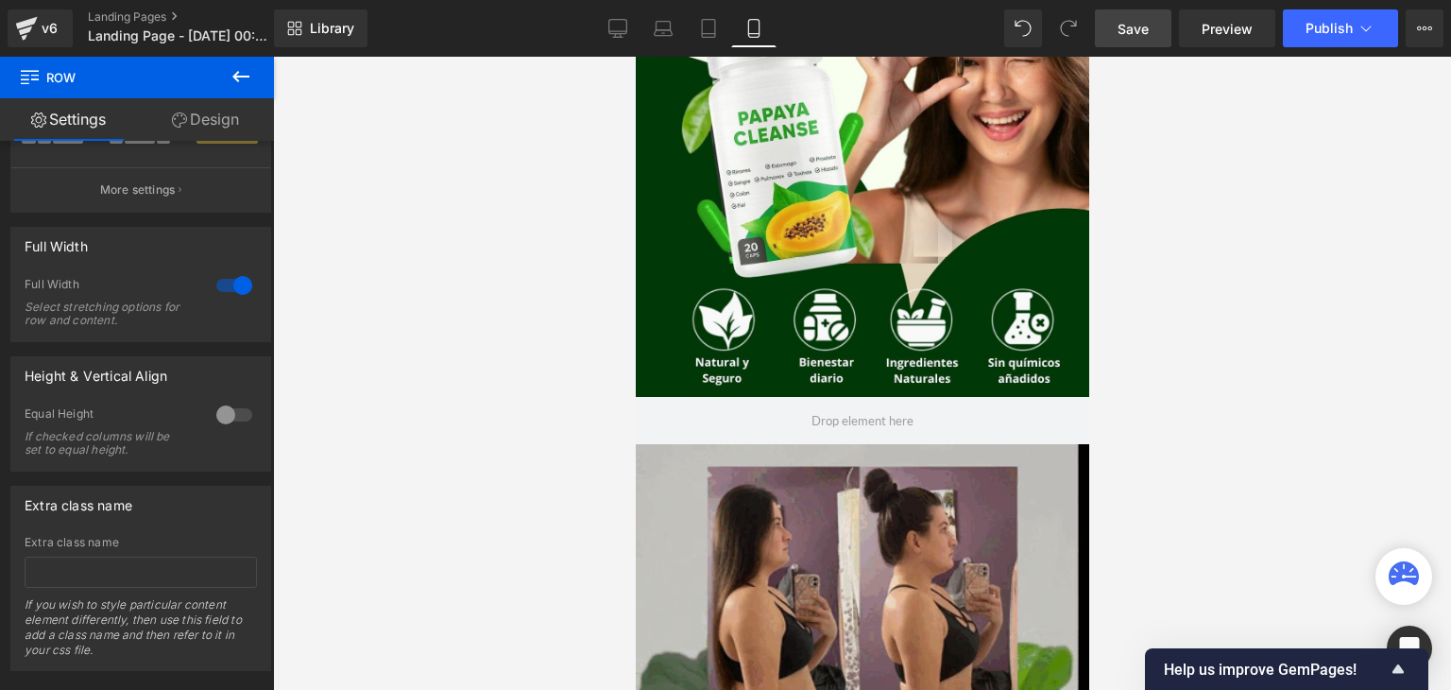
scroll to position [208, 0]
click at [227, 417] on div at bounding box center [234, 417] width 45 height 30
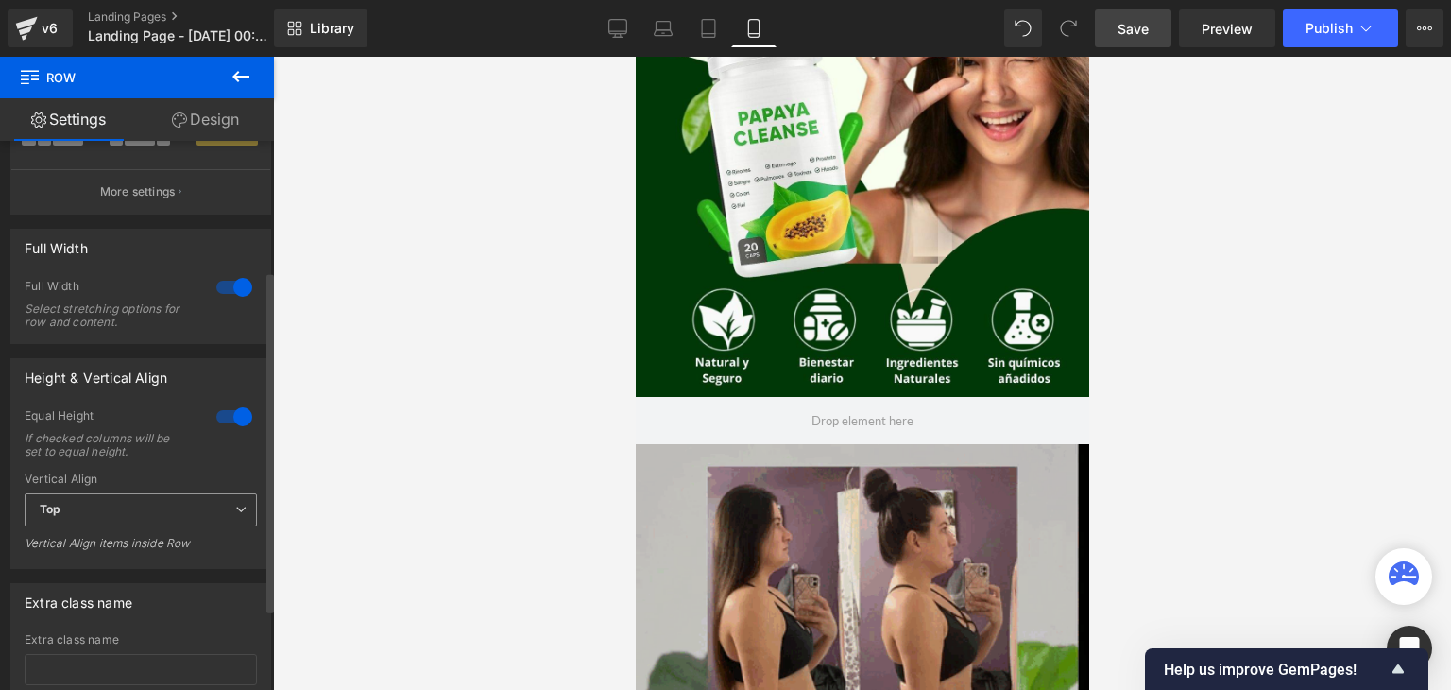
click at [166, 522] on span "Top" at bounding box center [141, 509] width 232 height 33
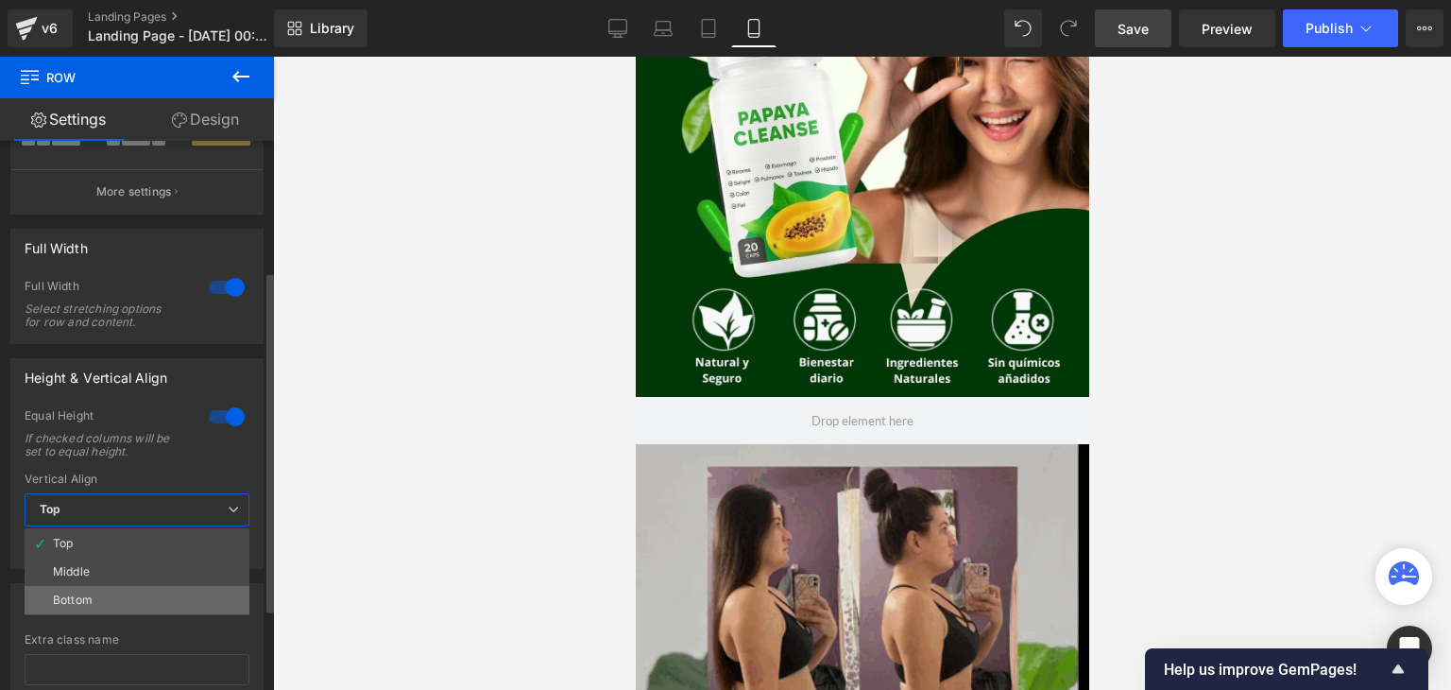
click at [139, 592] on li "Bottom" at bounding box center [137, 600] width 225 height 28
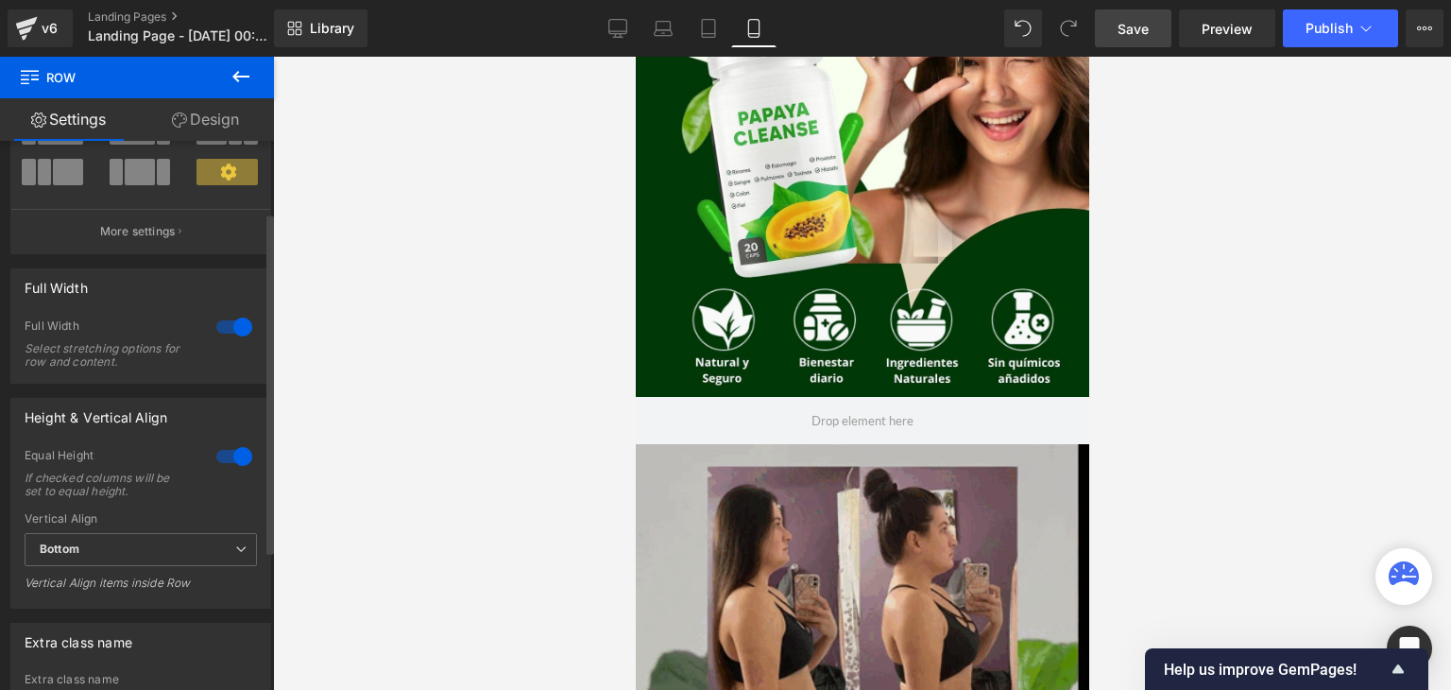
scroll to position [0, 0]
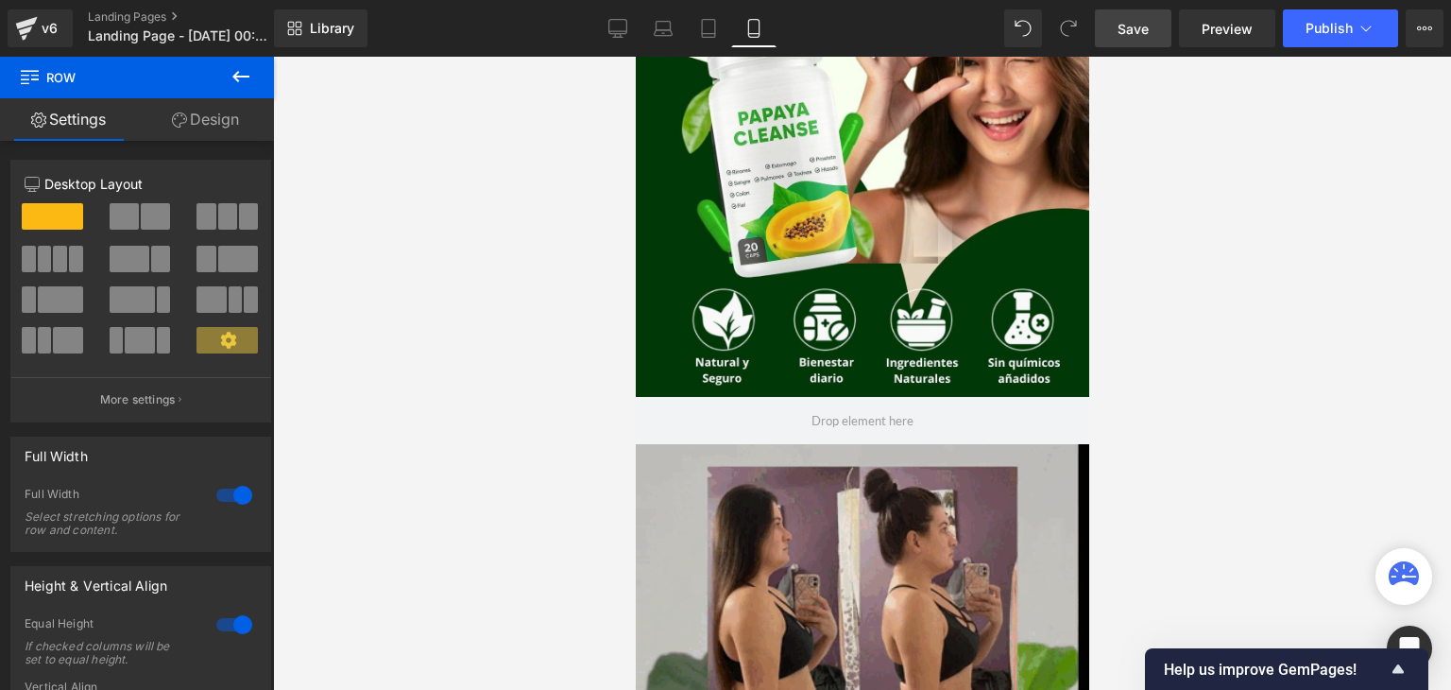
click at [228, 129] on link "Design" at bounding box center [205, 119] width 137 height 43
click at [242, 83] on icon at bounding box center [241, 76] width 23 height 23
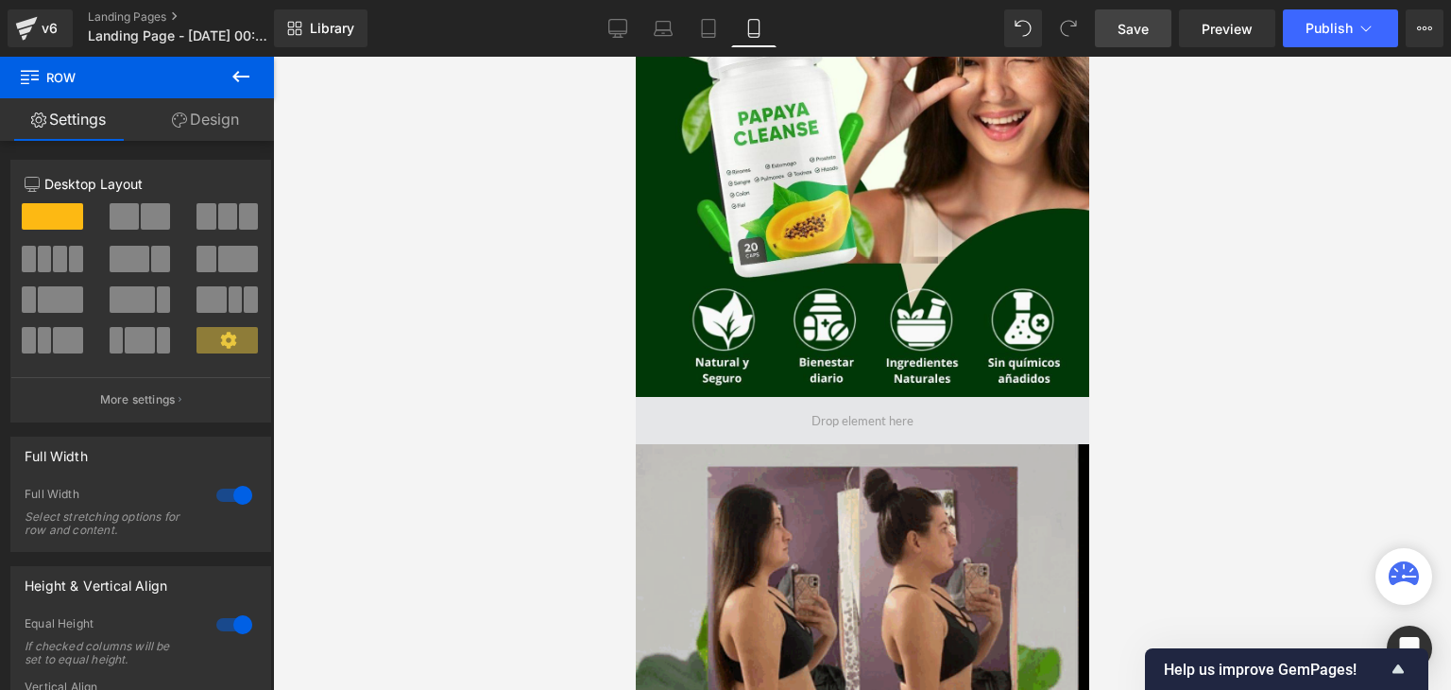
click at [761, 434] on span at bounding box center [862, 420] width 454 height 47
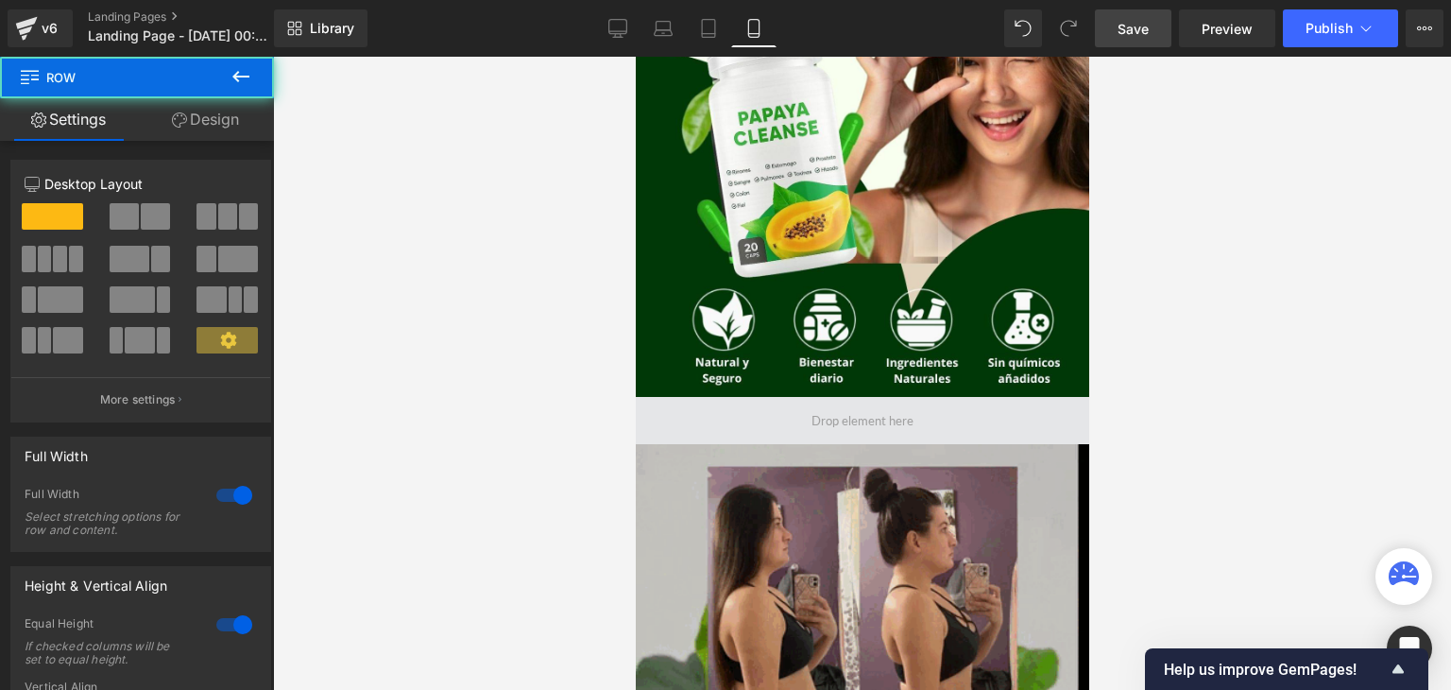
click at [749, 430] on span at bounding box center [862, 420] width 454 height 47
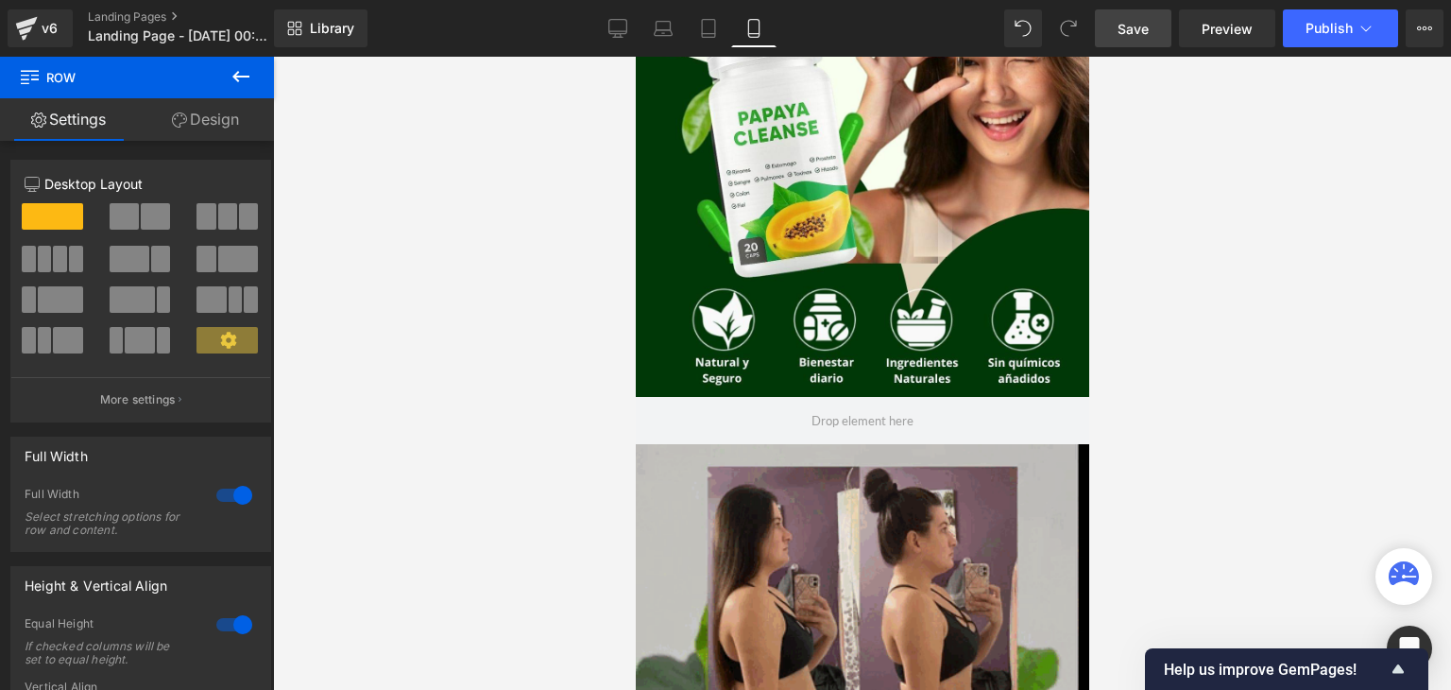
click at [235, 77] on icon at bounding box center [240, 76] width 17 height 11
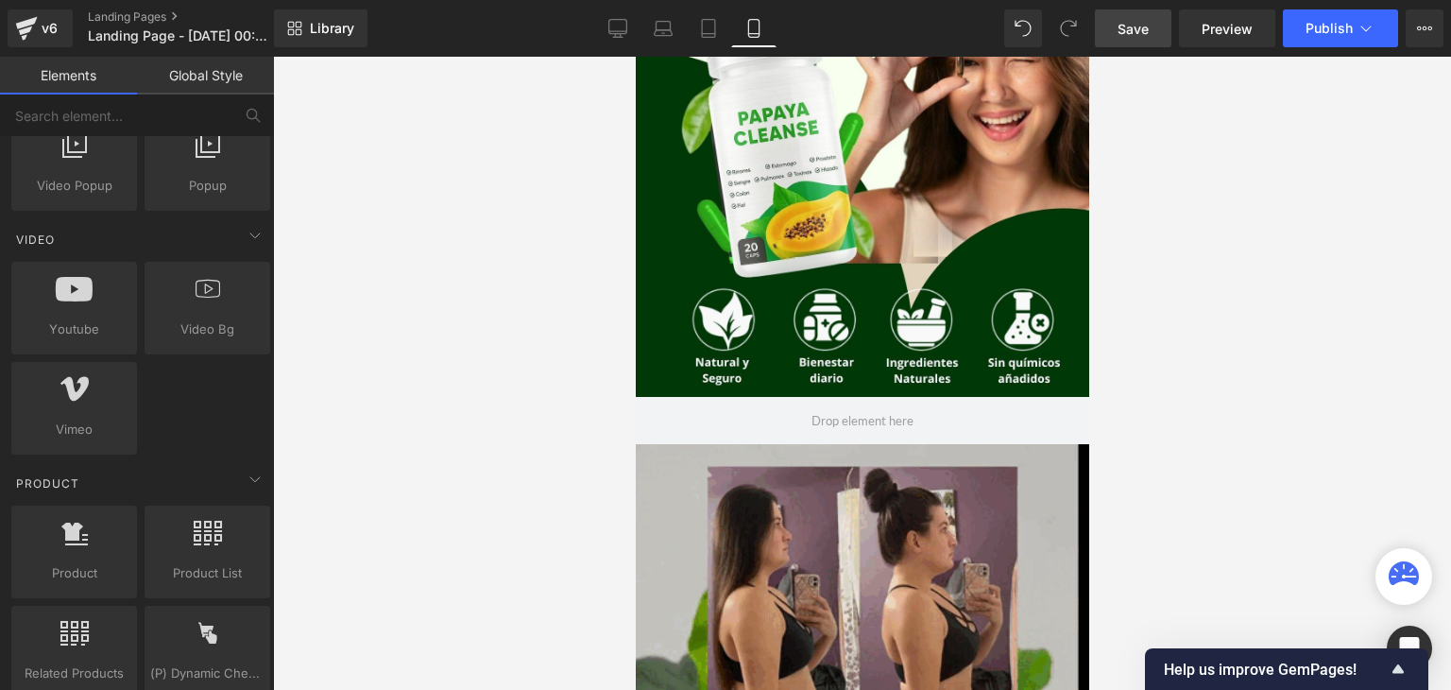
scroll to position [1376, 0]
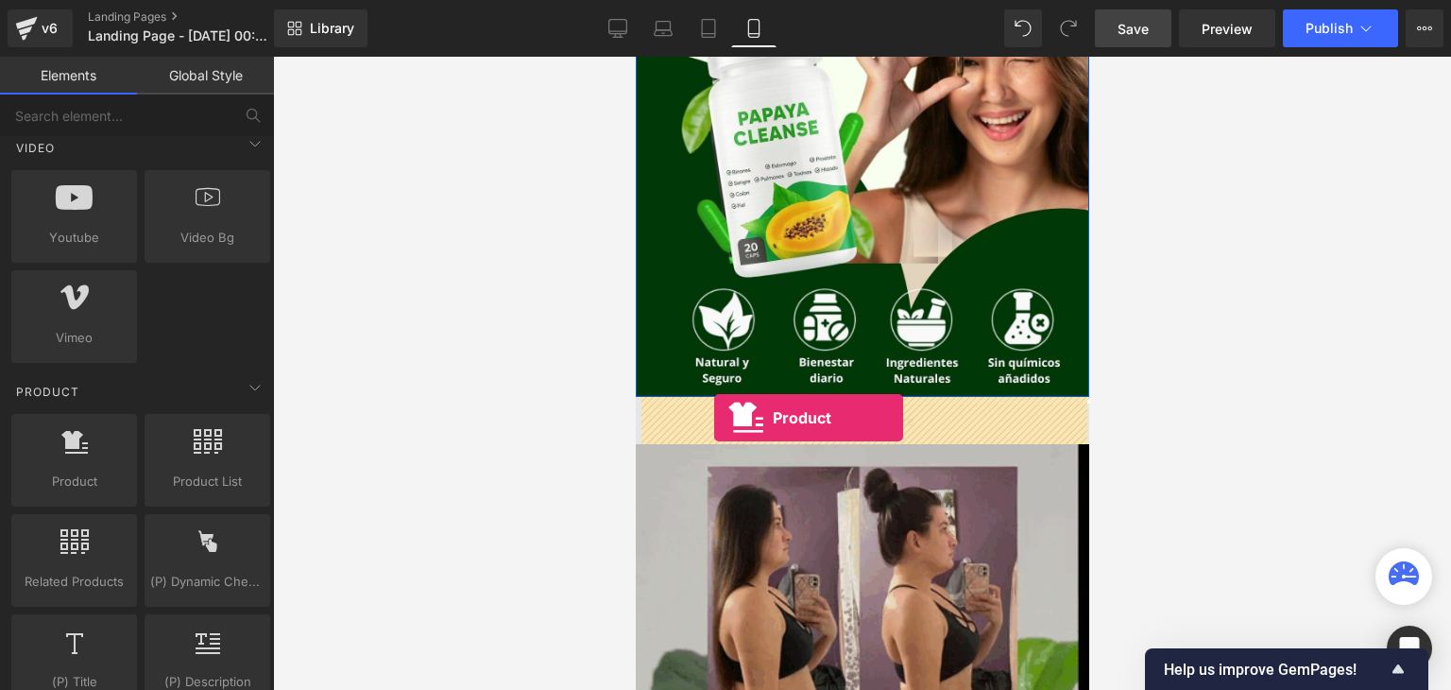
drag, startPoint x: 731, startPoint y: 508, endPoint x: 713, endPoint y: 418, distance: 92.5
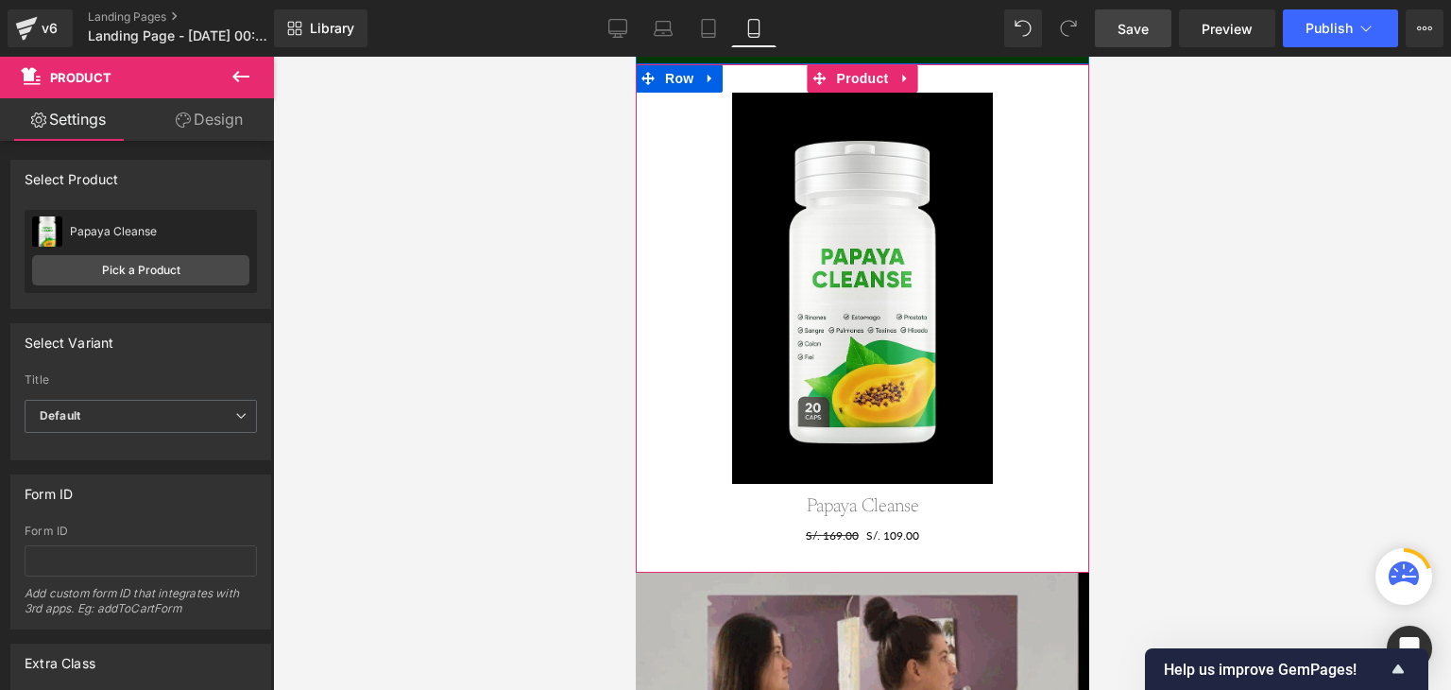
scroll to position [517, 0]
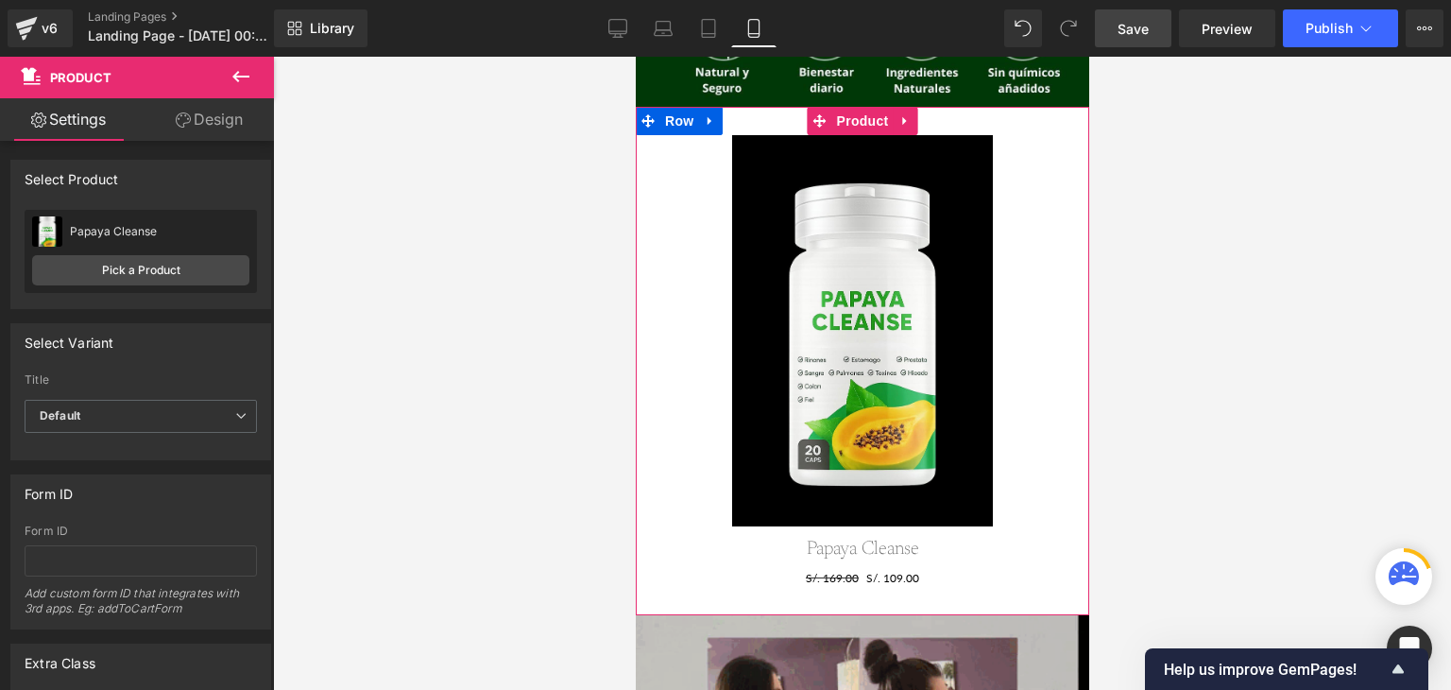
click at [673, 124] on div "Sale Off (P) Image Papaya Cleanse (P) Title S/. 169.00 S/. 109.00 (P) Price Add…" at bounding box center [862, 361] width 454 height 508
click at [899, 128] on link at bounding box center [905, 121] width 25 height 28
click at [911, 127] on icon at bounding box center [917, 120] width 13 height 13
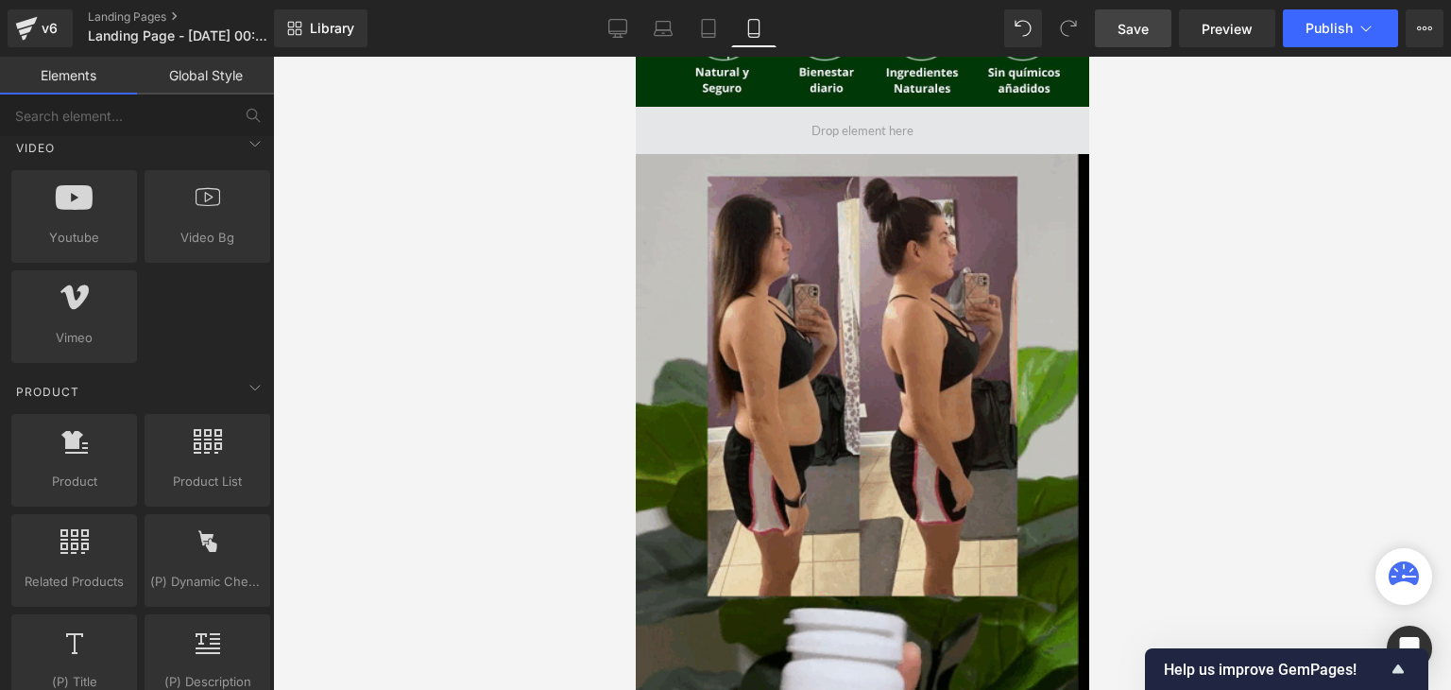
click at [706, 123] on span at bounding box center [862, 130] width 454 height 47
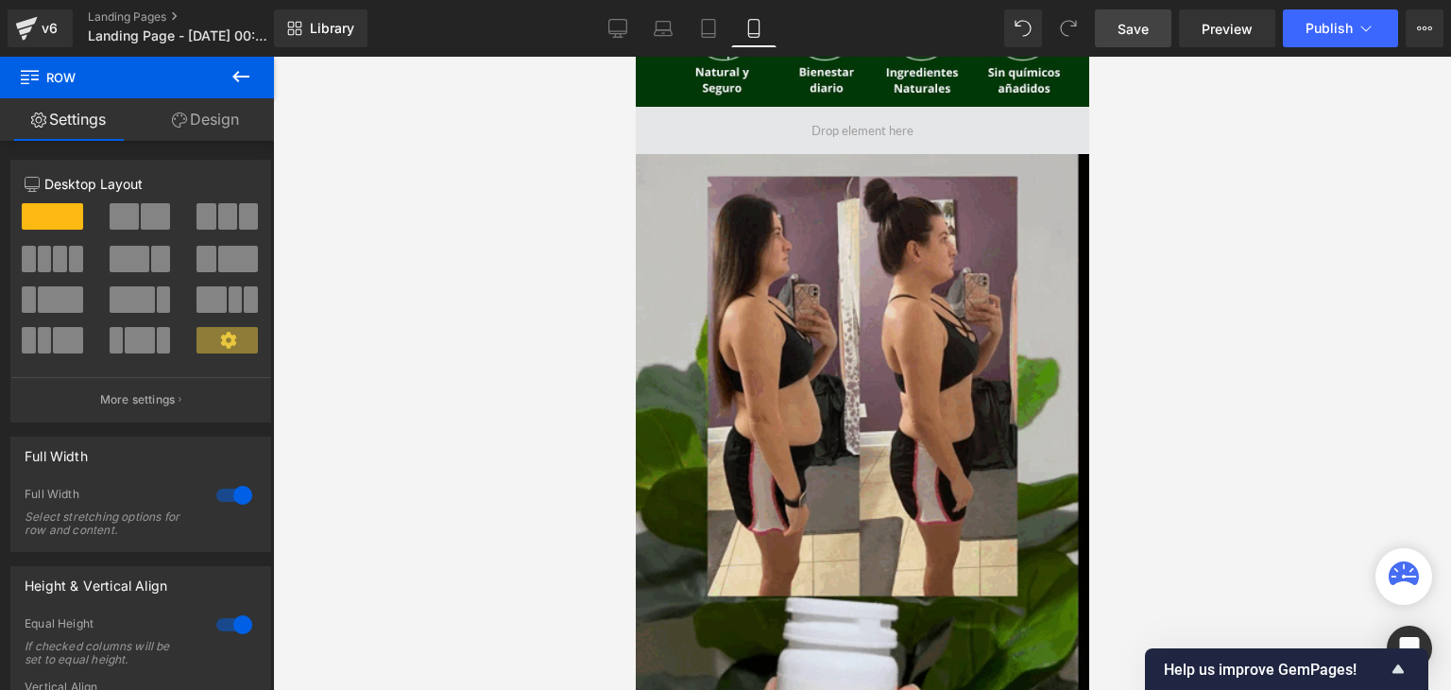
click at [692, 146] on span at bounding box center [862, 130] width 454 height 47
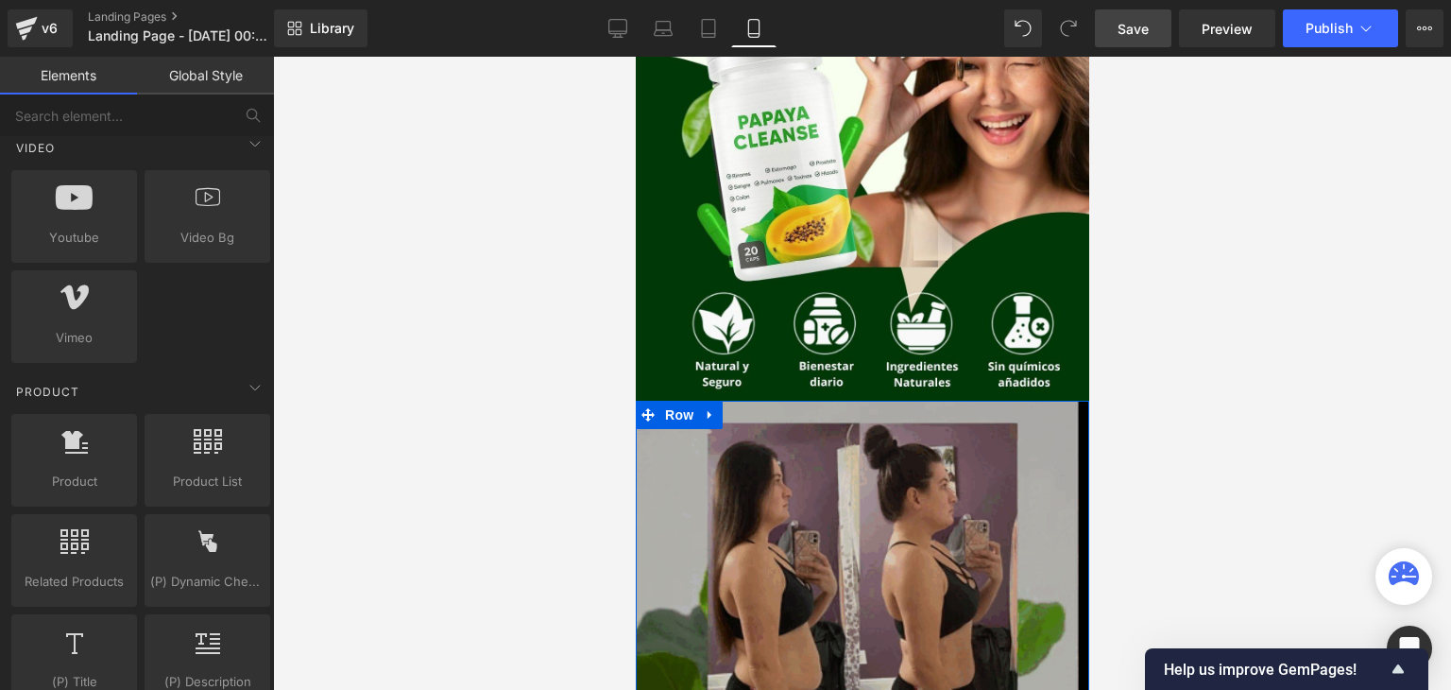
scroll to position [218, 0]
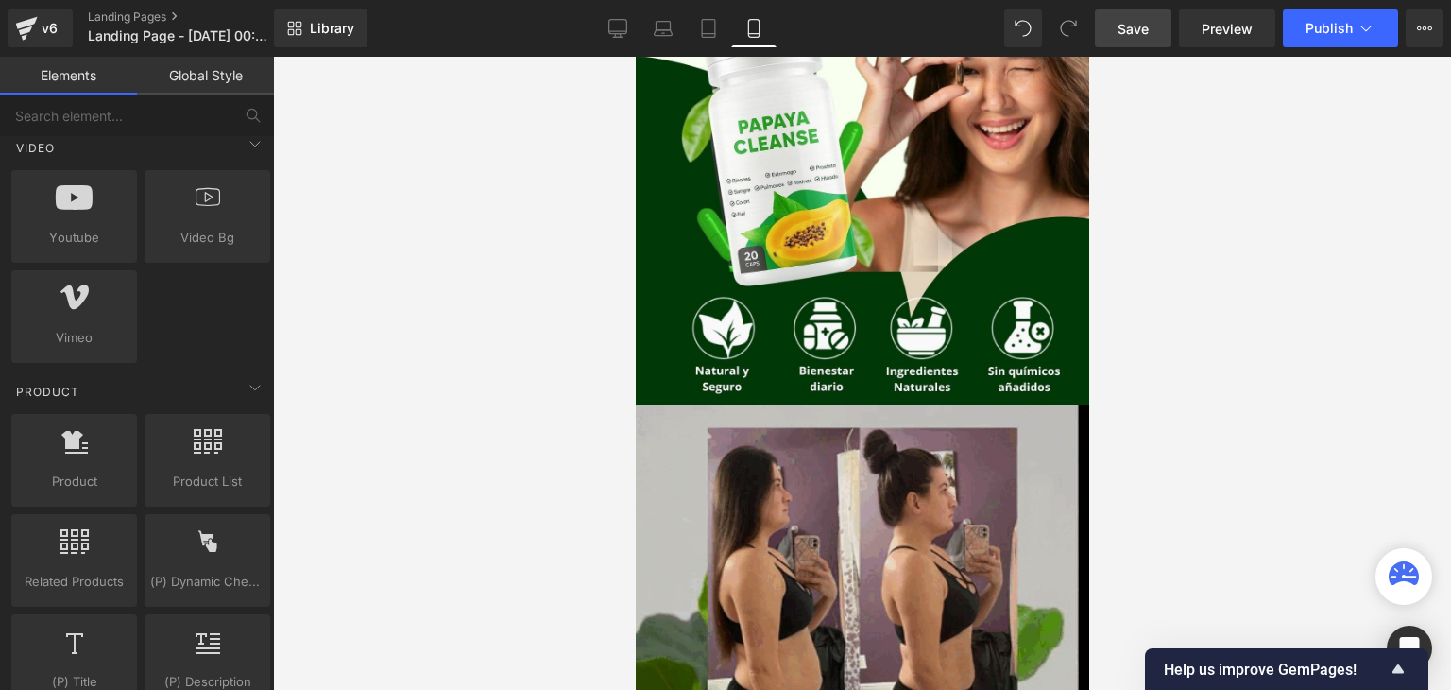
click at [581, 351] on div at bounding box center [862, 373] width 1178 height 633
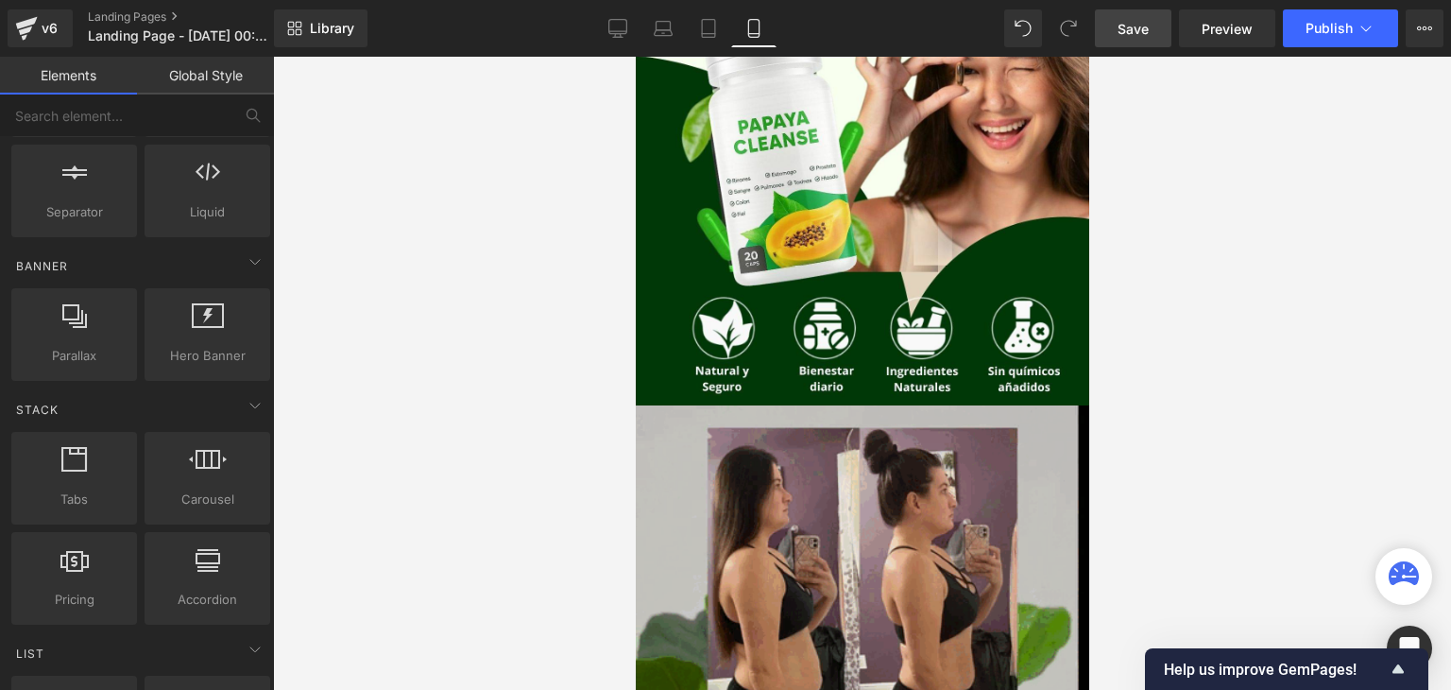
scroll to position [0, 0]
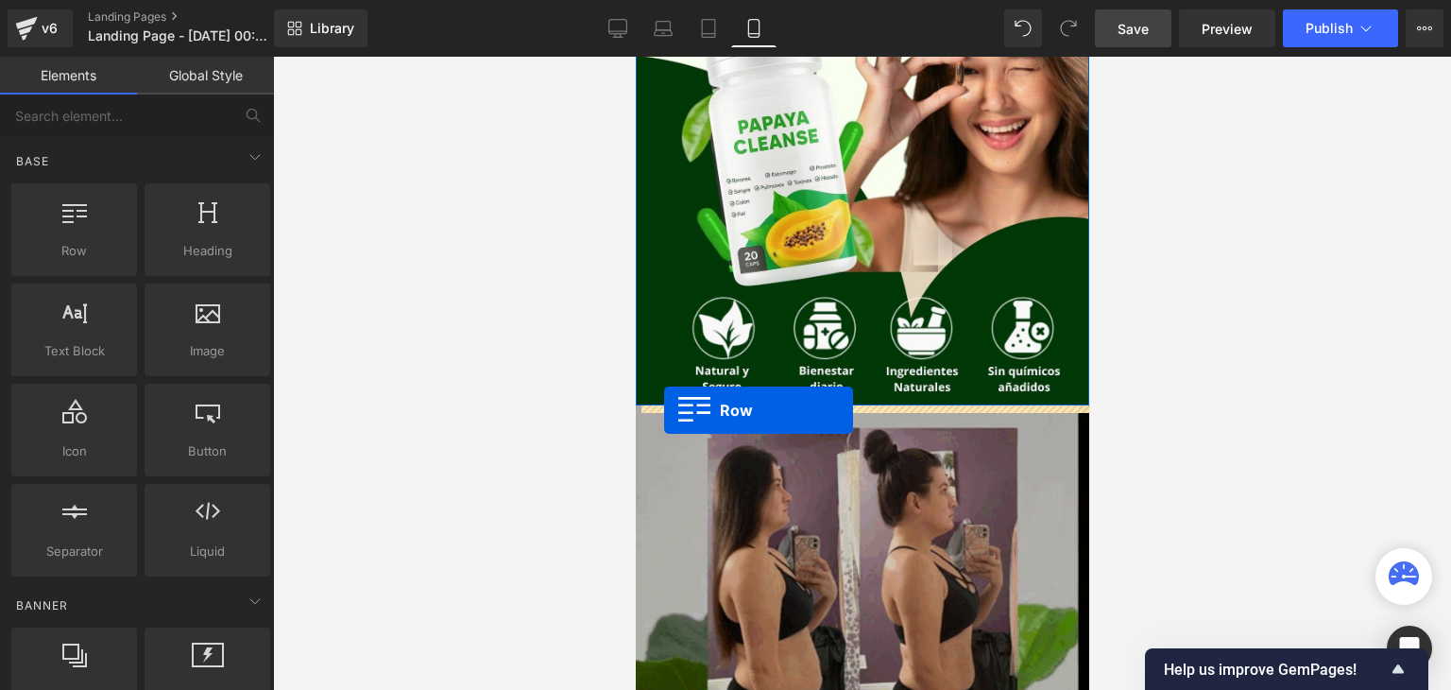
drag, startPoint x: 711, startPoint y: 281, endPoint x: 663, endPoint y: 409, distance: 137.2
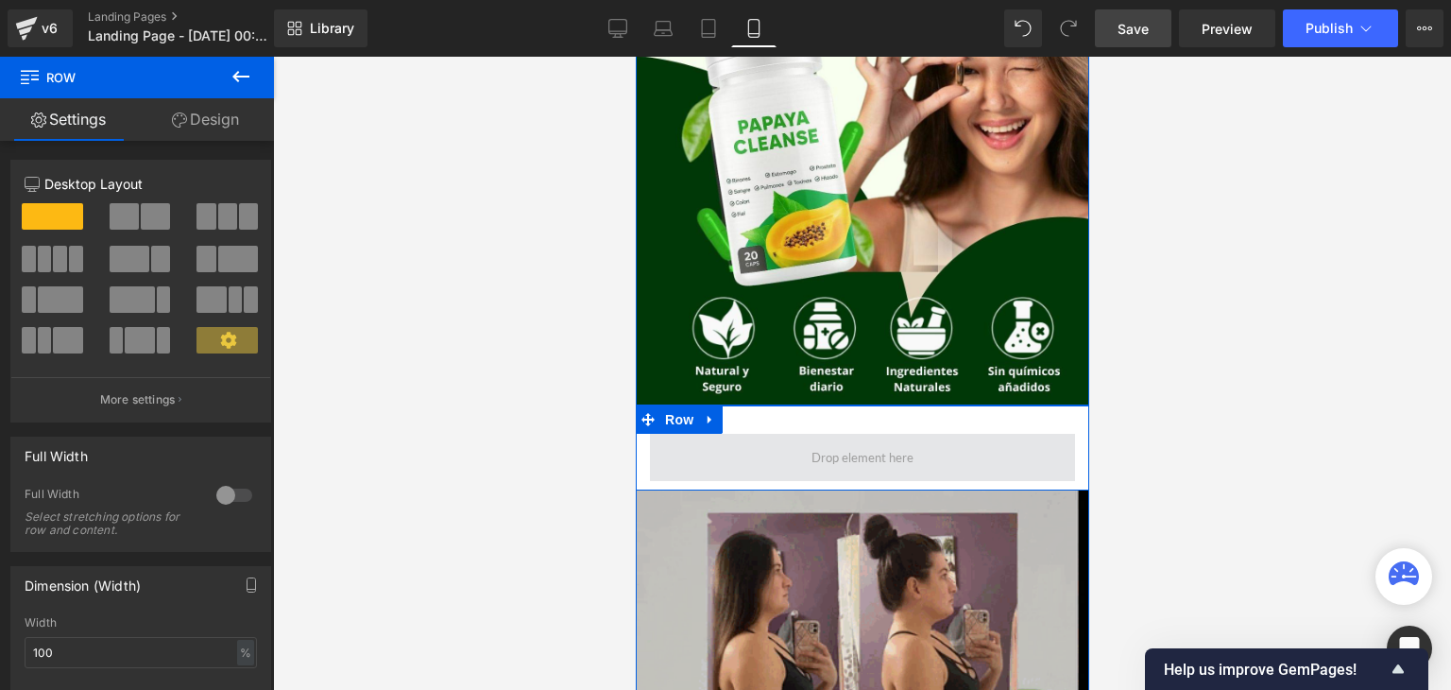
click at [825, 461] on span at bounding box center [861, 457] width 115 height 29
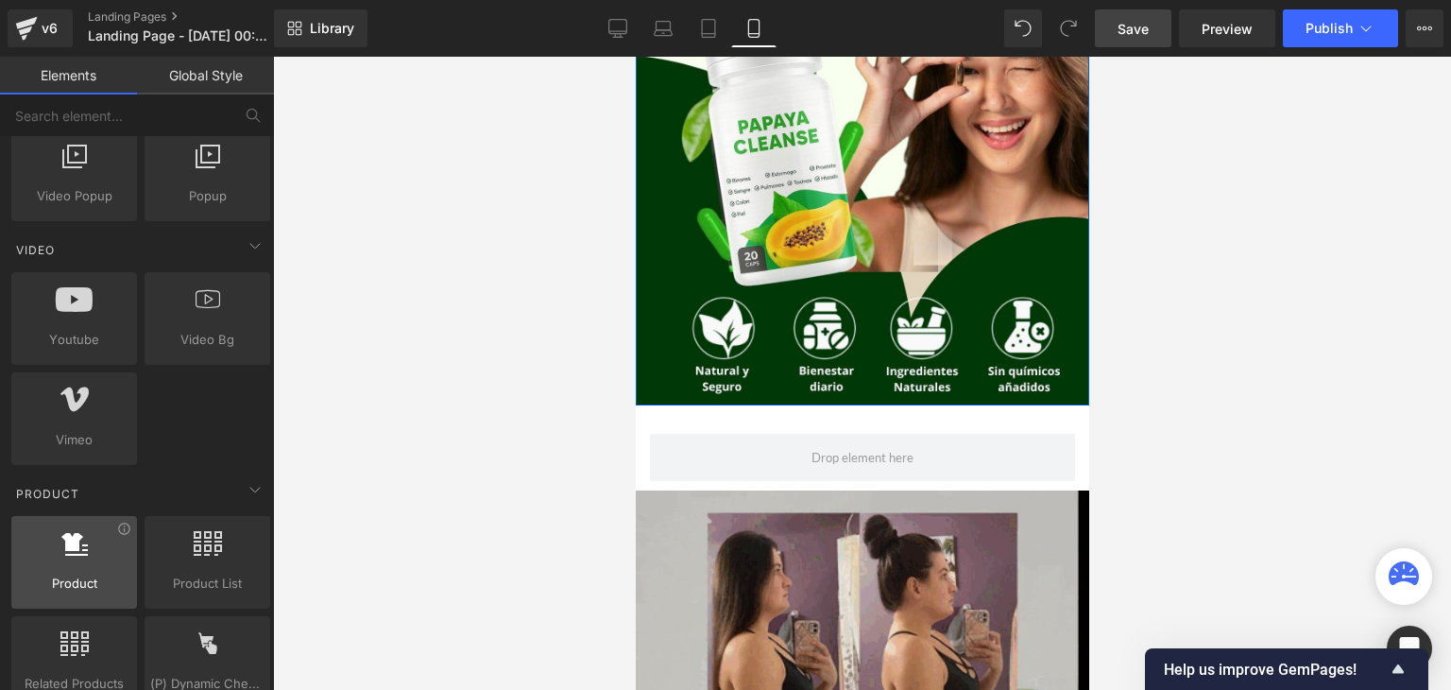
scroll to position [1345, 0]
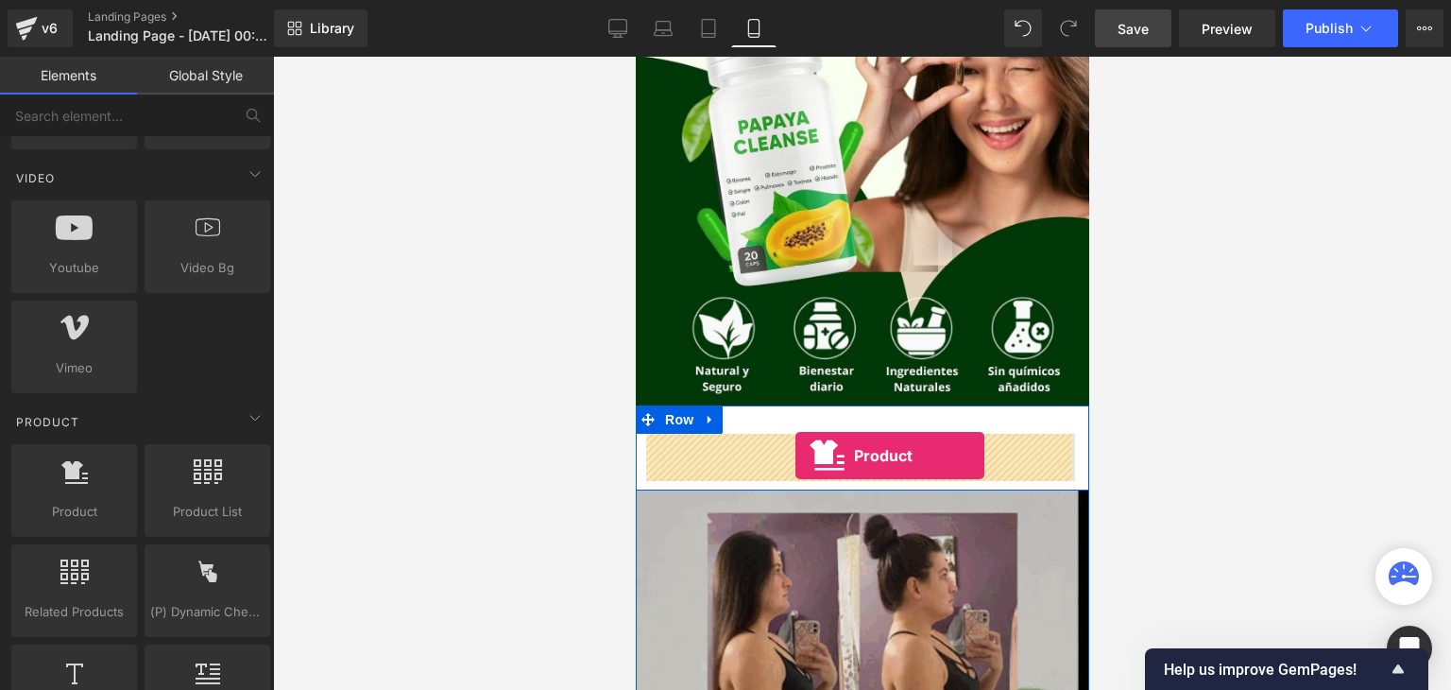
drag, startPoint x: 722, startPoint y: 566, endPoint x: 795, endPoint y: 454, distance: 133.1
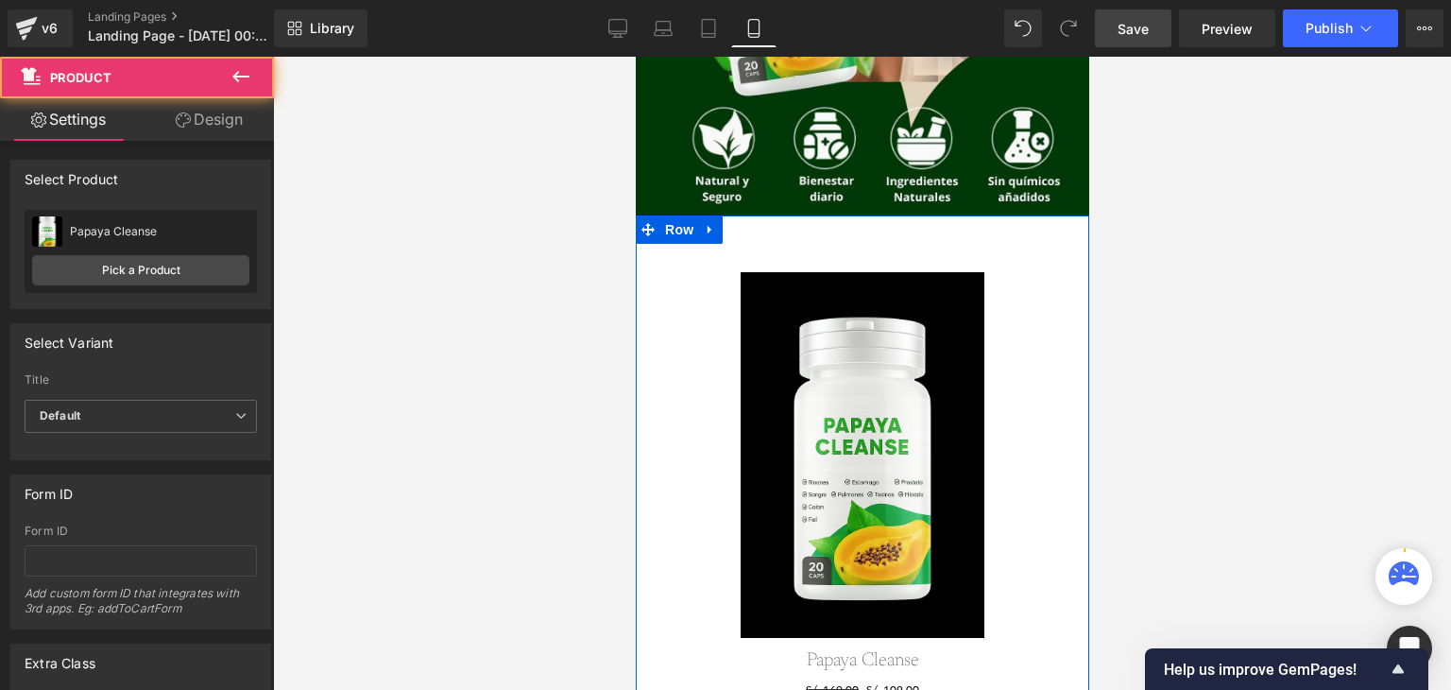
scroll to position [415, 0]
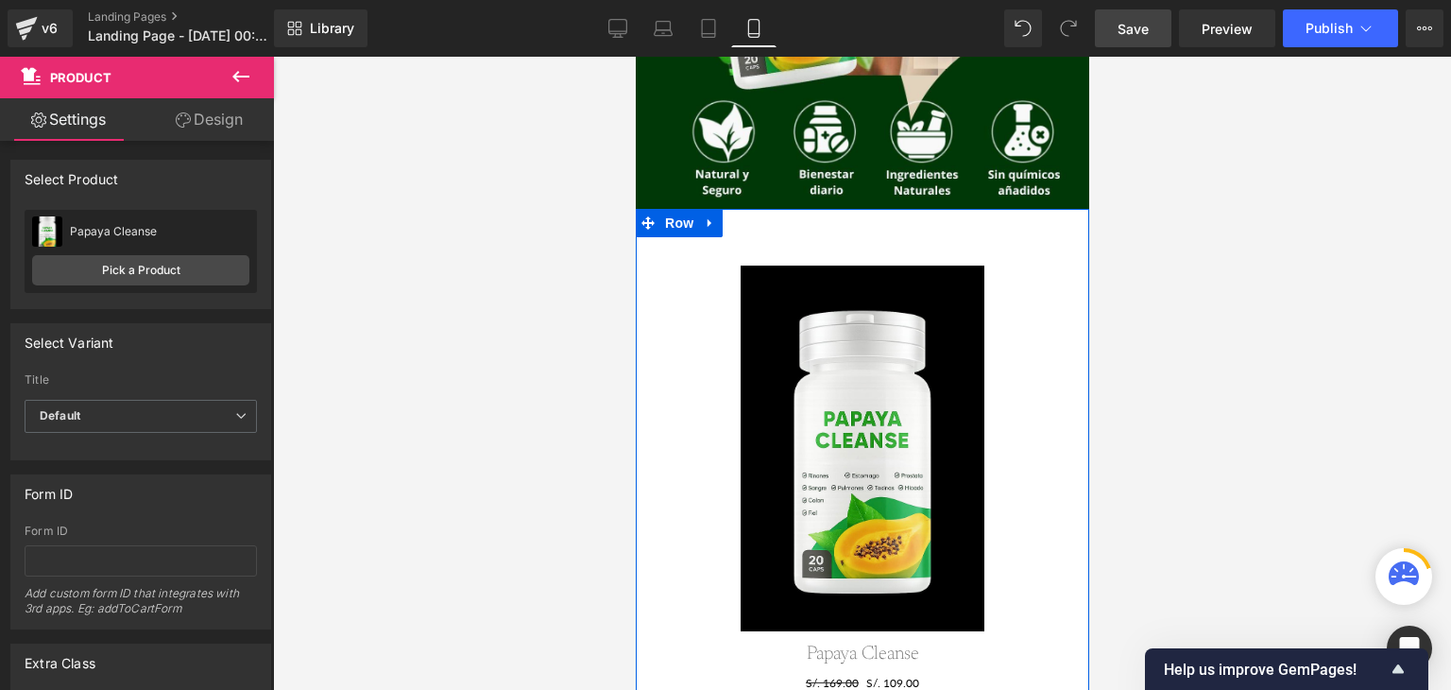
click at [920, 500] on img at bounding box center [862, 448] width 244 height 366
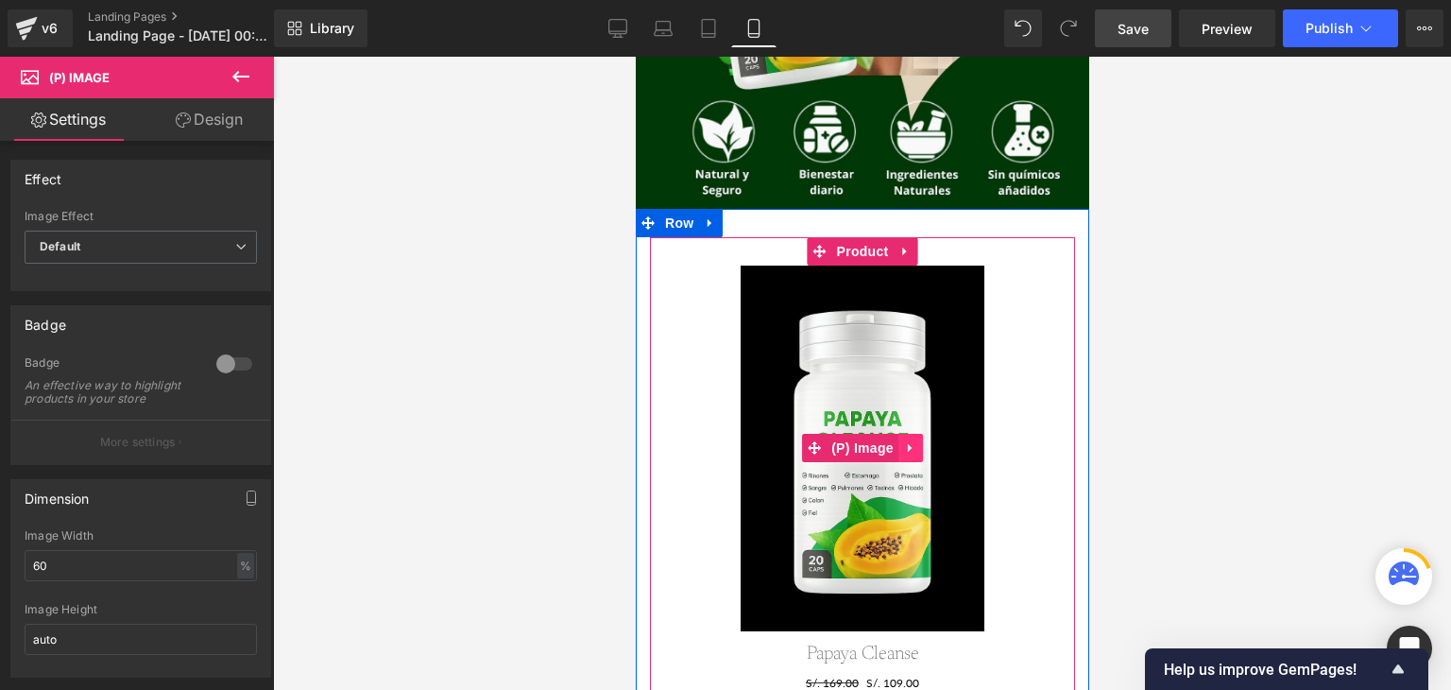
click at [908, 454] on icon at bounding box center [909, 448] width 13 height 14
click at [919, 455] on link at bounding box center [922, 448] width 25 height 28
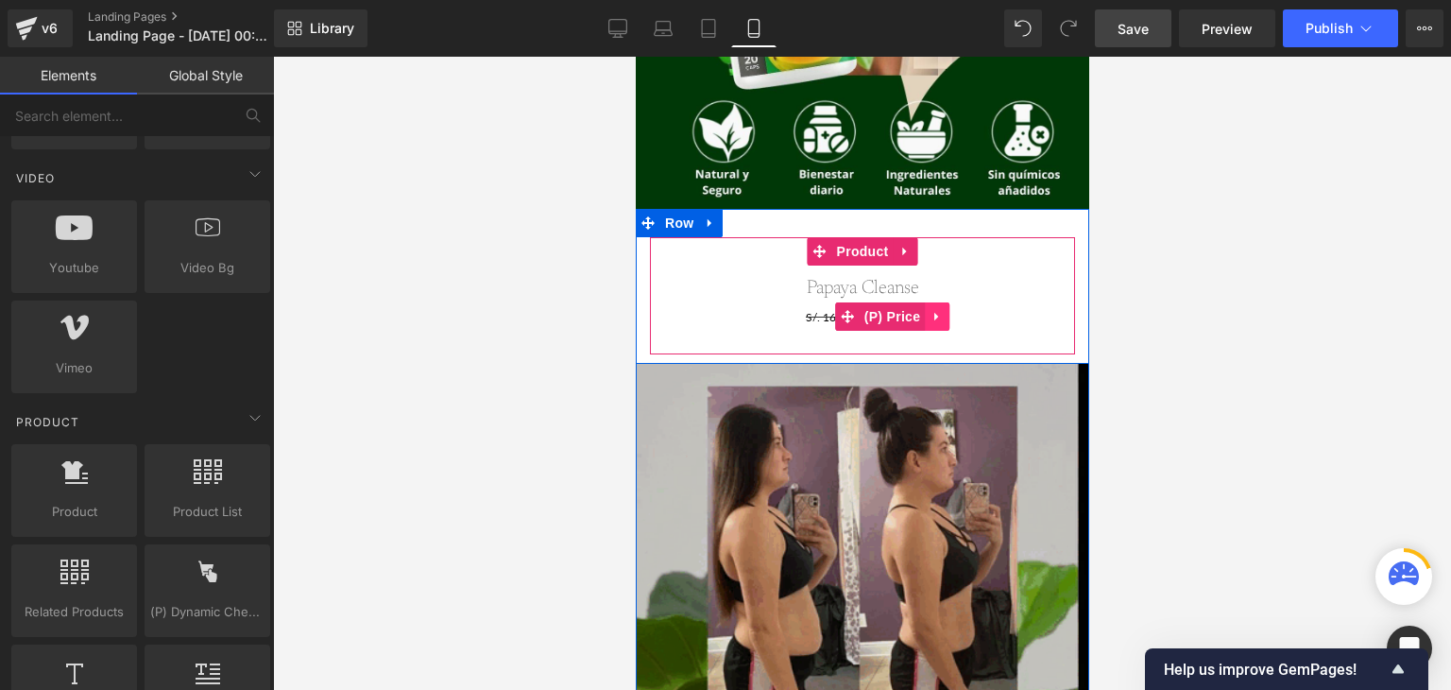
click at [932, 318] on icon at bounding box center [936, 317] width 13 height 14
click at [942, 317] on icon at bounding box center [948, 316] width 13 height 13
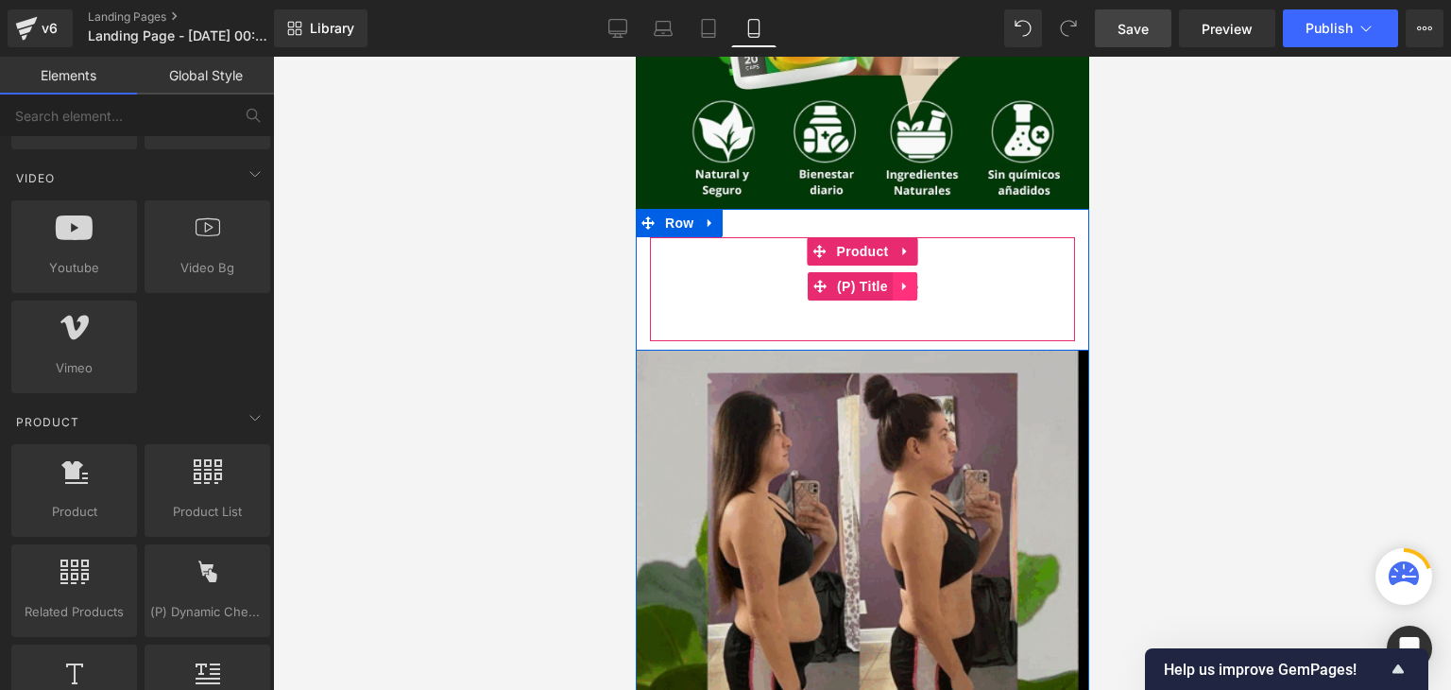
click at [901, 290] on icon at bounding box center [904, 287] width 13 height 14
click at [916, 291] on icon at bounding box center [916, 286] width 13 height 13
click at [736, 305] on div "Add To Cart (P) Cart Button" at bounding box center [862, 288] width 406 height 47
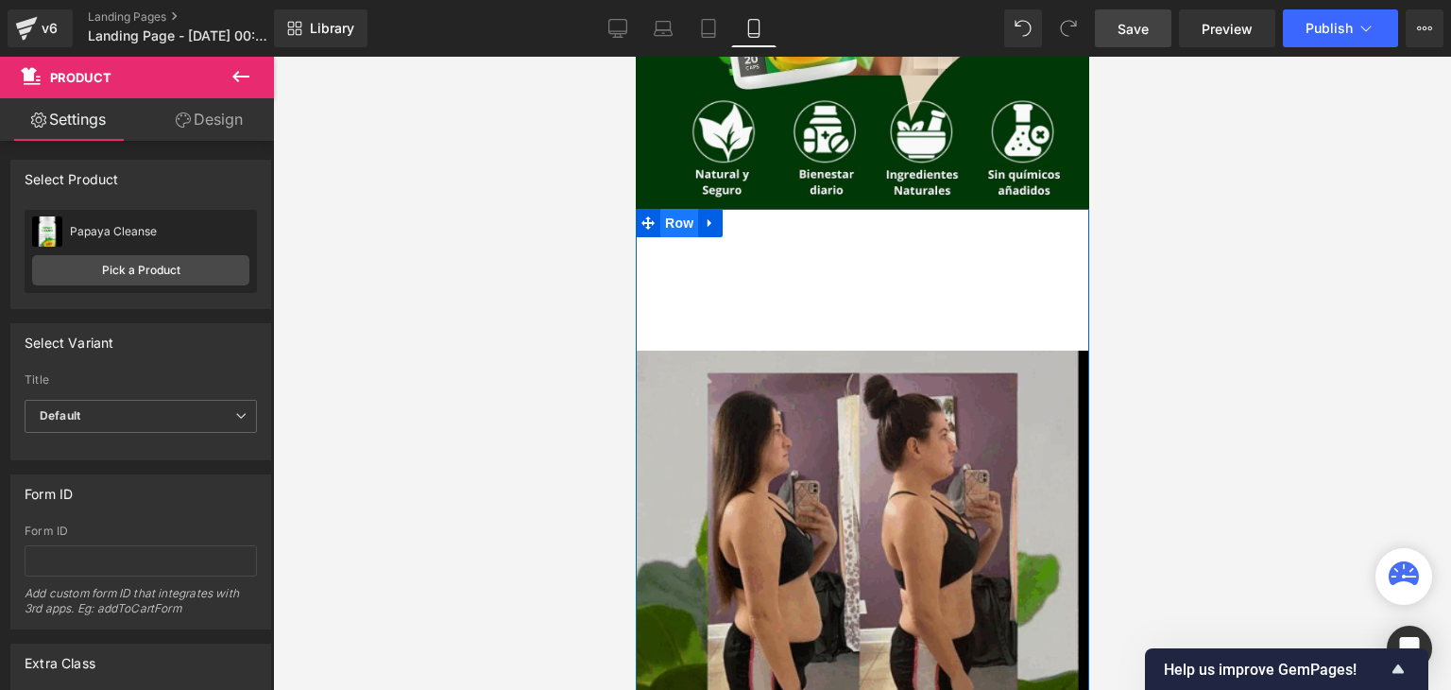
click at [680, 228] on span "Row" at bounding box center [678, 223] width 38 height 28
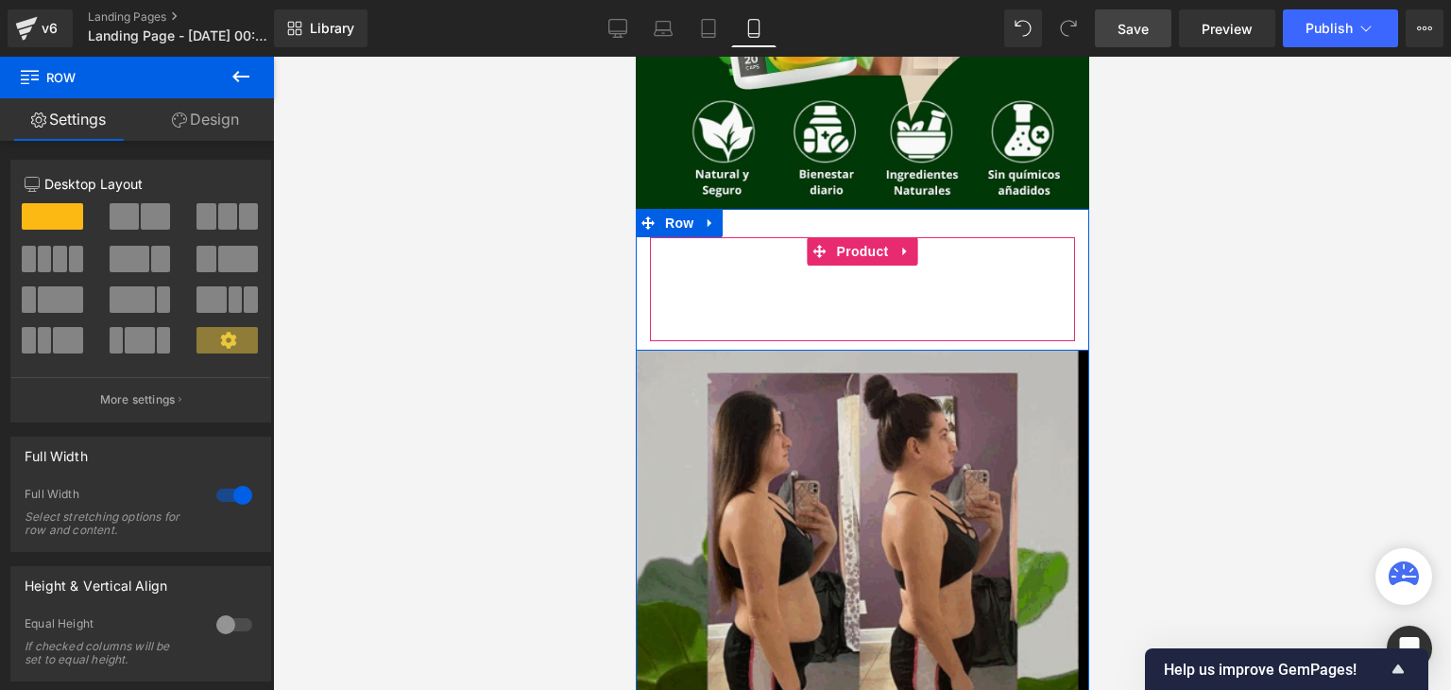
click at [731, 279] on div "Add To Cart (P) Cart Button" at bounding box center [862, 288] width 406 height 47
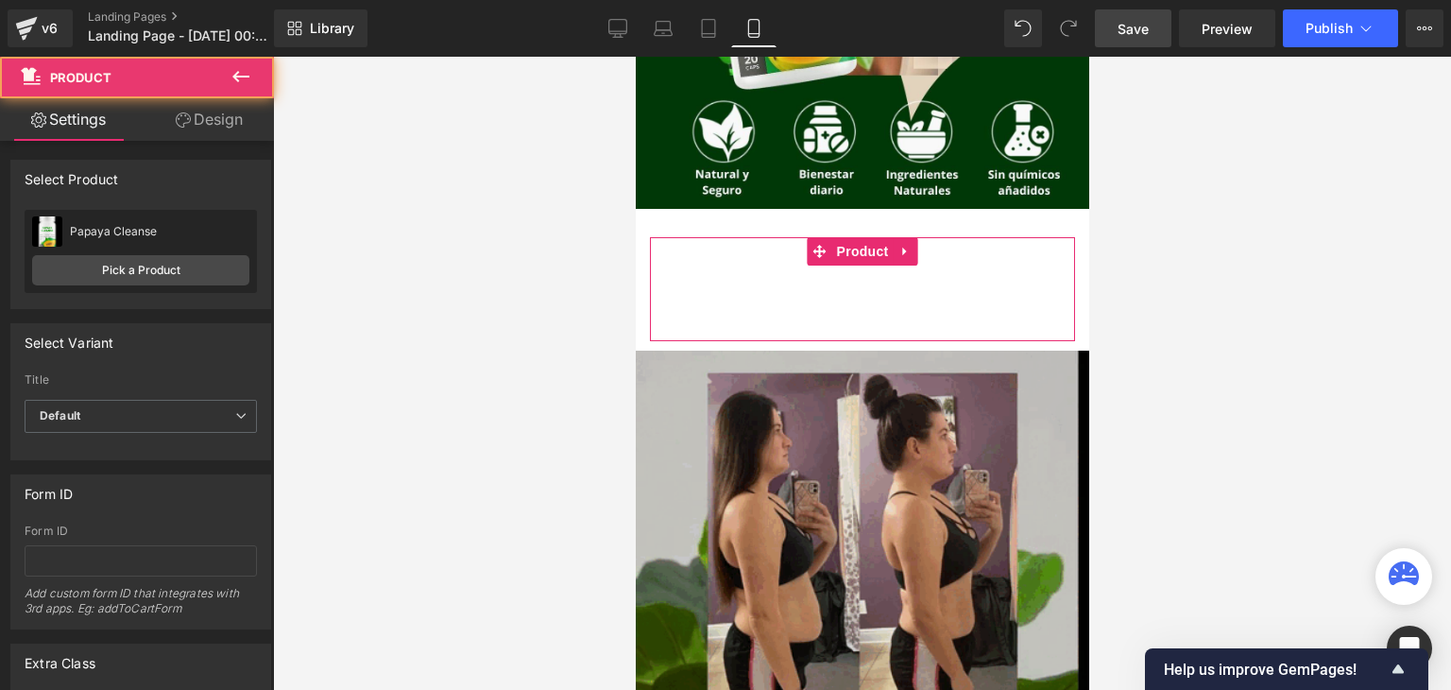
click at [220, 114] on link "Design" at bounding box center [209, 119] width 137 height 43
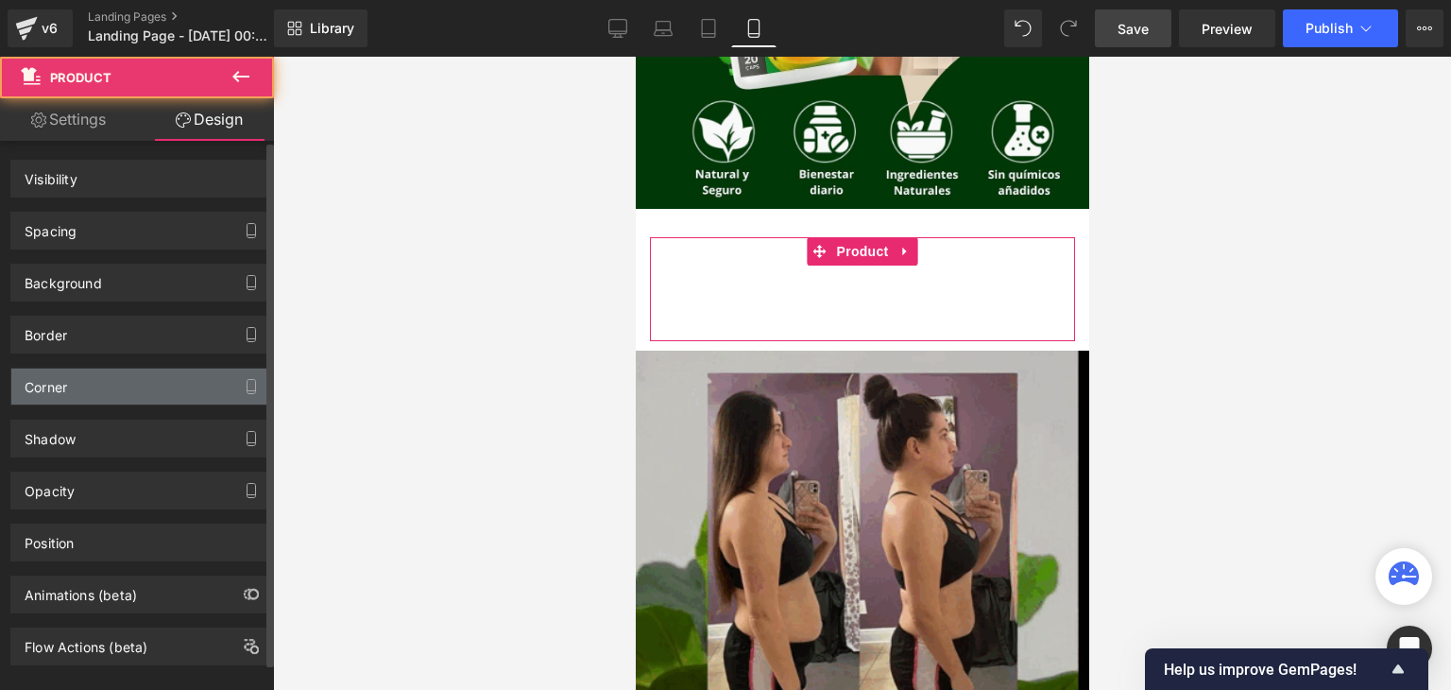
click at [129, 358] on div "Corner Corner Style Custom Radius (px)" at bounding box center [141, 379] width 282 height 52
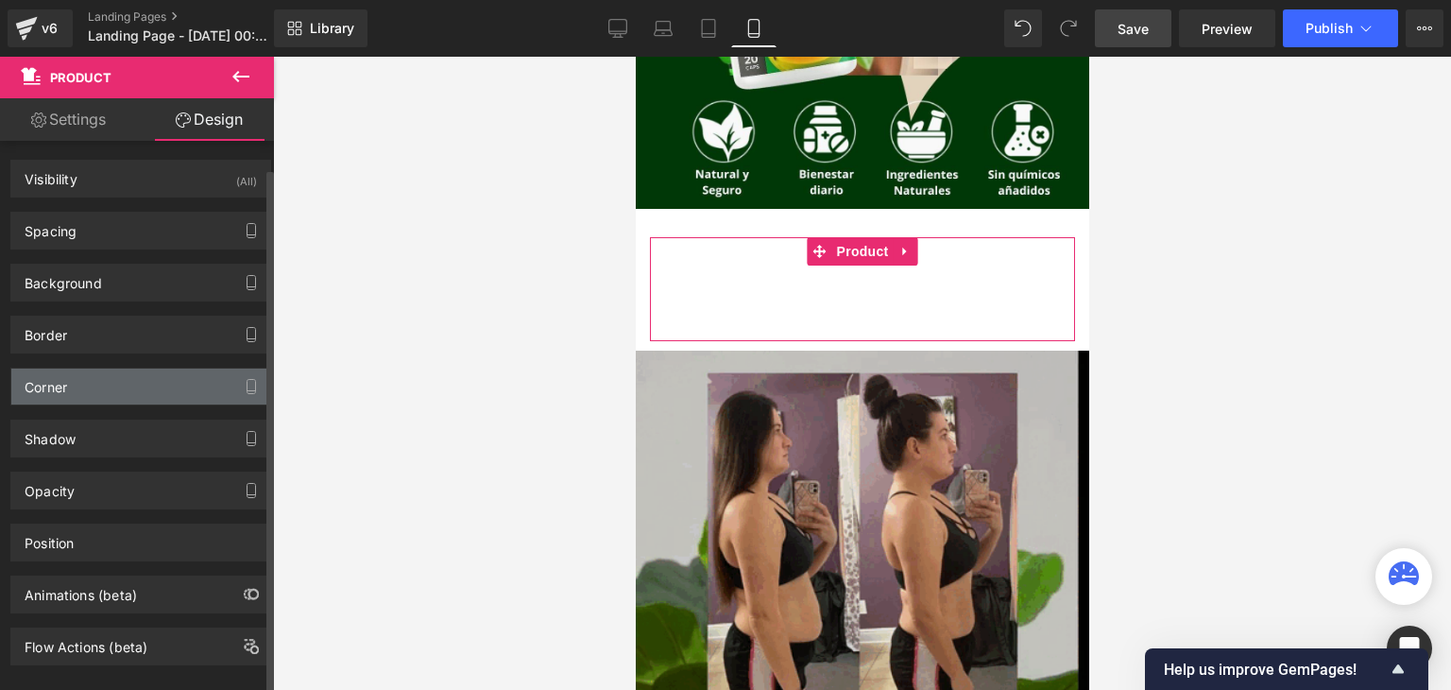
scroll to position [25, 0]
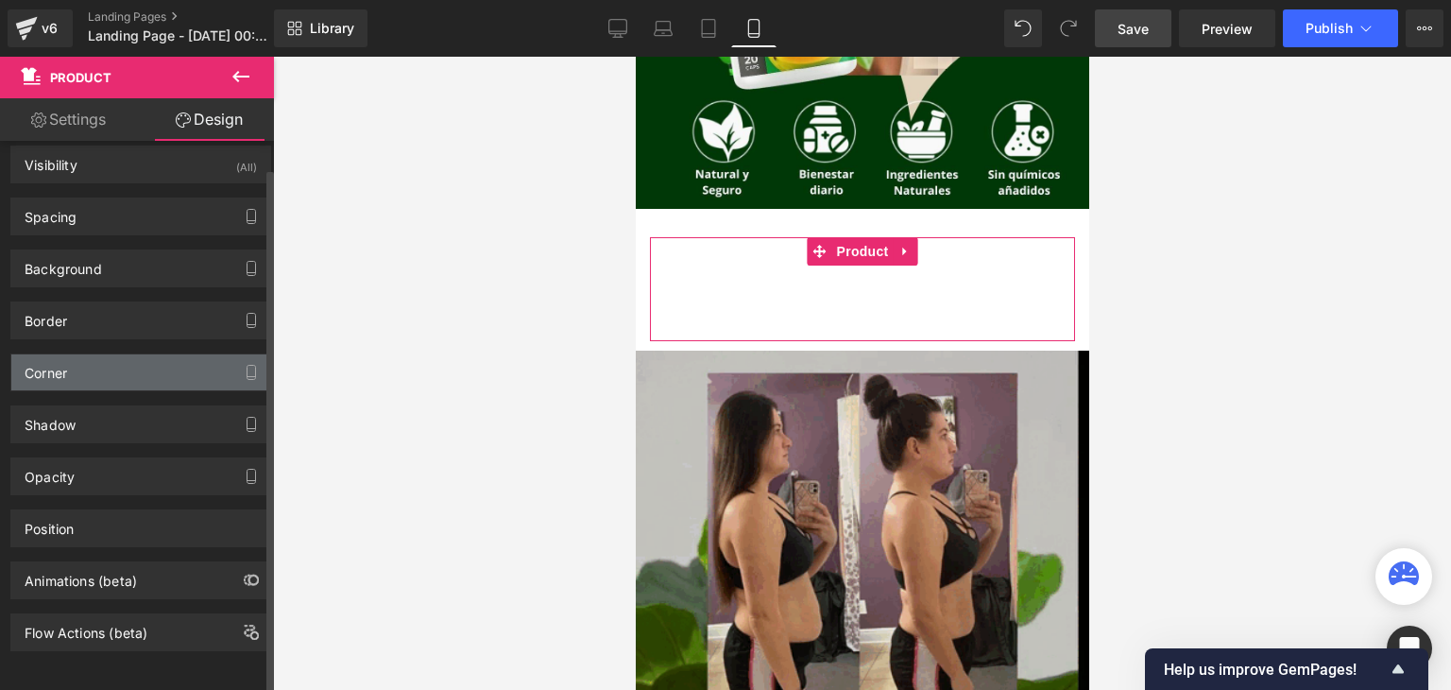
click at [83, 364] on div "Corner" at bounding box center [140, 372] width 259 height 36
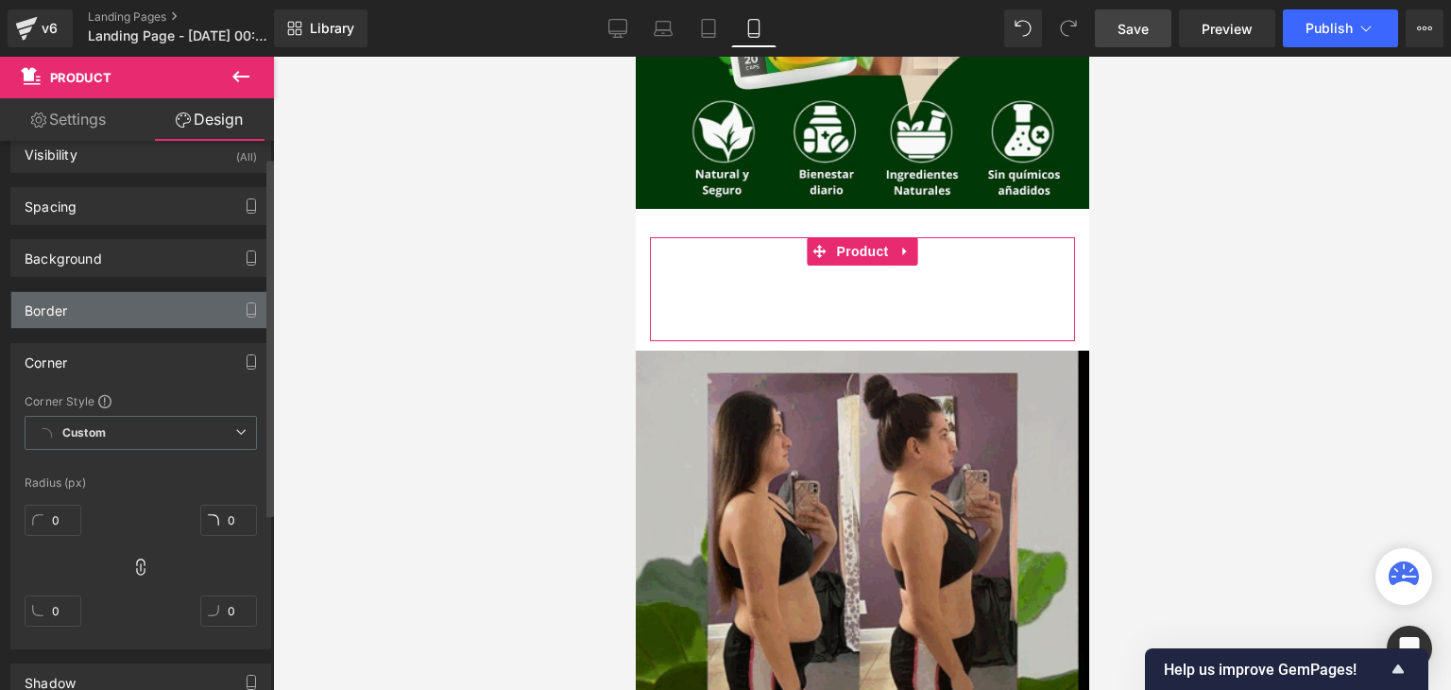
click at [103, 318] on div "Border" at bounding box center [140, 310] width 259 height 36
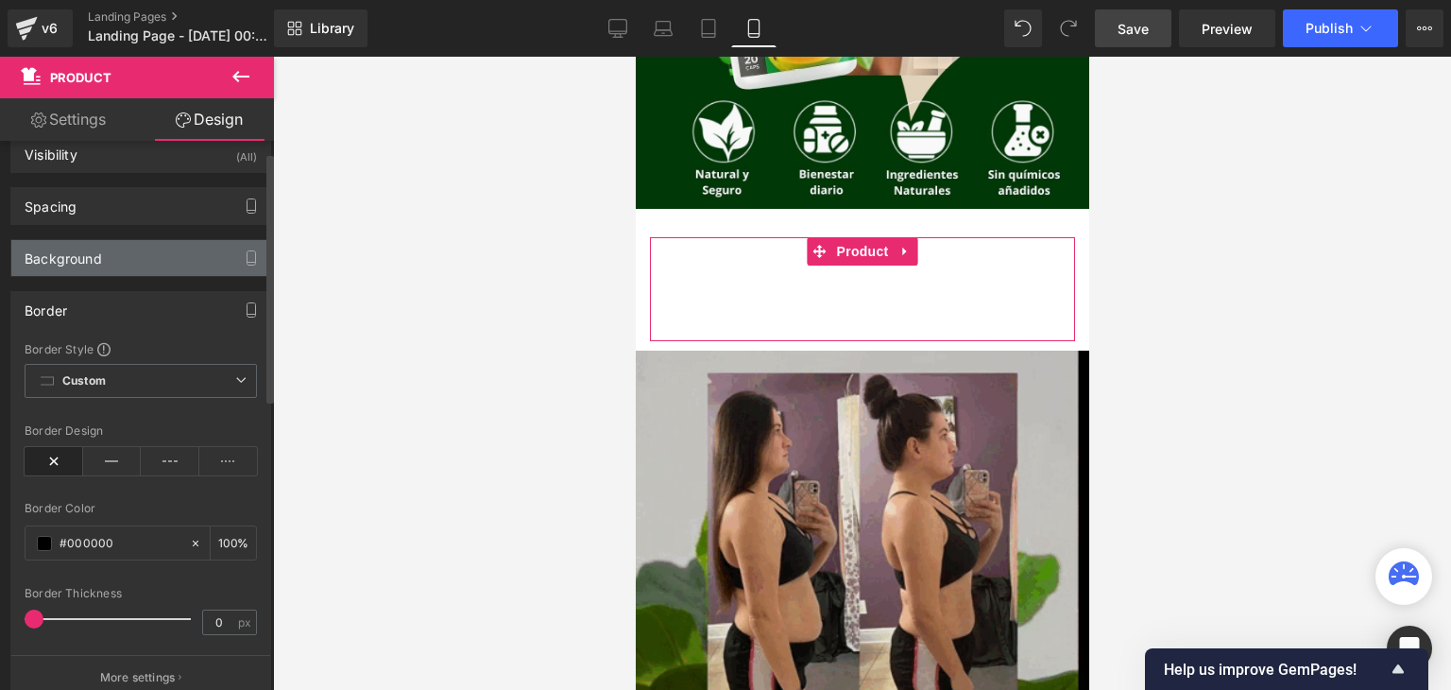
click at [123, 272] on div "Background" at bounding box center [140, 258] width 259 height 36
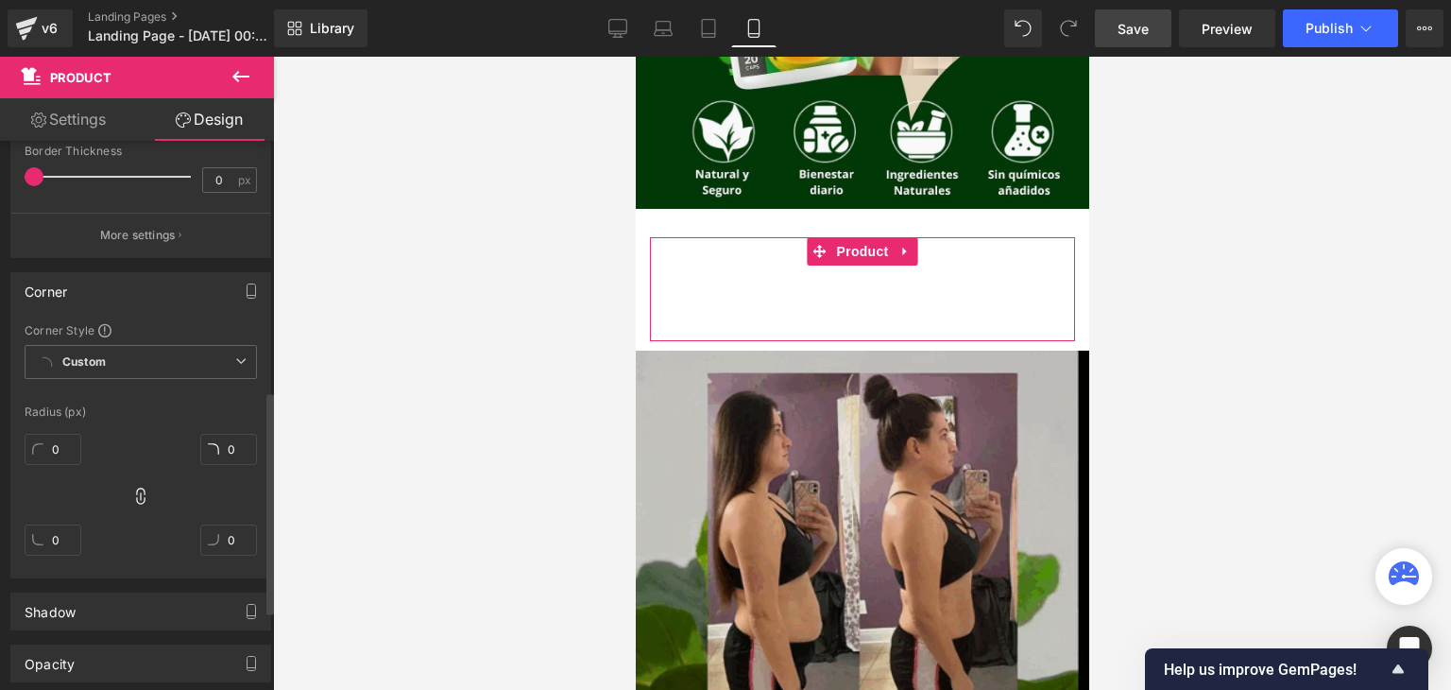
scroll to position [809, 0]
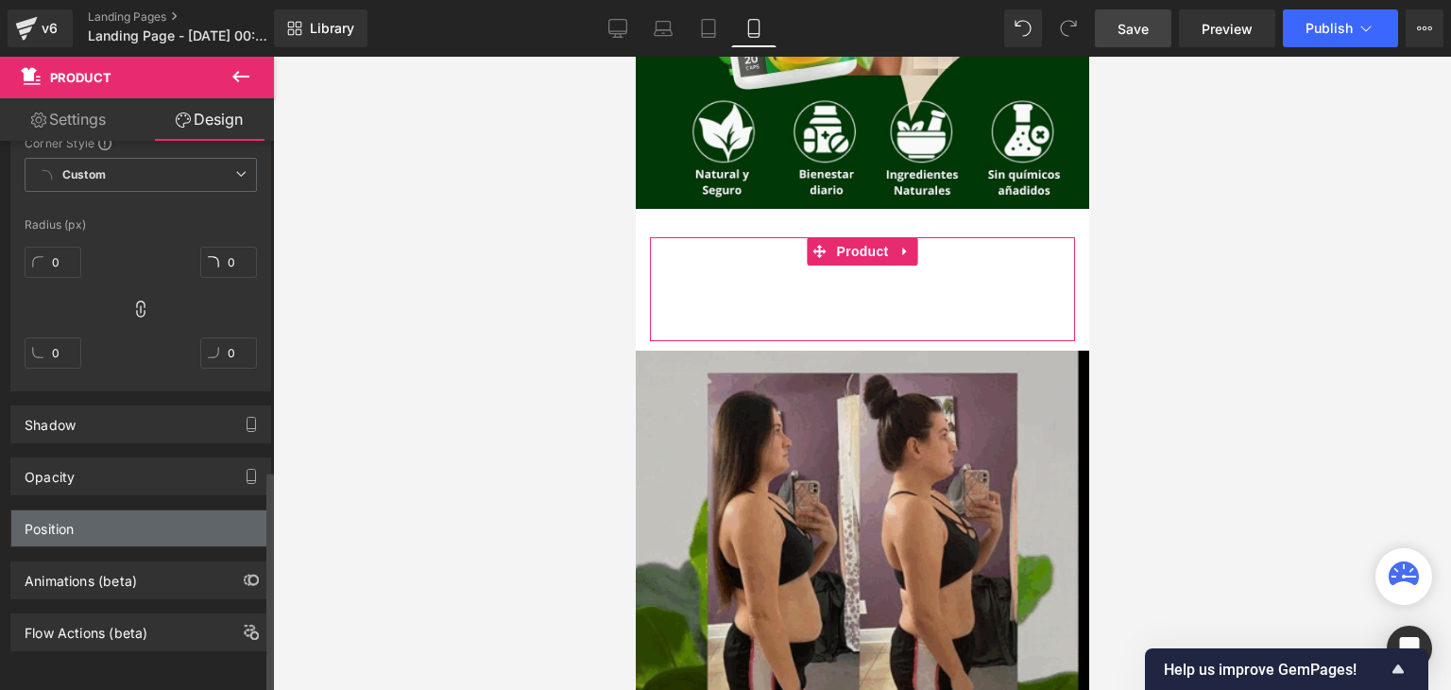
click at [70, 515] on div "Position" at bounding box center [49, 523] width 49 height 26
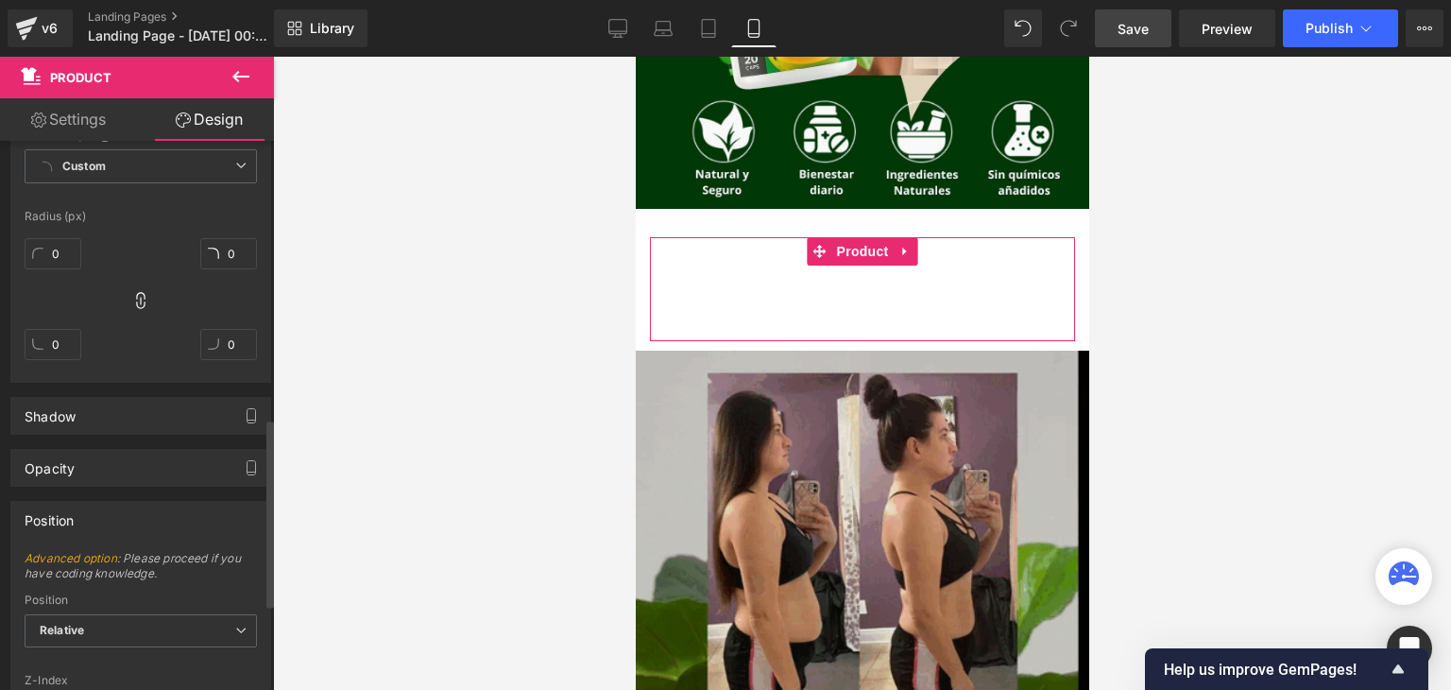
scroll to position [1012, 0]
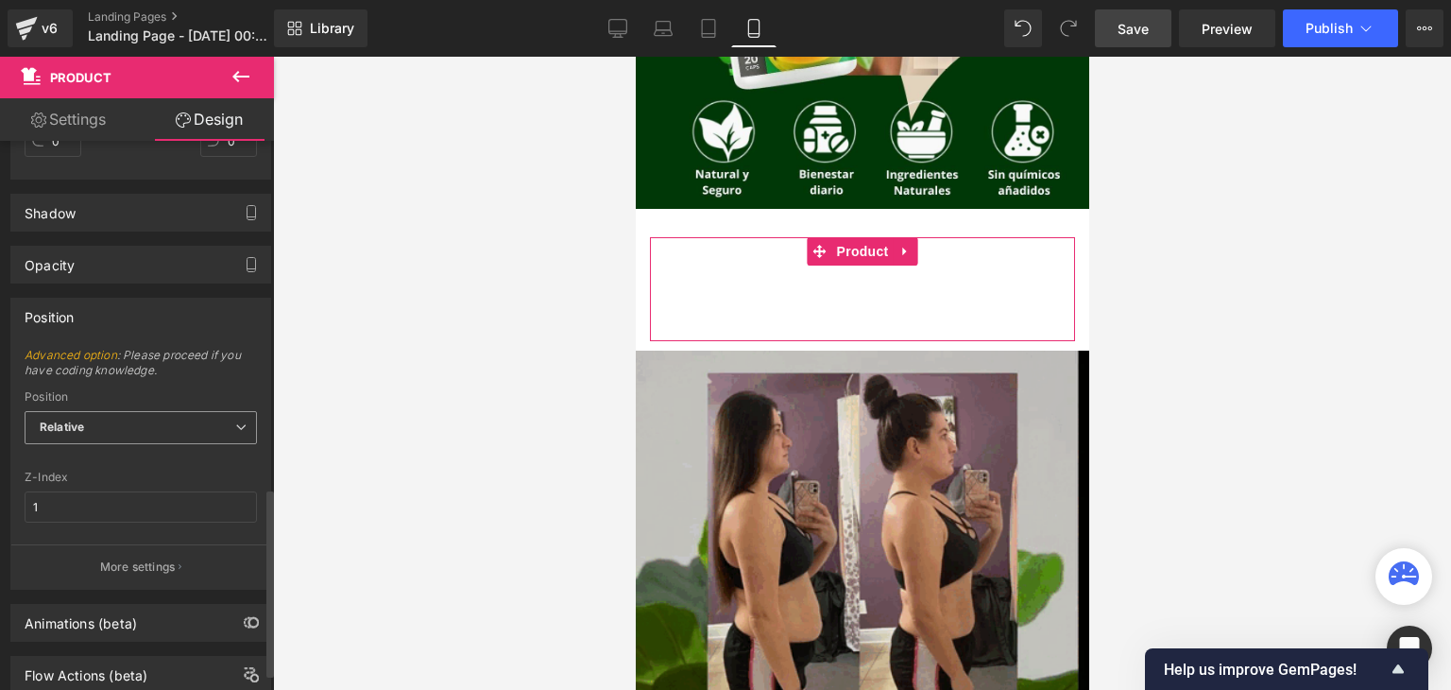
click at [122, 418] on span "Relative" at bounding box center [141, 427] width 232 height 33
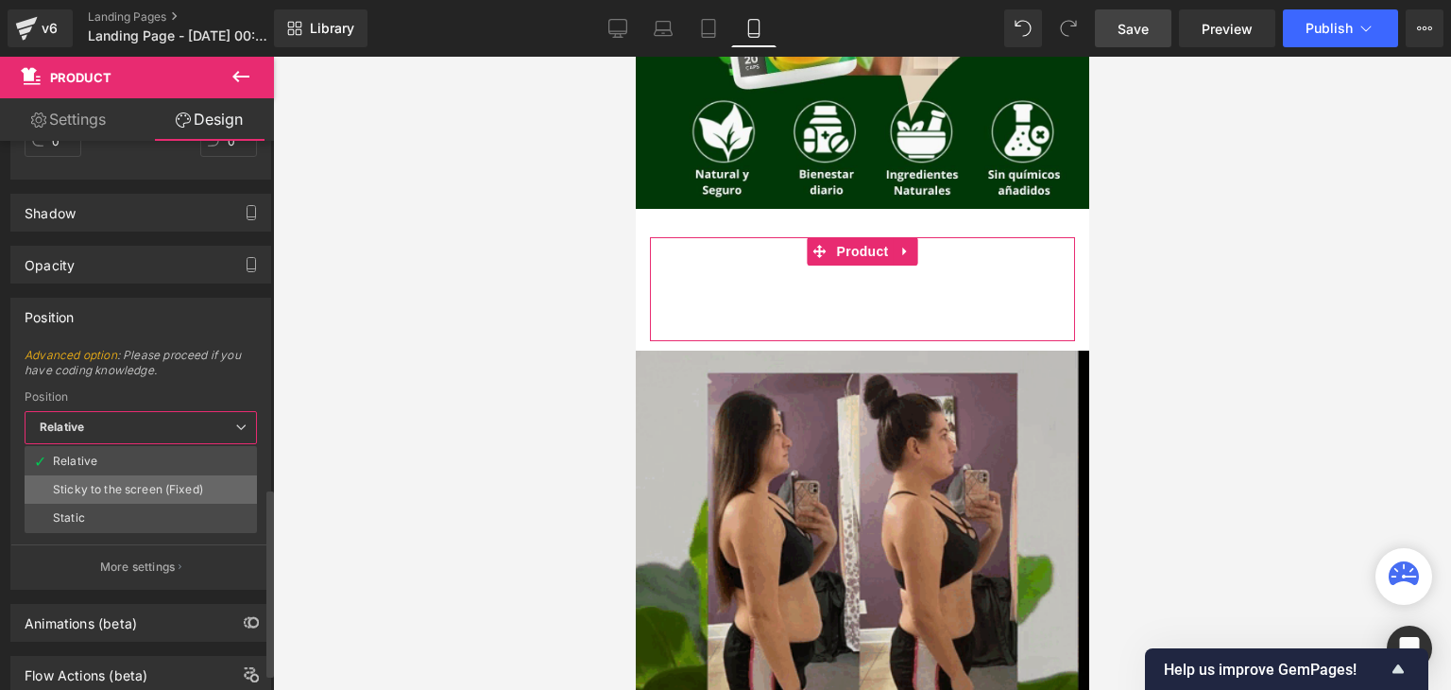
click at [105, 495] on li "Sticky to the screen (Fixed)" at bounding box center [141, 489] width 232 height 28
type input "99"
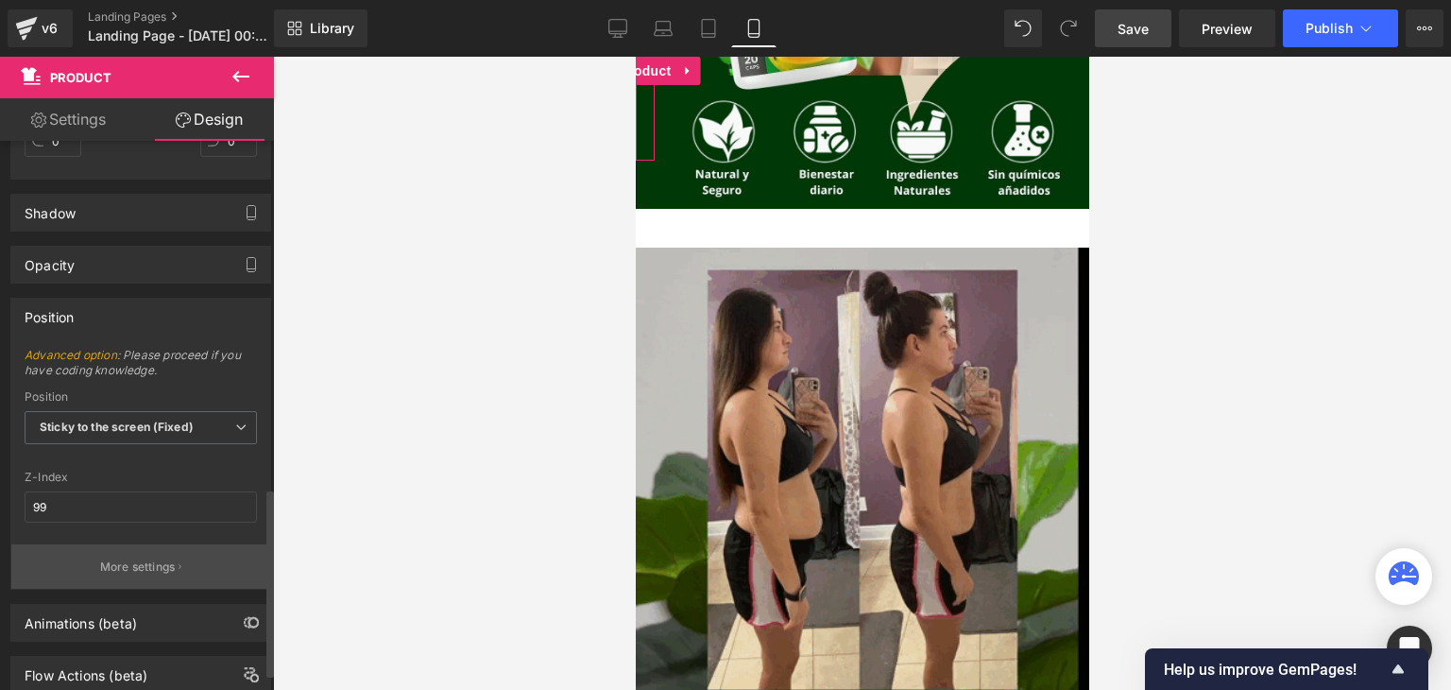
click at [152, 563] on p "More settings" at bounding box center [138, 566] width 76 height 17
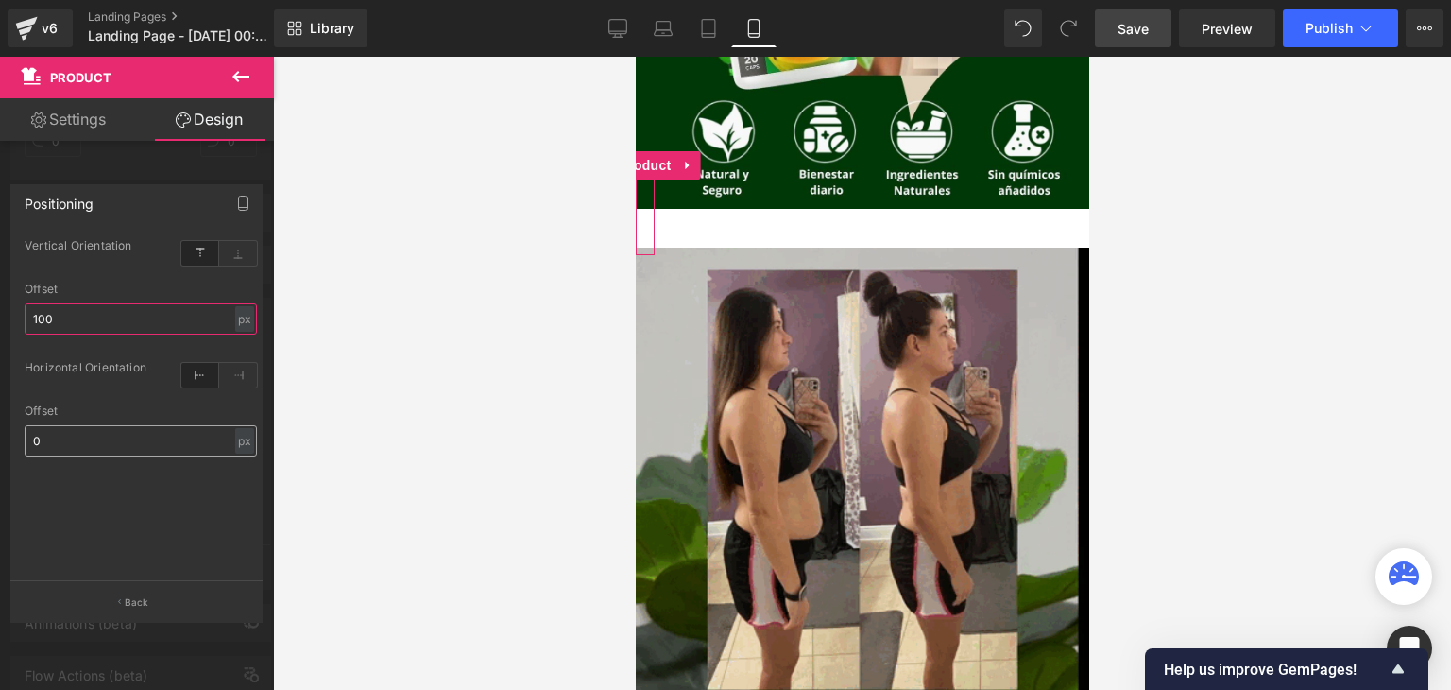
type input "100"
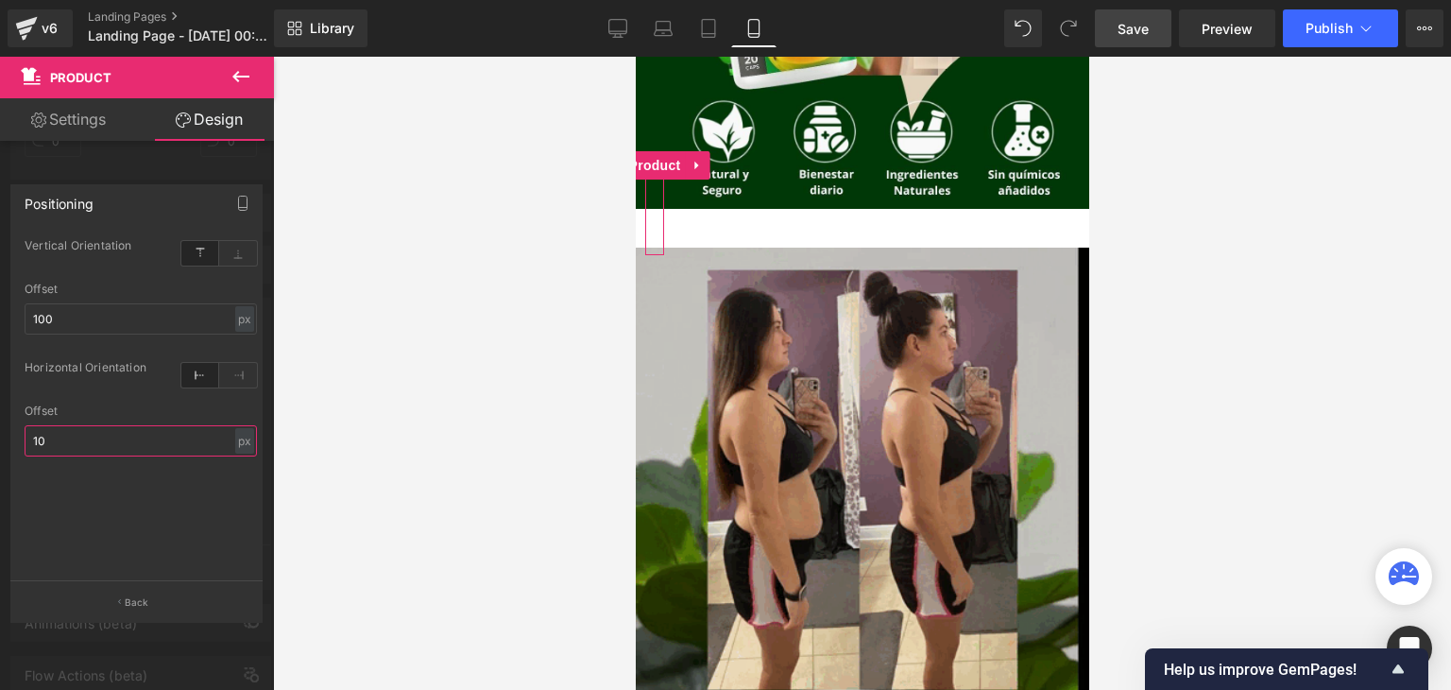
type input "1"
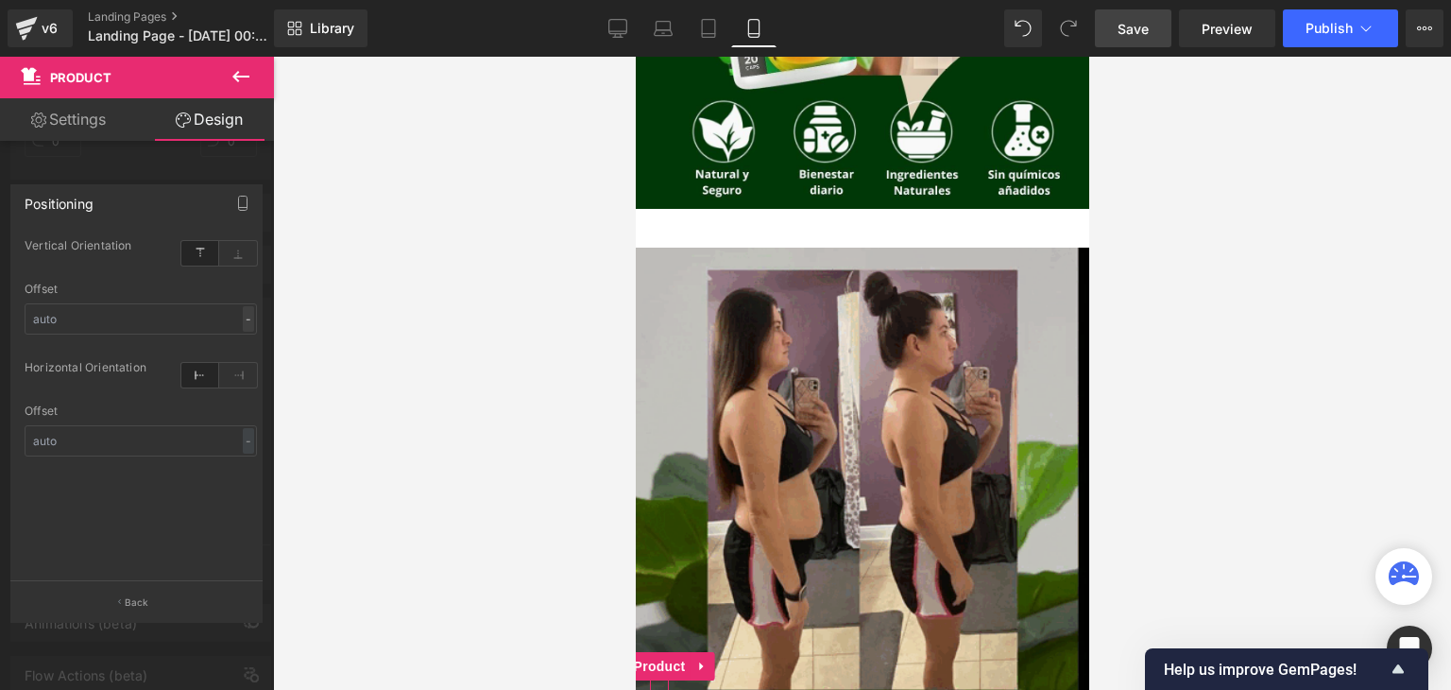
click at [243, 322] on div "-" at bounding box center [248, 319] width 11 height 26
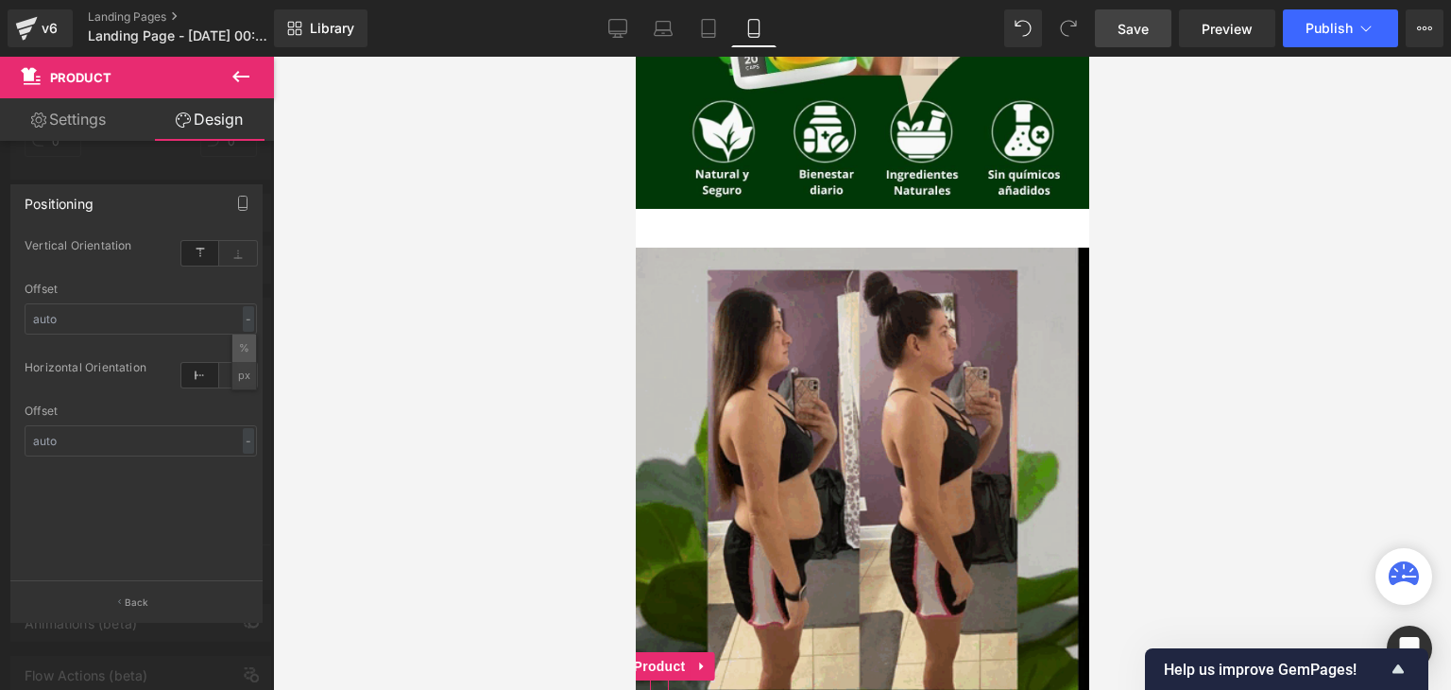
click at [239, 356] on li "%" at bounding box center [244, 347] width 24 height 27
click at [144, 326] on input "text" at bounding box center [141, 318] width 232 height 31
type input "100"
click at [206, 290] on div "Offset" at bounding box center [141, 288] width 232 height 13
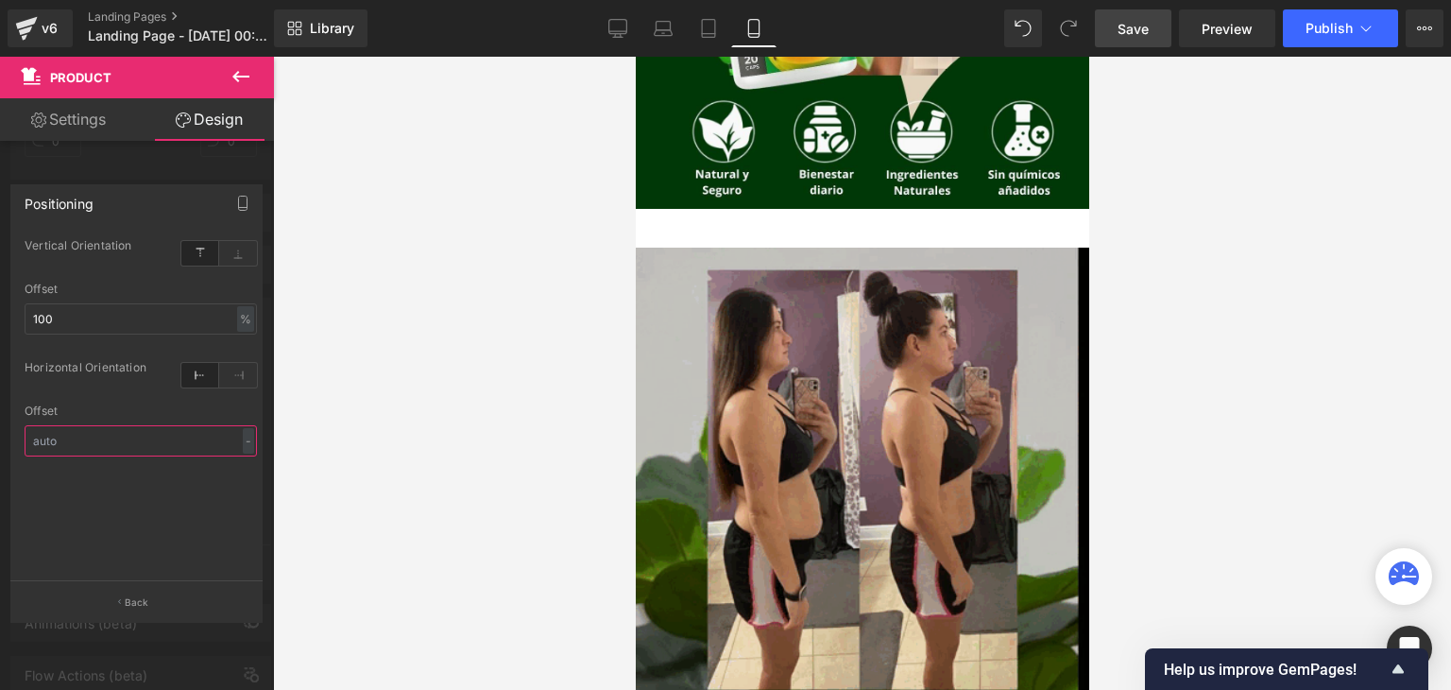
click at [171, 437] on input "text" at bounding box center [141, 440] width 232 height 31
type input "100"
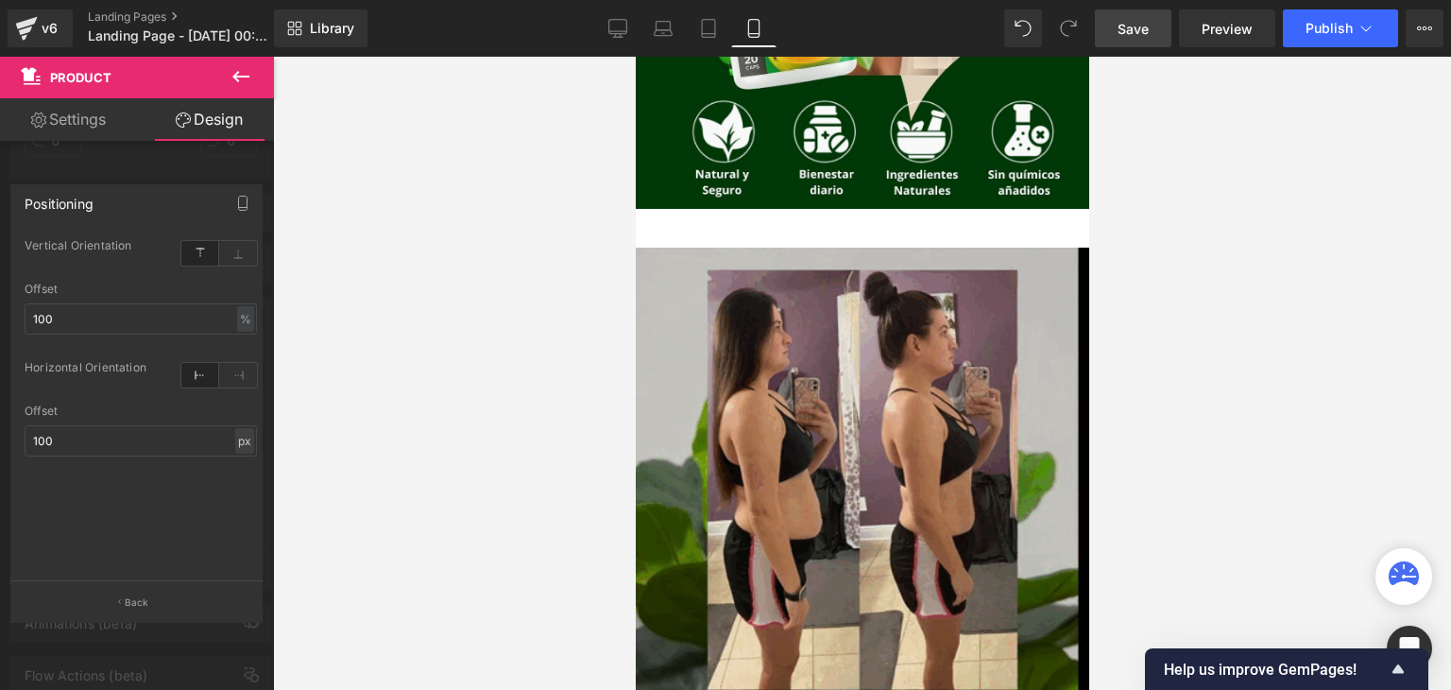
click at [237, 441] on div "px" at bounding box center [244, 441] width 19 height 26
click at [241, 468] on li "%" at bounding box center [244, 469] width 24 height 27
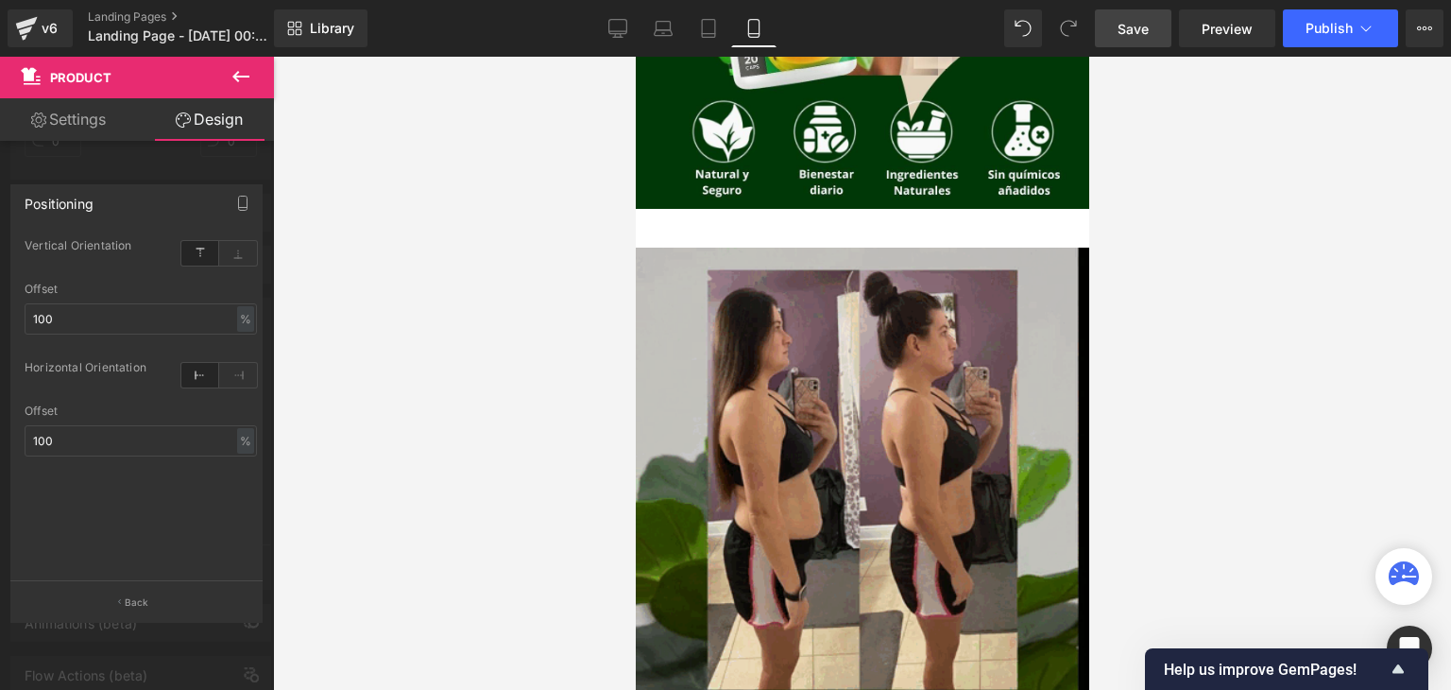
click at [204, 523] on div "top Vertical Orientation top 100% Offset 100 % % px left Horizontal Orientation…" at bounding box center [140, 407] width 259 height 347
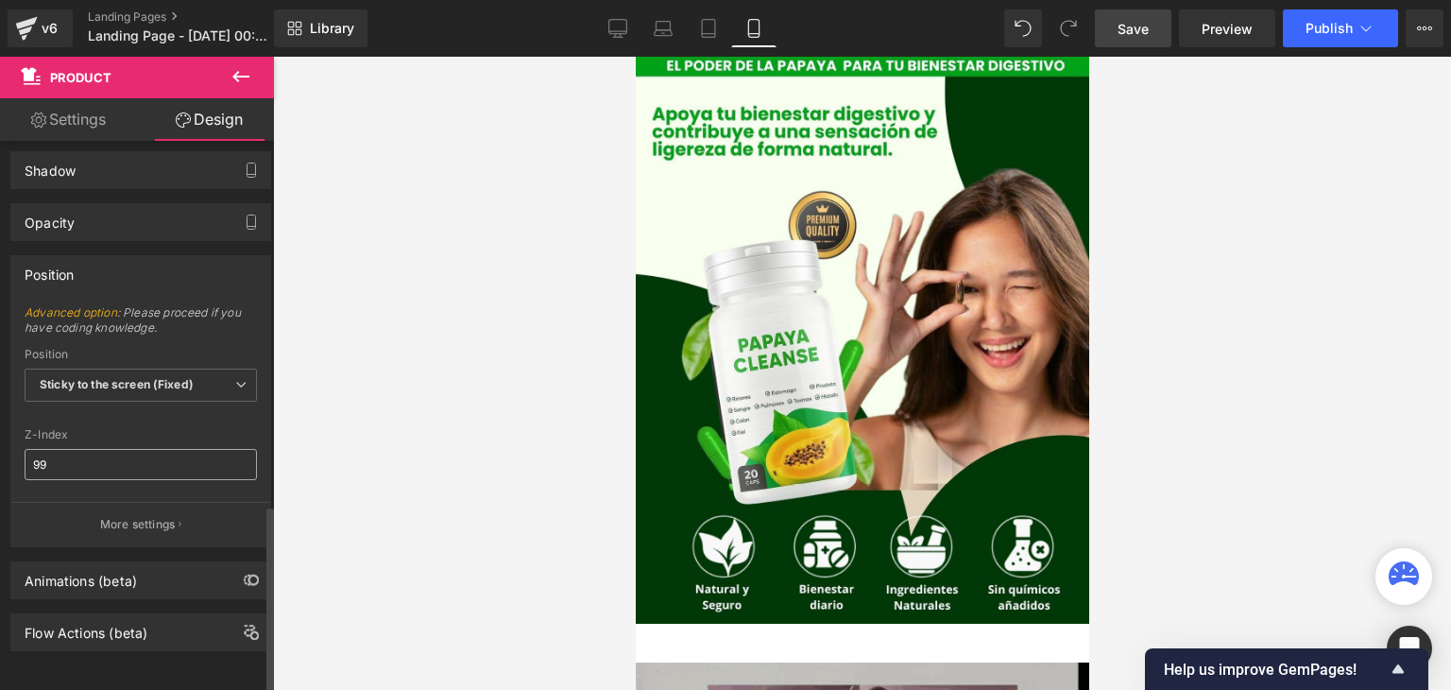
scroll to position [1062, 0]
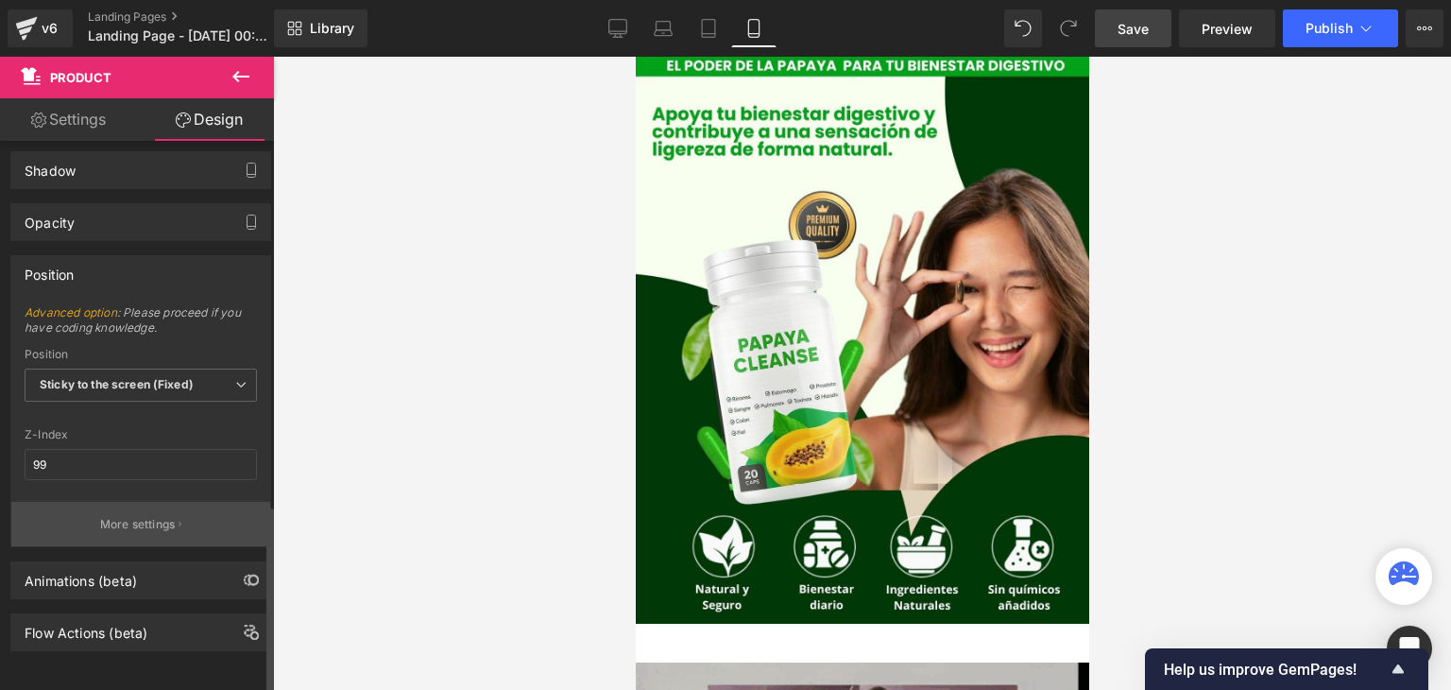
click at [133, 516] on p "More settings" at bounding box center [138, 524] width 76 height 17
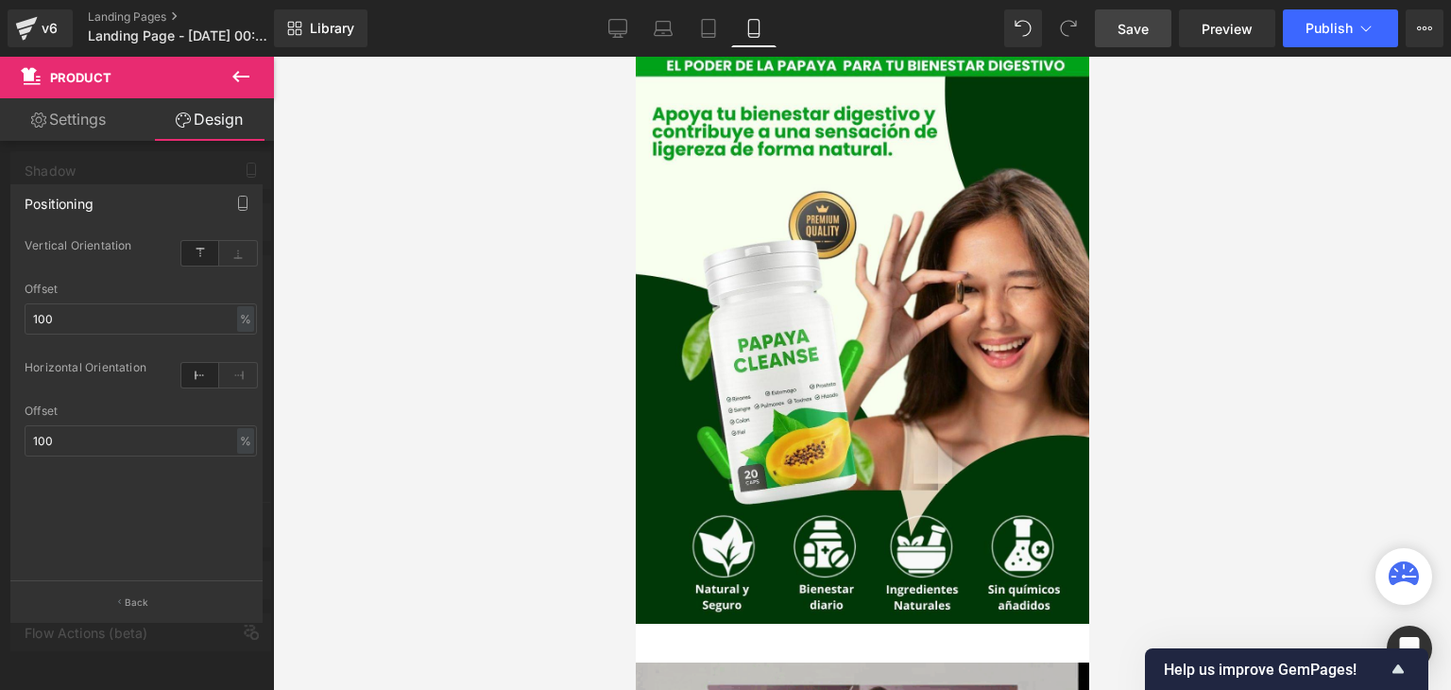
click at [1132, 36] on span "Save" at bounding box center [1133, 29] width 31 height 20
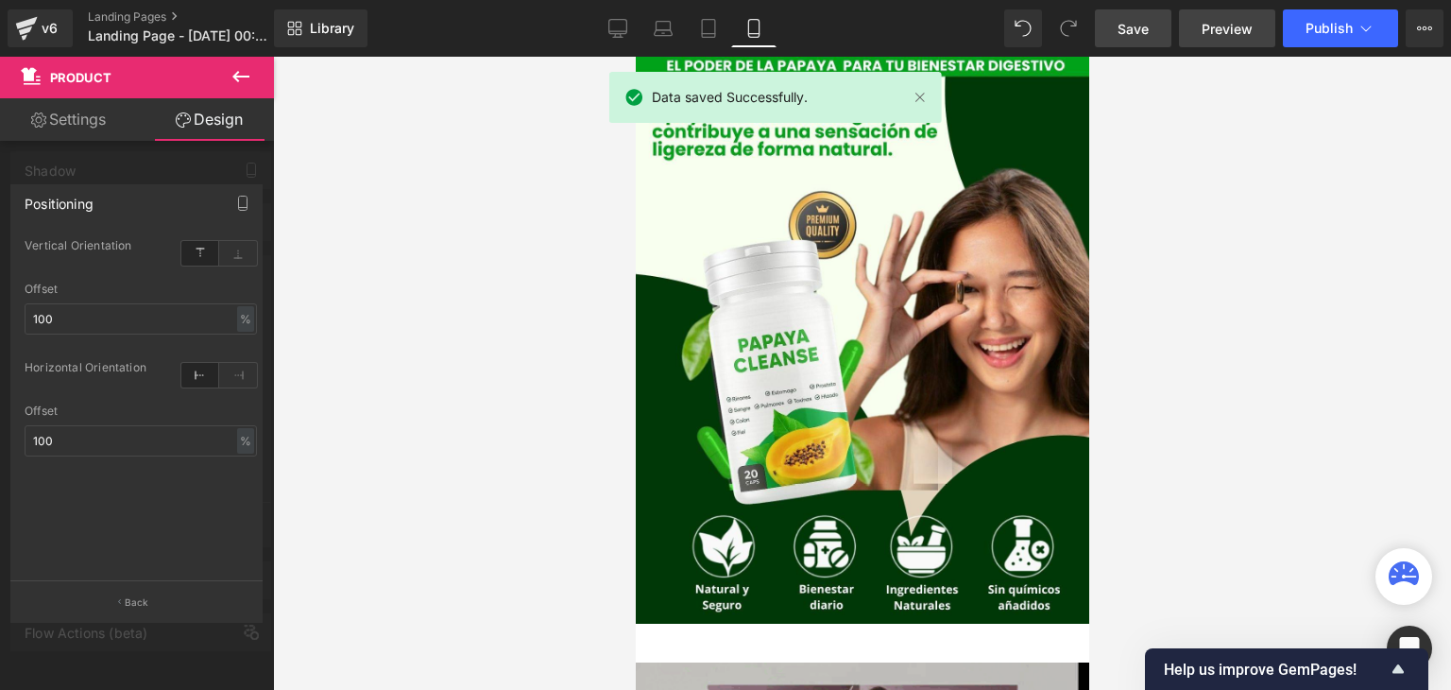
click at [1212, 26] on span "Preview" at bounding box center [1227, 29] width 51 height 20
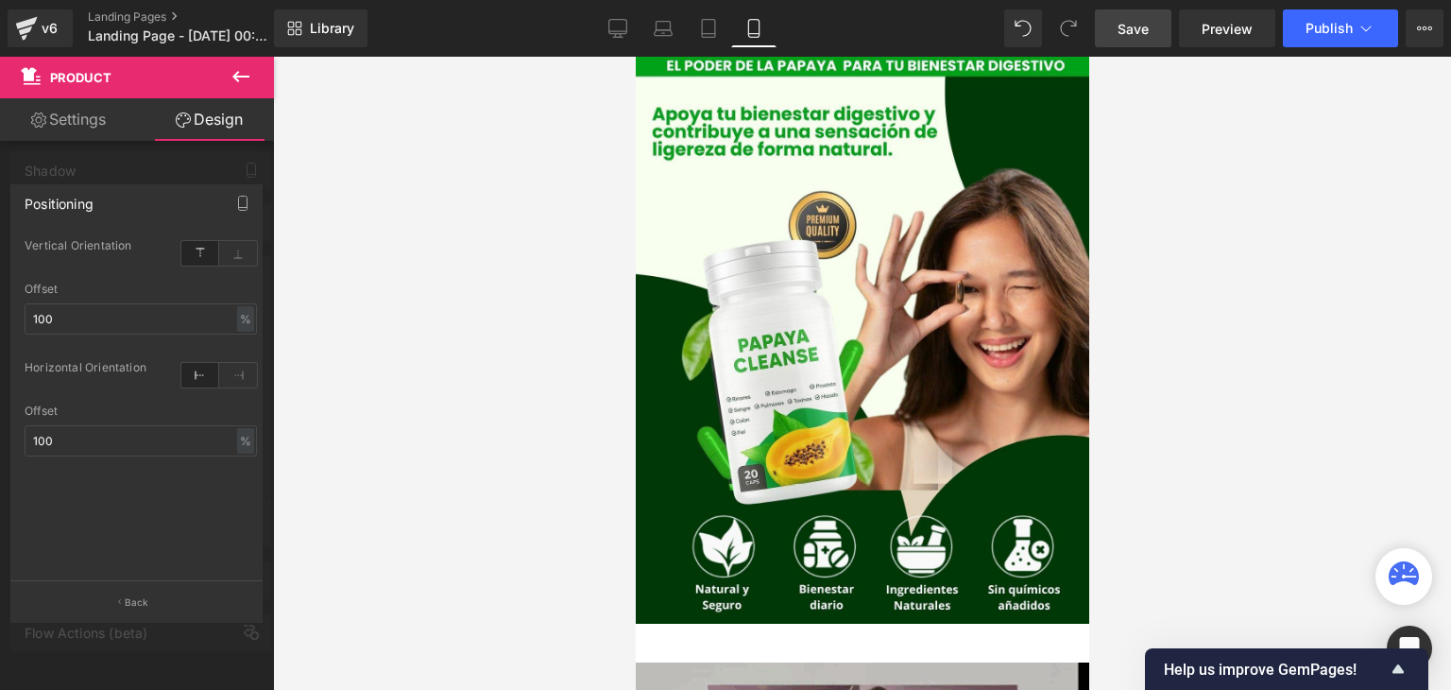
scroll to position [138, 0]
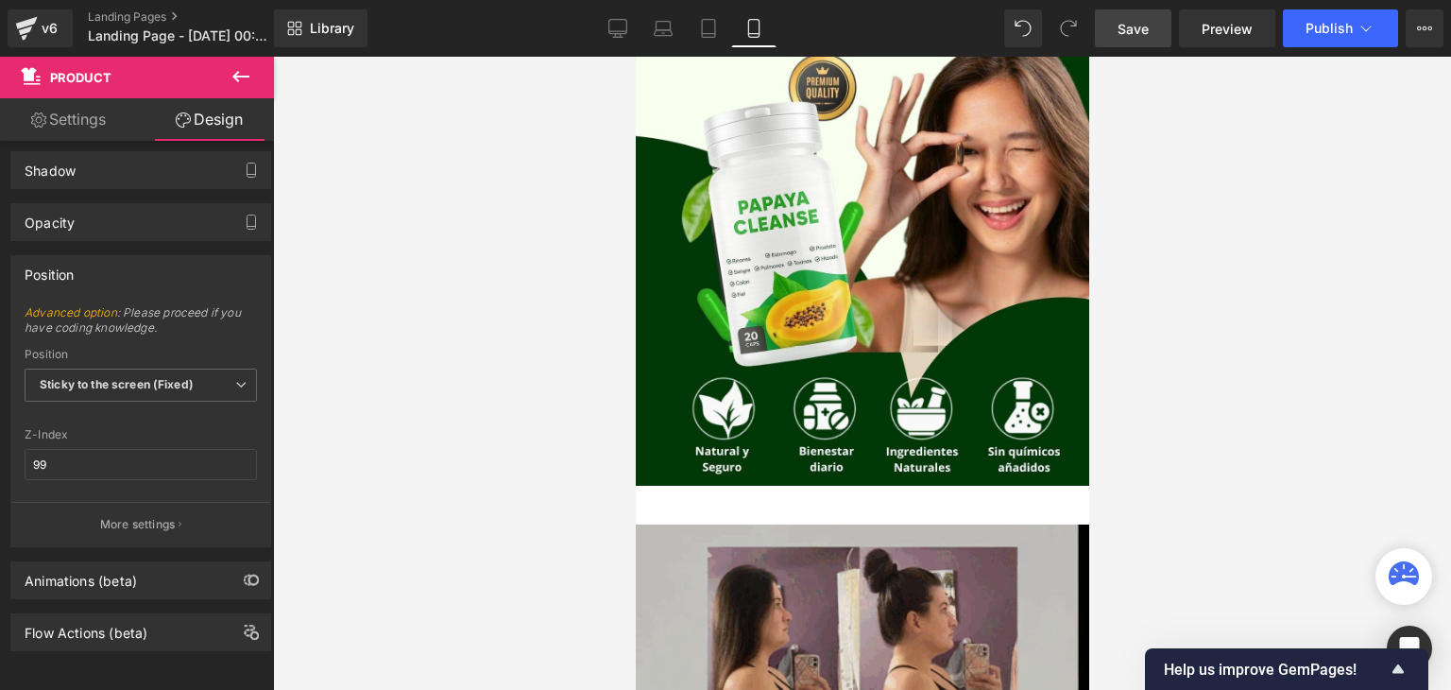
click at [113, 122] on link "Settings" at bounding box center [68, 119] width 137 height 43
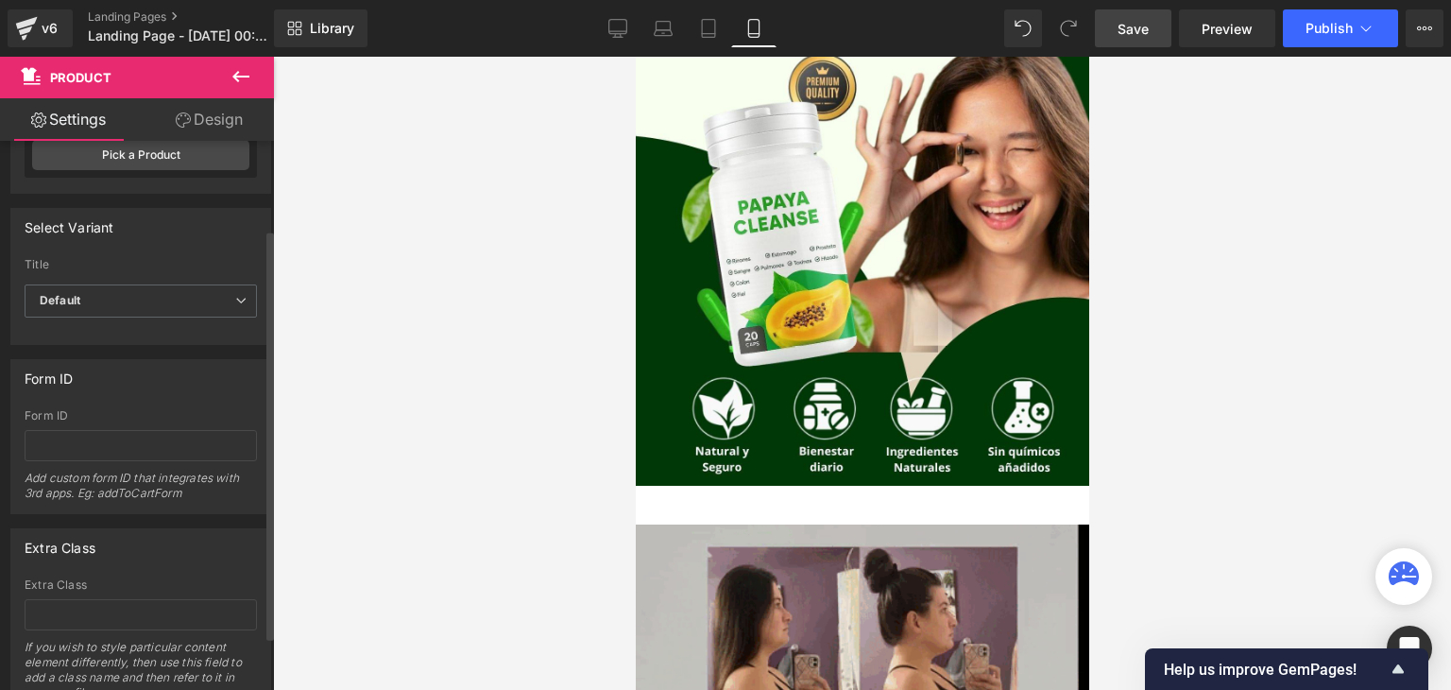
scroll to position [124, 0]
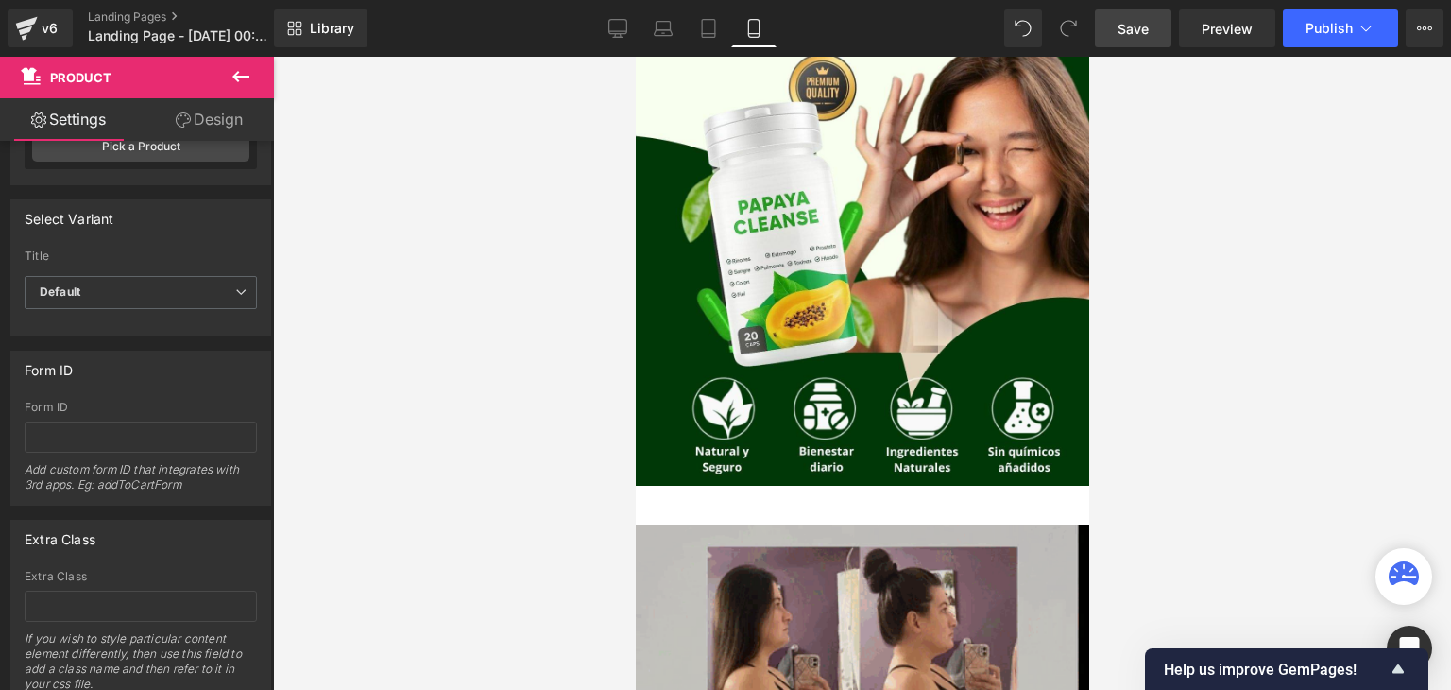
click at [212, 119] on link "Design" at bounding box center [209, 119] width 137 height 43
type input "0"
type input "100"
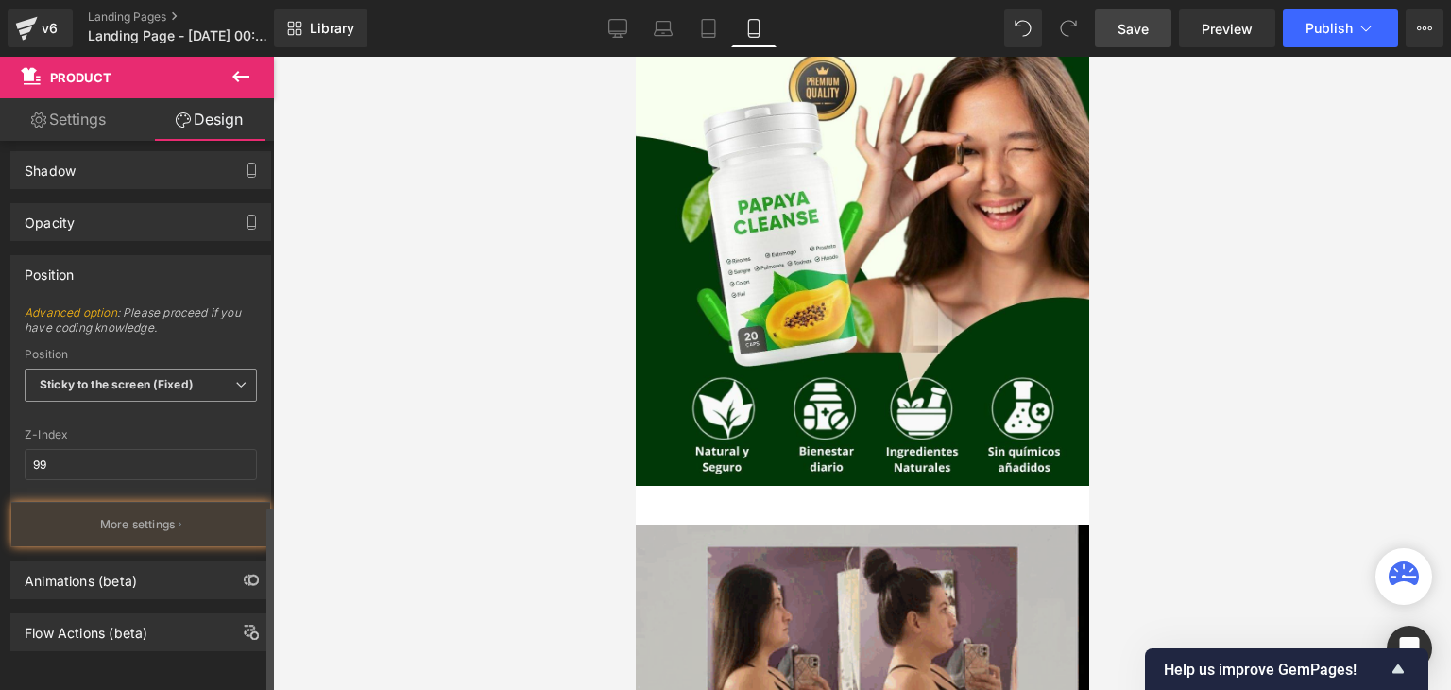
scroll to position [1062, 0]
click at [147, 377] on b "Sticky to the screen (Fixed)" at bounding box center [117, 384] width 154 height 14
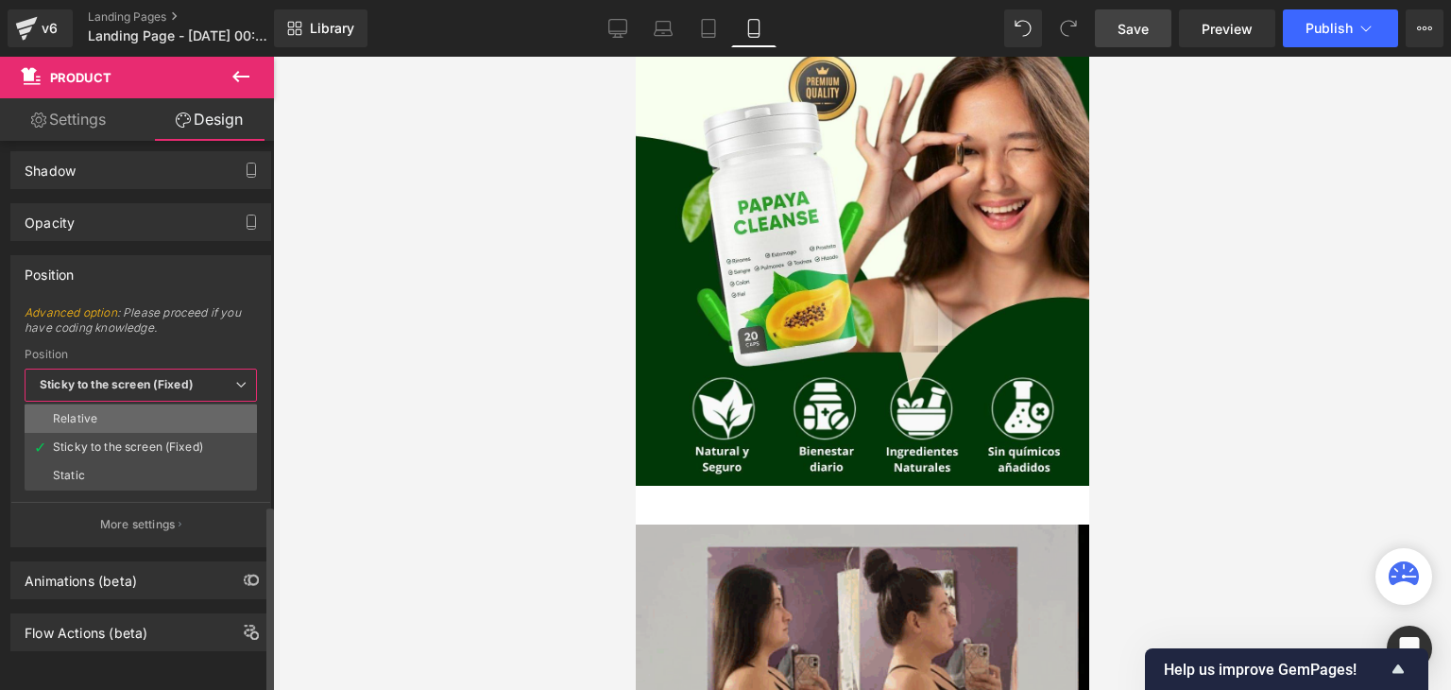
click at [139, 404] on li "Relative" at bounding box center [141, 418] width 232 height 28
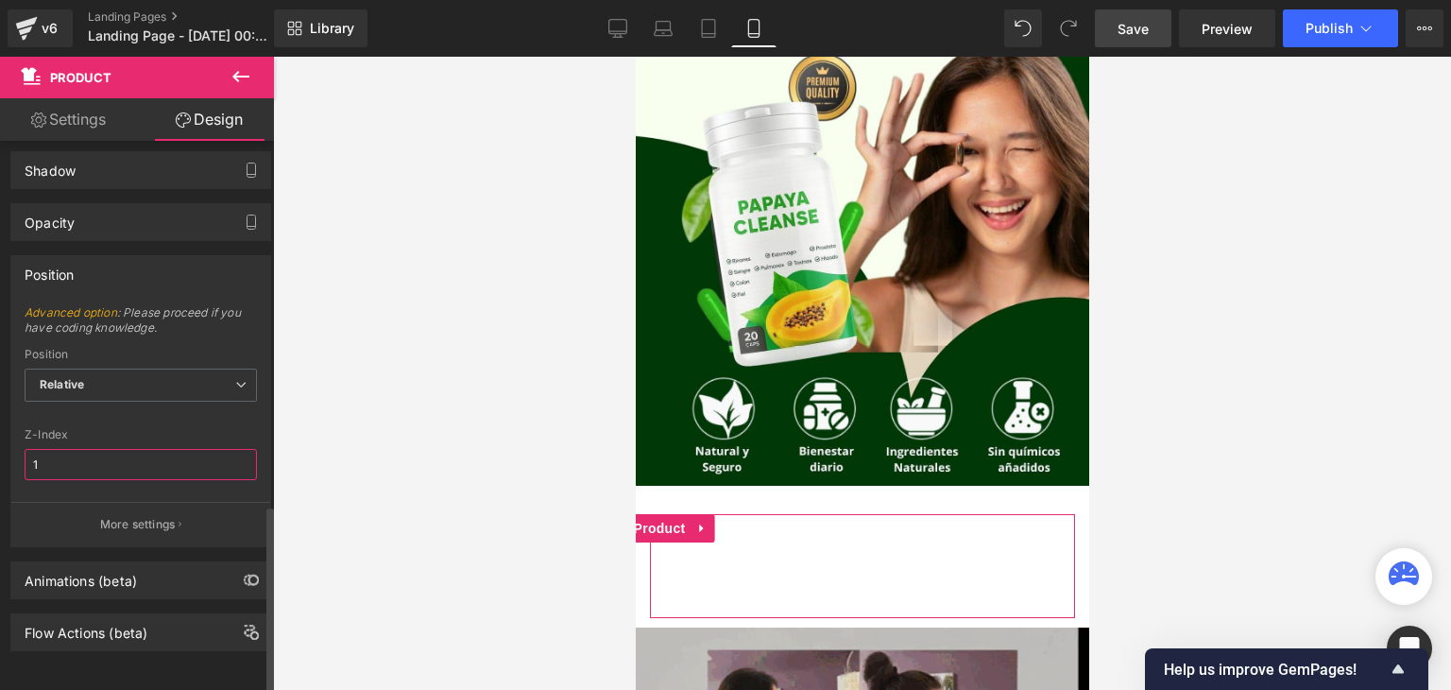
click at [110, 449] on input "1" at bounding box center [141, 464] width 232 height 31
type input "99"
click at [147, 413] on div "Advanced option : Please proceed if you have coding knowledge. Relative Sticky …" at bounding box center [140, 425] width 259 height 241
click at [41, 428] on div "Z-Index" at bounding box center [46, 434] width 43 height 13
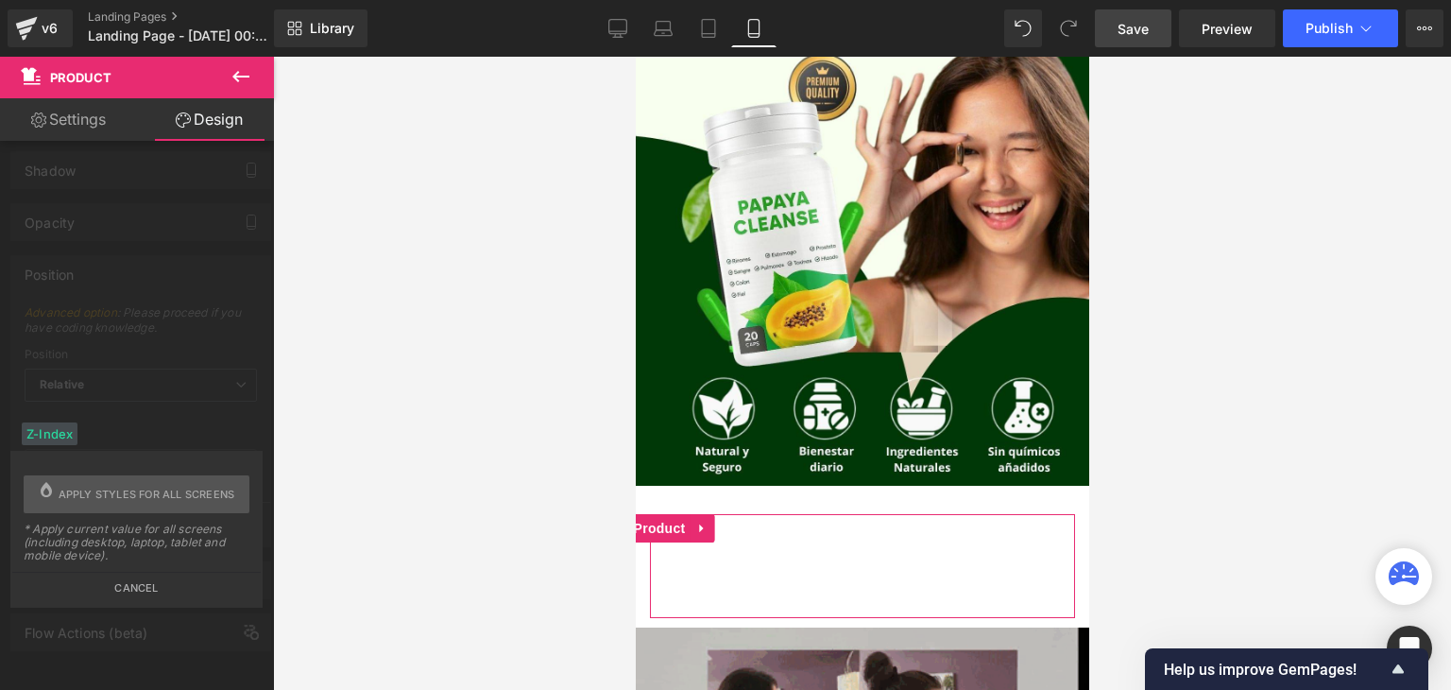
click at [129, 591] on button "Cancel" at bounding box center [136, 583] width 248 height 22
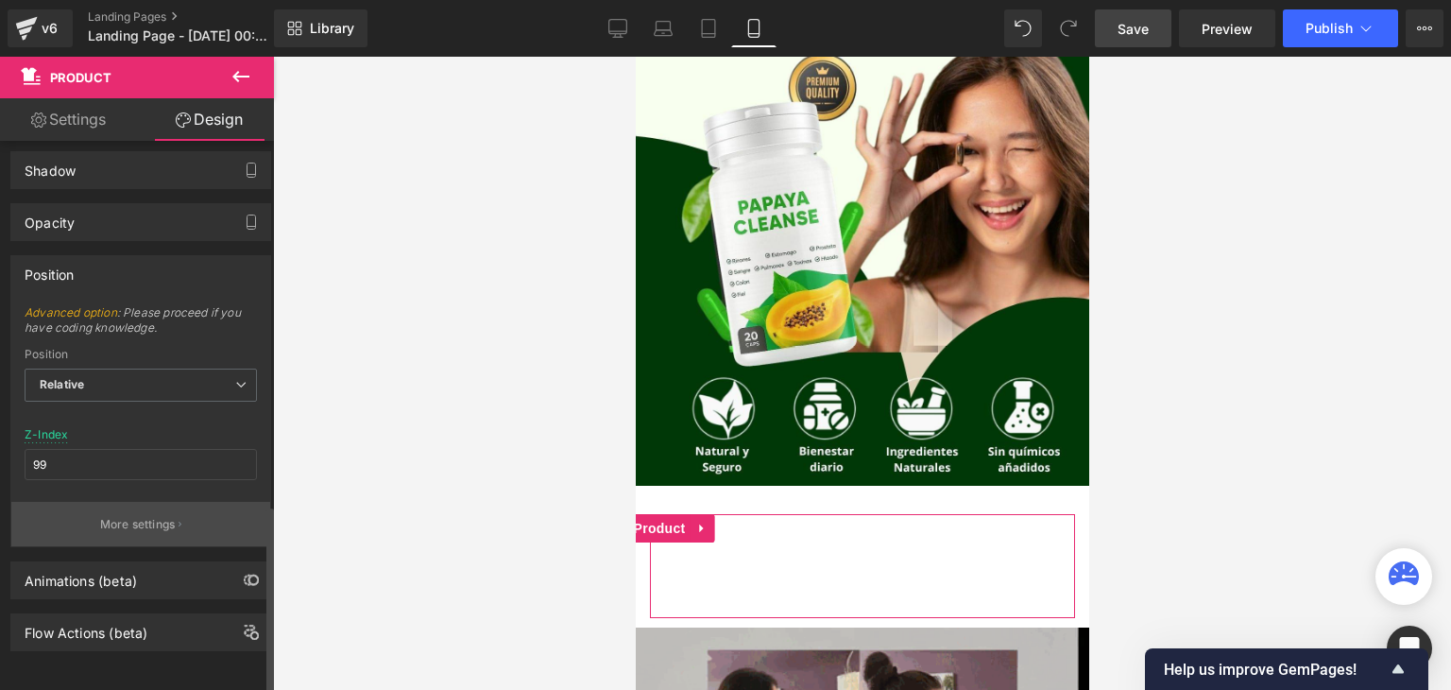
click at [159, 516] on p "More settings" at bounding box center [138, 524] width 76 height 17
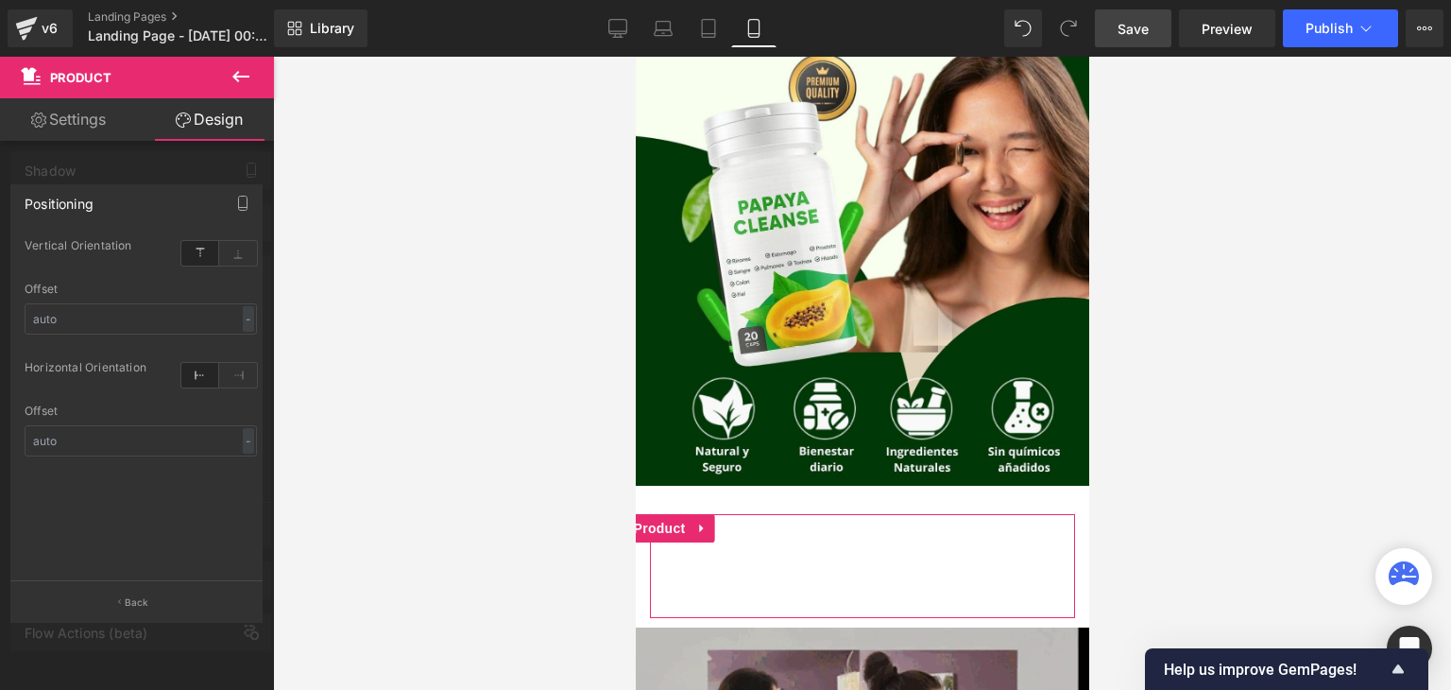
click at [215, 199] on div "Positioning" at bounding box center [136, 203] width 250 height 36
click at [125, 227] on div "Positioning top Vertical Orientation top Offset - % px left Horizontal Orientat…" at bounding box center [136, 382] width 252 height 397
click at [240, 205] on icon "button" at bounding box center [242, 203] width 15 height 15
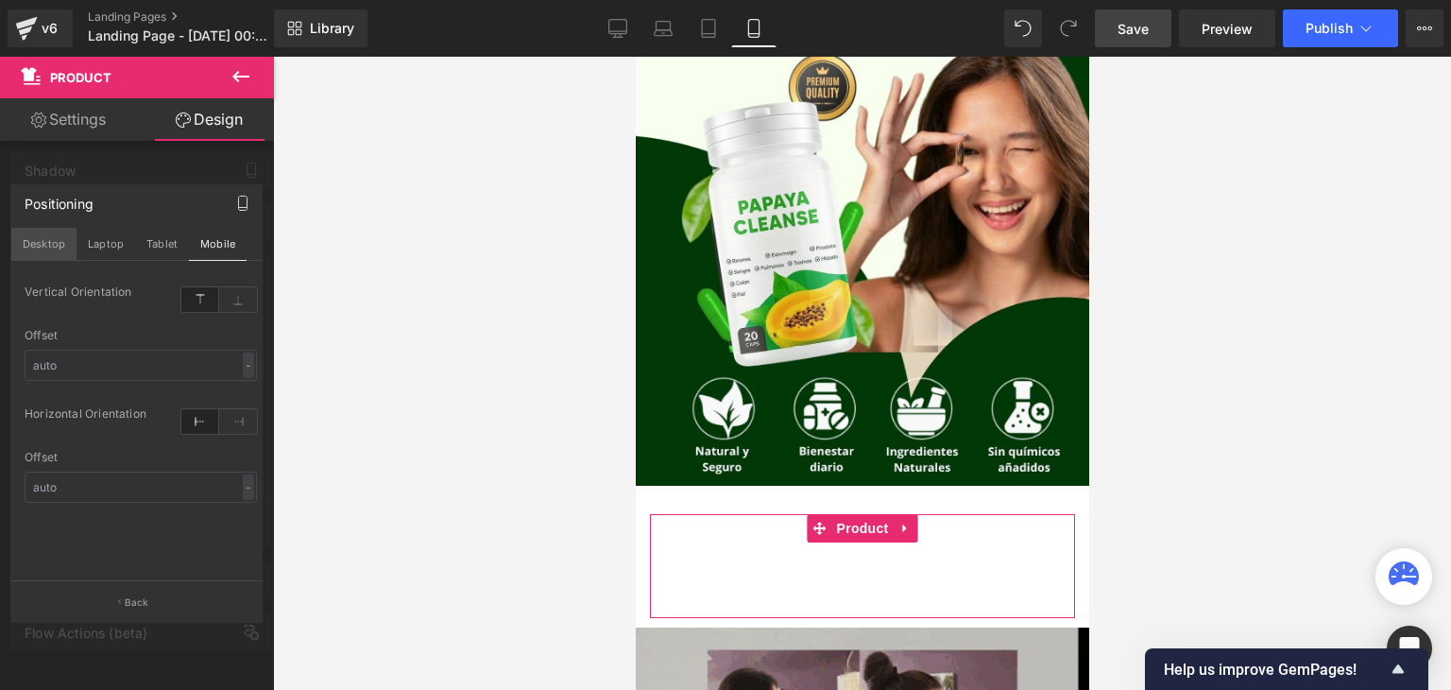
click at [51, 238] on button "Desktop" at bounding box center [43, 244] width 65 height 32
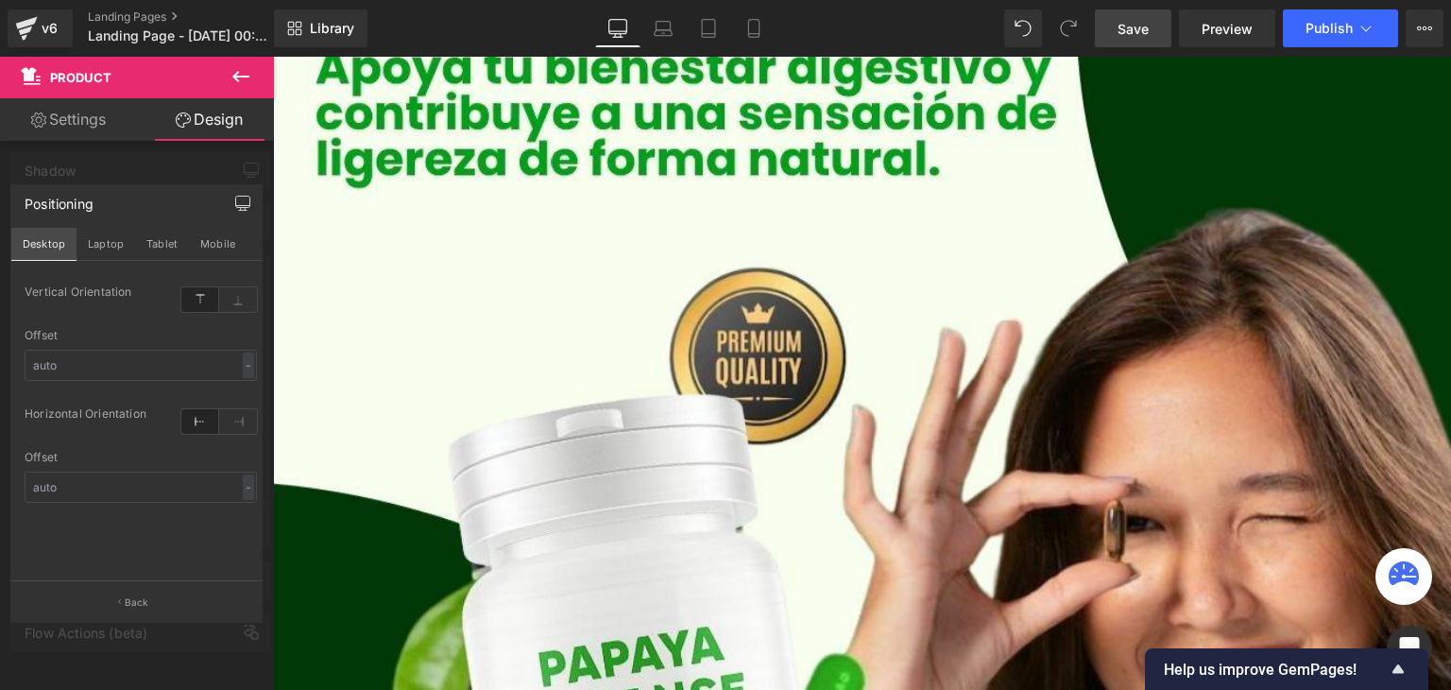
type input "0"
type input "100"
type input "1"
type input "0"
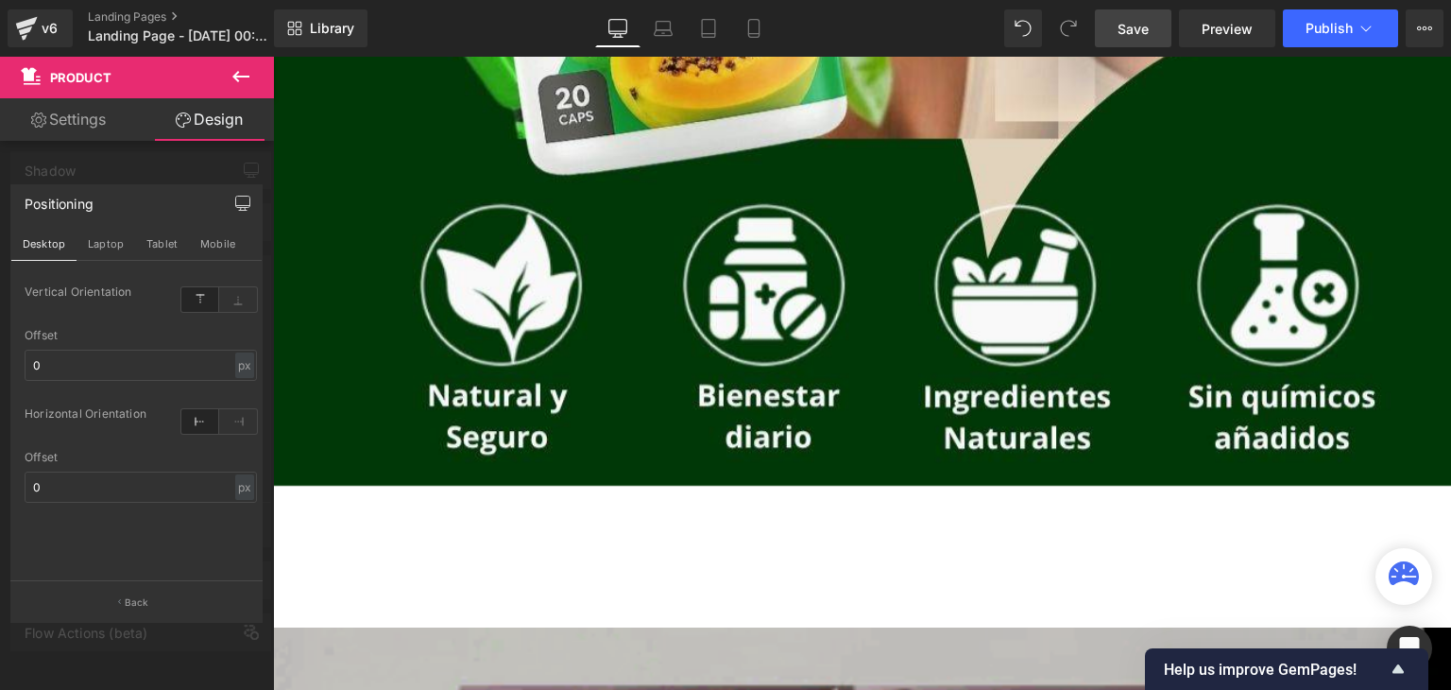
scroll to position [1113, 0]
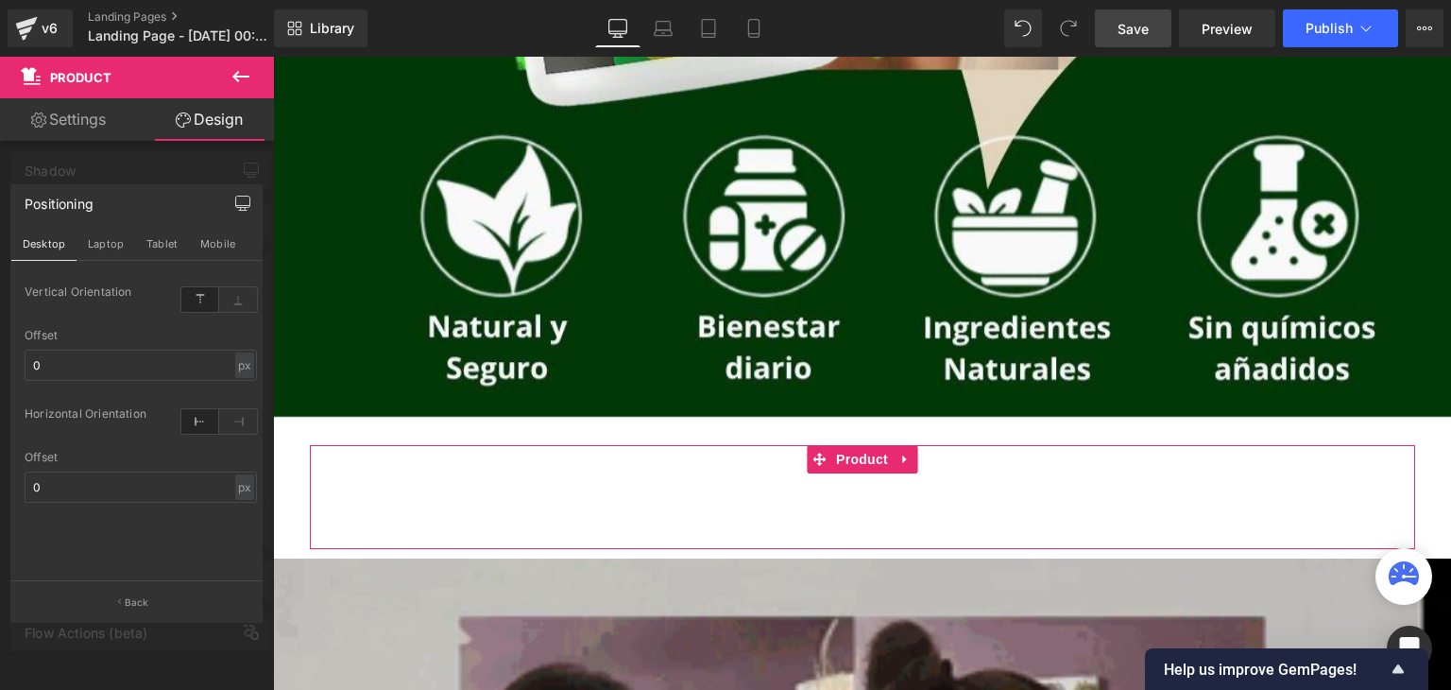
click at [247, 203] on icon "button" at bounding box center [242, 203] width 15 height 15
click at [219, 202] on div "Positioning" at bounding box center [136, 203] width 250 height 36
click at [57, 201] on div "Positioning" at bounding box center [59, 198] width 69 height 26
click at [236, 197] on icon "button" at bounding box center [242, 203] width 15 height 15
click at [208, 247] on button "Mobile" at bounding box center [218, 244] width 58 height 32
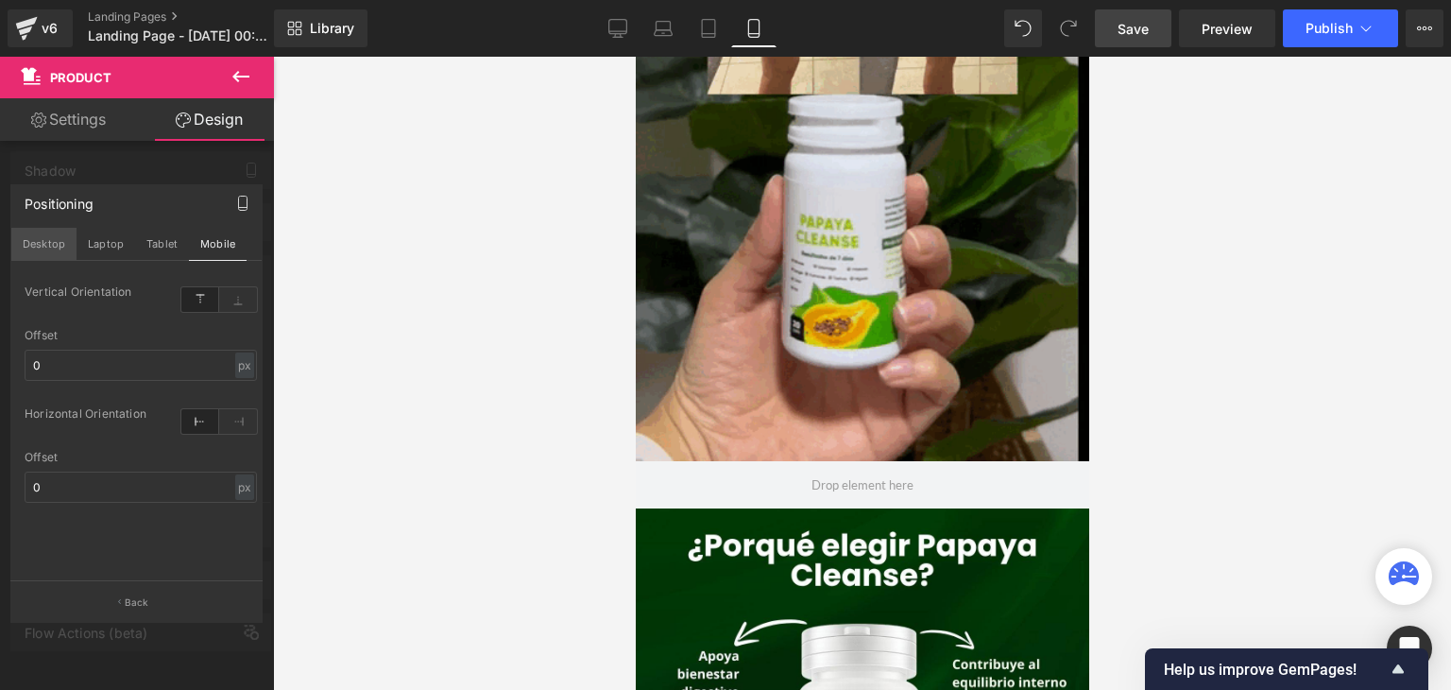
type input "0"
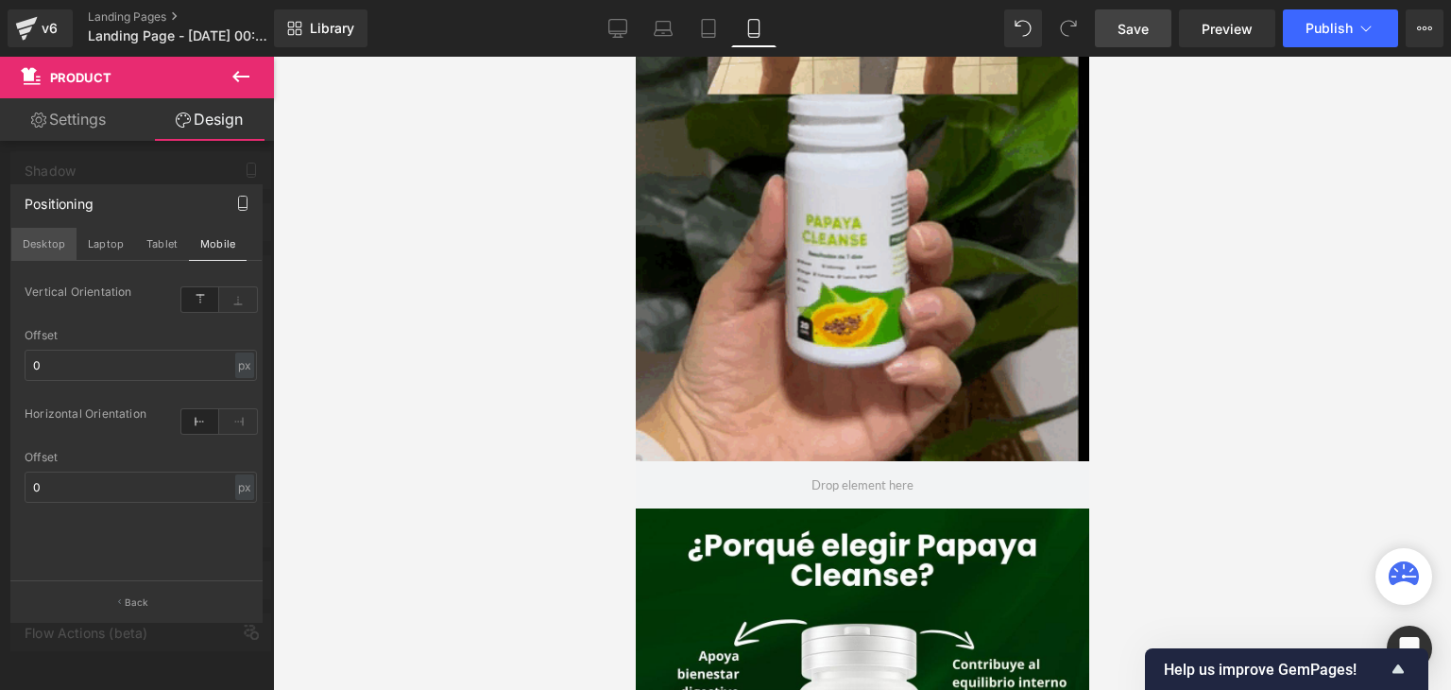
type input "100"
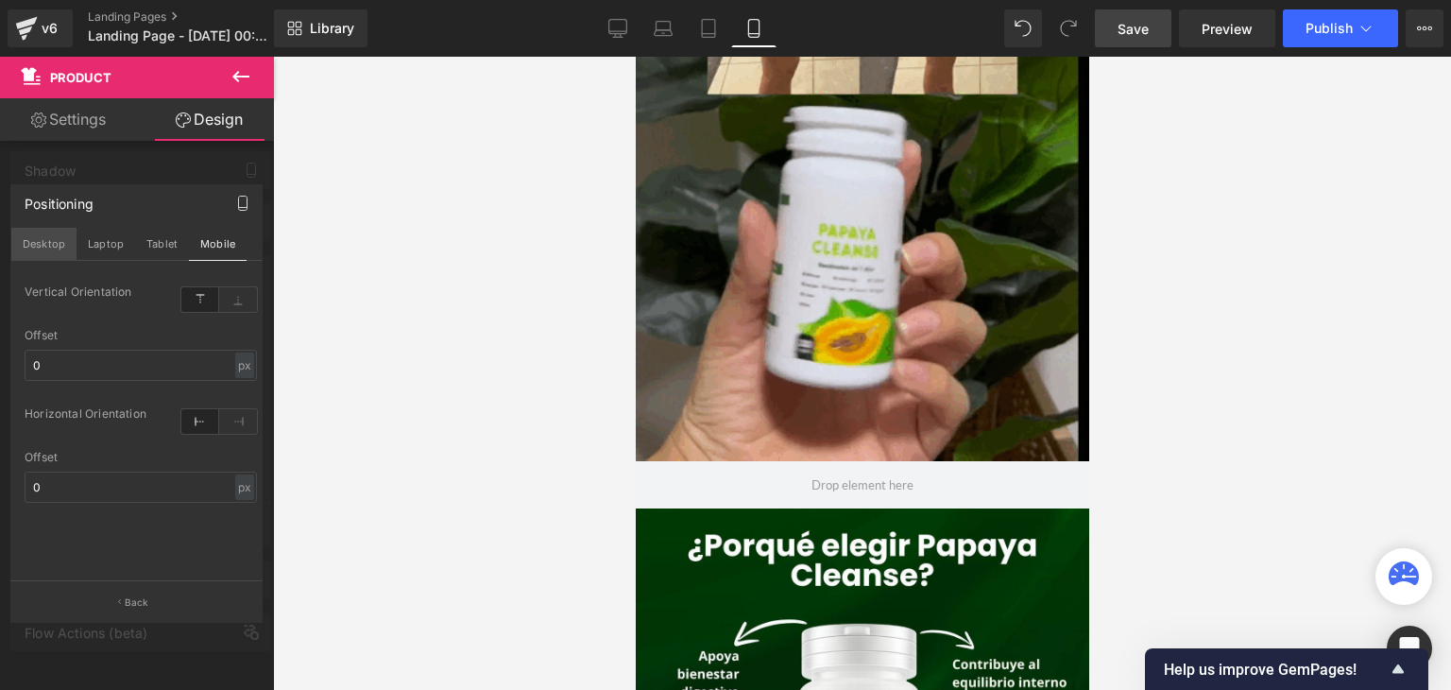
type input "99"
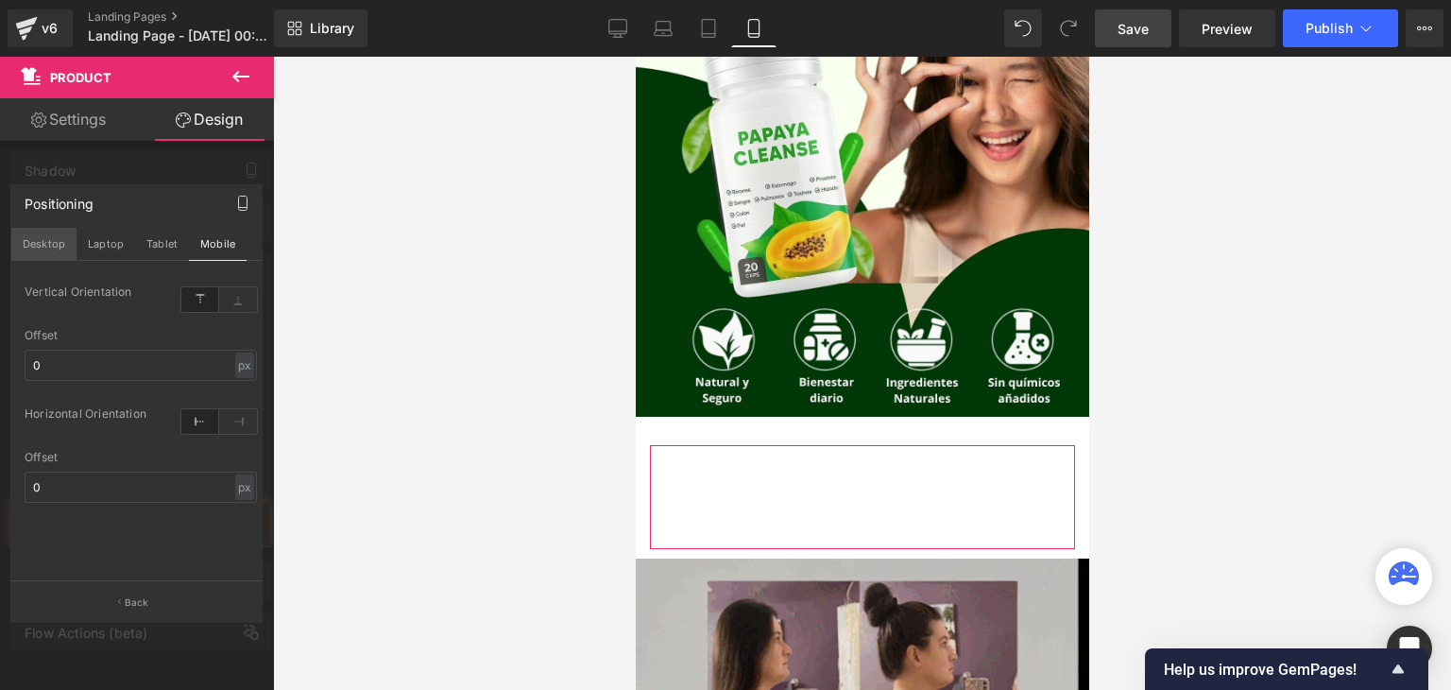
click at [48, 247] on button "Desktop" at bounding box center [43, 244] width 65 height 32
type input "0"
type input "100"
type input "1"
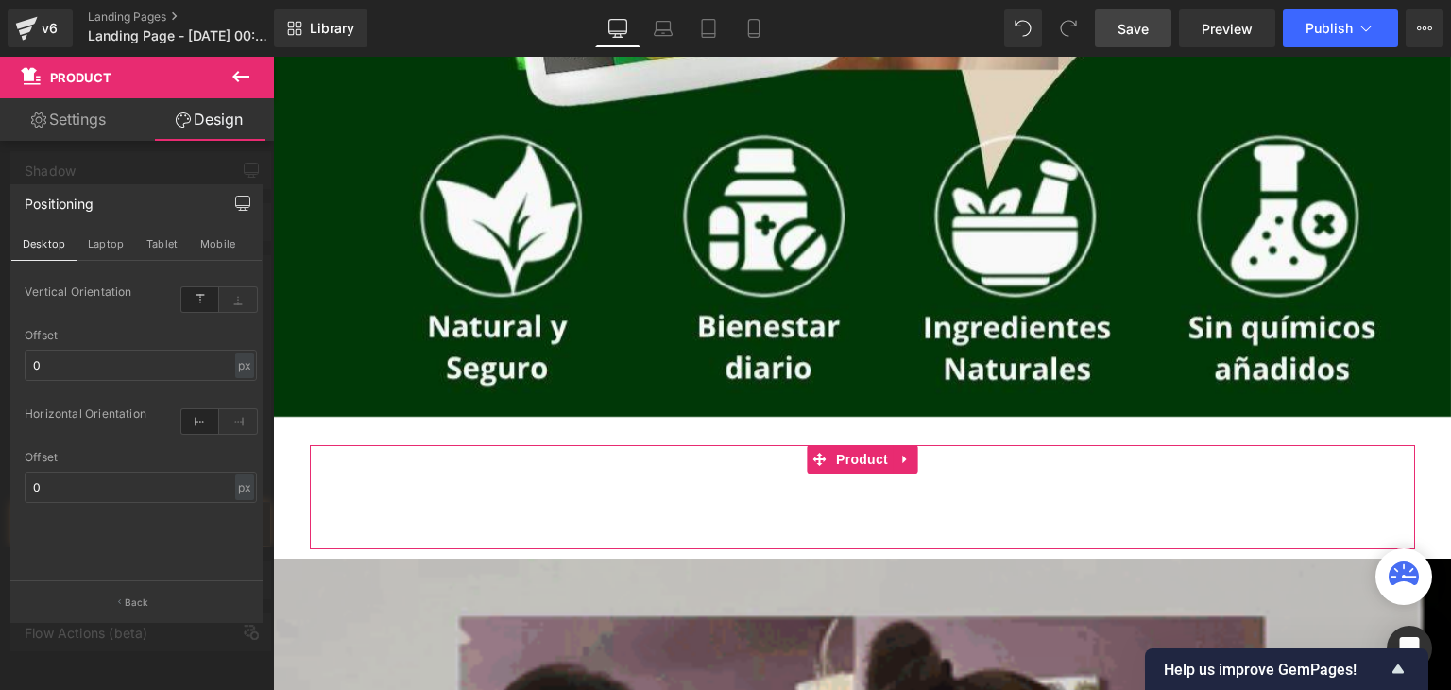
click at [188, 174] on div at bounding box center [137, 378] width 274 height 642
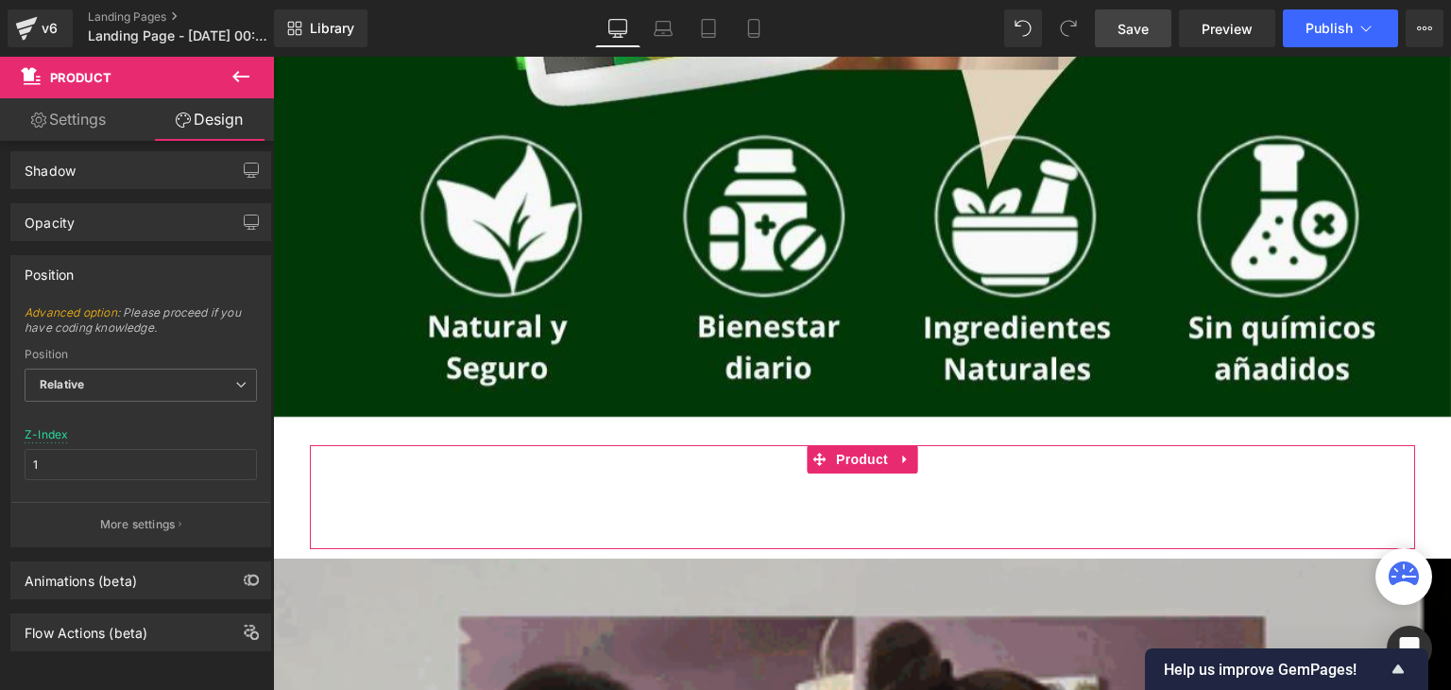
click at [162, 263] on div "Position" at bounding box center [140, 274] width 259 height 36
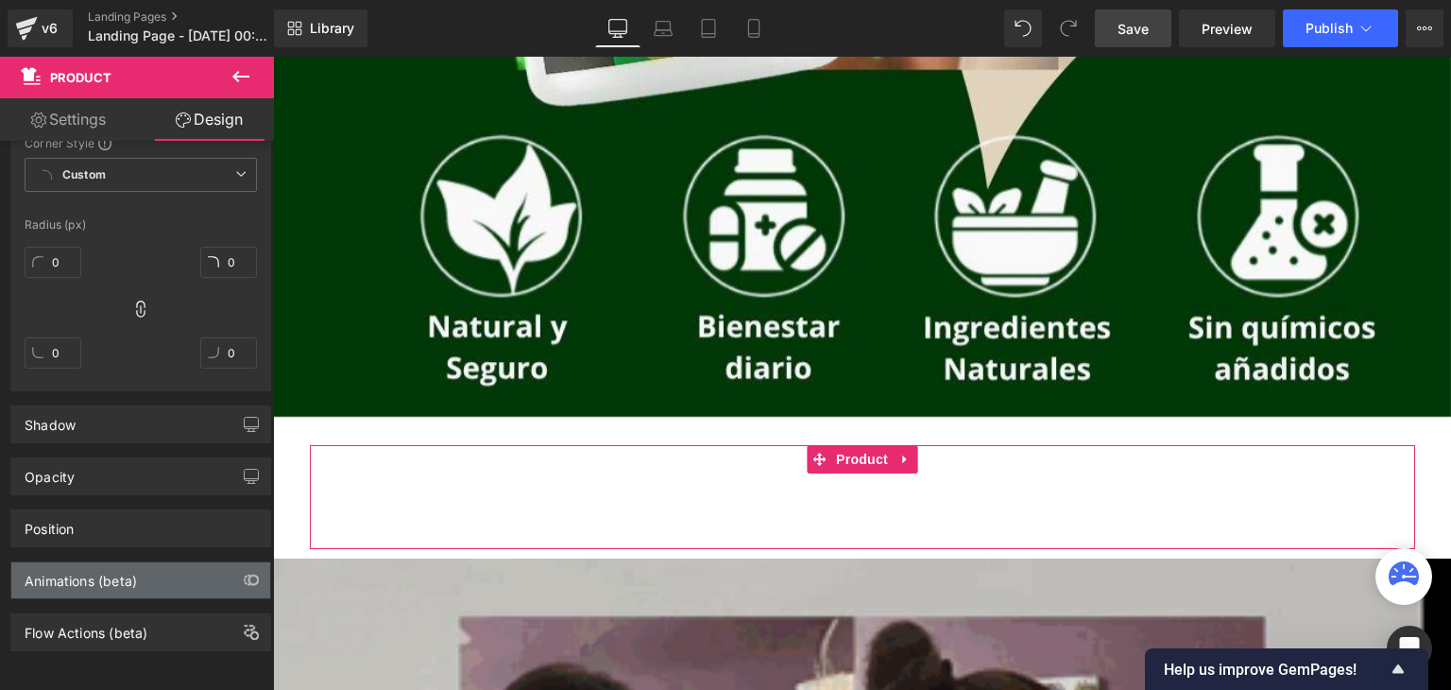
click at [99, 562] on div "Animations (beta)" at bounding box center [81, 575] width 112 height 26
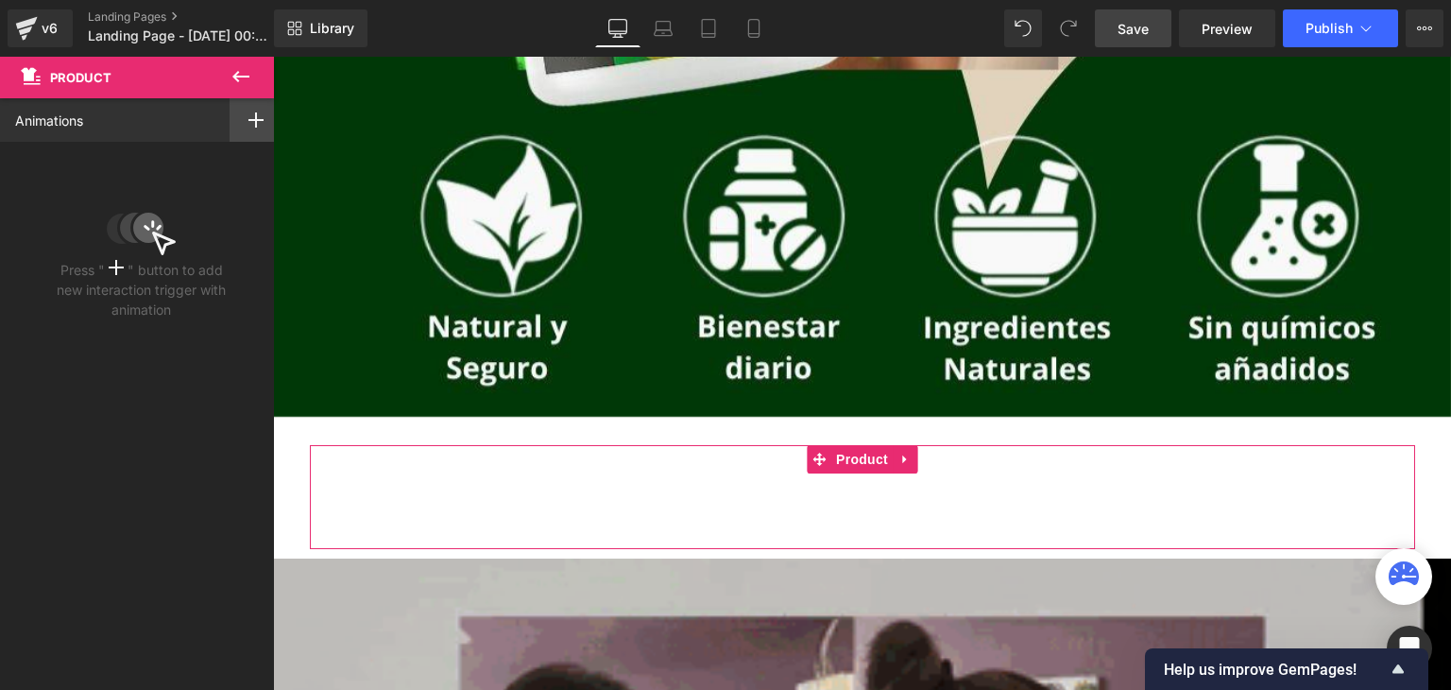
click at [250, 125] on icon at bounding box center [255, 119] width 15 height 15
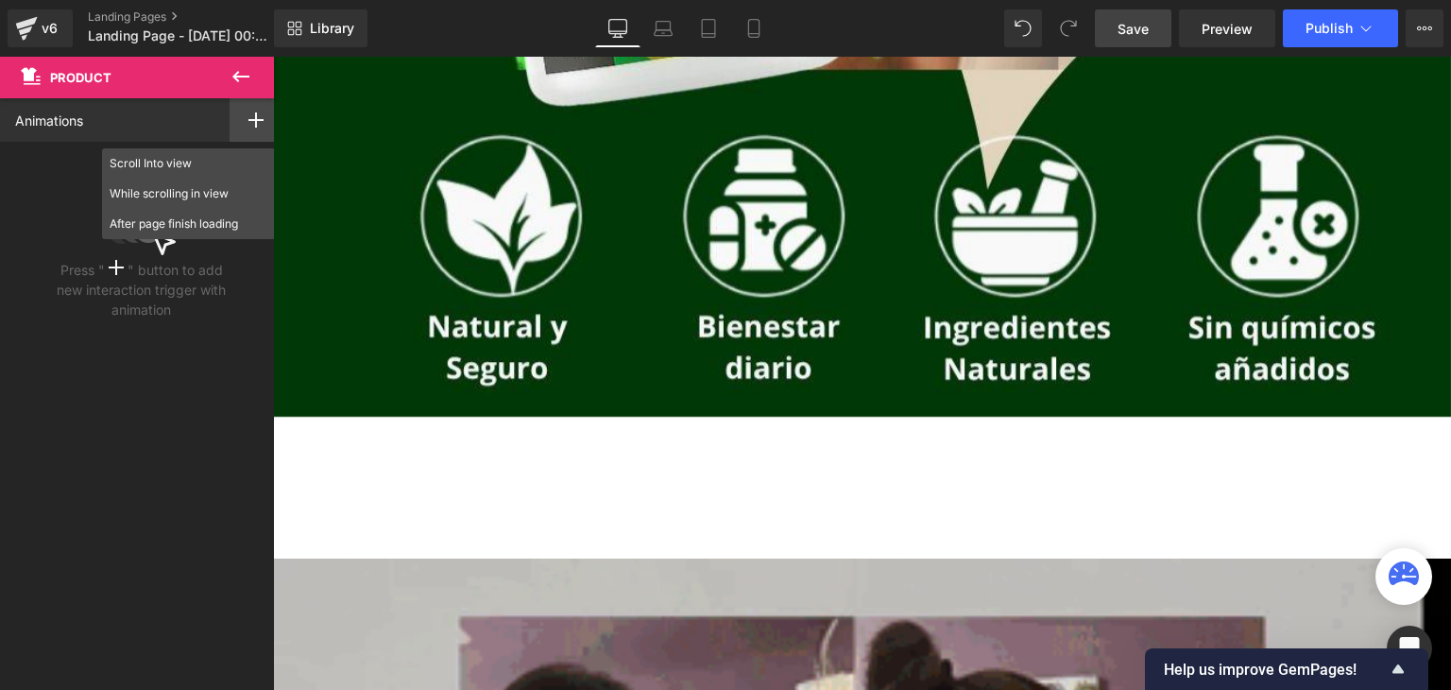
click at [239, 80] on icon at bounding box center [241, 76] width 23 height 23
type input "0"
type input "100"
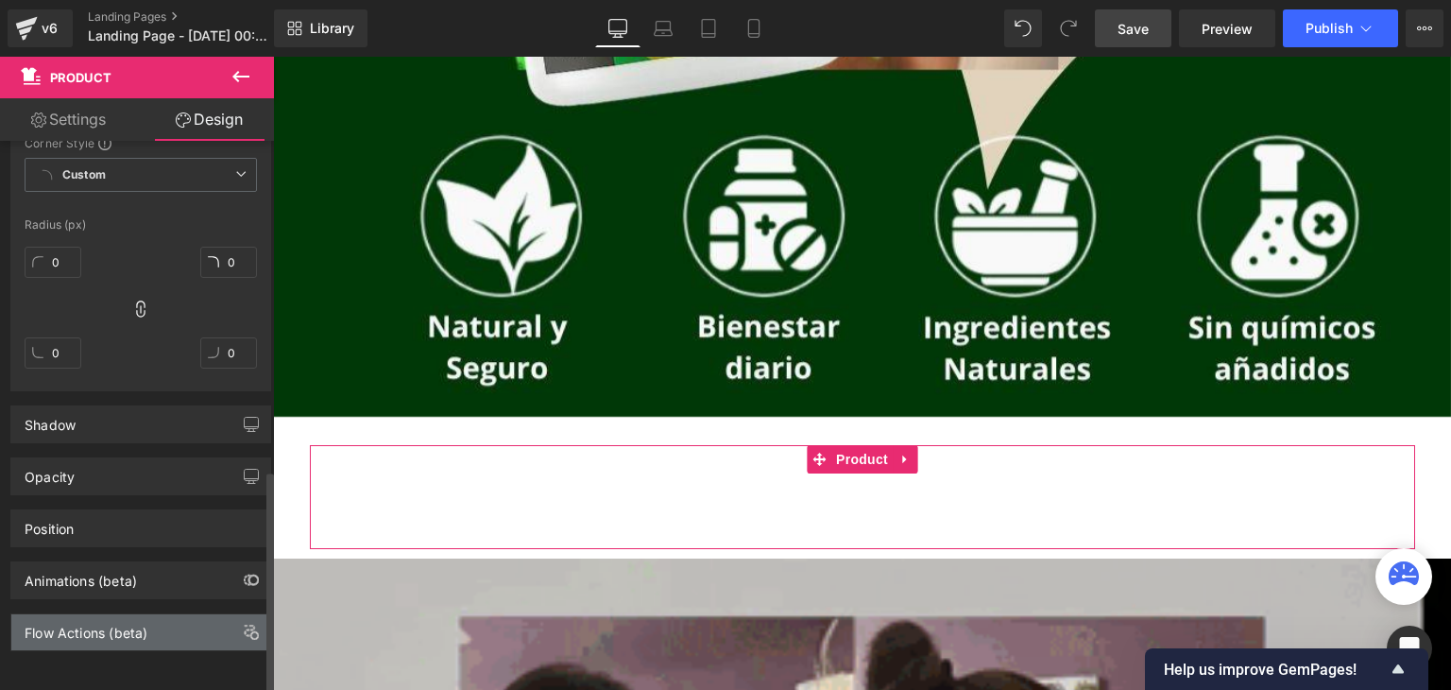
click at [133, 621] on div "Flow Actions (beta)" at bounding box center [86, 627] width 123 height 26
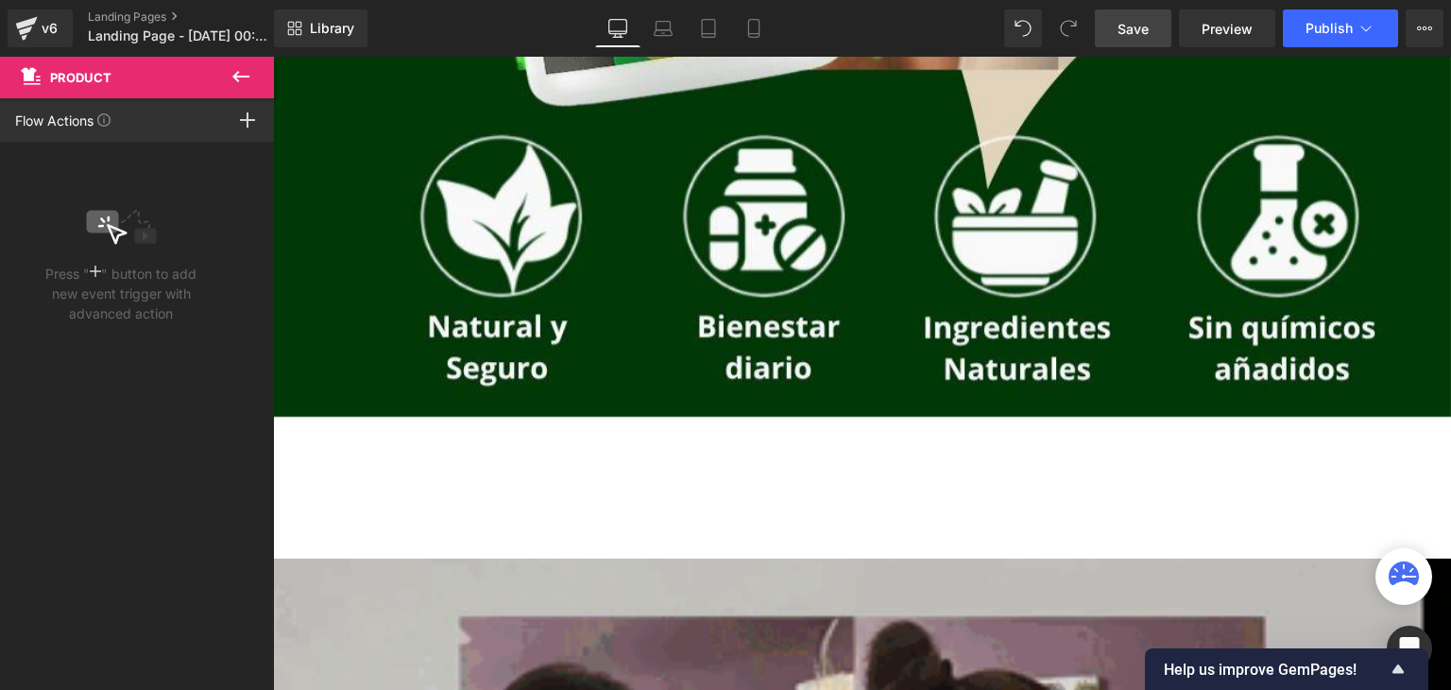
click at [245, 84] on icon at bounding box center [241, 76] width 23 height 23
type input "0"
type input "100"
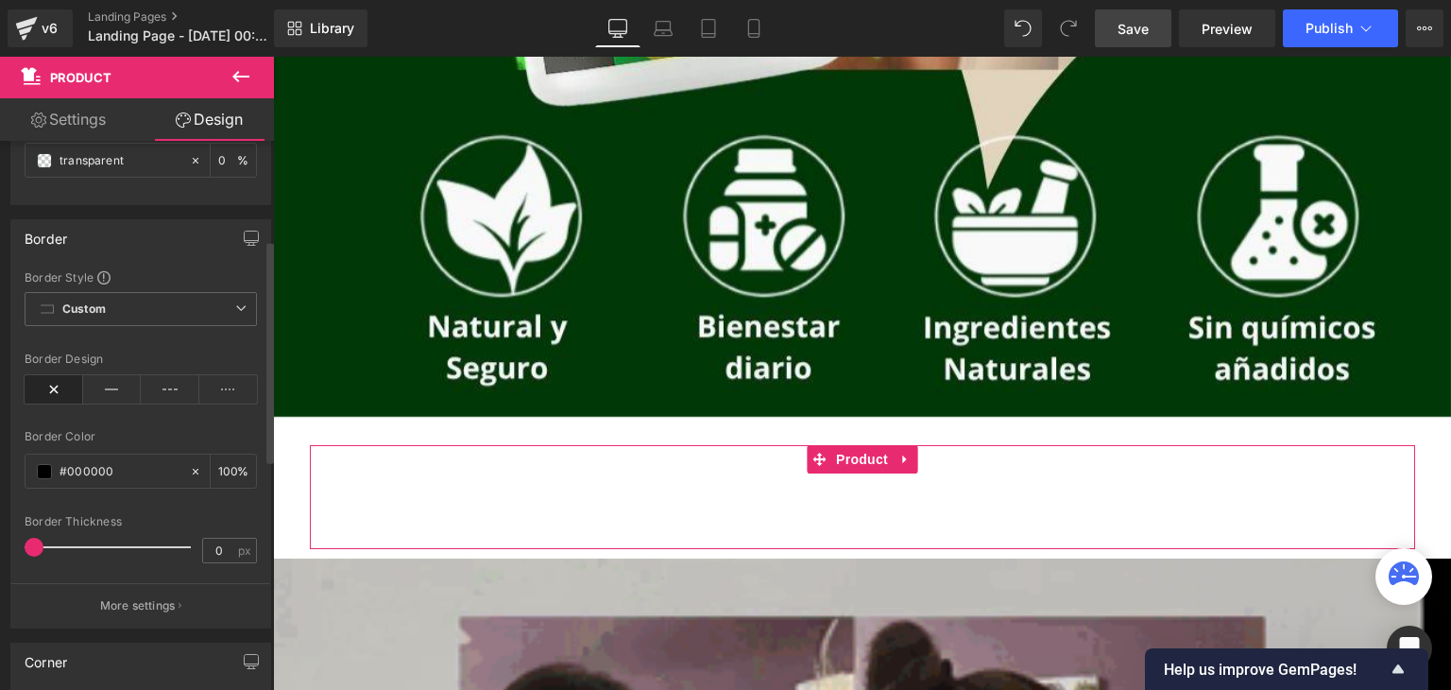
scroll to position [0, 0]
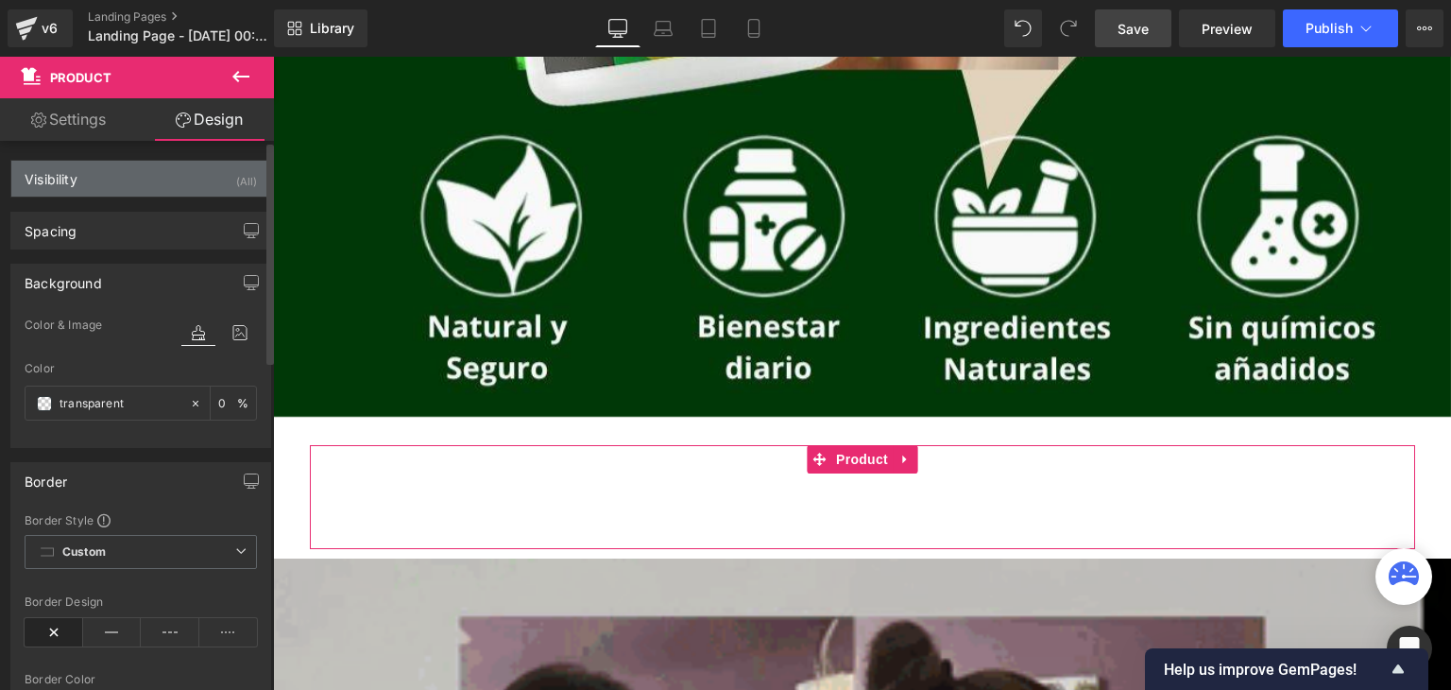
click at [111, 176] on div "Visibility (All)" at bounding box center [140, 179] width 259 height 36
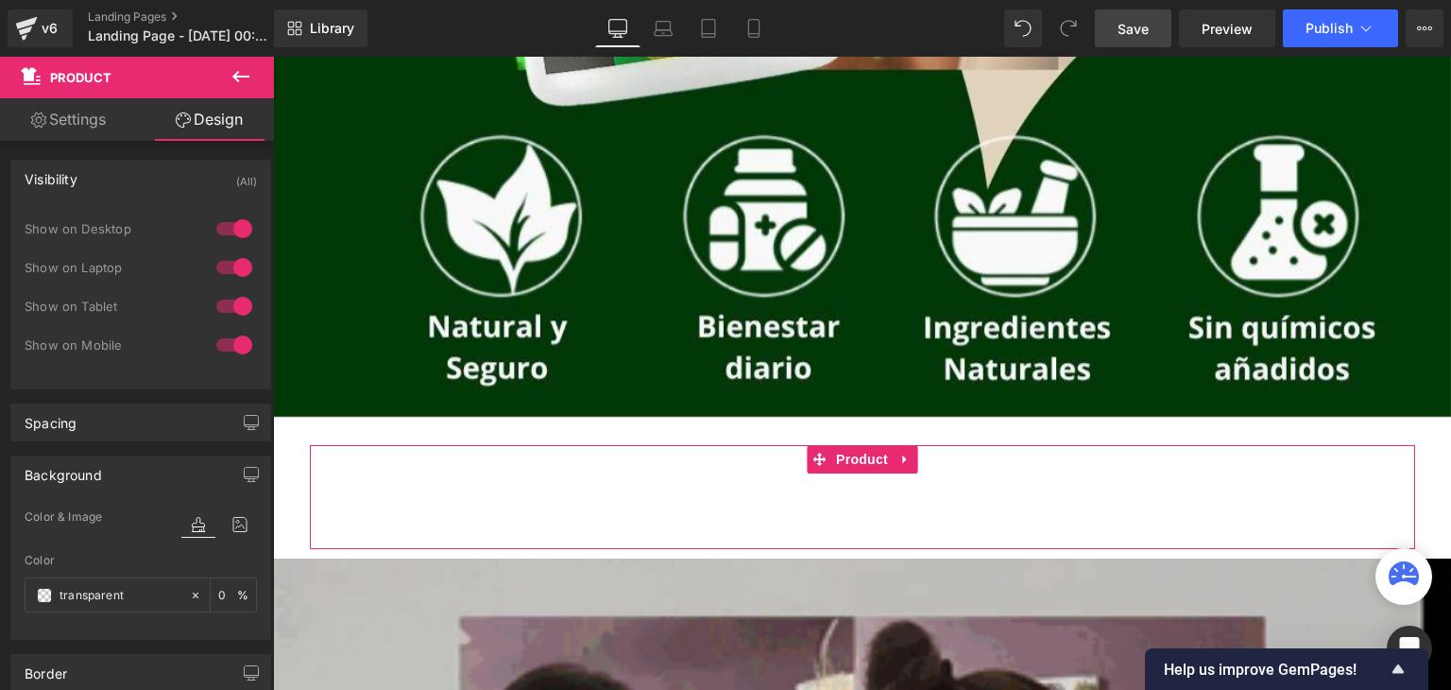
click at [68, 122] on link "Settings" at bounding box center [68, 119] width 137 height 43
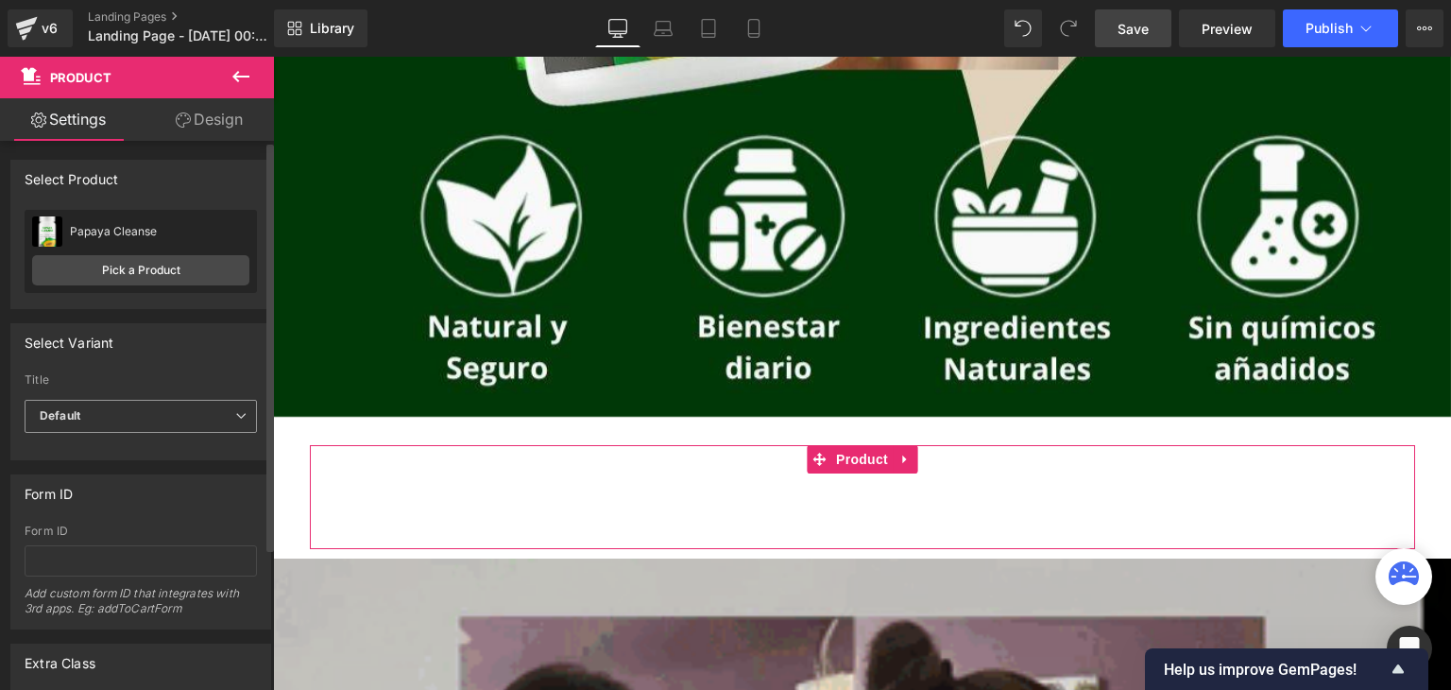
click at [117, 424] on span "Default" at bounding box center [141, 416] width 232 height 33
click at [128, 485] on li "Default Title" at bounding box center [137, 478] width 225 height 28
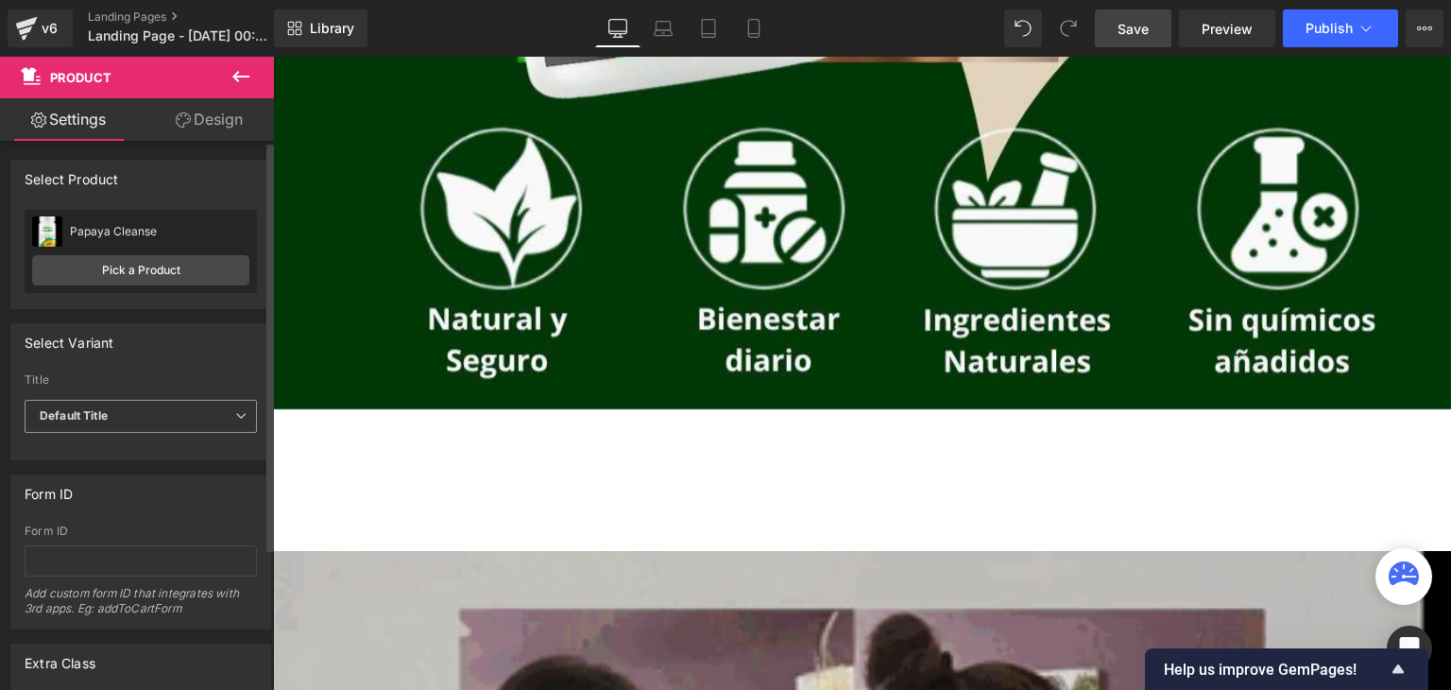
scroll to position [1145, 0]
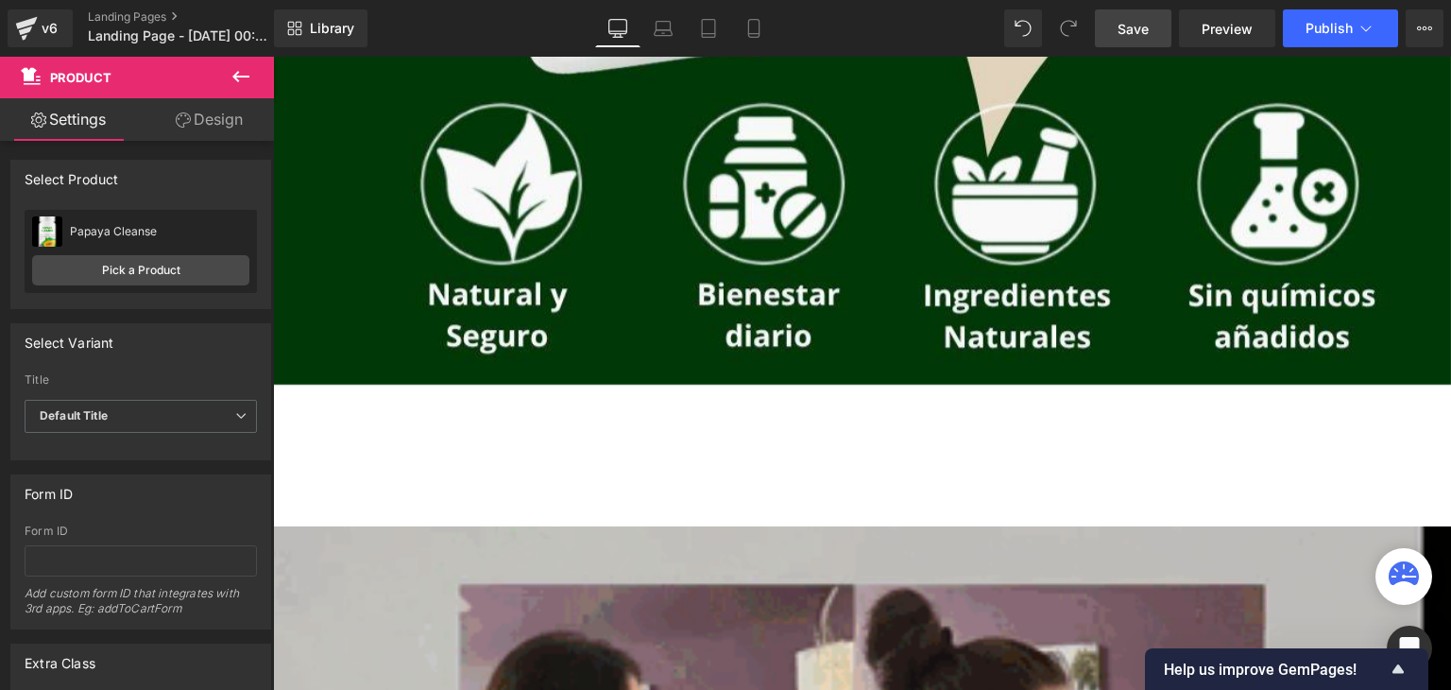
click at [1140, 31] on span "Save" at bounding box center [1133, 29] width 31 height 20
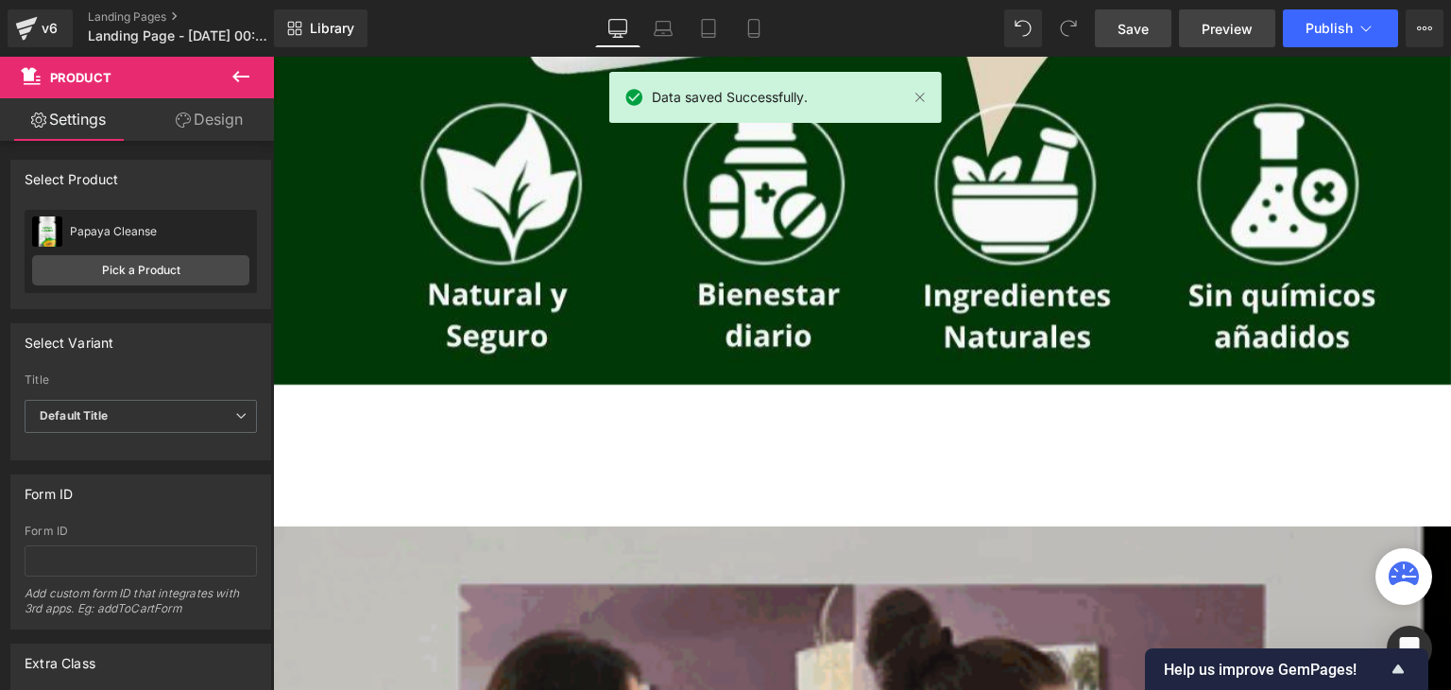
click at [1222, 28] on span "Preview" at bounding box center [1227, 29] width 51 height 20
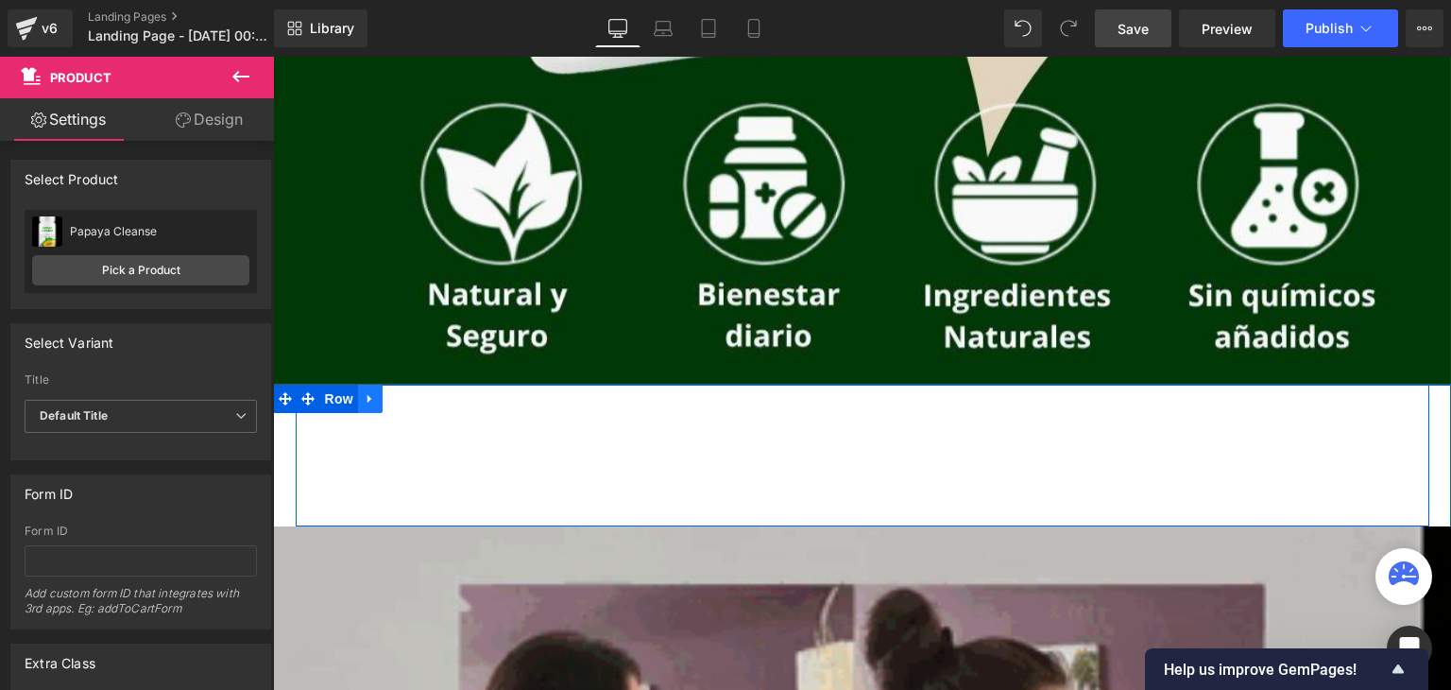
click at [368, 401] on icon at bounding box center [370, 398] width 4 height 9
click at [415, 398] on icon at bounding box center [419, 398] width 13 height 14
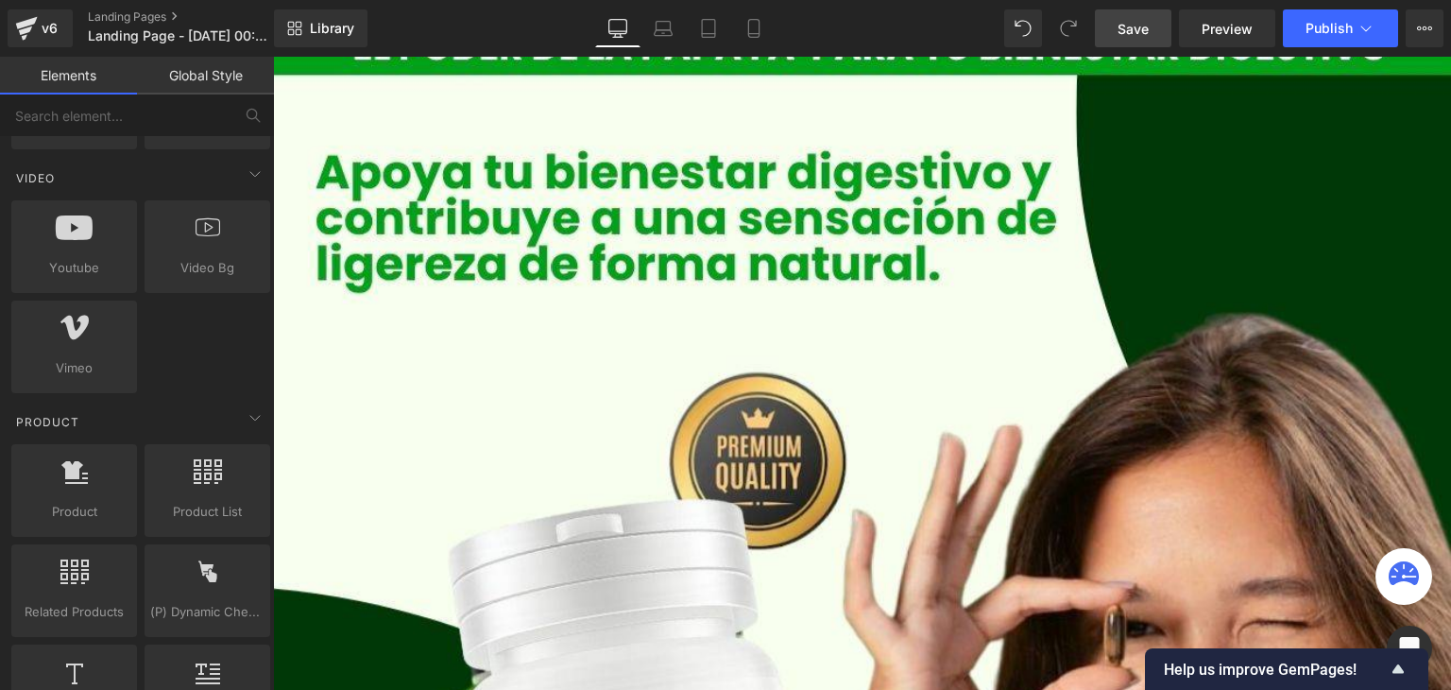
scroll to position [0, 0]
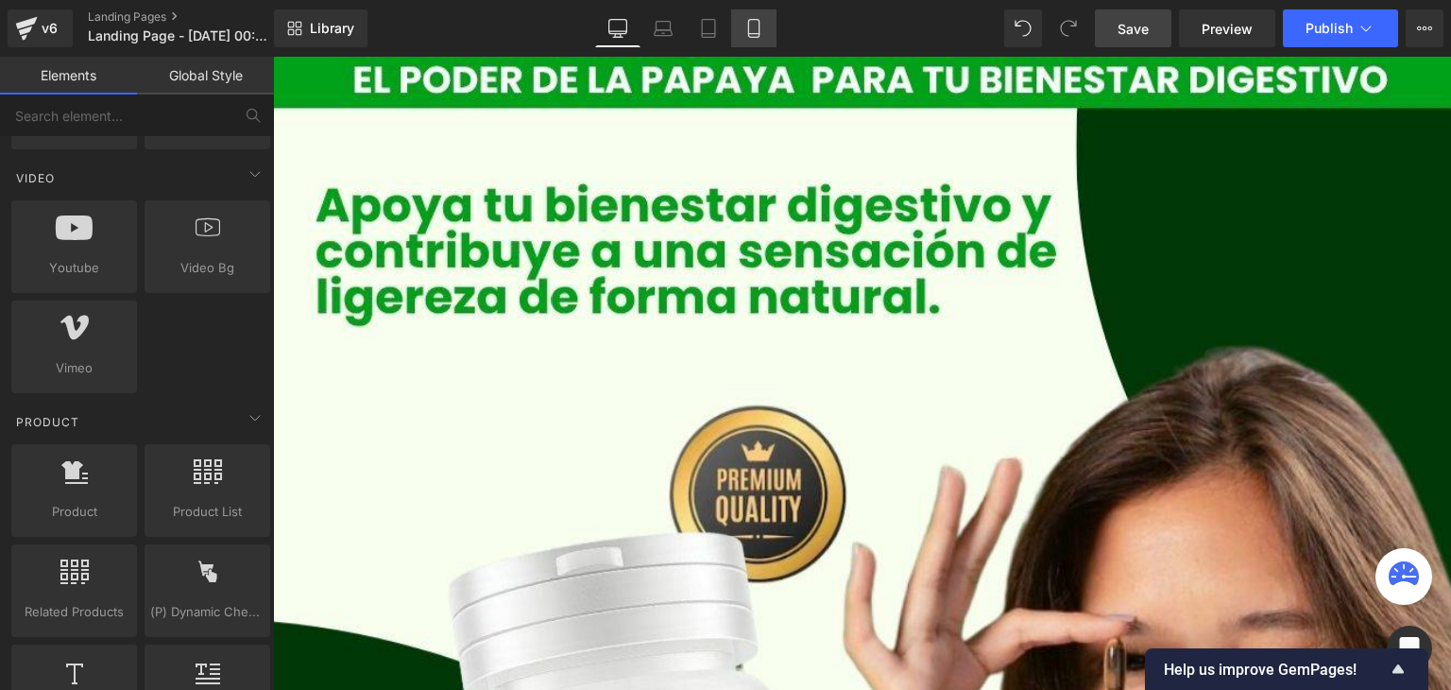
click at [745, 29] on icon at bounding box center [754, 28] width 19 height 19
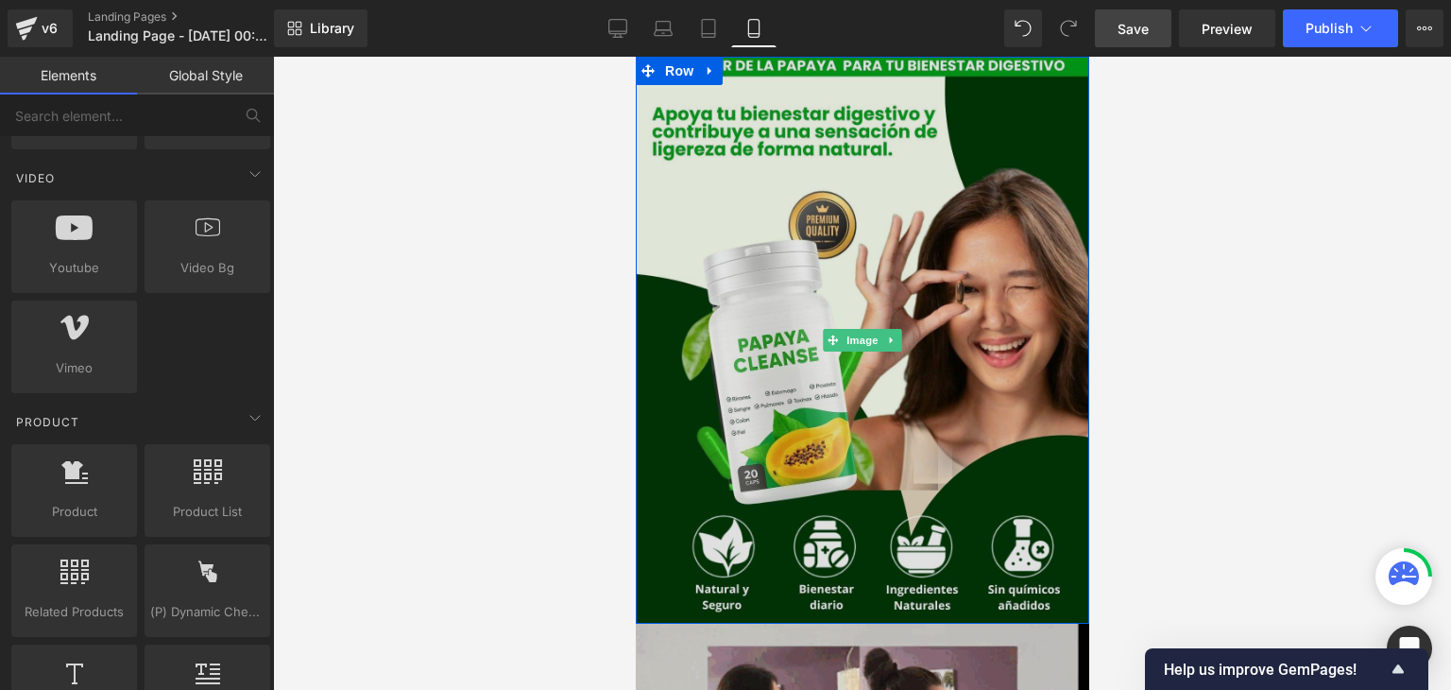
click at [783, 262] on img at bounding box center [862, 340] width 454 height 567
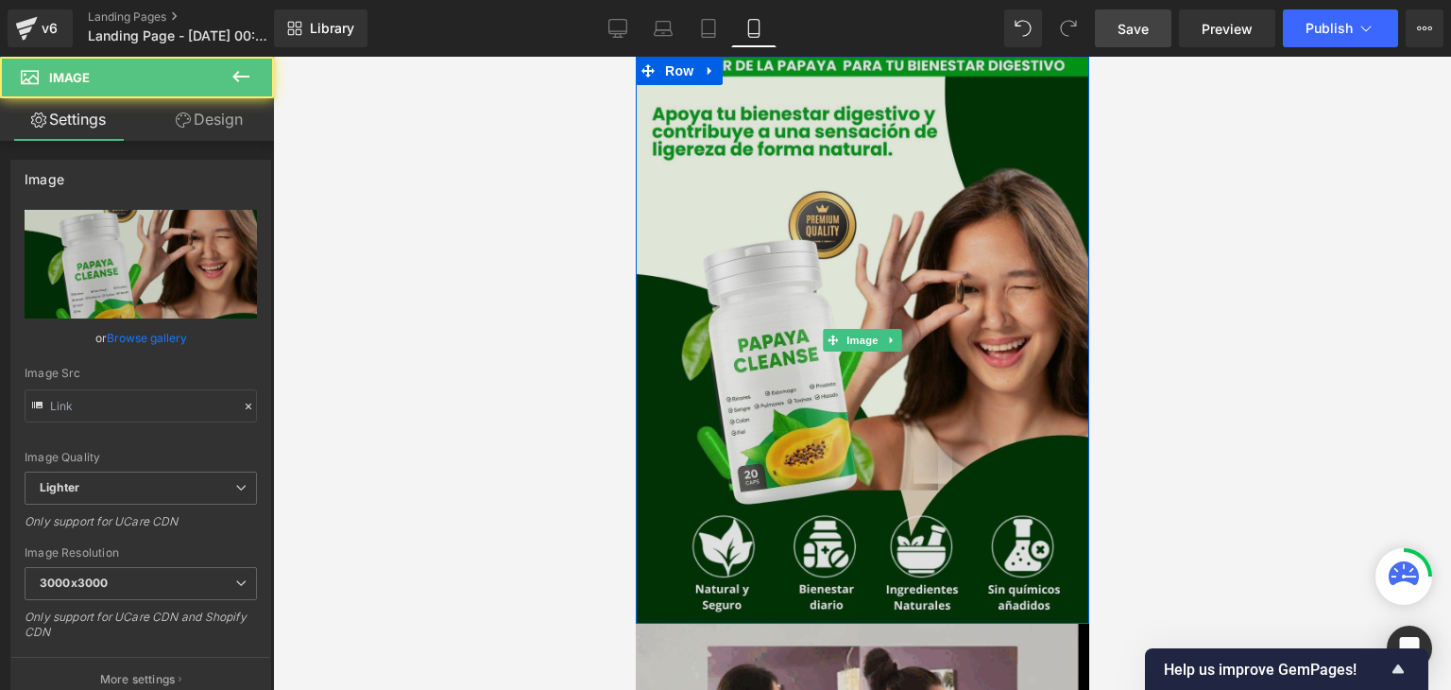
type input "[URL][DOMAIN_NAME]"
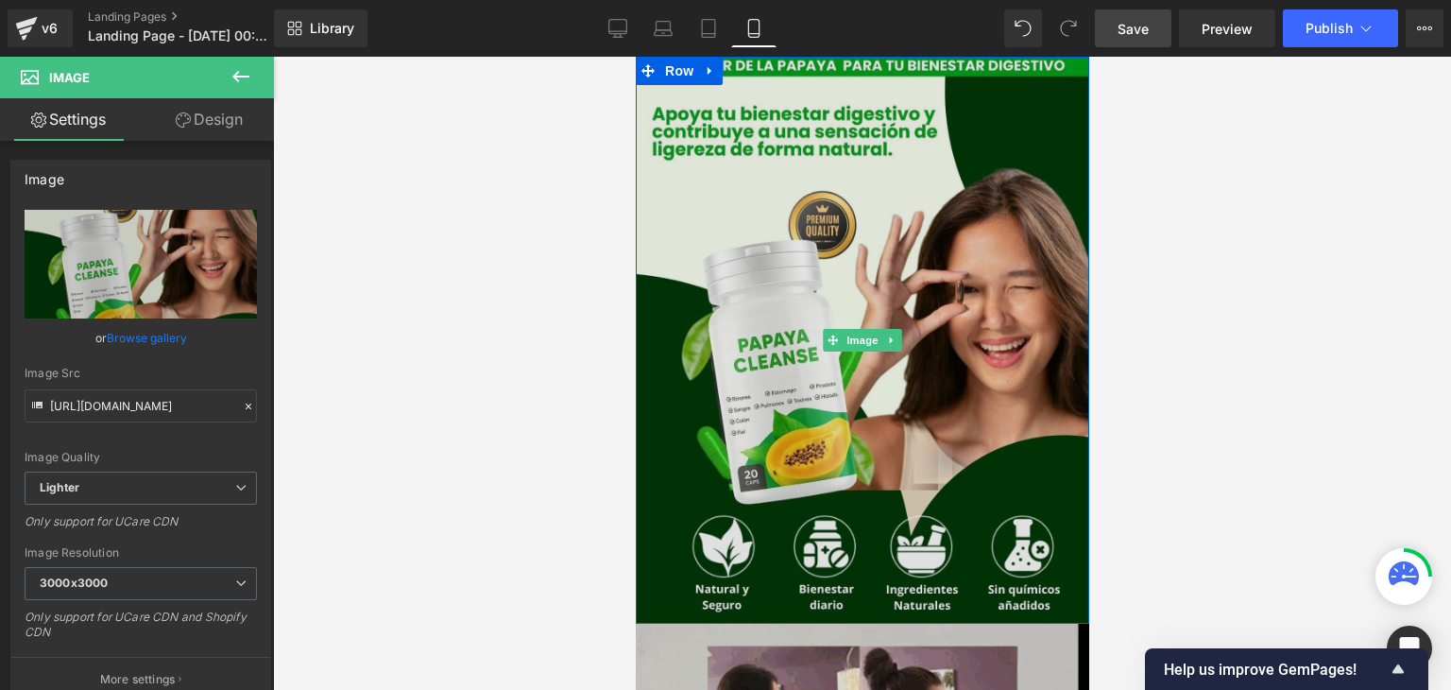
scroll to position [304, 0]
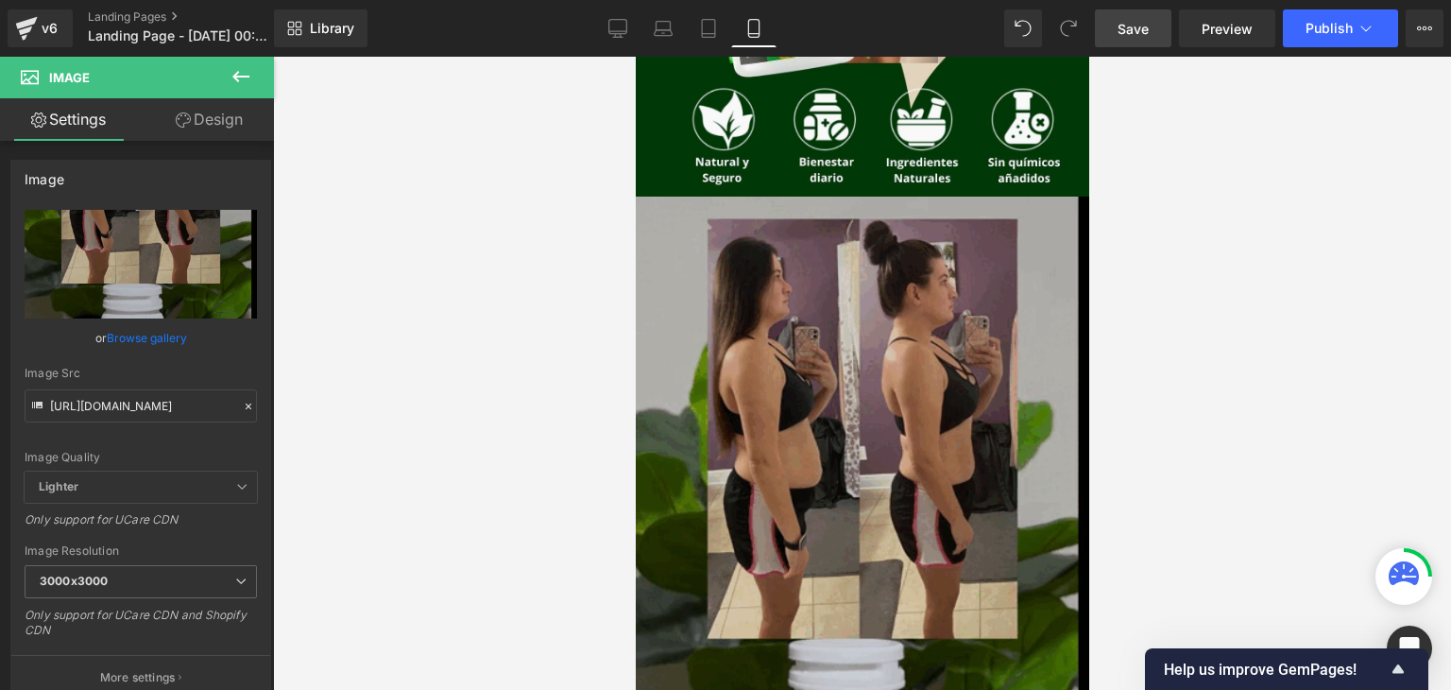
scroll to position [0, 0]
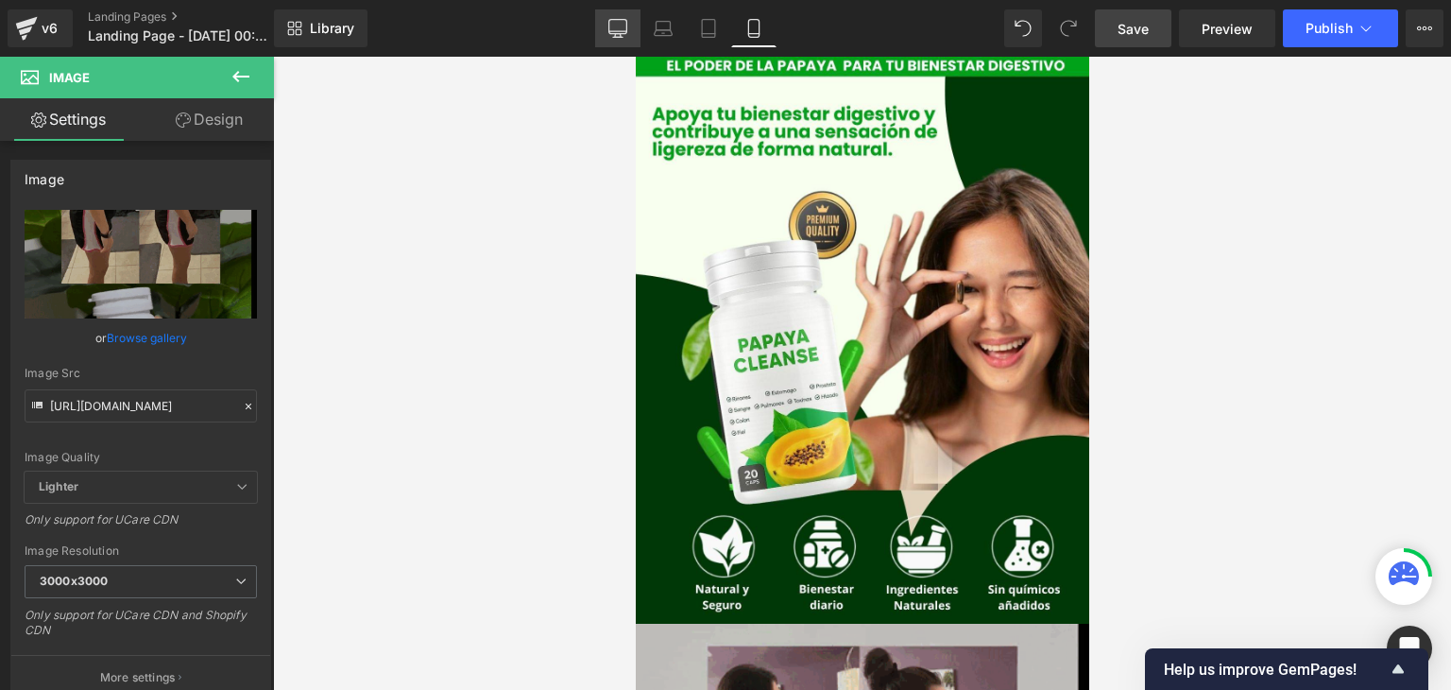
click at [622, 34] on icon at bounding box center [618, 27] width 18 height 14
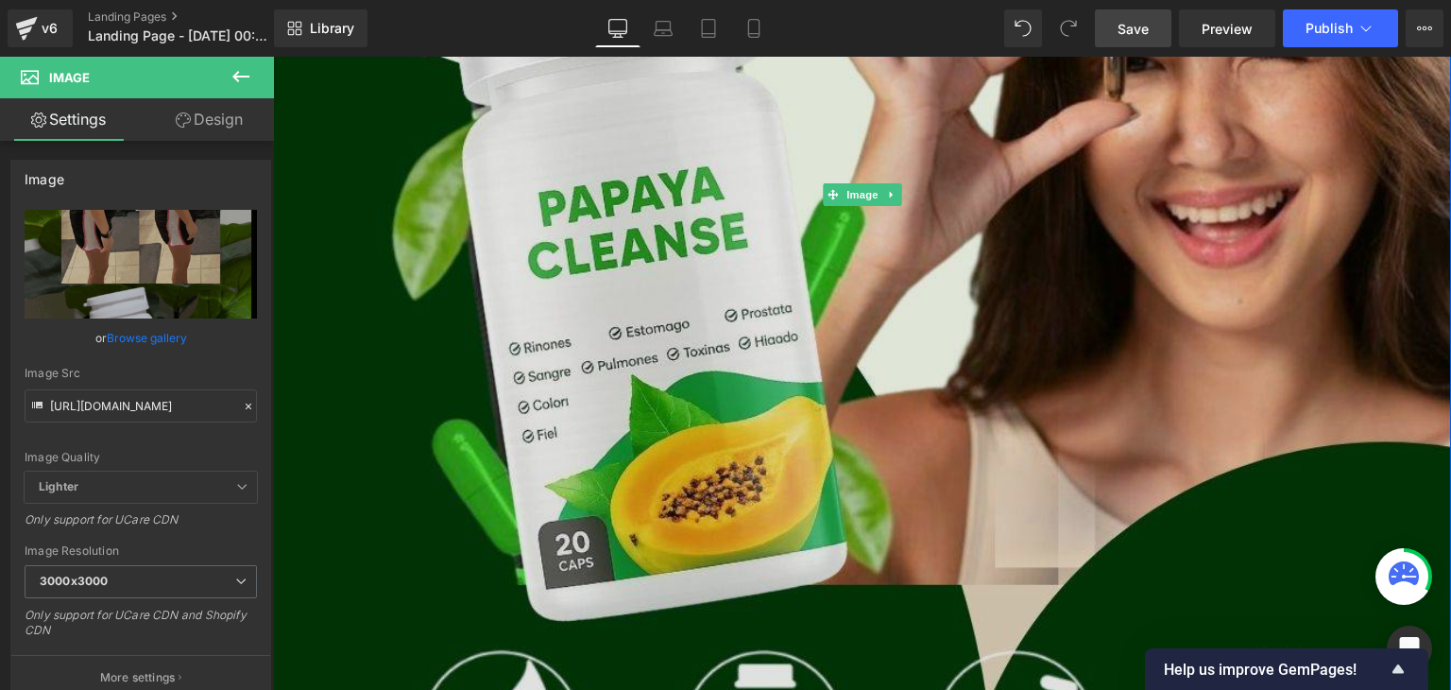
scroll to position [943, 0]
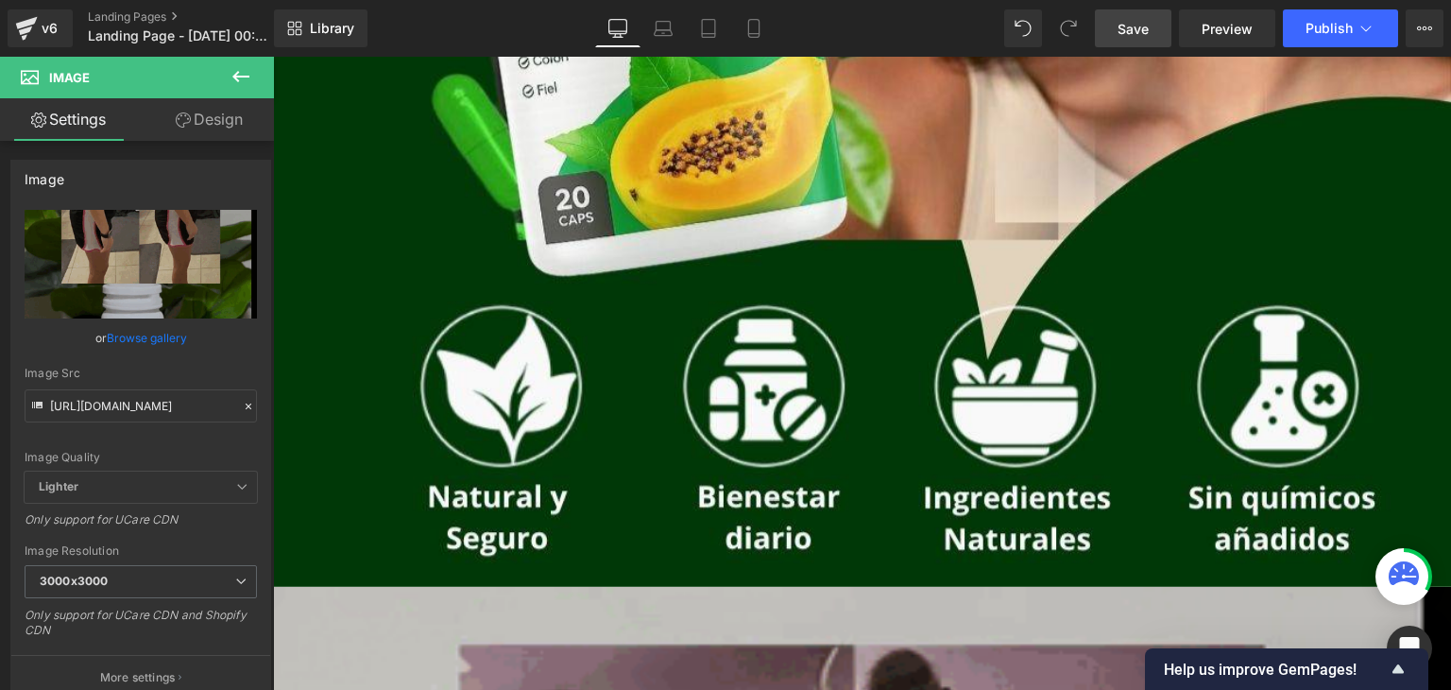
click at [243, 77] on icon at bounding box center [240, 76] width 17 height 11
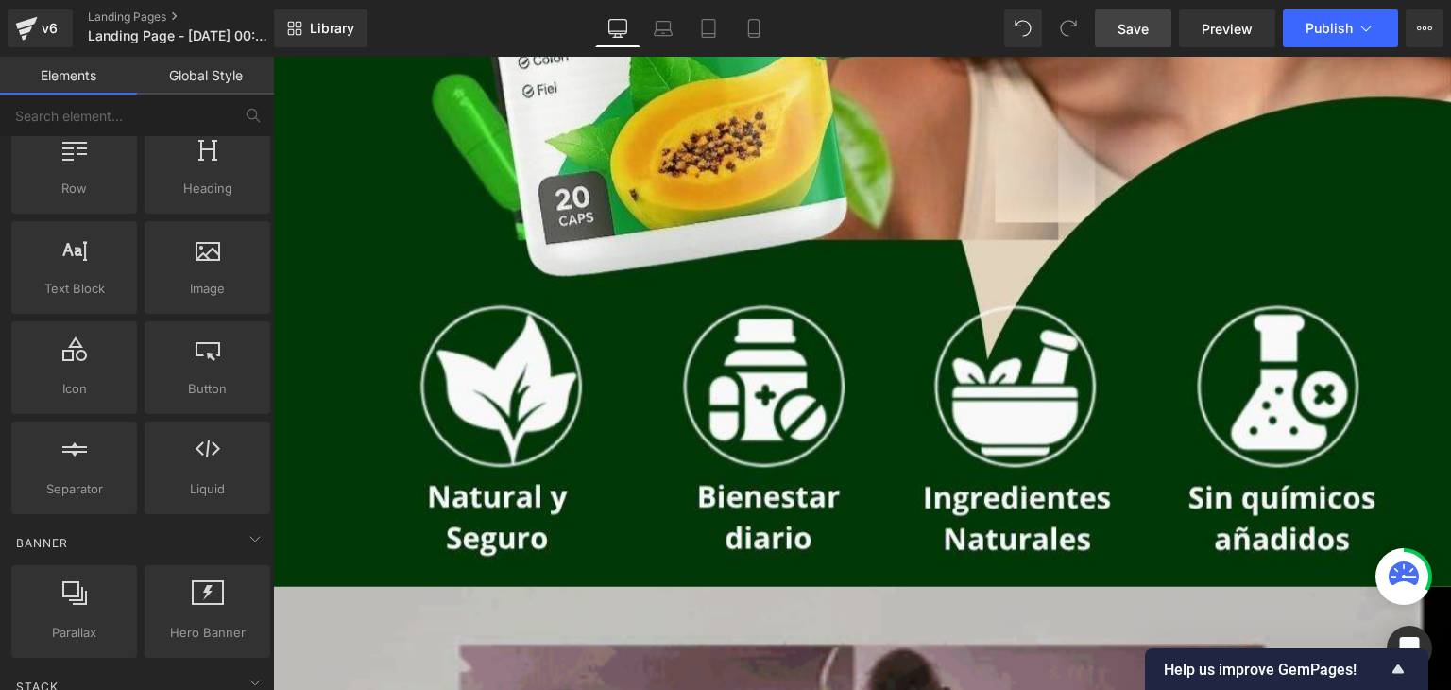
scroll to position [0, 0]
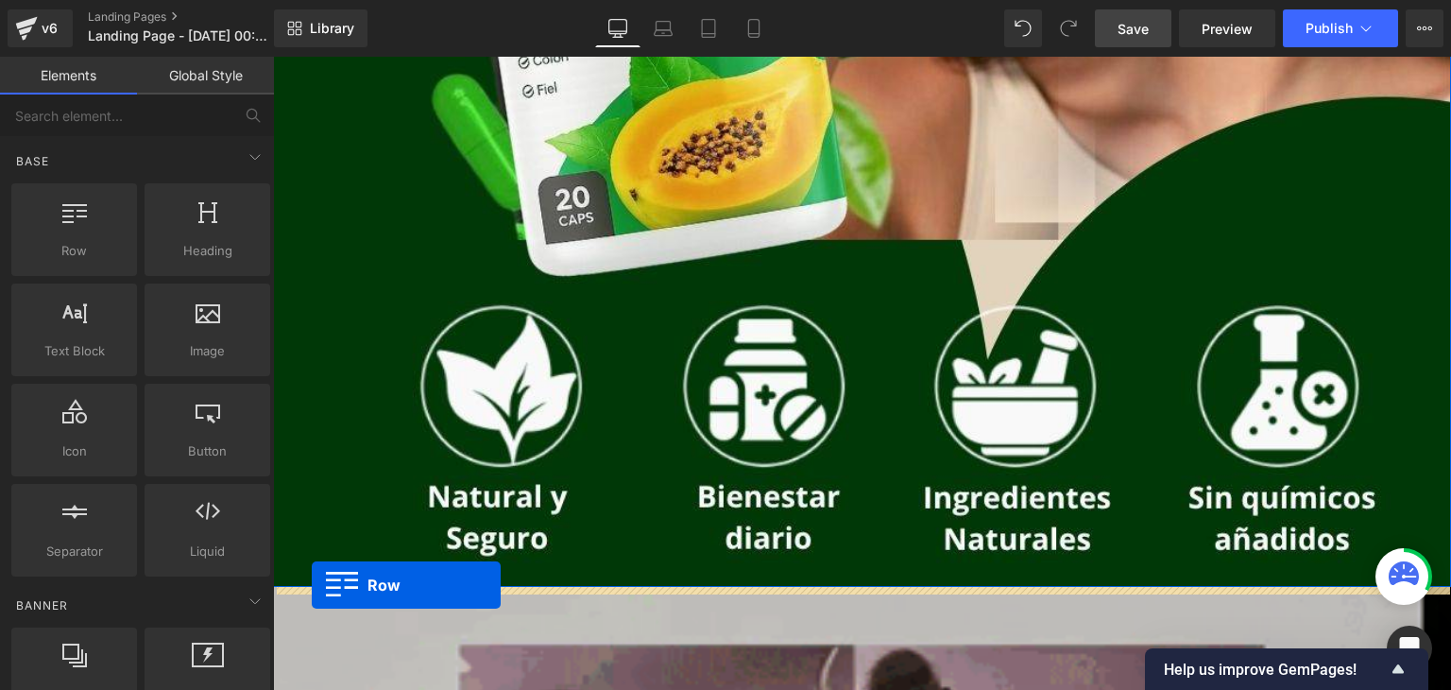
drag, startPoint x: 365, startPoint y: 280, endPoint x: 312, endPoint y: 585, distance: 309.7
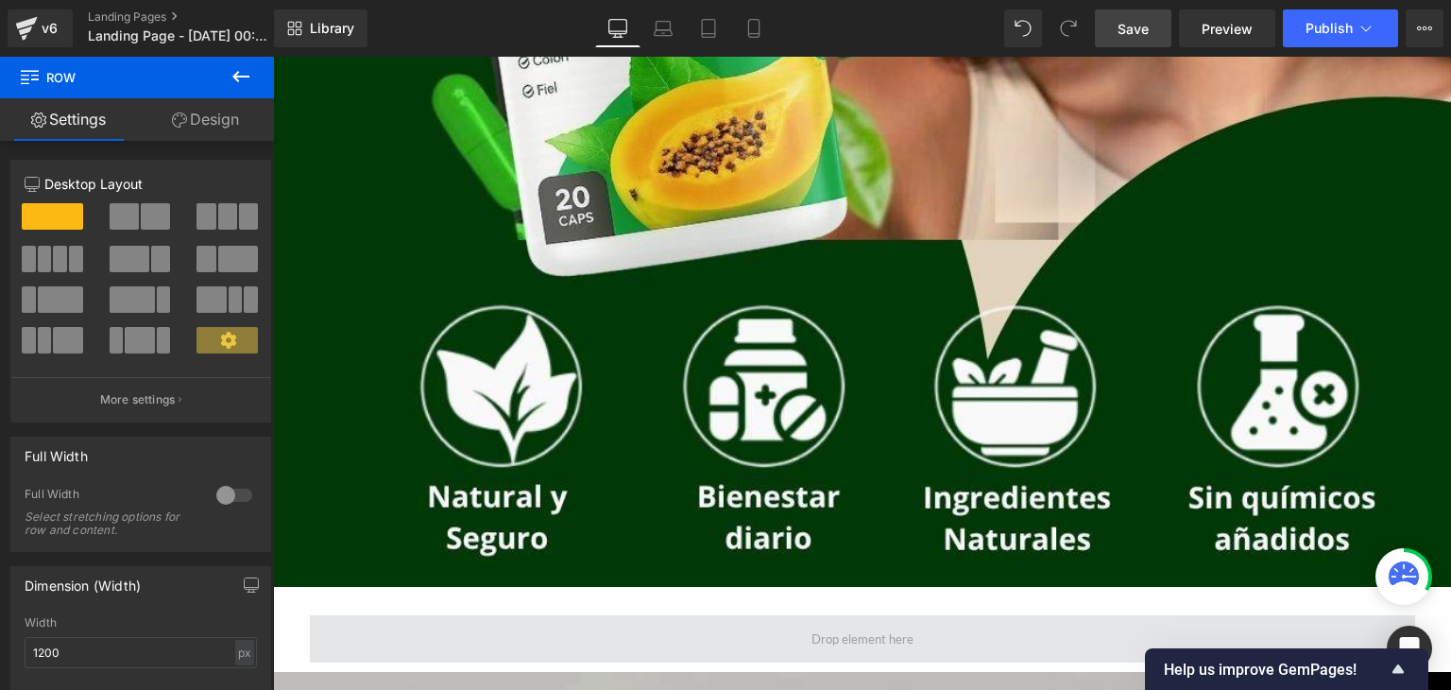
scroll to position [1097, 0]
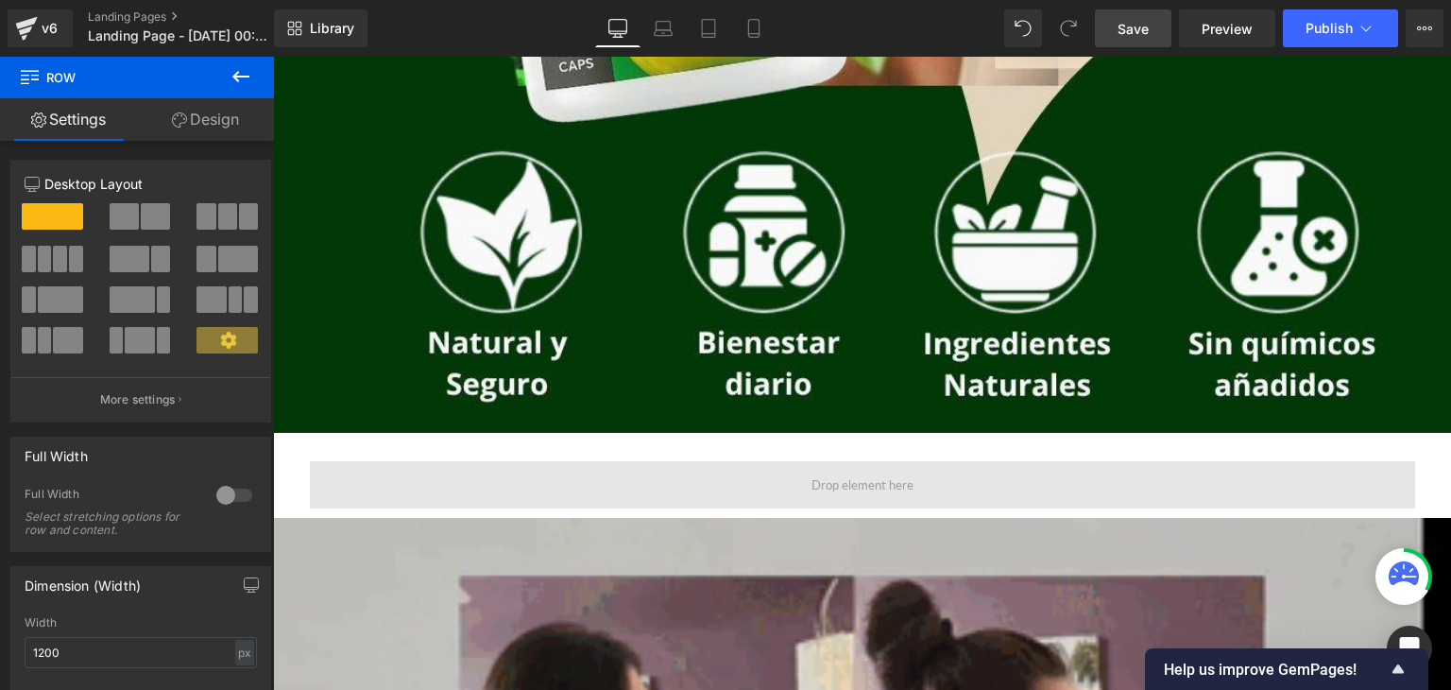
click at [667, 474] on span at bounding box center [862, 484] width 1105 height 47
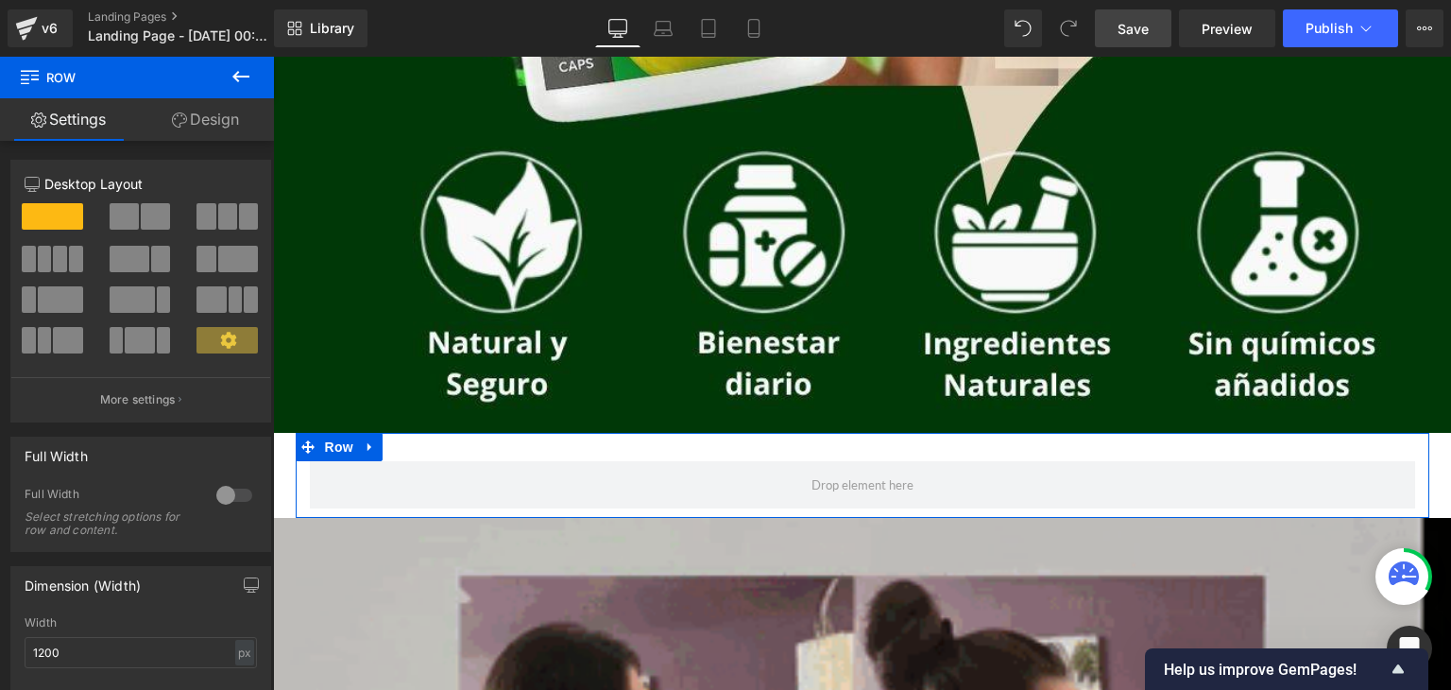
click at [206, 118] on link "Design" at bounding box center [205, 119] width 137 height 43
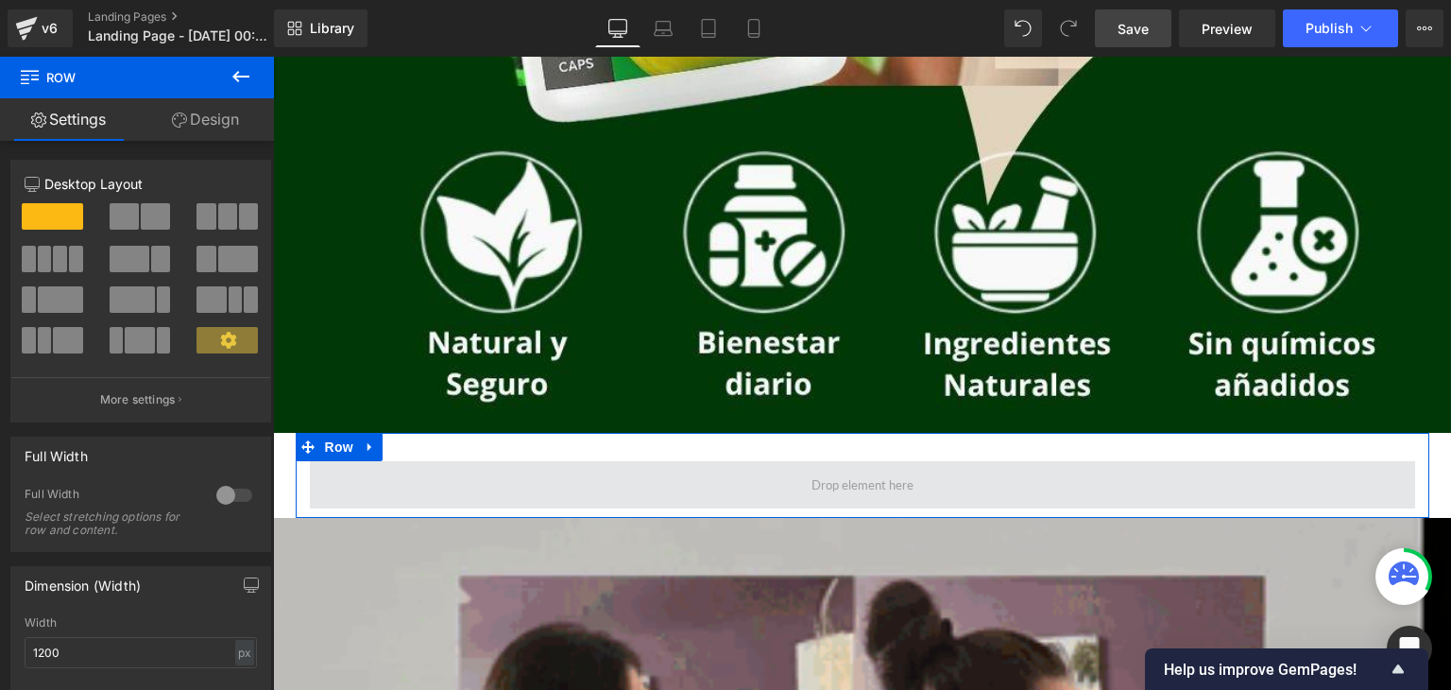
click at [428, 493] on span at bounding box center [862, 484] width 1105 height 47
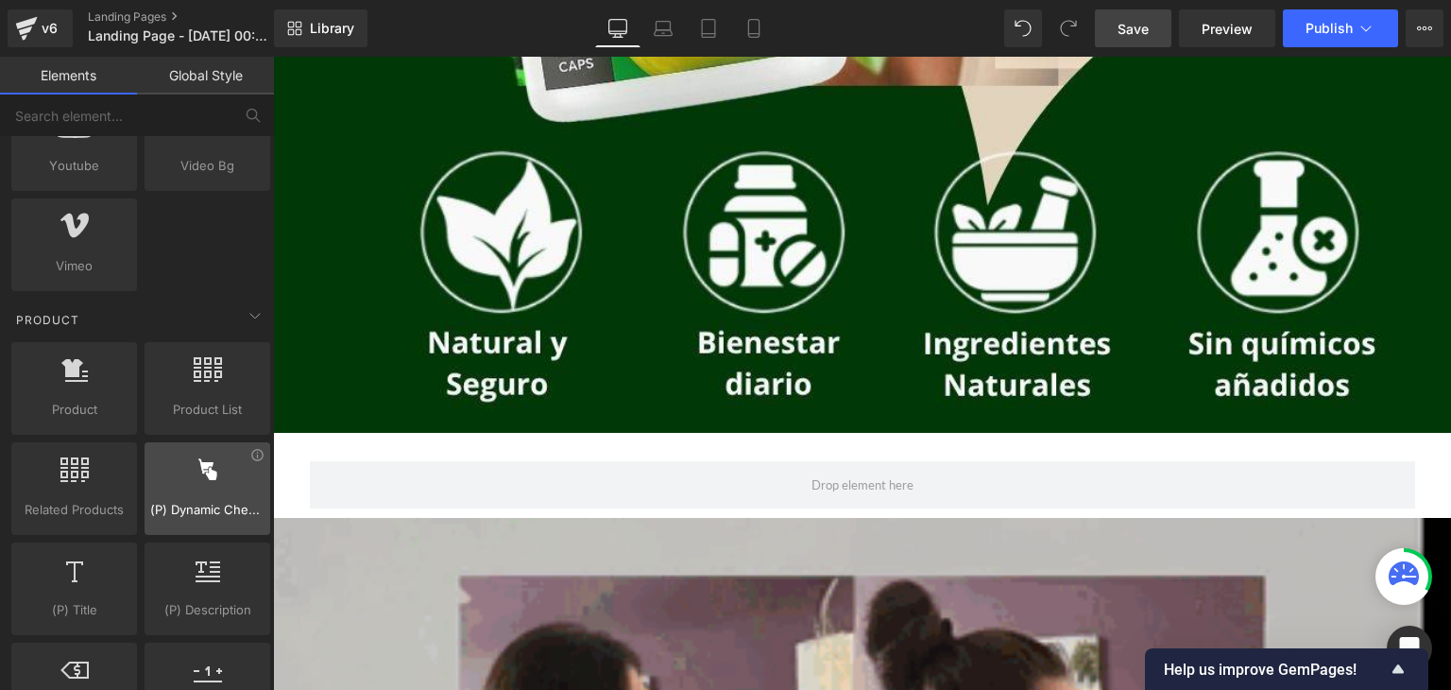
scroll to position [1463, 0]
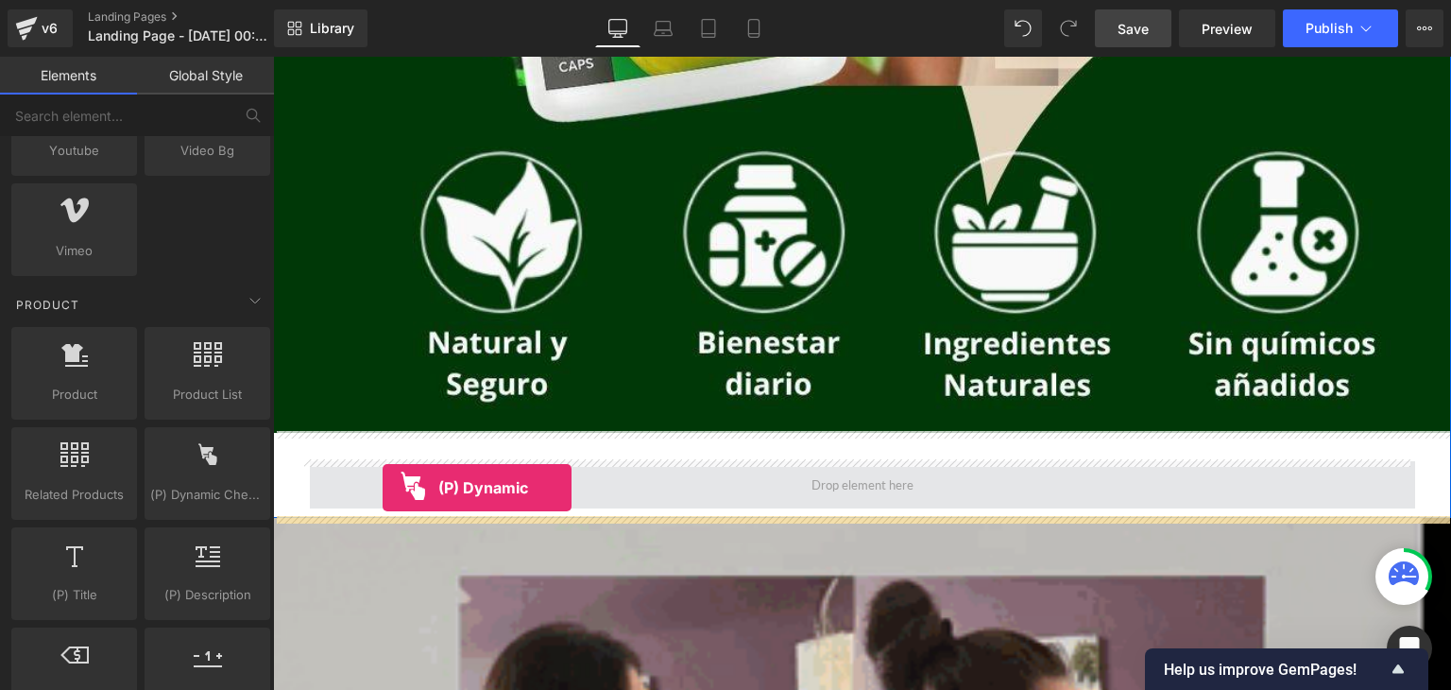
drag, startPoint x: 462, startPoint y: 532, endPoint x: 383, endPoint y: 488, distance: 90.5
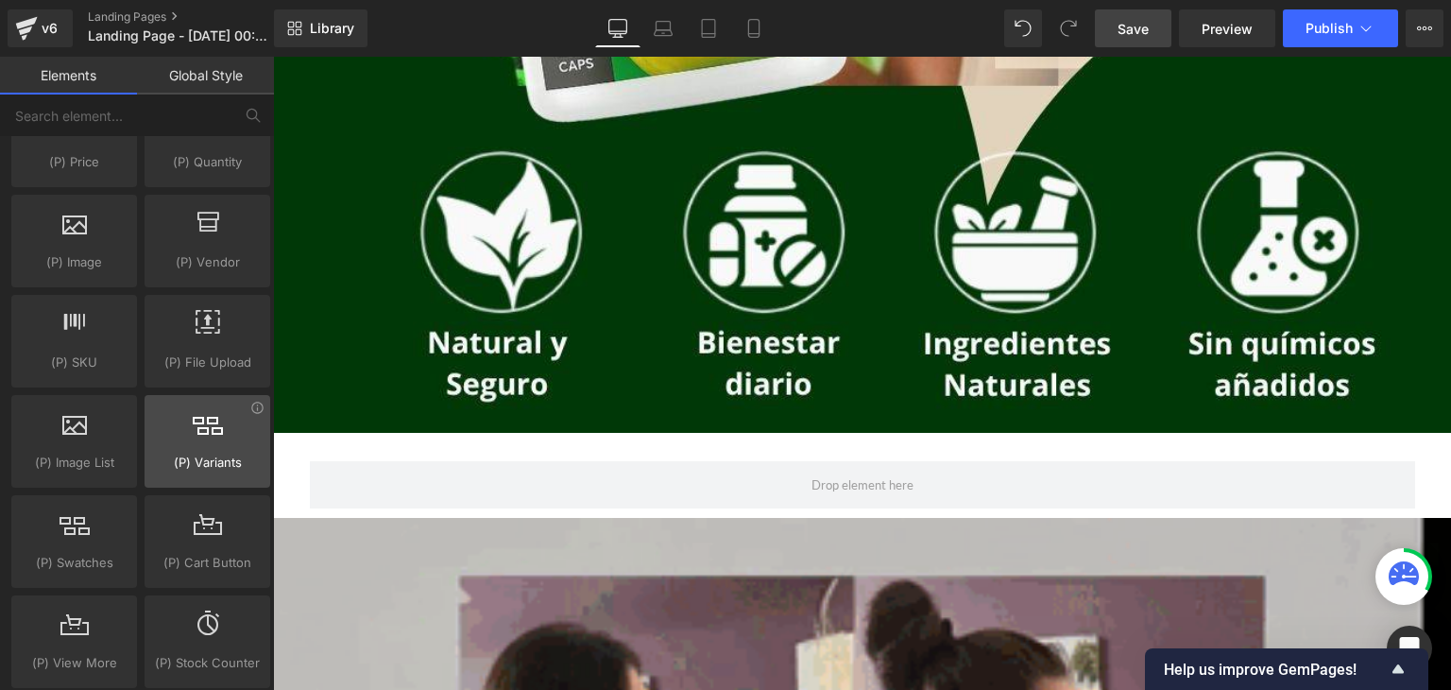
scroll to position [1997, 0]
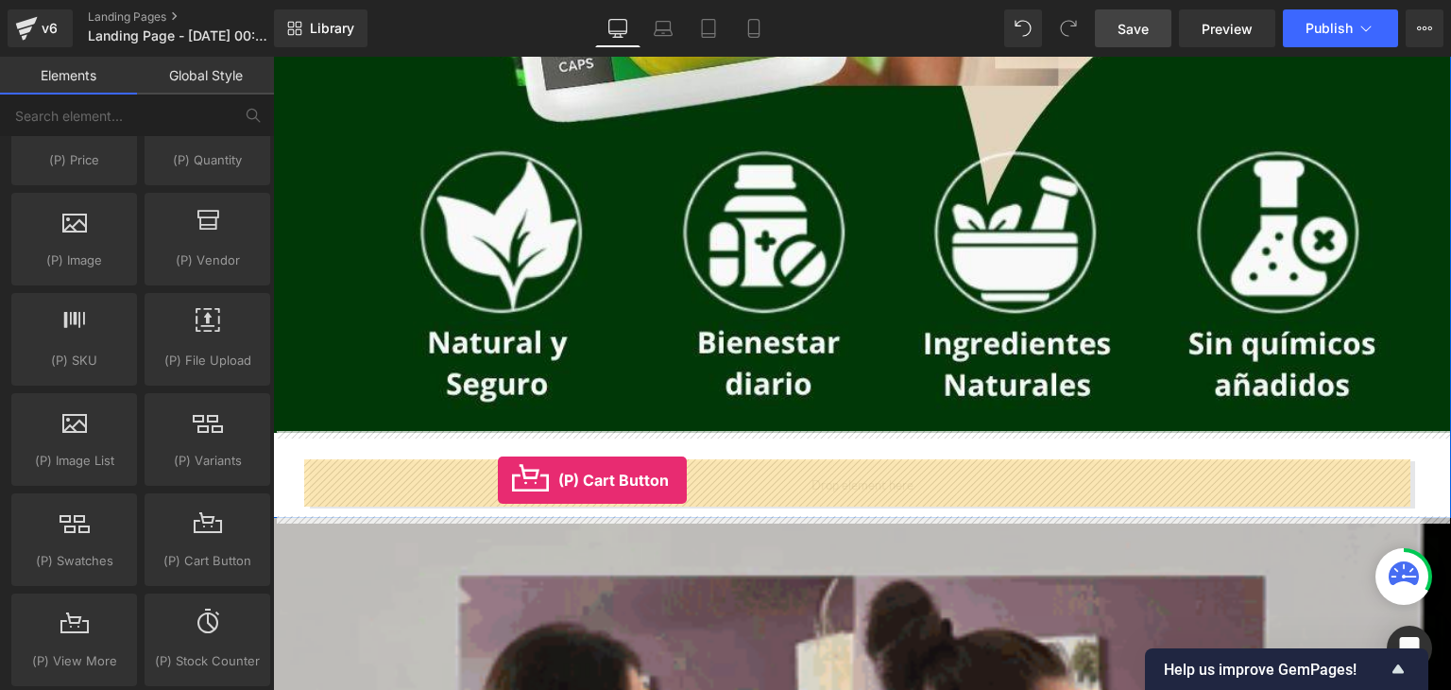
drag, startPoint x: 472, startPoint y: 586, endPoint x: 498, endPoint y: 481, distance: 107.9
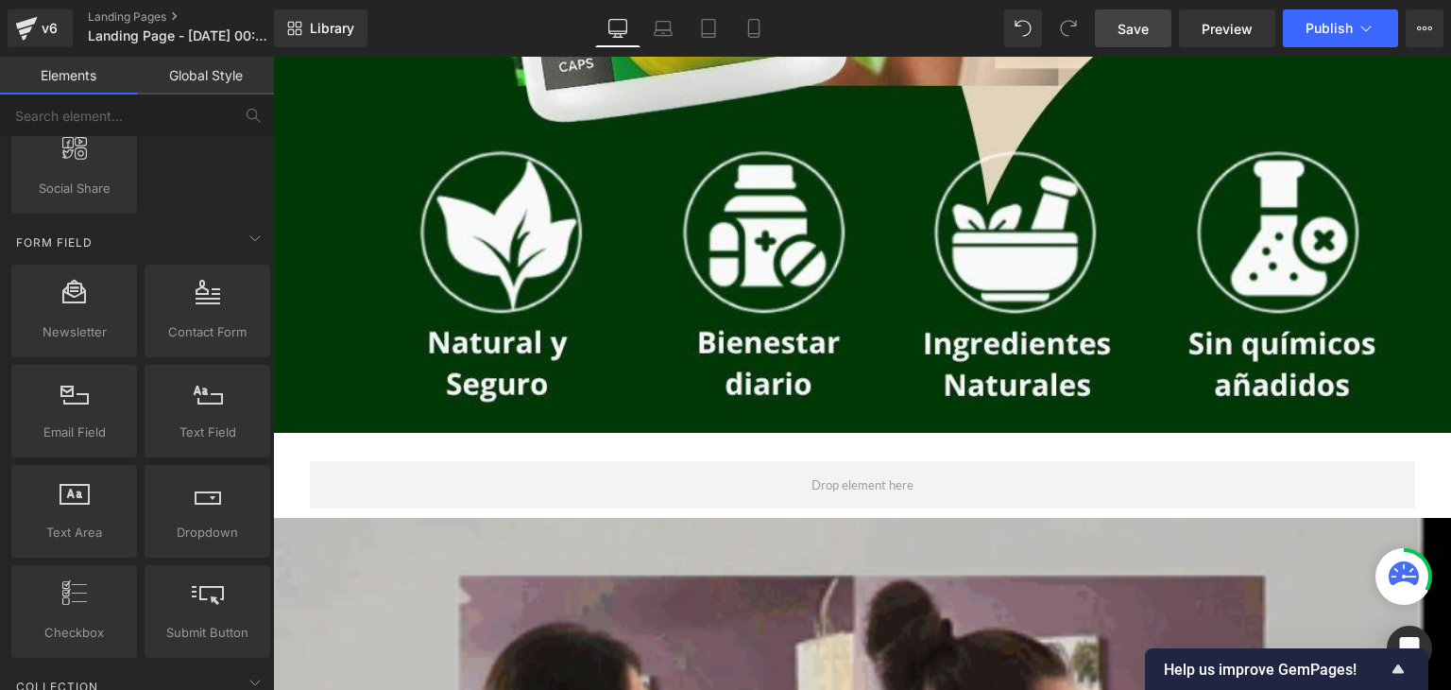
scroll to position [2774, 0]
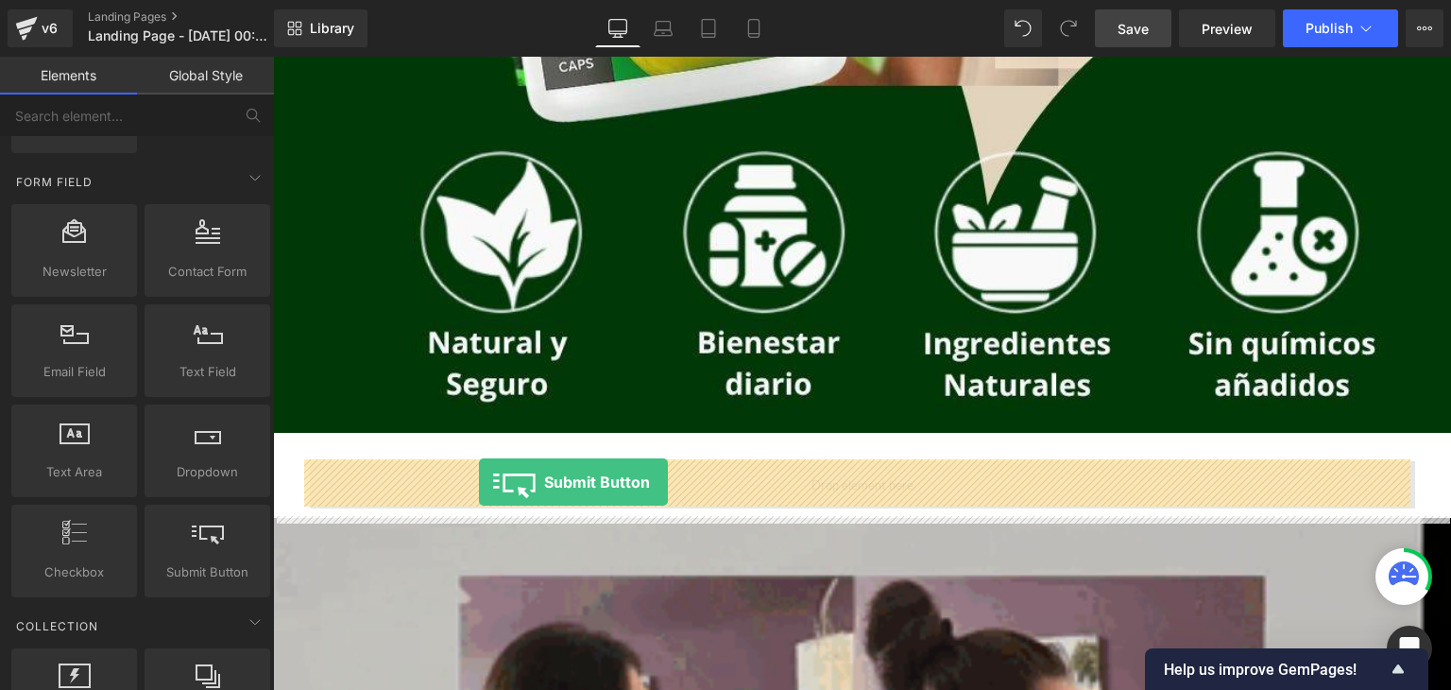
drag, startPoint x: 515, startPoint y: 593, endPoint x: 479, endPoint y: 482, distance: 117.1
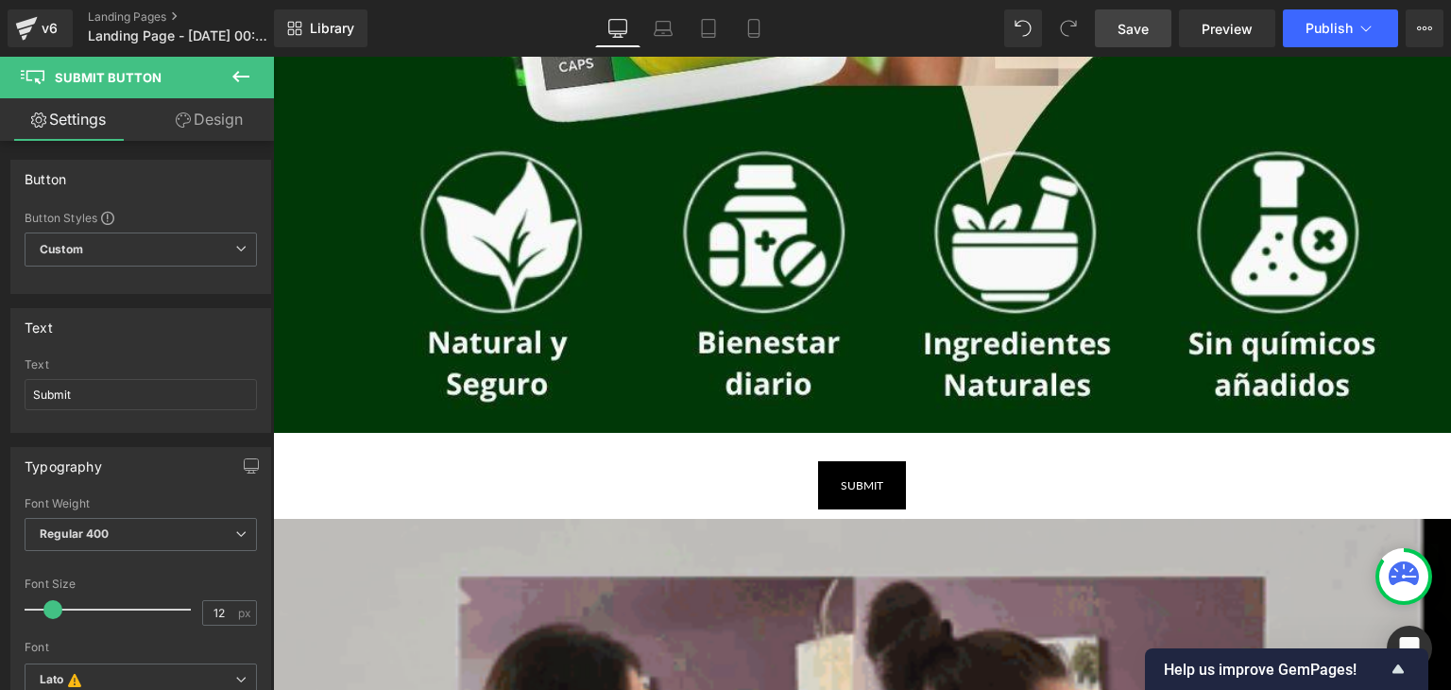
click at [243, 75] on icon at bounding box center [241, 76] width 23 height 23
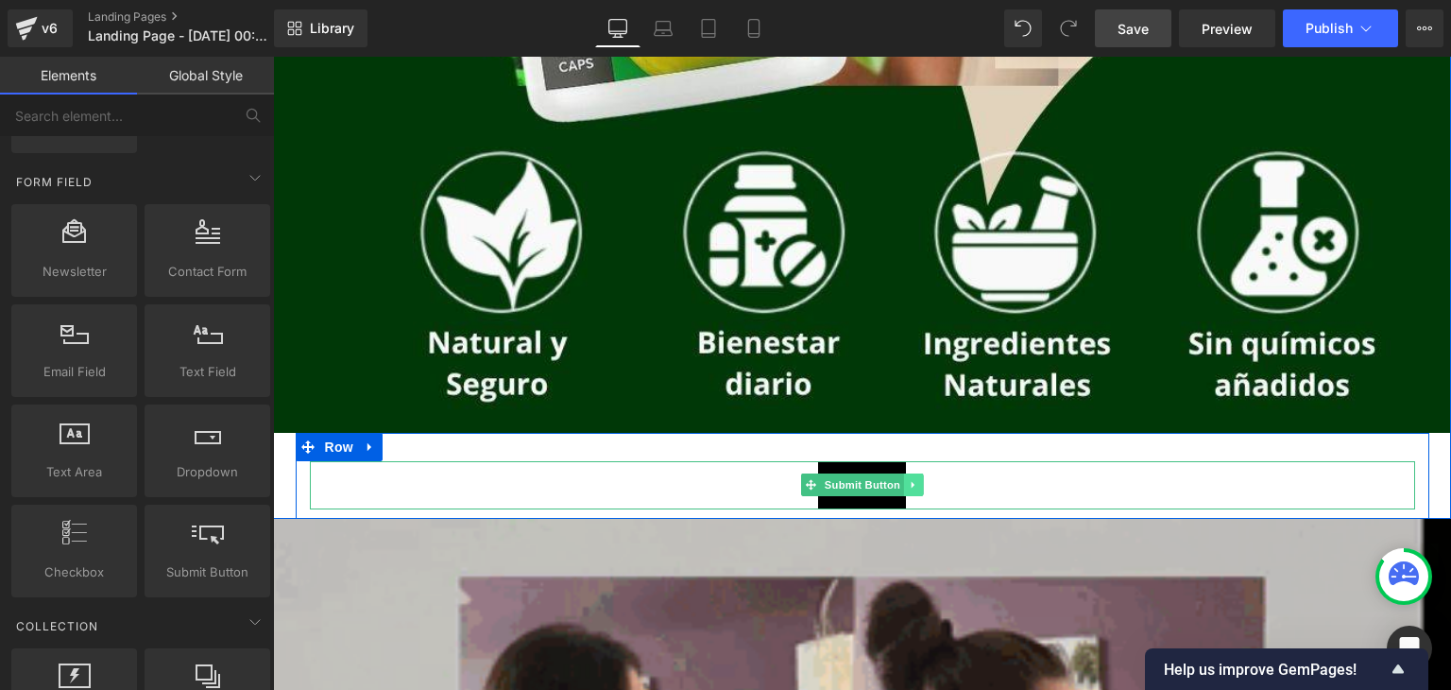
click at [764, 488] on div "Submit" at bounding box center [862, 485] width 1105 height 48
click at [911, 487] on icon at bounding box center [913, 484] width 10 height 11
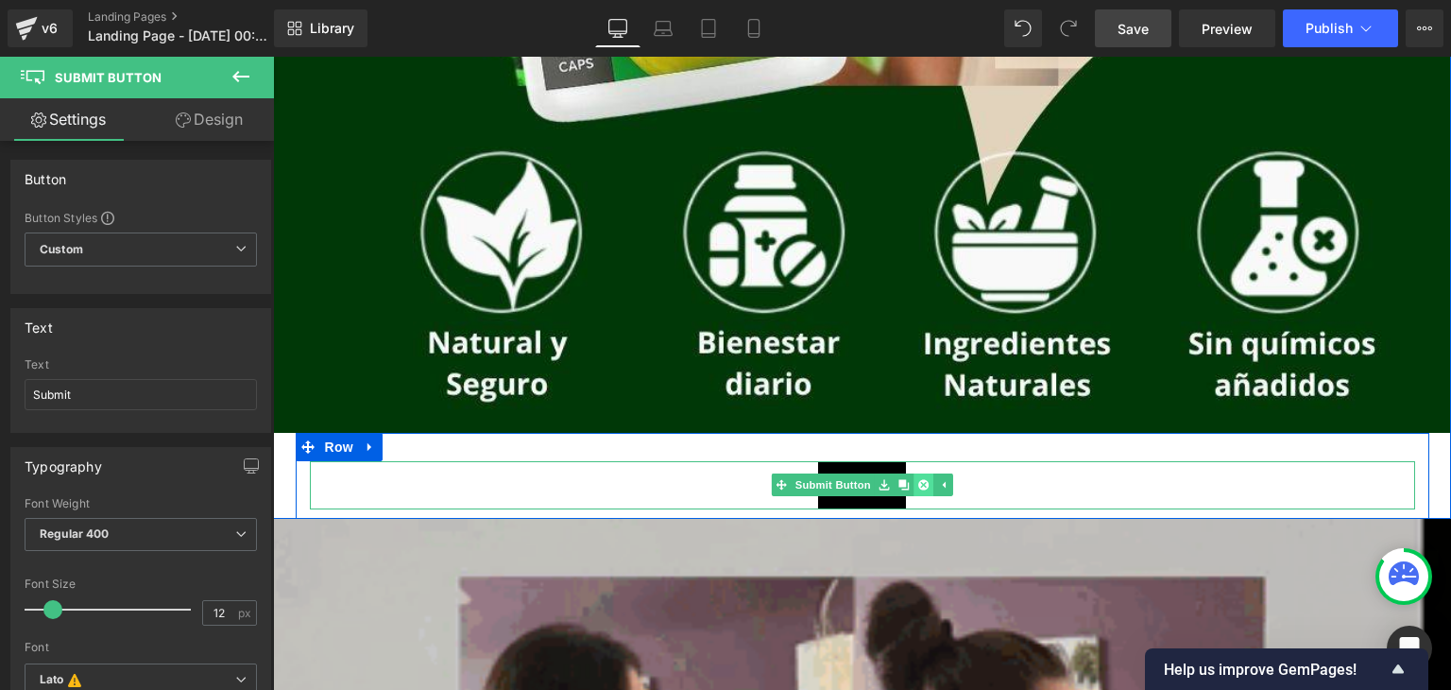
click at [921, 485] on icon at bounding box center [923, 485] width 10 height 10
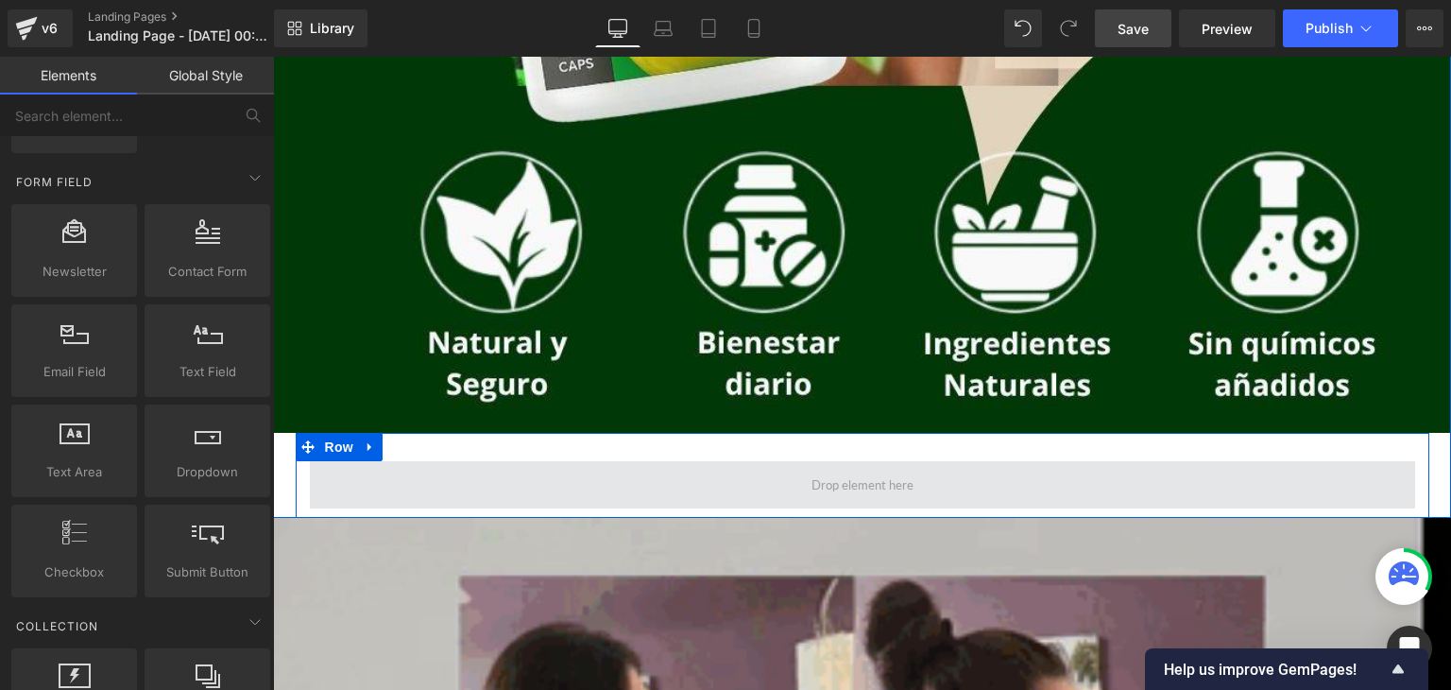
click at [689, 487] on span at bounding box center [862, 484] width 1105 height 47
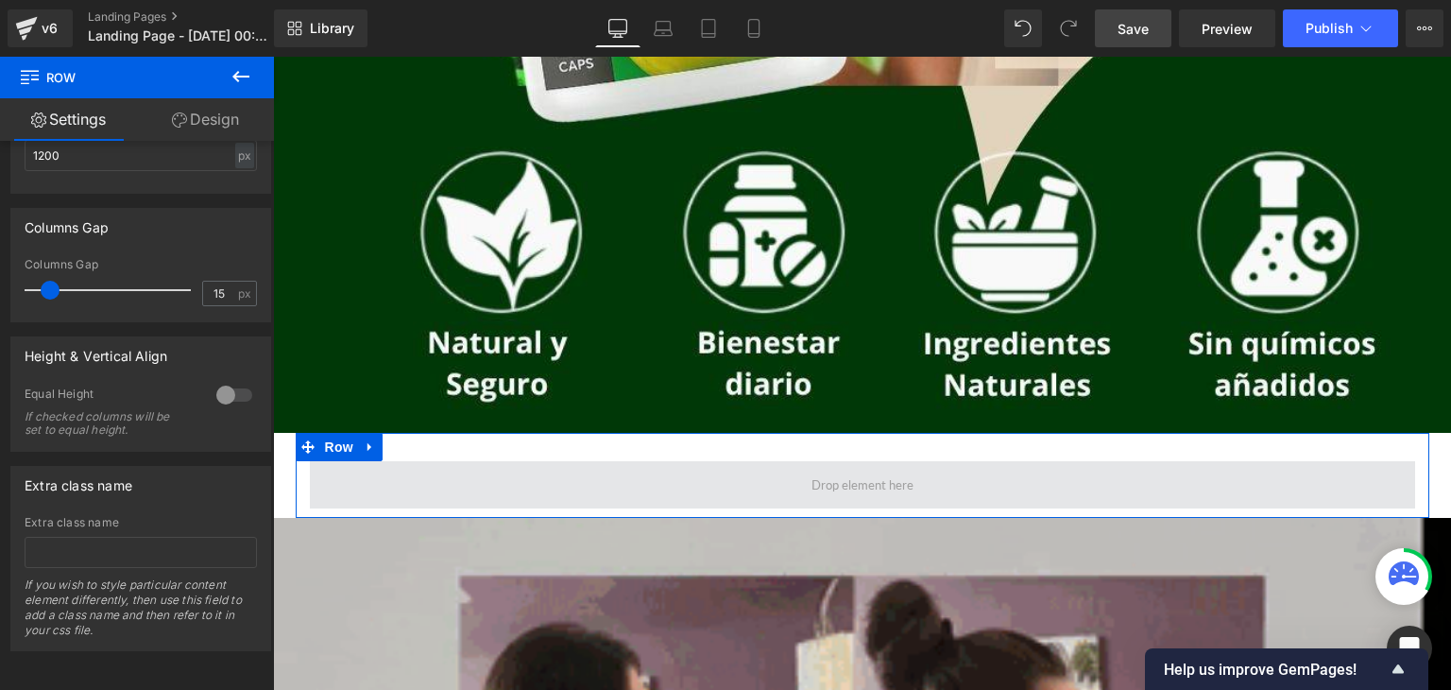
scroll to position [510, 0]
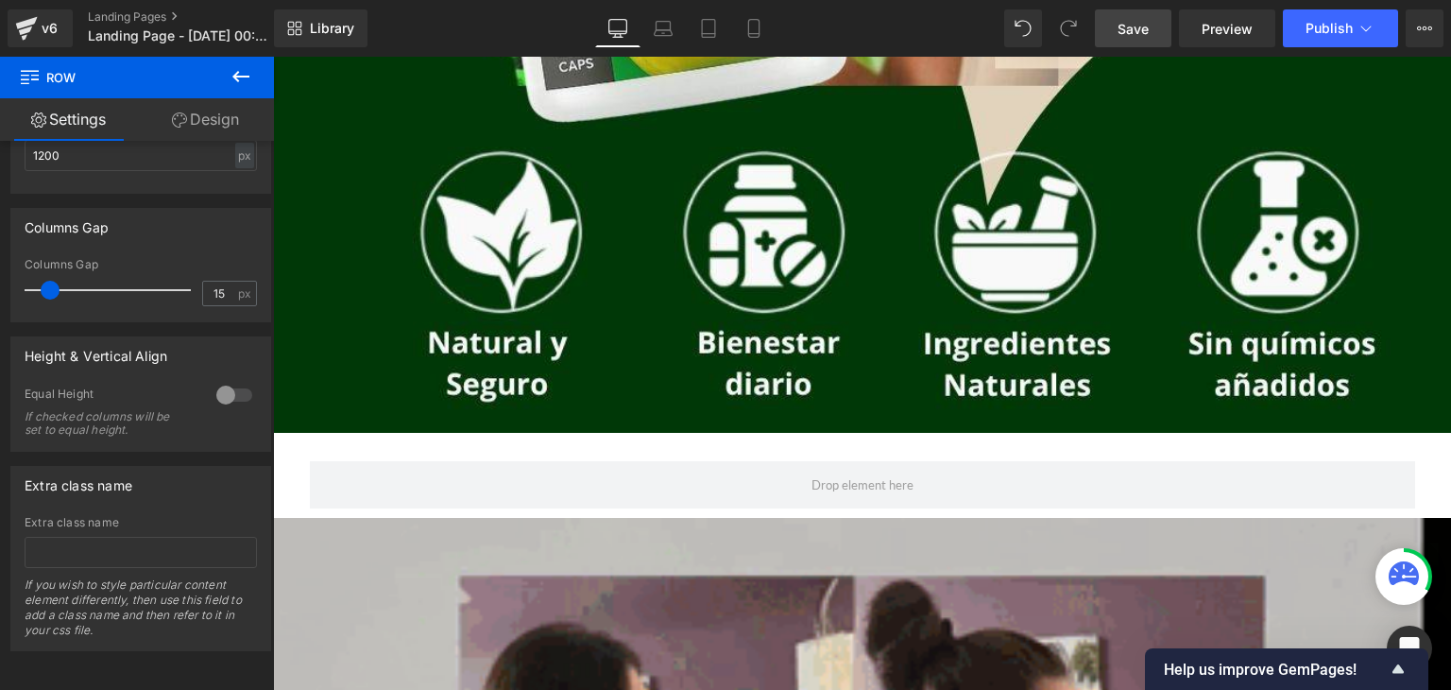
click at [238, 71] on icon at bounding box center [240, 76] width 17 height 11
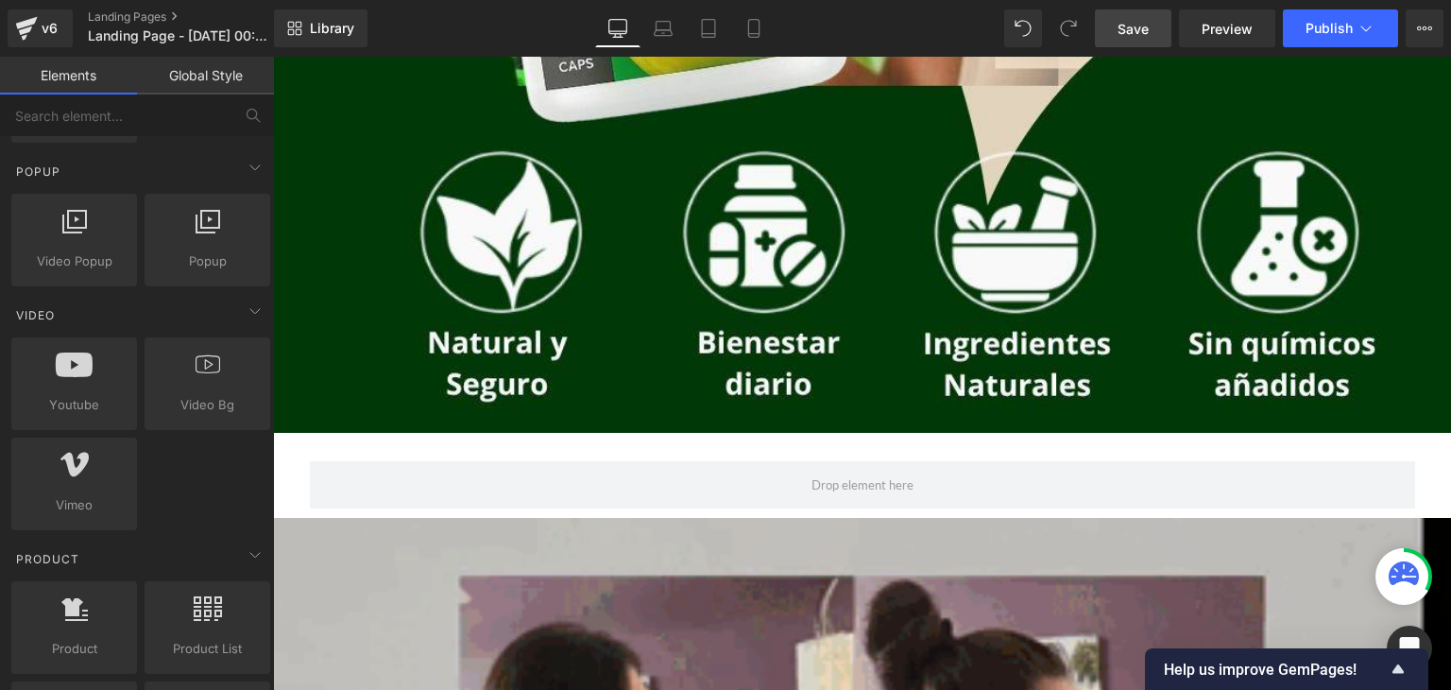
scroll to position [1209, 0]
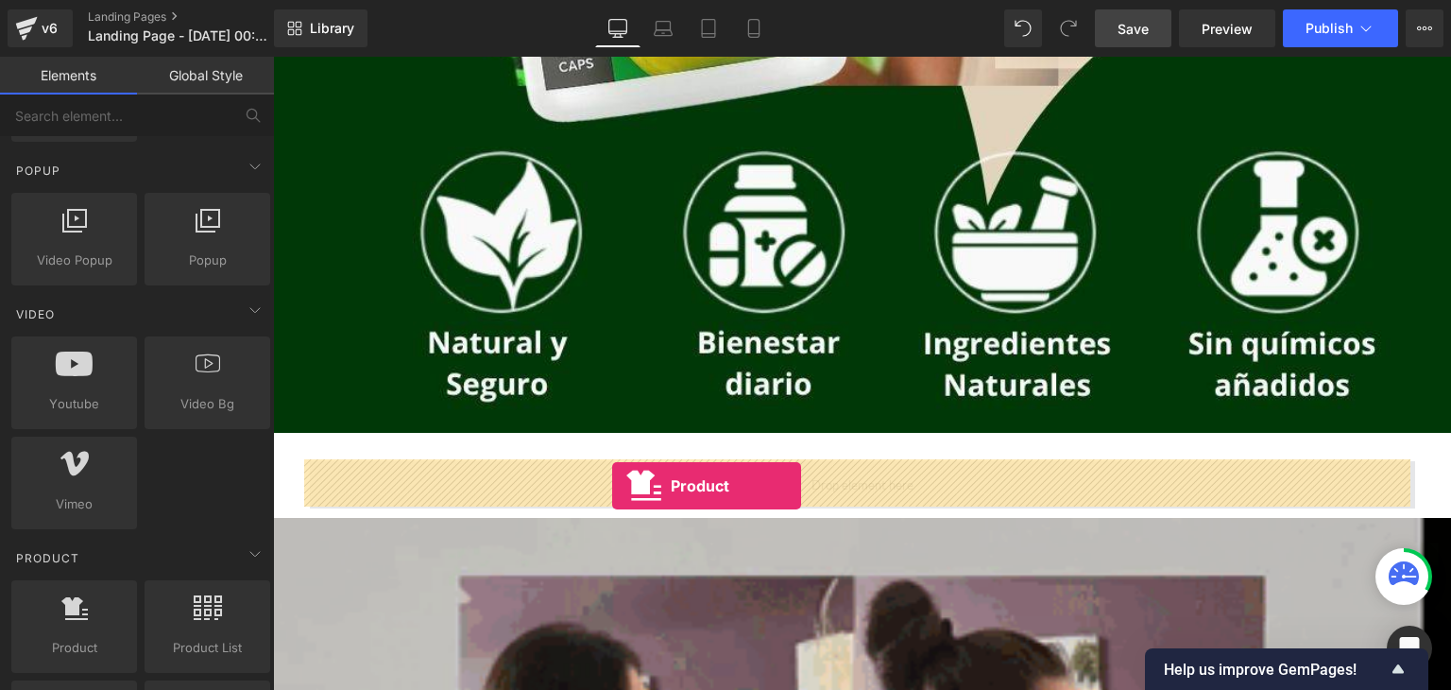
drag, startPoint x: 322, startPoint y: 696, endPoint x: 612, endPoint y: 487, distance: 357.9
